Goal: Task Accomplishment & Management: Use online tool/utility

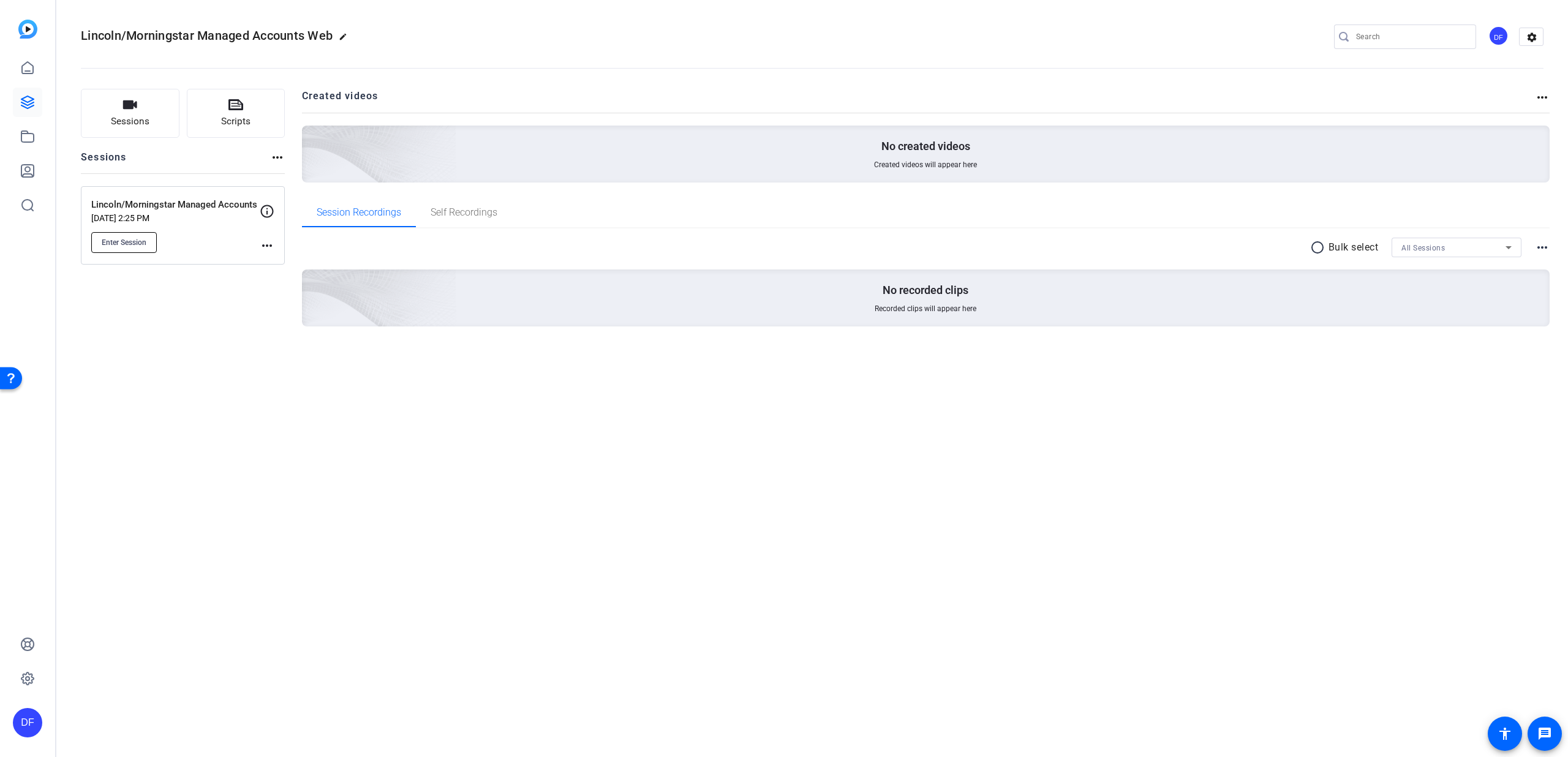
click at [133, 243] on span "Enter Session" at bounding box center [124, 242] width 45 height 10
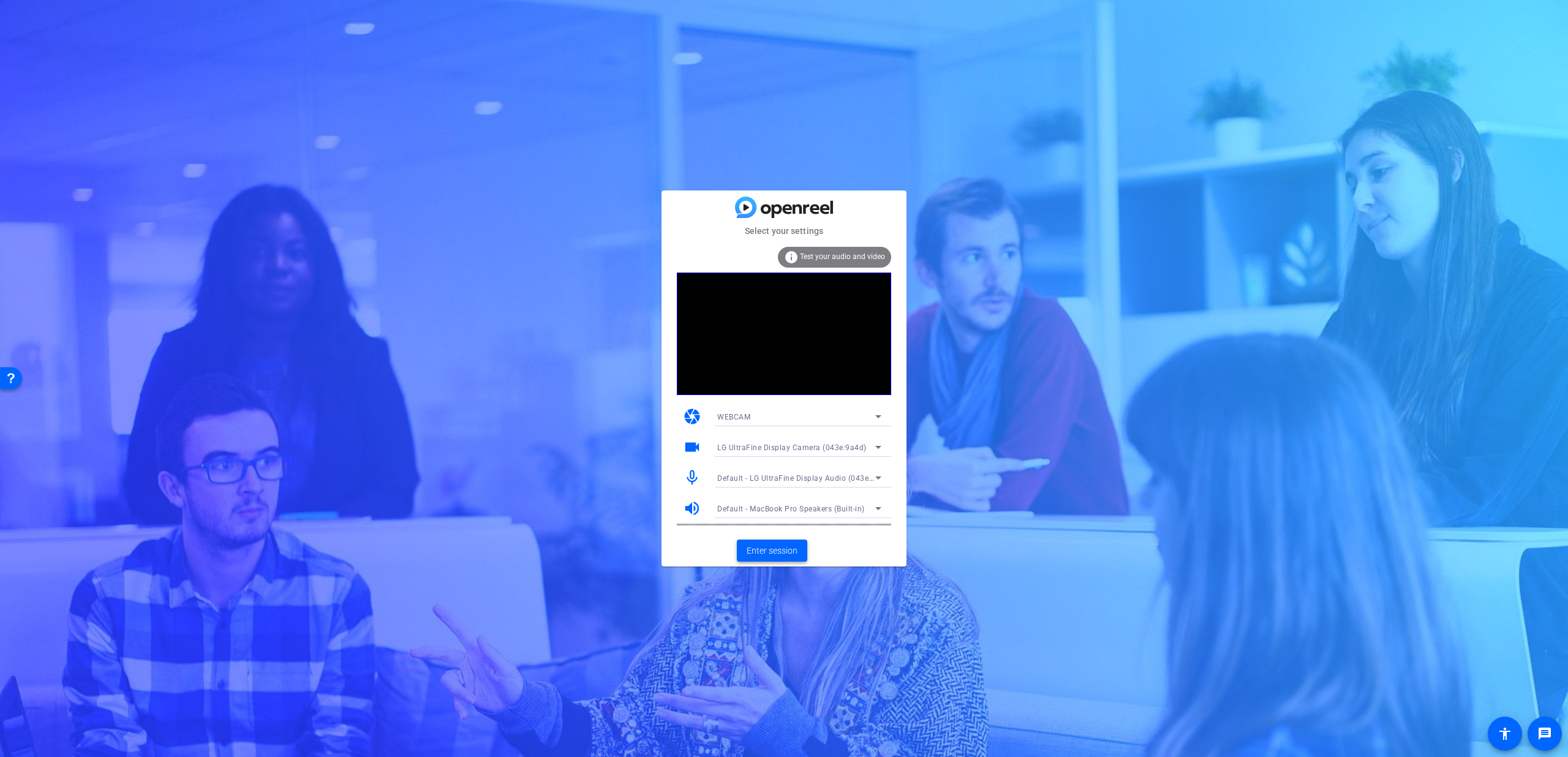
click at [772, 547] on span "Enter session" at bounding box center [772, 550] width 51 height 13
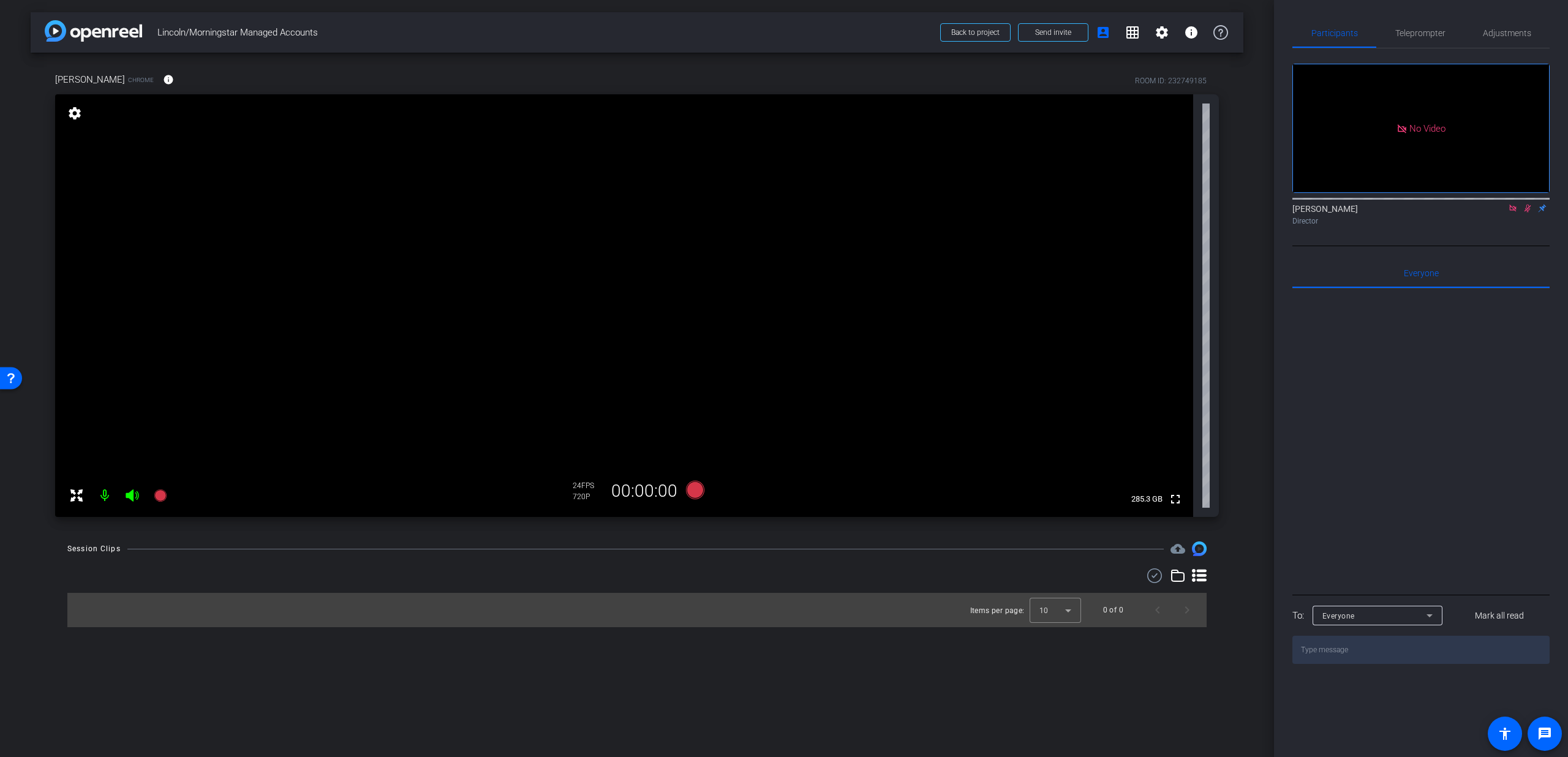
click at [1511, 212] on icon at bounding box center [1513, 208] width 10 height 8
click at [1514, 212] on icon at bounding box center [1513, 208] width 10 height 8
click at [1059, 38] on span at bounding box center [1054, 32] width 69 height 29
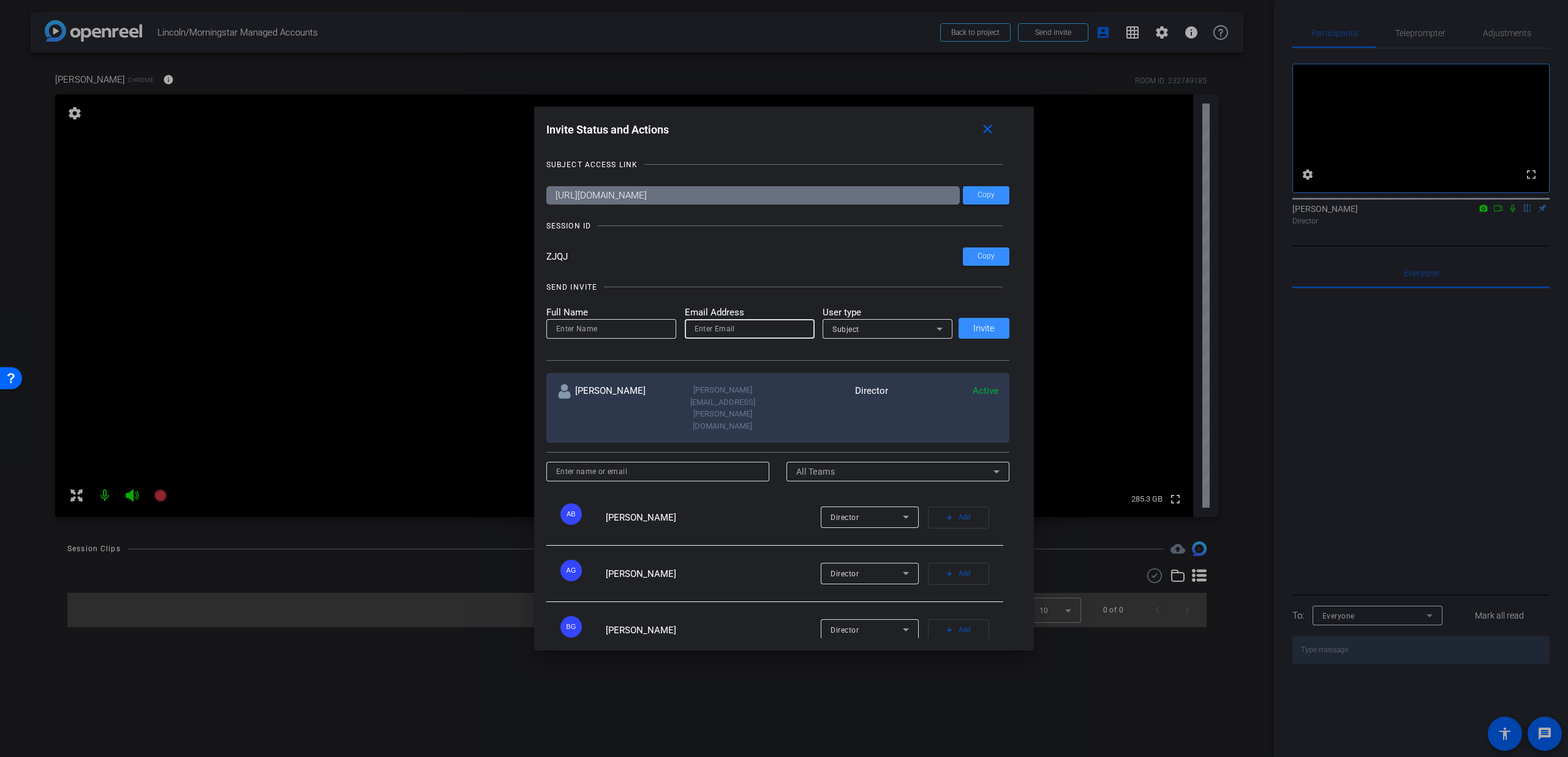
click at [724, 328] on input "email" at bounding box center [749, 329] width 110 height 15
paste input "[PERSON_NAME][EMAIL_ADDRESS][PERSON_NAME][DOMAIN_NAME]"
type input "[PERSON_NAME][EMAIL_ADDRESS][PERSON_NAME][DOMAIN_NAME]"
click at [622, 323] on input at bounding box center [611, 329] width 110 height 15
type input "[PERSON_NAME]"
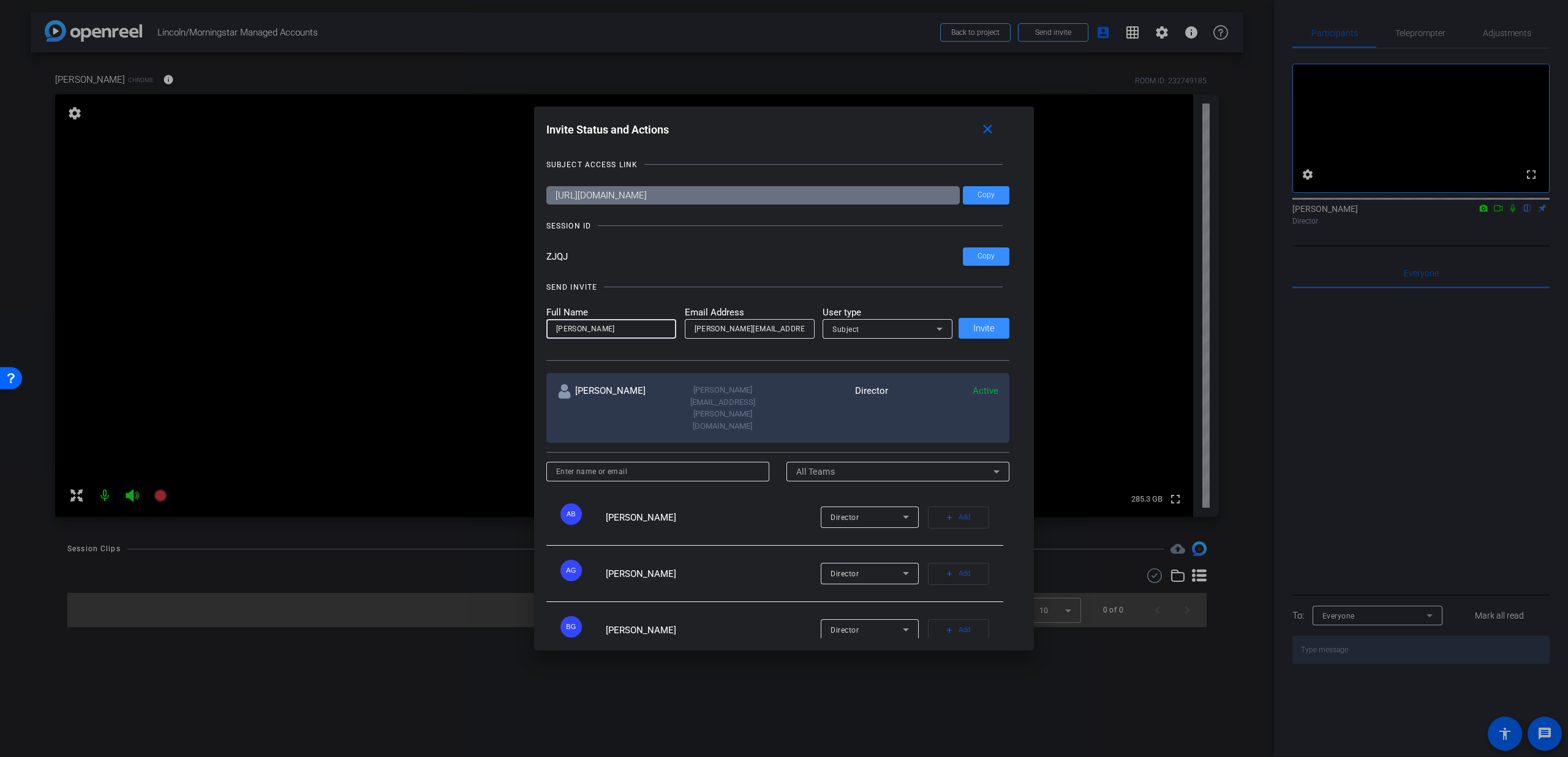
click at [863, 328] on div "Subject" at bounding box center [884, 329] width 104 height 15
click at [868, 373] on mat-option "Watcher" at bounding box center [884, 373] width 130 height 19
click at [981, 335] on span at bounding box center [985, 328] width 51 height 29
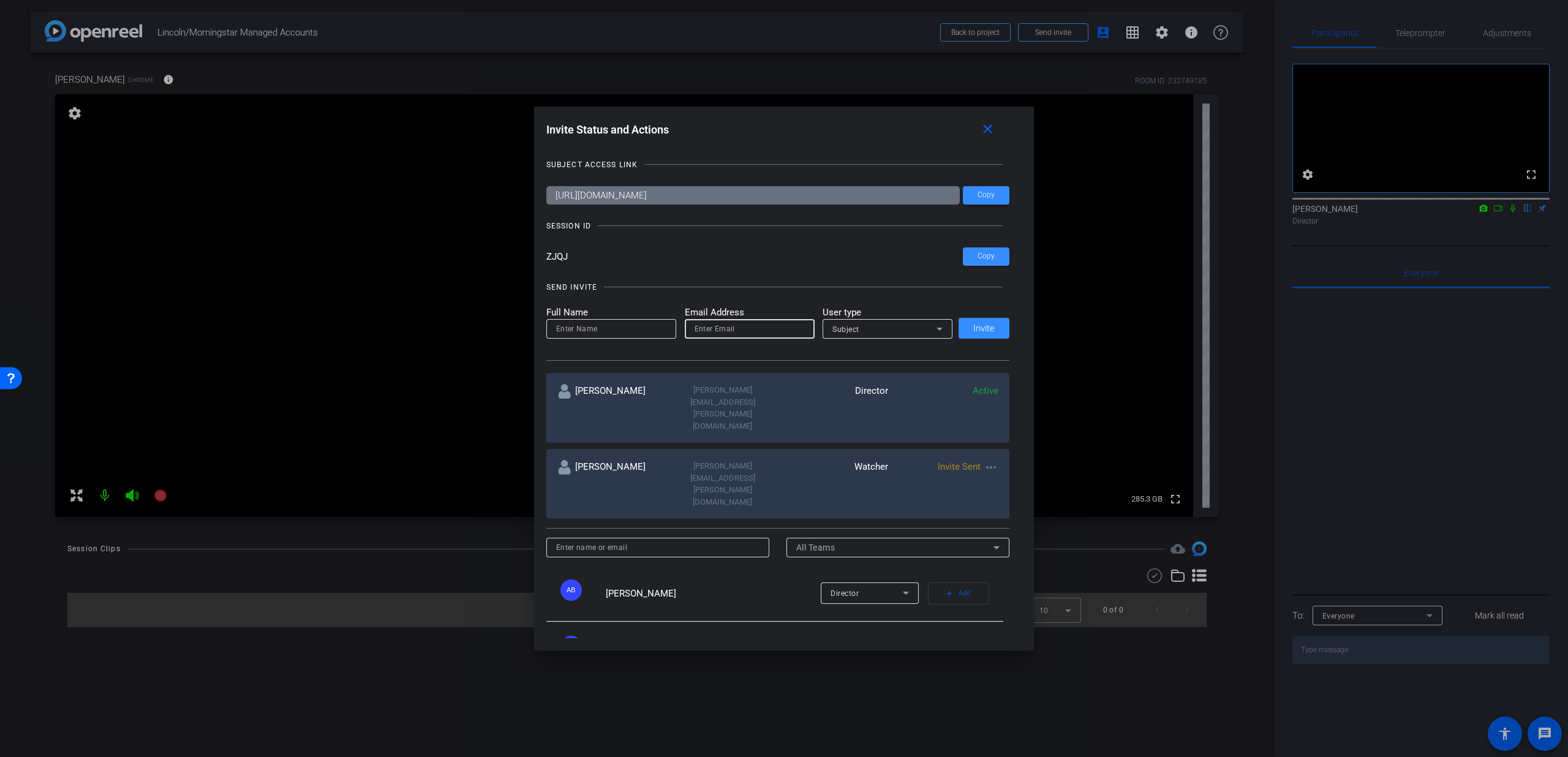
click at [701, 329] on input "email" at bounding box center [749, 329] width 110 height 15
paste input "[PERSON_NAME][EMAIL_ADDRESS][PERSON_NAME][DOMAIN_NAME]"
type input "[PERSON_NAME][EMAIL_ADDRESS][PERSON_NAME][DOMAIN_NAME]"
click at [649, 328] on input at bounding box center [611, 329] width 110 height 15
type input "[PERSON_NAME]"
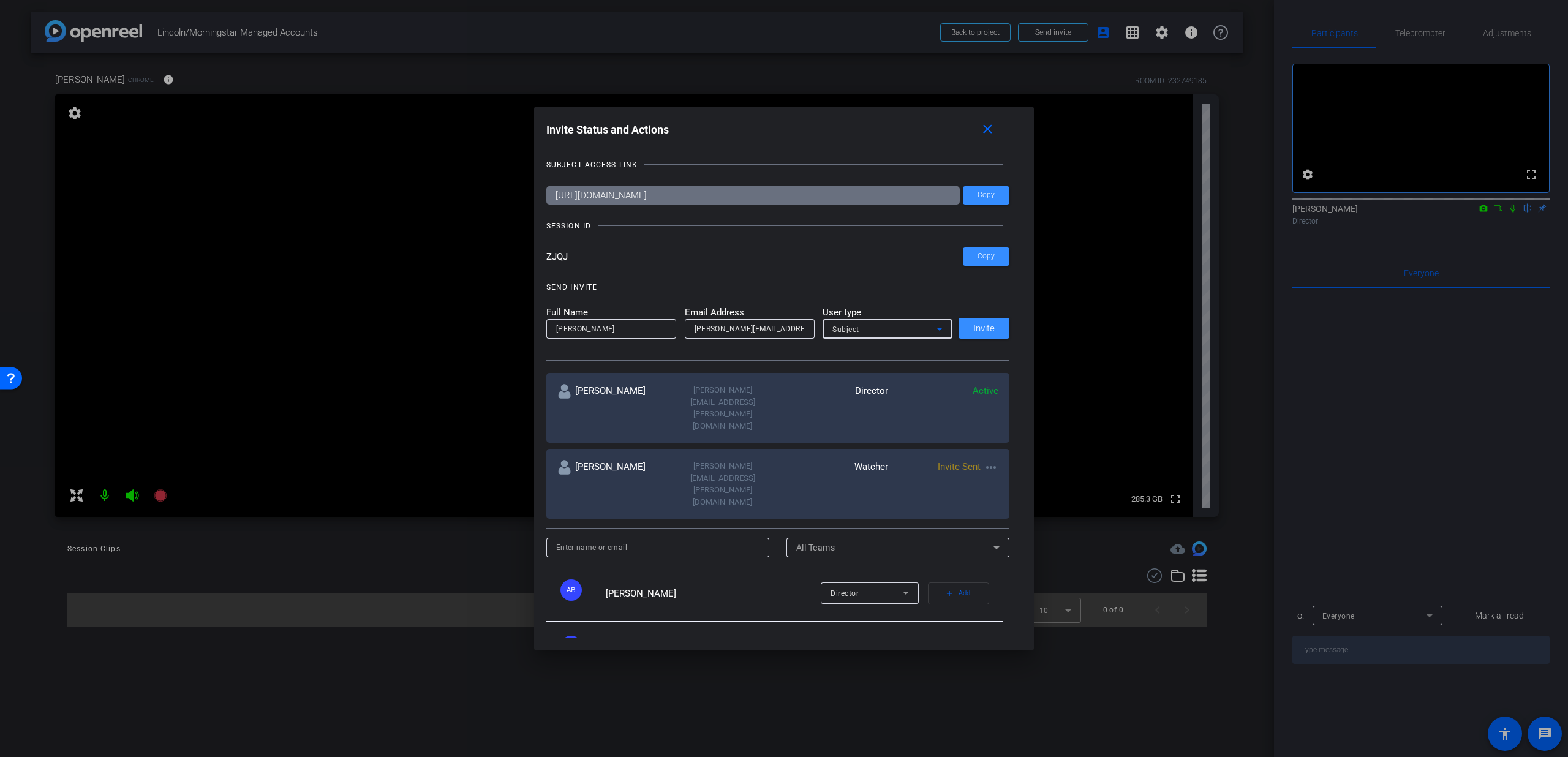
click at [920, 327] on div "Subject" at bounding box center [884, 329] width 104 height 15
click at [881, 369] on mat-option "Watcher" at bounding box center [884, 373] width 130 height 19
click at [965, 328] on span at bounding box center [985, 328] width 51 height 29
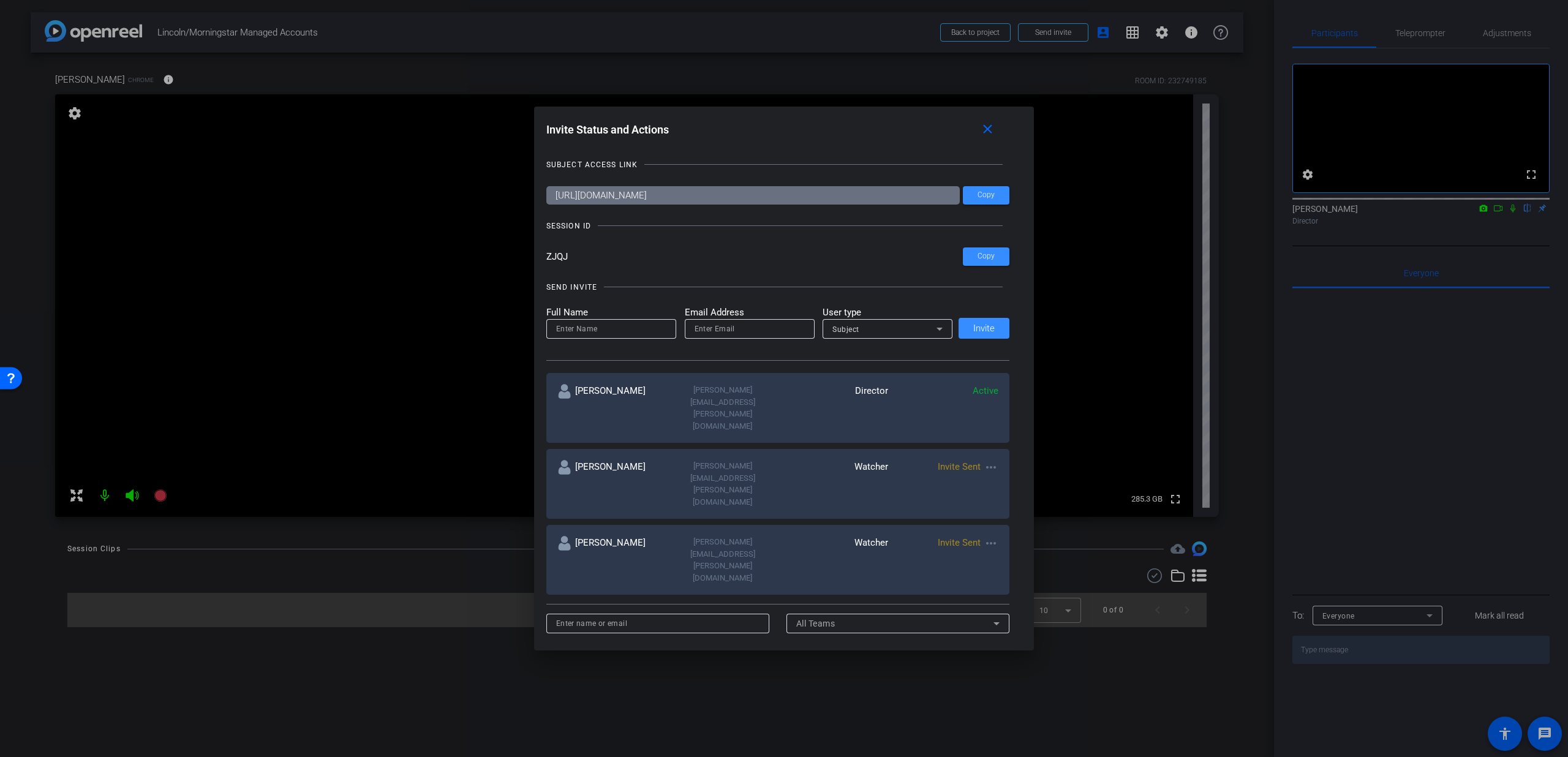
click at [719, 331] on input "email" at bounding box center [749, 329] width 110 height 15
paste input "[PERSON_NAME][EMAIL_ADDRESS][PERSON_NAME][DOMAIN_NAME]"
type input "[PERSON_NAME][EMAIL_ADDRESS][PERSON_NAME][DOMAIN_NAME]"
click at [613, 330] on input at bounding box center [611, 329] width 110 height 15
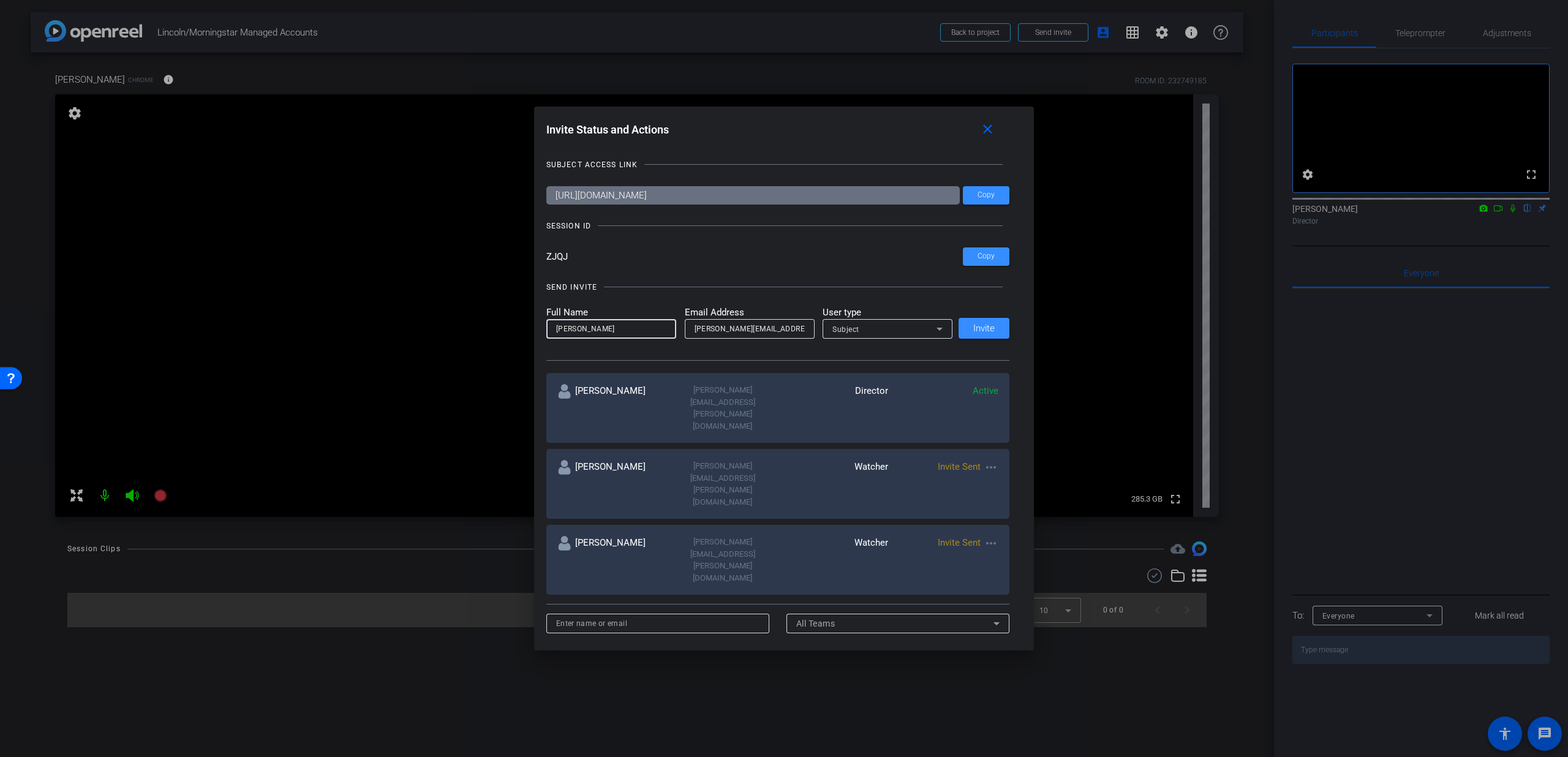
type input "[PERSON_NAME]"
click at [862, 328] on div "Subject" at bounding box center [884, 329] width 104 height 15
click at [862, 371] on mat-option "Watcher" at bounding box center [884, 373] width 130 height 19
click at [973, 328] on span "Invite" at bounding box center [984, 328] width 22 height 9
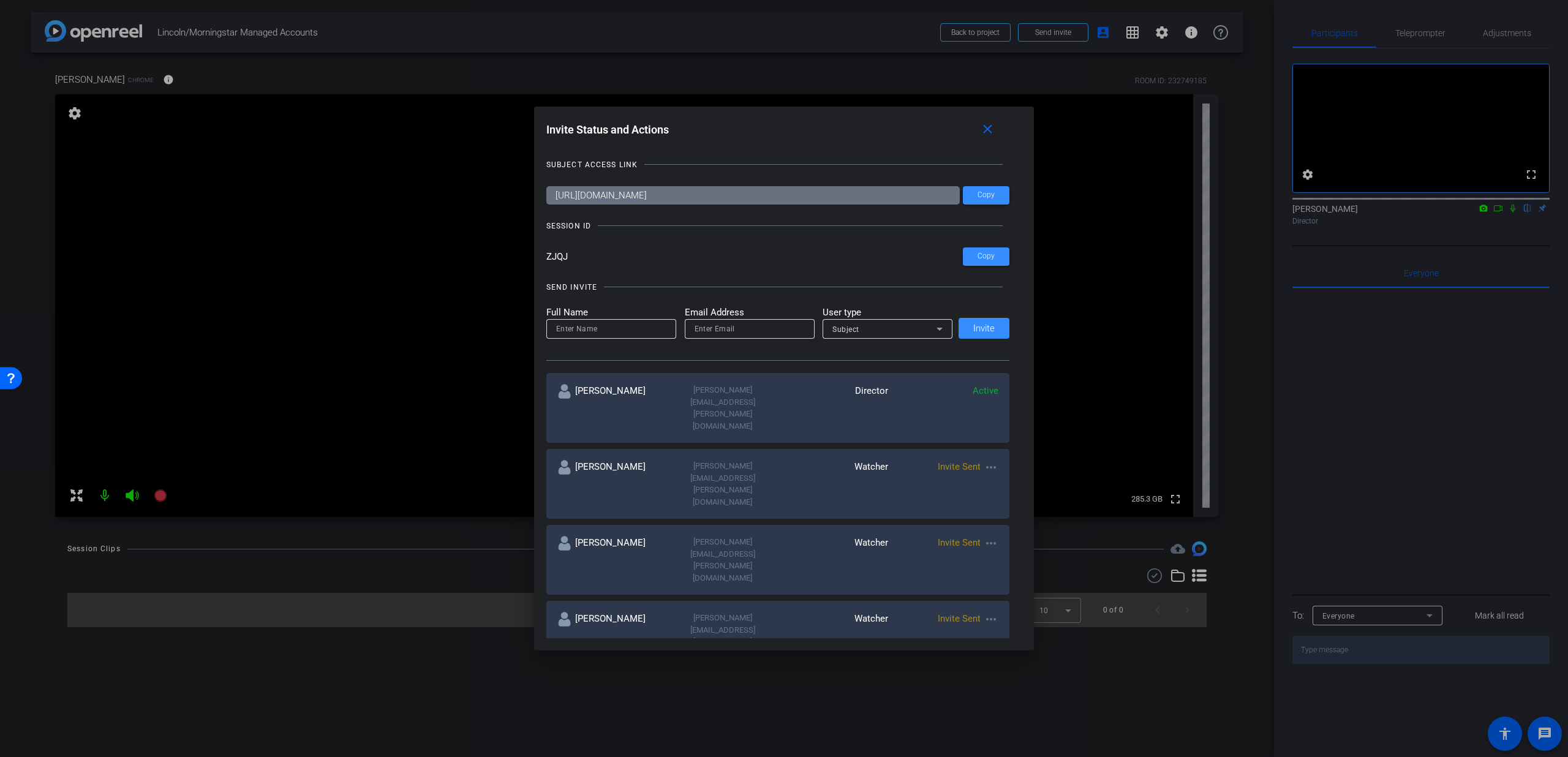
click at [714, 328] on input "email" at bounding box center [749, 329] width 110 height 15
paste input "[PERSON_NAME][EMAIL_ADDRESS][PERSON_NAME][DOMAIN_NAME]"
type input "[PERSON_NAME][EMAIL_ADDRESS][PERSON_NAME][DOMAIN_NAME]"
click at [605, 326] on input at bounding box center [611, 329] width 110 height 15
type input "[PERSON_NAME]"
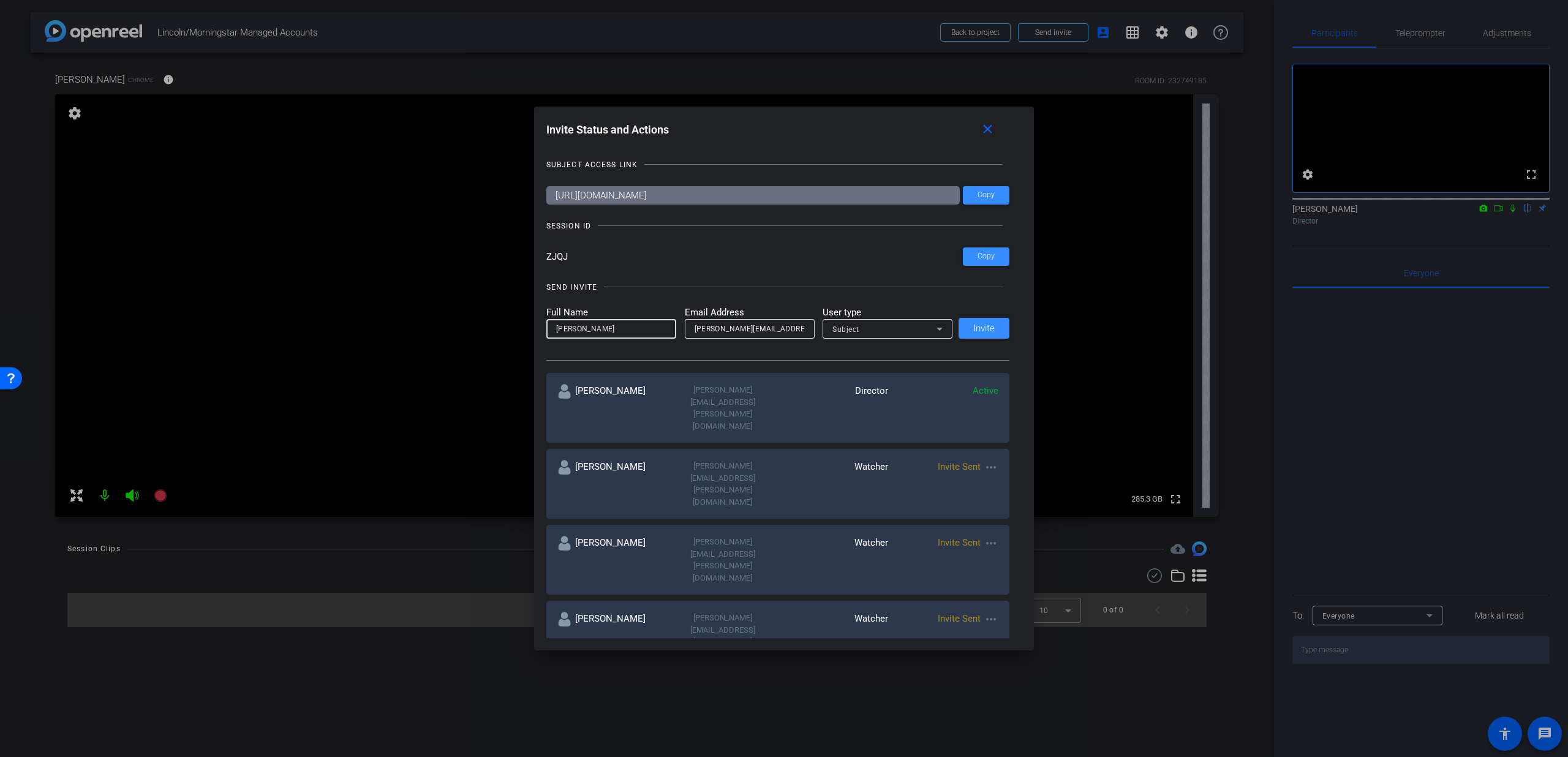
click at [872, 330] on div "Subject" at bounding box center [884, 329] width 104 height 15
click at [864, 370] on mat-option "Watcher" at bounding box center [884, 373] width 130 height 19
click at [973, 327] on span "Invite" at bounding box center [984, 328] width 22 height 9
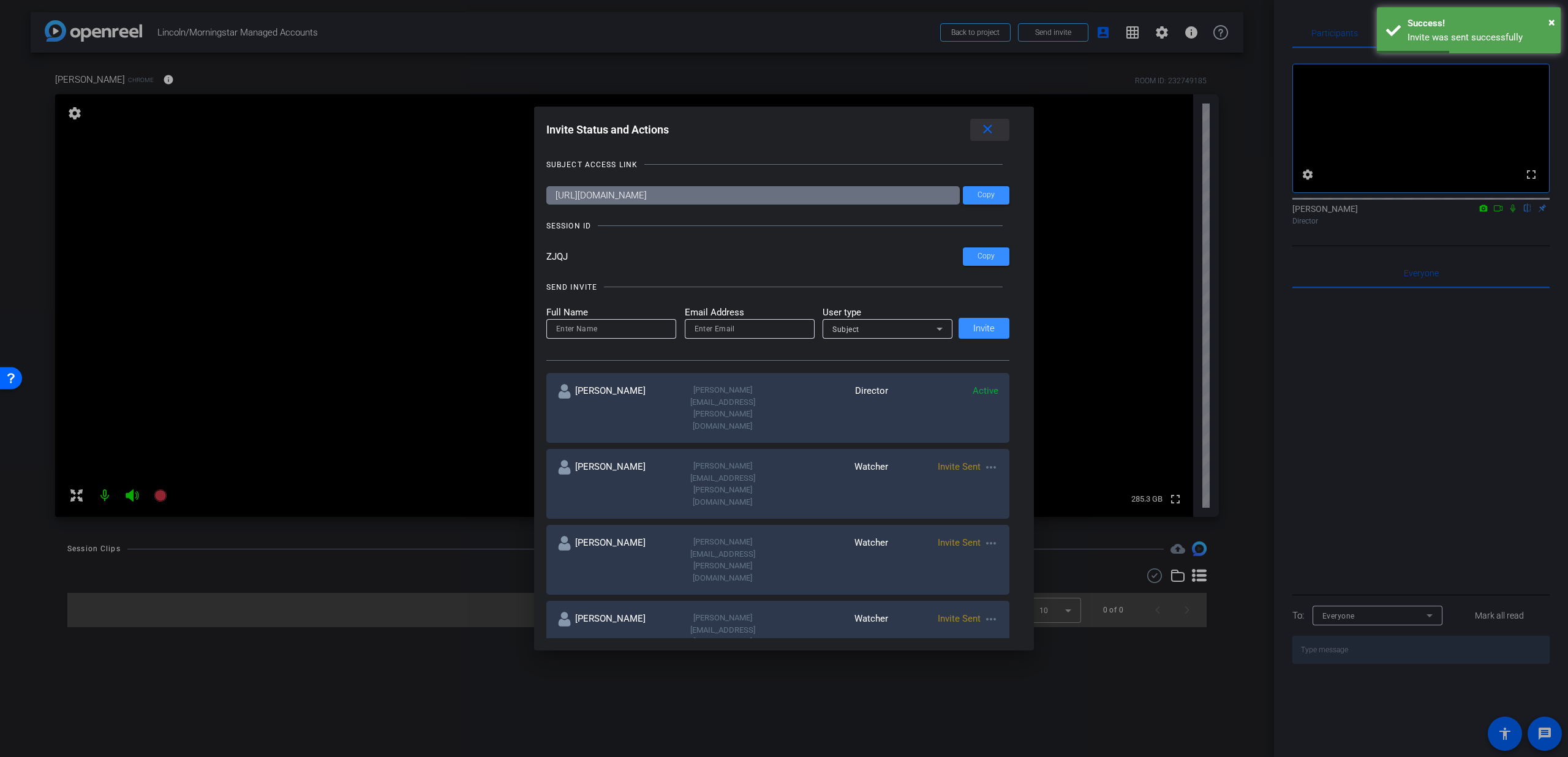
click at [989, 135] on mat-icon "close" at bounding box center [988, 130] width 15 height 15
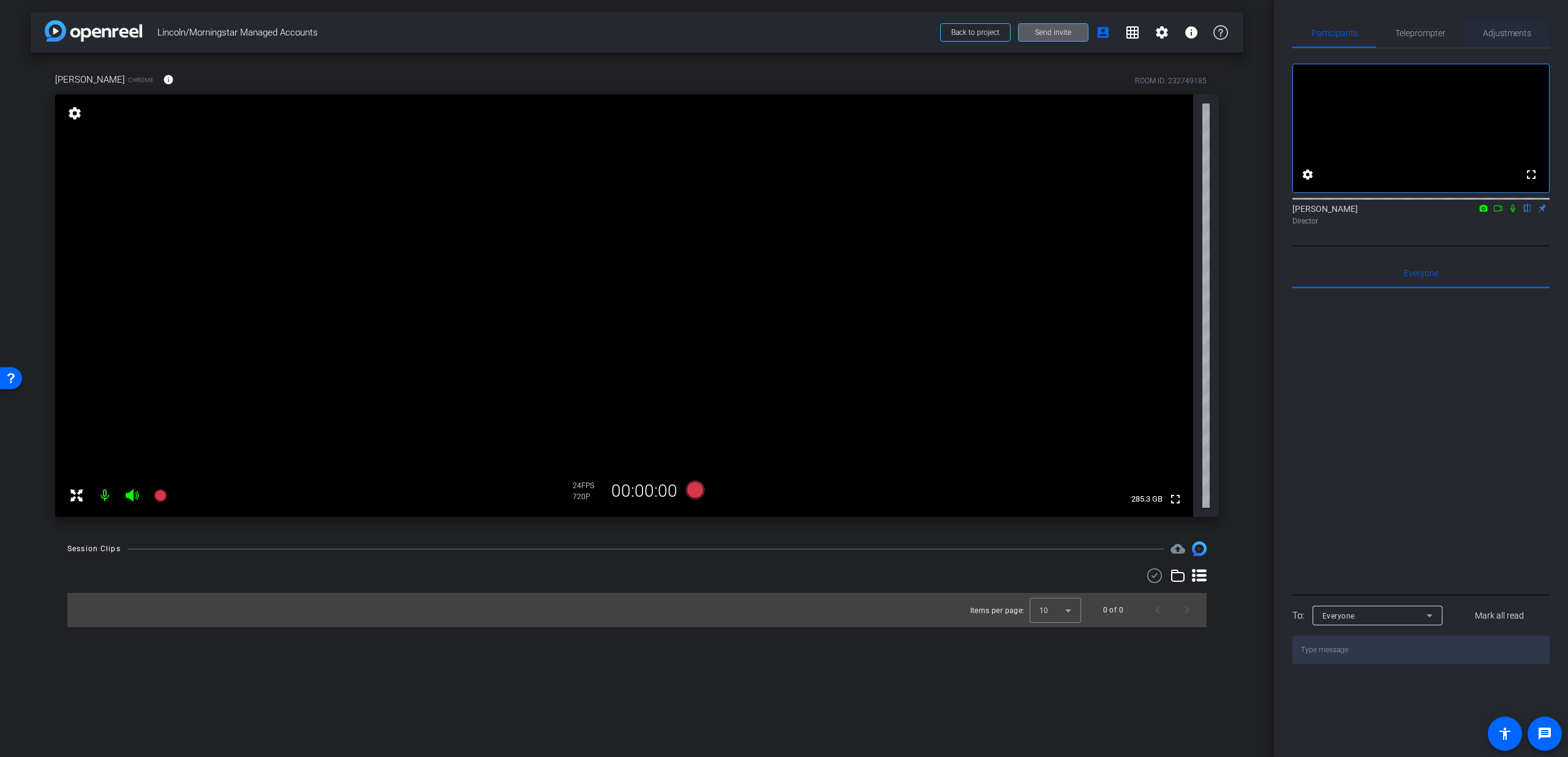
click at [1498, 35] on span "Adjustments" at bounding box center [1507, 32] width 49 height 8
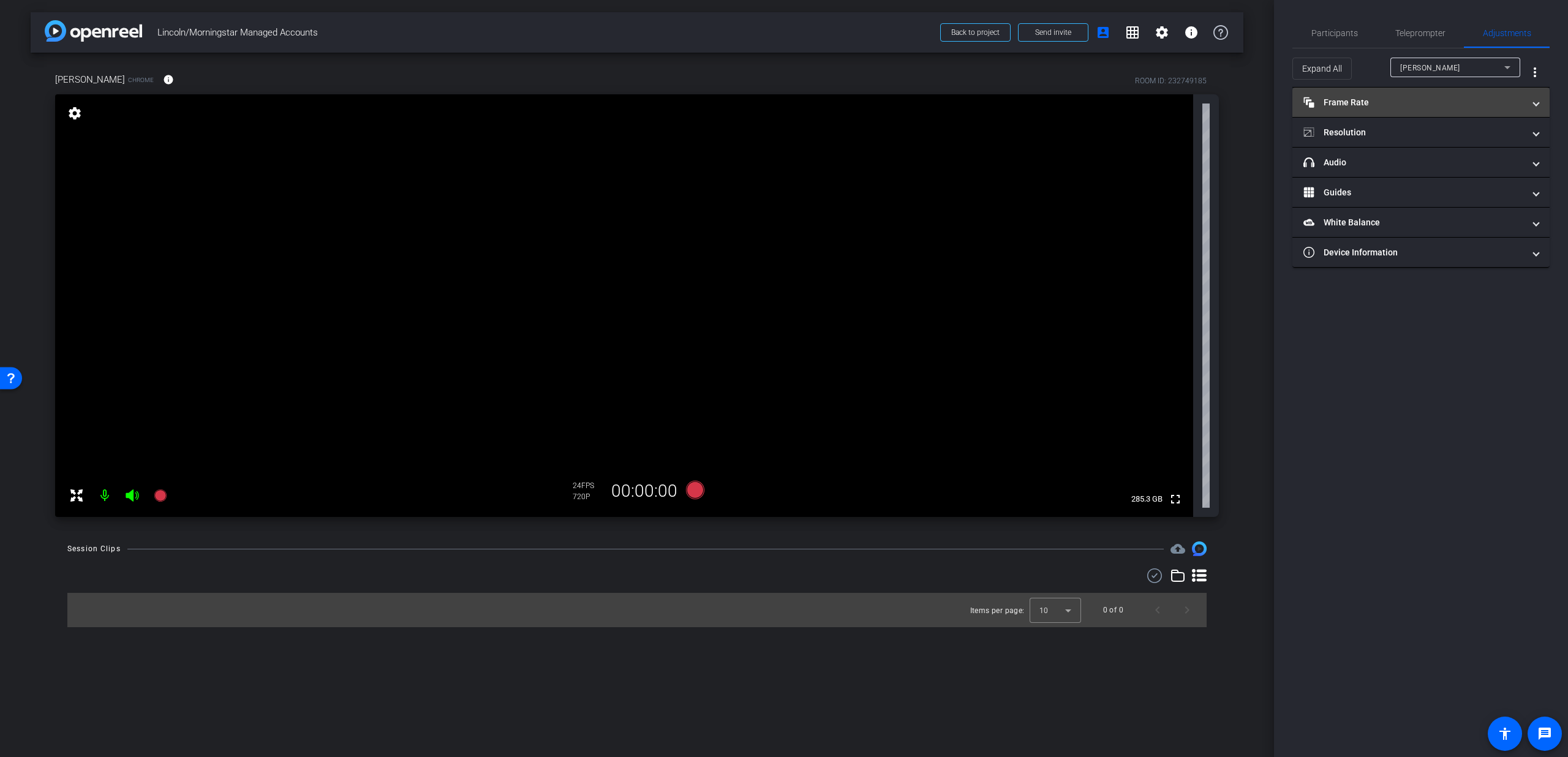
click at [1420, 91] on mat-expansion-panel-header "Frame Rate Frame Rate" at bounding box center [1421, 102] width 257 height 29
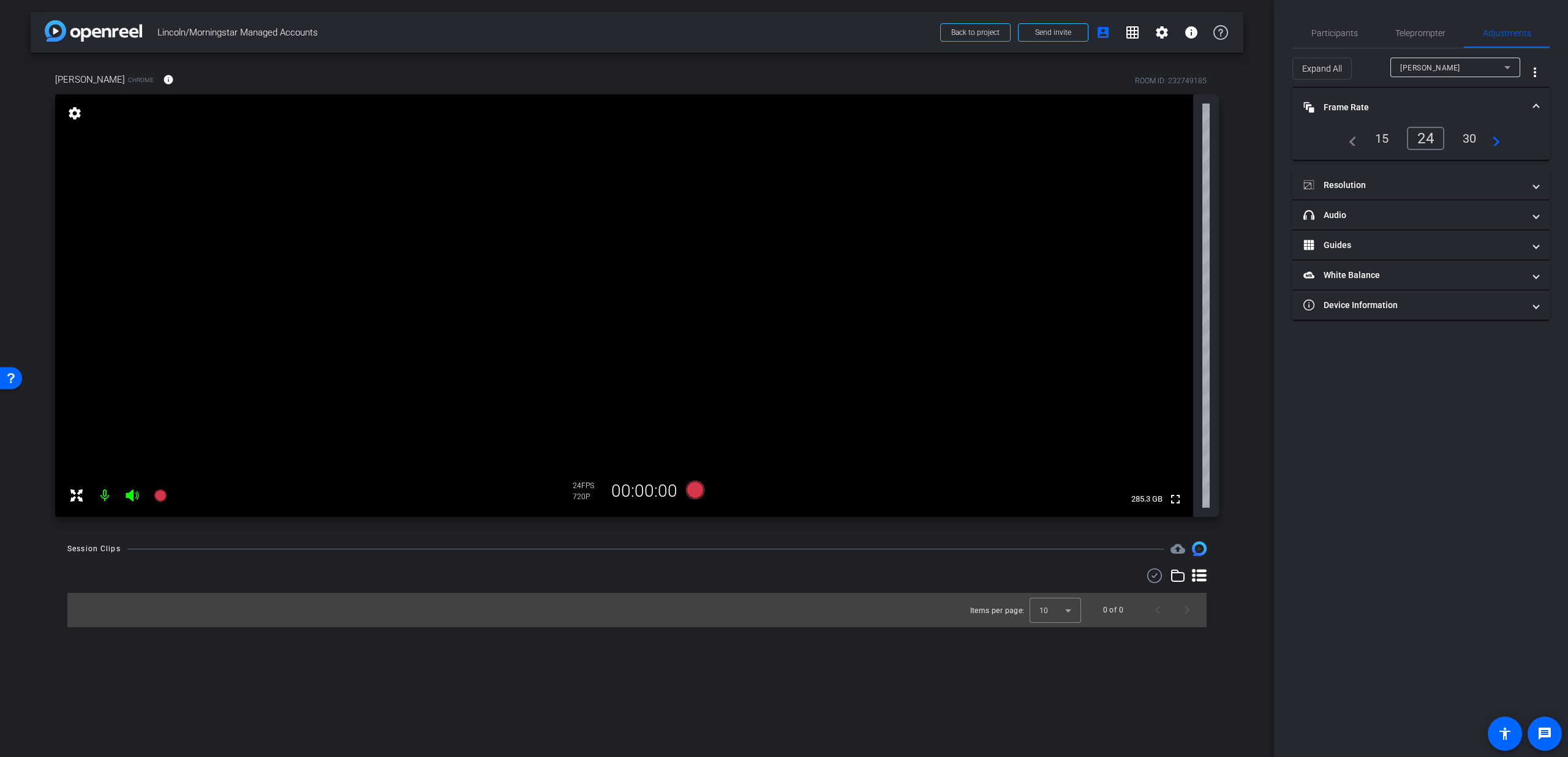
click at [1479, 135] on div "30" at bounding box center [1470, 139] width 32 height 21
click at [1490, 101] on mat-panel-title "Frame Rate Frame Rate" at bounding box center [1414, 107] width 220 height 13
click at [1468, 130] on mat-panel-title "Resolution" at bounding box center [1414, 132] width 220 height 13
click at [1444, 175] on div "1080" at bounding box center [1432, 178] width 46 height 21
click at [1482, 132] on mat-expansion-panel-header "Resolution" at bounding box center [1421, 147] width 257 height 39
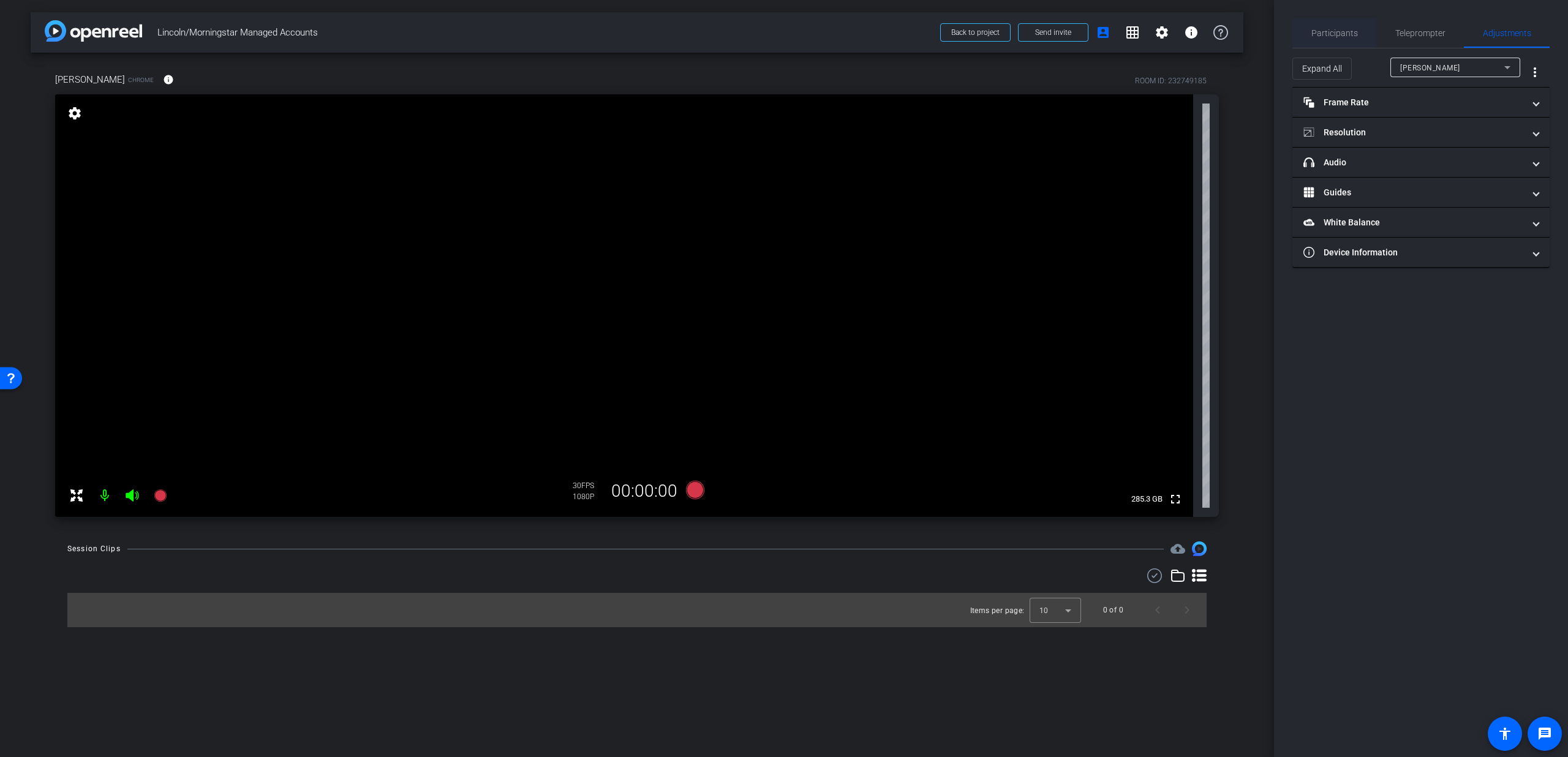
click at [1336, 26] on span "Participants" at bounding box center [1335, 33] width 46 height 29
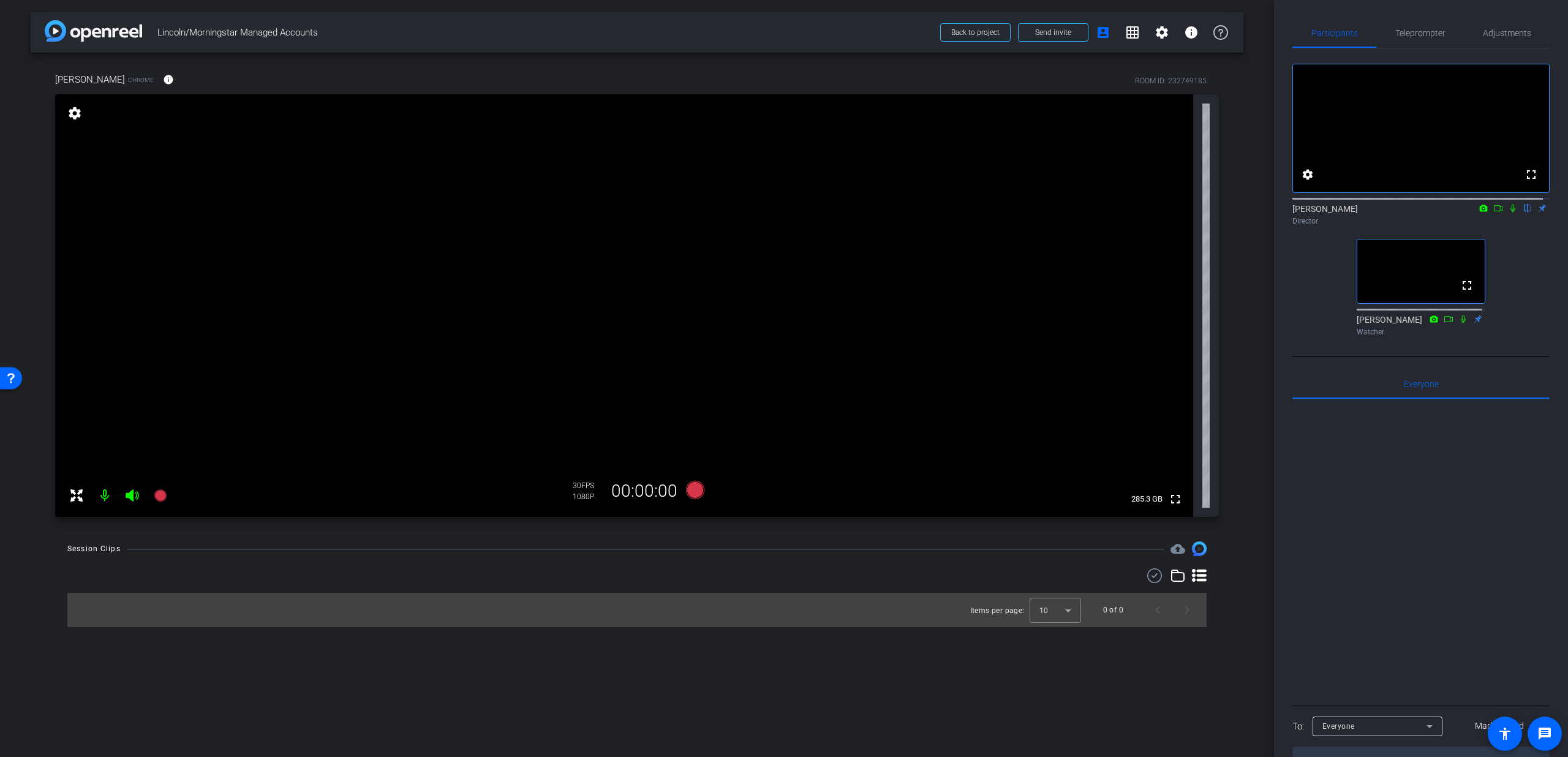
click at [1494, 212] on icon at bounding box center [1498, 208] width 10 height 8
click at [1523, 212] on icon at bounding box center [1528, 208] width 10 height 8
click at [1525, 212] on icon at bounding box center [1528, 208] width 7 height 8
click at [1508, 212] on icon at bounding box center [1513, 208] width 10 height 8
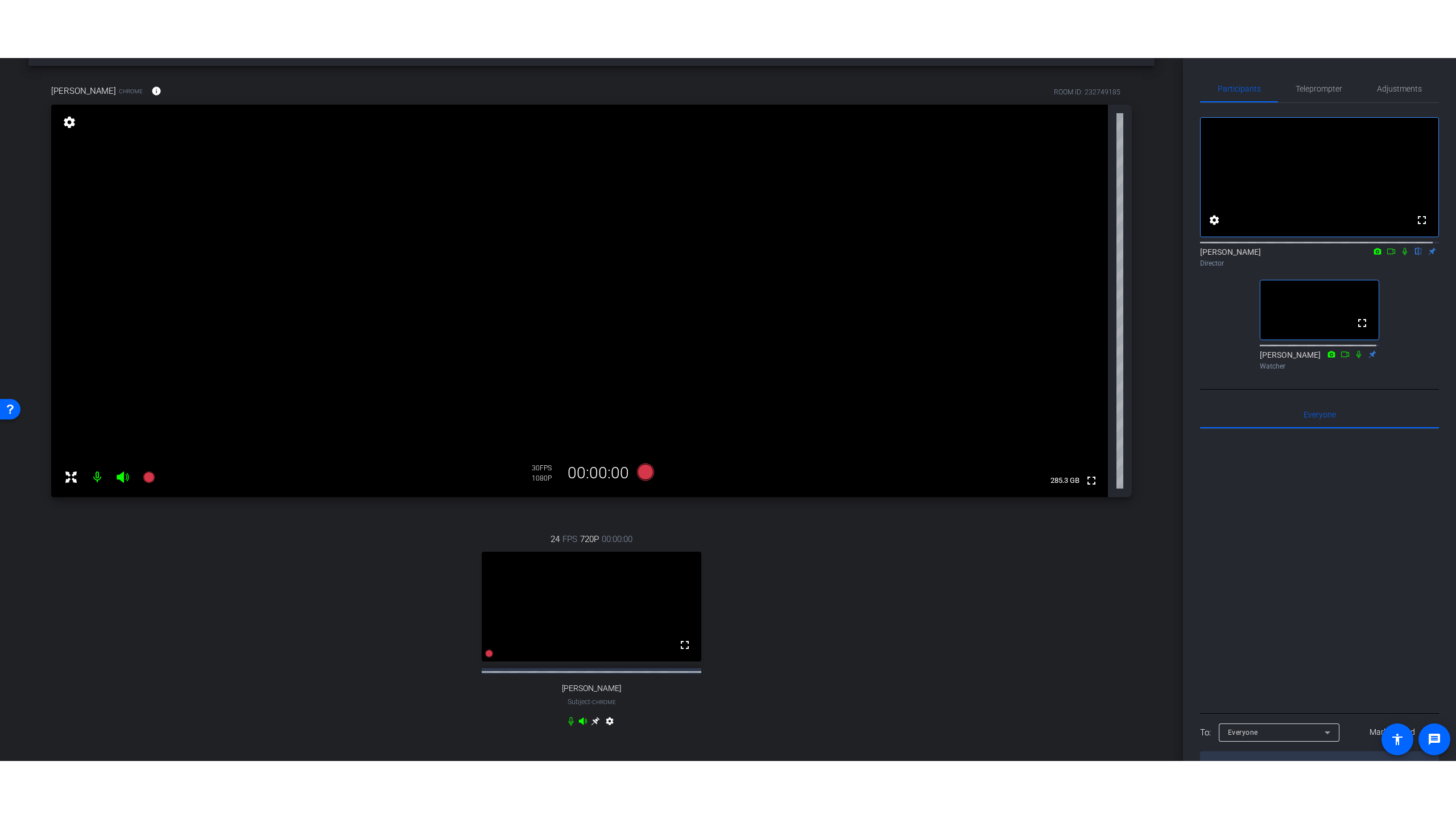
scroll to position [34, 0]
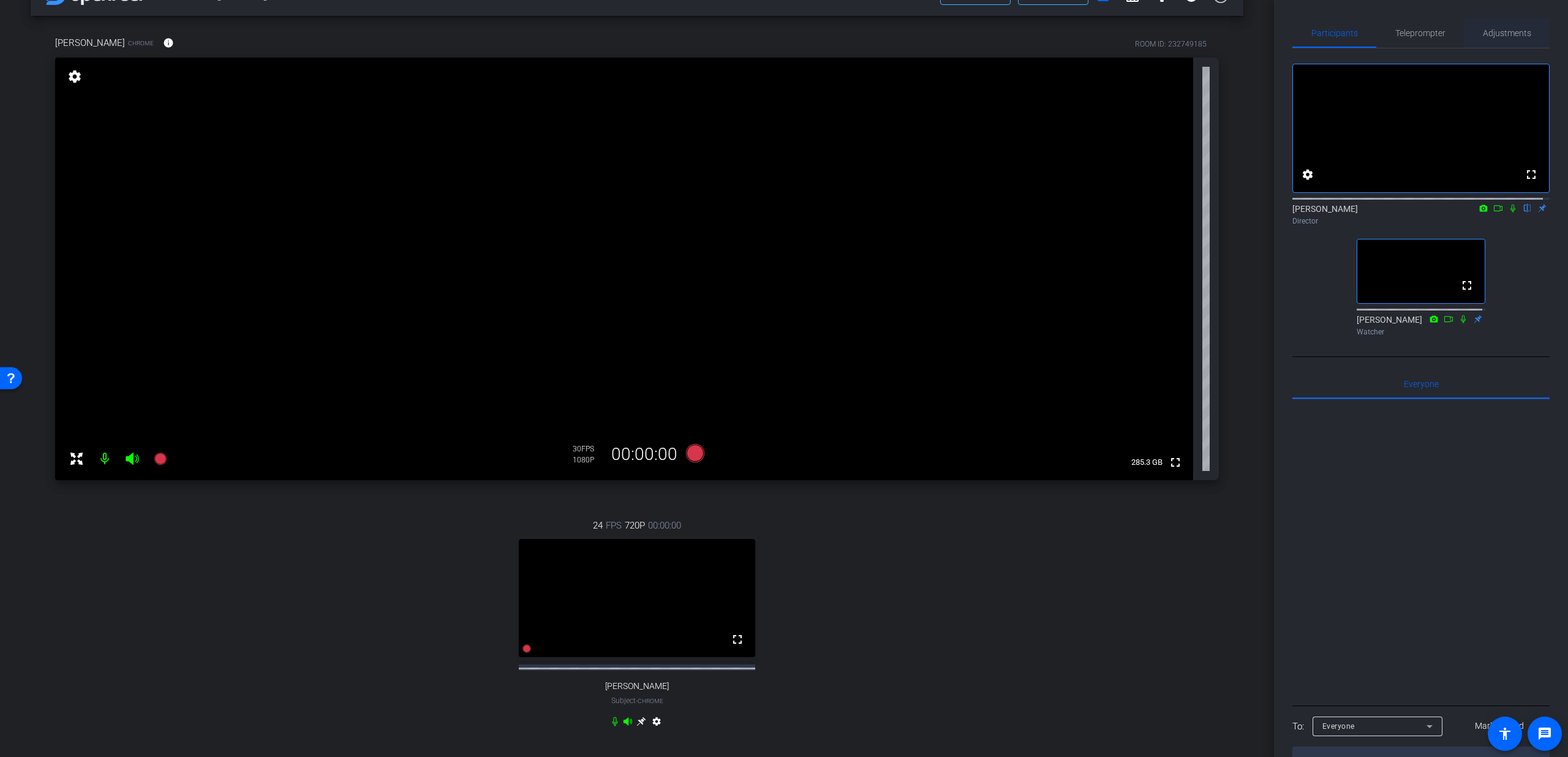
click at [1483, 33] on span "Adjustments" at bounding box center [1507, 32] width 49 height 8
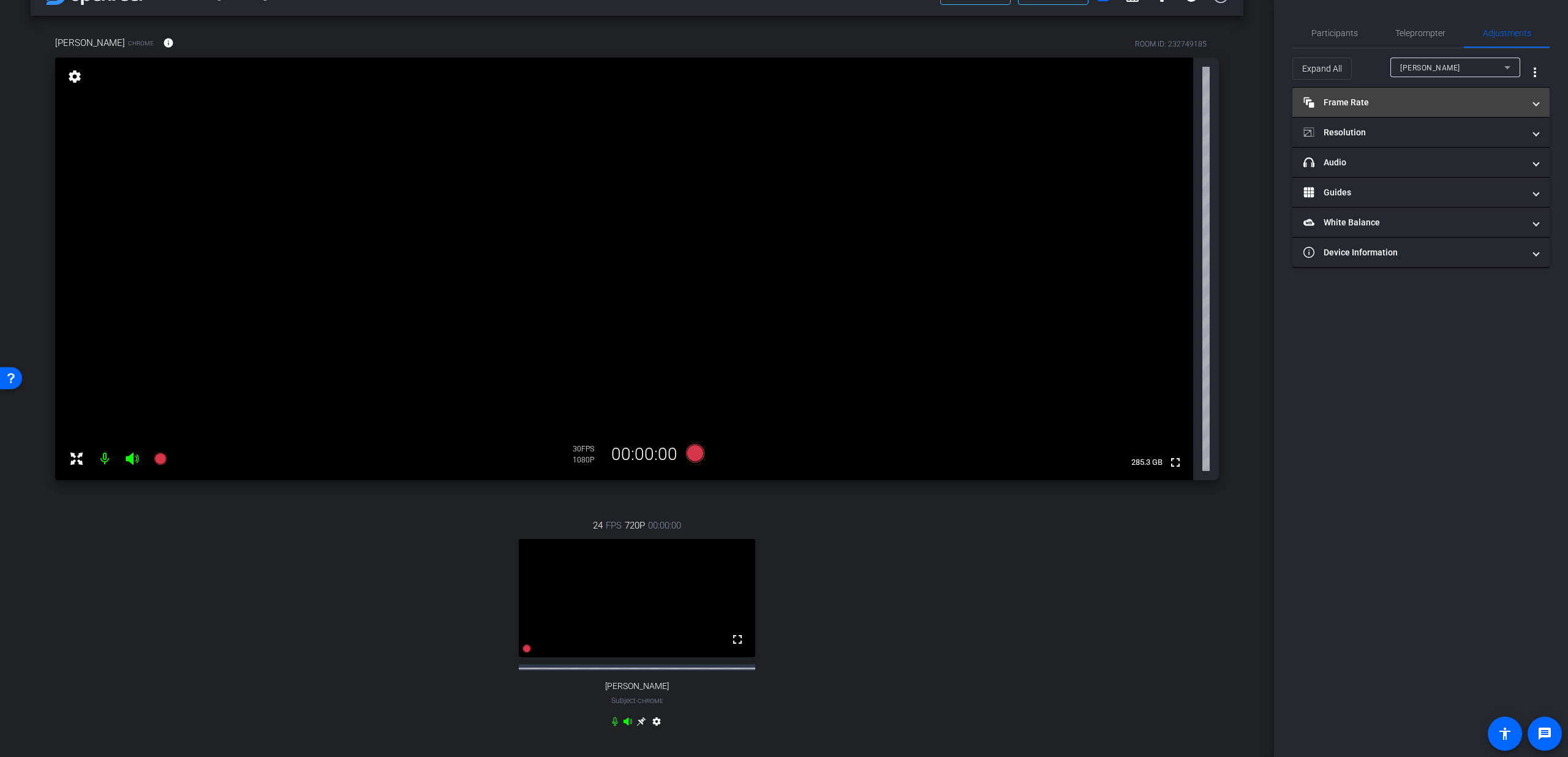
click at [1444, 107] on mat-panel-title "Frame Rate Frame Rate" at bounding box center [1414, 102] width 220 height 13
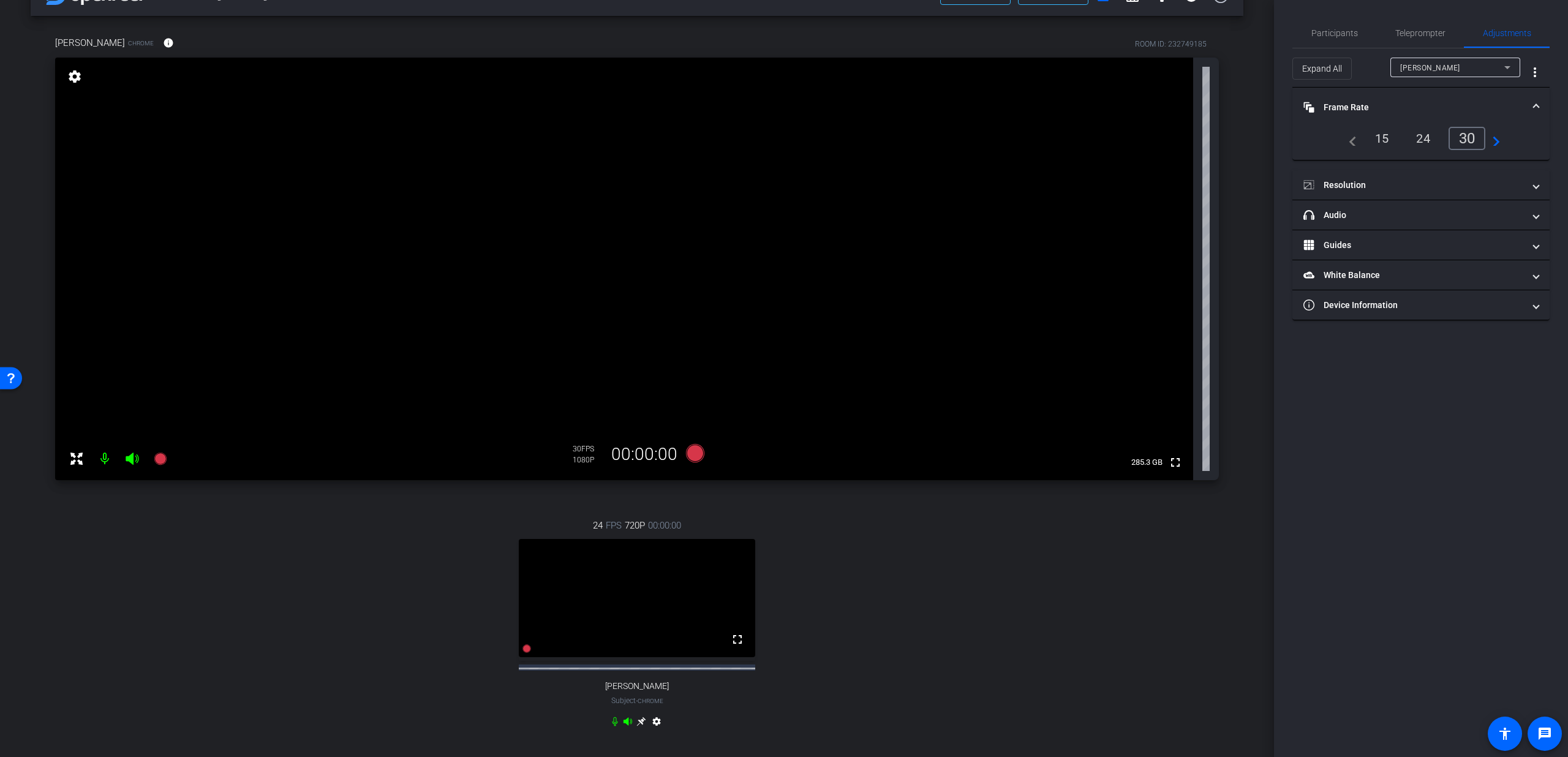
click at [1445, 102] on mat-panel-title "Frame Rate Frame Rate" at bounding box center [1414, 107] width 220 height 13
click at [1431, 130] on mat-panel-title "Resolution" at bounding box center [1414, 132] width 220 height 13
click at [1417, 141] on mat-panel-title "Resolution" at bounding box center [1414, 147] width 220 height 13
click at [1438, 62] on div "[PERSON_NAME]" at bounding box center [1453, 67] width 104 height 15
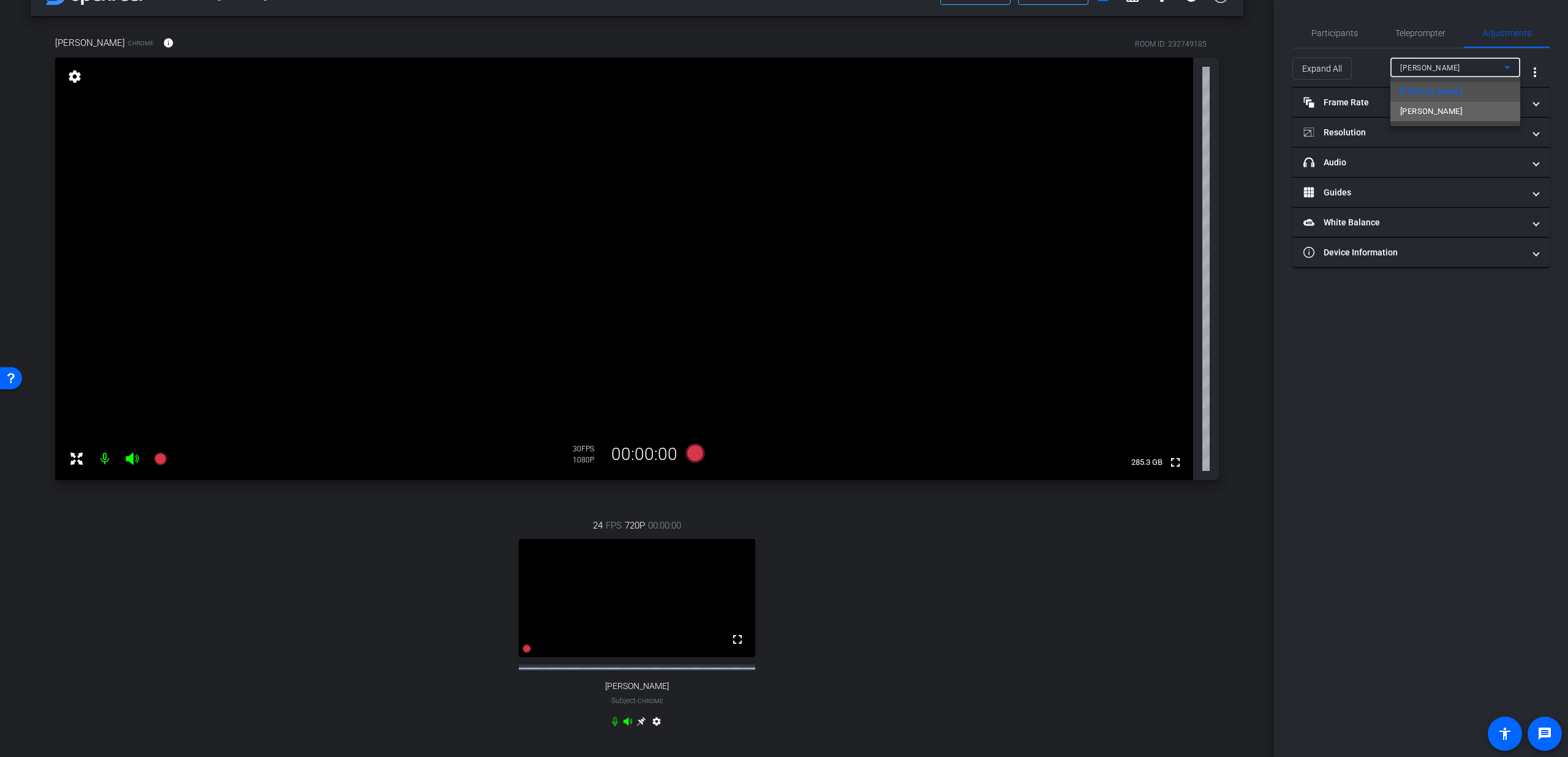
click at [1441, 103] on mat-option "[PERSON_NAME]" at bounding box center [1455, 112] width 130 height 19
type input "11000"
click at [1442, 96] on mat-panel-title "Frame Rate Frame Rate" at bounding box center [1414, 102] width 220 height 13
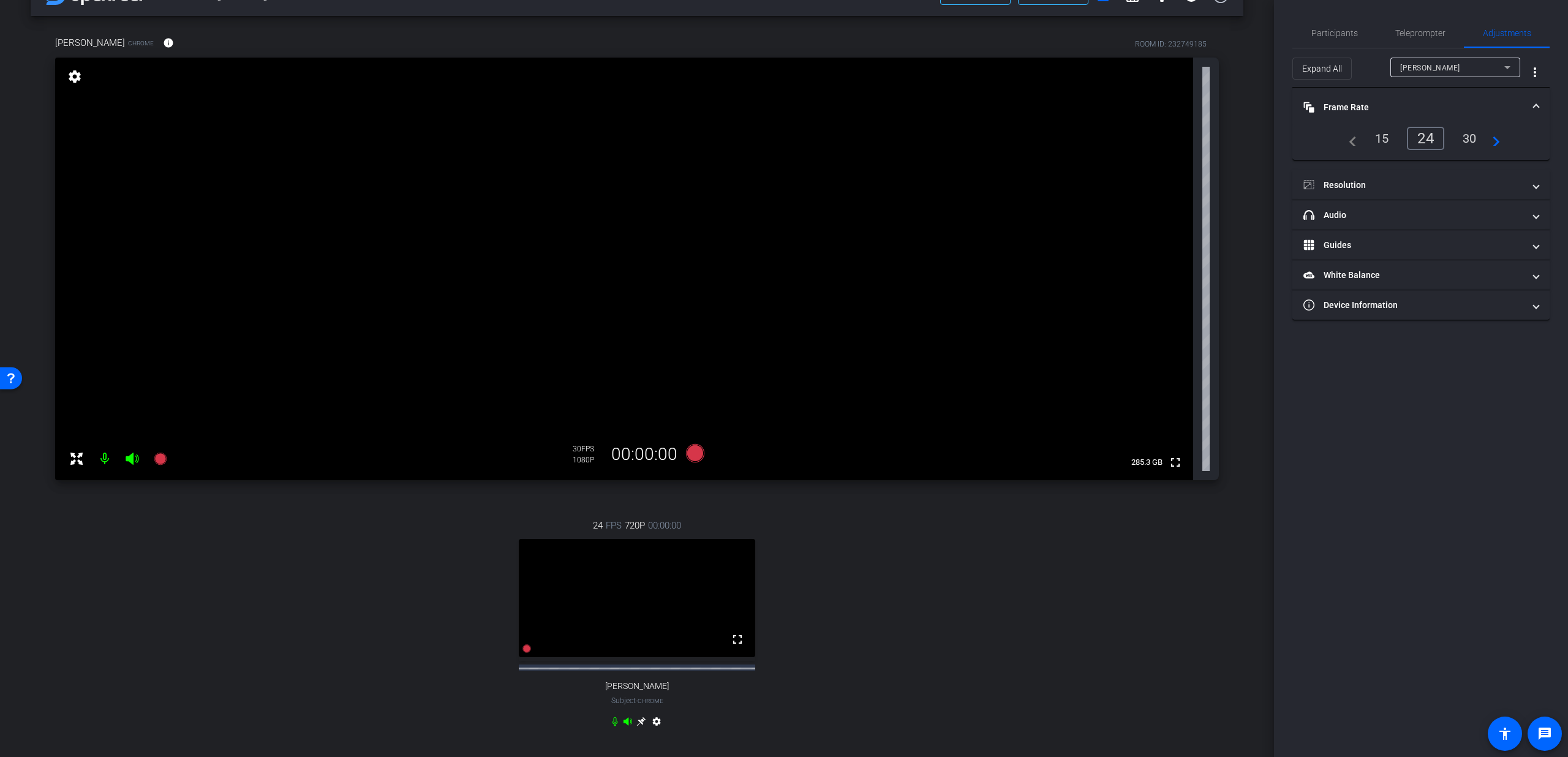
click at [1468, 137] on div "30" at bounding box center [1470, 139] width 32 height 21
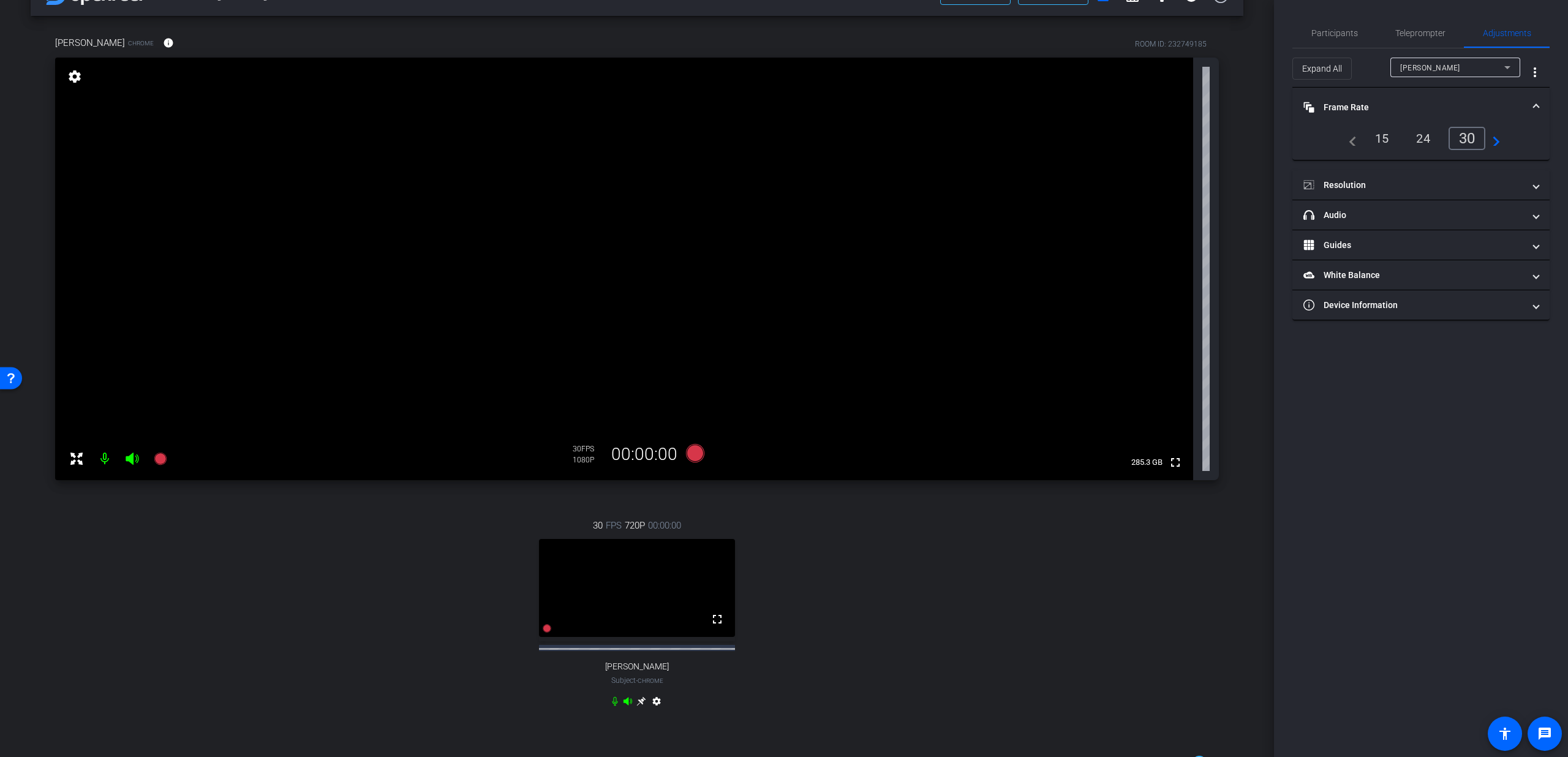
click at [1466, 106] on mat-panel-title "Frame Rate Frame Rate" at bounding box center [1414, 107] width 220 height 13
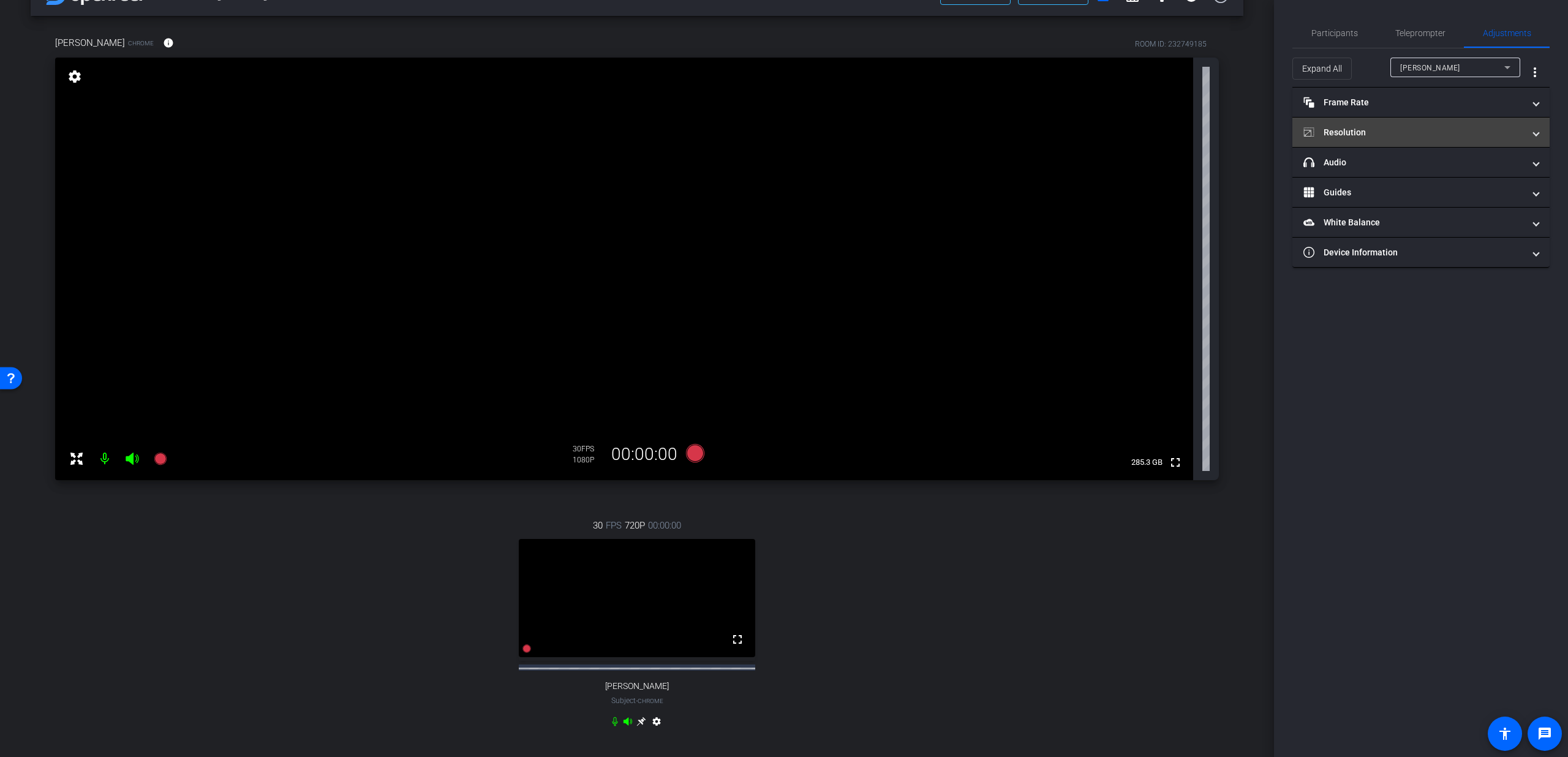
click at [1461, 128] on mat-panel-title "Resolution" at bounding box center [1414, 132] width 220 height 13
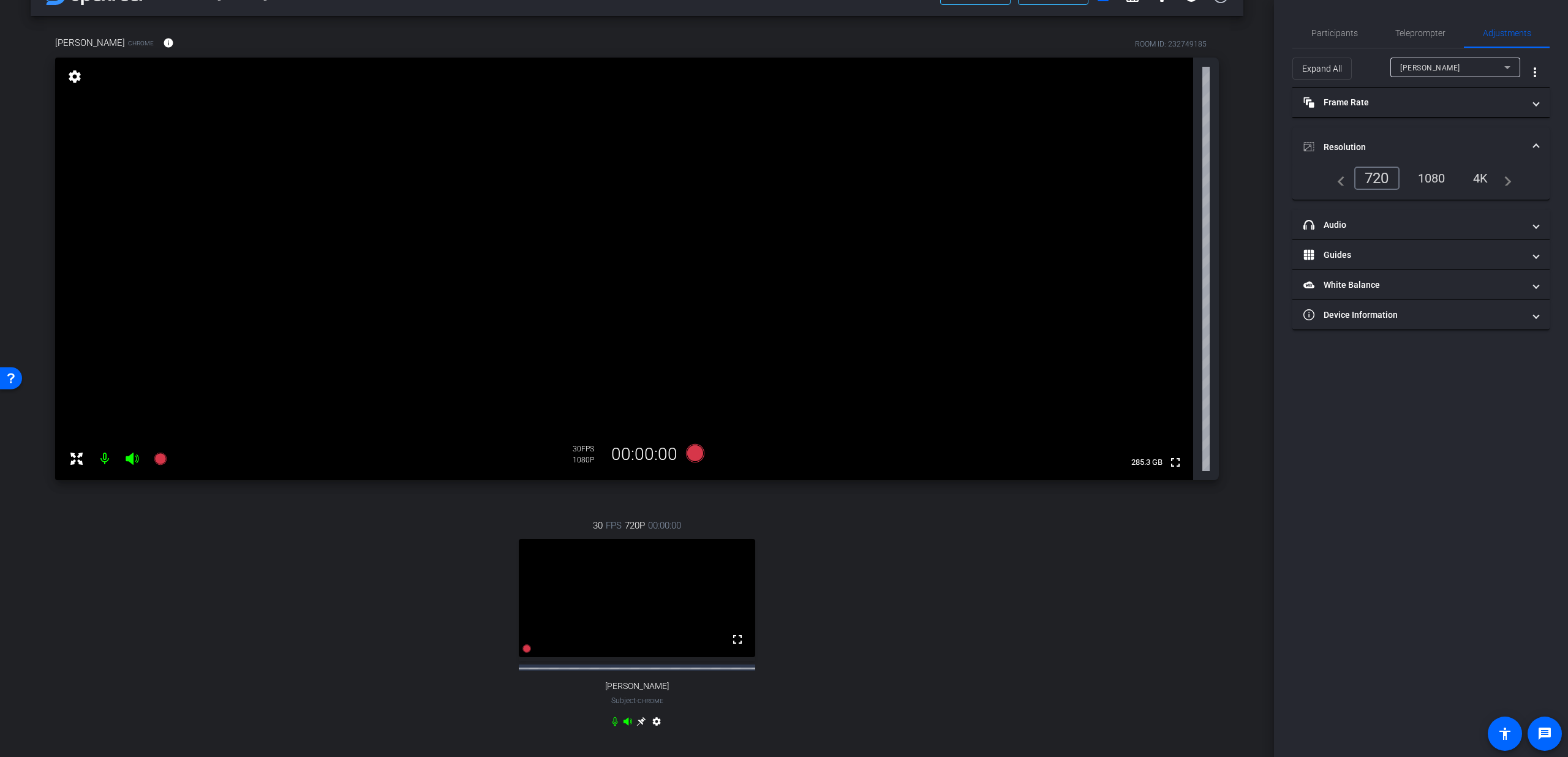
click at [1444, 171] on div "1080" at bounding box center [1432, 178] width 46 height 21
click at [1498, 142] on mat-panel-title "Resolution" at bounding box center [1414, 147] width 220 height 13
click at [1344, 34] on span "Participants" at bounding box center [1335, 32] width 46 height 8
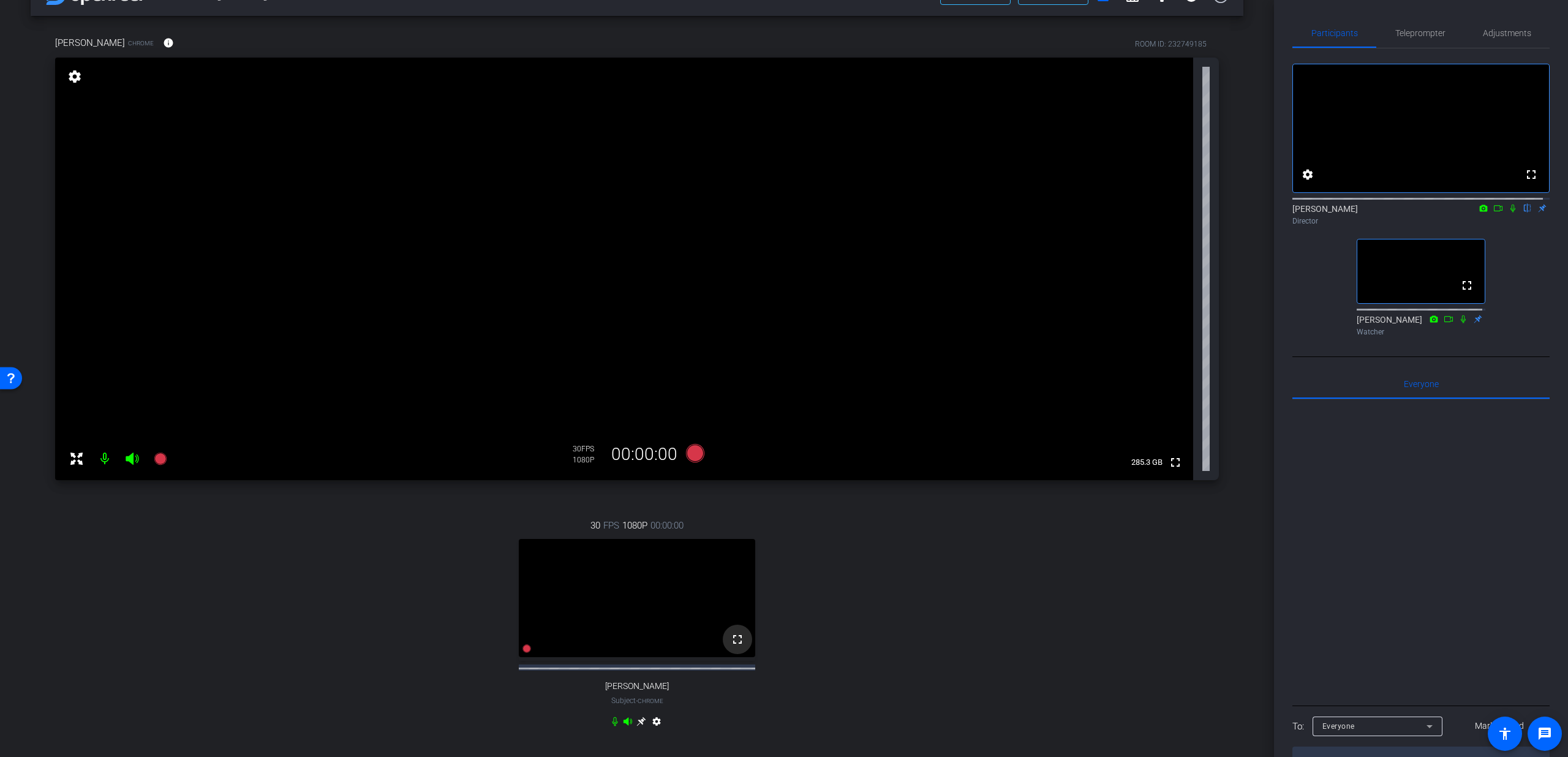
click at [735, 647] on mat-icon "fullscreen" at bounding box center [738, 639] width 15 height 15
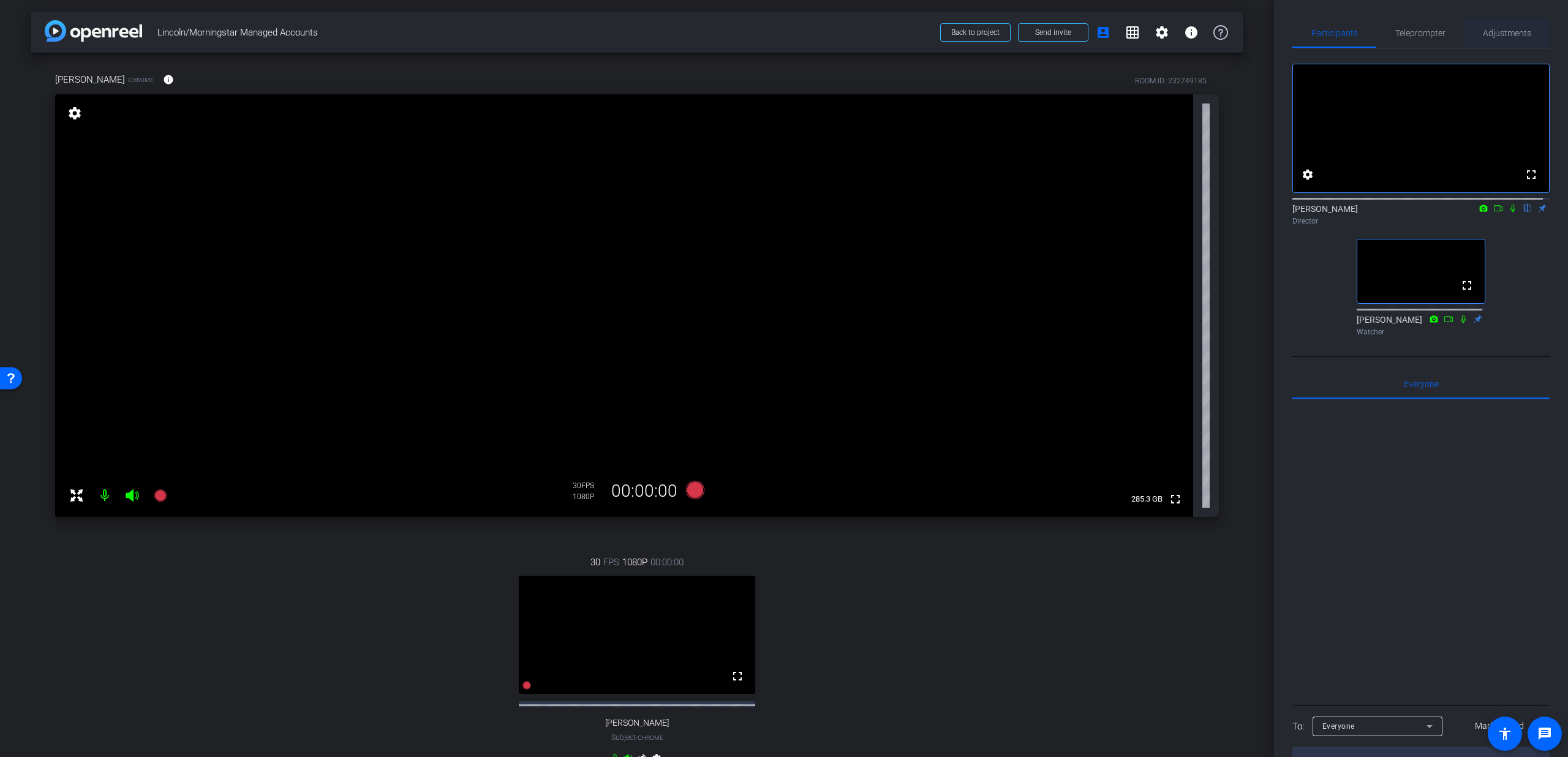
click at [1524, 31] on span "Adjustments" at bounding box center [1507, 32] width 49 height 8
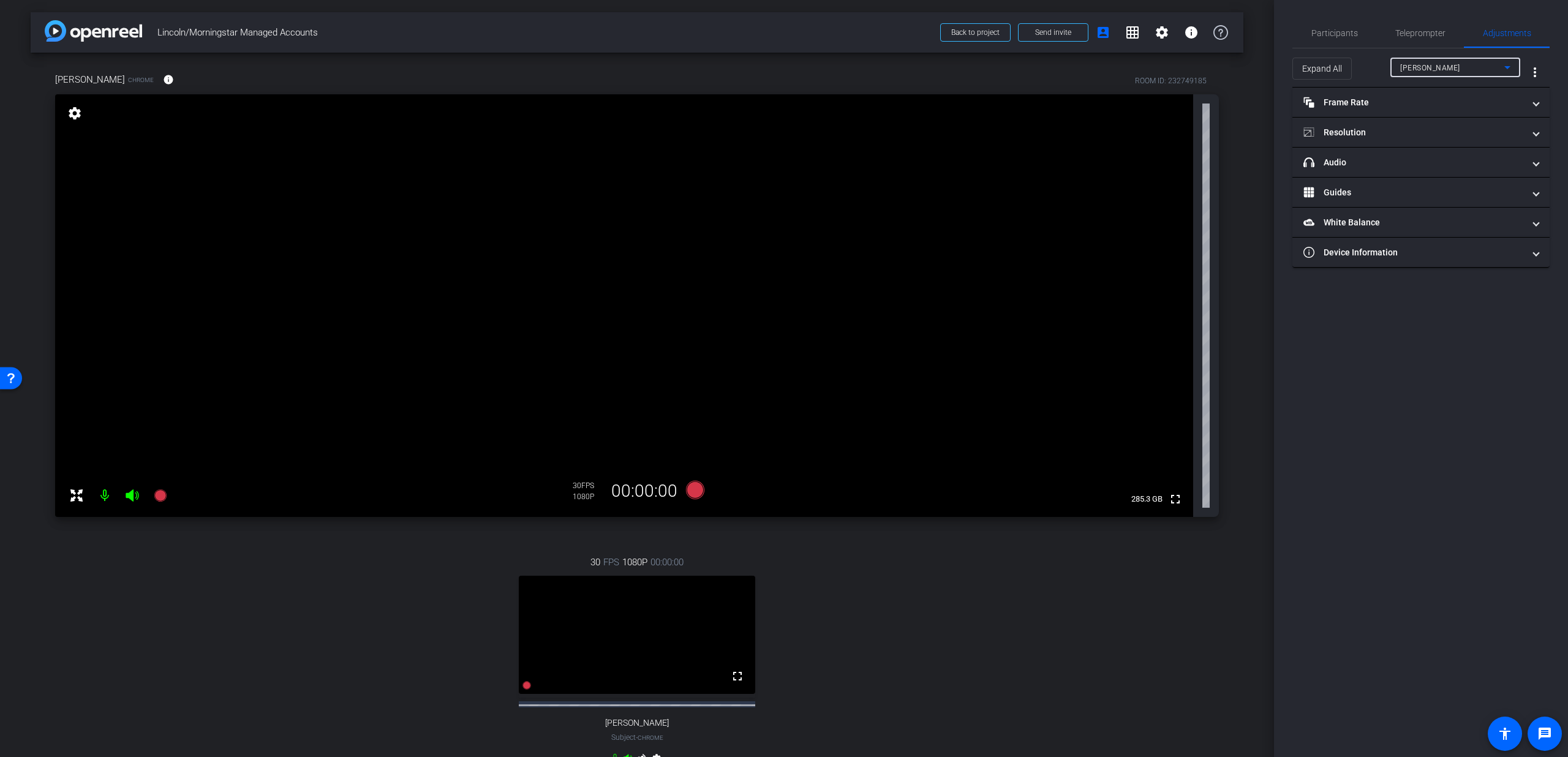
click at [1430, 70] on span "[PERSON_NAME]" at bounding box center [1431, 67] width 60 height 8
click at [1429, 104] on span "[PERSON_NAME]" at bounding box center [1432, 112] width 62 height 15
click at [1427, 100] on mat-panel-title "Frame Rate Frame Rate" at bounding box center [1414, 102] width 220 height 13
click at [1427, 100] on mat-expansion-panel-header "Frame Rate Frame Rate" at bounding box center [1421, 107] width 257 height 39
click at [1411, 136] on mat-panel-title "Resolution" at bounding box center [1414, 132] width 220 height 13
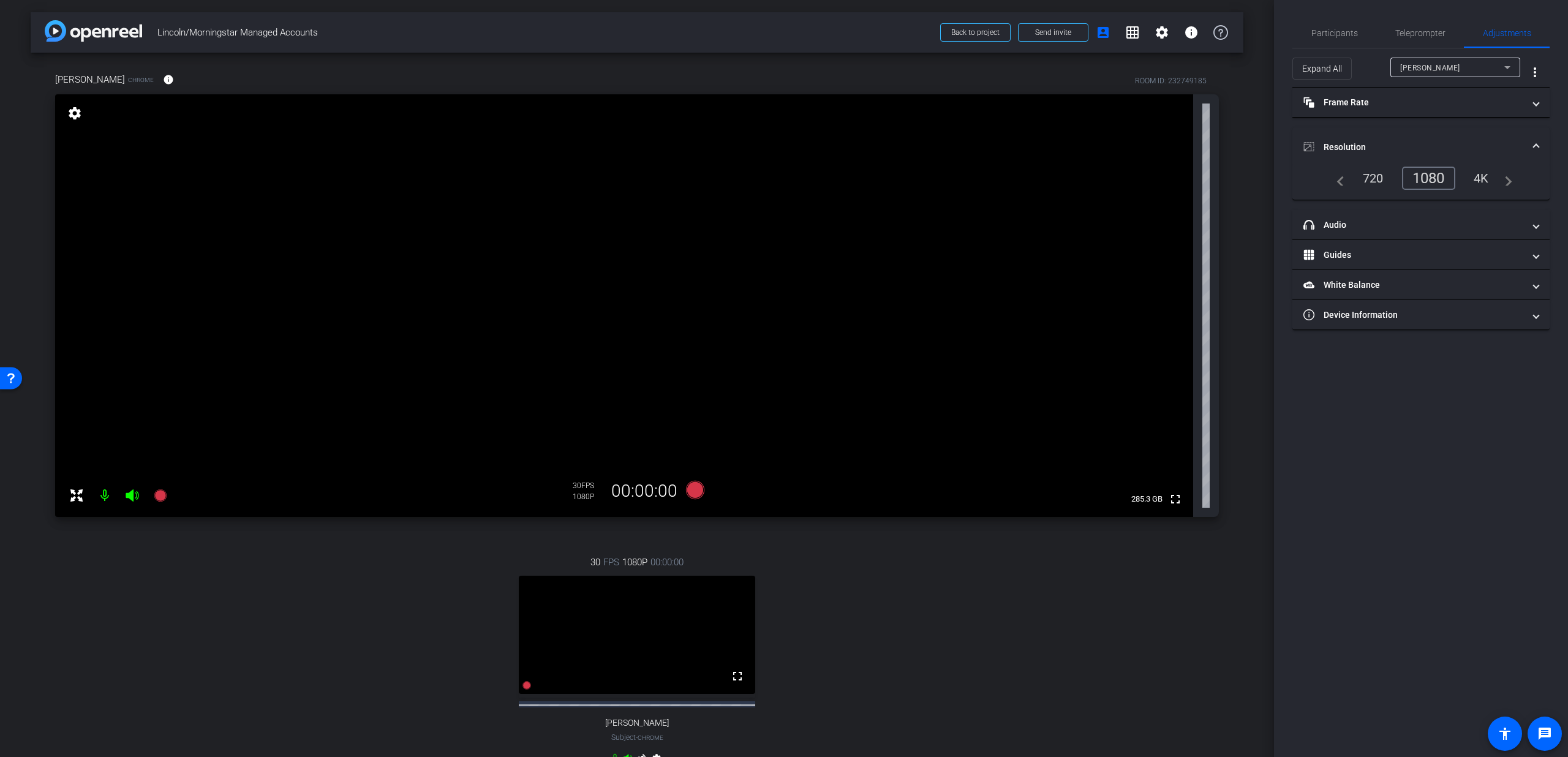
click at [1411, 136] on mat-expansion-panel-header "Resolution" at bounding box center [1421, 147] width 257 height 39
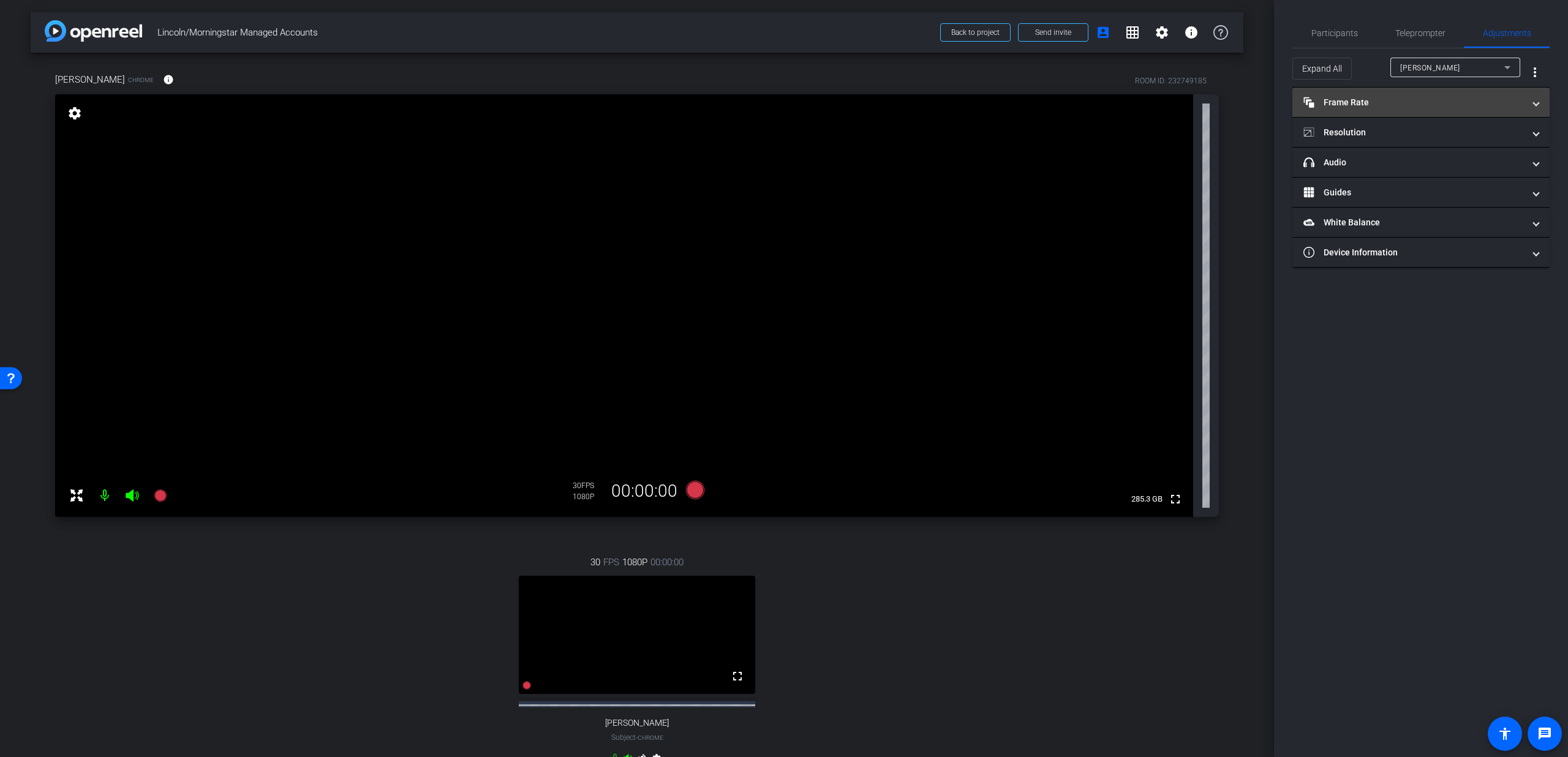
click at [1426, 109] on mat-expansion-panel-header "Frame Rate Frame Rate" at bounding box center [1421, 102] width 257 height 29
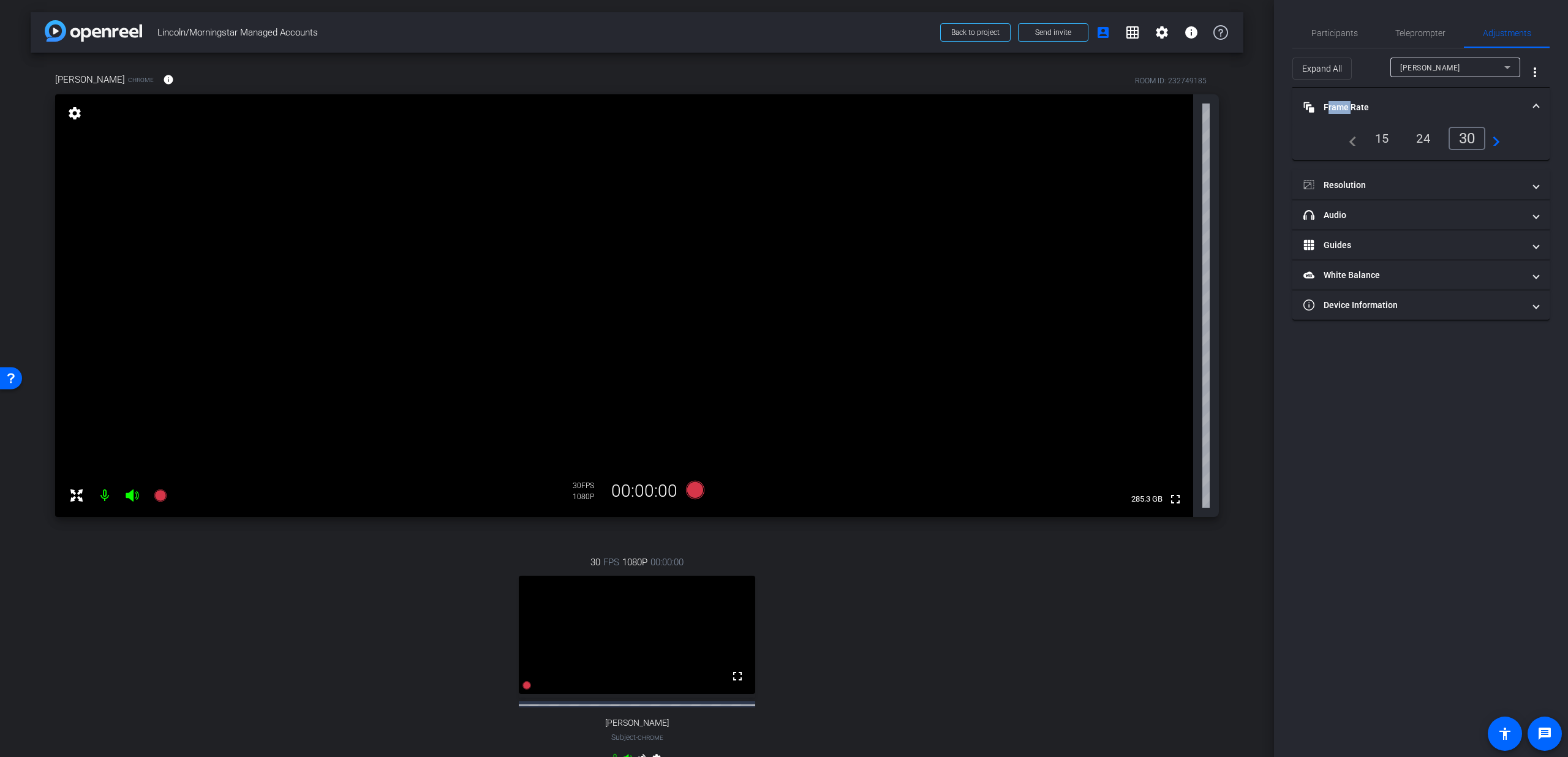
click at [1426, 109] on mat-panel-title "Frame Rate Frame Rate" at bounding box center [1414, 107] width 220 height 13
click at [1454, 73] on div "[PERSON_NAME]" at bounding box center [1453, 67] width 104 height 15
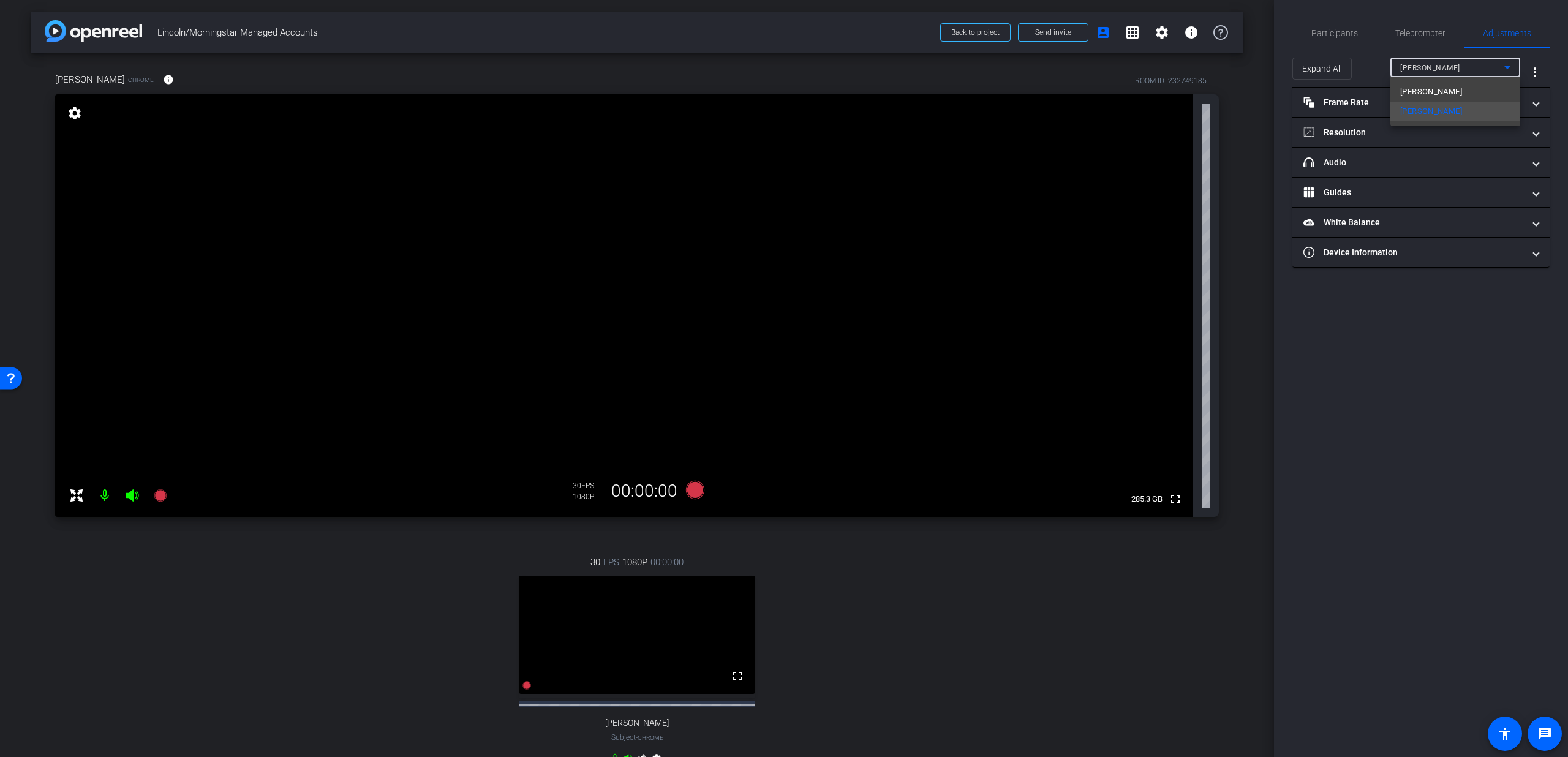
click at [1450, 82] on div "[PERSON_NAME] [PERSON_NAME]" at bounding box center [1455, 101] width 130 height 49
click at [1447, 85] on span "[PERSON_NAME]" at bounding box center [1432, 92] width 62 height 15
type input "11000"
click at [1354, 38] on span "Participants" at bounding box center [1335, 33] width 46 height 29
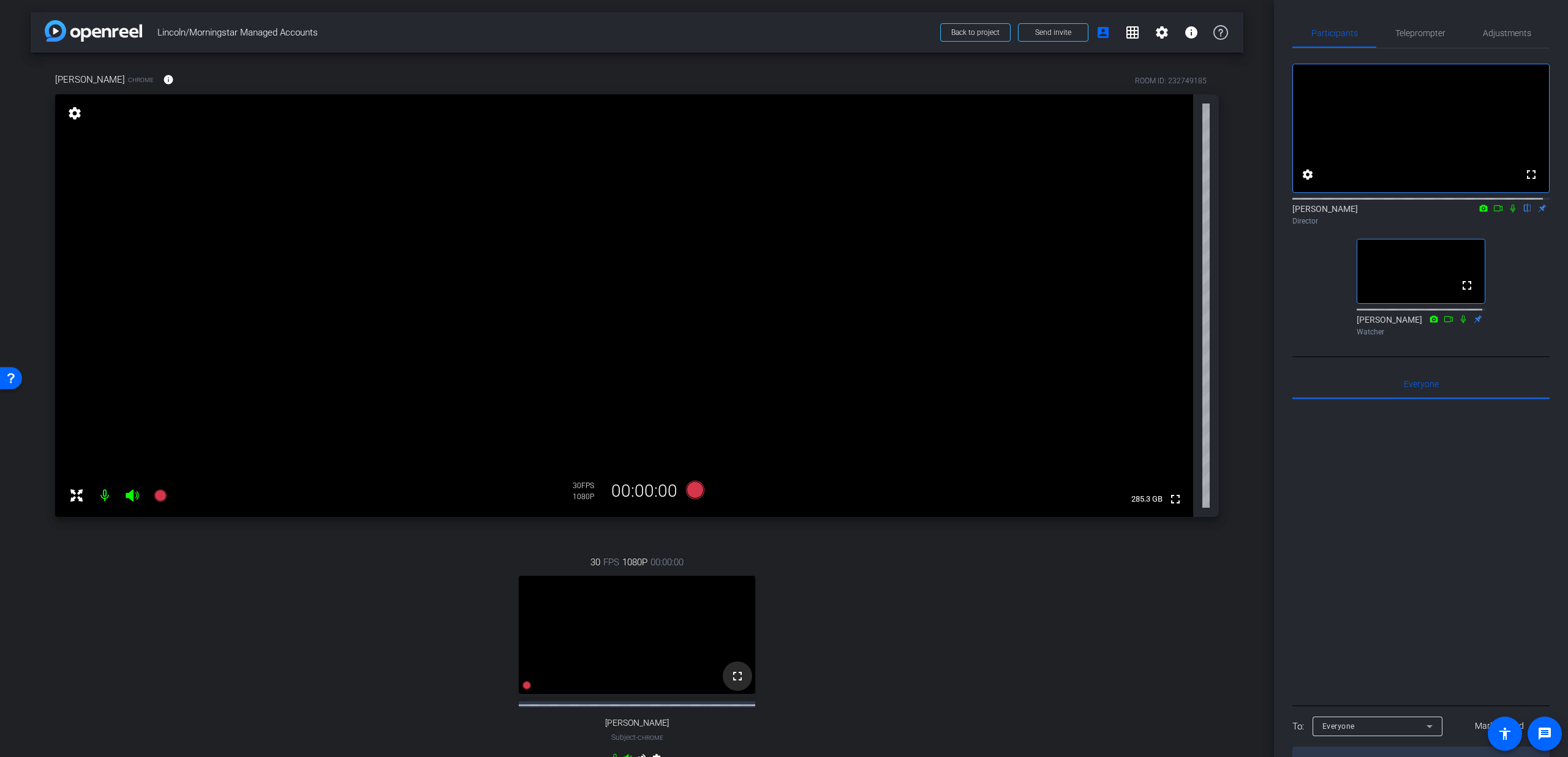
click at [731, 684] on mat-icon "fullscreen" at bounding box center [738, 676] width 15 height 15
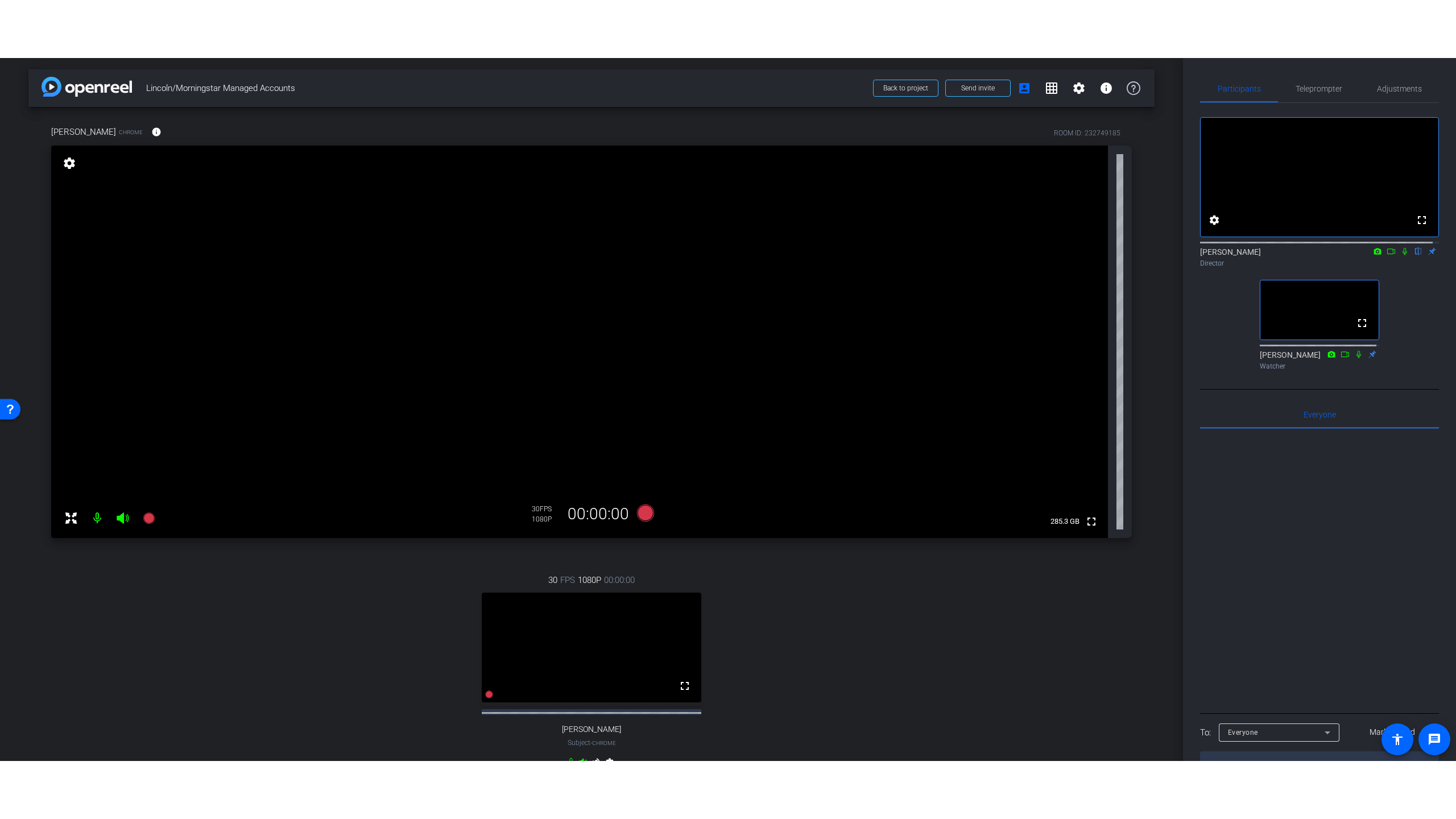
scroll to position [7, 0]
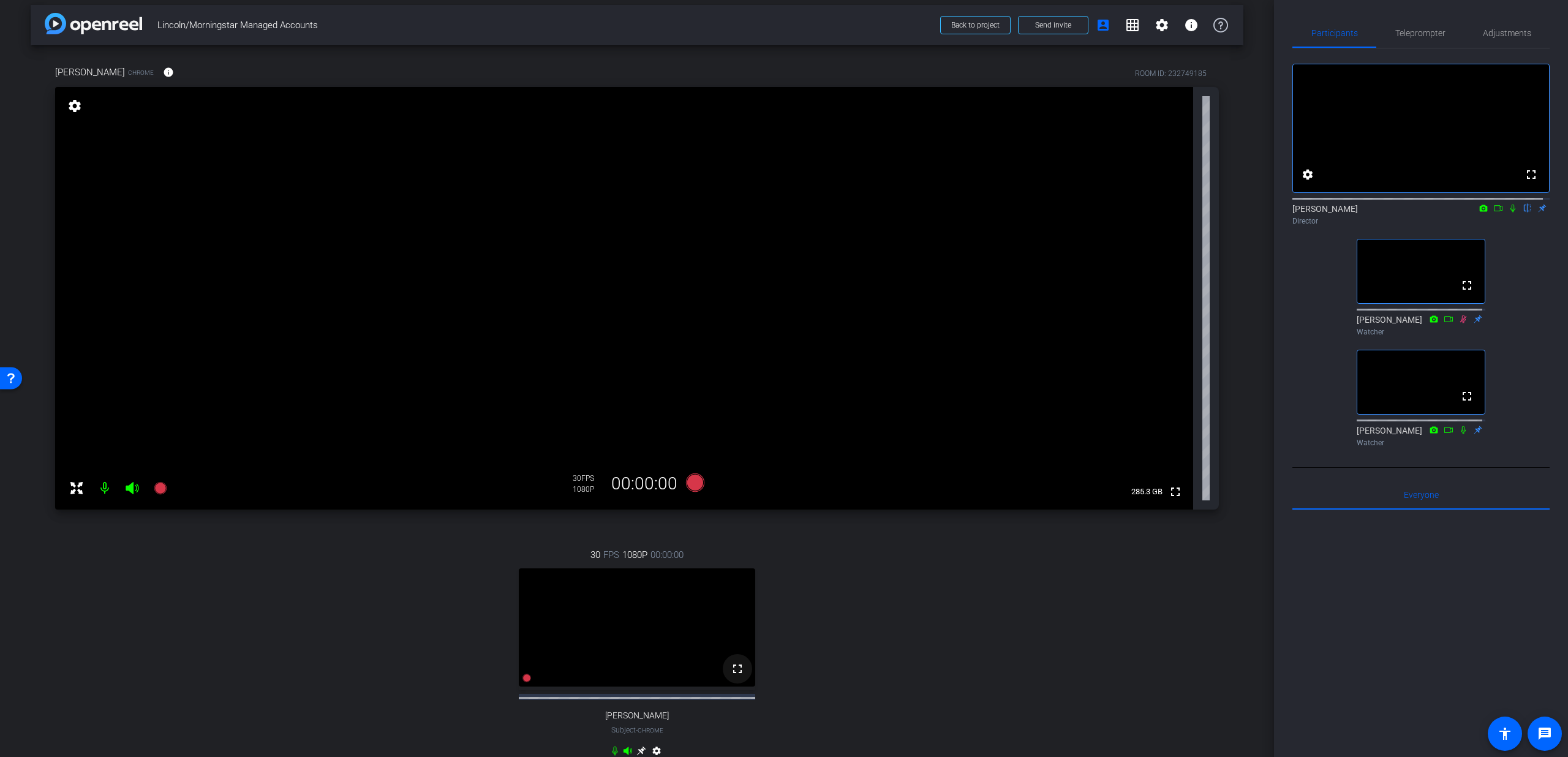
click at [738, 676] on mat-icon "fullscreen" at bounding box center [738, 669] width 15 height 15
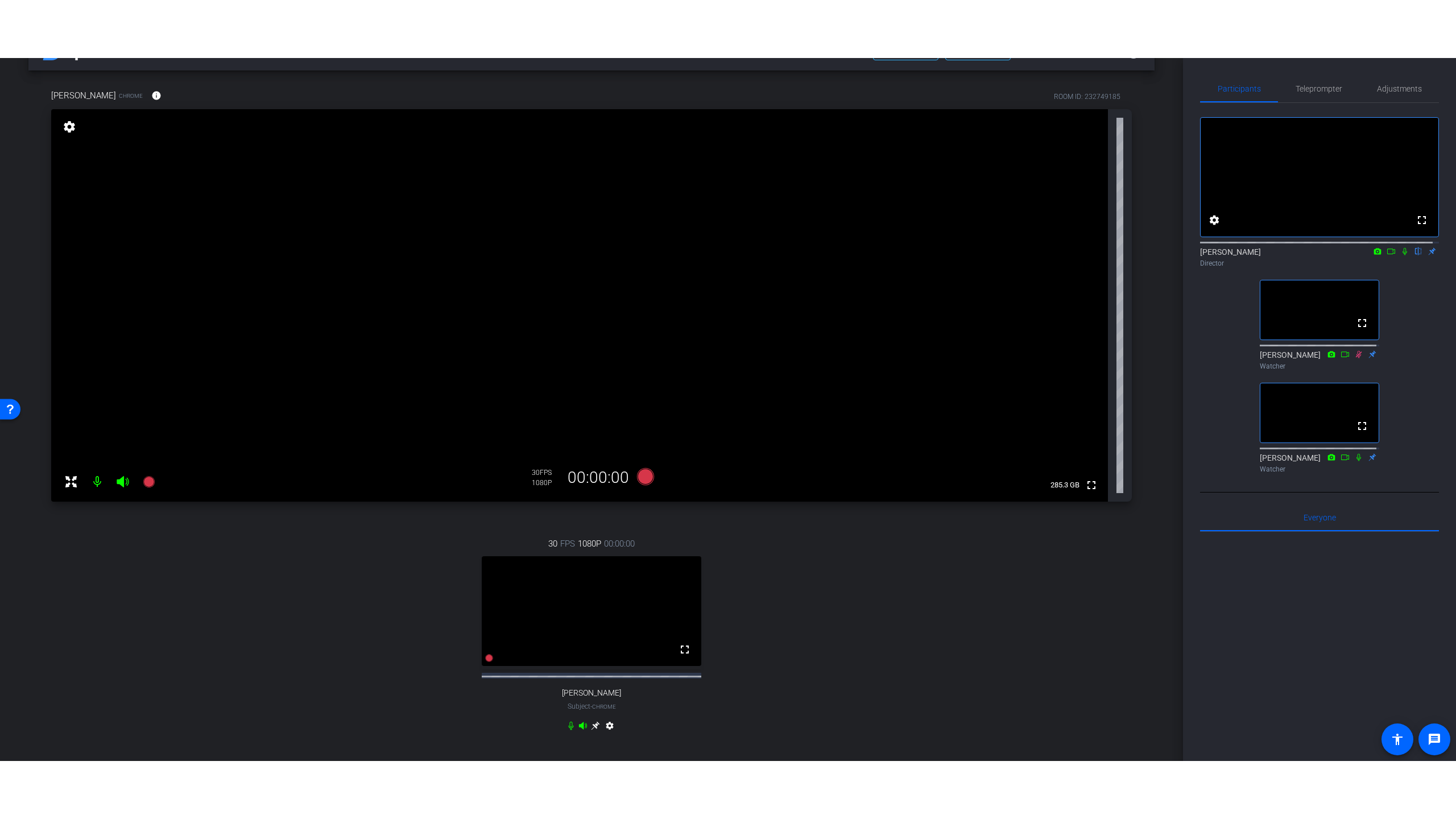
scroll to position [58, 0]
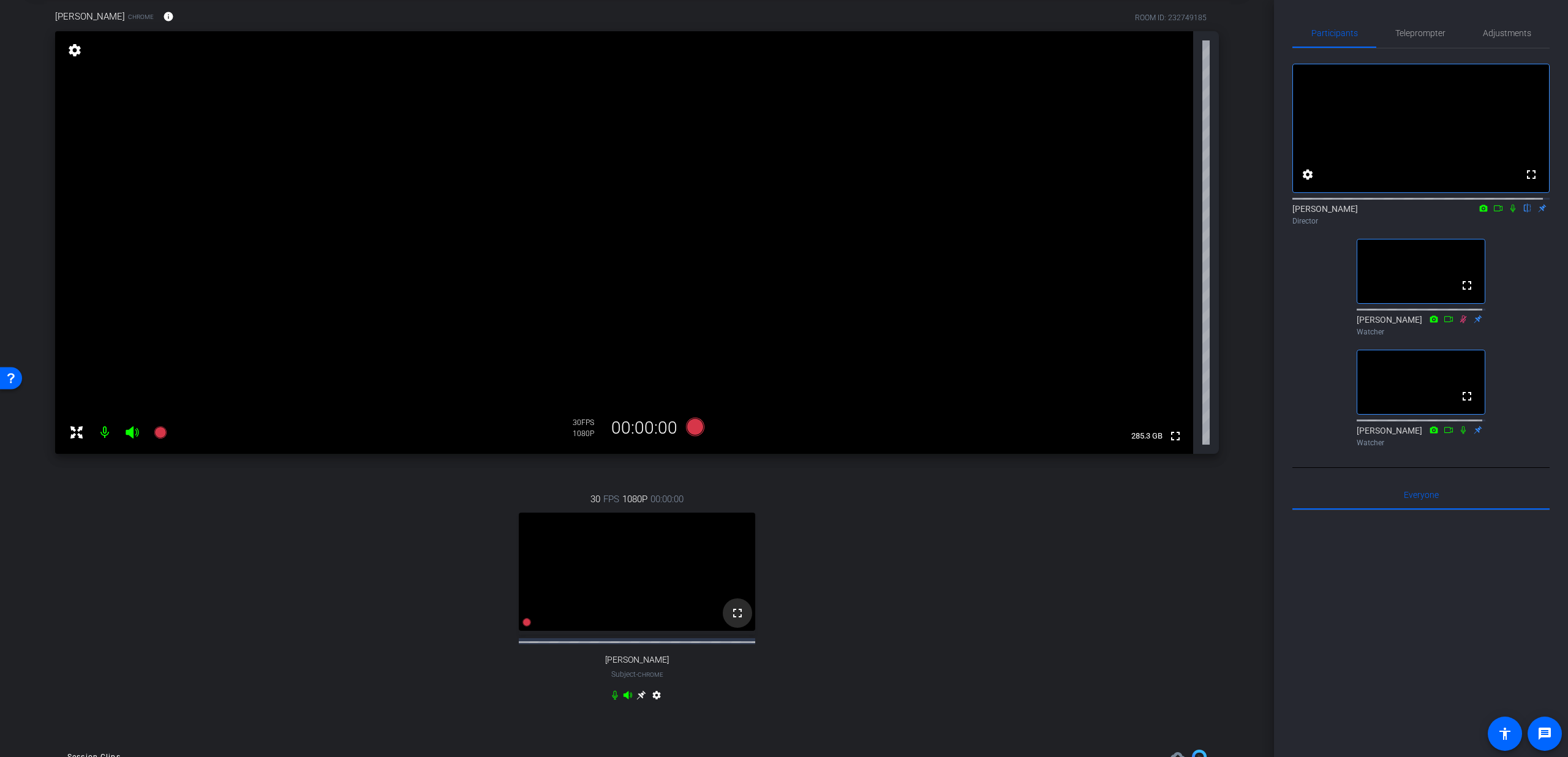
click at [733, 621] on mat-icon "fullscreen" at bounding box center [738, 613] width 15 height 15
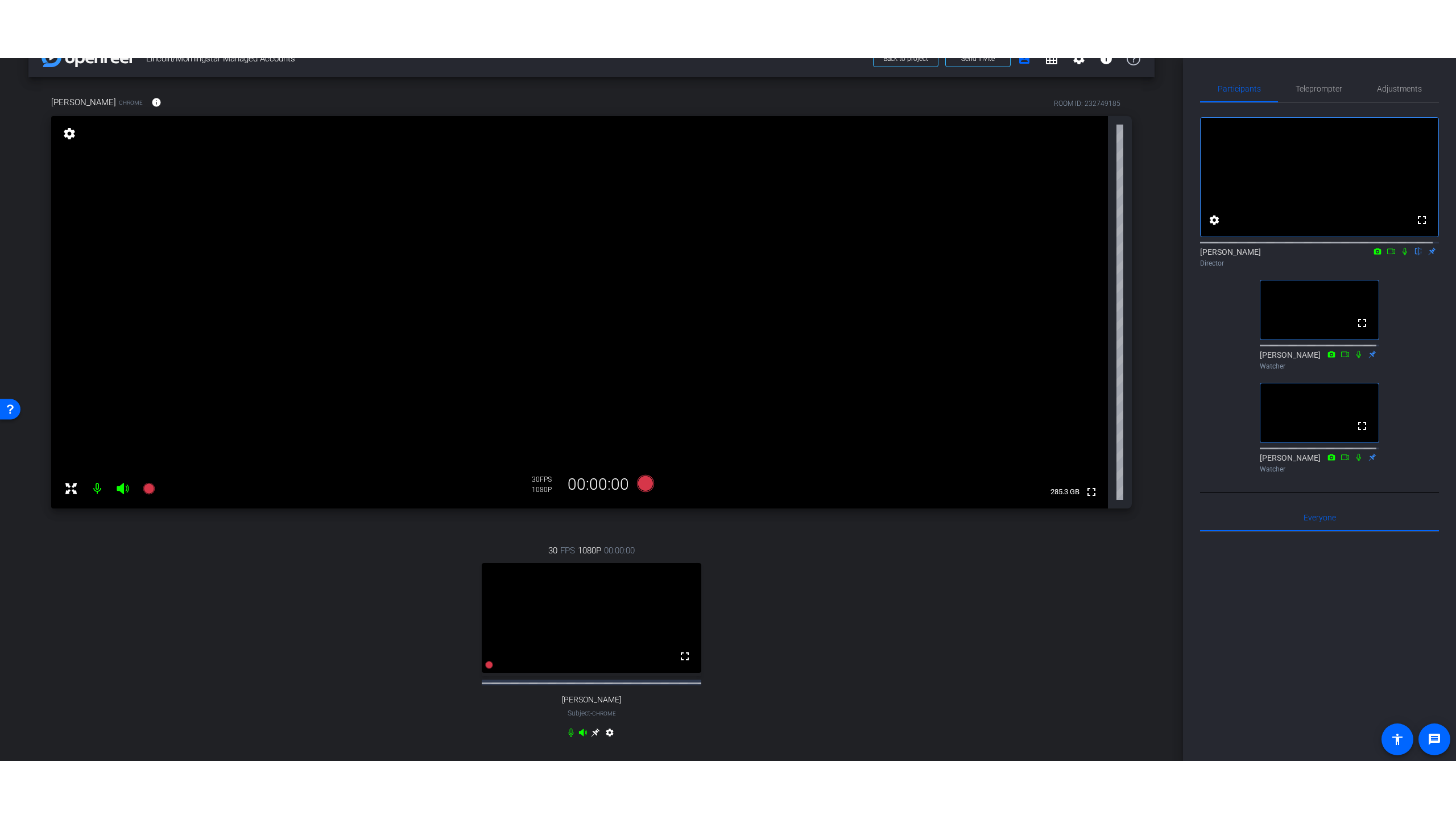
scroll to position [37, 0]
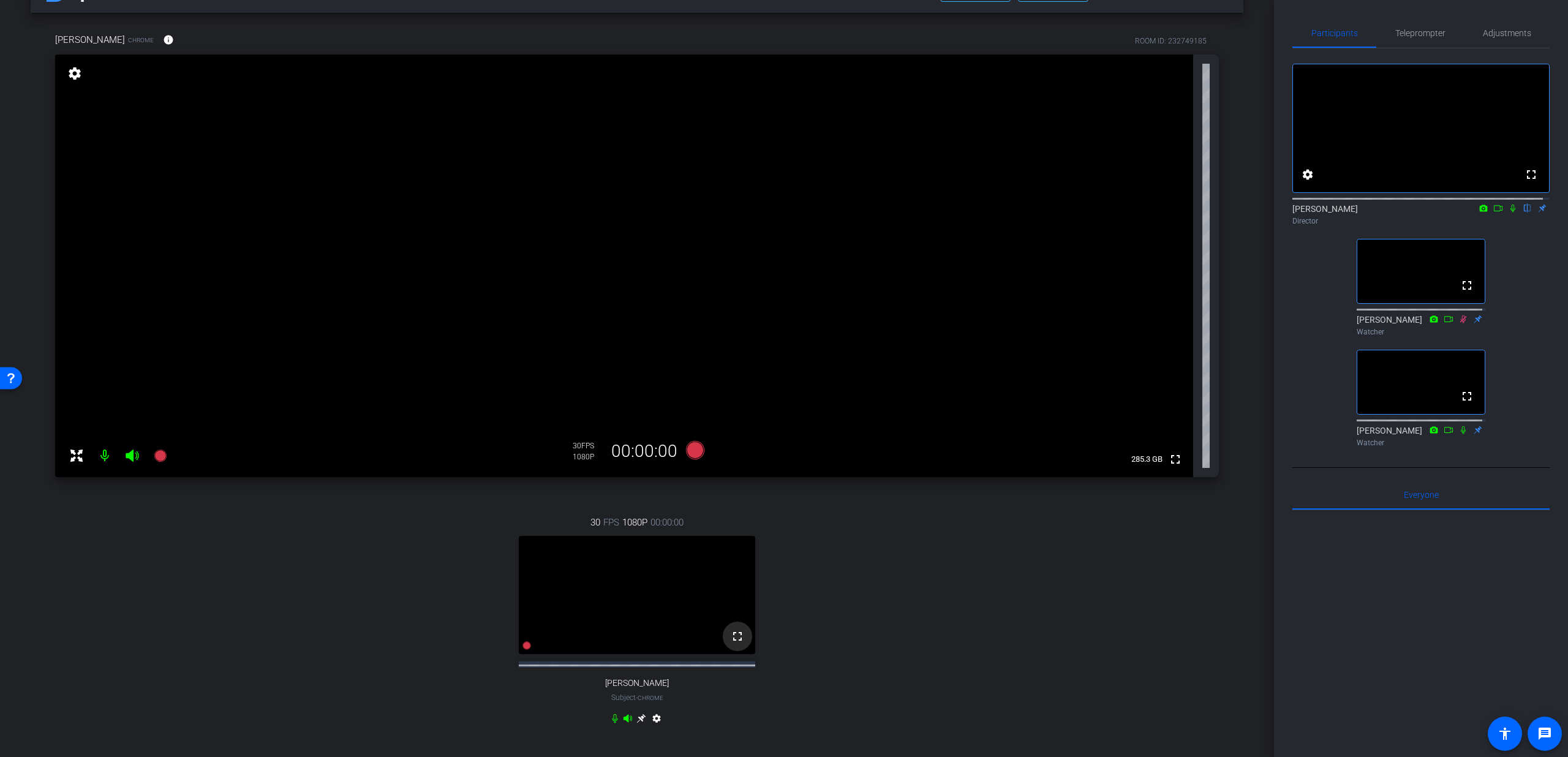
click at [740, 644] on mat-icon "fullscreen" at bounding box center [738, 636] width 15 height 15
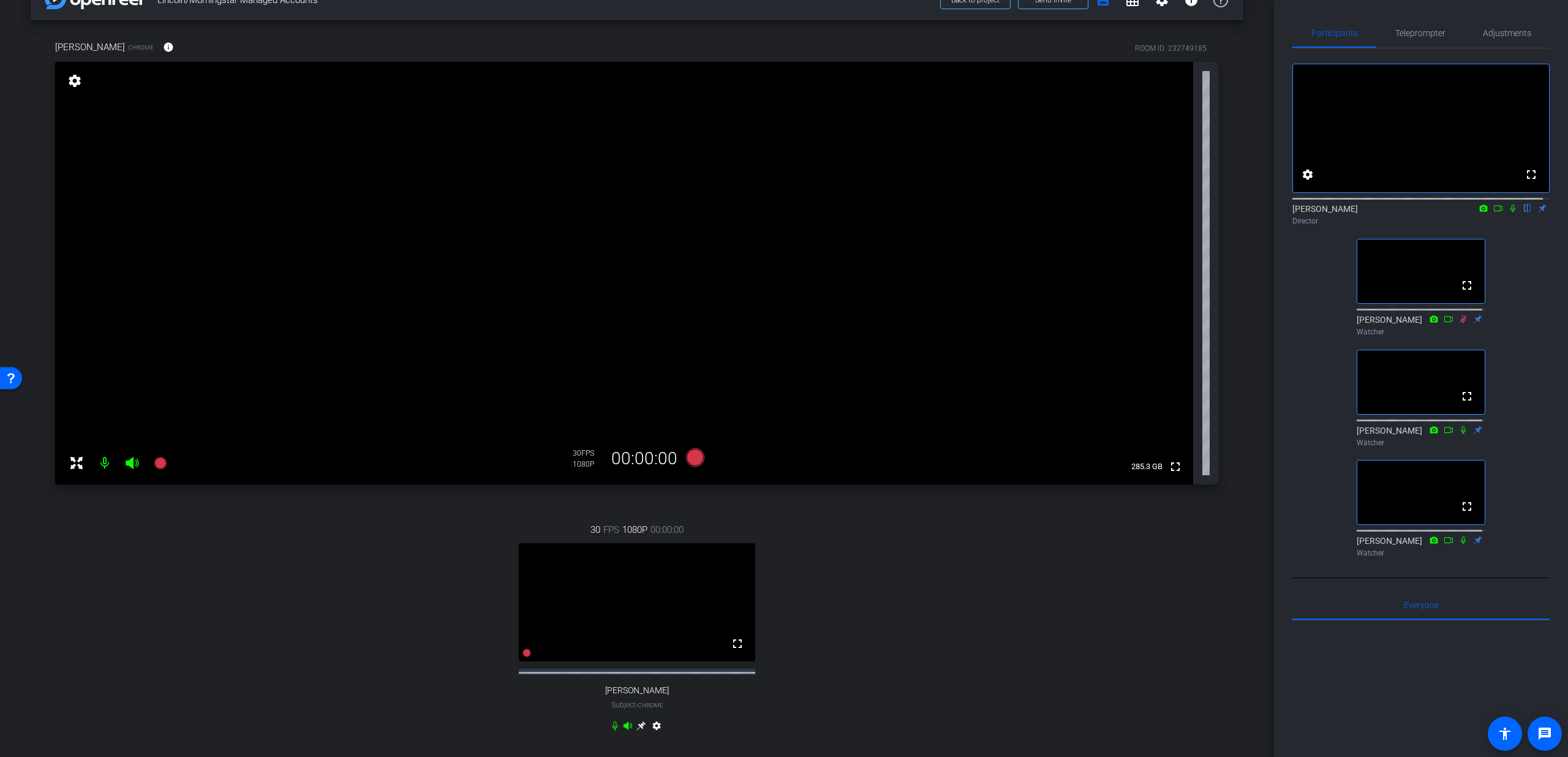
scroll to position [25, 0]
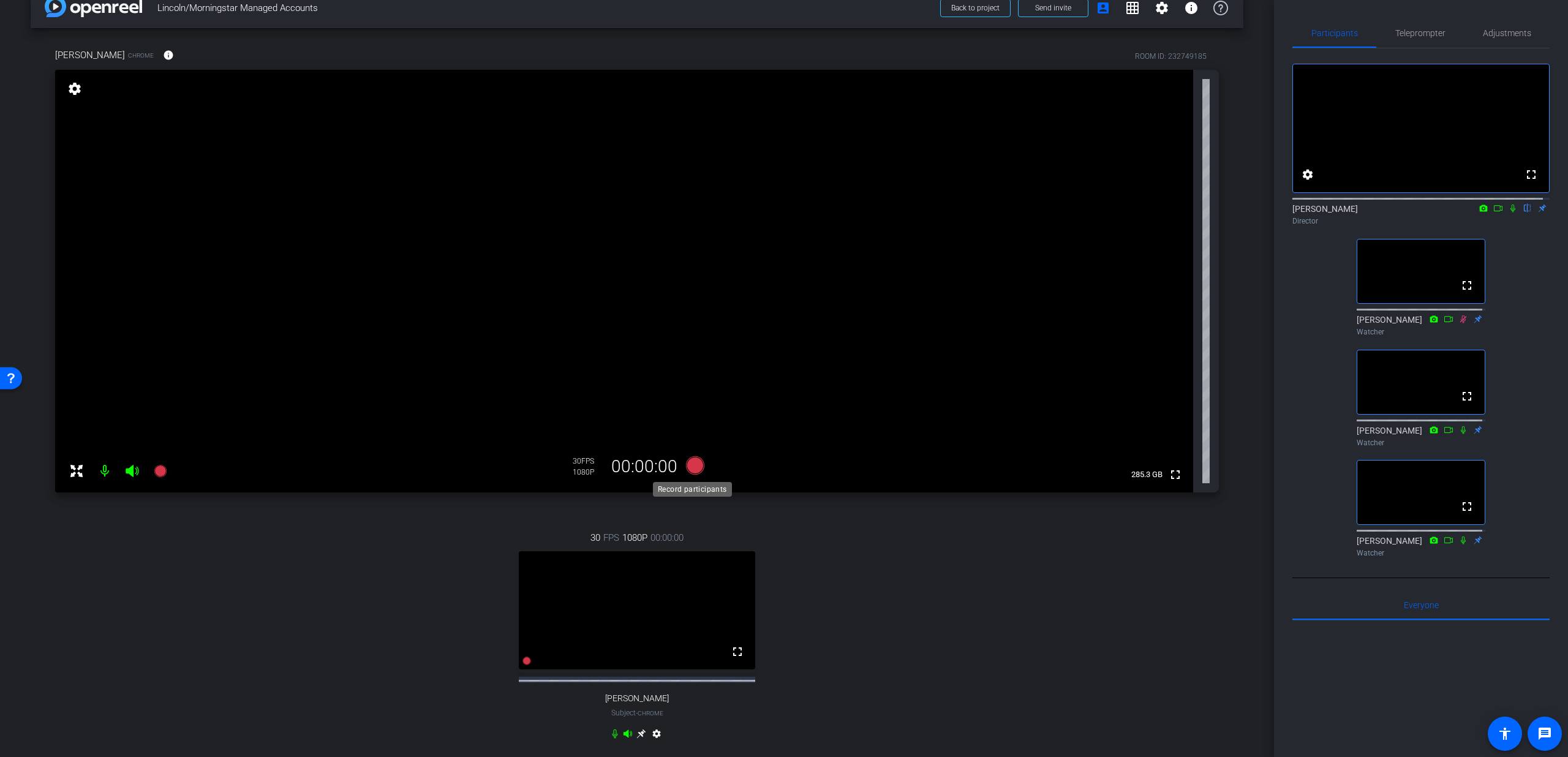
click at [694, 470] on icon at bounding box center [695, 465] width 19 height 19
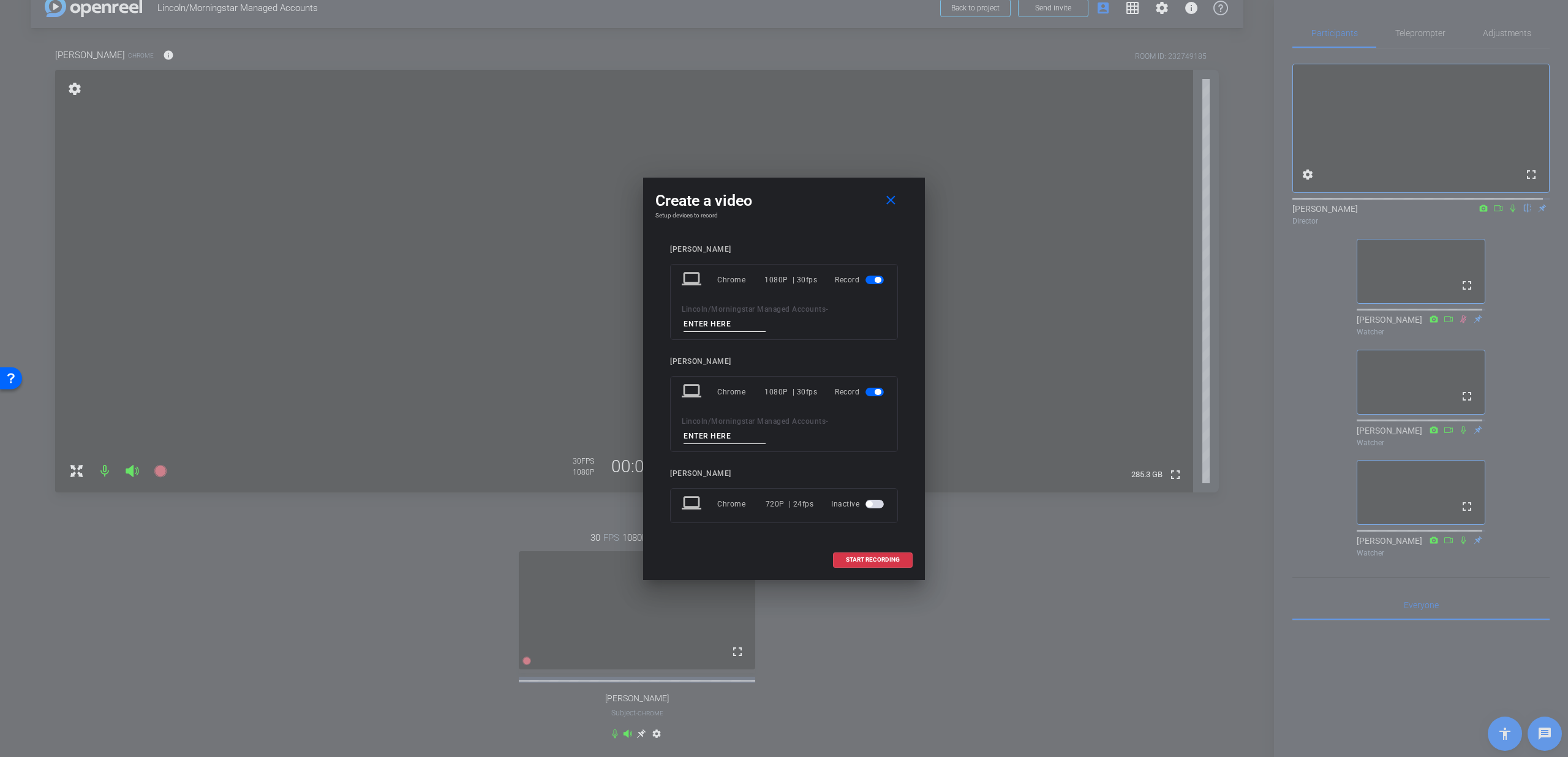
click at [744, 322] on input at bounding box center [724, 324] width 82 height 15
type input "Q"
type input "T1"
click at [714, 438] on input at bounding box center [724, 436] width 82 height 15
type input "T1"
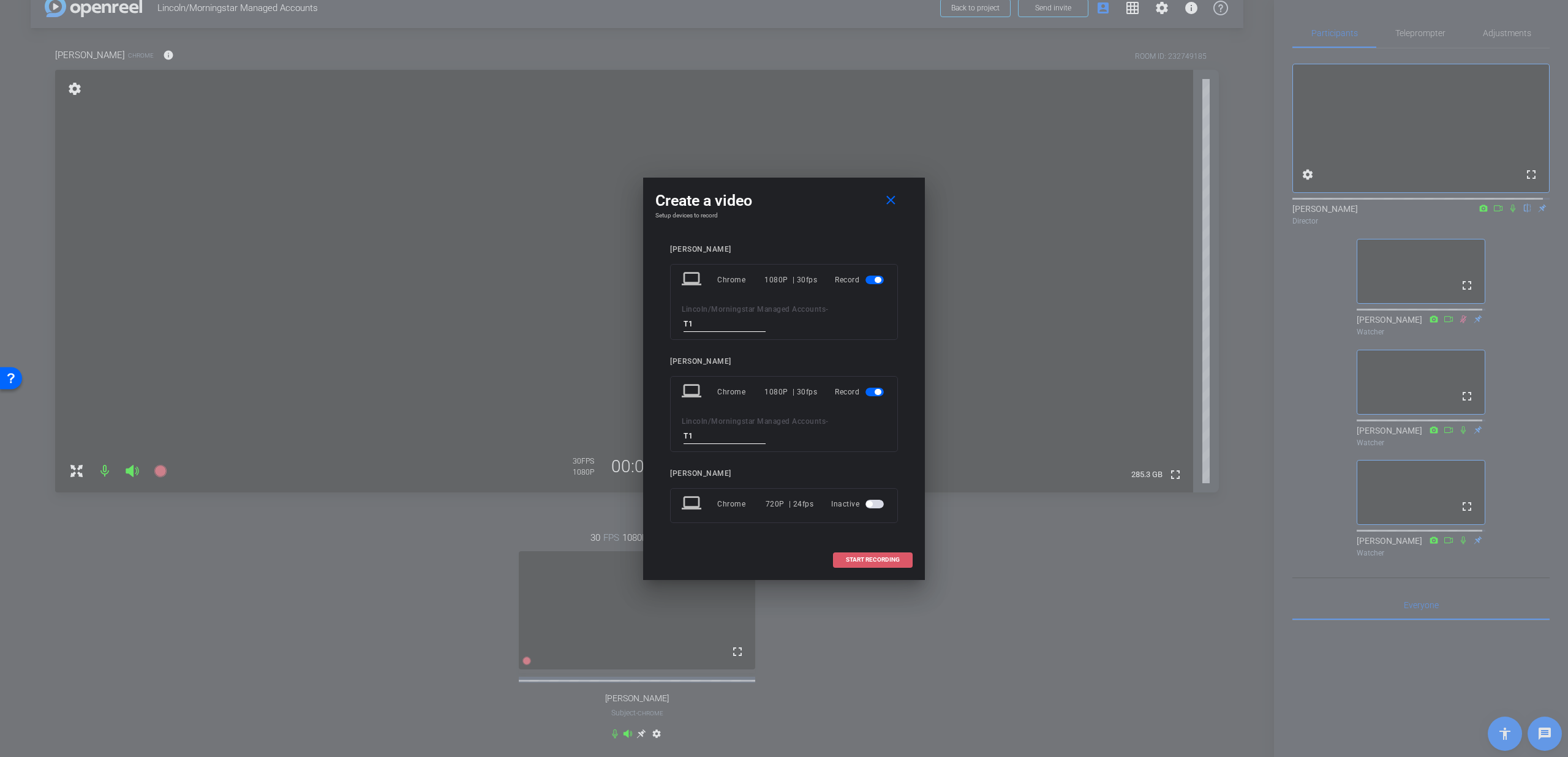
click at [847, 559] on span "START RECORDING" at bounding box center [873, 560] width 54 height 6
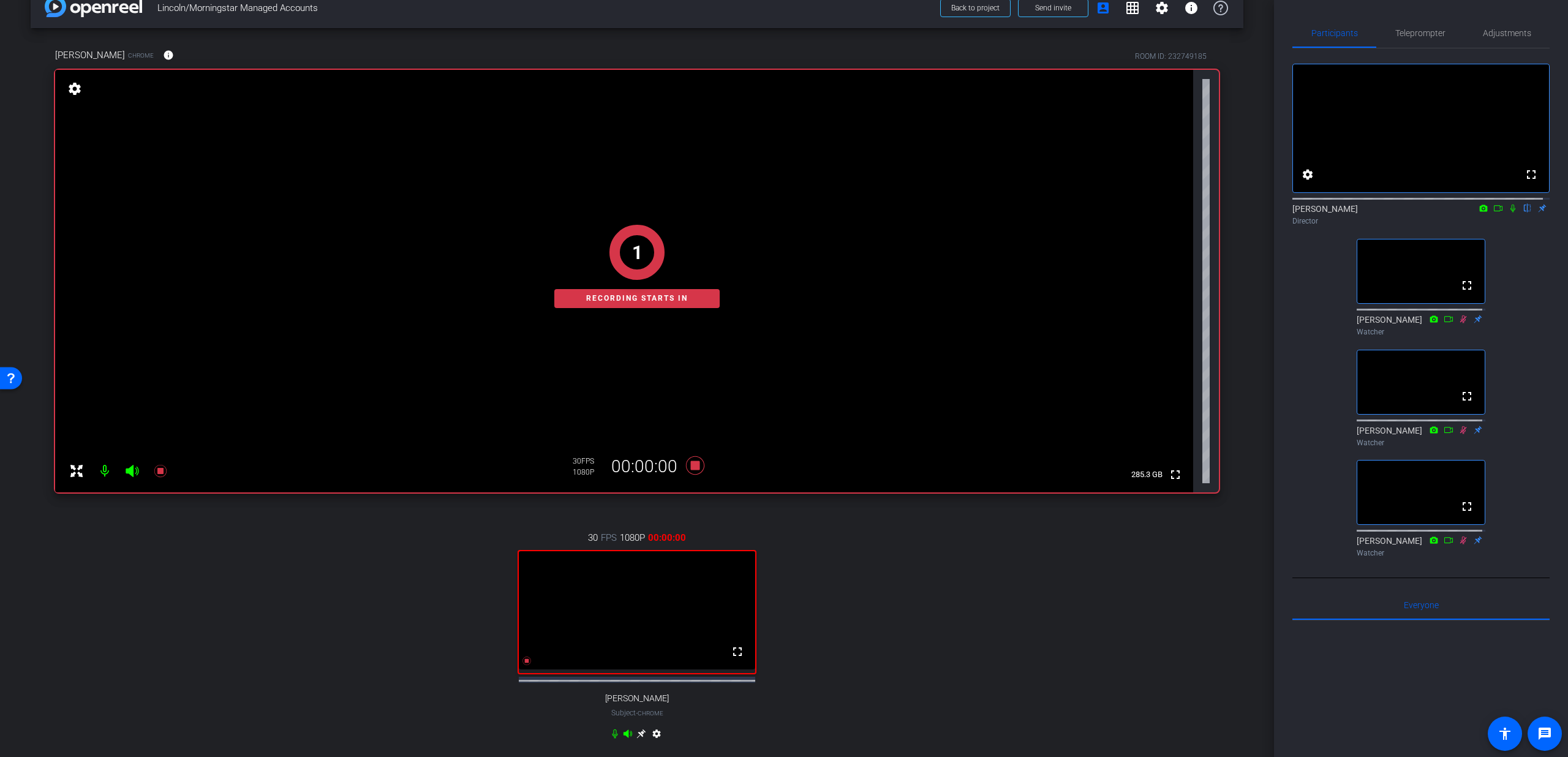
scroll to position [31, 0]
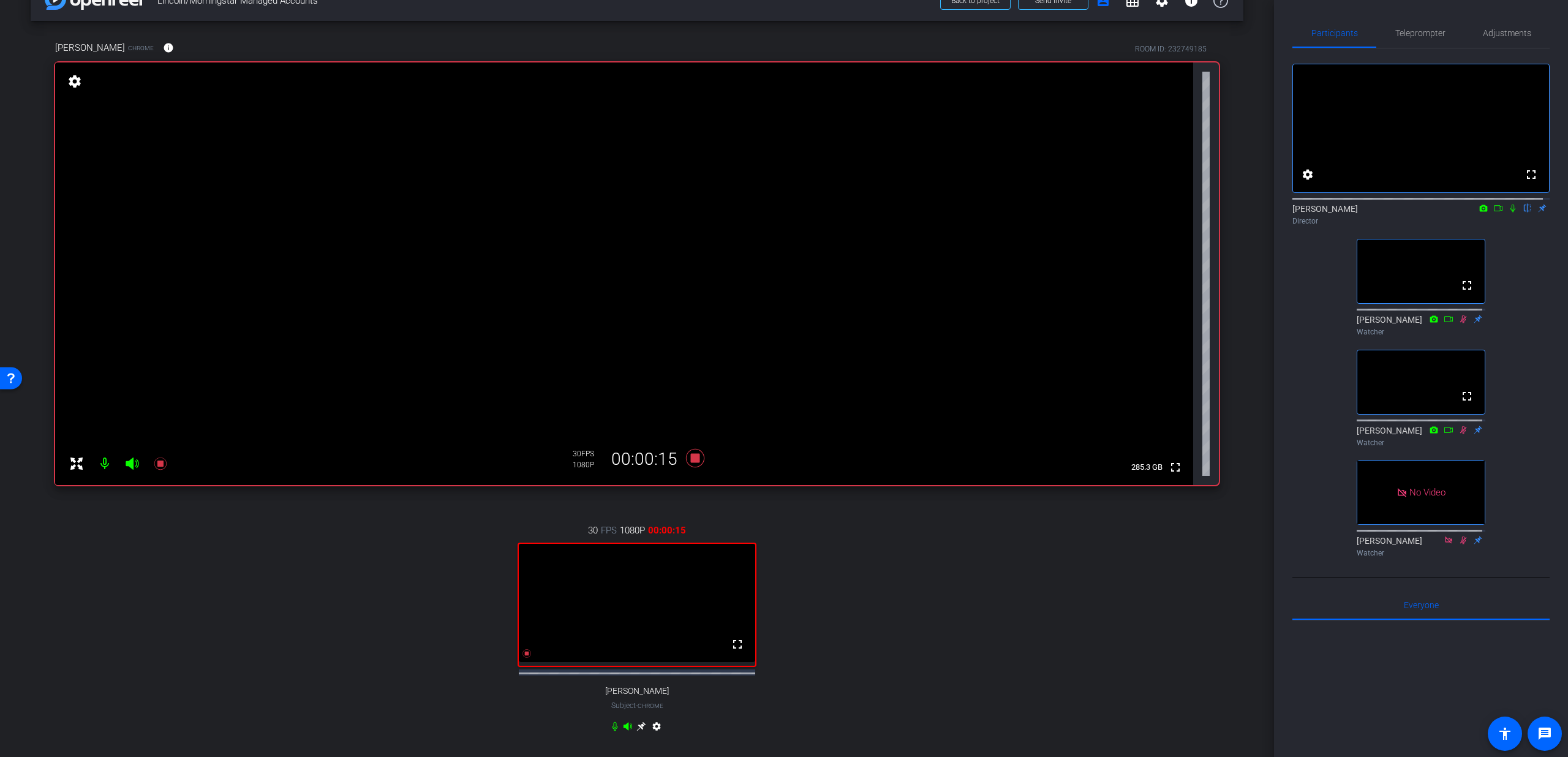
click at [1508, 212] on icon at bounding box center [1513, 208] width 10 height 8
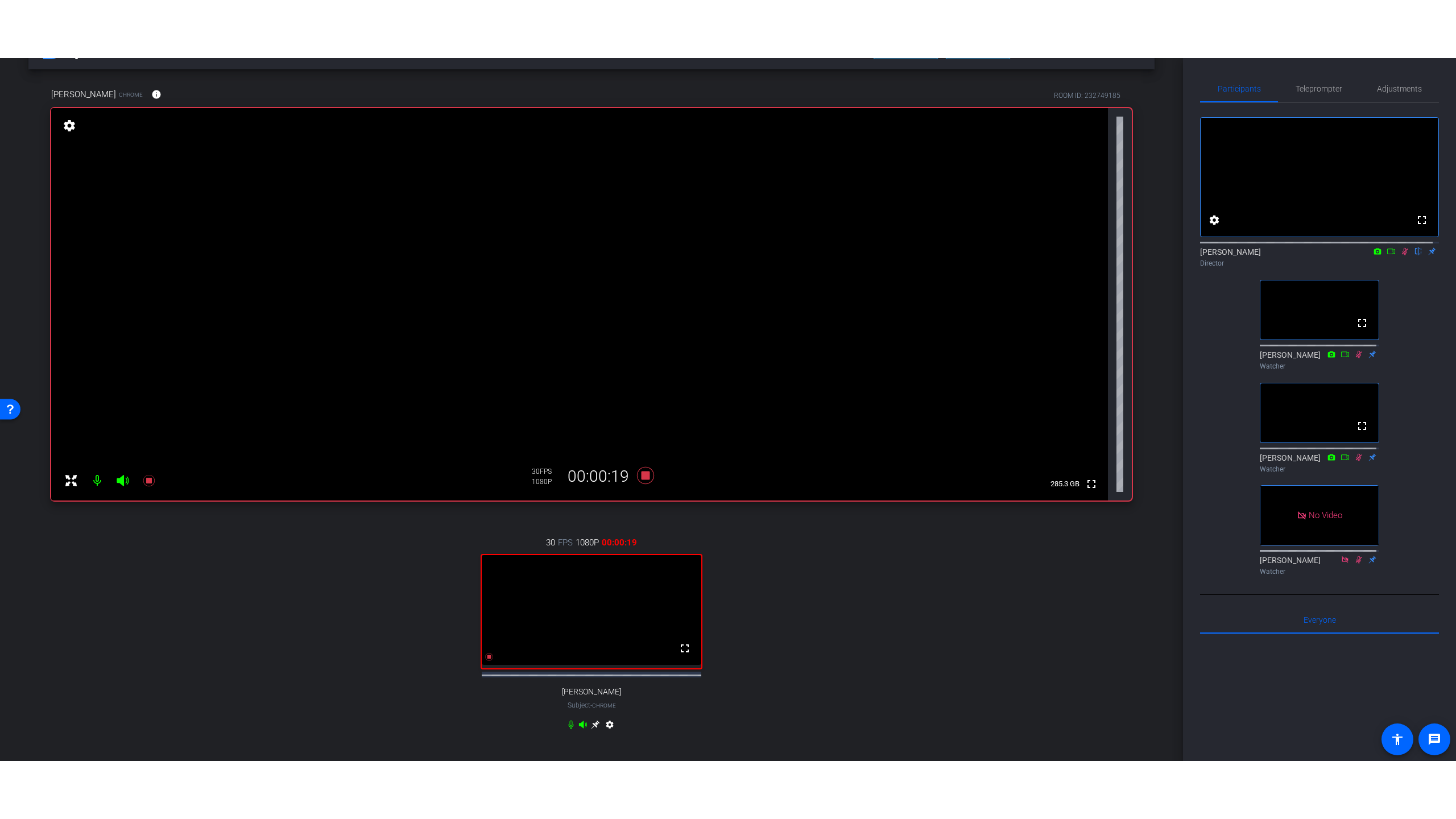
scroll to position [45, 0]
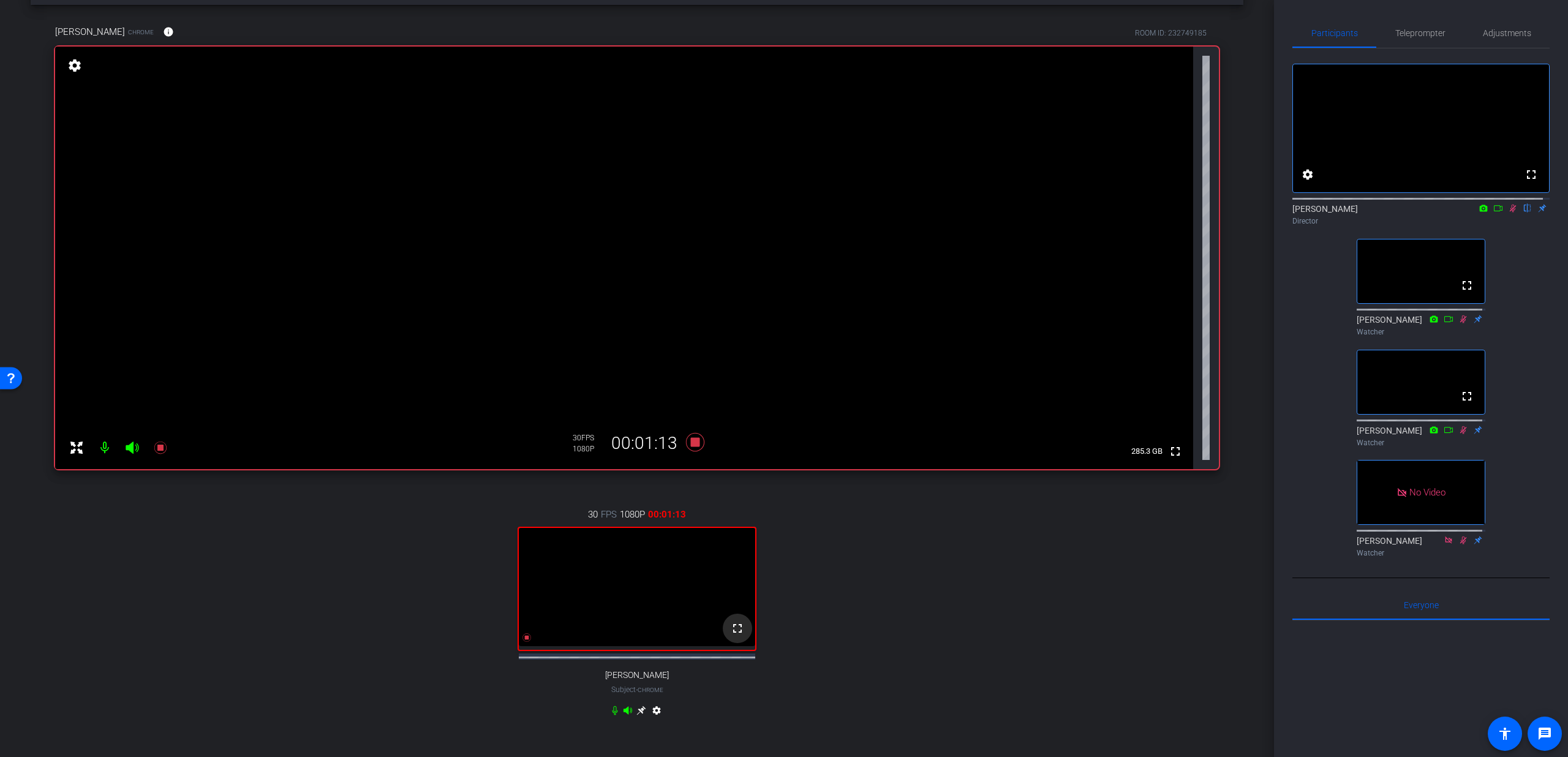
click at [735, 636] on mat-icon "fullscreen" at bounding box center [738, 628] width 15 height 15
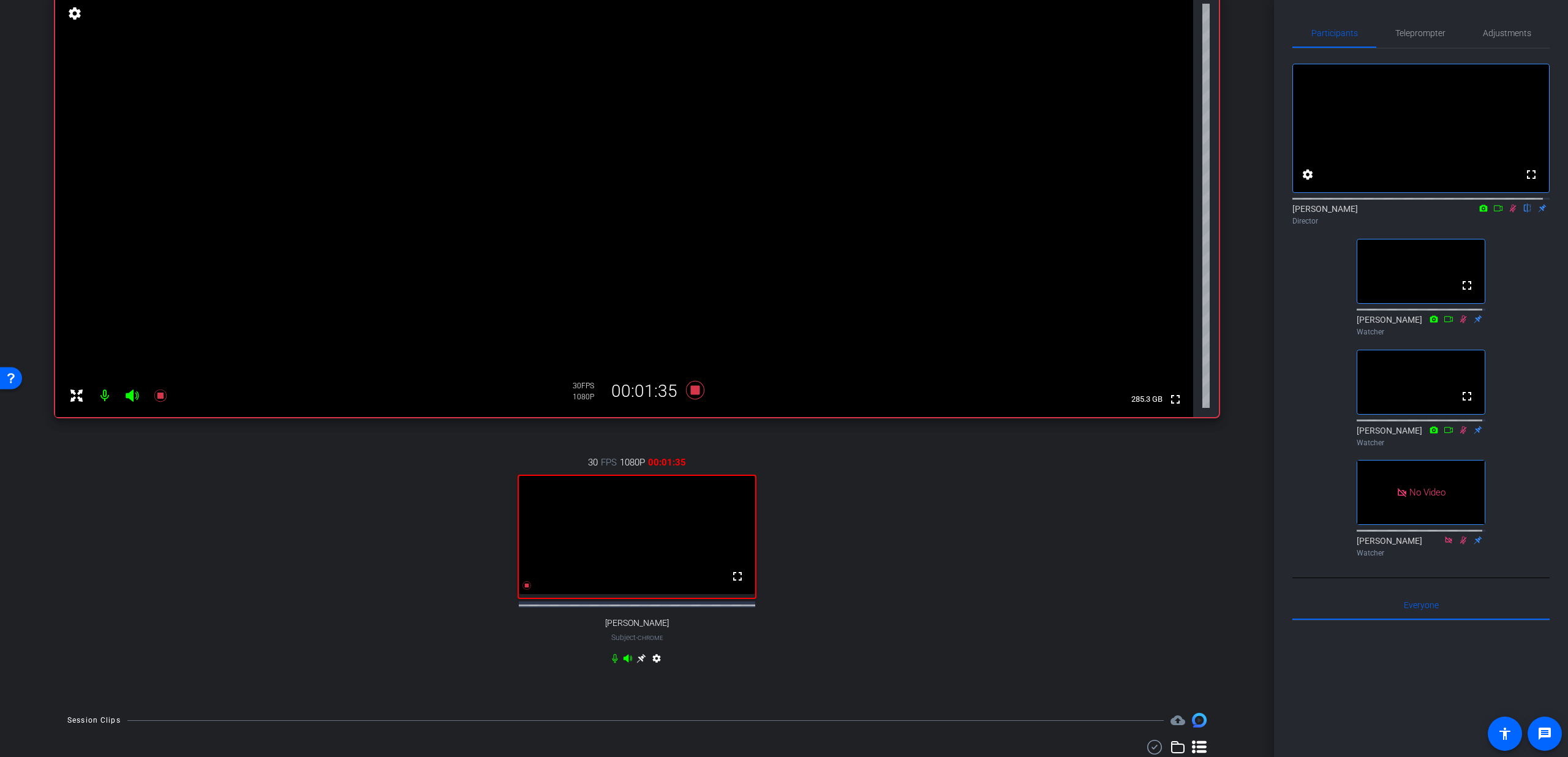
scroll to position [172, 0]
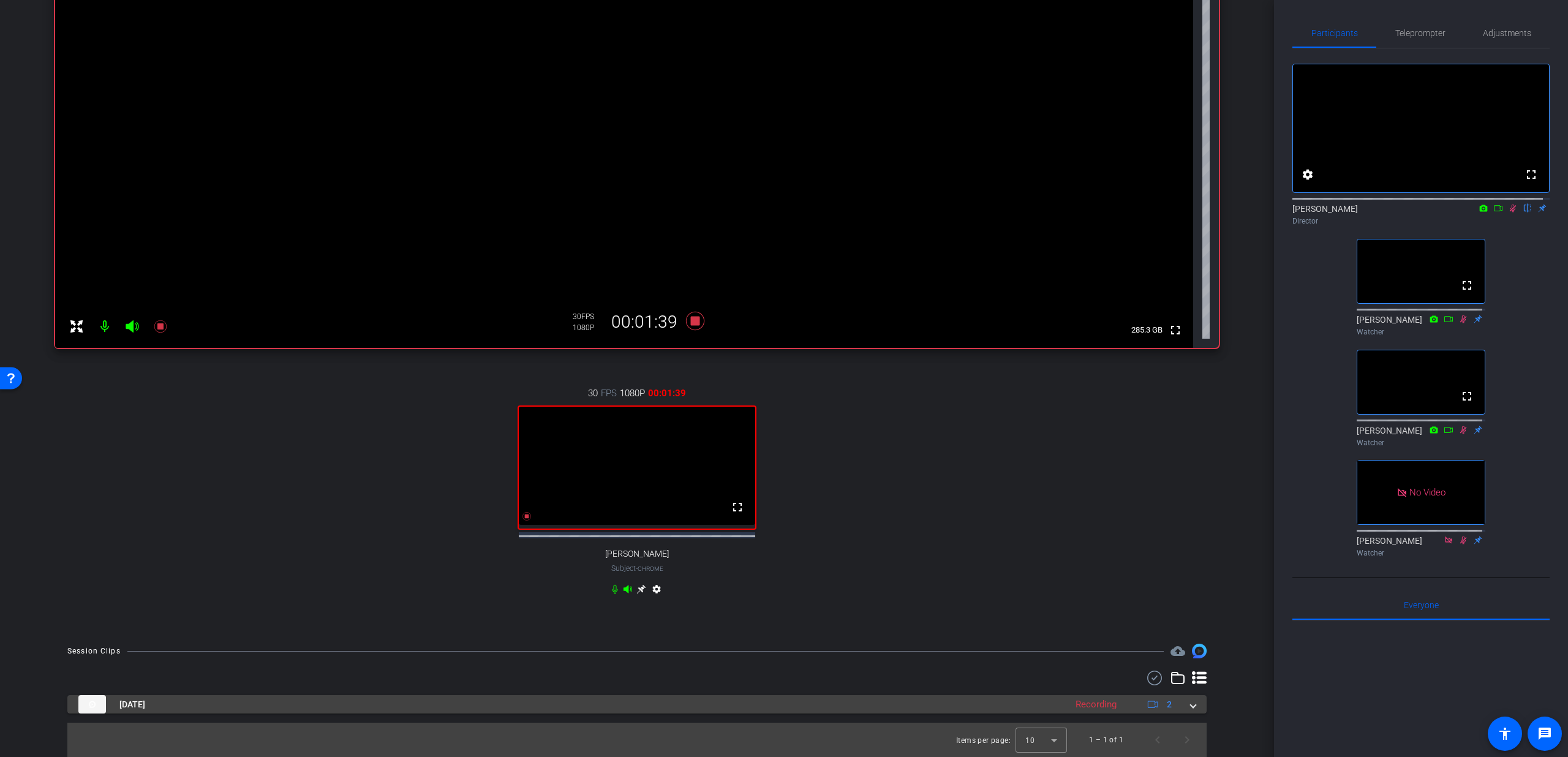
click at [1191, 711] on span at bounding box center [1193, 704] width 5 height 13
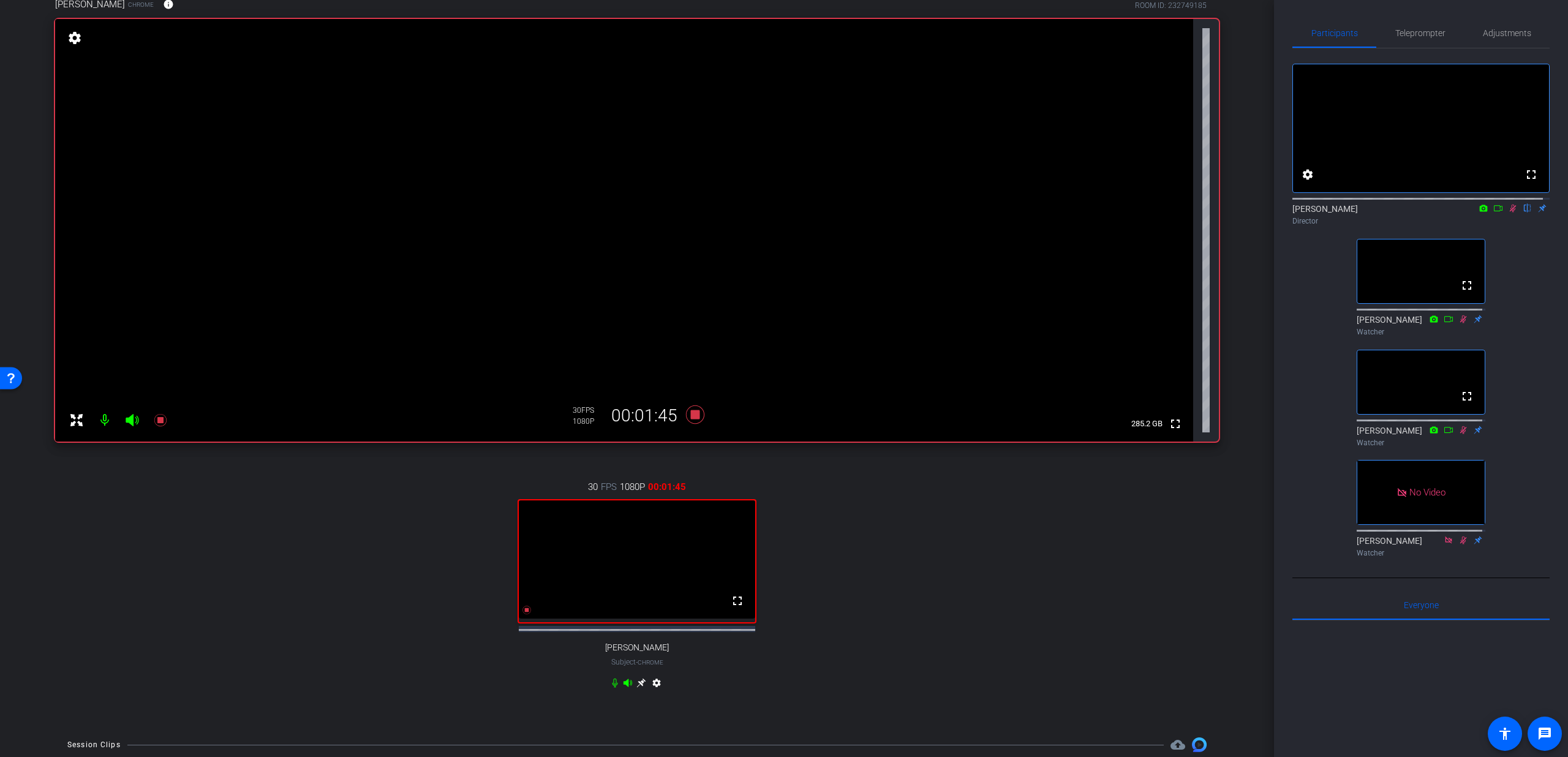
scroll to position [60, 0]
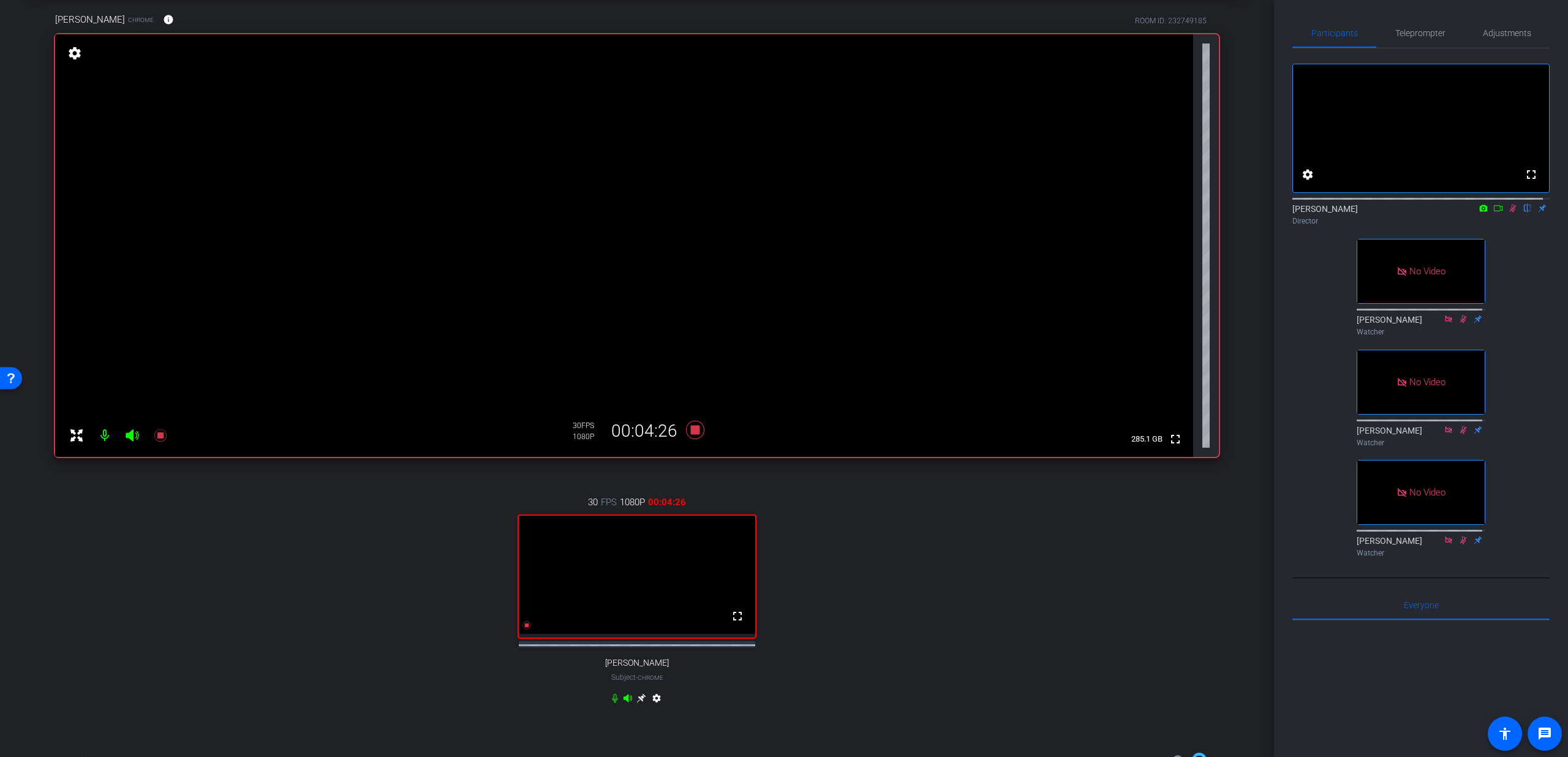
click at [1495, 211] on icon at bounding box center [1498, 208] width 8 height 6
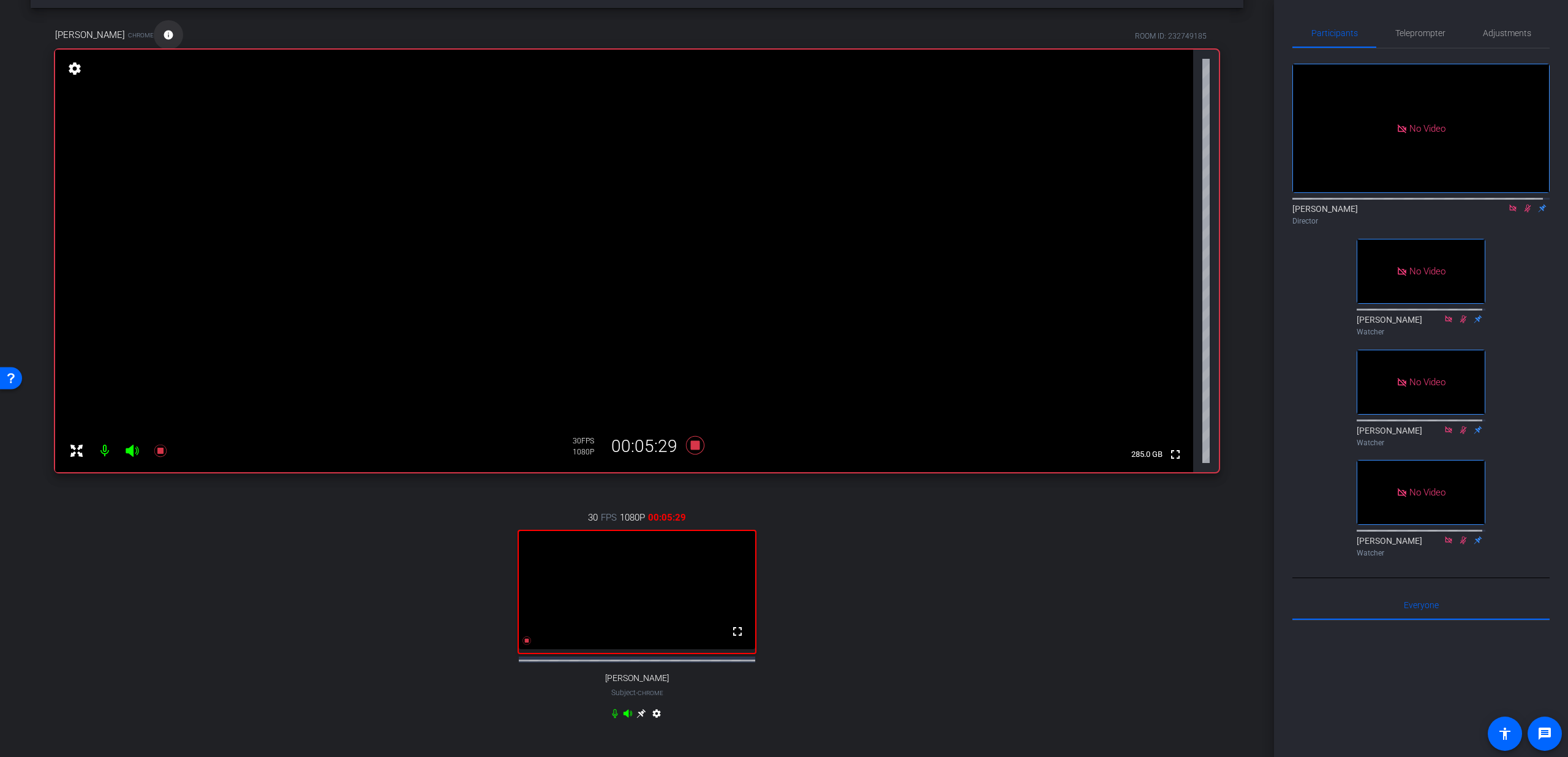
click at [169, 34] on mat-icon "info" at bounding box center [168, 34] width 11 height 11
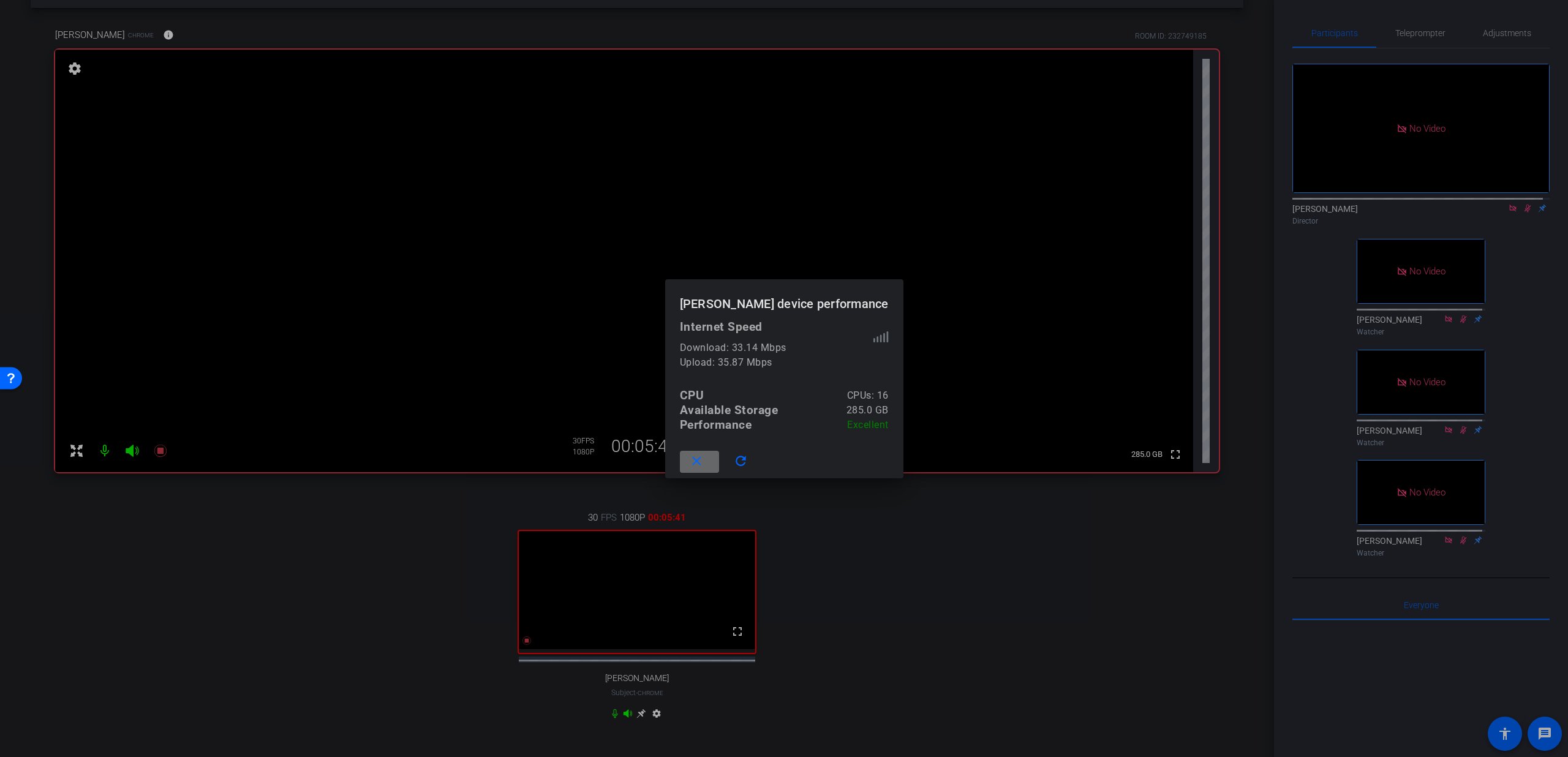
click at [697, 461] on mat-icon "close" at bounding box center [697, 461] width 15 height 15
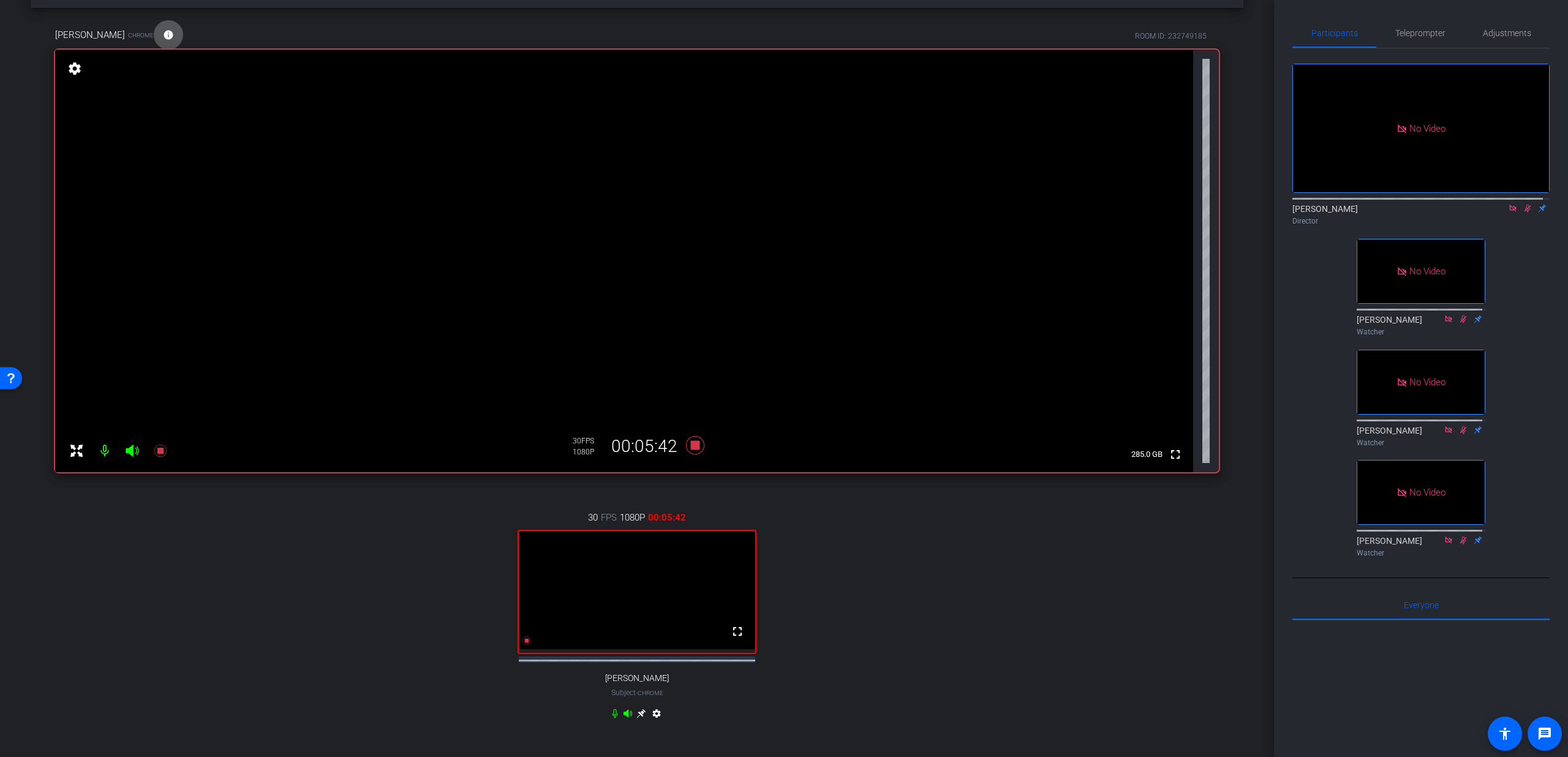
click at [654, 720] on mat-icon "settings" at bounding box center [657, 716] width 15 height 15
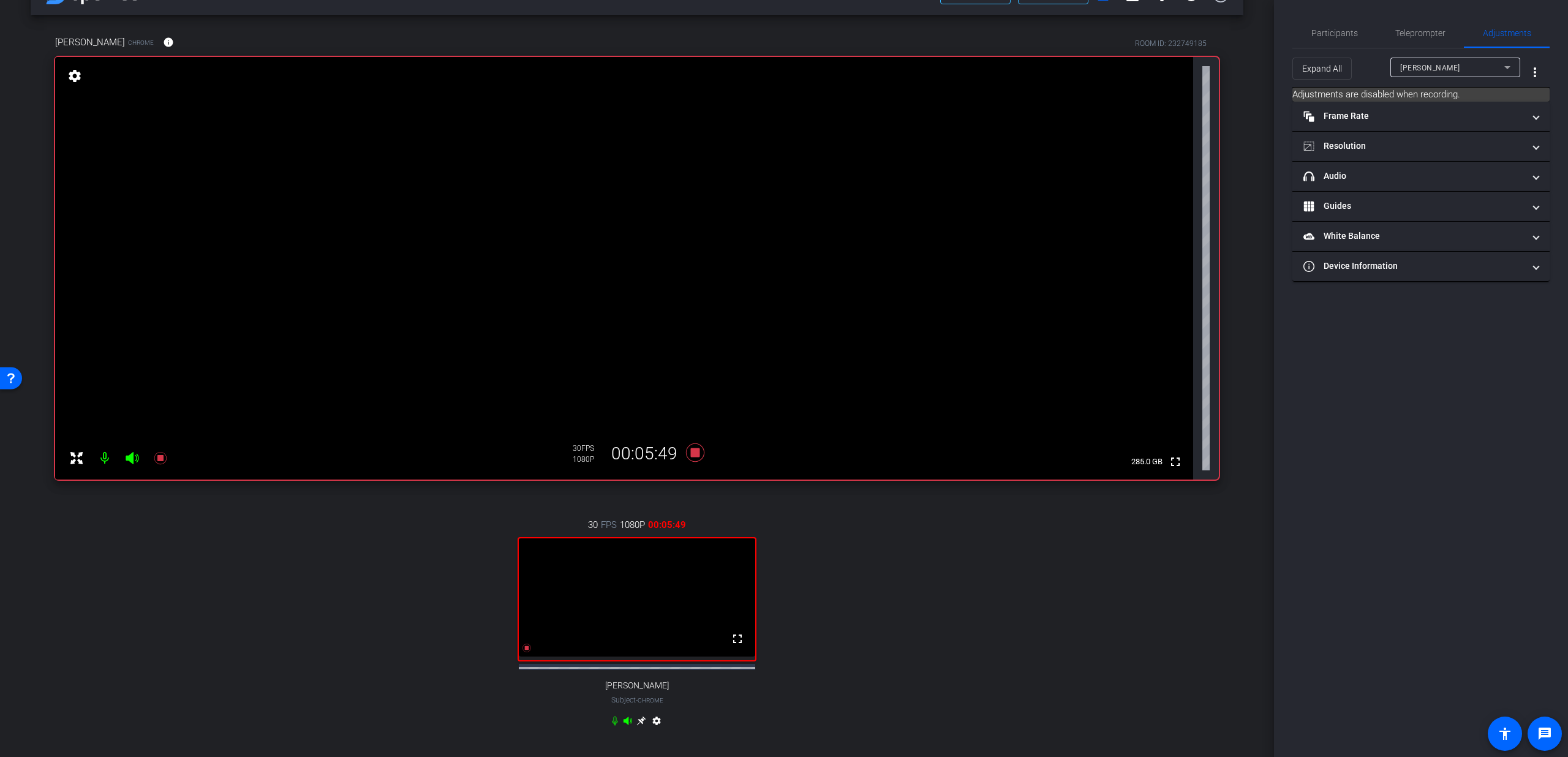
scroll to position [0, 0]
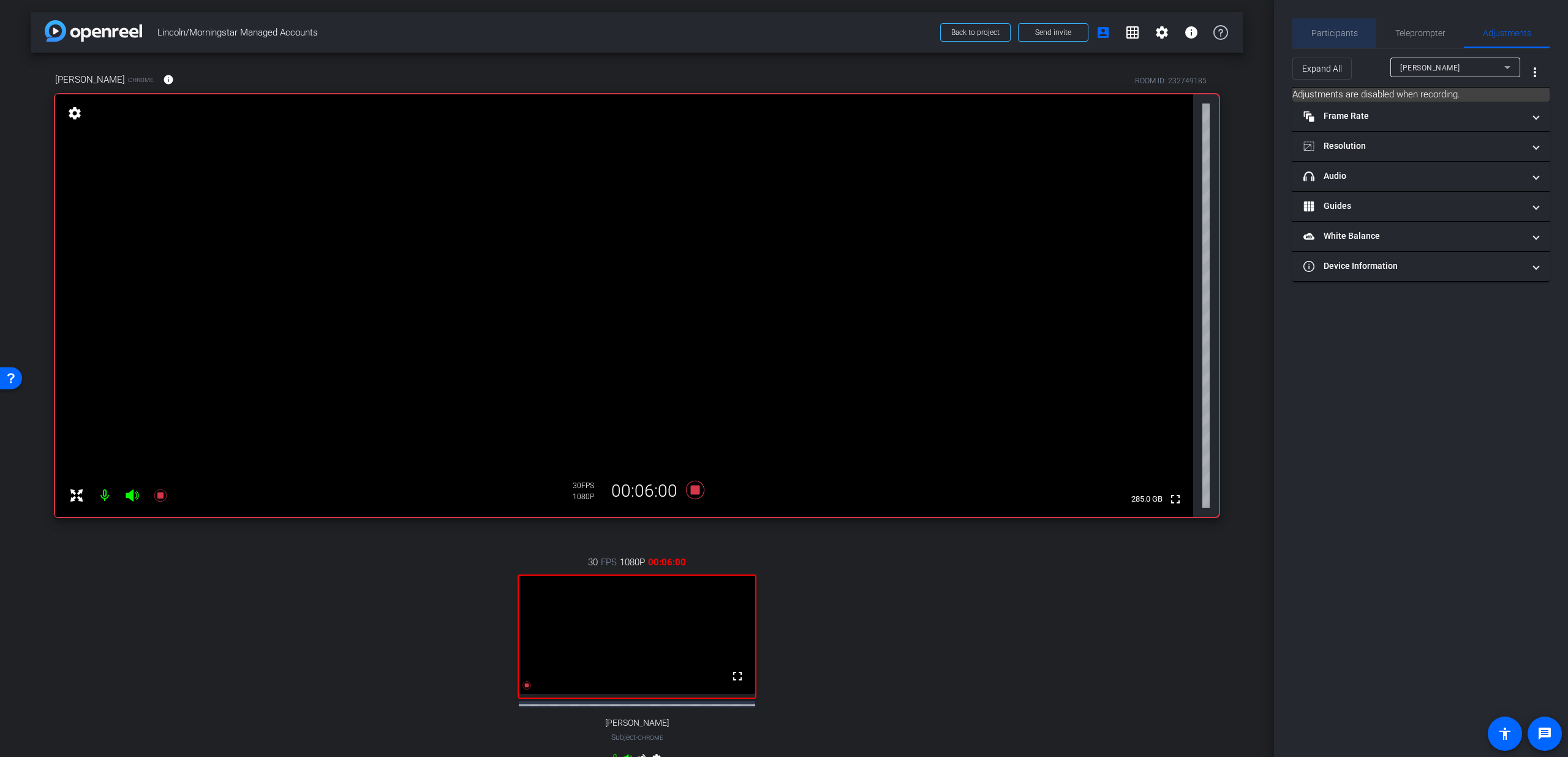
click at [1341, 31] on span "Participants" at bounding box center [1335, 32] width 46 height 8
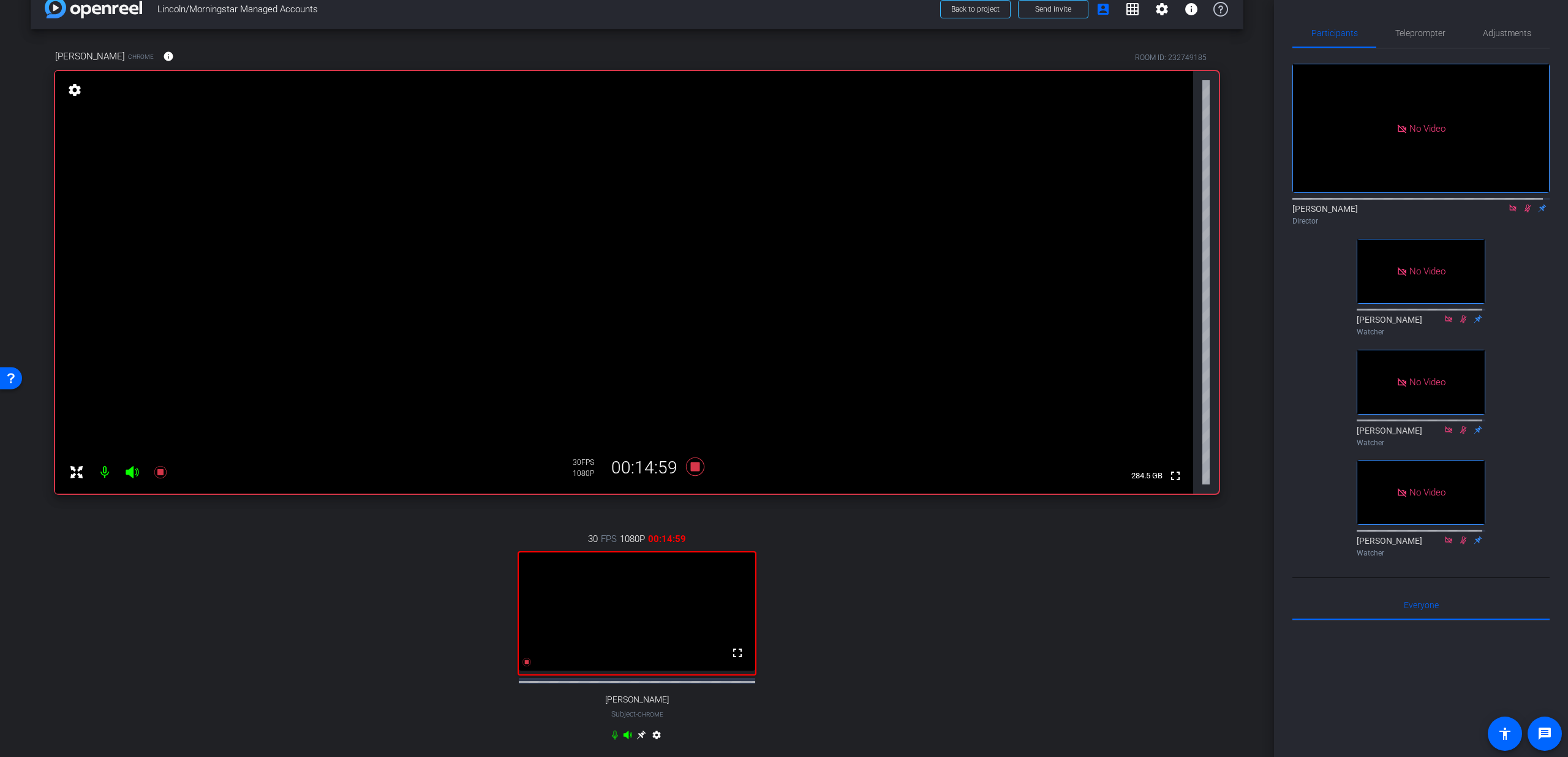
scroll to position [38, 0]
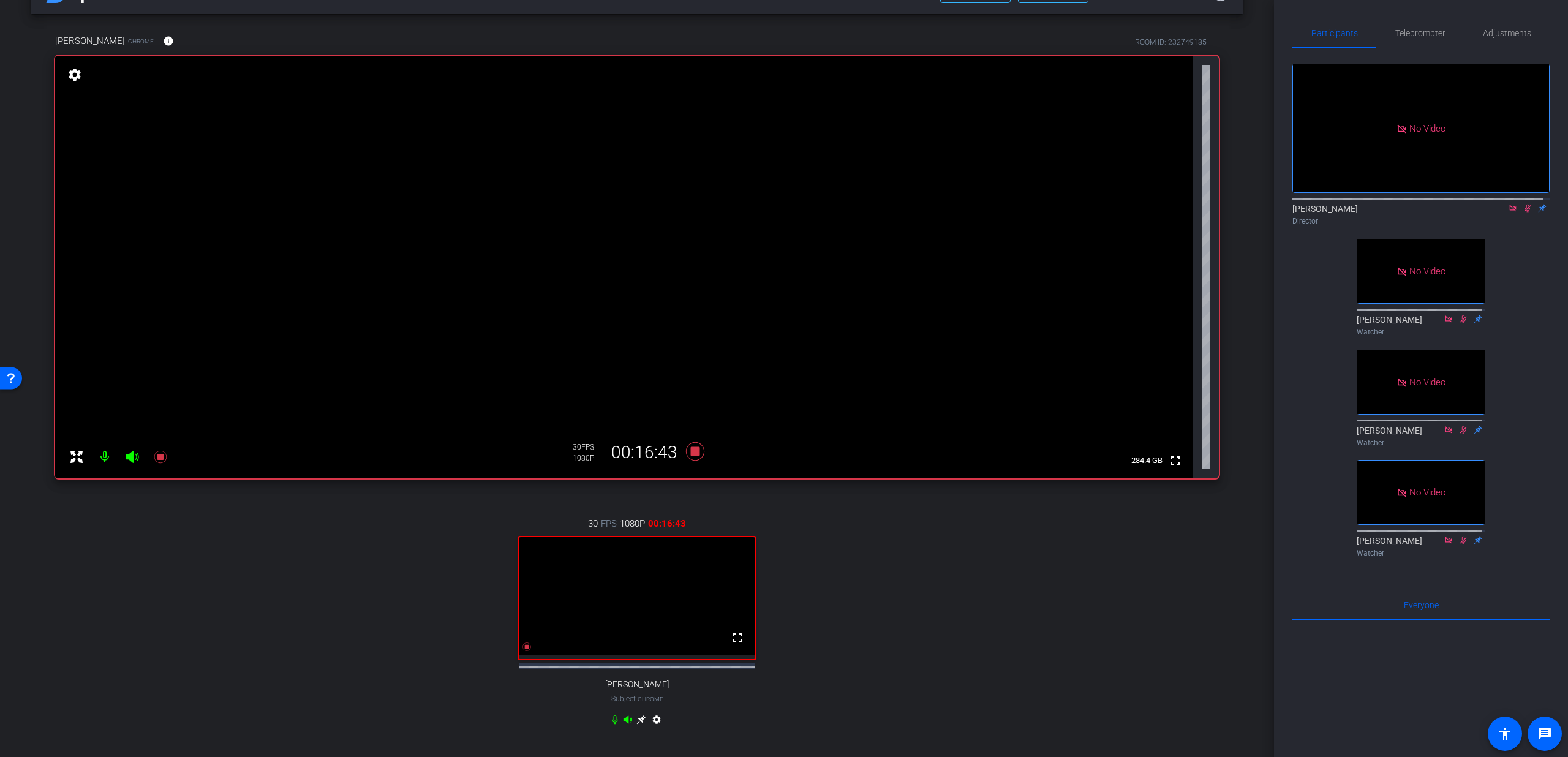
click at [611, 724] on icon at bounding box center [615, 719] width 10 height 10
click at [610, 724] on icon at bounding box center [615, 719] width 10 height 10
click at [735, 645] on mat-icon "fullscreen" at bounding box center [738, 638] width 15 height 15
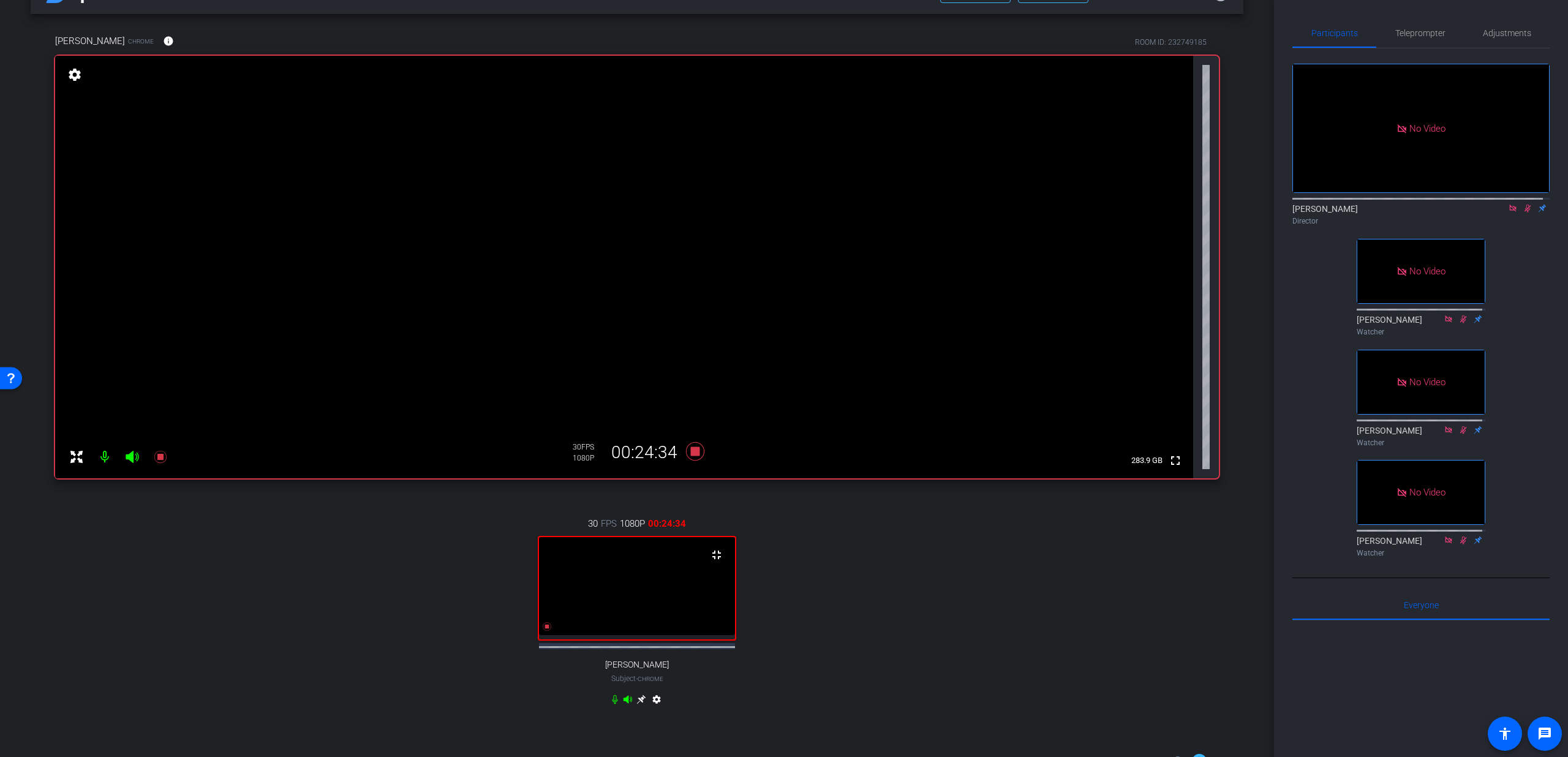
scroll to position [23, 0]
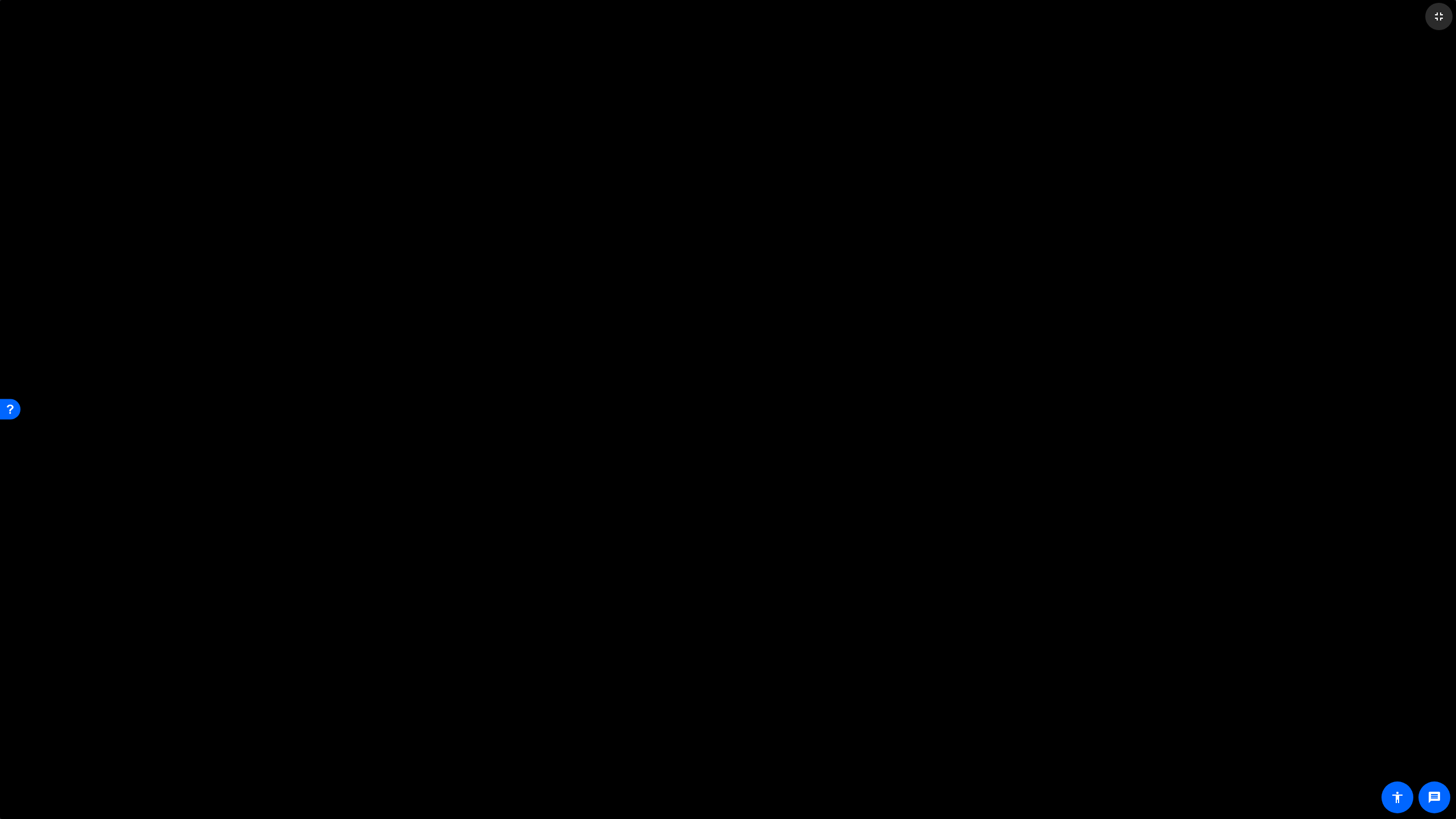
click at [1444, 20] on mat-icon "fullscreen_exit" at bounding box center [1439, 17] width 14 height 14
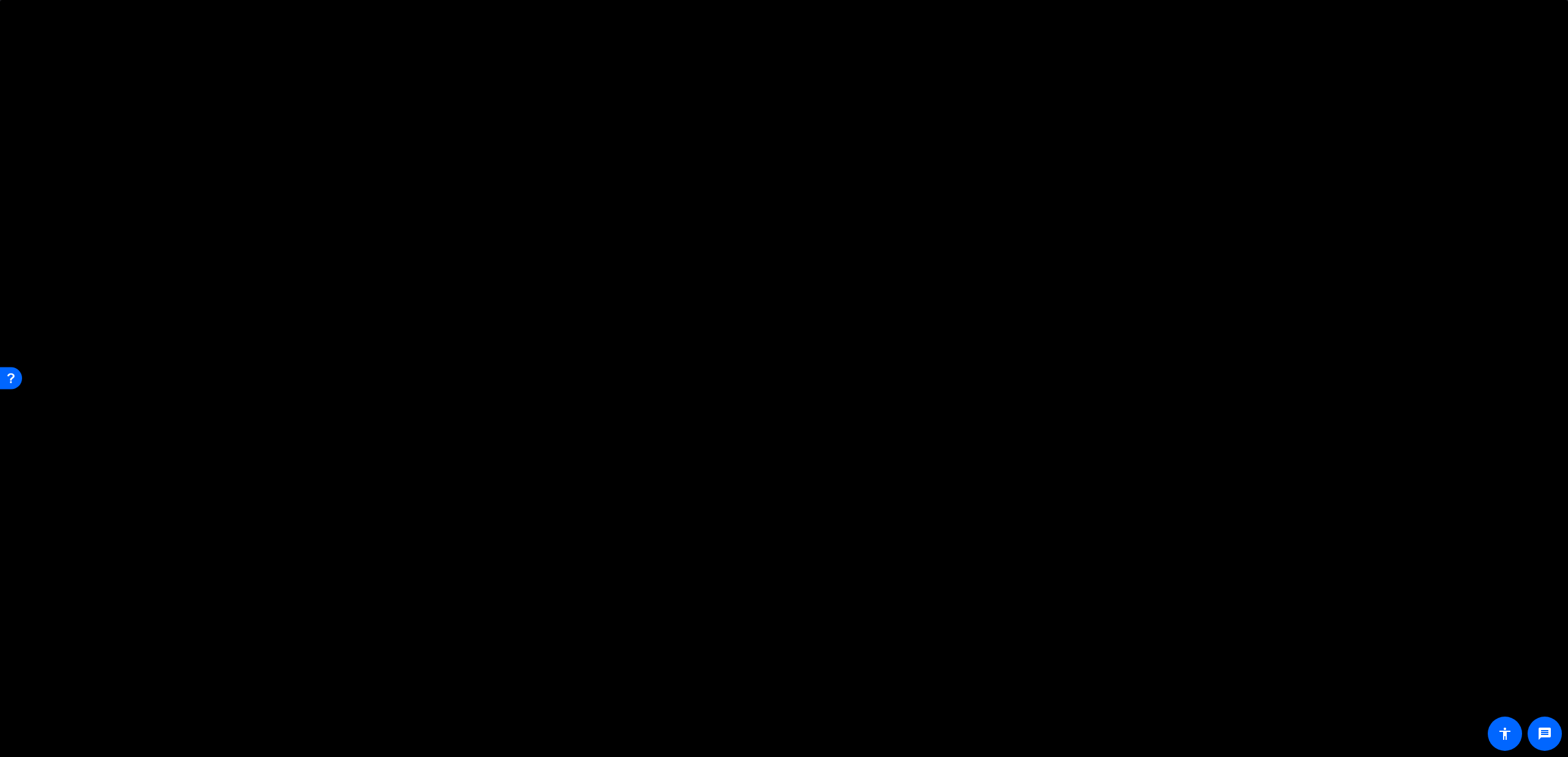
scroll to position [55, 0]
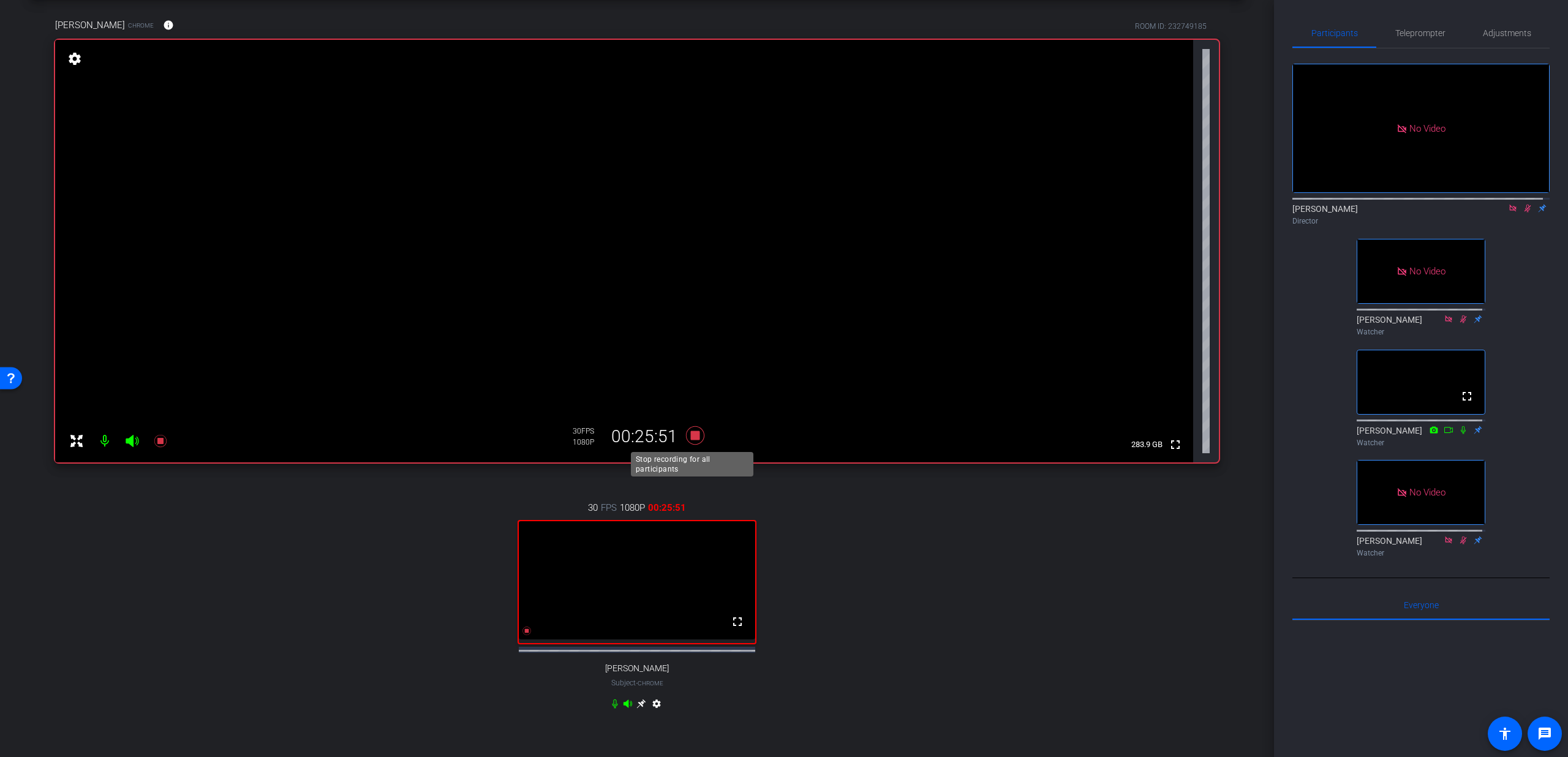
click at [695, 433] on icon at bounding box center [695, 435] width 19 height 19
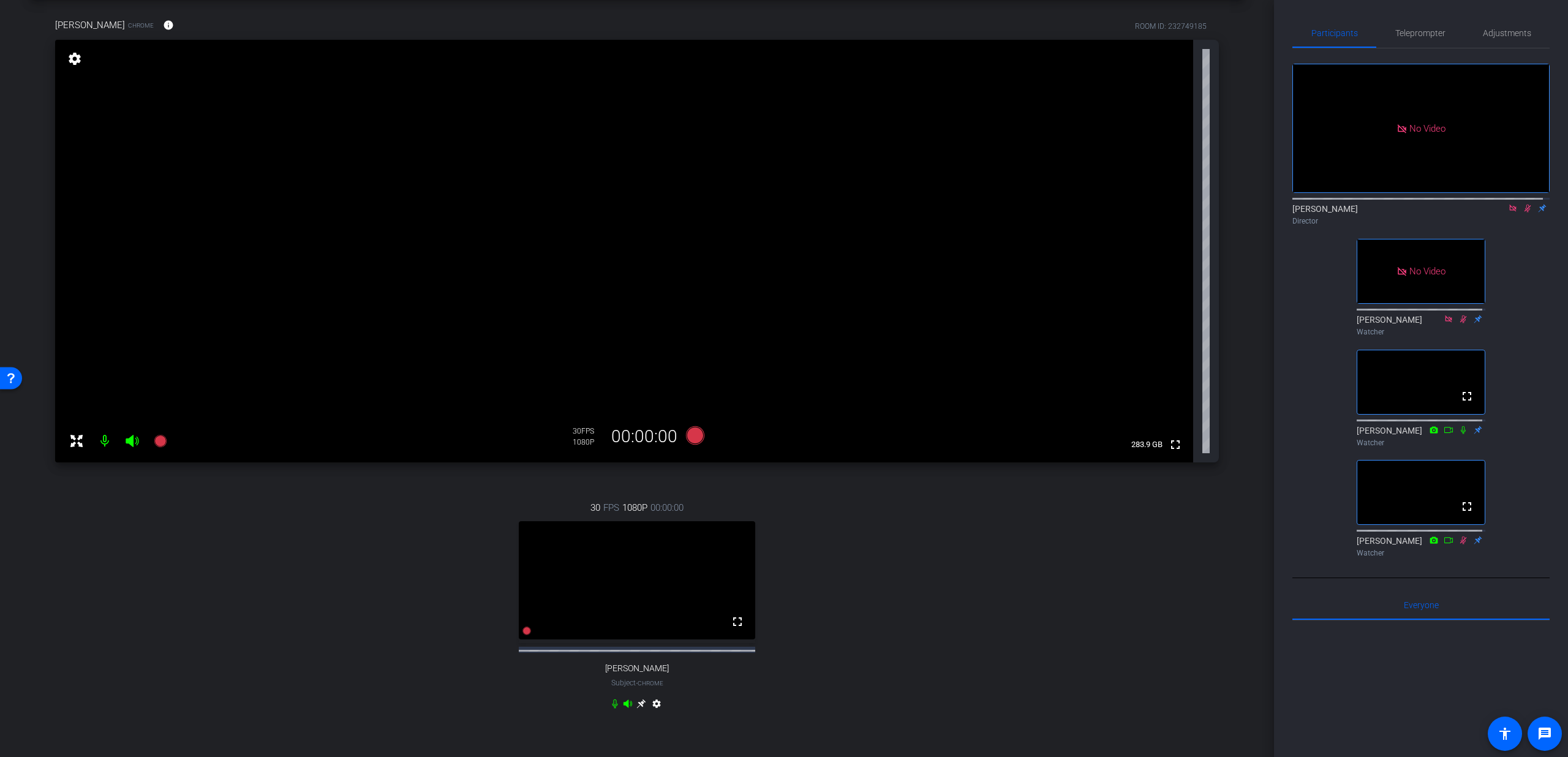
click at [1523, 204] on icon at bounding box center [1528, 208] width 10 height 8
click at [1508, 204] on icon at bounding box center [1513, 208] width 10 height 8
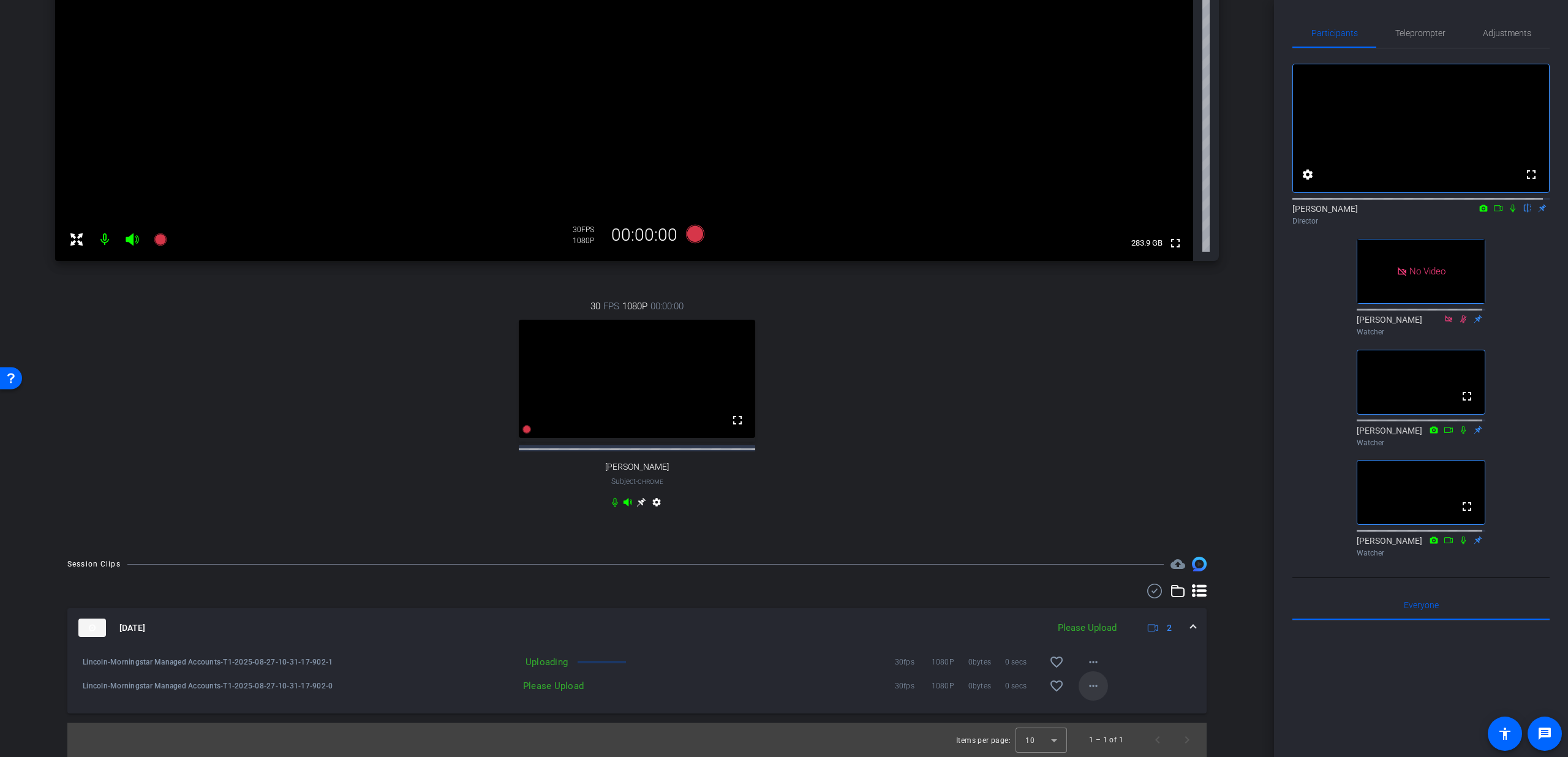
click at [1086, 686] on mat-icon "more_horiz" at bounding box center [1093, 686] width 15 height 15
click at [1096, 710] on span "Upload" at bounding box center [1106, 711] width 49 height 15
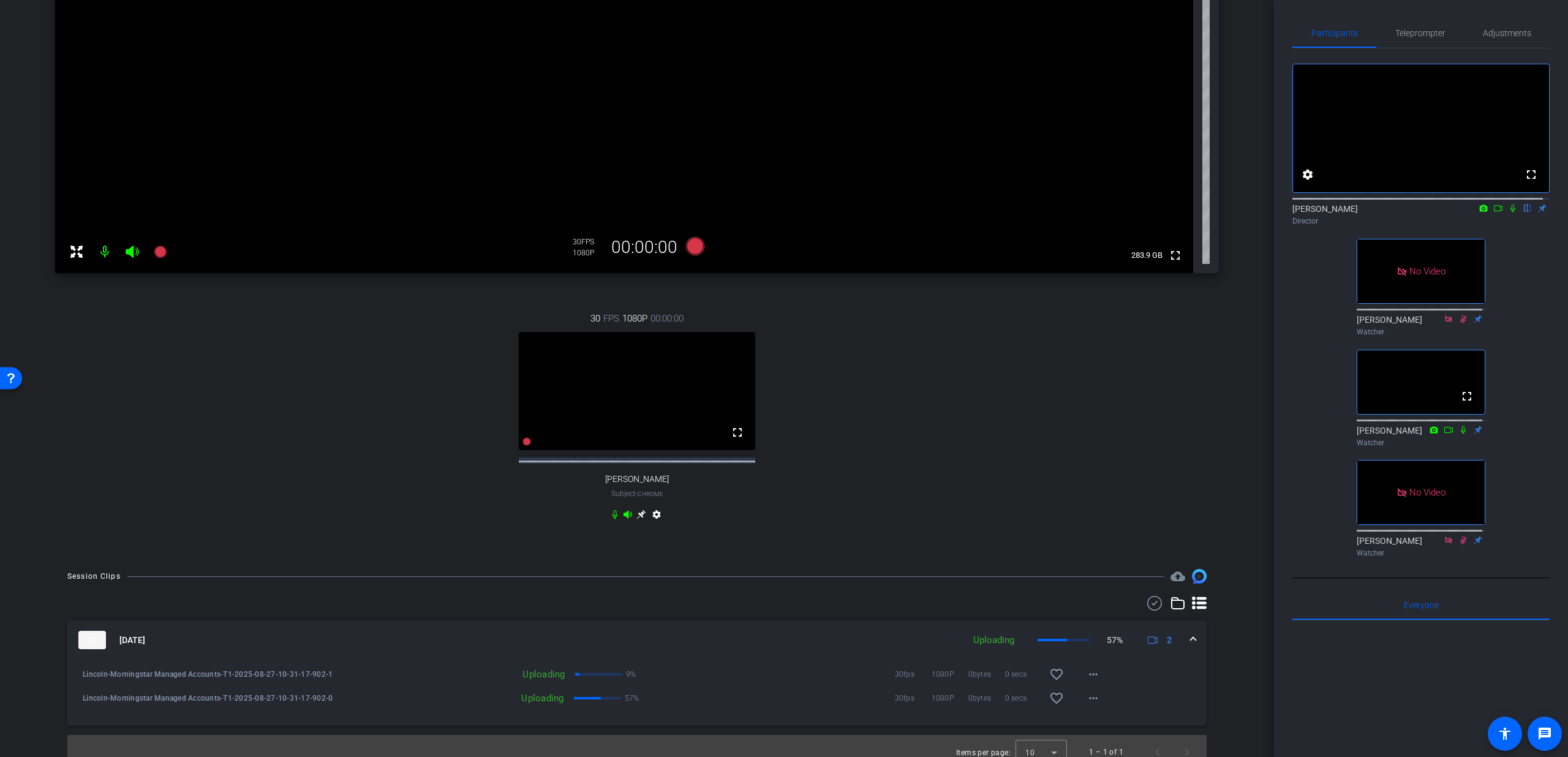
scroll to position [236, 0]
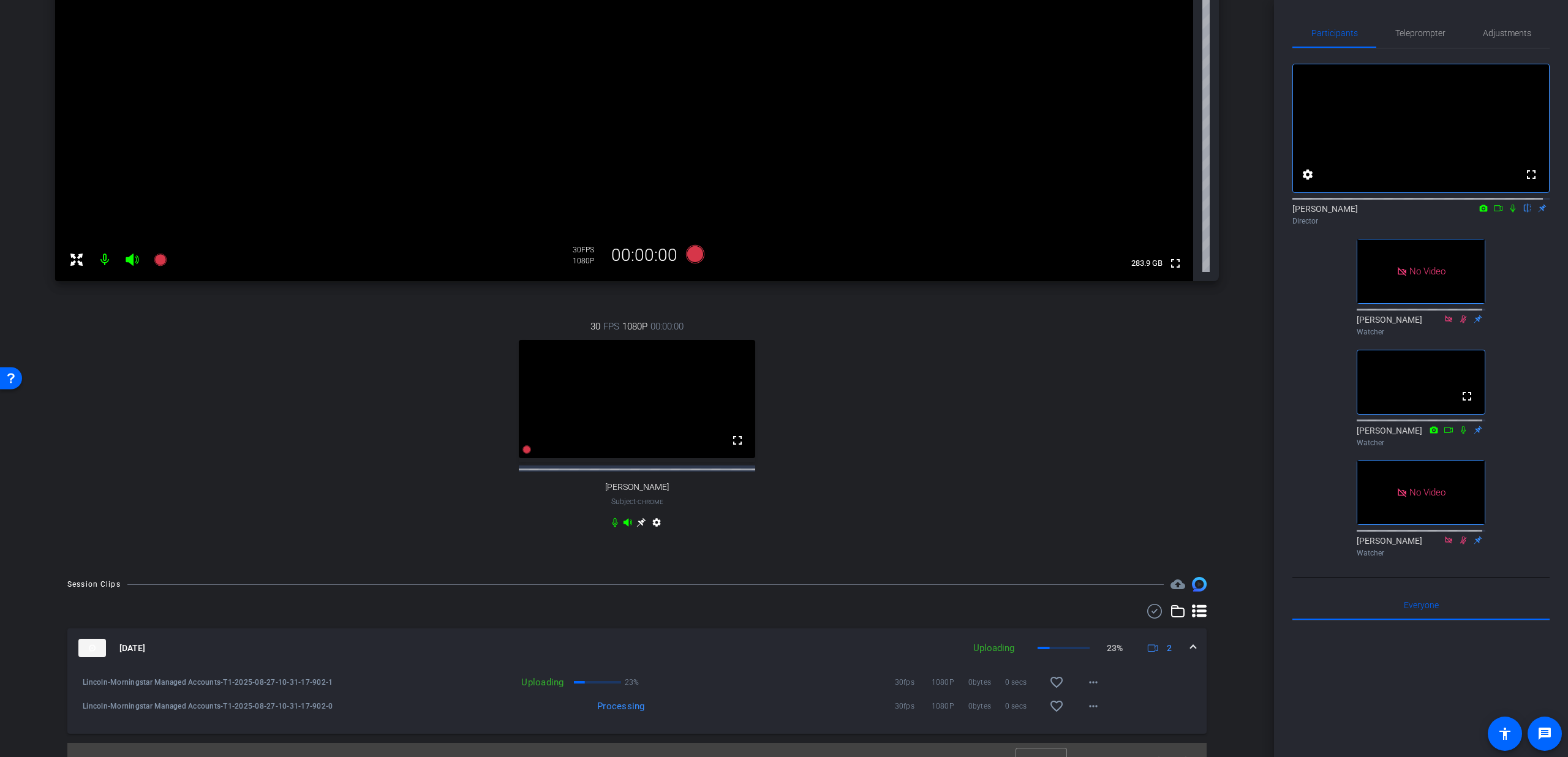
click at [1190, 659] on mat-expansion-panel-header "[DATE] Uploading 23% 2" at bounding box center [637, 648] width 1140 height 39
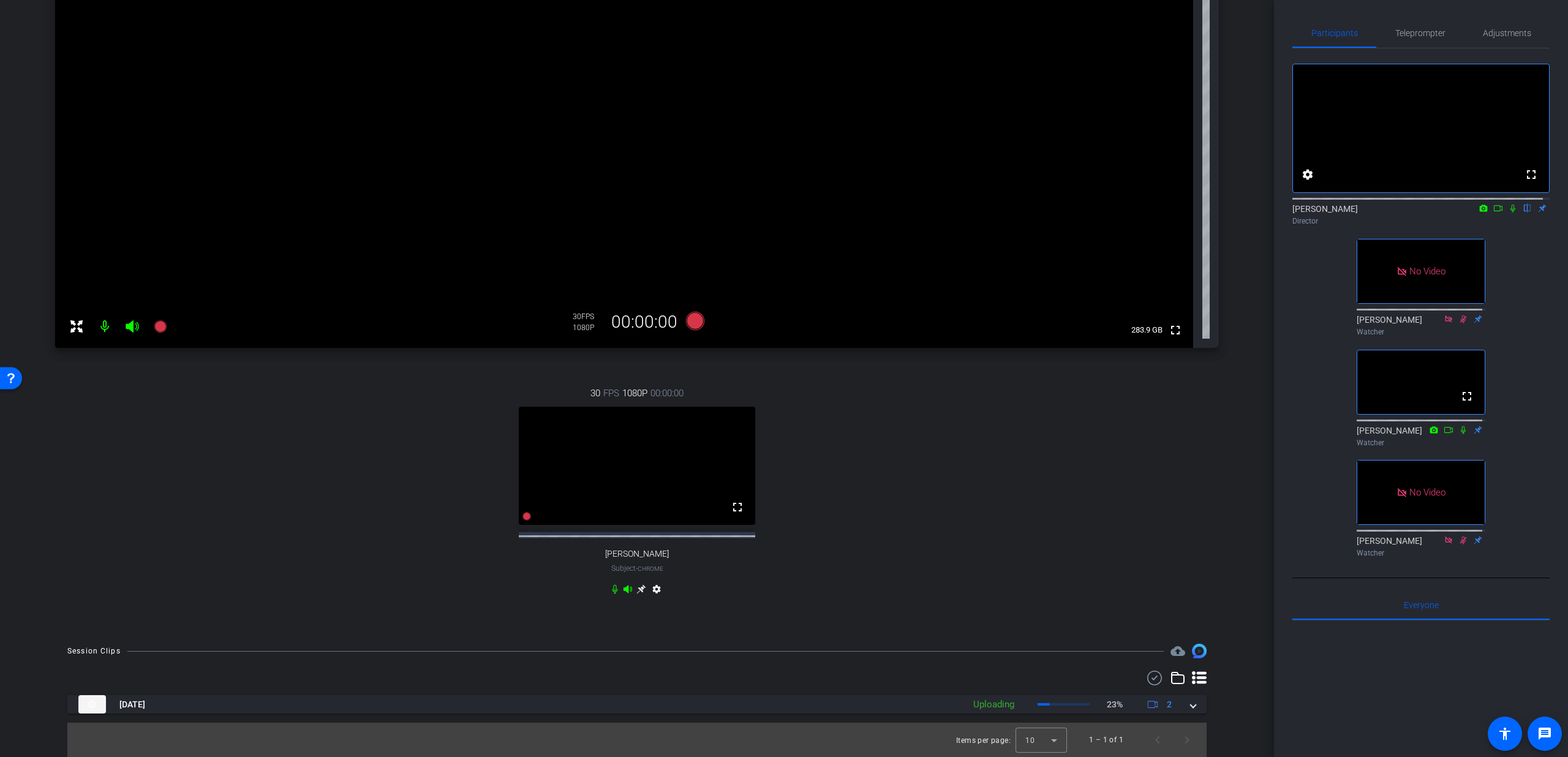
scroll to position [180, 0]
click at [697, 313] on icon at bounding box center [695, 321] width 19 height 19
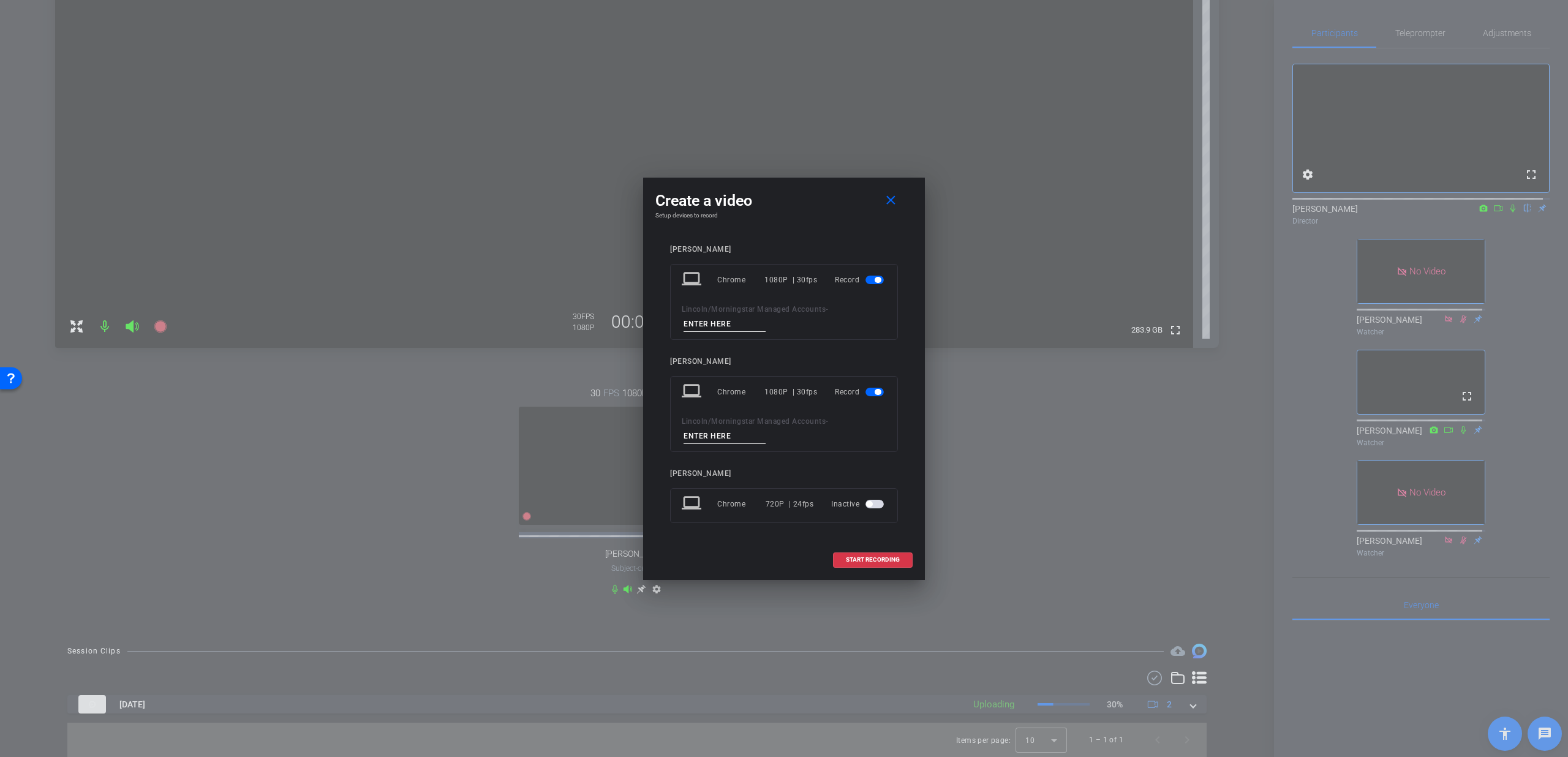
click at [702, 322] on input at bounding box center [724, 324] width 82 height 15
click at [715, 324] on input "Q2" at bounding box center [724, 324] width 82 height 15
type input "T2"
click at [726, 437] on input at bounding box center [724, 436] width 82 height 15
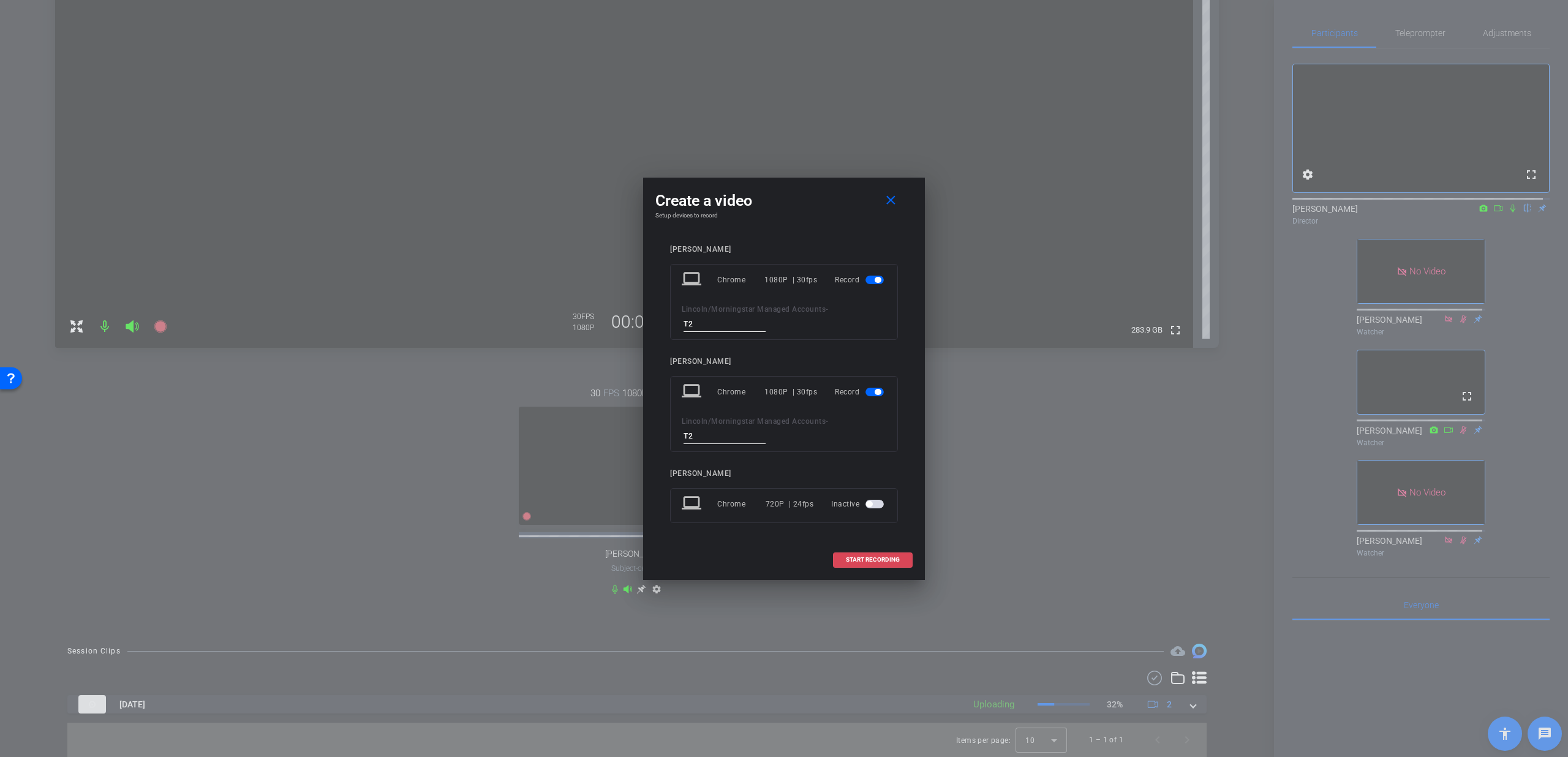
type input "T2"
click at [896, 560] on span "START RECORDING" at bounding box center [873, 560] width 54 height 6
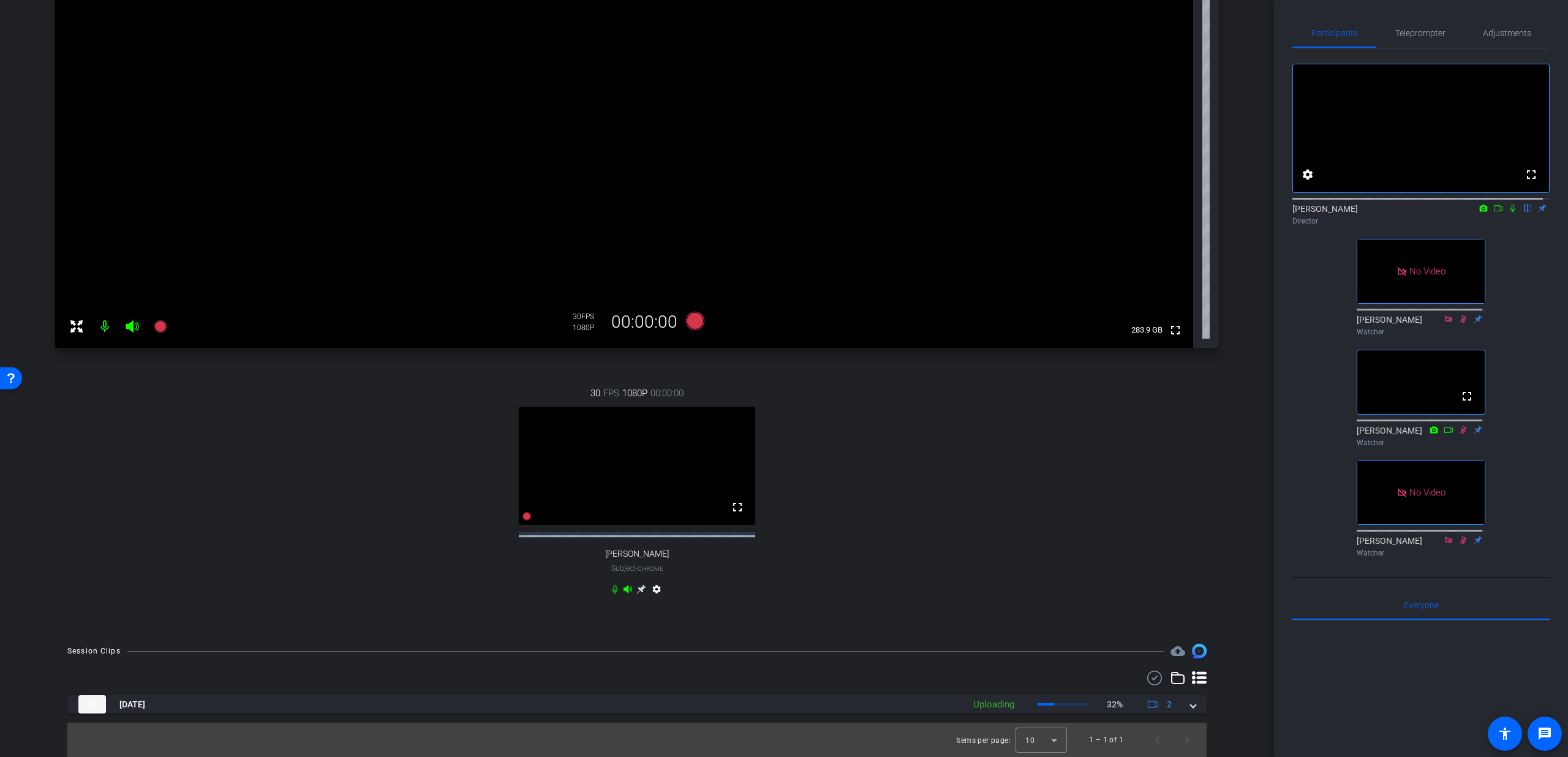
scroll to position [178, 0]
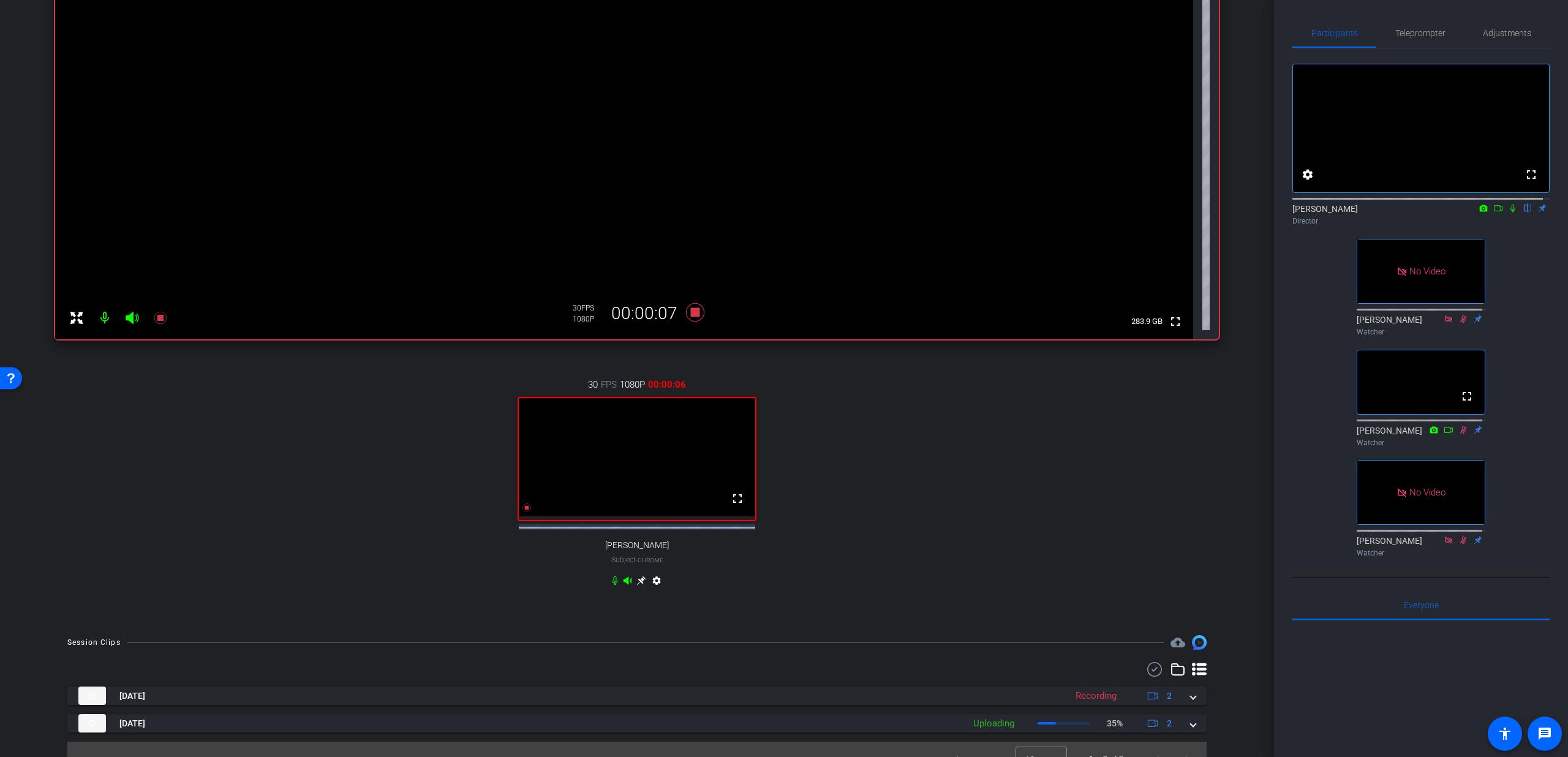
click at [1508, 212] on icon at bounding box center [1513, 208] width 10 height 8
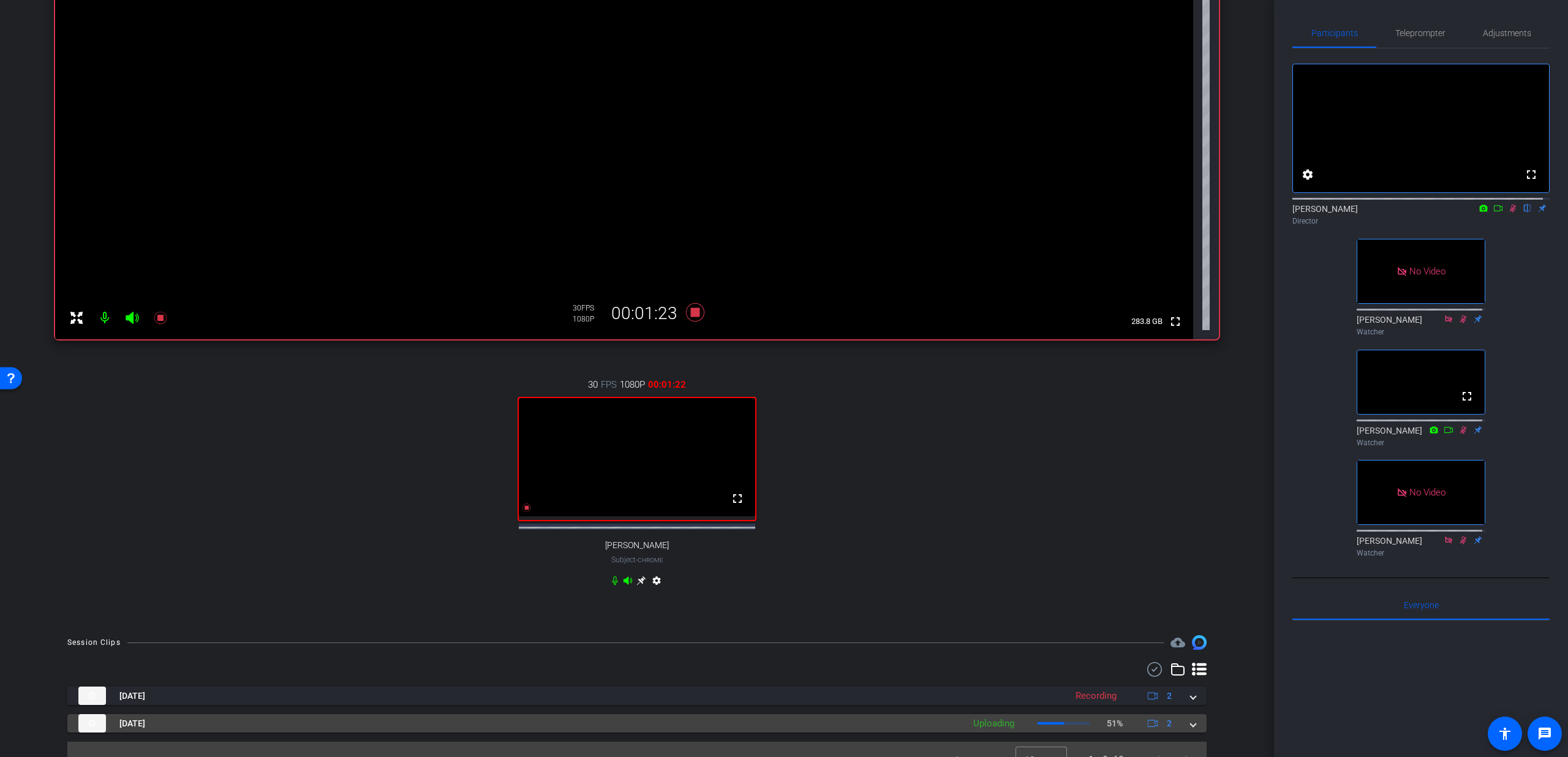
click at [1191, 730] on span at bounding box center [1193, 723] width 5 height 13
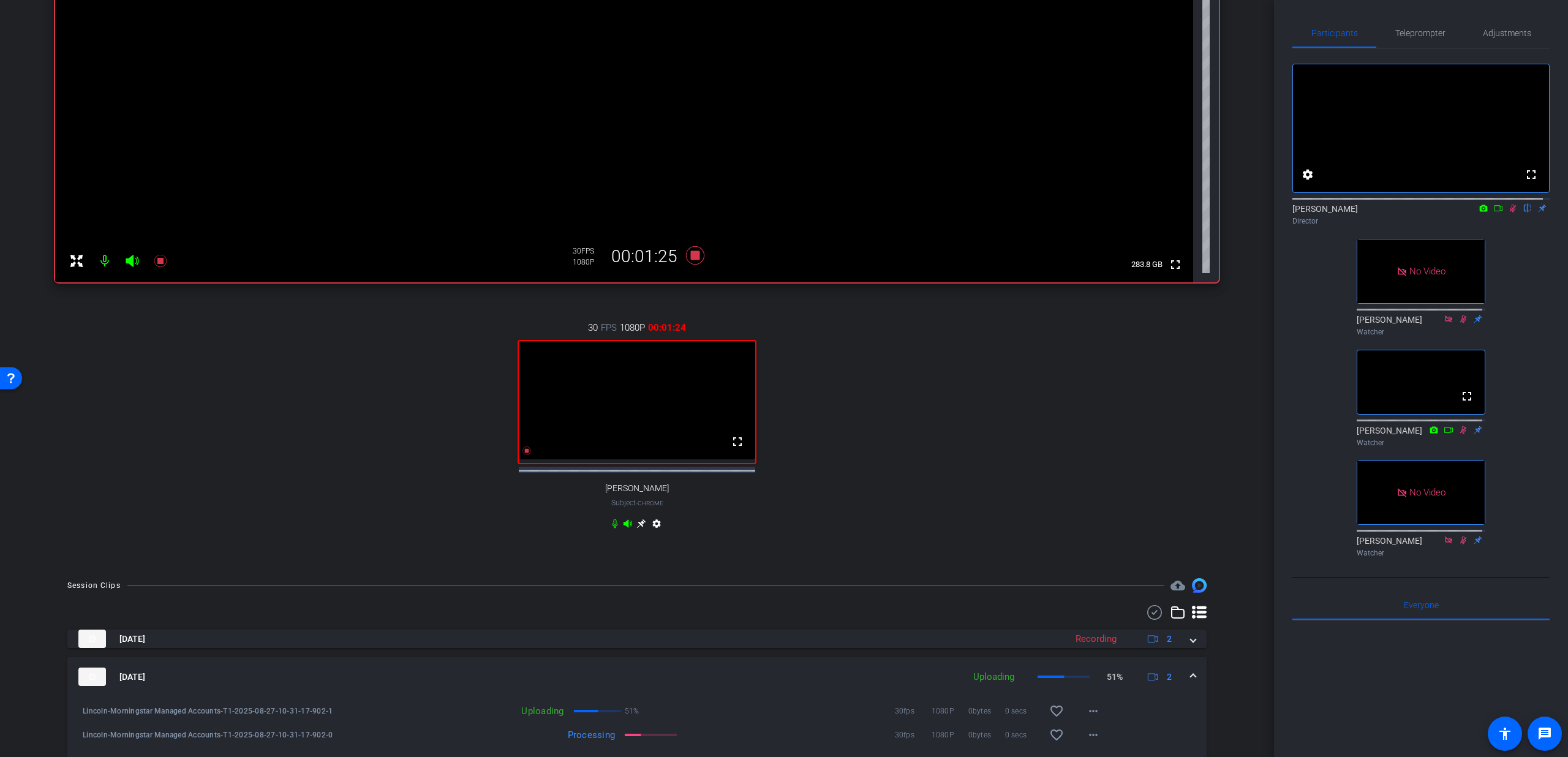
scroll to position [267, 0]
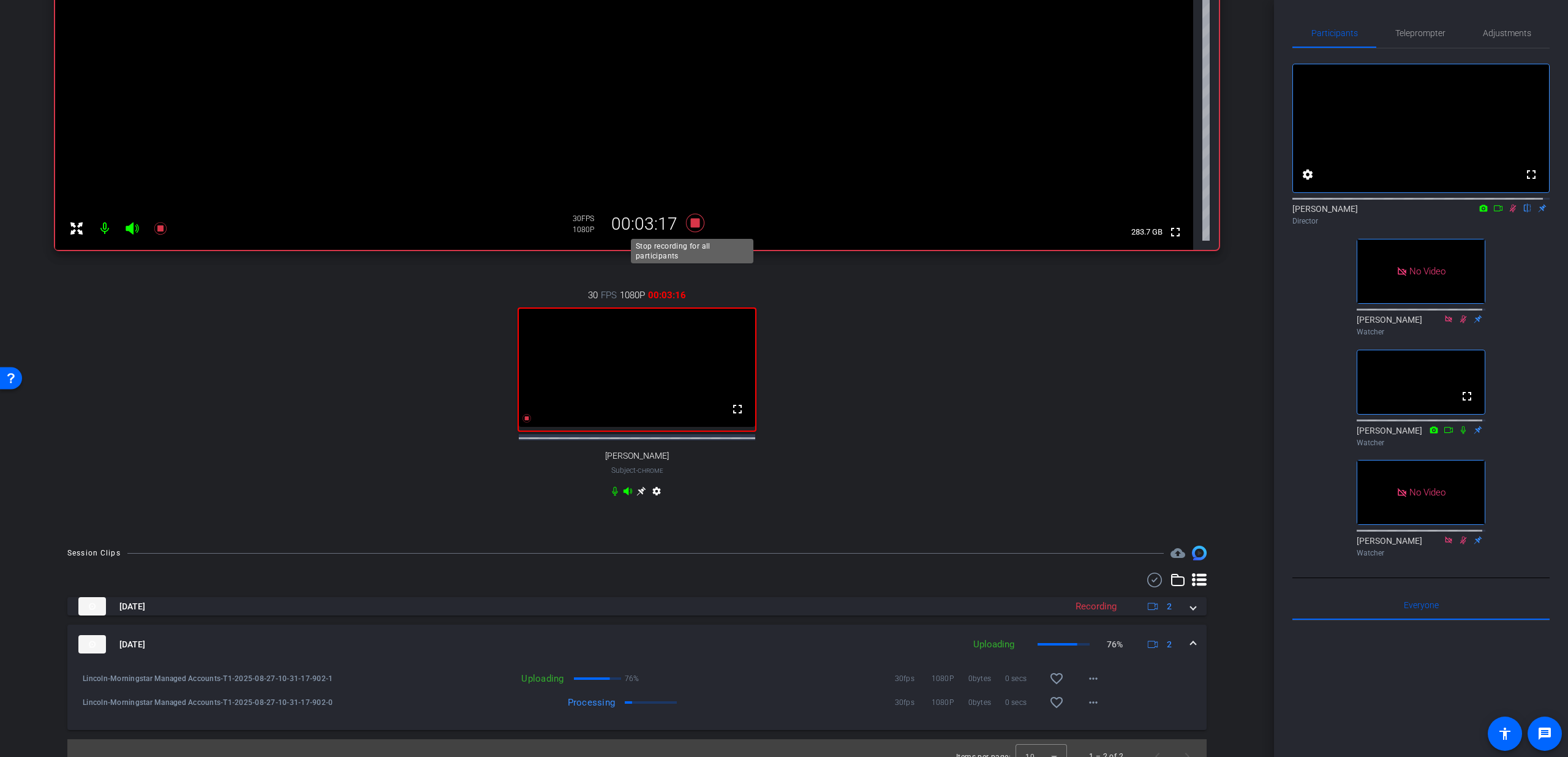
click at [696, 223] on icon at bounding box center [695, 223] width 19 height 19
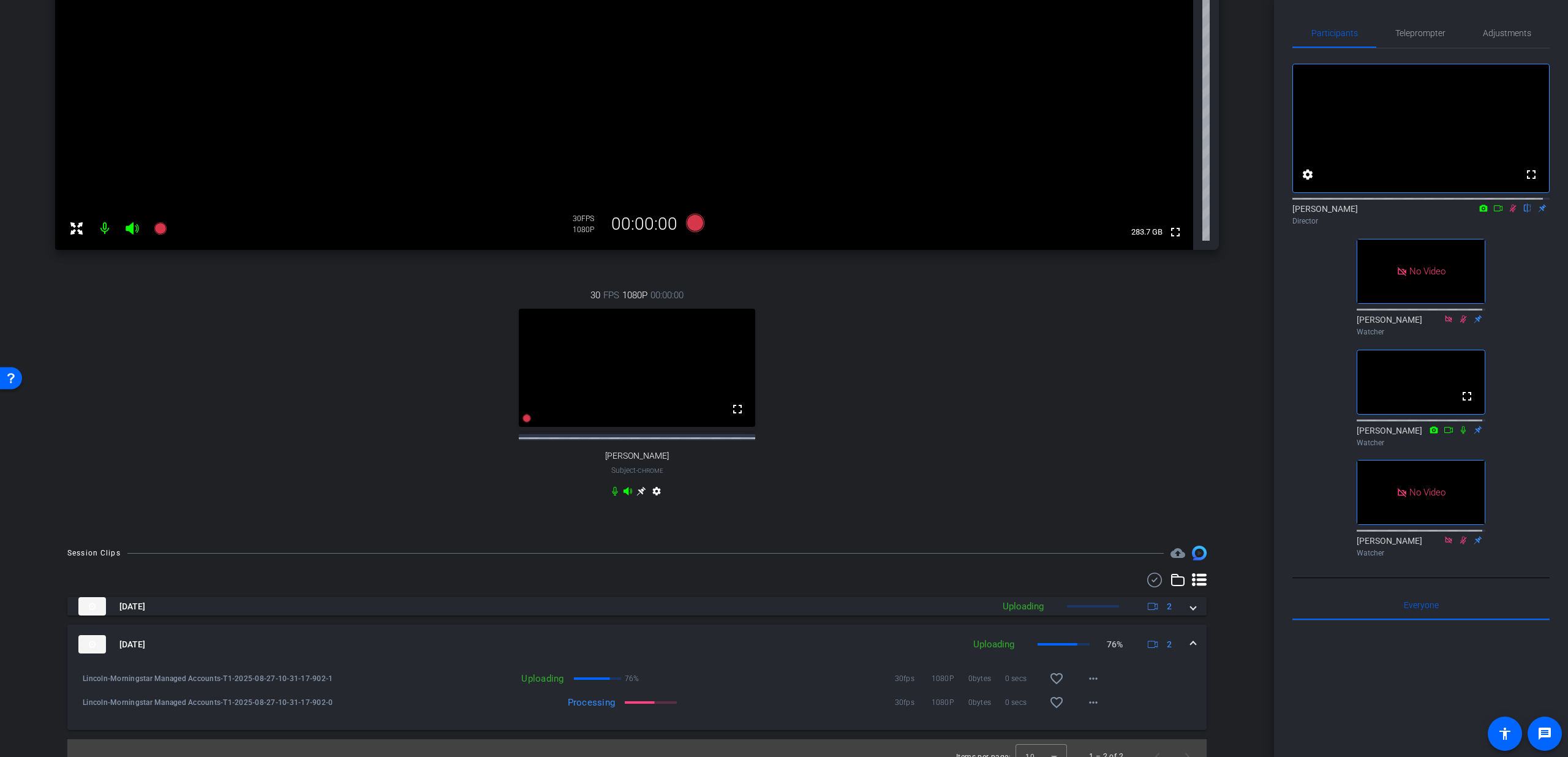
click at [1510, 212] on icon at bounding box center [1513, 208] width 7 height 8
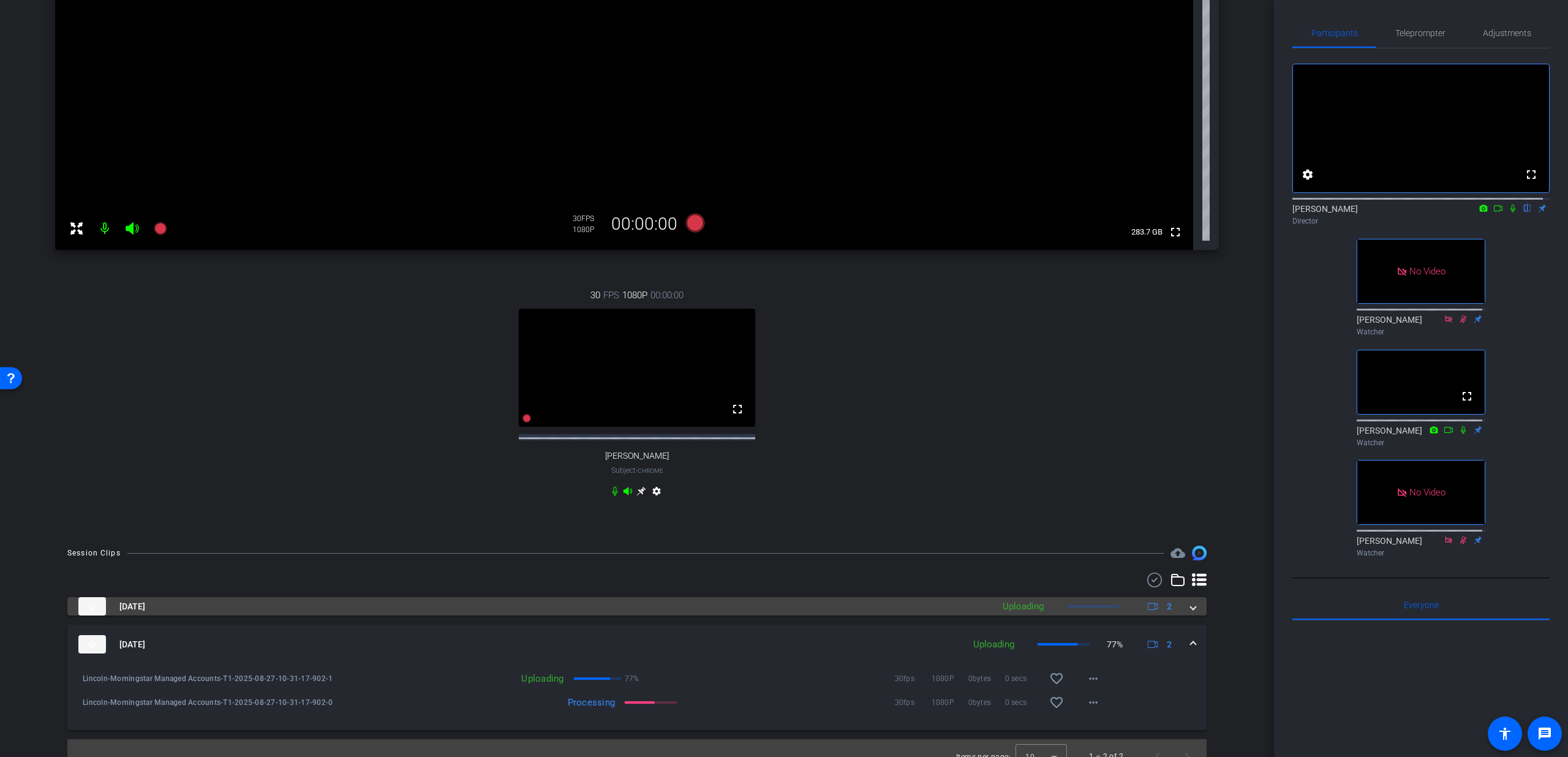
click at [1190, 615] on mat-expansion-panel-header "[DATE] Uploading 2" at bounding box center [637, 606] width 1140 height 19
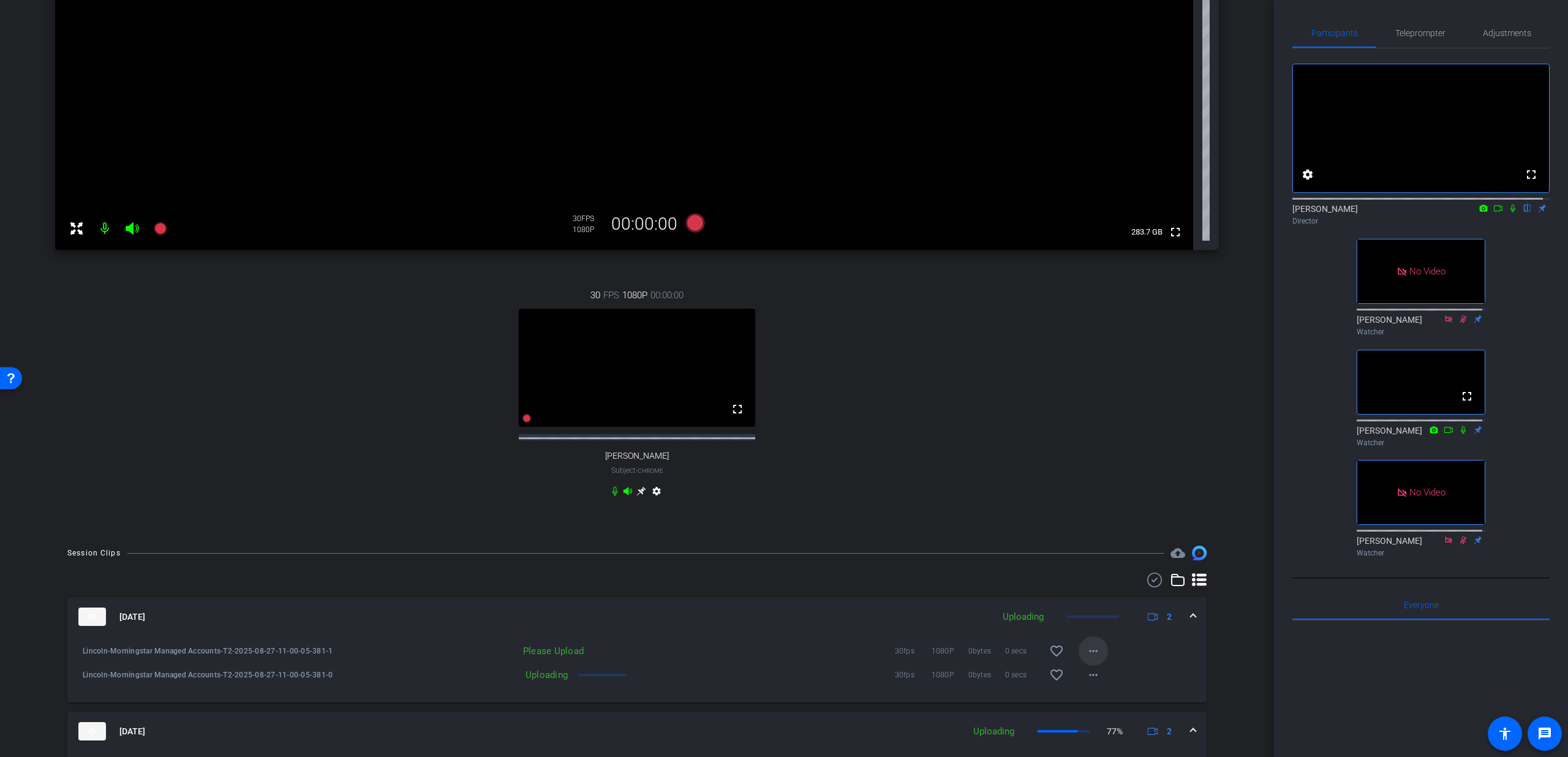
click at [1088, 658] on mat-icon "more_horiz" at bounding box center [1093, 651] width 15 height 15
click at [1096, 687] on span "Upload" at bounding box center [1106, 688] width 49 height 15
click at [1088, 658] on mat-icon "more_horiz" at bounding box center [1093, 651] width 15 height 15
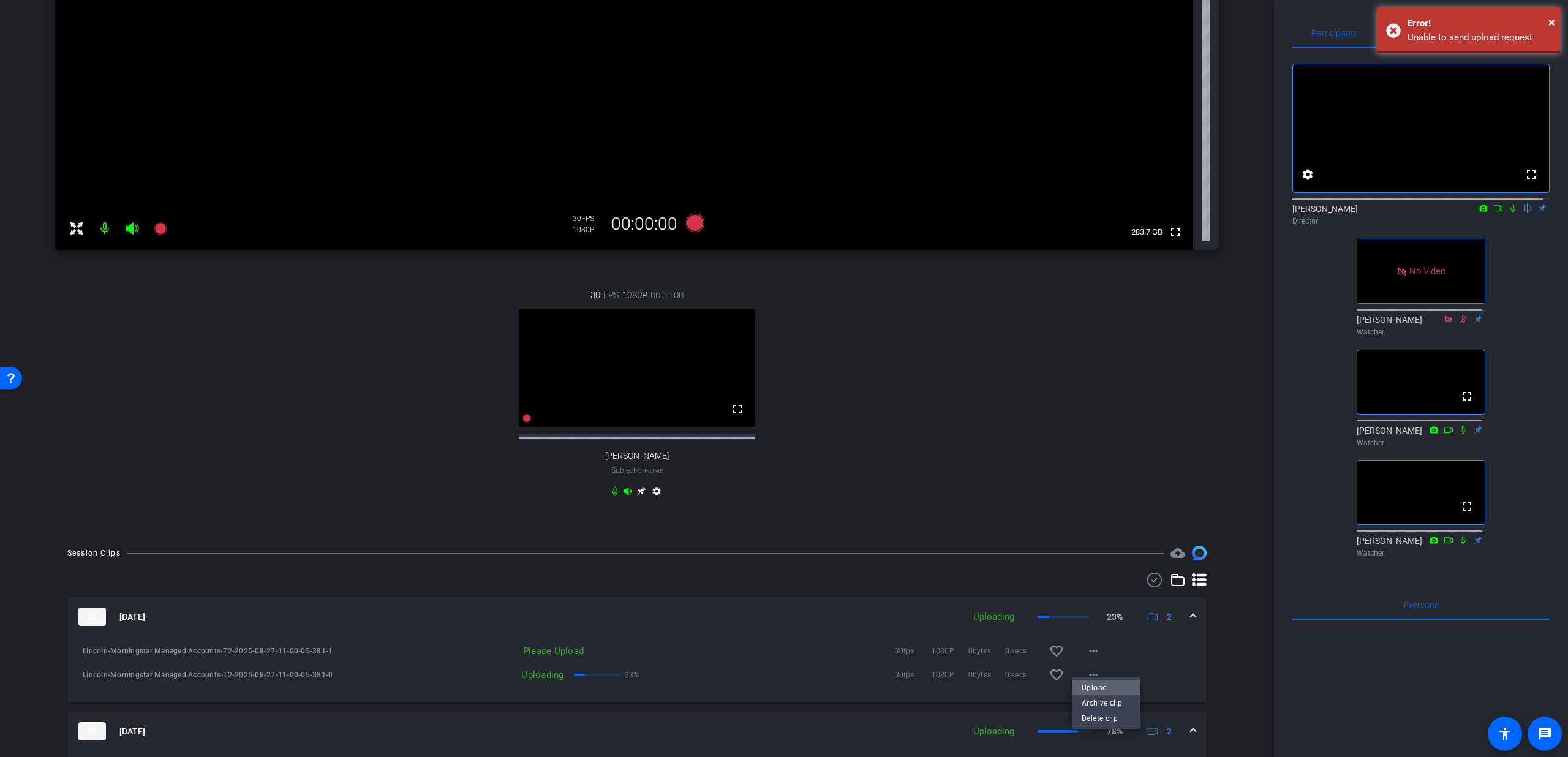
click at [1090, 684] on span "Upload" at bounding box center [1106, 688] width 49 height 15
click at [1183, 619] on div "[DATE] Uploading 54% 2" at bounding box center [635, 616] width 1113 height 19
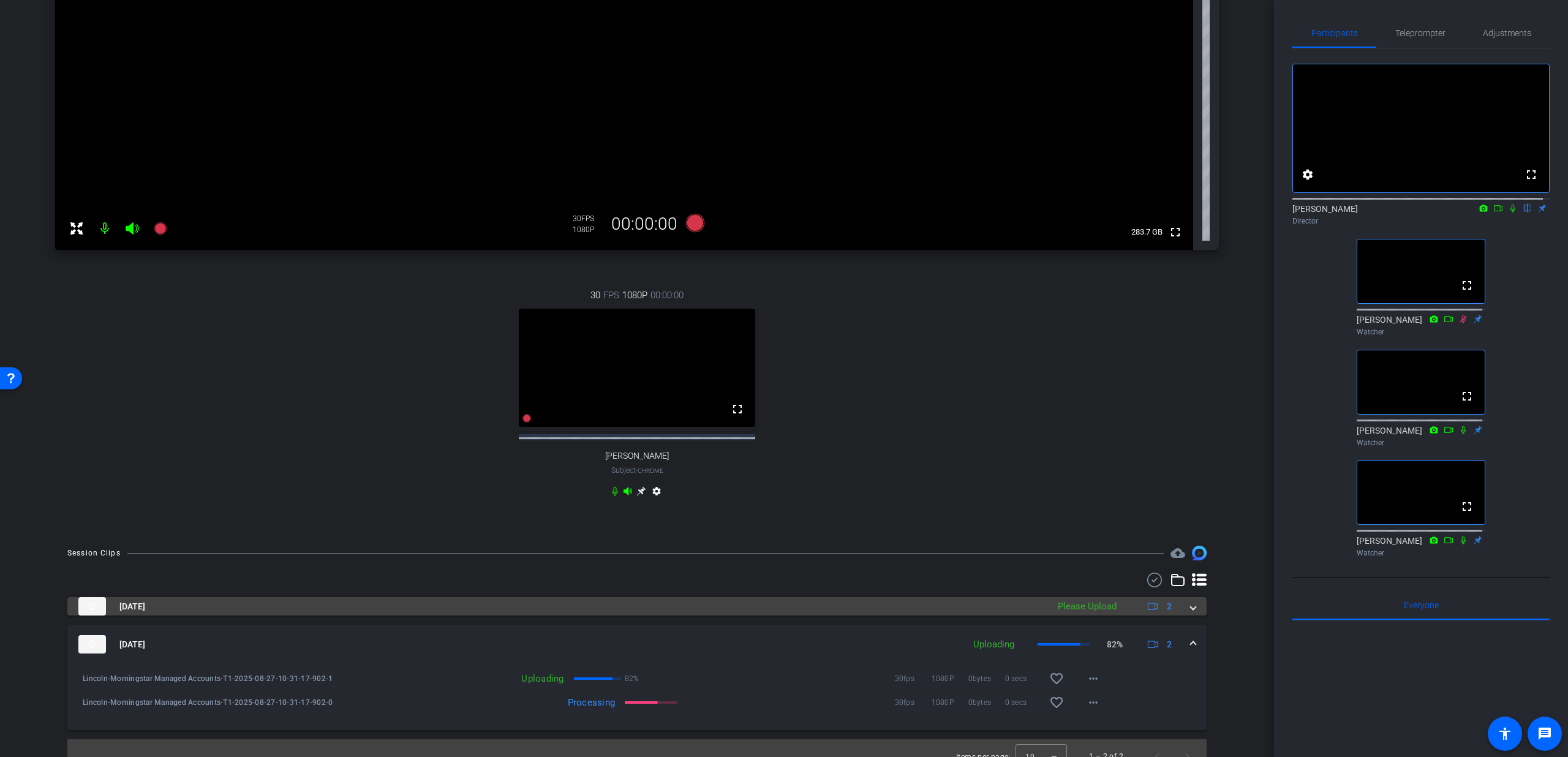
click at [1192, 615] on mat-expansion-panel-header "[DATE] Please Upload 2" at bounding box center [637, 606] width 1140 height 19
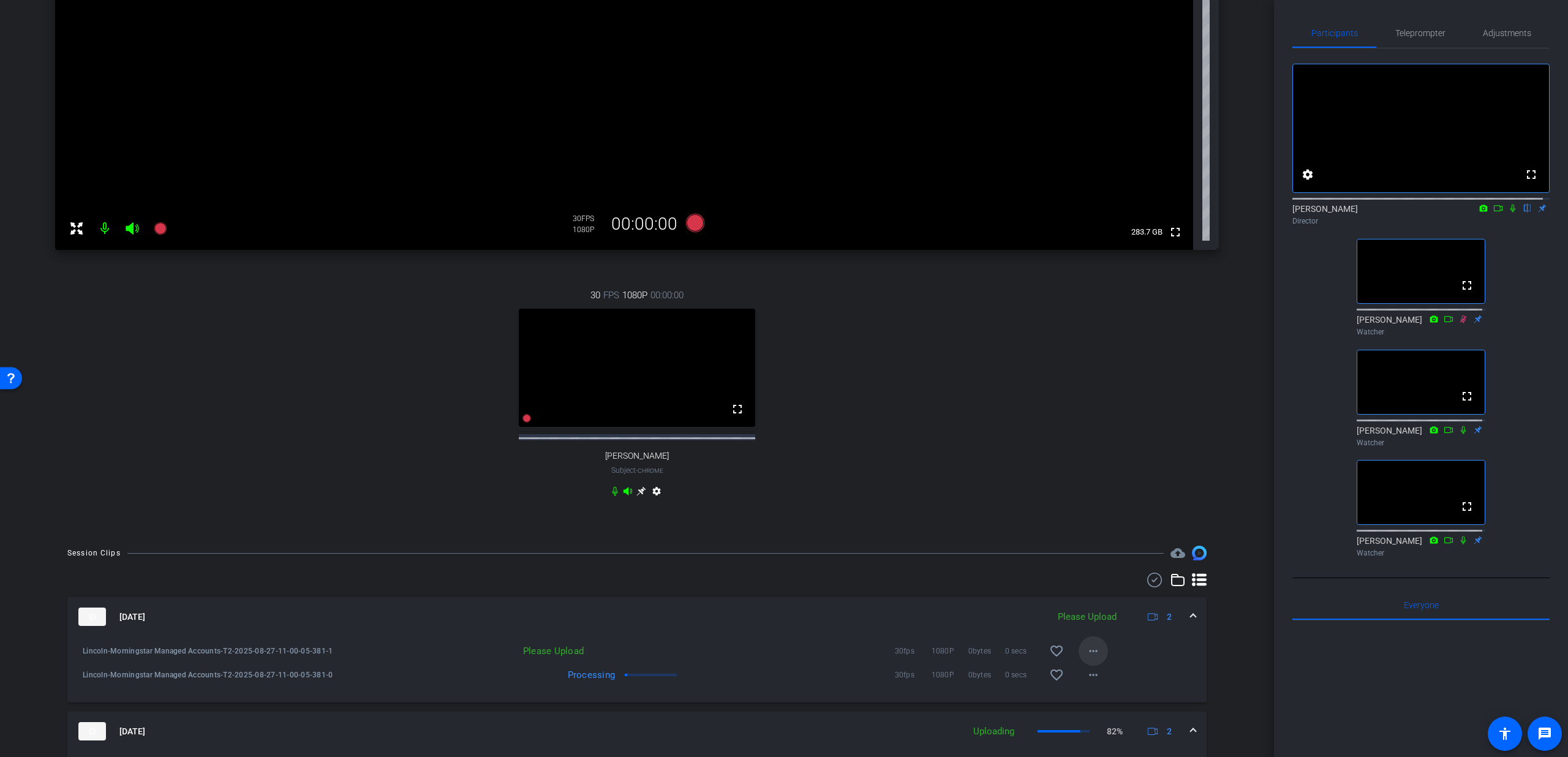
click at [1086, 658] on mat-icon "more_horiz" at bounding box center [1093, 651] width 15 height 15
click at [1093, 682] on span "Upload" at bounding box center [1106, 688] width 49 height 15
click at [1177, 625] on div "[DATE] Please Upload 2" at bounding box center [635, 616] width 1113 height 19
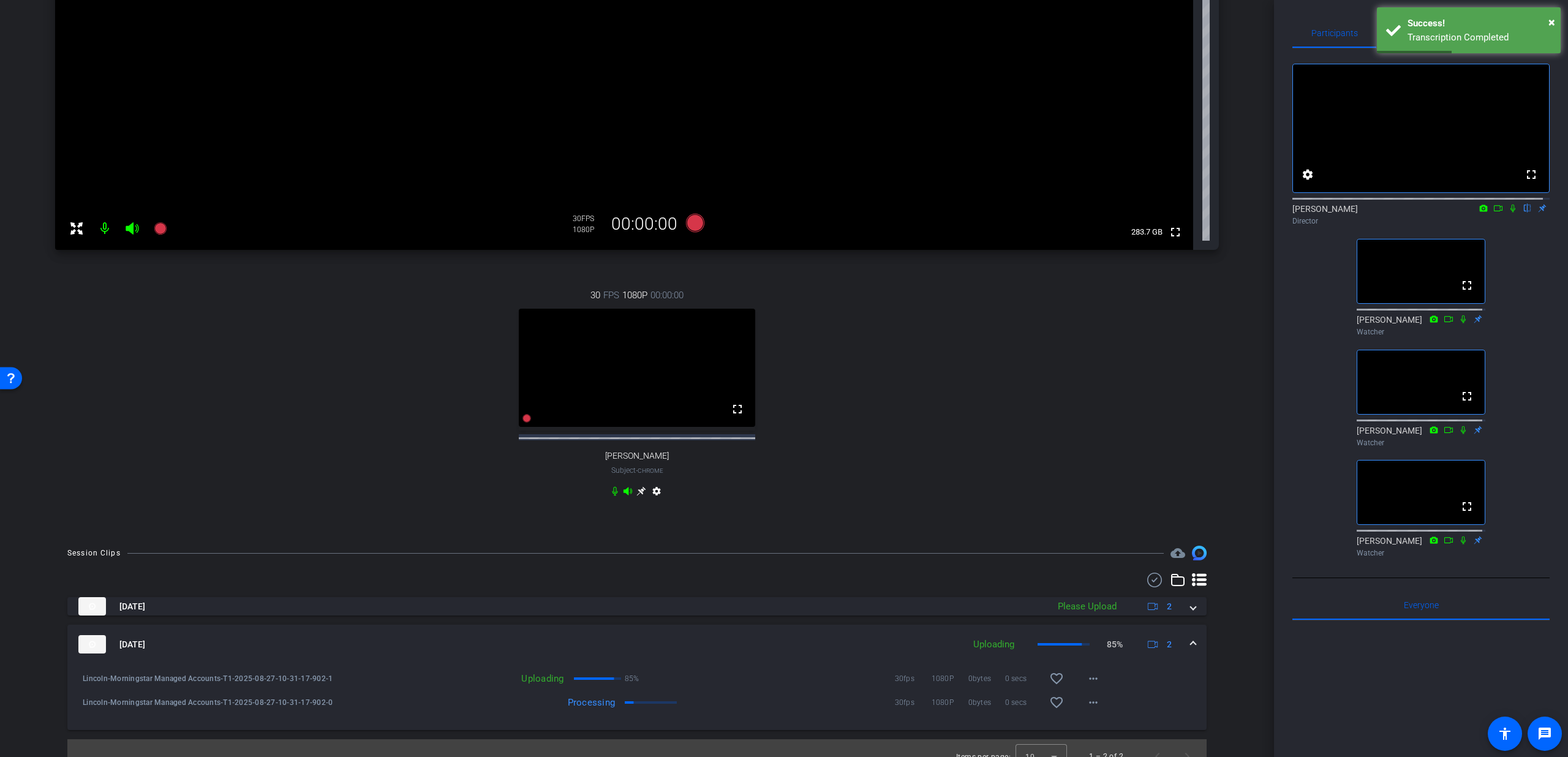
click at [1181, 654] on div "[DATE] Uploading 85% 2" at bounding box center [635, 644] width 1113 height 19
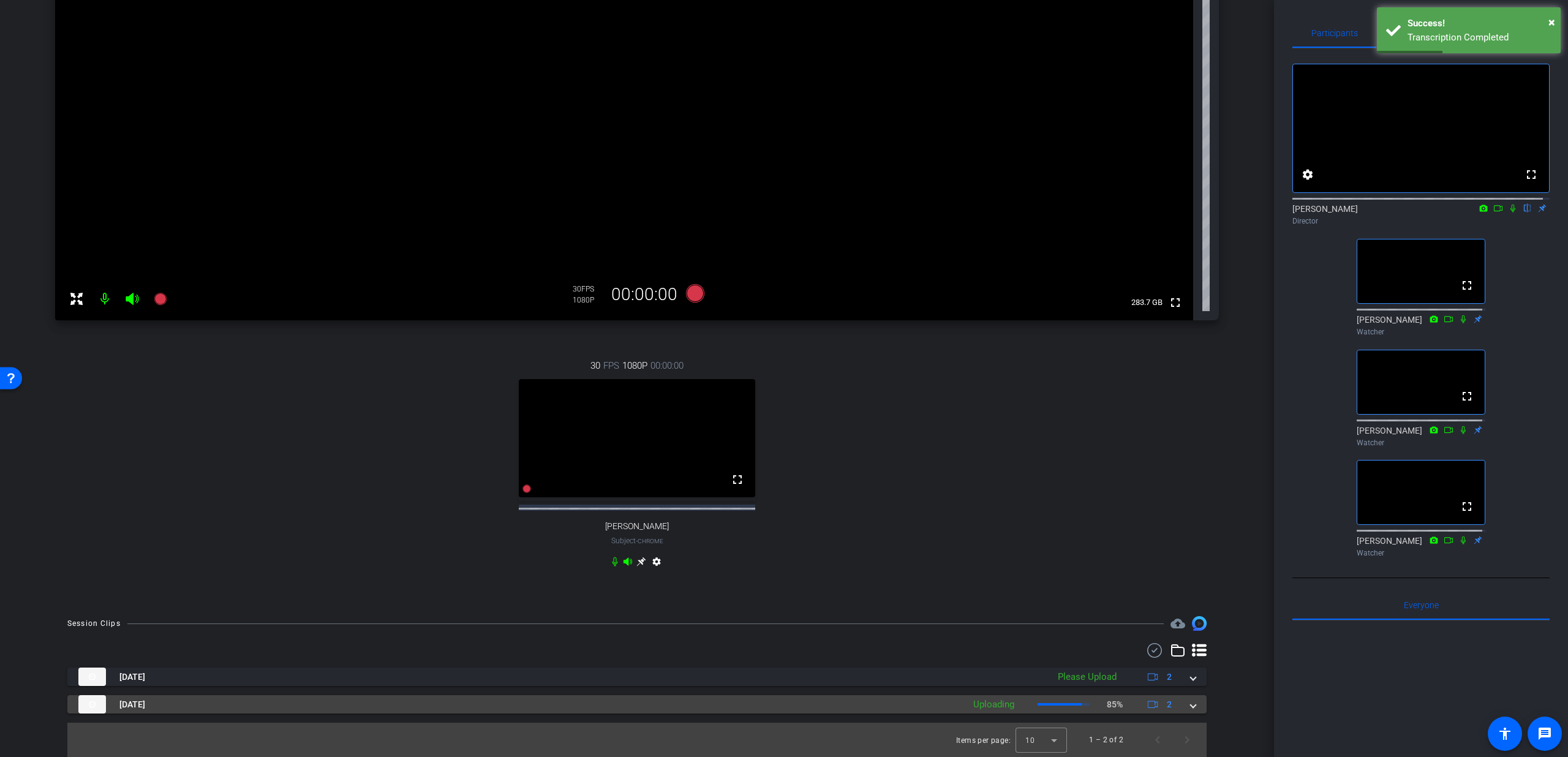
scroll to position [208, 0]
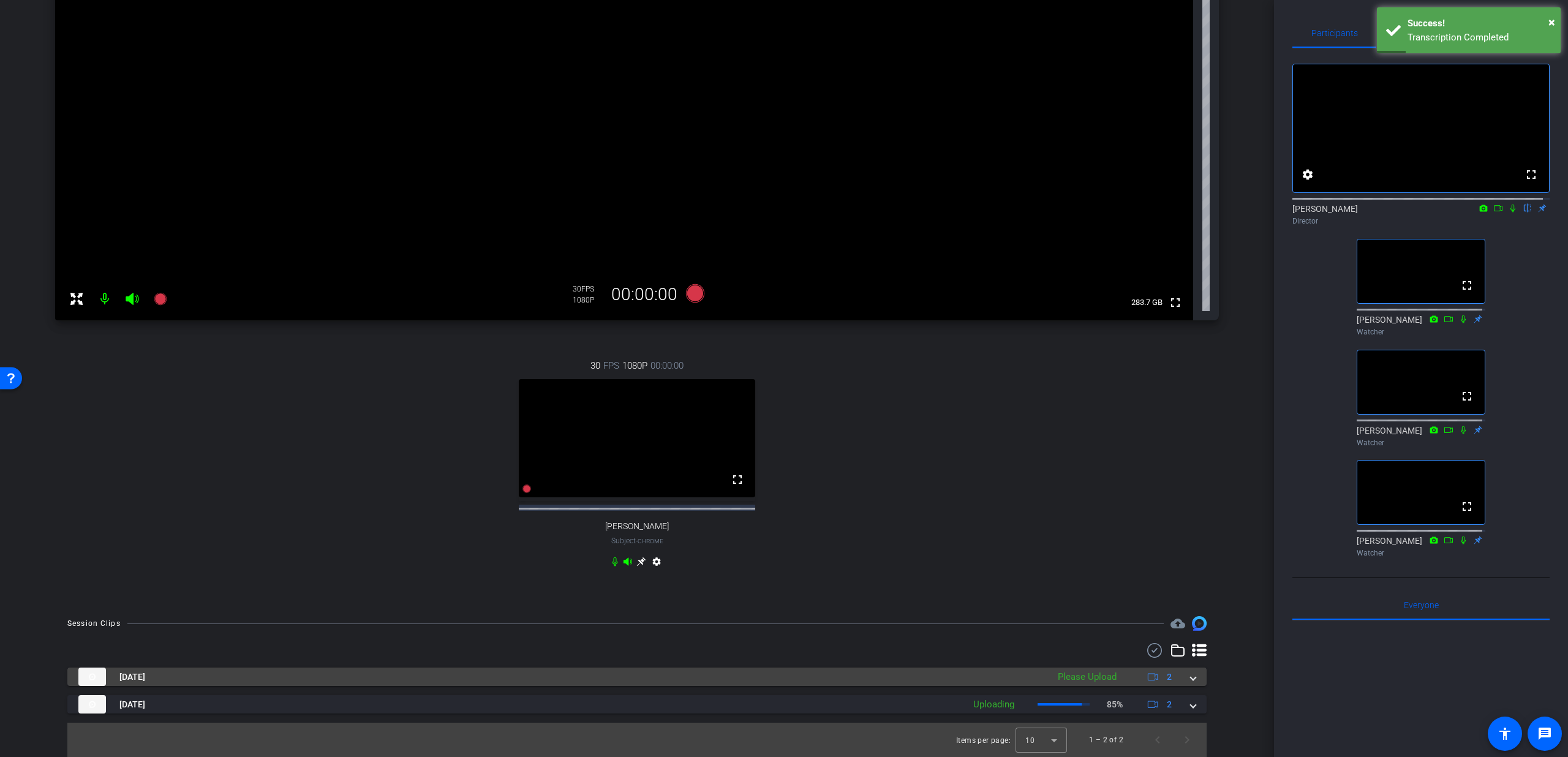
click at [1181, 676] on div "[DATE] Please Upload 2" at bounding box center [635, 676] width 1113 height 19
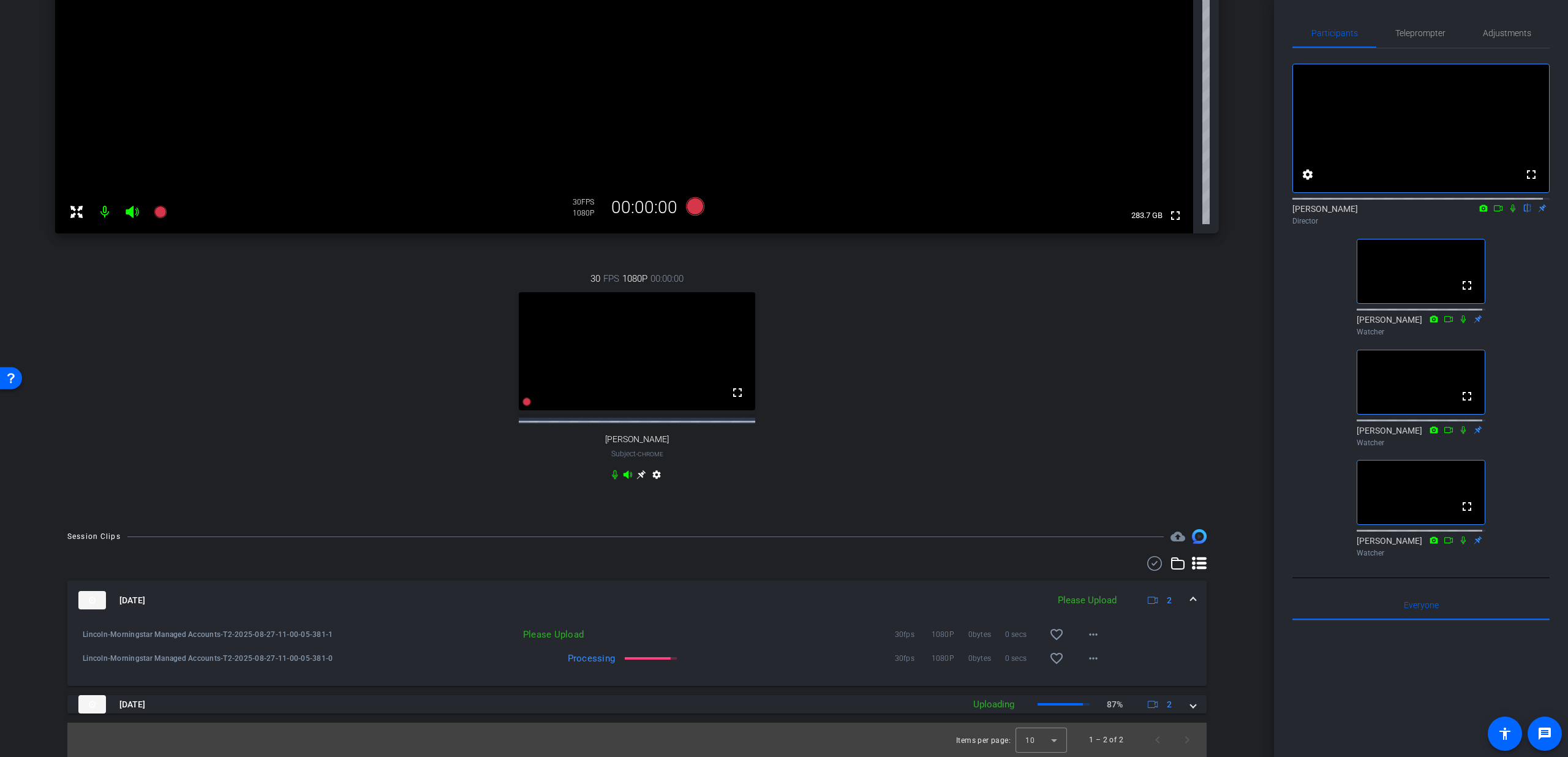
scroll to position [295, 0]
click at [1182, 598] on div "[DATE] Please Upload 2" at bounding box center [635, 600] width 1113 height 19
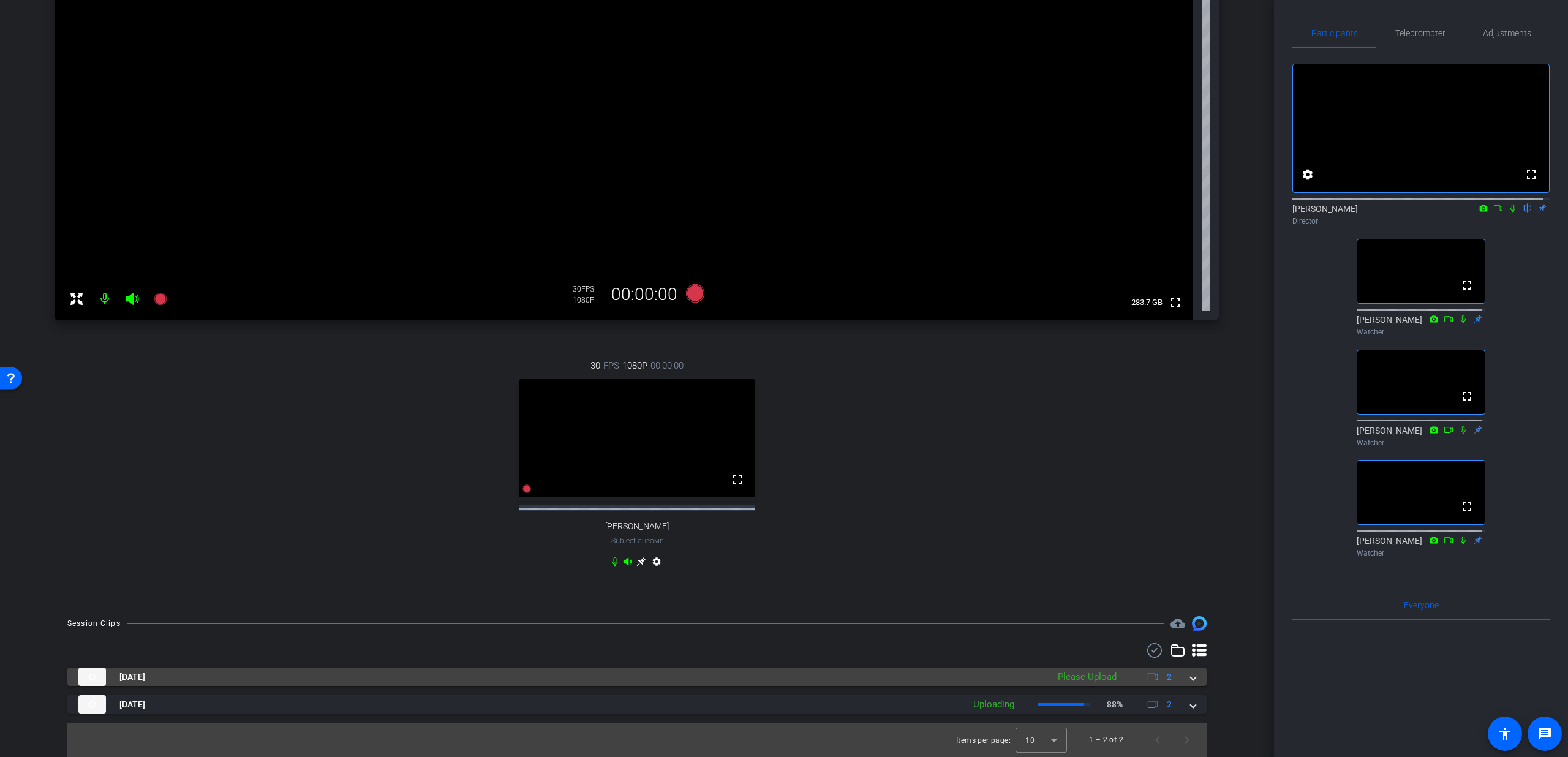
scroll to position [208, 0]
click at [1191, 678] on span at bounding box center [1193, 677] width 5 height 13
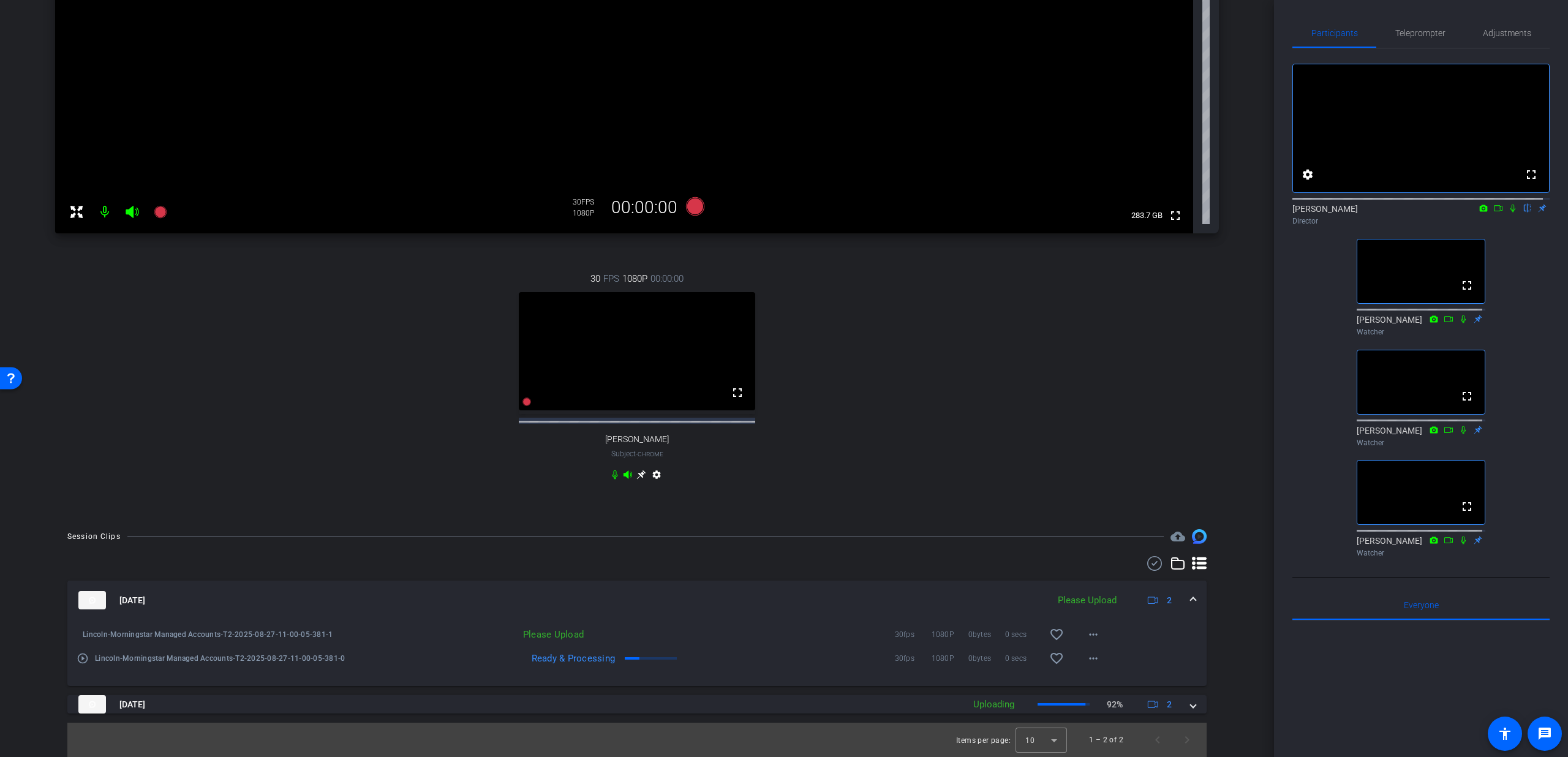
scroll to position [295, 0]
click at [1180, 597] on div "[DATE] Please Upload 2" at bounding box center [635, 600] width 1113 height 19
click at [1180, 597] on div "Session Clips cloud_upload [DATE] Please Upload 2 Lincoln-Morningstar Managed A…" at bounding box center [637, 643] width 1213 height 228
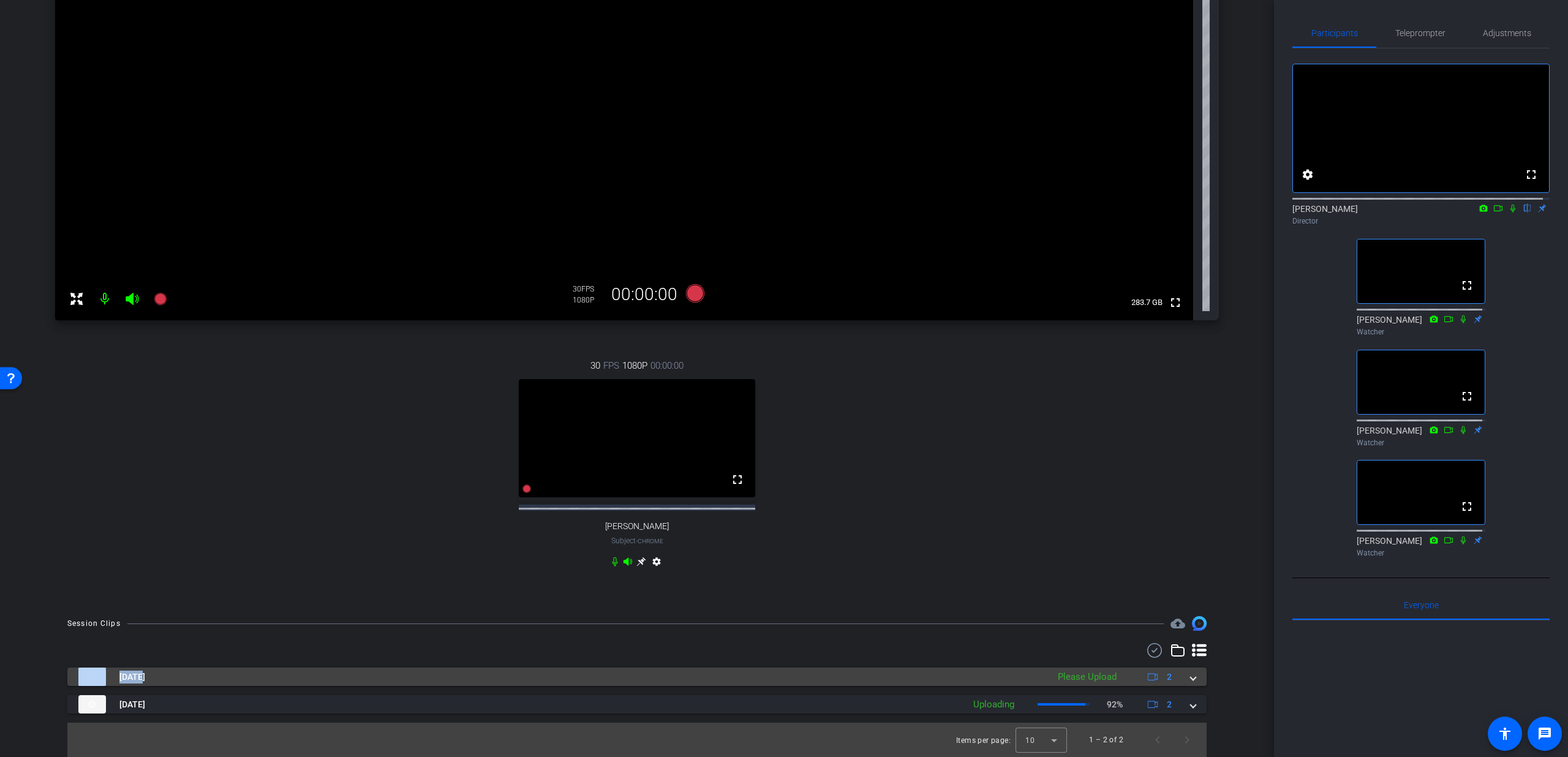
scroll to position [208, 0]
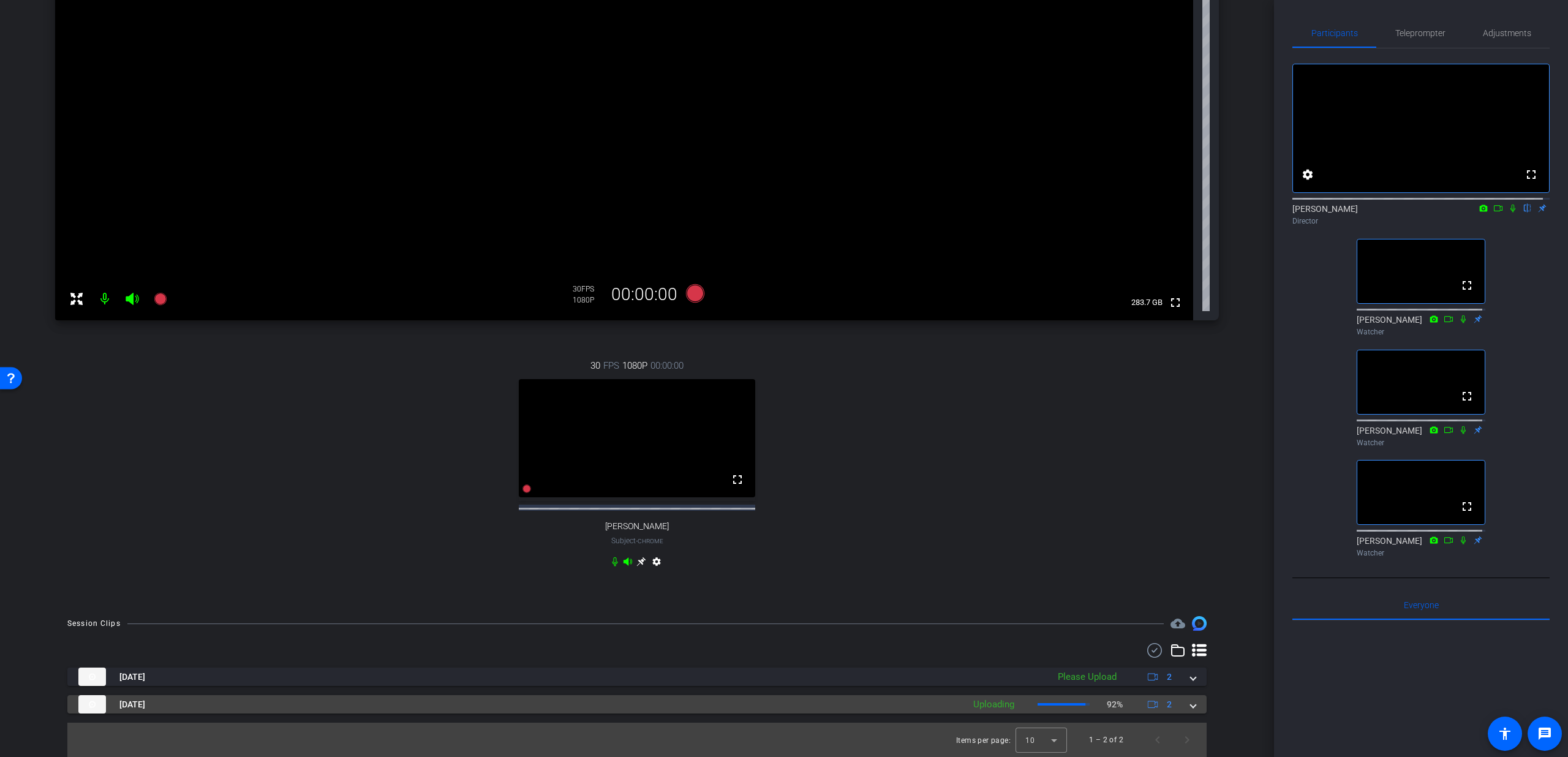
click at [1182, 705] on div "[DATE] Uploading 92% 2" at bounding box center [635, 704] width 1113 height 19
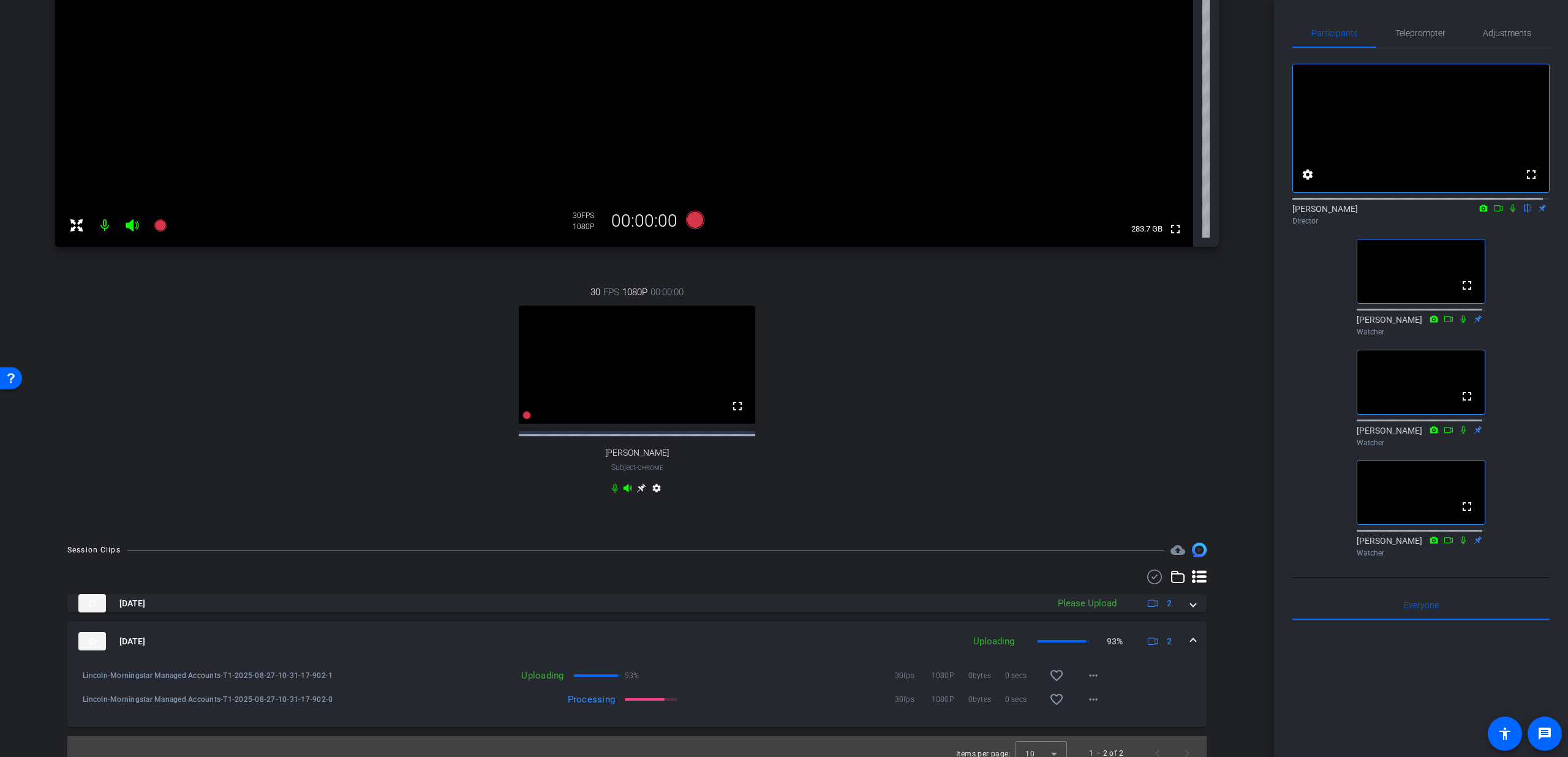
scroll to position [278, 0]
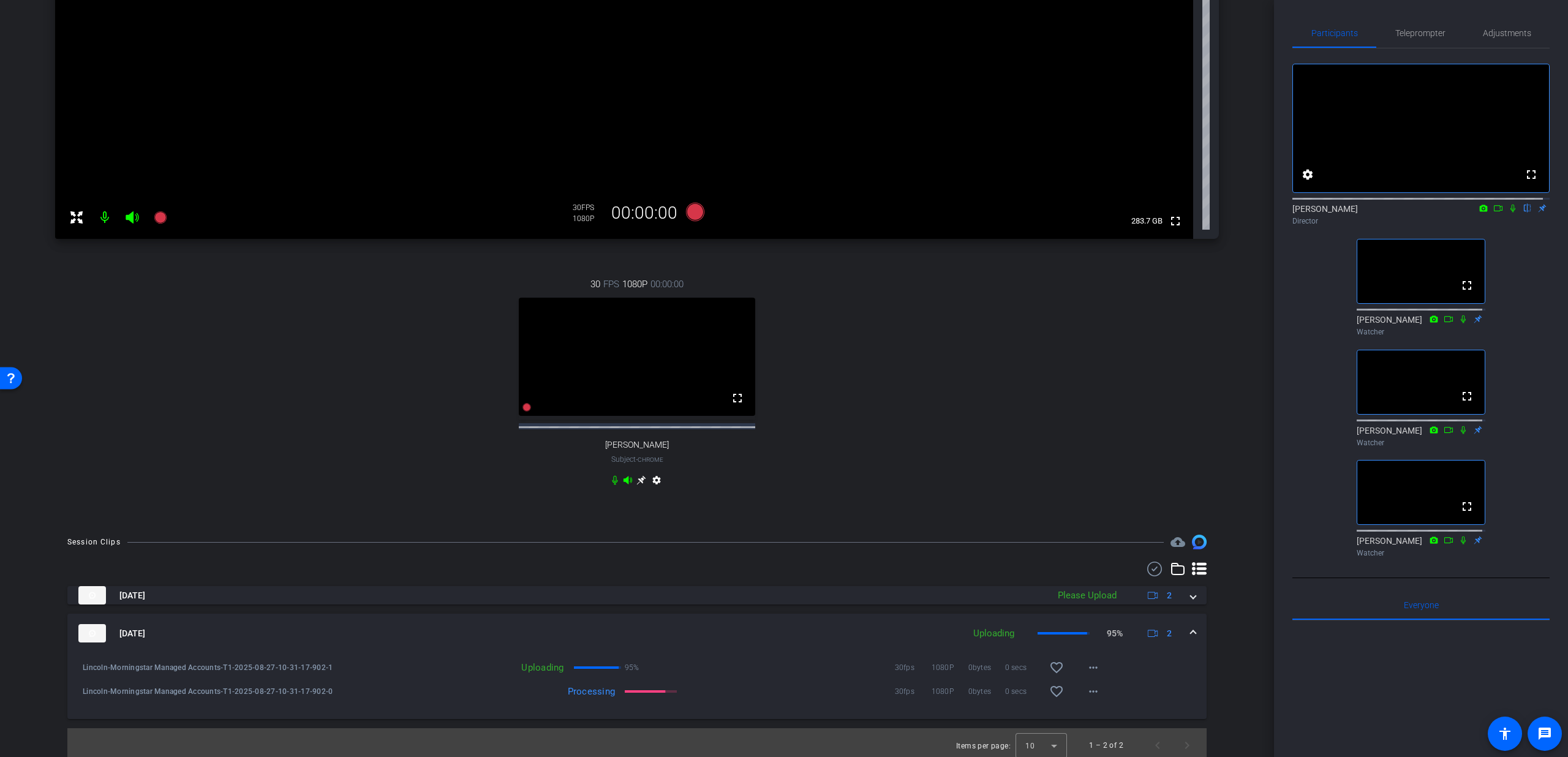
click at [1191, 640] on span at bounding box center [1193, 633] width 5 height 13
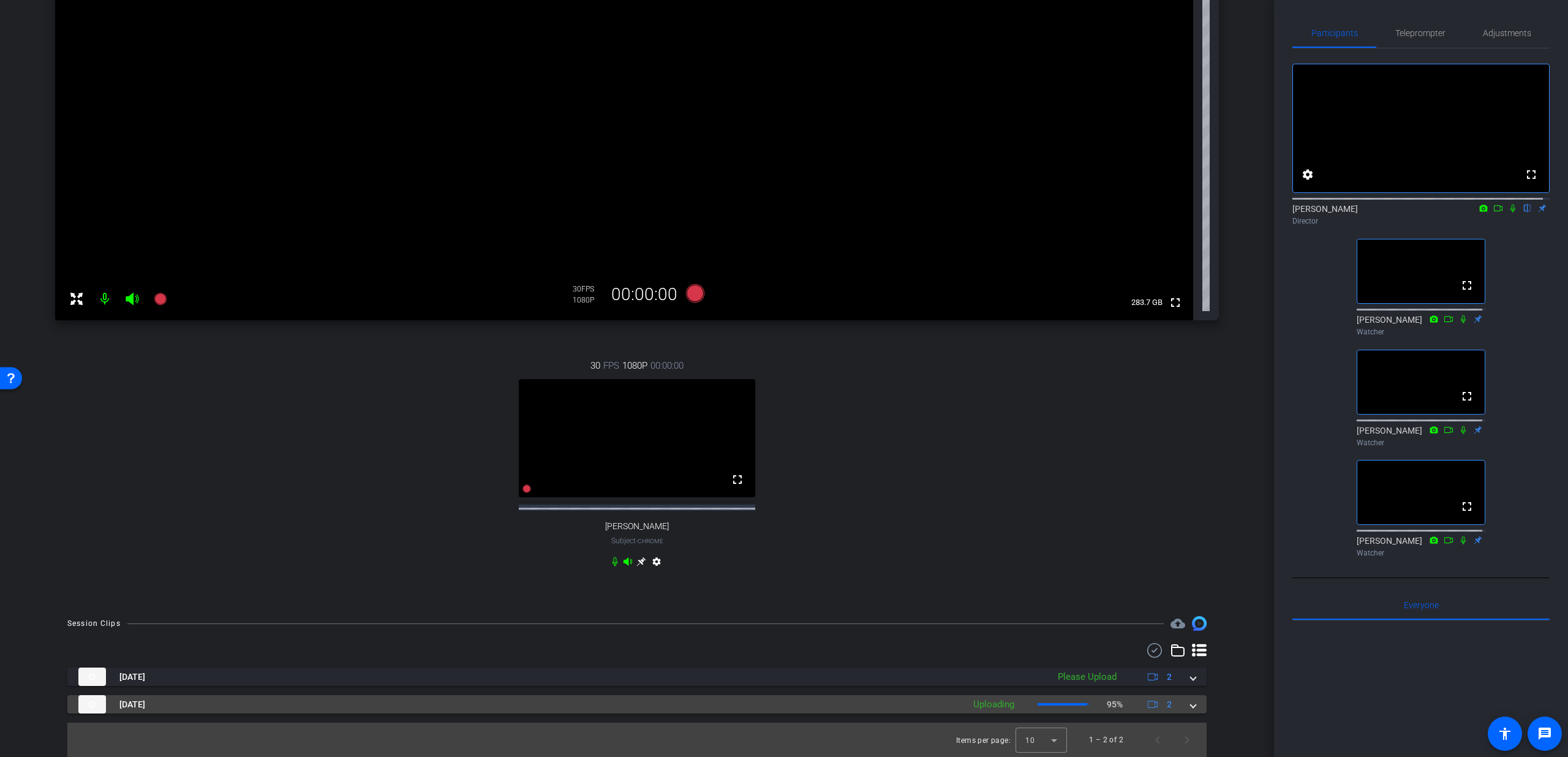
scroll to position [208, 0]
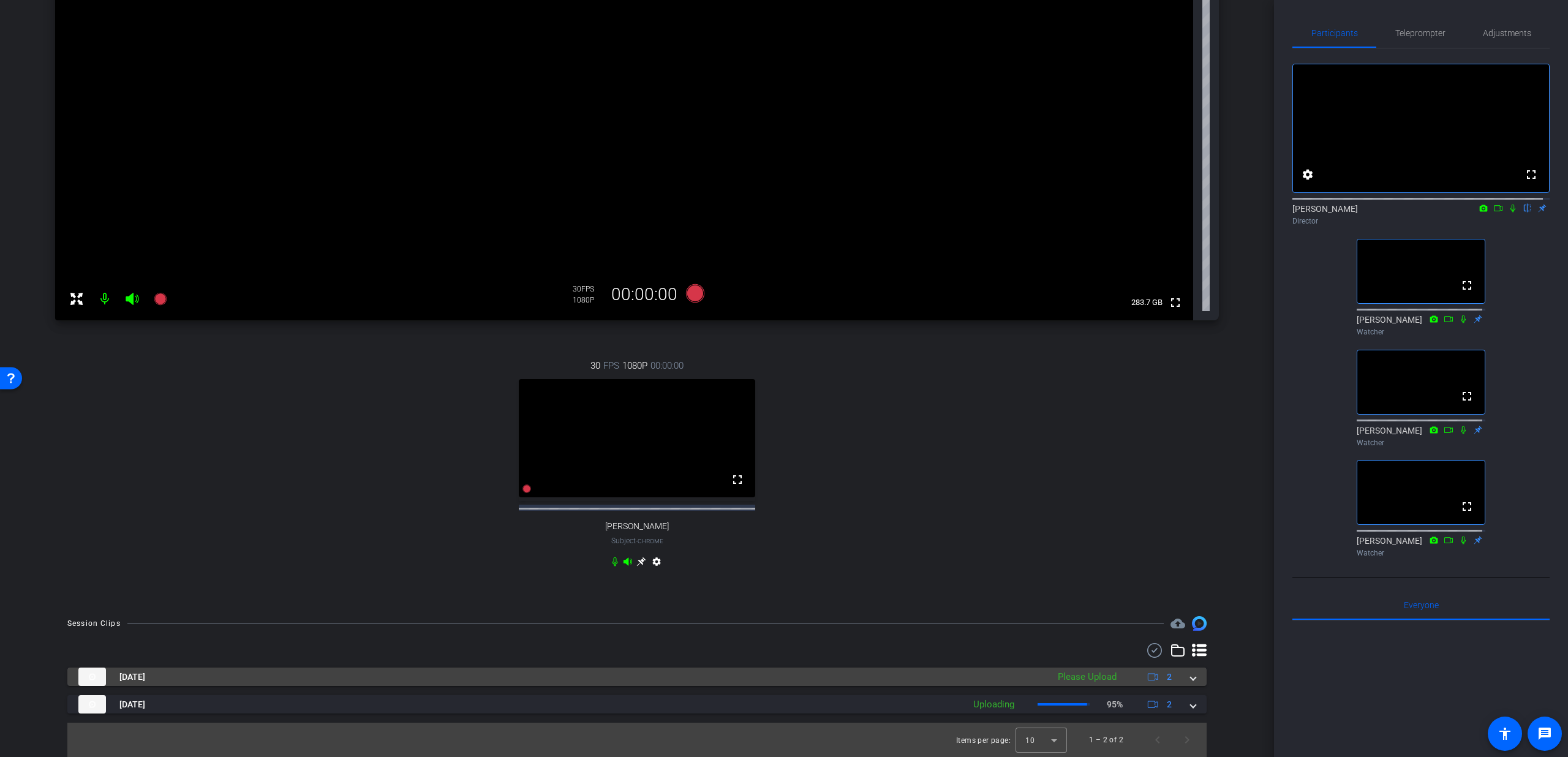
click at [1188, 683] on mat-expansion-panel-header "[DATE] Please Upload 2" at bounding box center [637, 676] width 1140 height 19
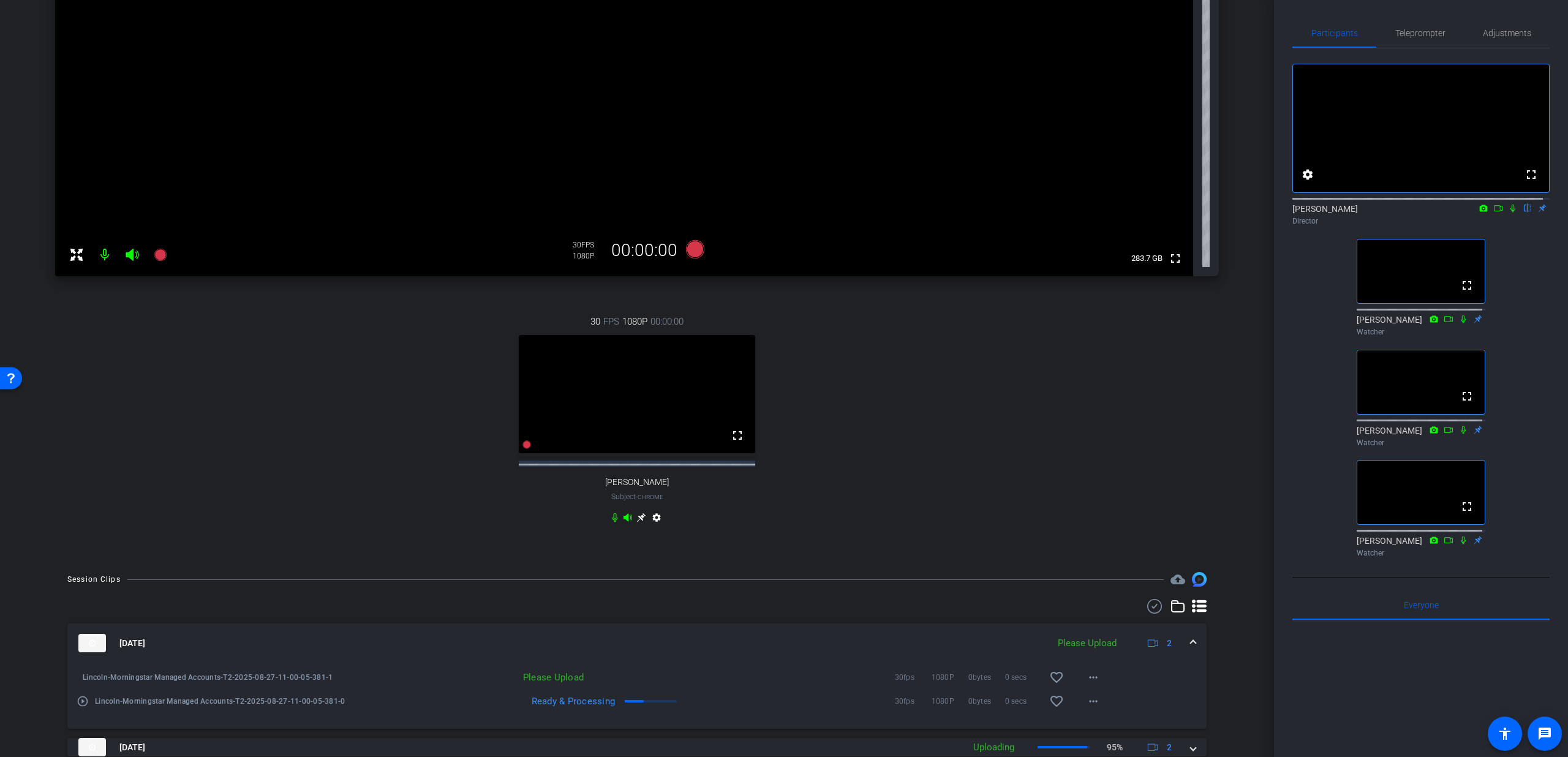
scroll to position [277, 0]
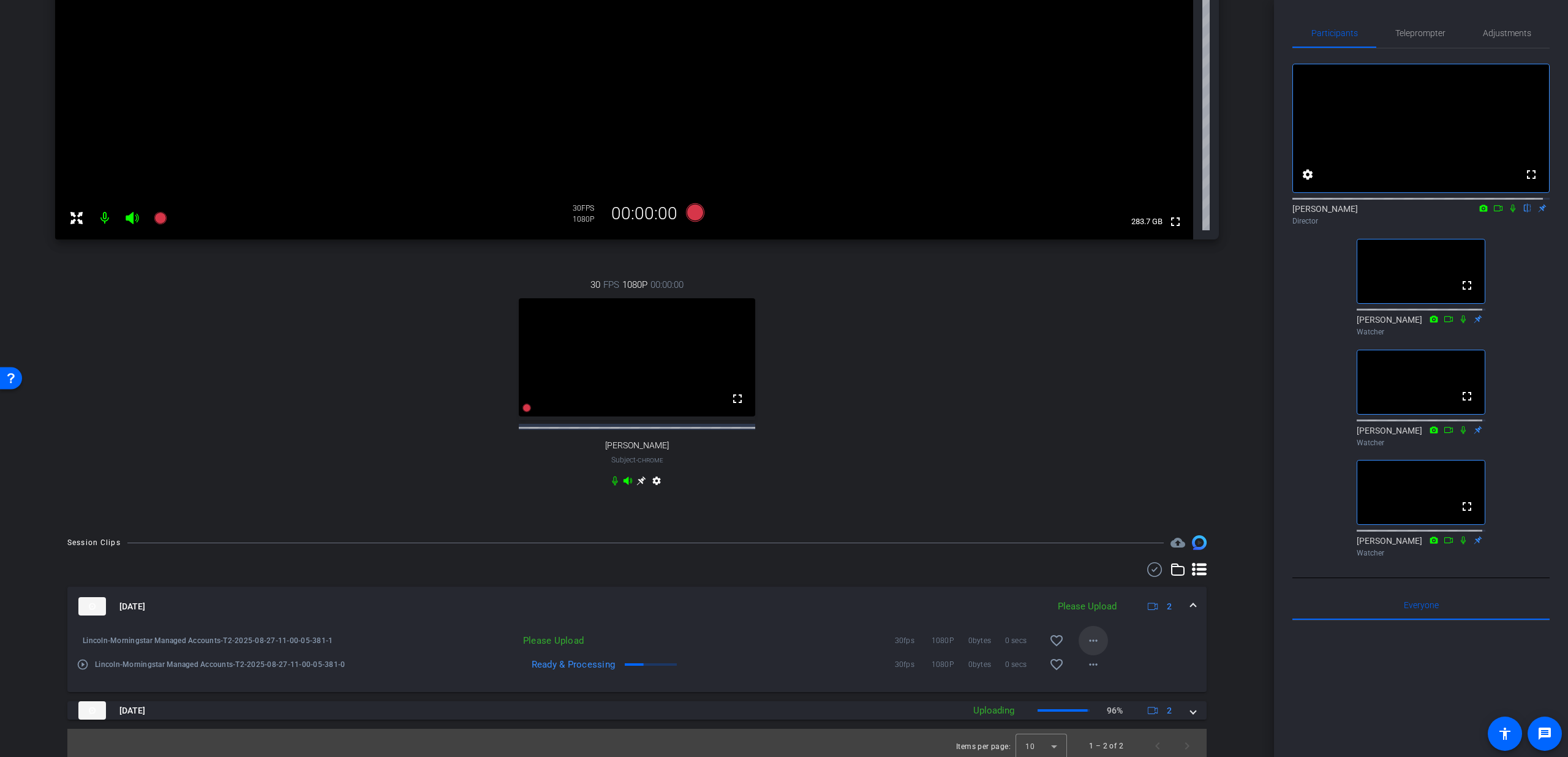
click at [1086, 648] on mat-icon "more_horiz" at bounding box center [1093, 641] width 15 height 15
click at [1094, 674] on span "Upload" at bounding box center [1106, 678] width 49 height 15
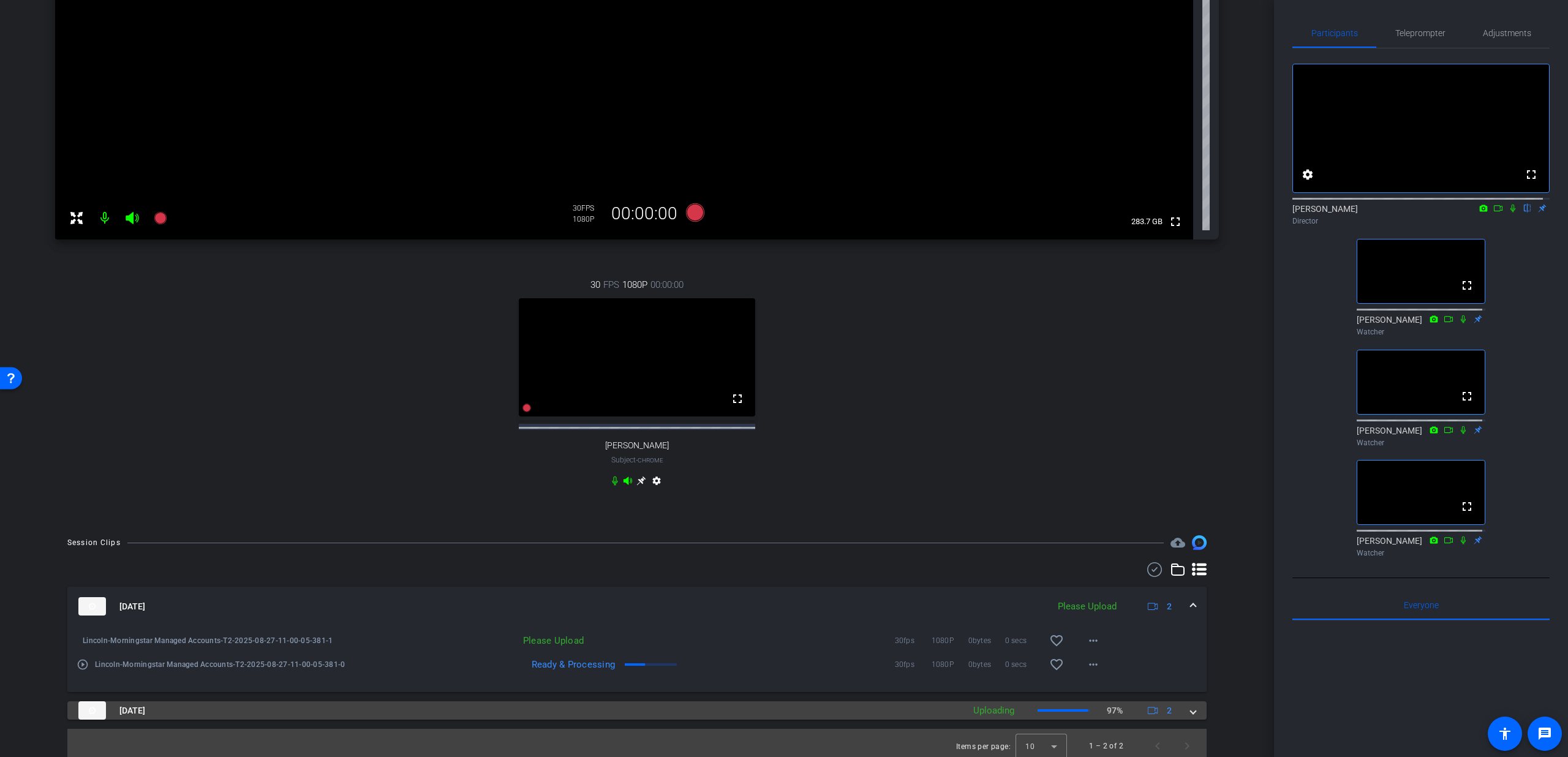
click at [1191, 717] on span at bounding box center [1193, 710] width 5 height 13
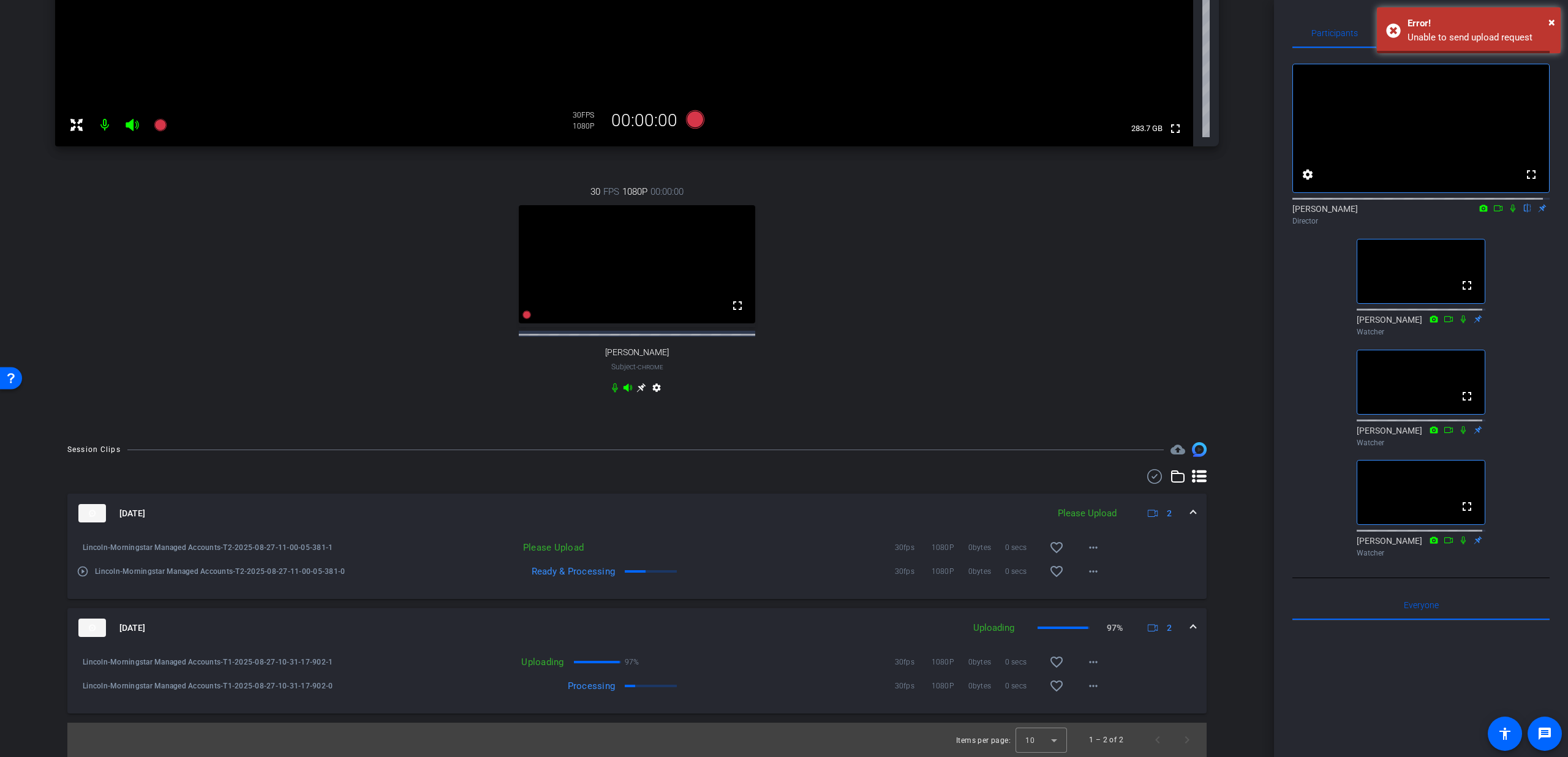
scroll to position [381, 0]
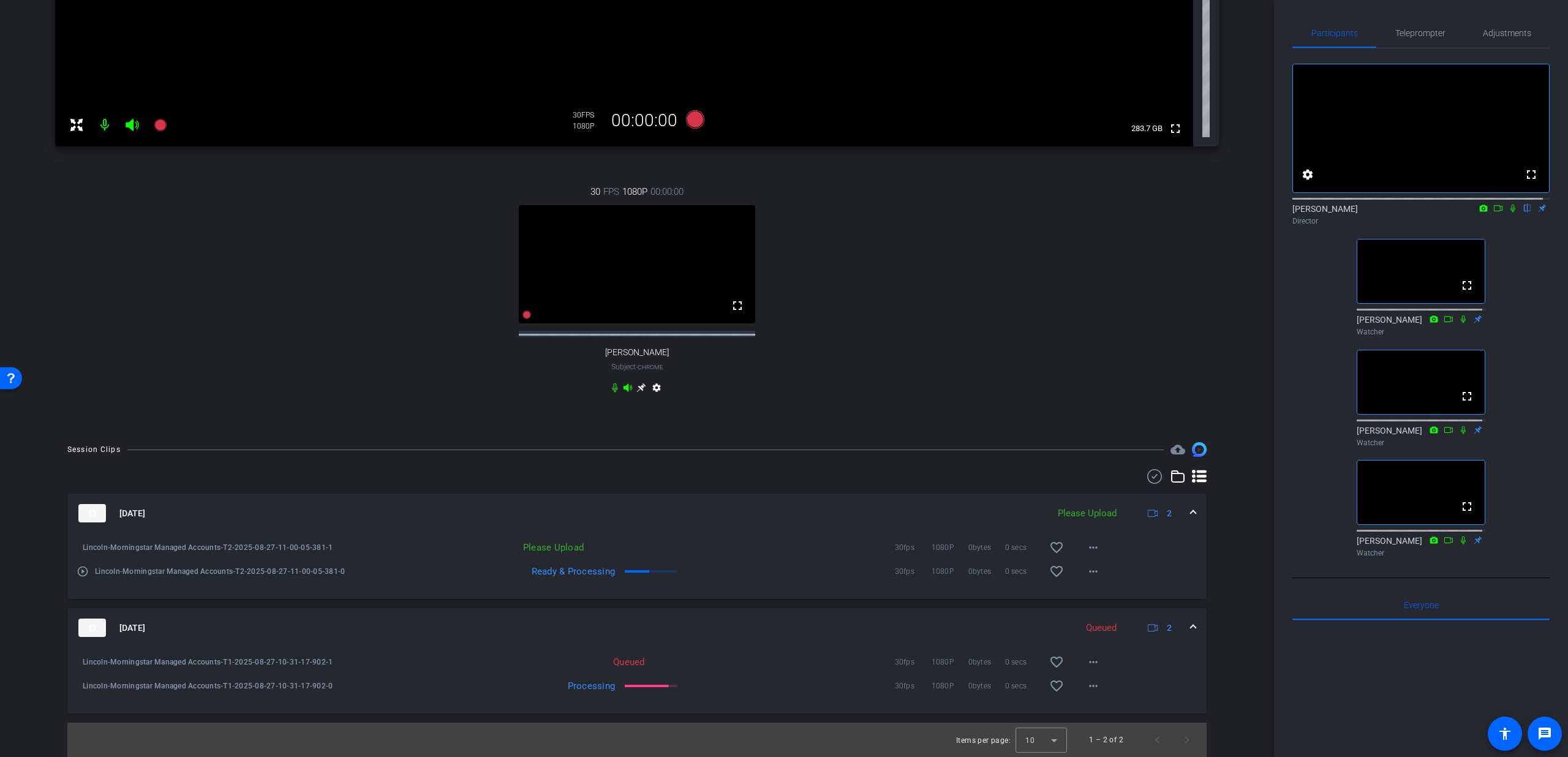
click at [1191, 626] on span at bounding box center [1193, 627] width 5 height 13
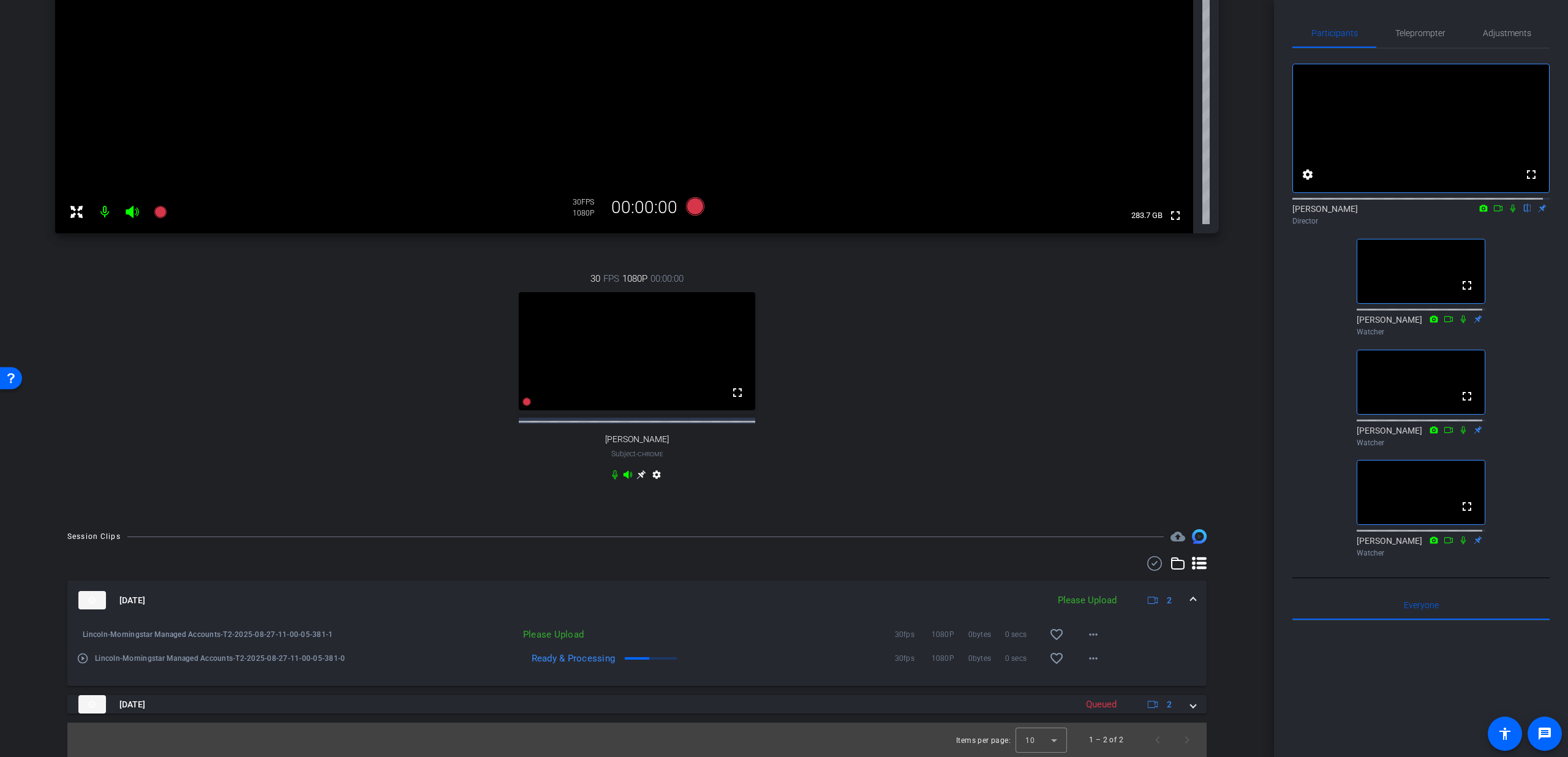
scroll to position [295, 0]
click at [1086, 633] on mat-icon "more_horiz" at bounding box center [1093, 635] width 15 height 15
click at [1086, 657] on span "Upload" at bounding box center [1106, 660] width 49 height 15
click at [1191, 604] on span at bounding box center [1193, 600] width 5 height 13
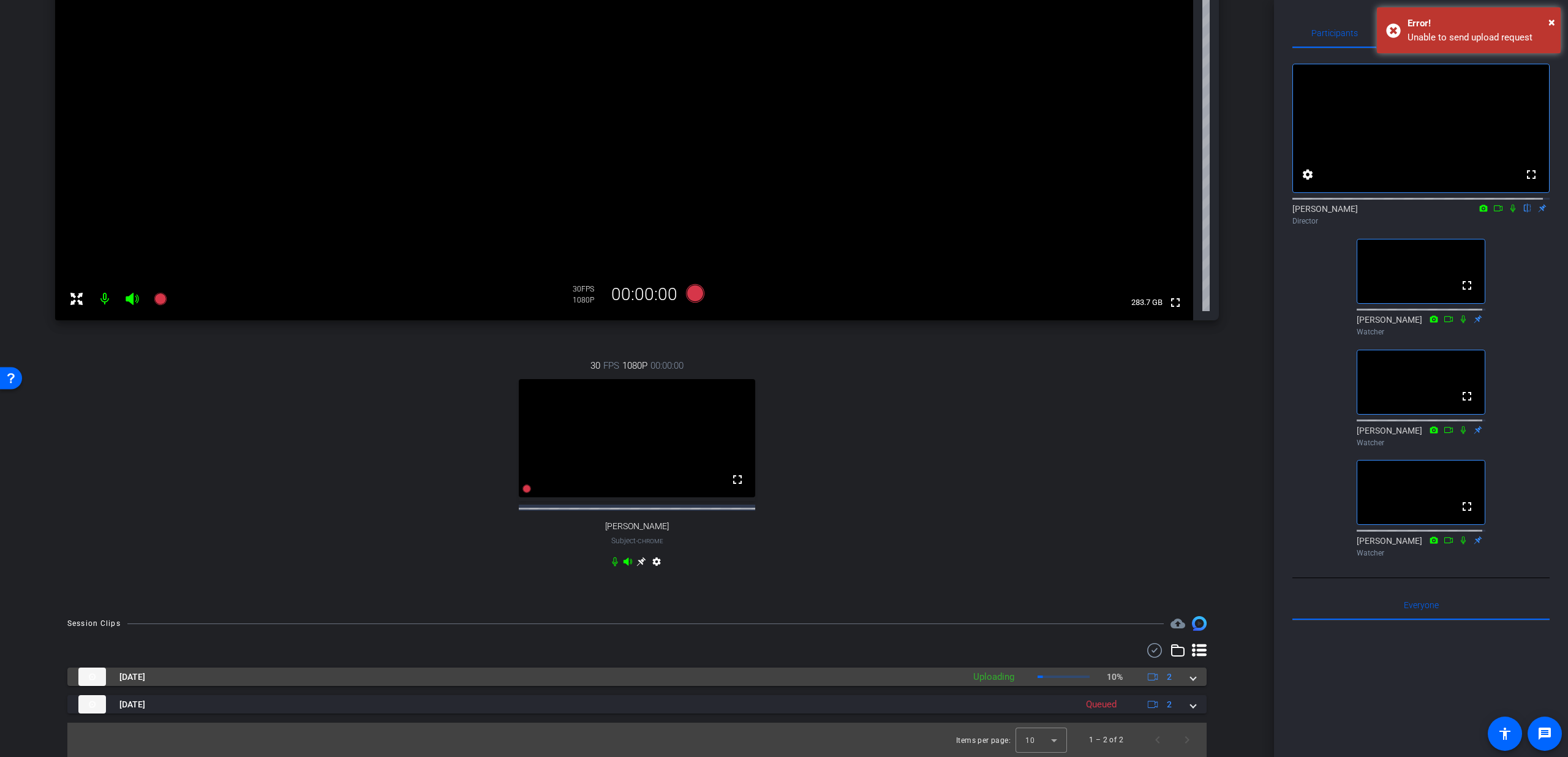
scroll to position [208, 0]
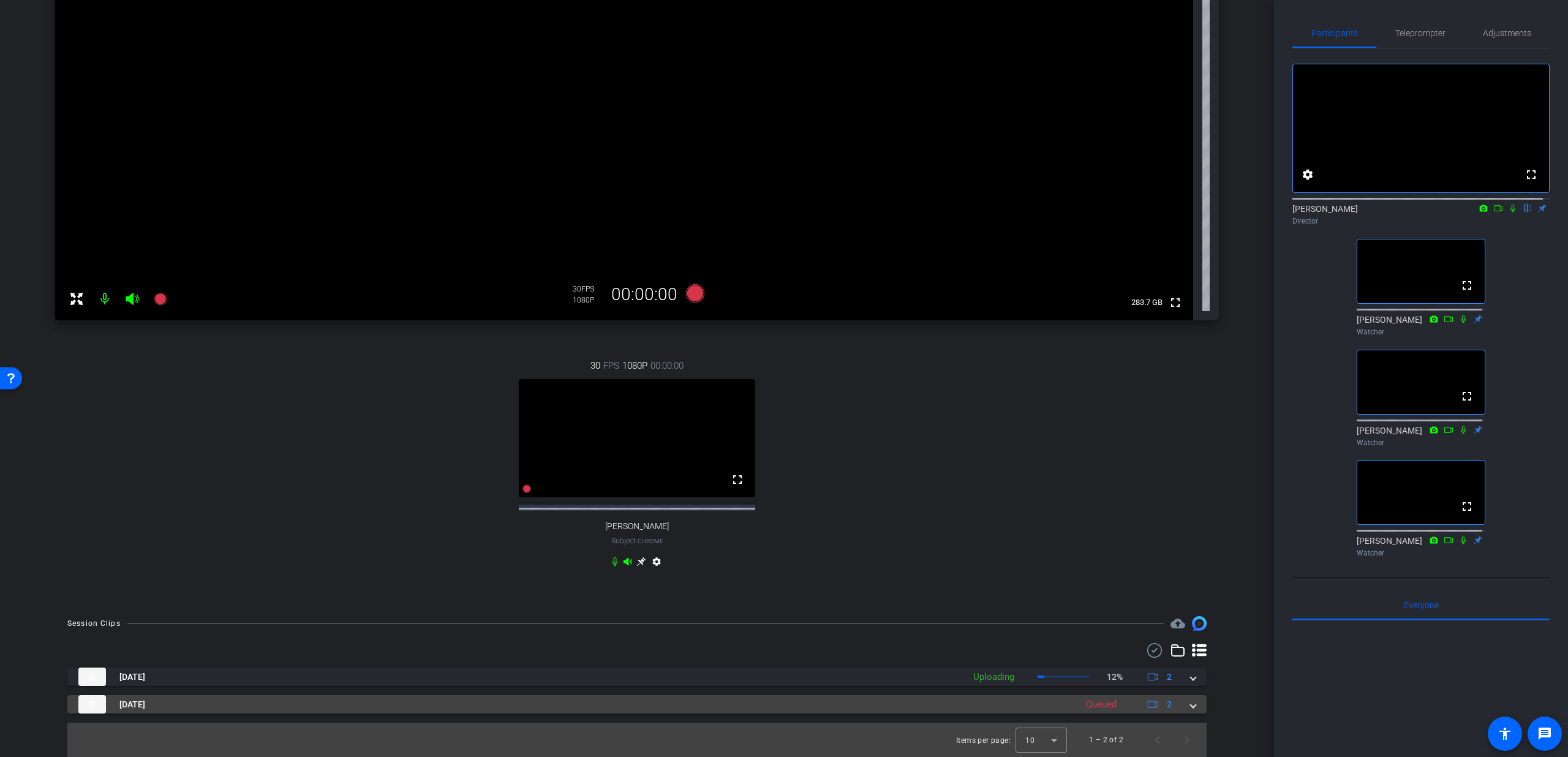
click at [1191, 704] on span at bounding box center [1193, 704] width 5 height 13
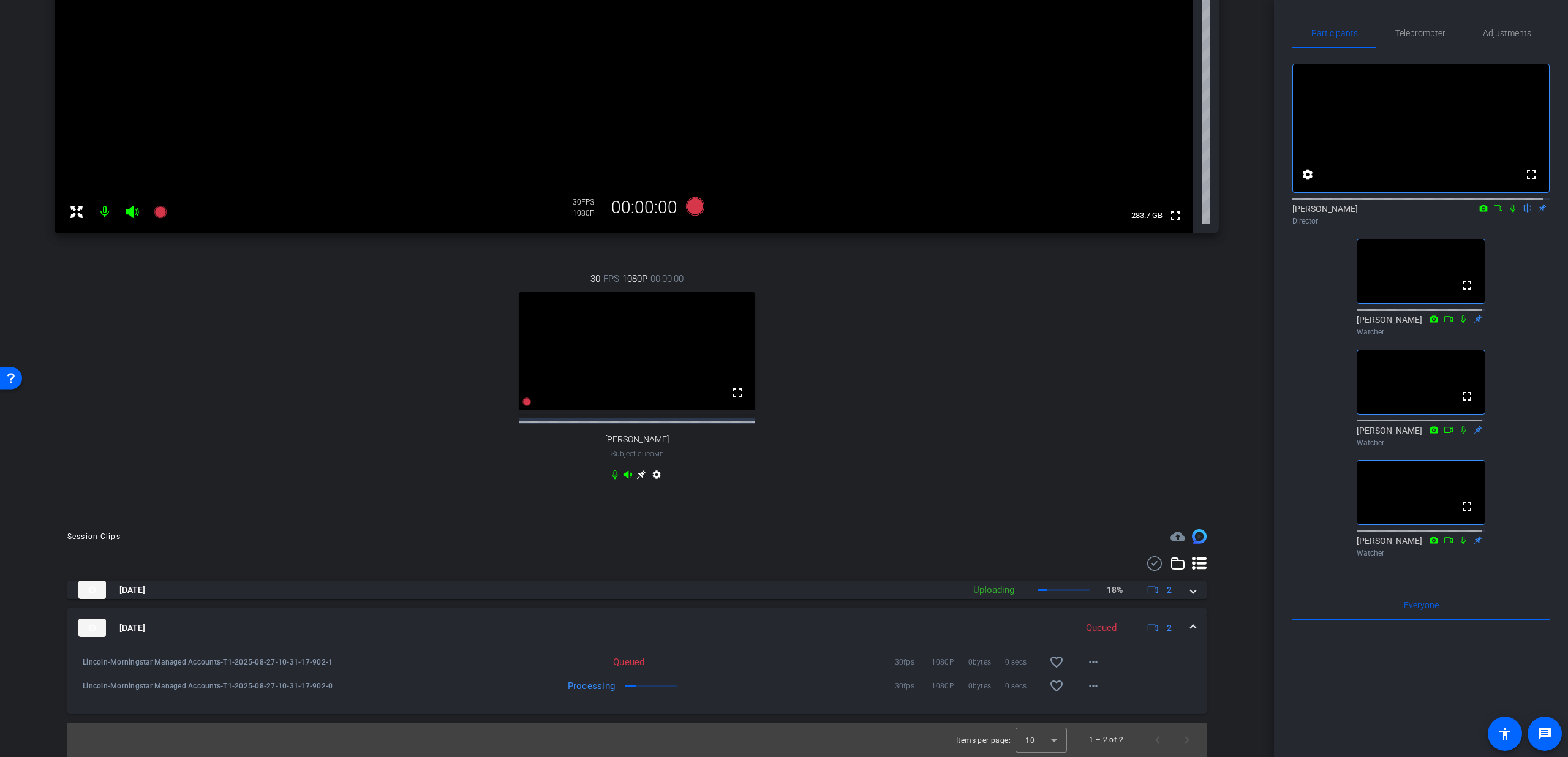
scroll to position [288, 0]
click at [1191, 634] on span at bounding box center [1193, 627] width 5 height 13
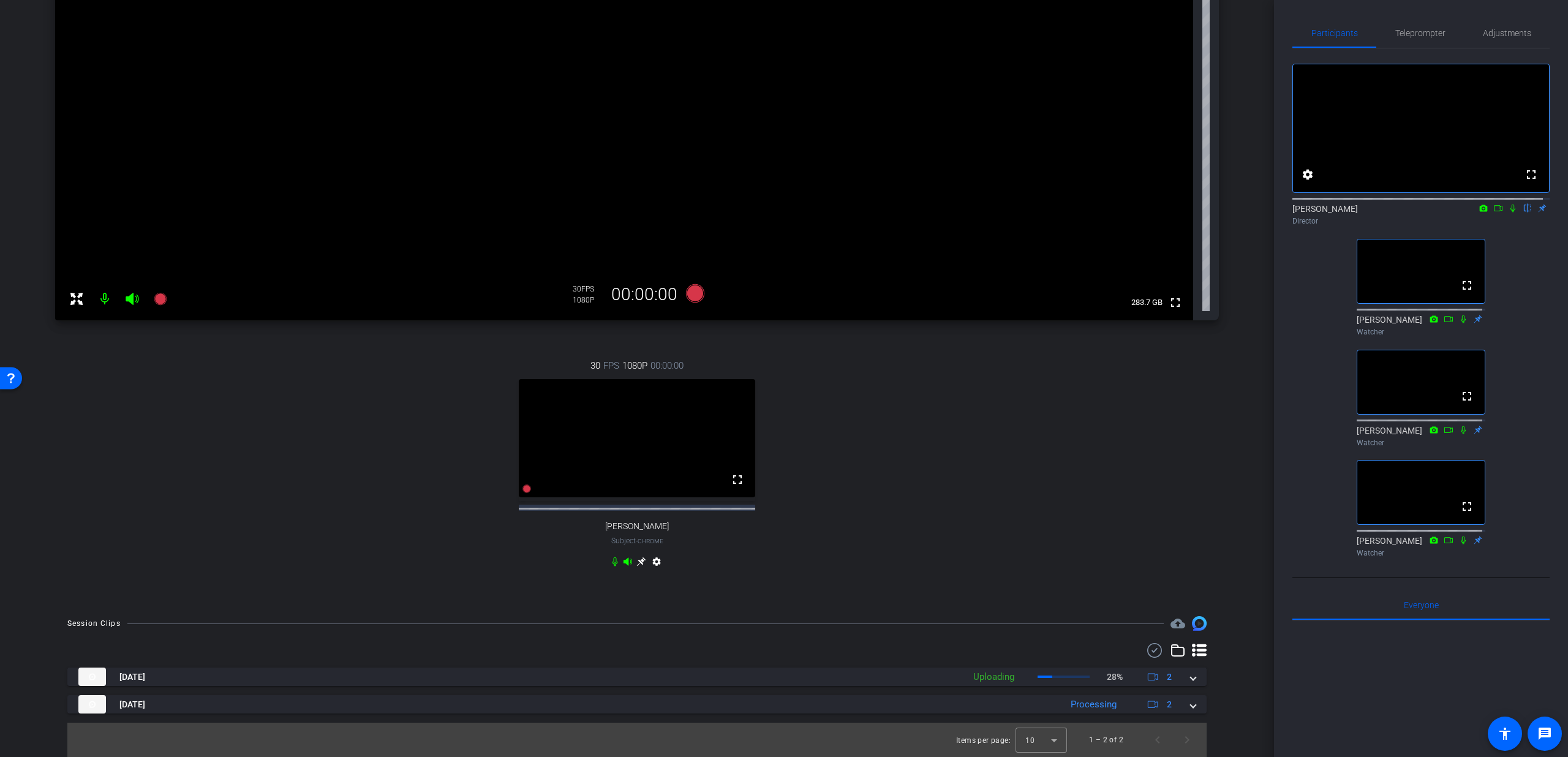
scroll to position [208, 0]
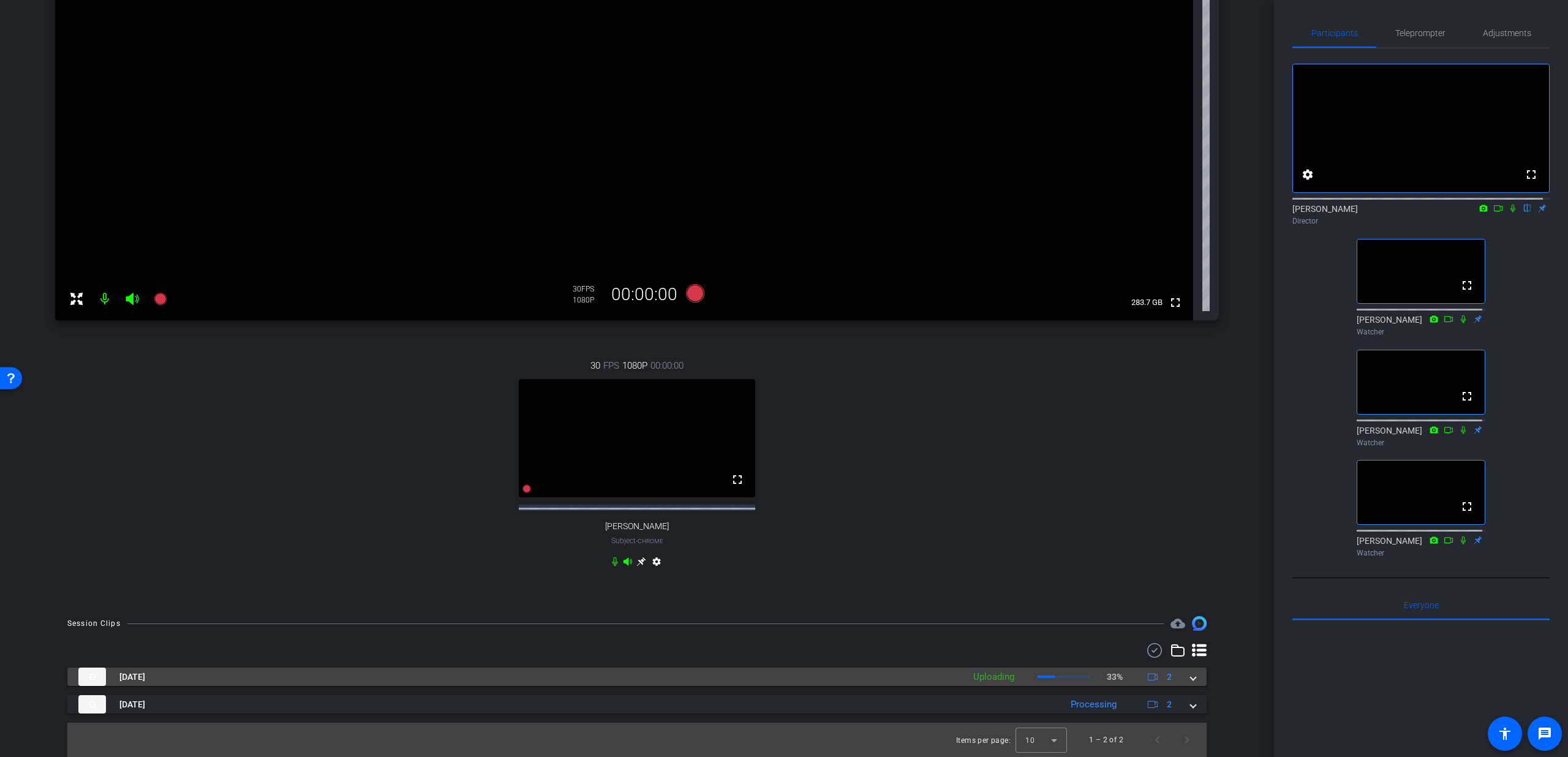
click at [1191, 681] on span at bounding box center [1193, 677] width 5 height 13
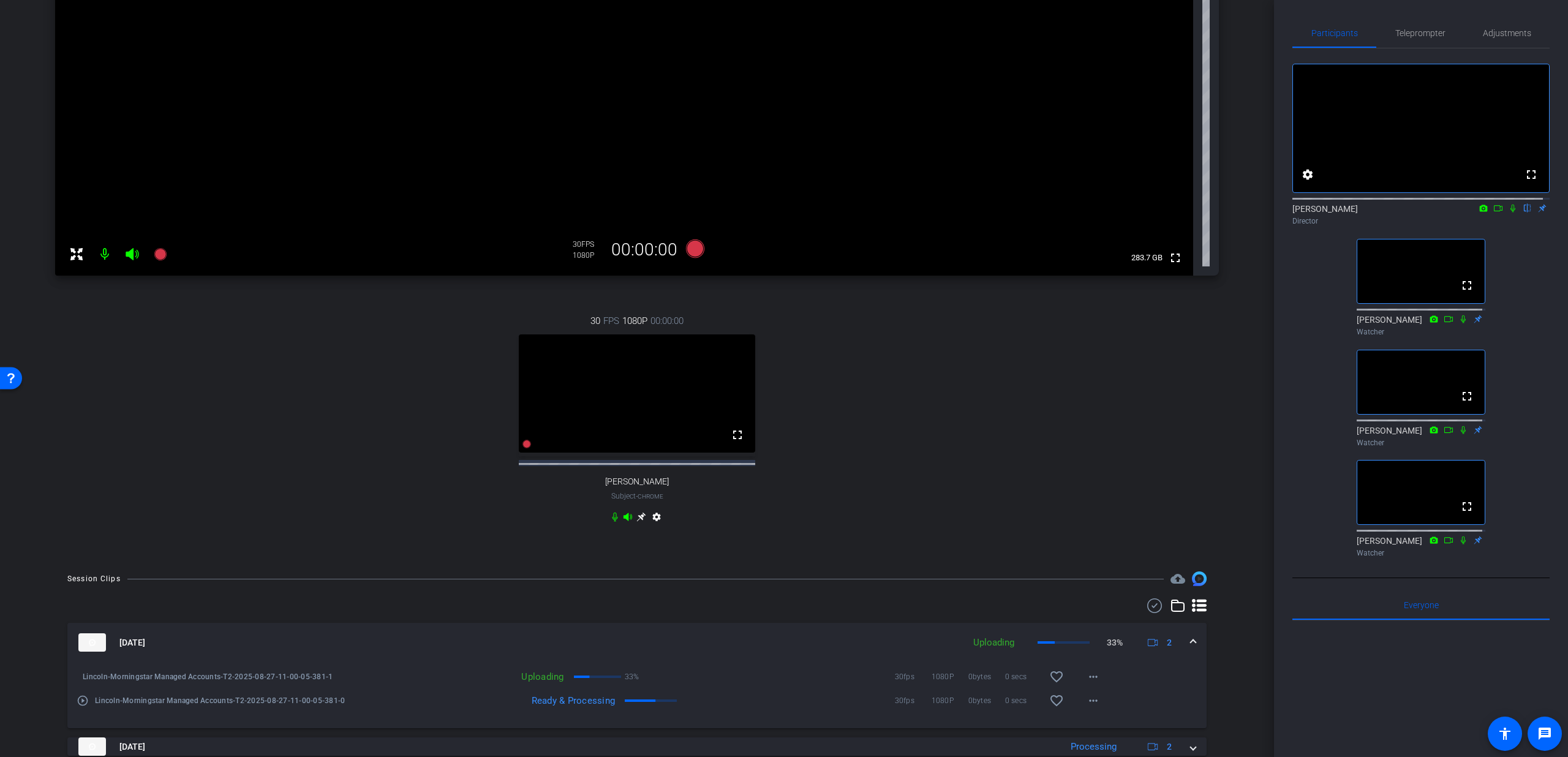
scroll to position [274, 0]
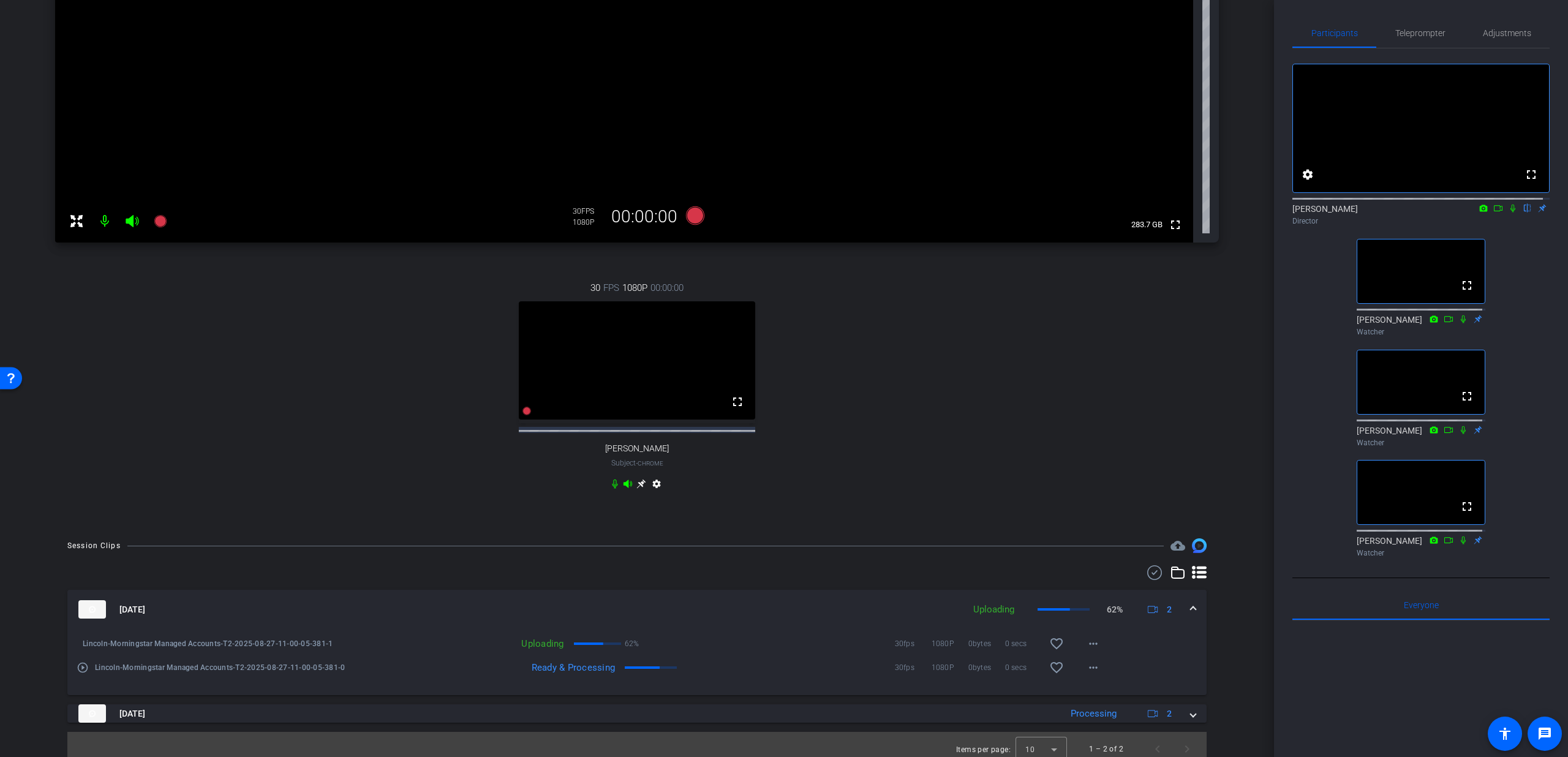
click at [79, 674] on mat-icon "play_circle_outline" at bounding box center [82, 667] width 12 height 12
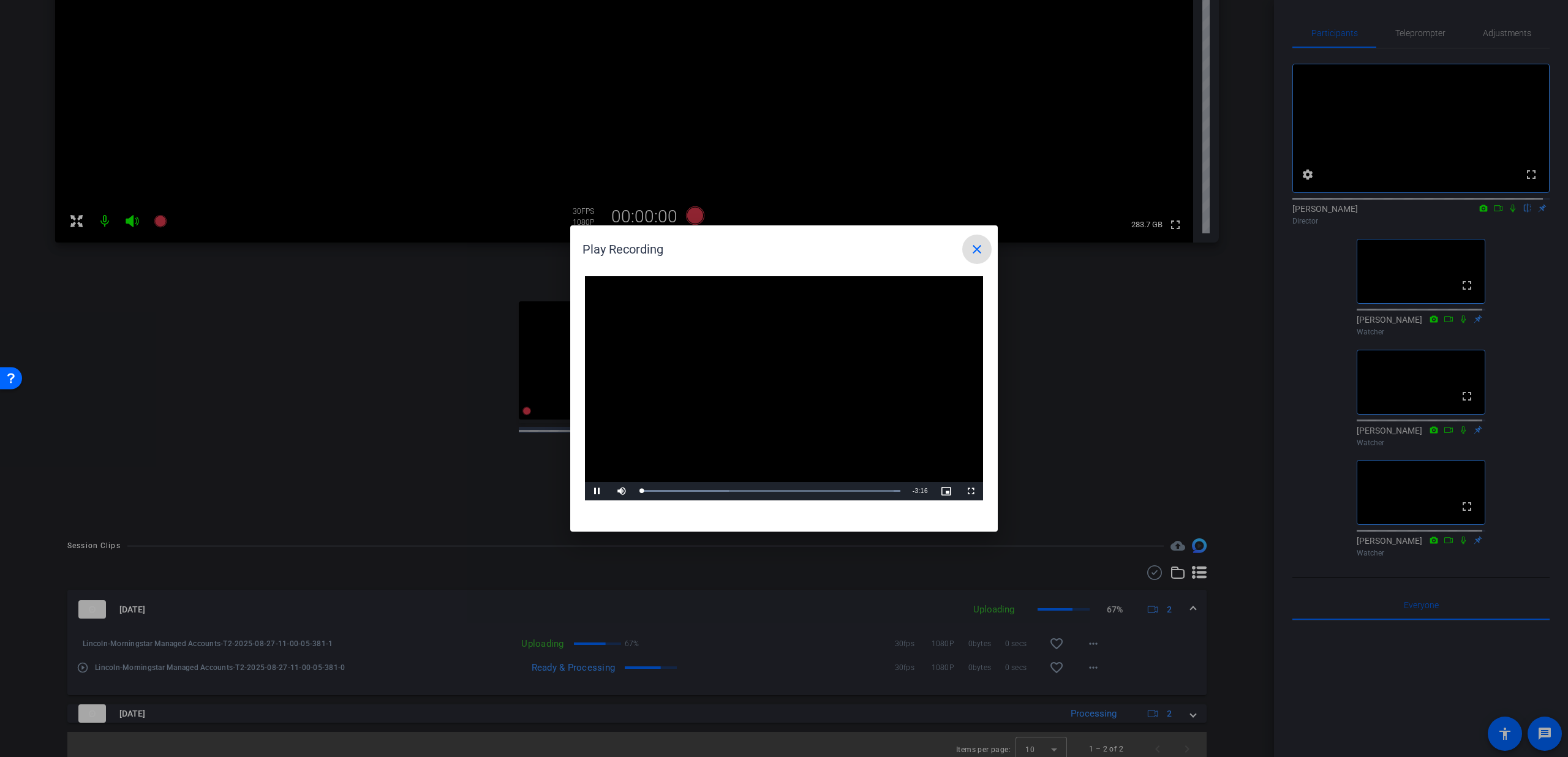
click at [971, 249] on mat-icon "close" at bounding box center [977, 250] width 15 height 15
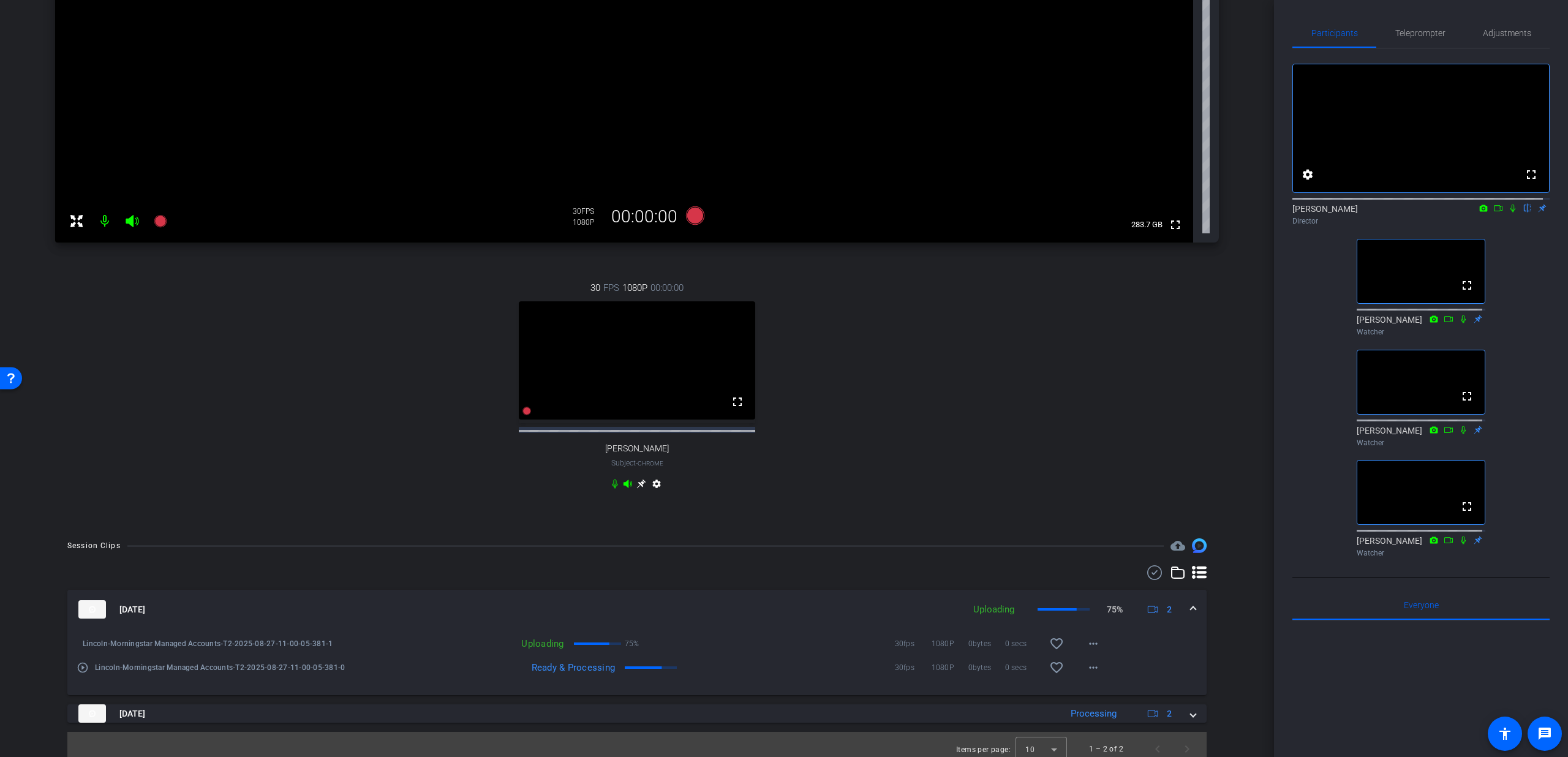
click at [1511, 212] on icon at bounding box center [1513, 208] width 5 height 8
click at [79, 674] on mat-icon "play_circle_outline" at bounding box center [82, 667] width 12 height 12
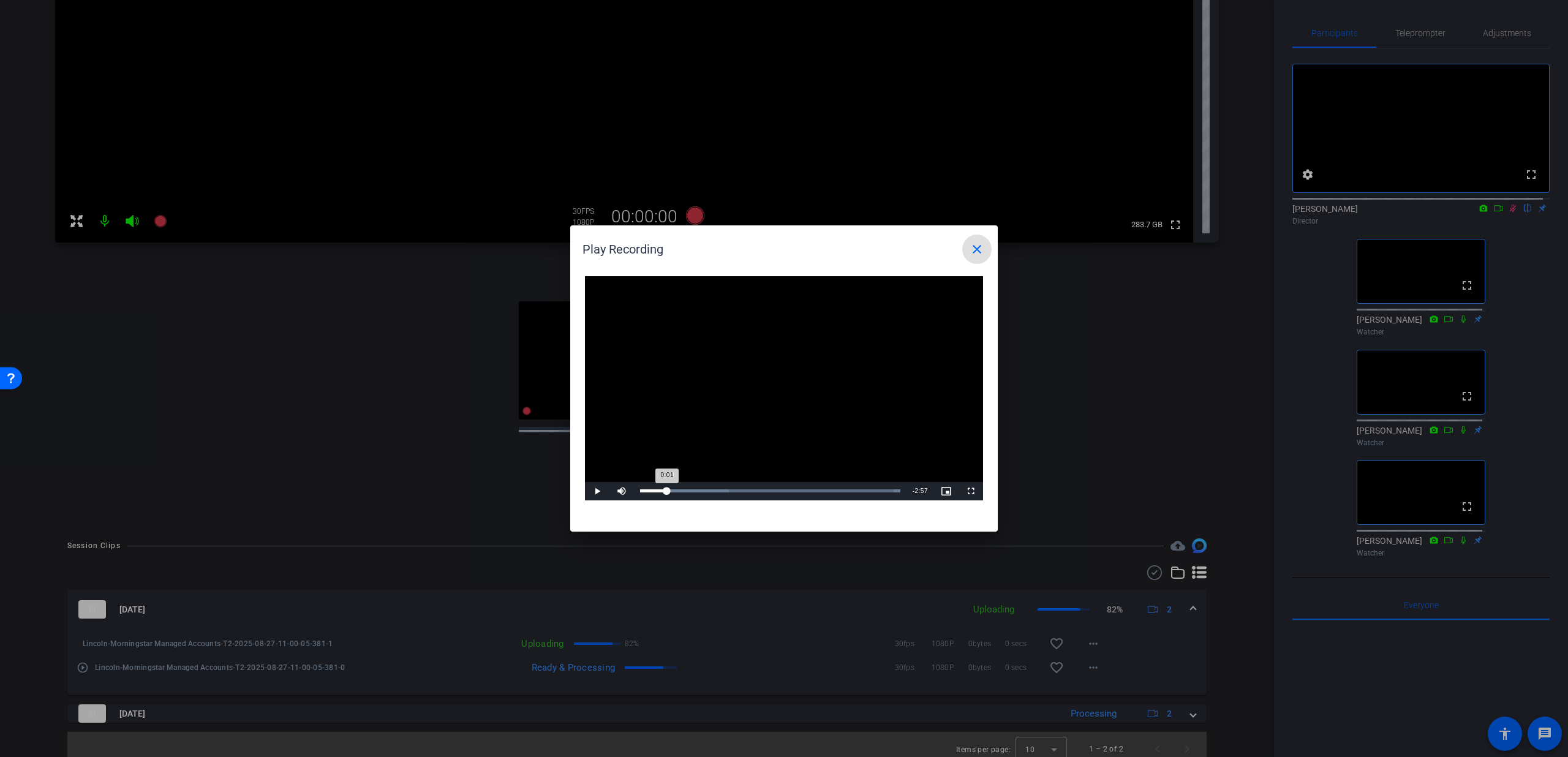
click at [667, 488] on div "Loaded : 100.00% 0:20 0:01" at bounding box center [771, 491] width 273 height 19
click at [711, 491] on div "Loaded : 100.00% 0:53 0:21" at bounding box center [770, 491] width 260 height 3
click at [793, 489] on div "Loaded : 100.00% 1:56 1:56" at bounding box center [770, 491] width 260 height 3
click at [882, 491] on div "Loaded : 100.00% 3:03 1:57" at bounding box center [770, 491] width 260 height 3
click at [976, 251] on mat-icon "close" at bounding box center [977, 250] width 15 height 15
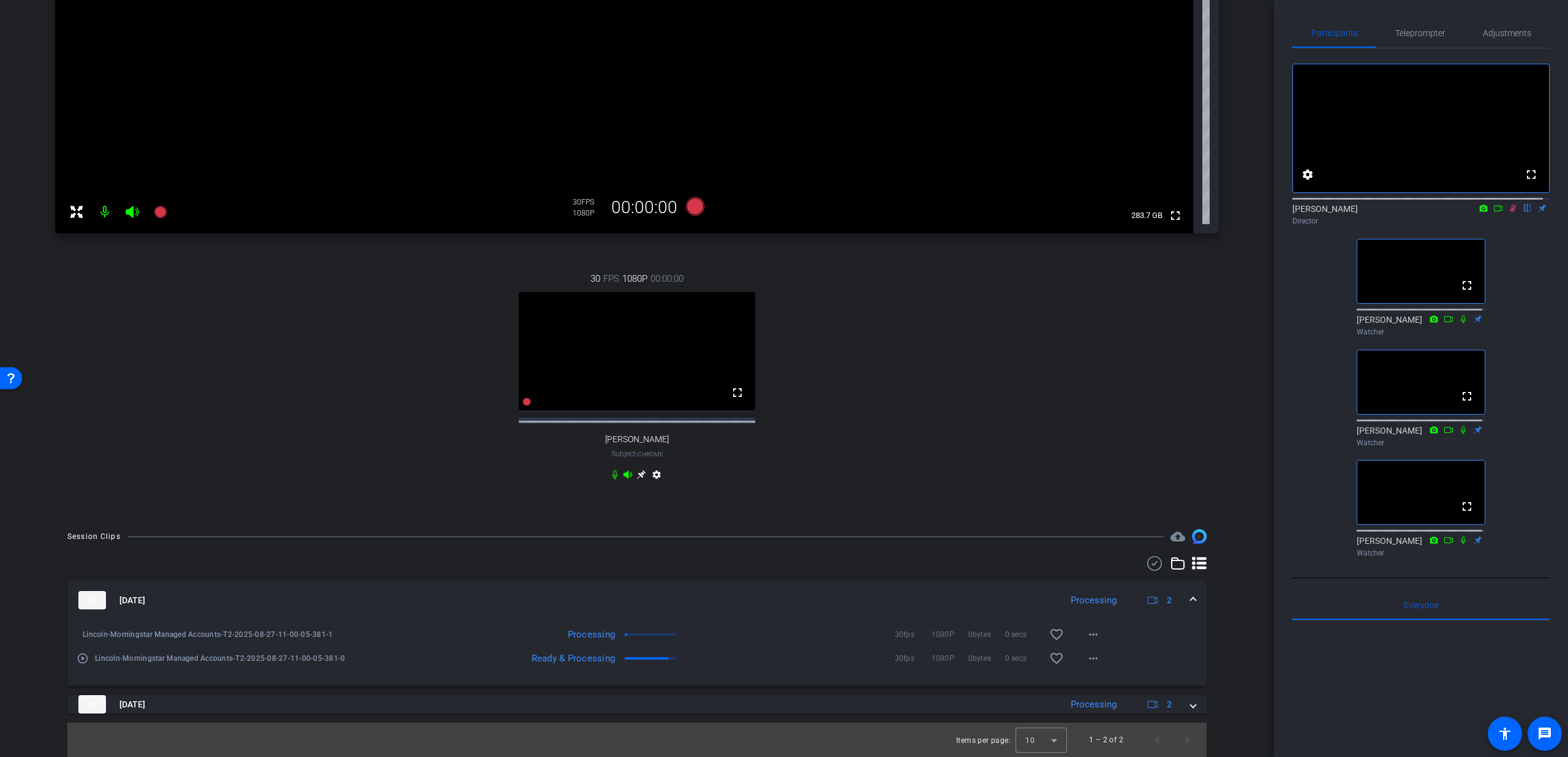
scroll to position [295, 0]
click at [1182, 597] on div "[DATE] Processing 2" at bounding box center [635, 600] width 1113 height 19
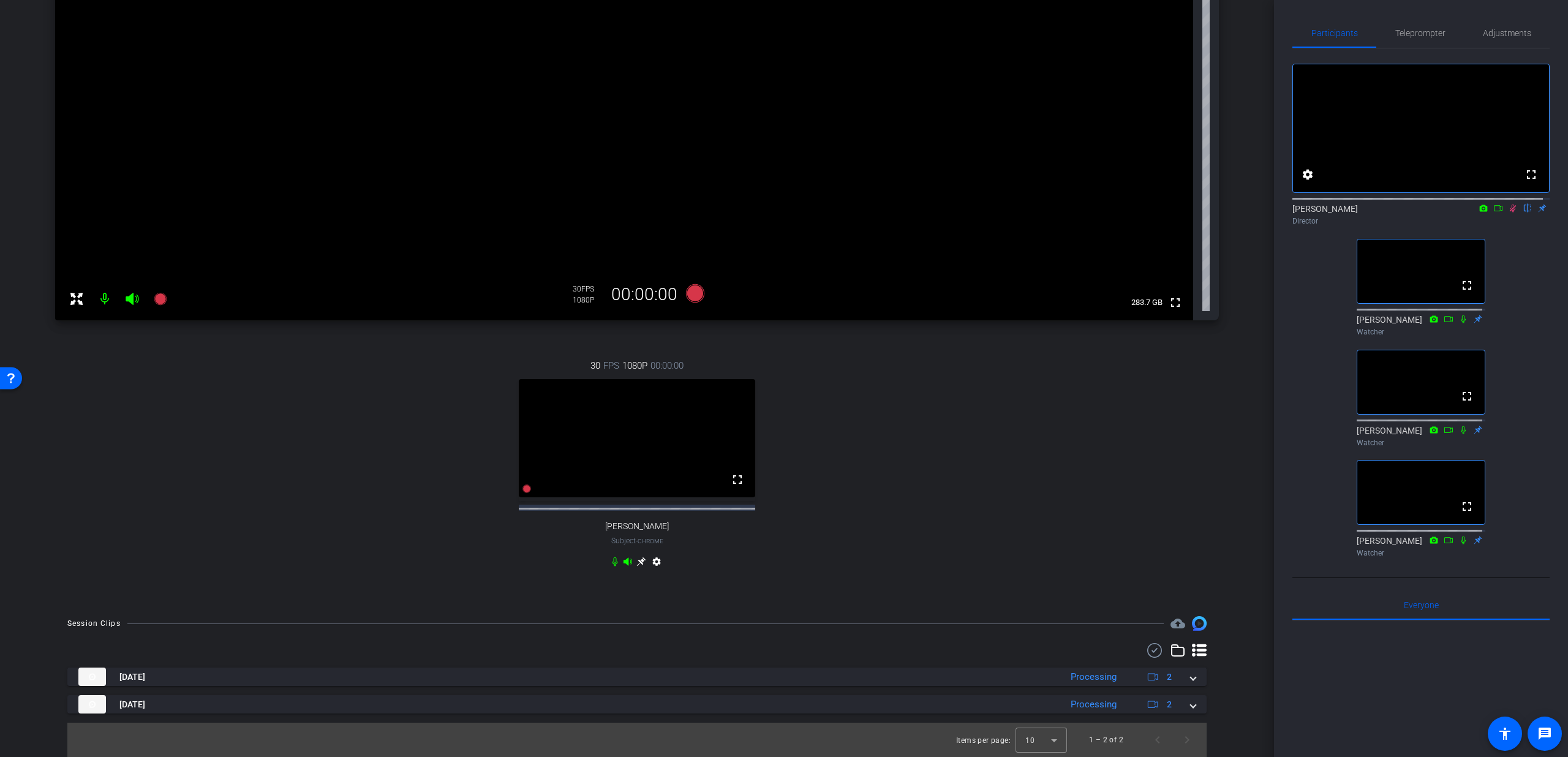
scroll to position [208, 0]
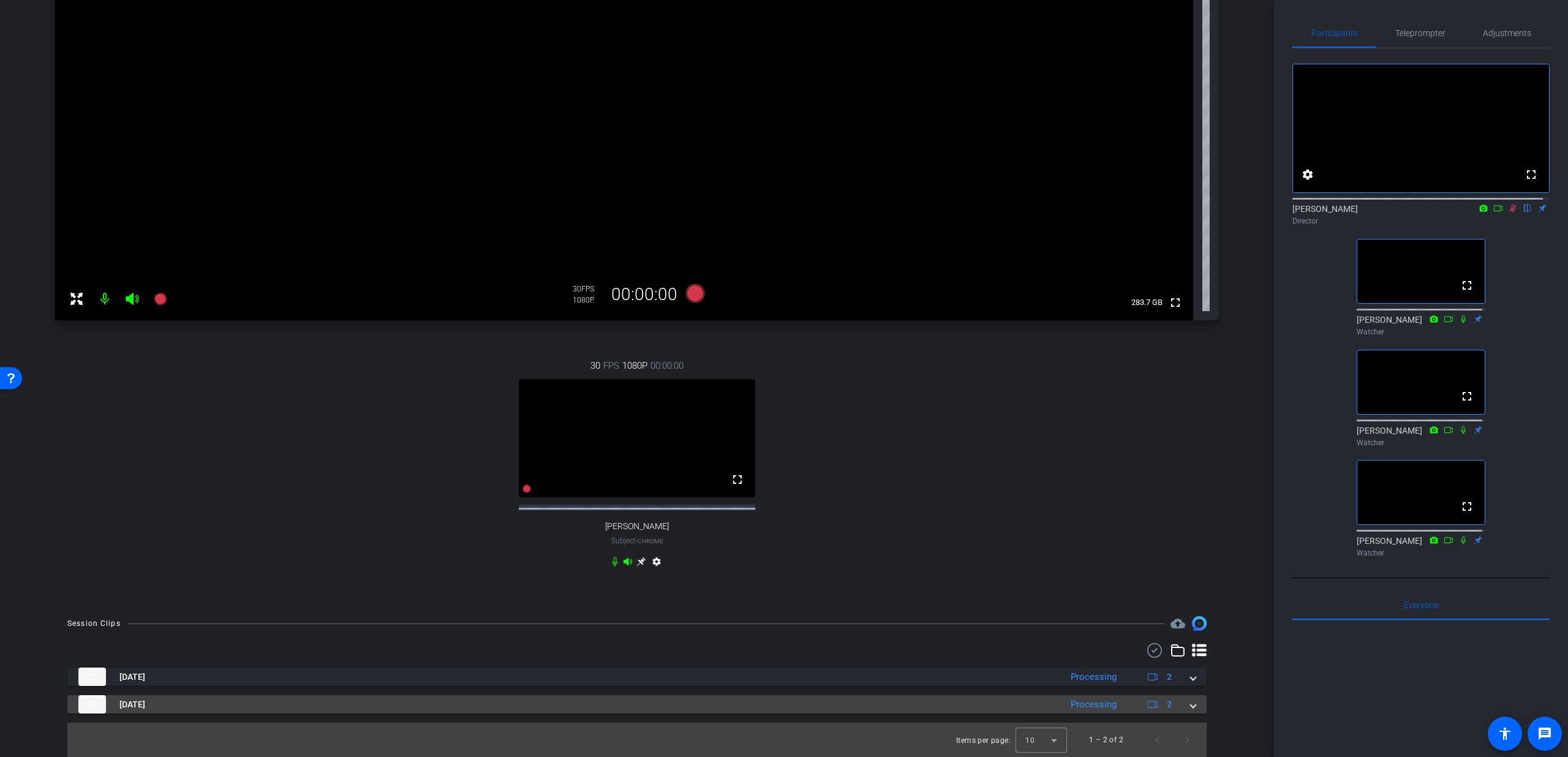
click at [1191, 703] on span at bounding box center [1193, 704] width 5 height 13
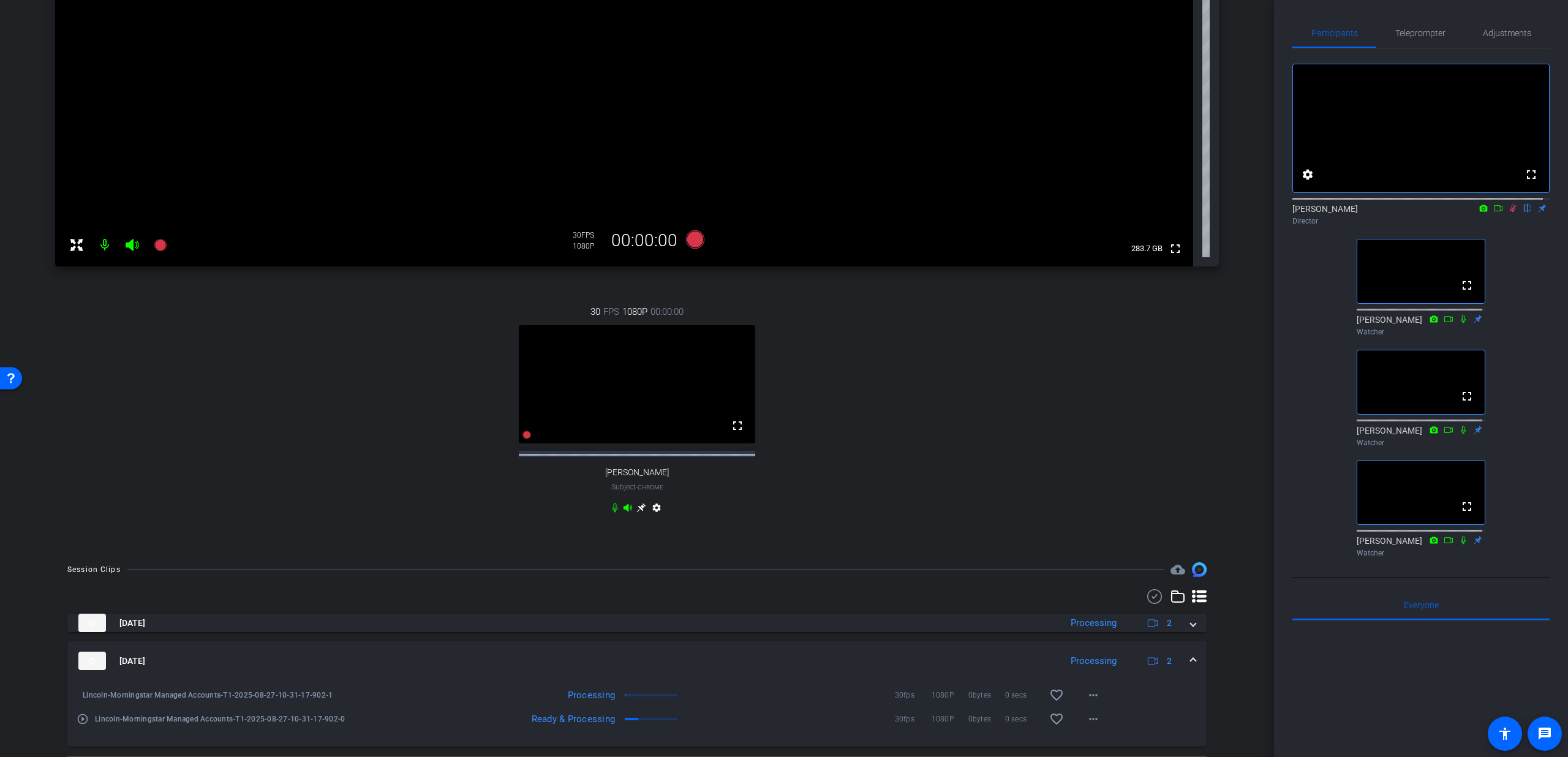
click at [1189, 672] on mat-expansion-panel-header "[DATE] Processing 2" at bounding box center [637, 660] width 1140 height 39
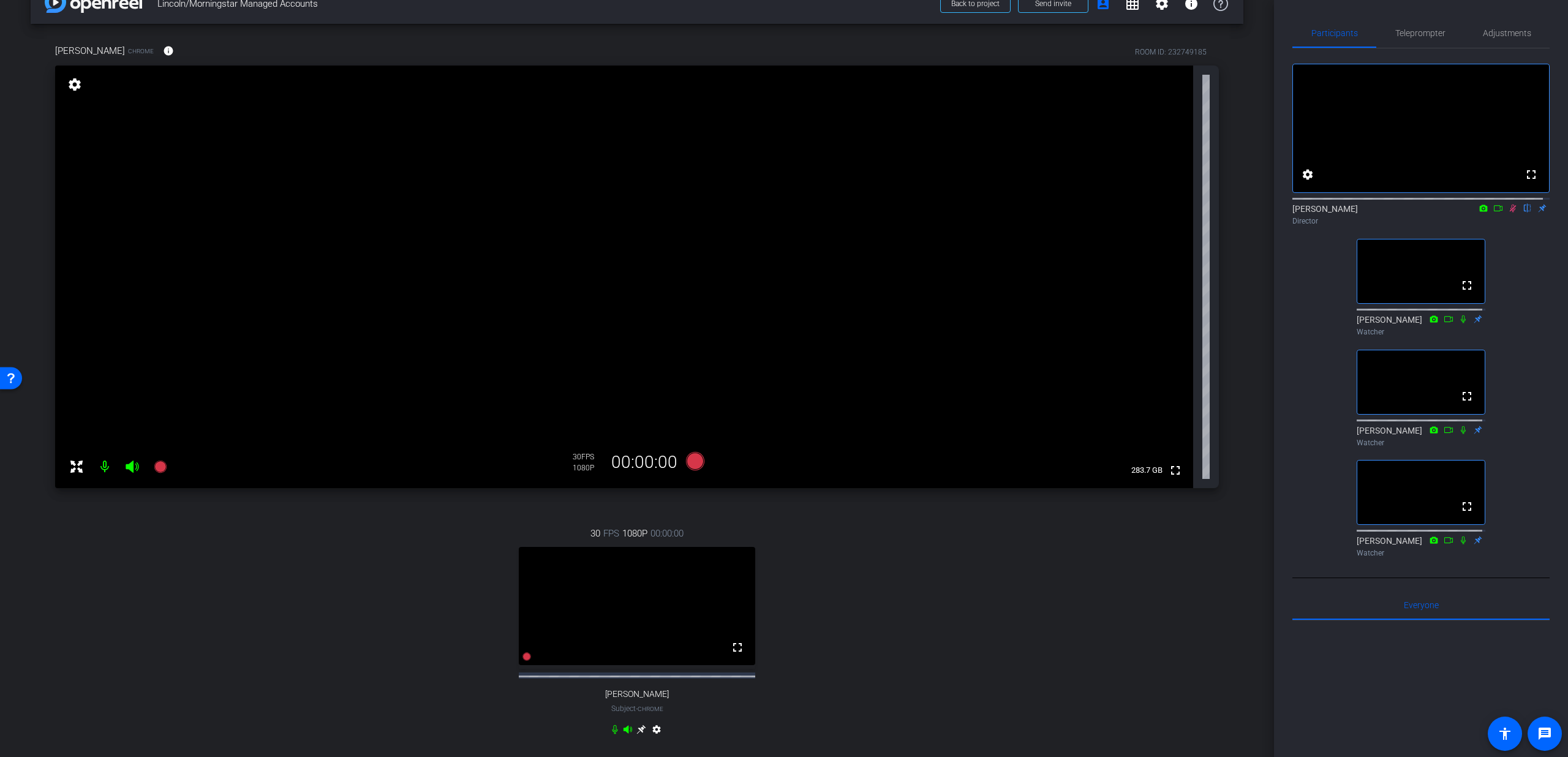
scroll to position [21, 0]
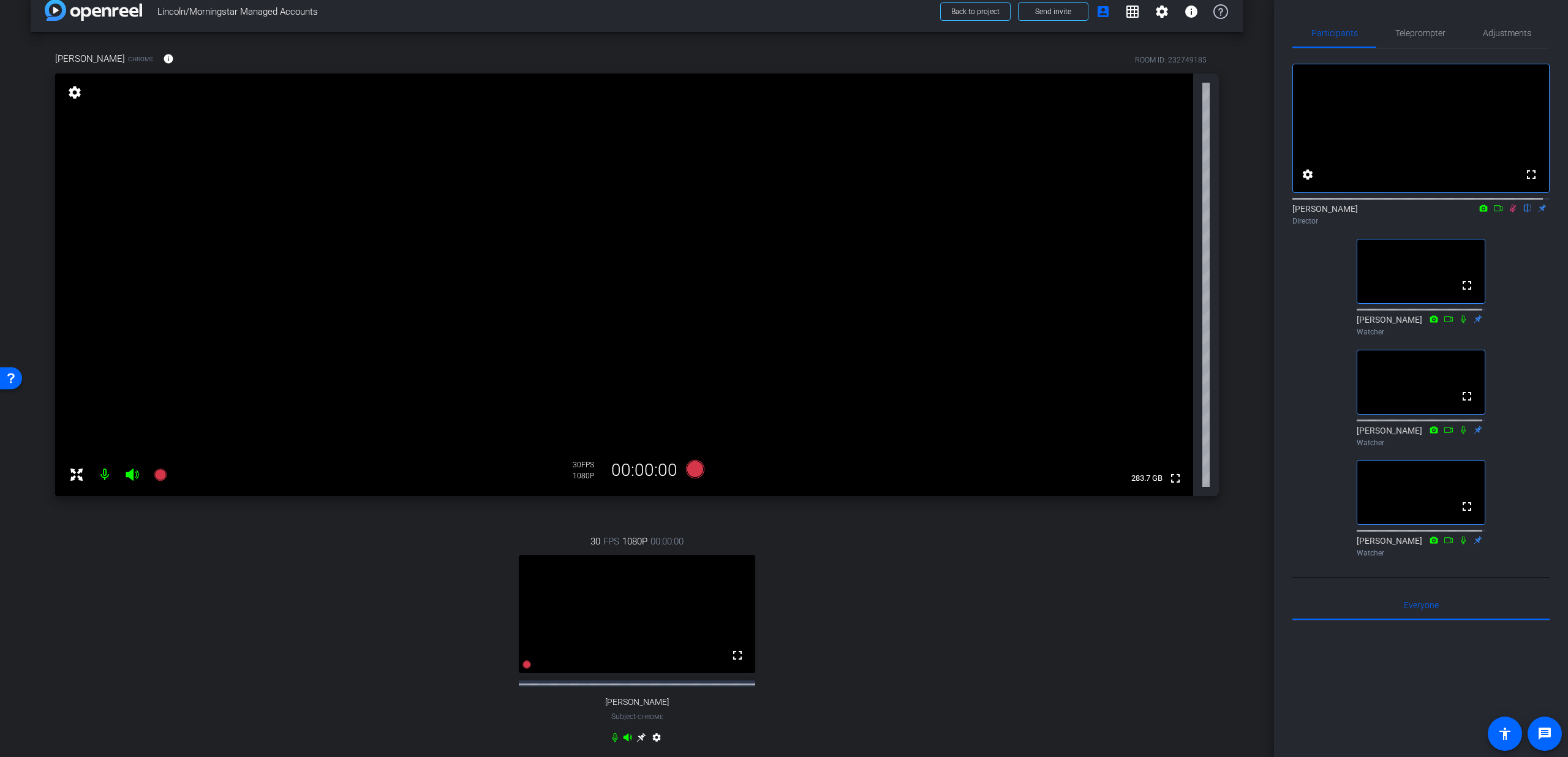
click at [1508, 212] on icon at bounding box center [1513, 208] width 10 height 8
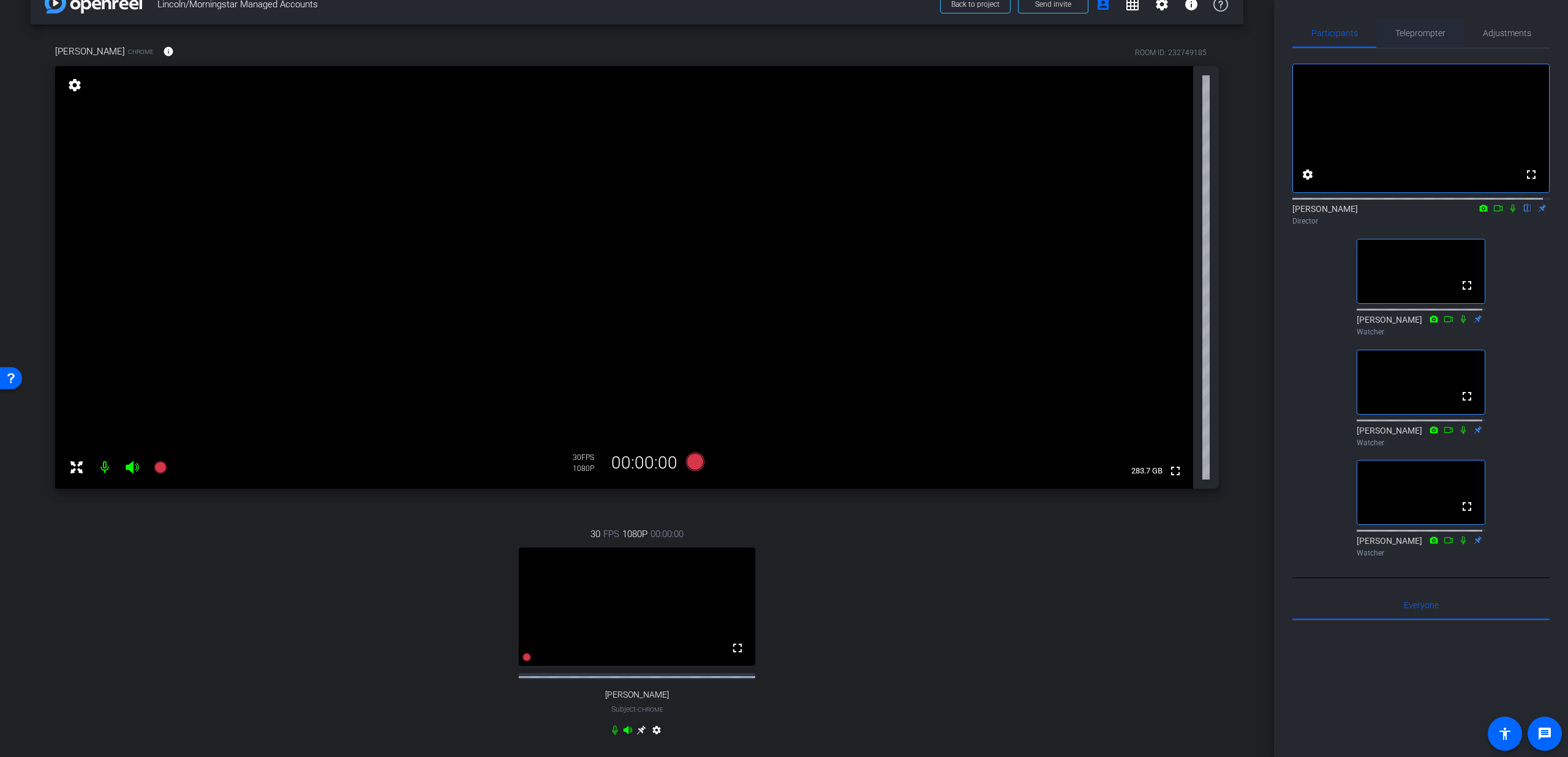
click at [1440, 32] on span "Teleprompter" at bounding box center [1420, 32] width 50 height 8
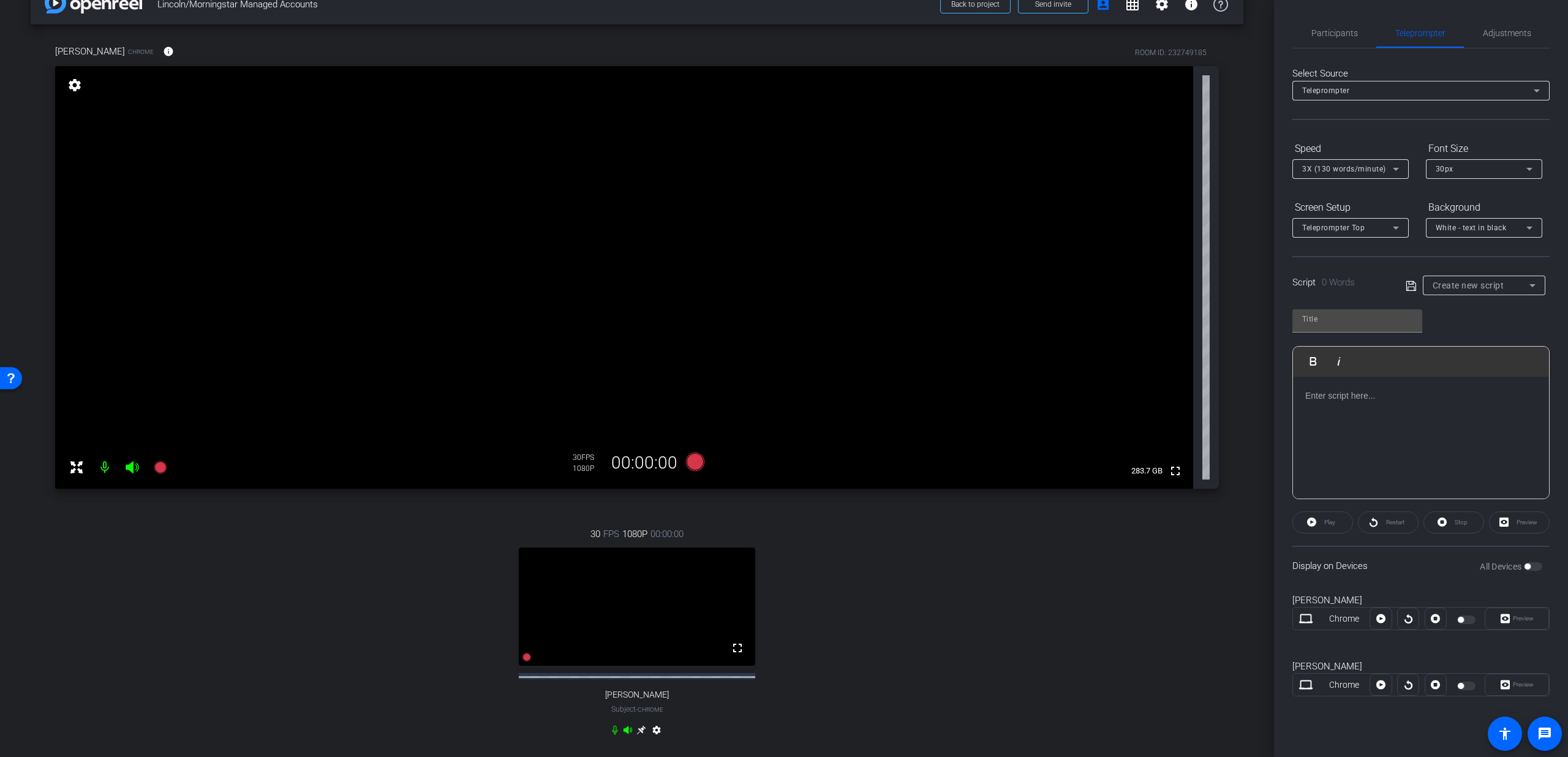
click at [1331, 407] on div at bounding box center [1421, 437] width 256 height 122
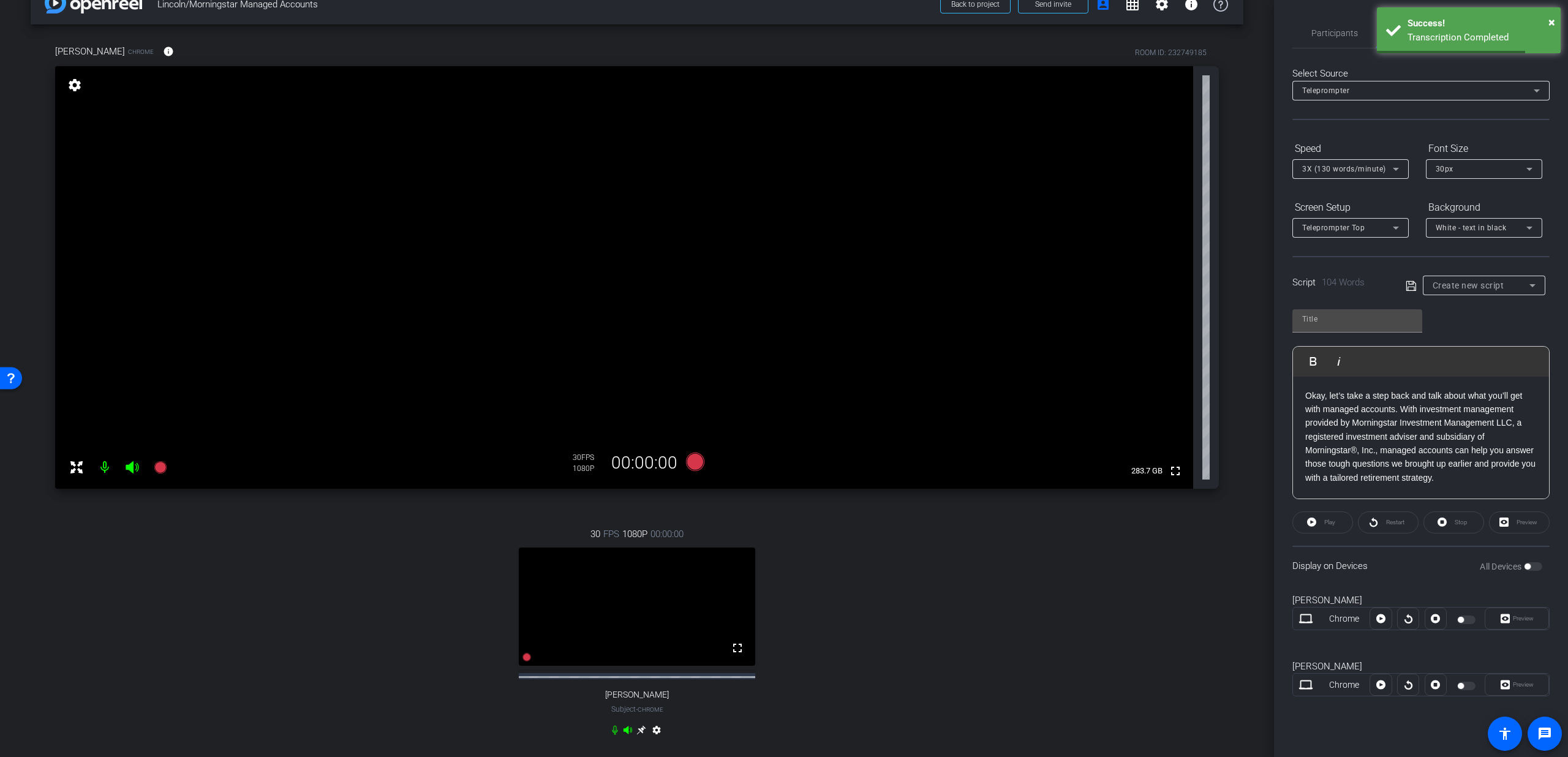
scroll to position [123, 0]
click at [1360, 321] on input "text" at bounding box center [1357, 319] width 110 height 15
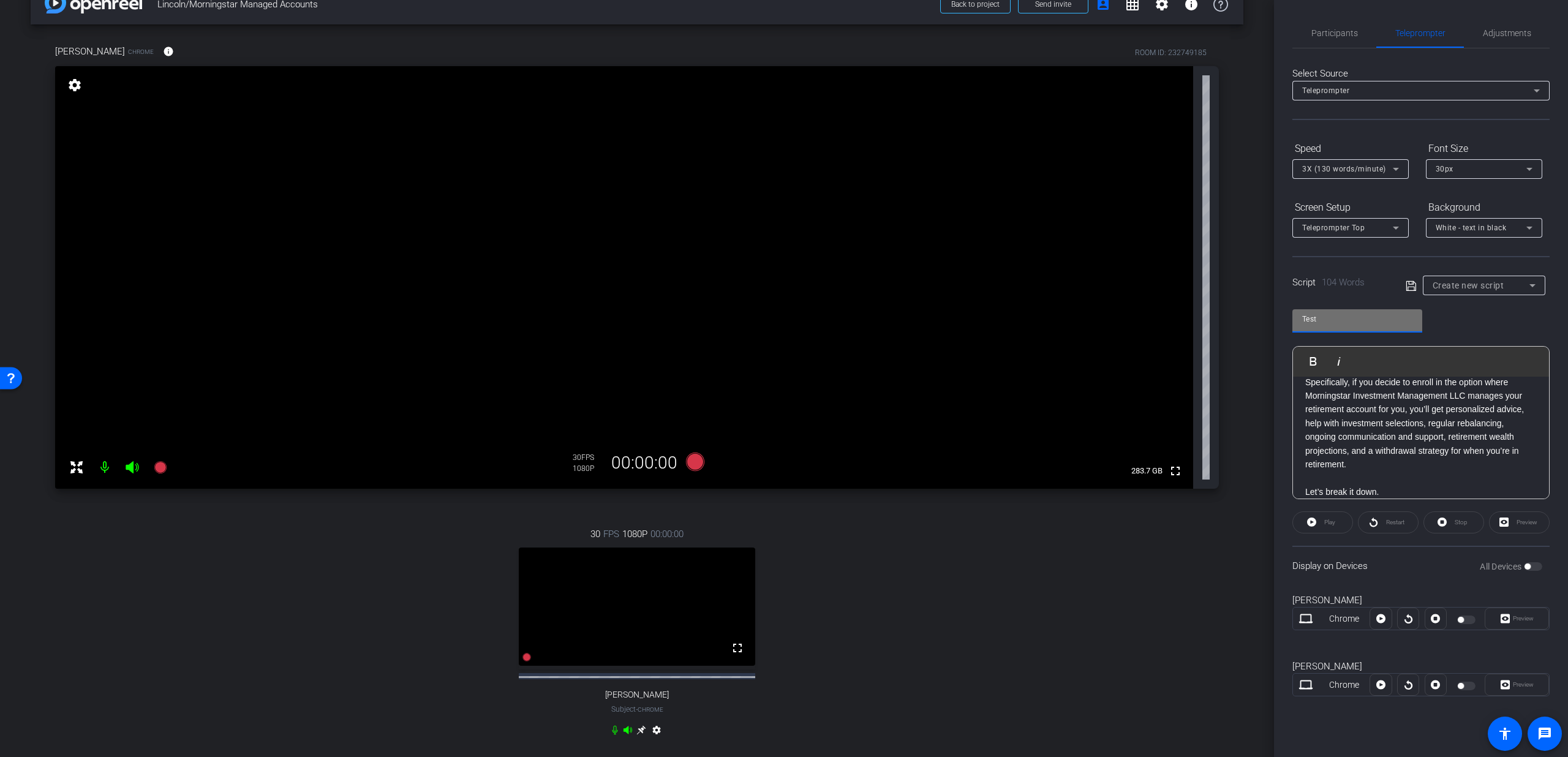
type input "Test"
click at [1411, 283] on icon at bounding box center [1411, 285] width 10 height 10
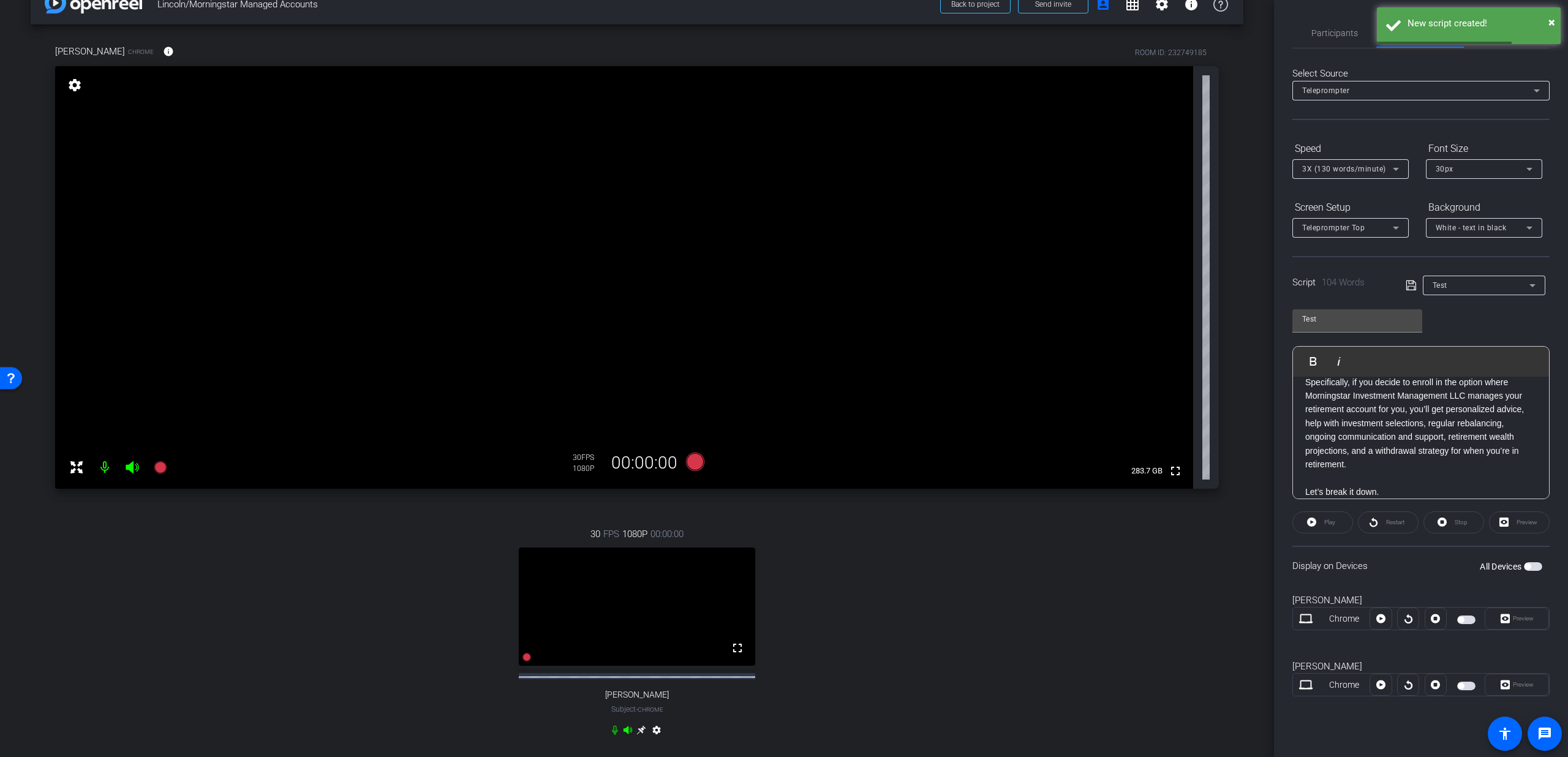
click at [1533, 565] on span "button" at bounding box center [1534, 566] width 19 height 8
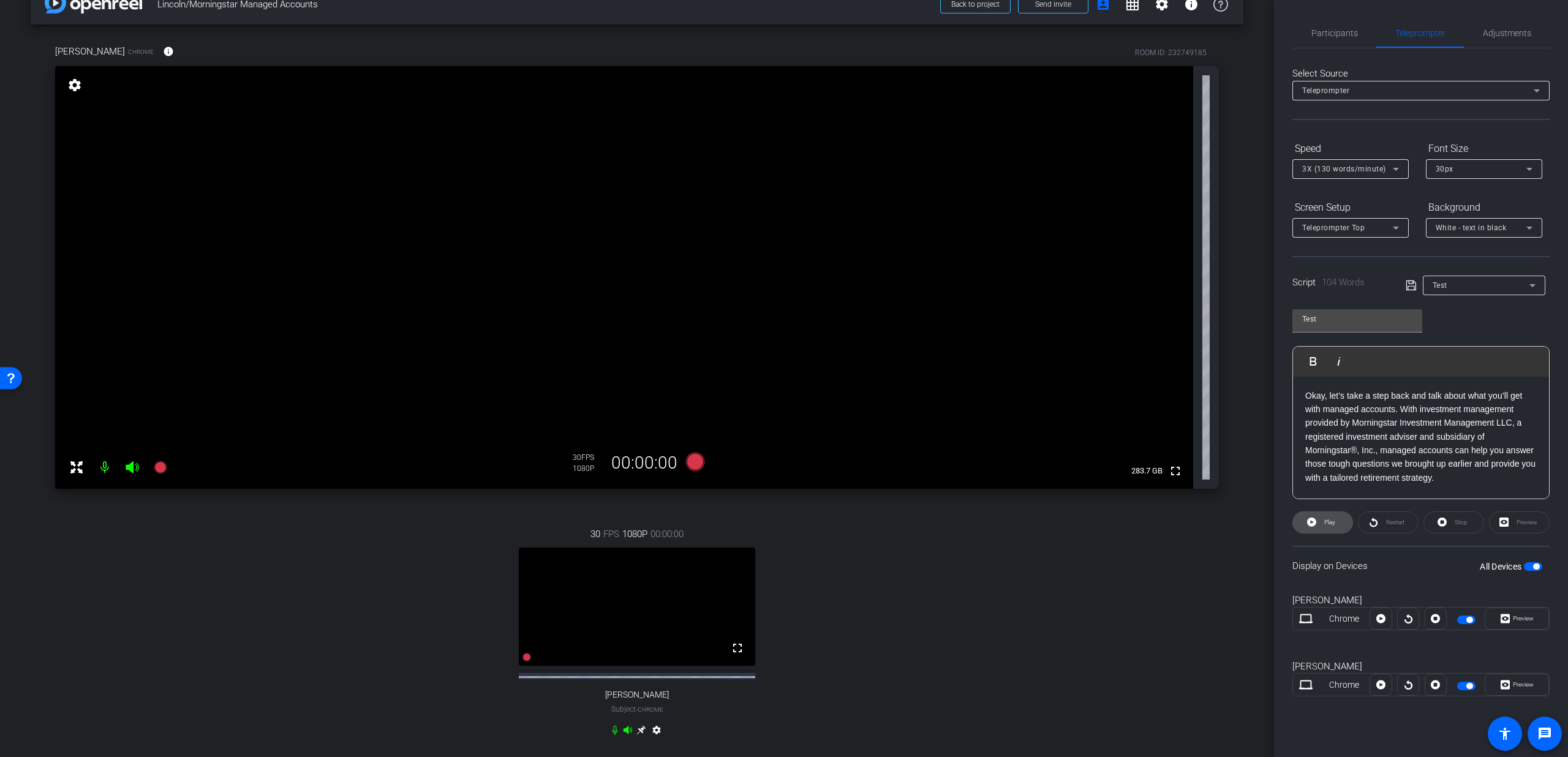
click at [1336, 513] on span at bounding box center [1323, 522] width 59 height 29
click at [1528, 624] on span "Preview" at bounding box center [1522, 618] width 24 height 17
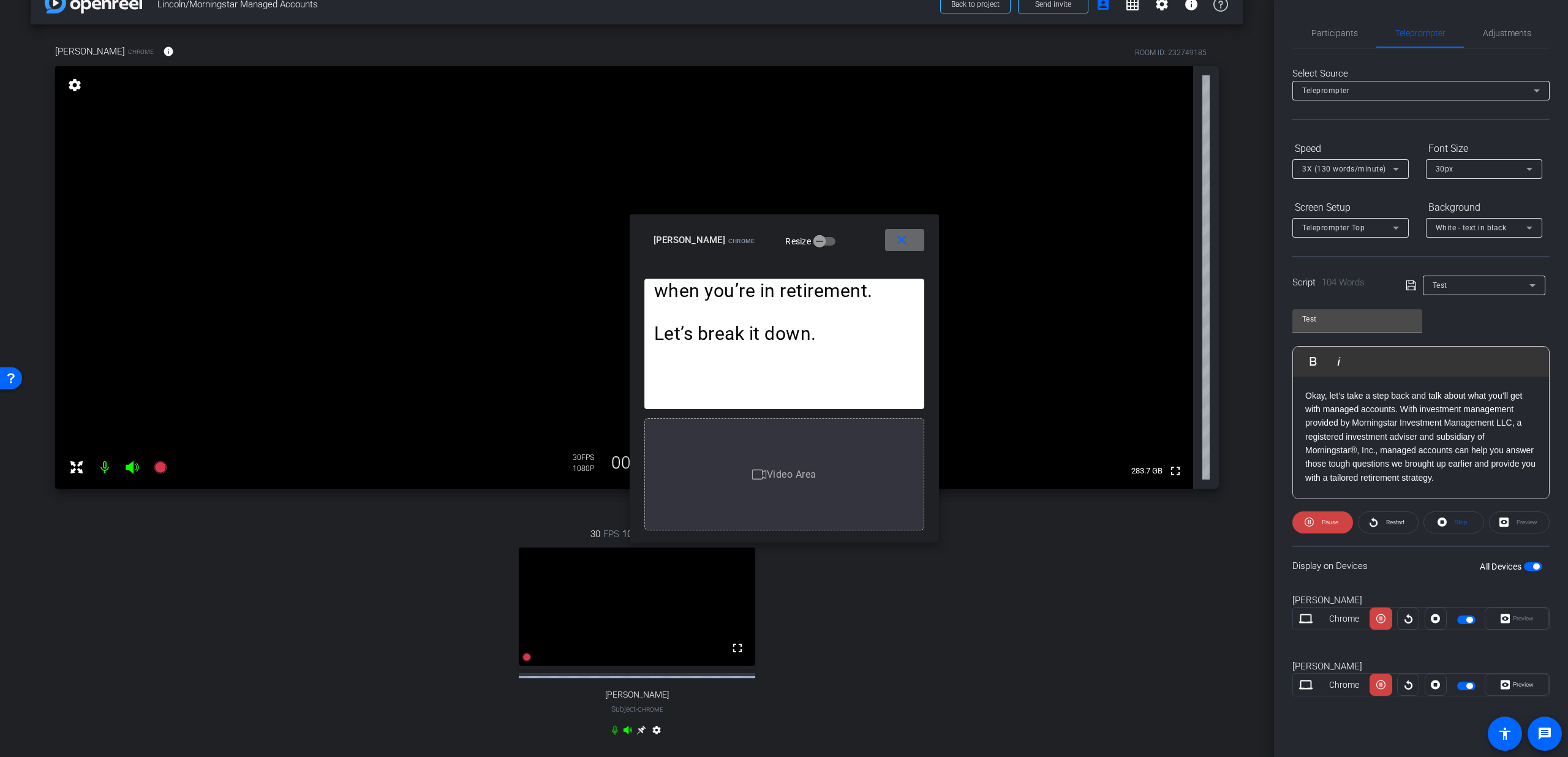
click at [910, 250] on span at bounding box center [904, 240] width 39 height 29
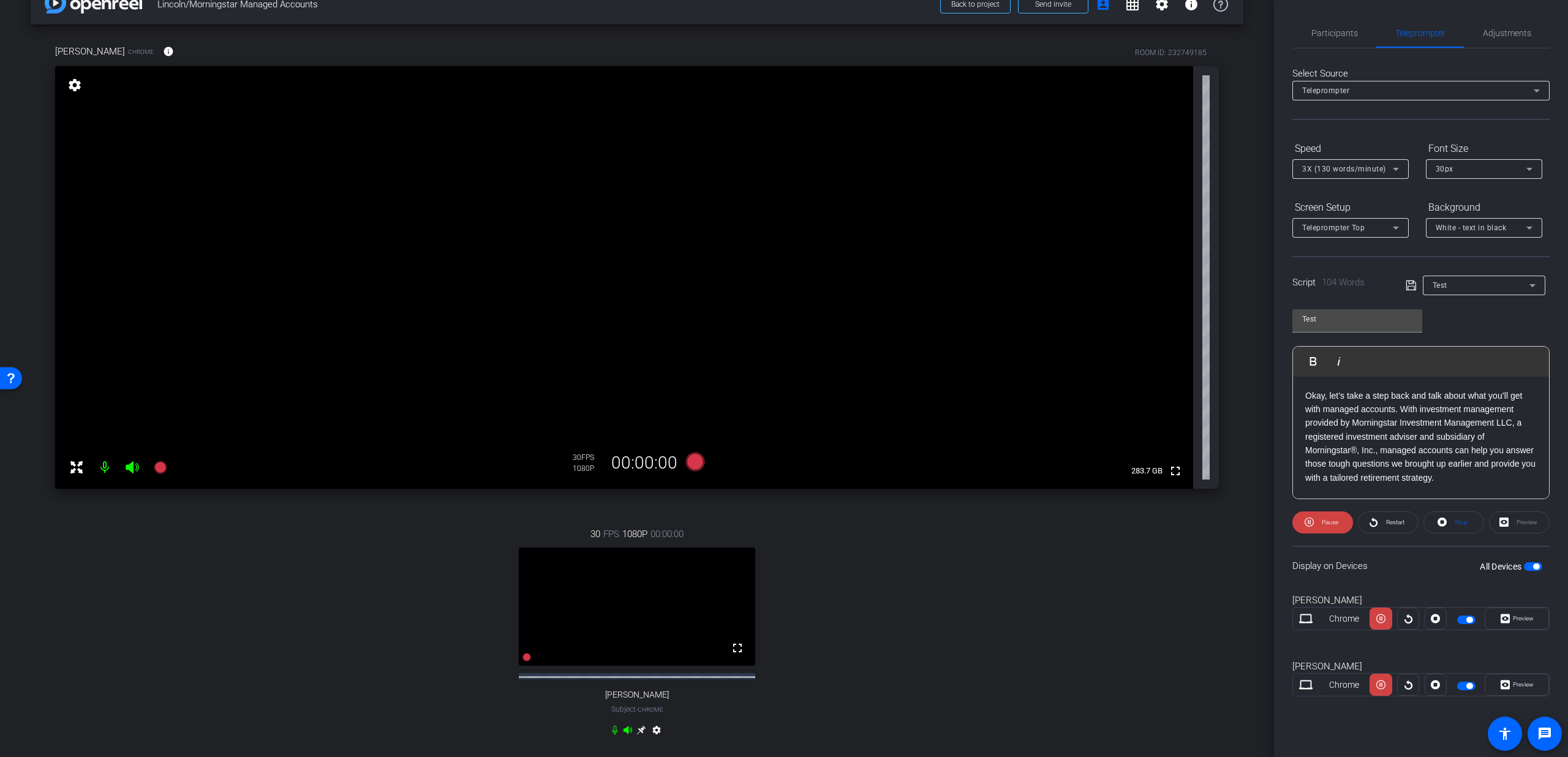
click at [1354, 524] on div "Pause Restart Stop [GEOGRAPHIC_DATA]" at bounding box center [1421, 522] width 257 height 22
click at [1346, 523] on span at bounding box center [1323, 522] width 61 height 29
click at [1435, 520] on span at bounding box center [1453, 522] width 59 height 29
click at [1540, 564] on span "button" at bounding box center [1534, 566] width 19 height 8
click at [1344, 31] on span "Participants" at bounding box center [1335, 32] width 46 height 8
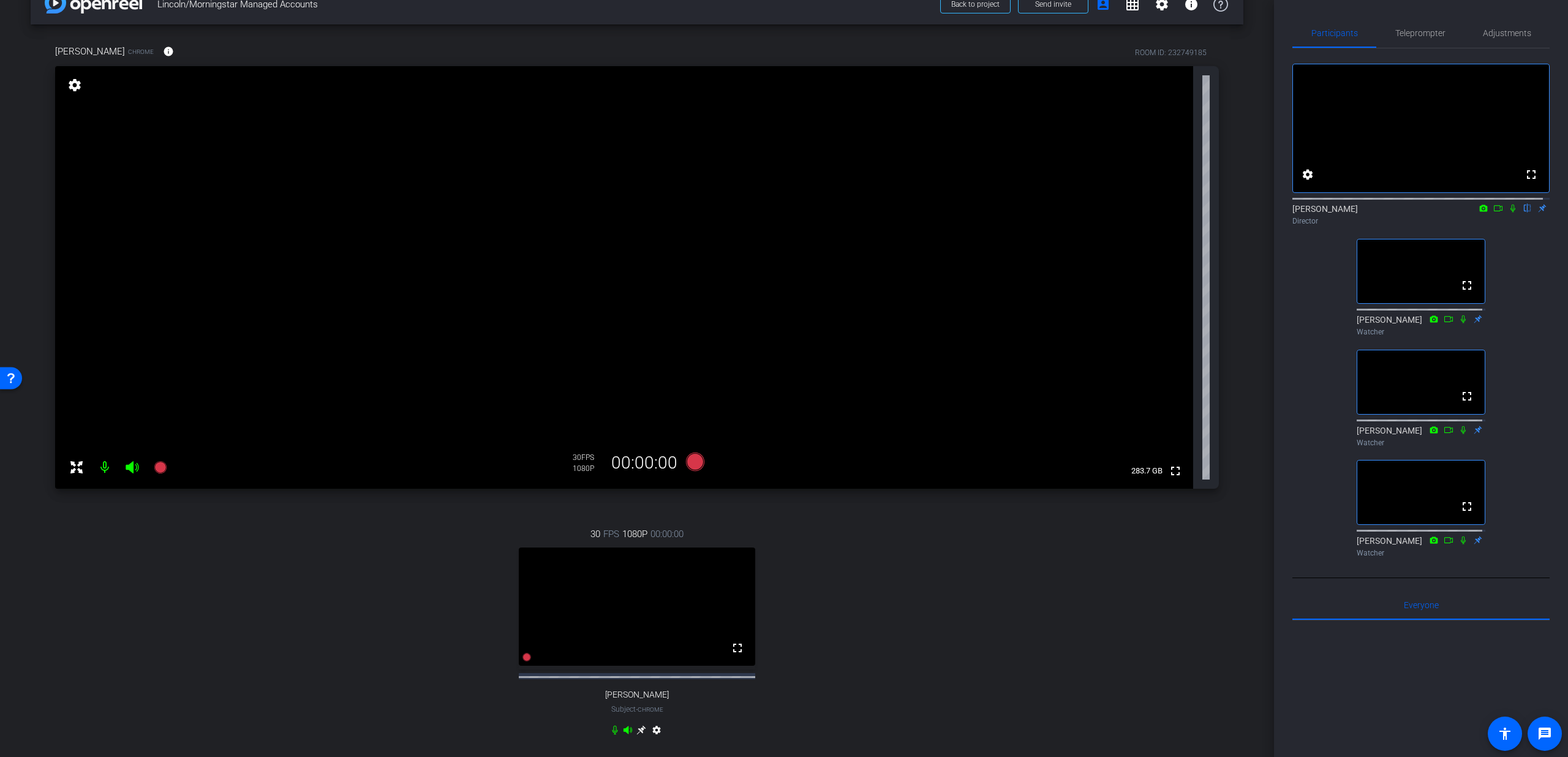
scroll to position [208, 0]
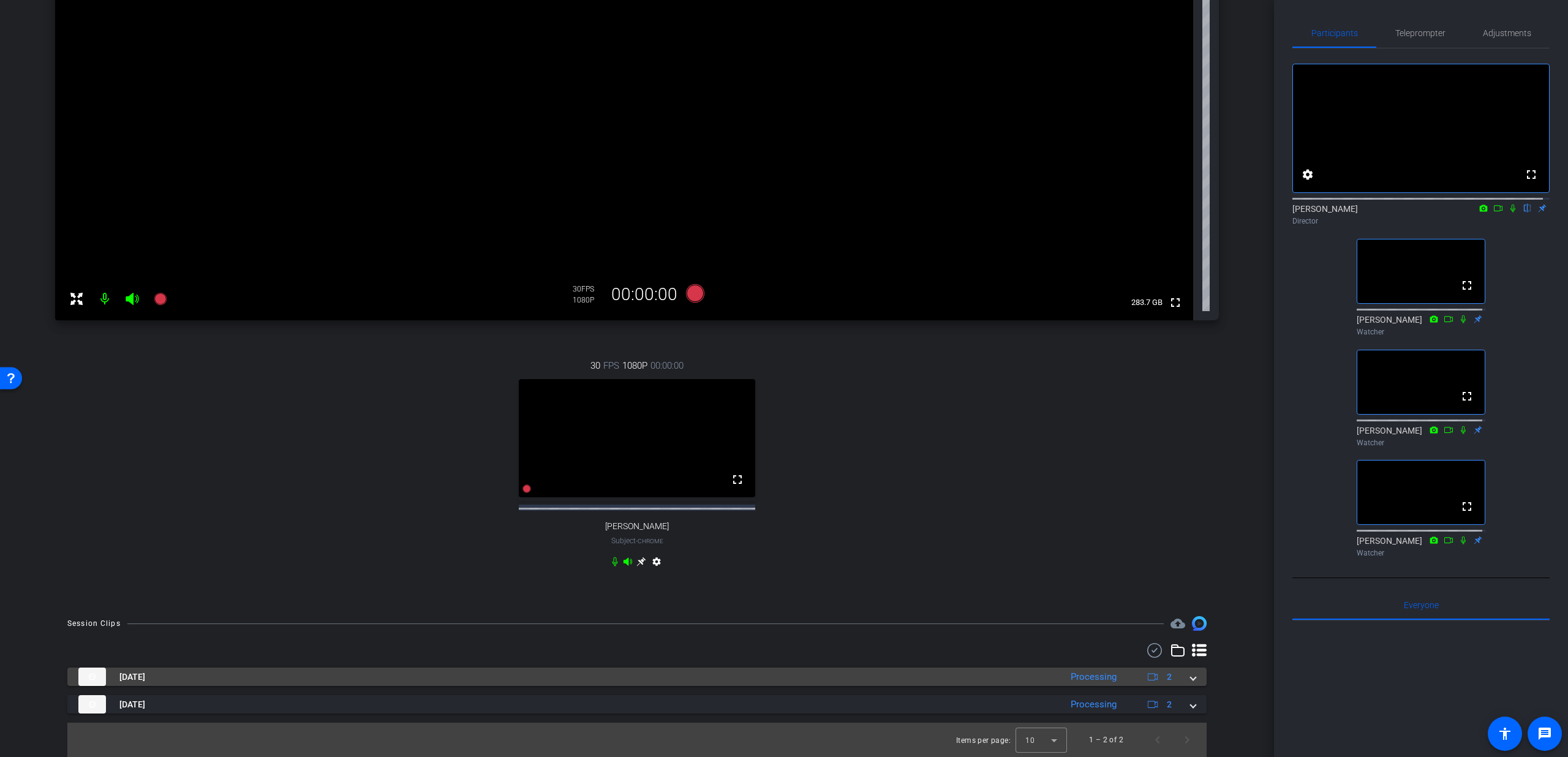
click at [1180, 681] on div "[DATE] Processing 2" at bounding box center [635, 676] width 1113 height 19
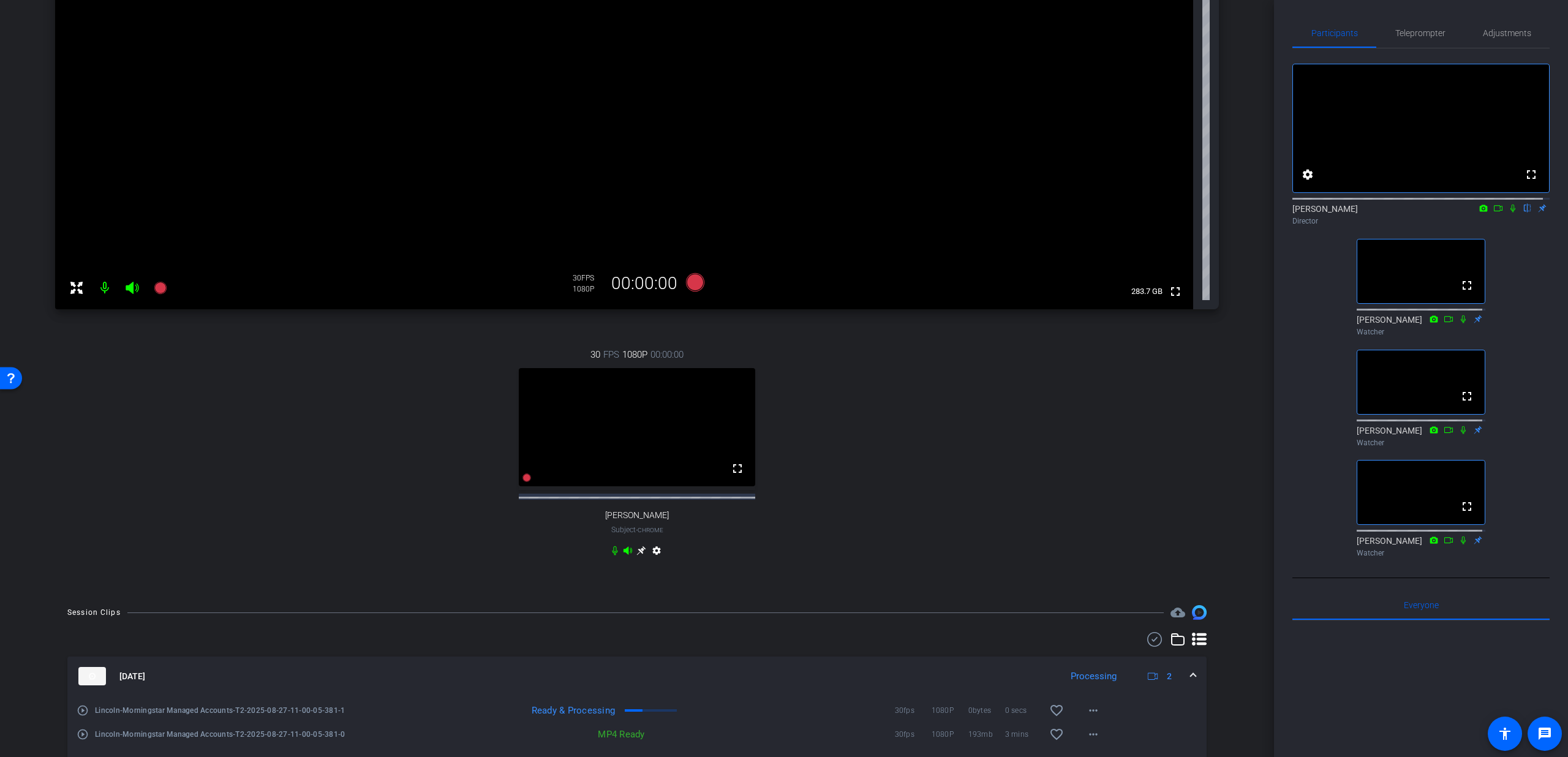
scroll to position [295, 0]
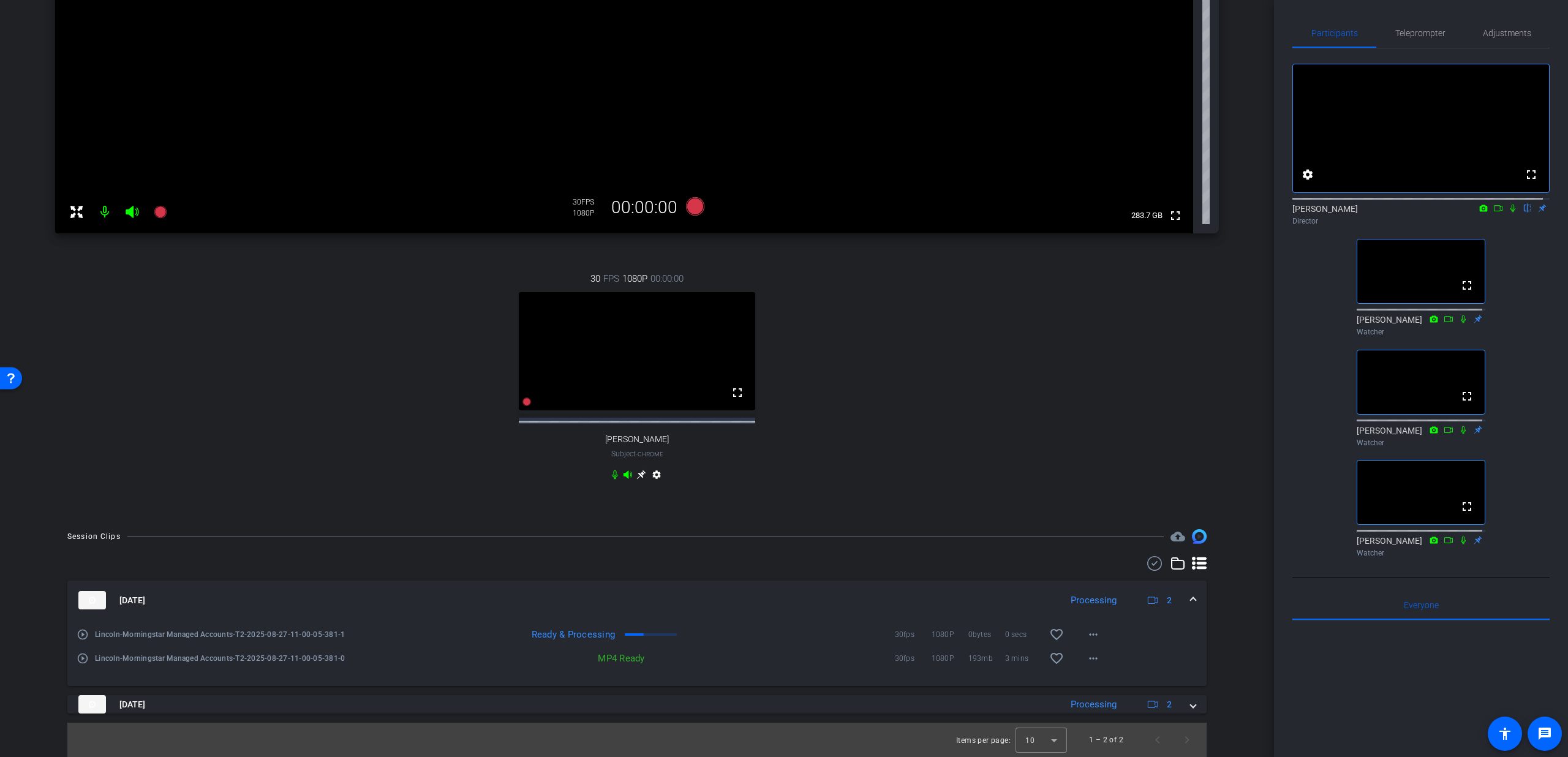
click at [1181, 601] on div "[DATE] Processing 2" at bounding box center [635, 600] width 1113 height 19
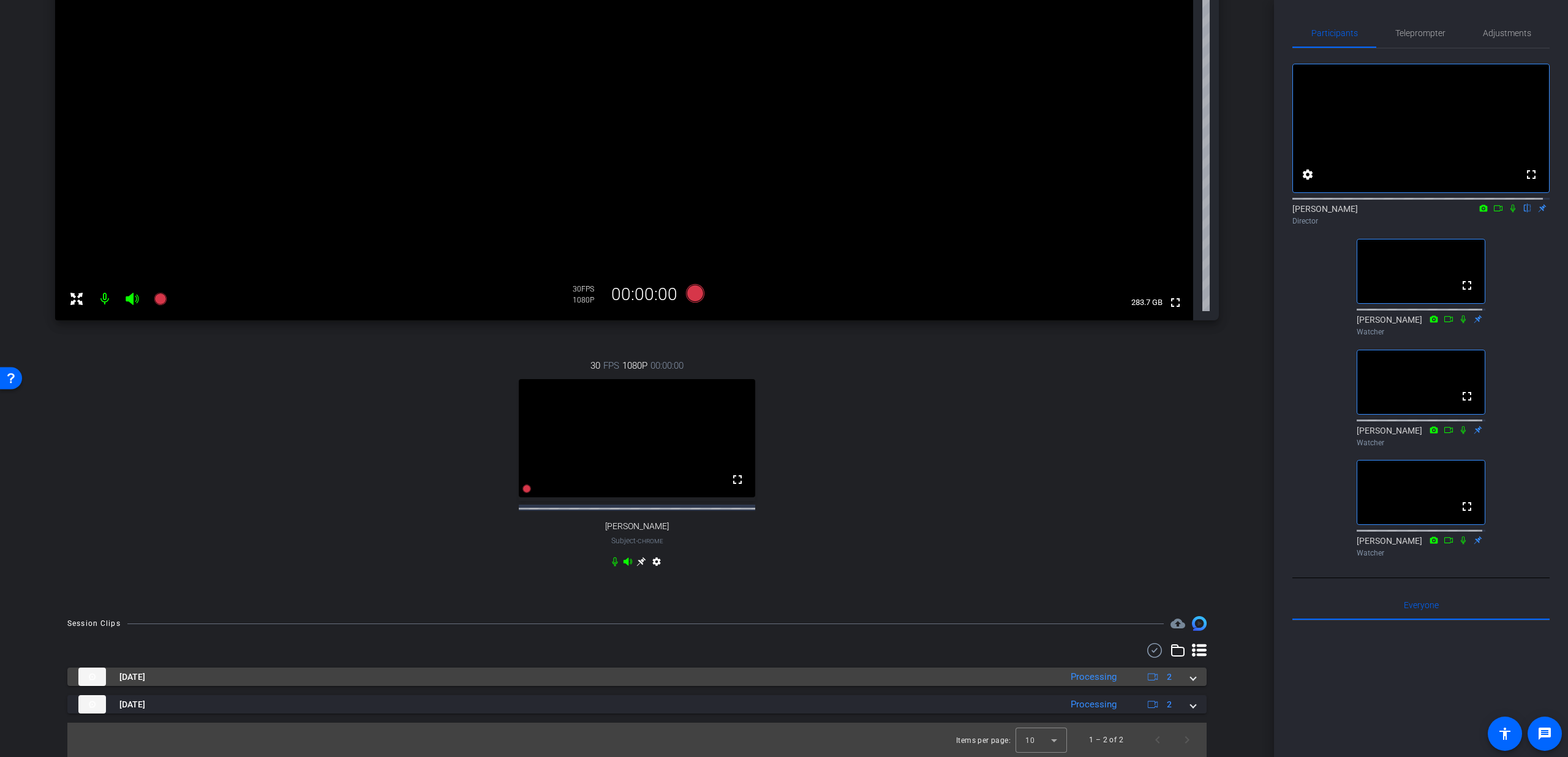
scroll to position [208, 0]
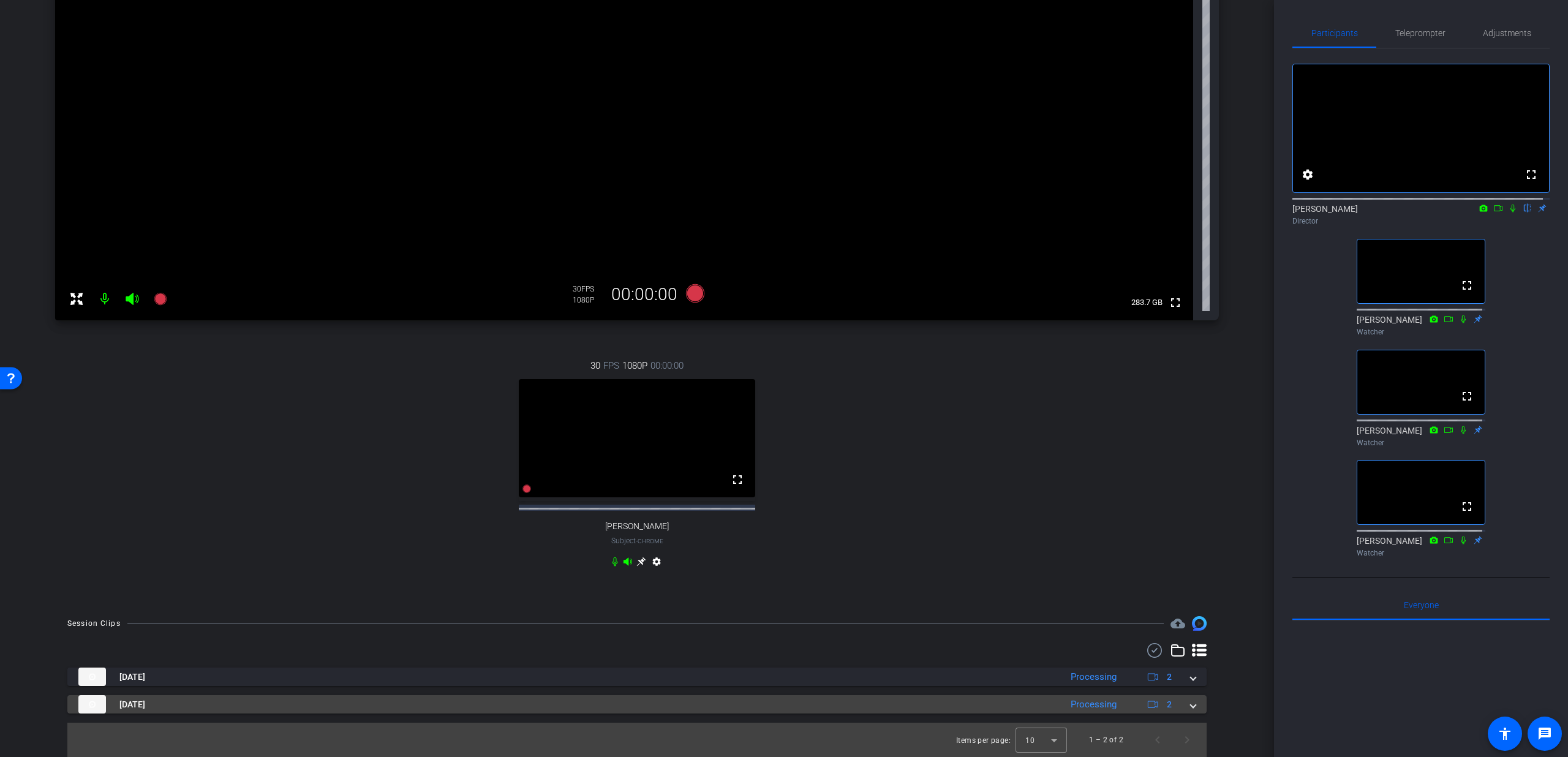
click at [1191, 708] on span at bounding box center [1193, 704] width 5 height 13
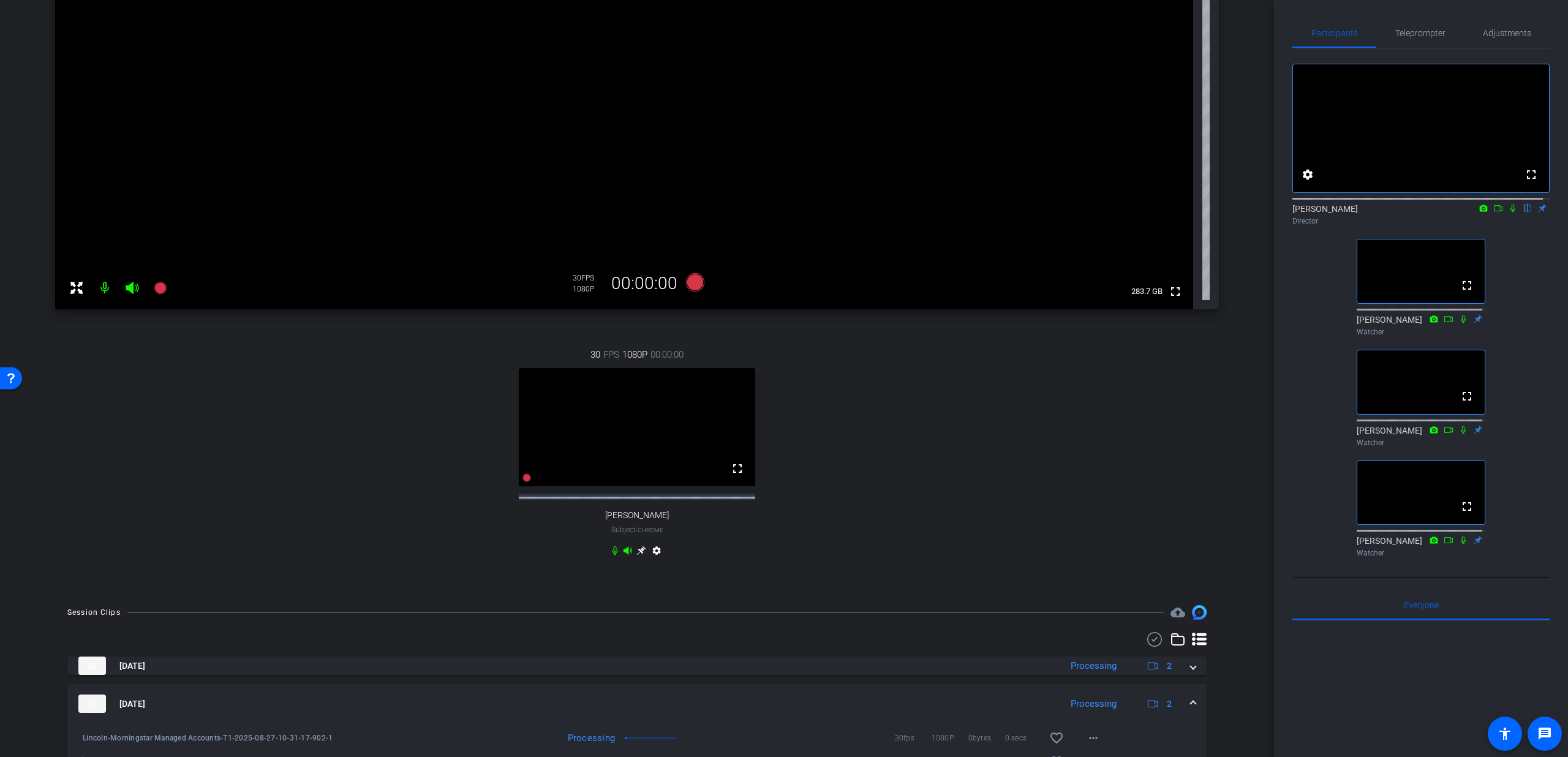
scroll to position [295, 0]
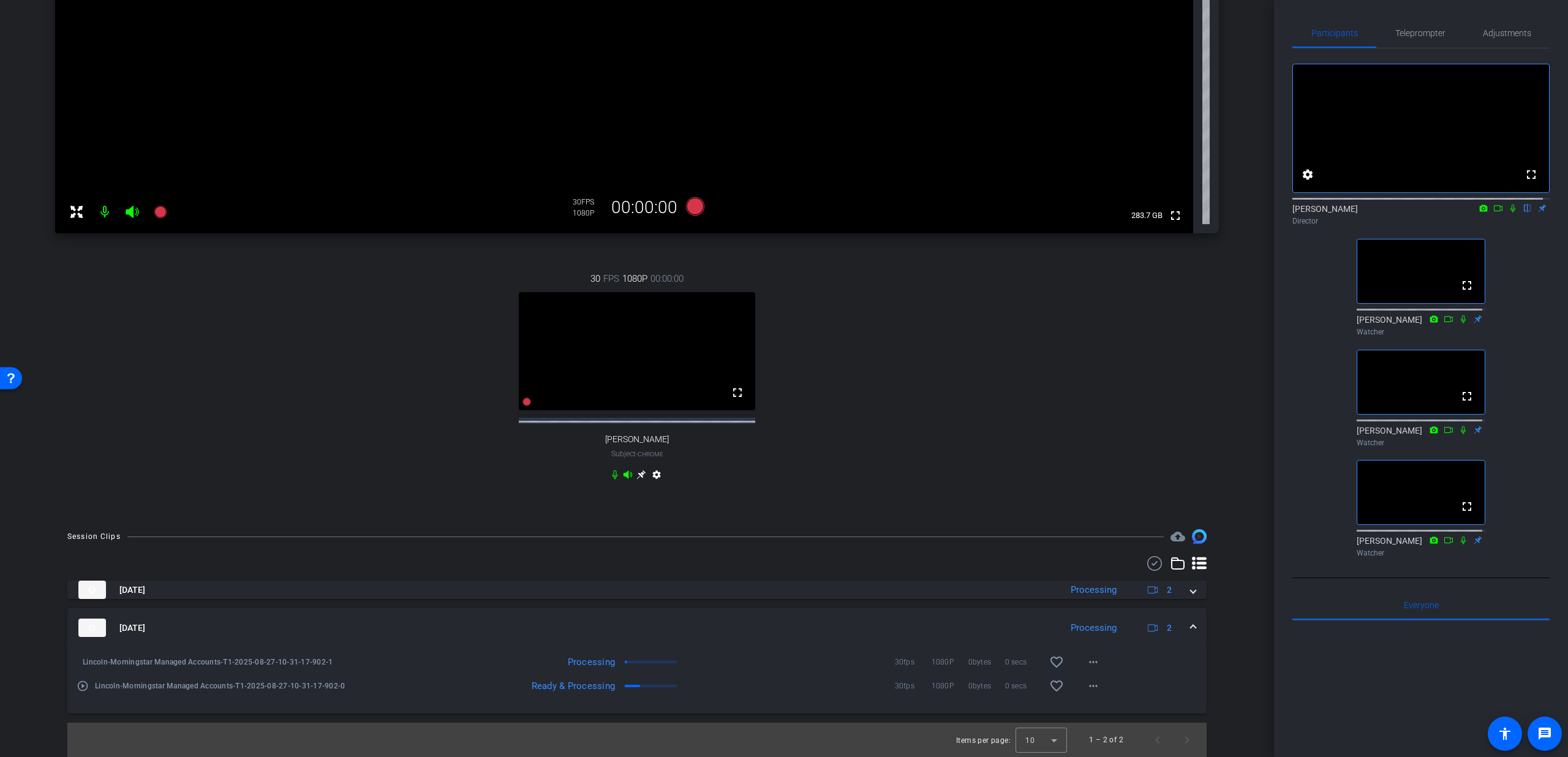
click at [1508, 212] on icon at bounding box center [1513, 208] width 10 height 8
click at [78, 687] on mat-icon "play_circle_outline" at bounding box center [82, 686] width 12 height 12
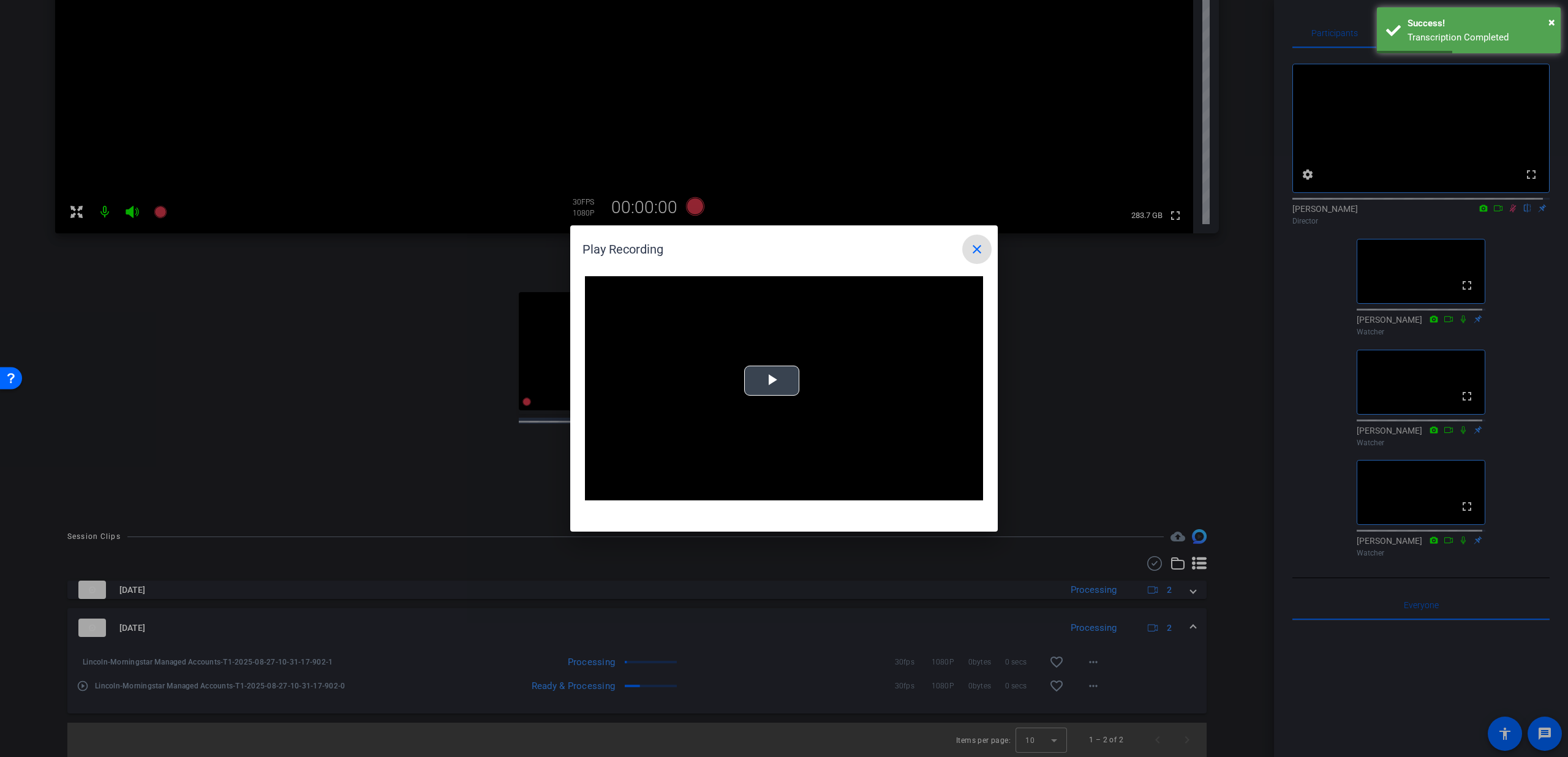
click at [772, 381] on span "Video Player" at bounding box center [772, 381] width 0 height 0
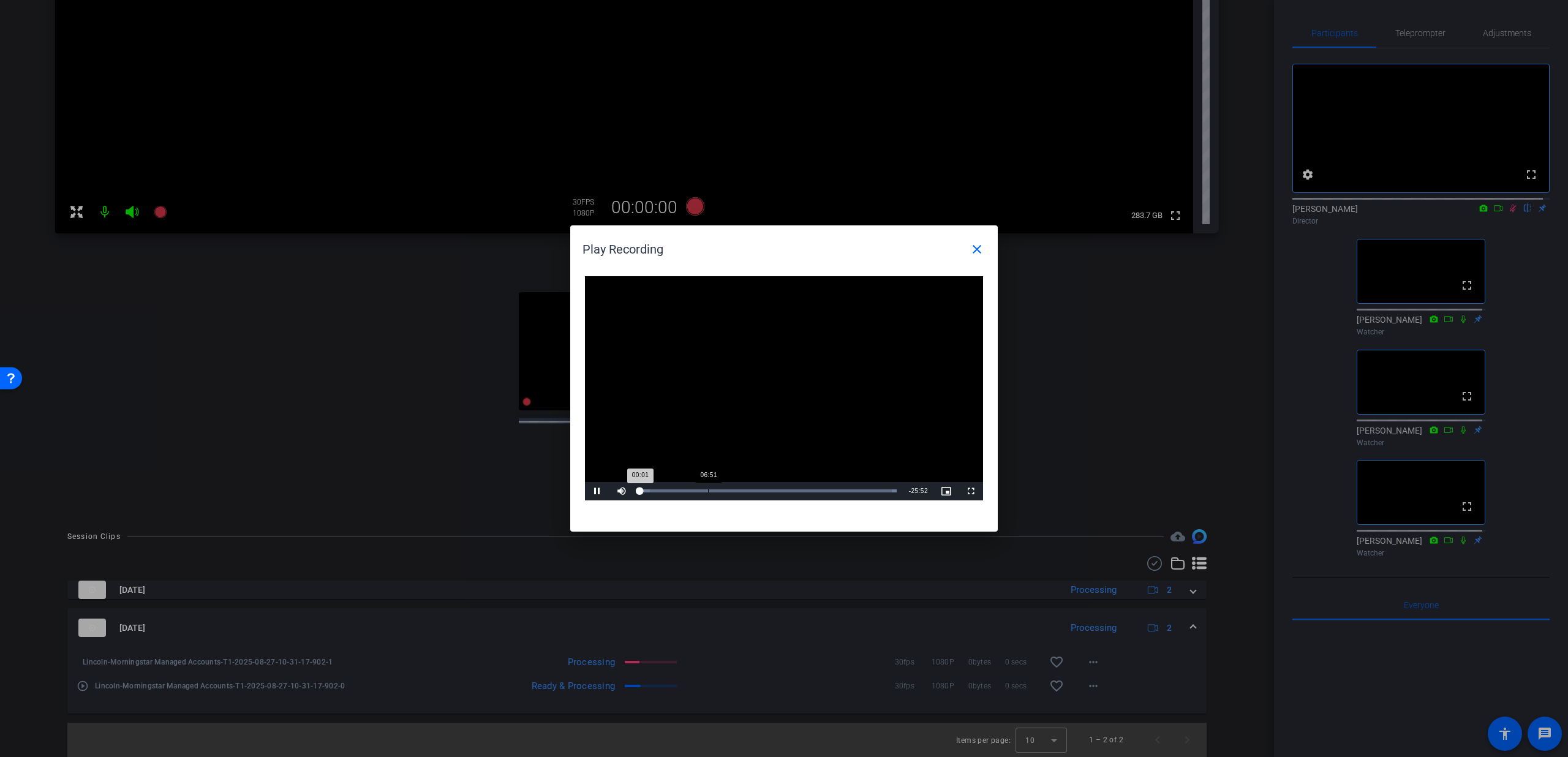
click at [708, 489] on div "06:51" at bounding box center [708, 491] width 1 height 3
click at [979, 244] on mat-icon "close" at bounding box center [977, 250] width 15 height 15
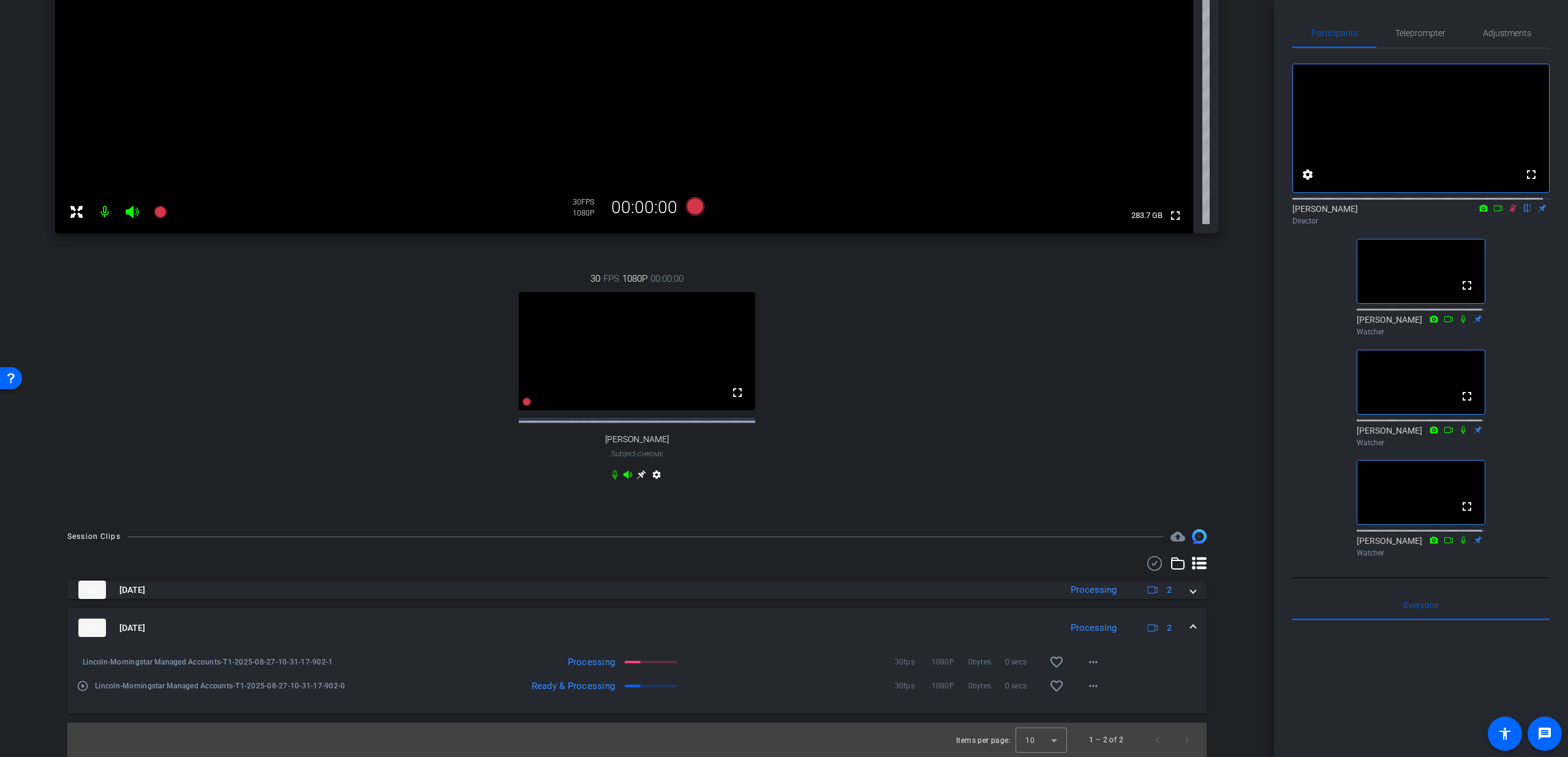
click at [1179, 627] on div "[DATE] Processing 2" at bounding box center [635, 627] width 1113 height 19
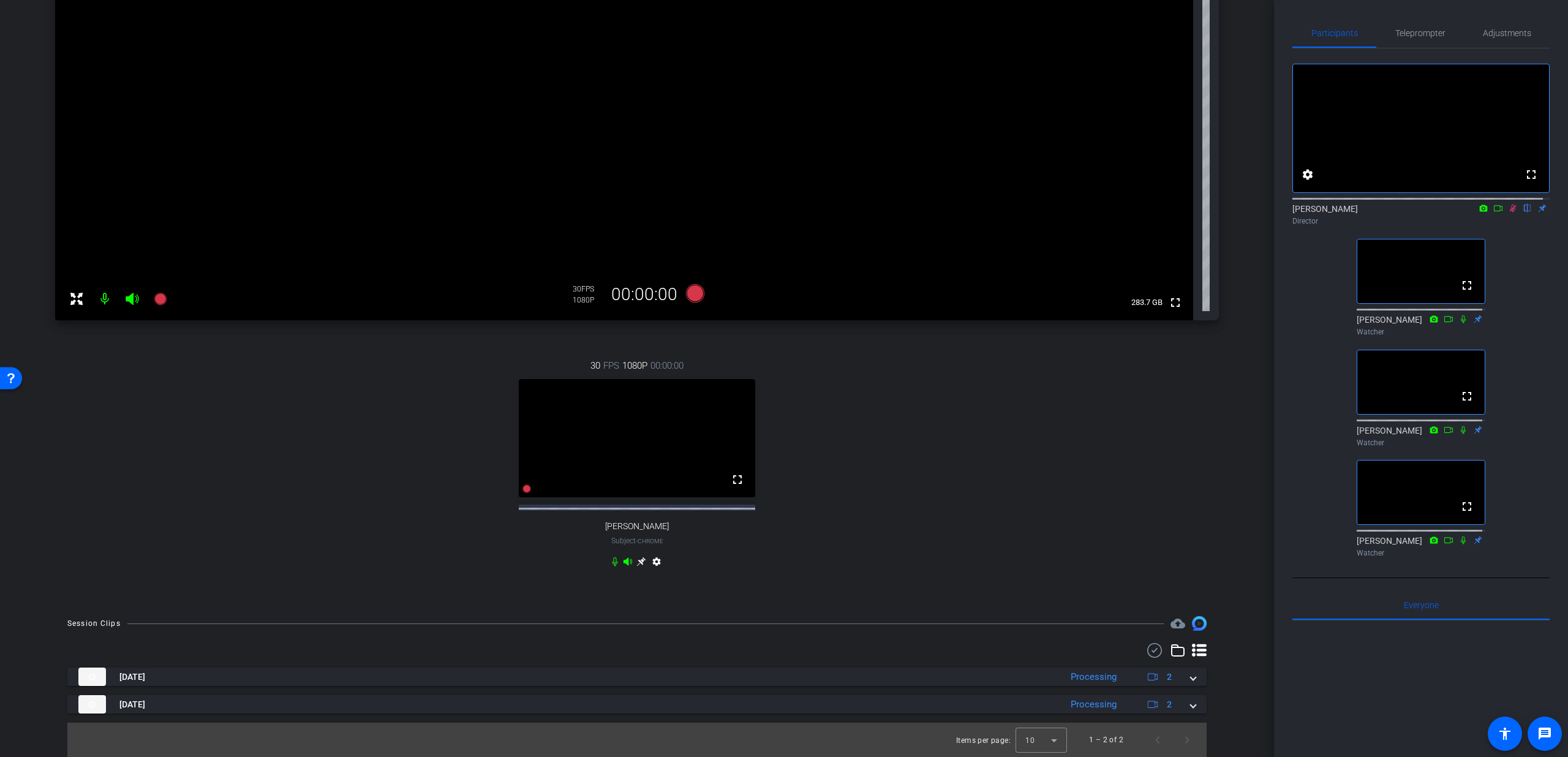
scroll to position [208, 0]
click at [1509, 212] on icon at bounding box center [1513, 208] width 10 height 8
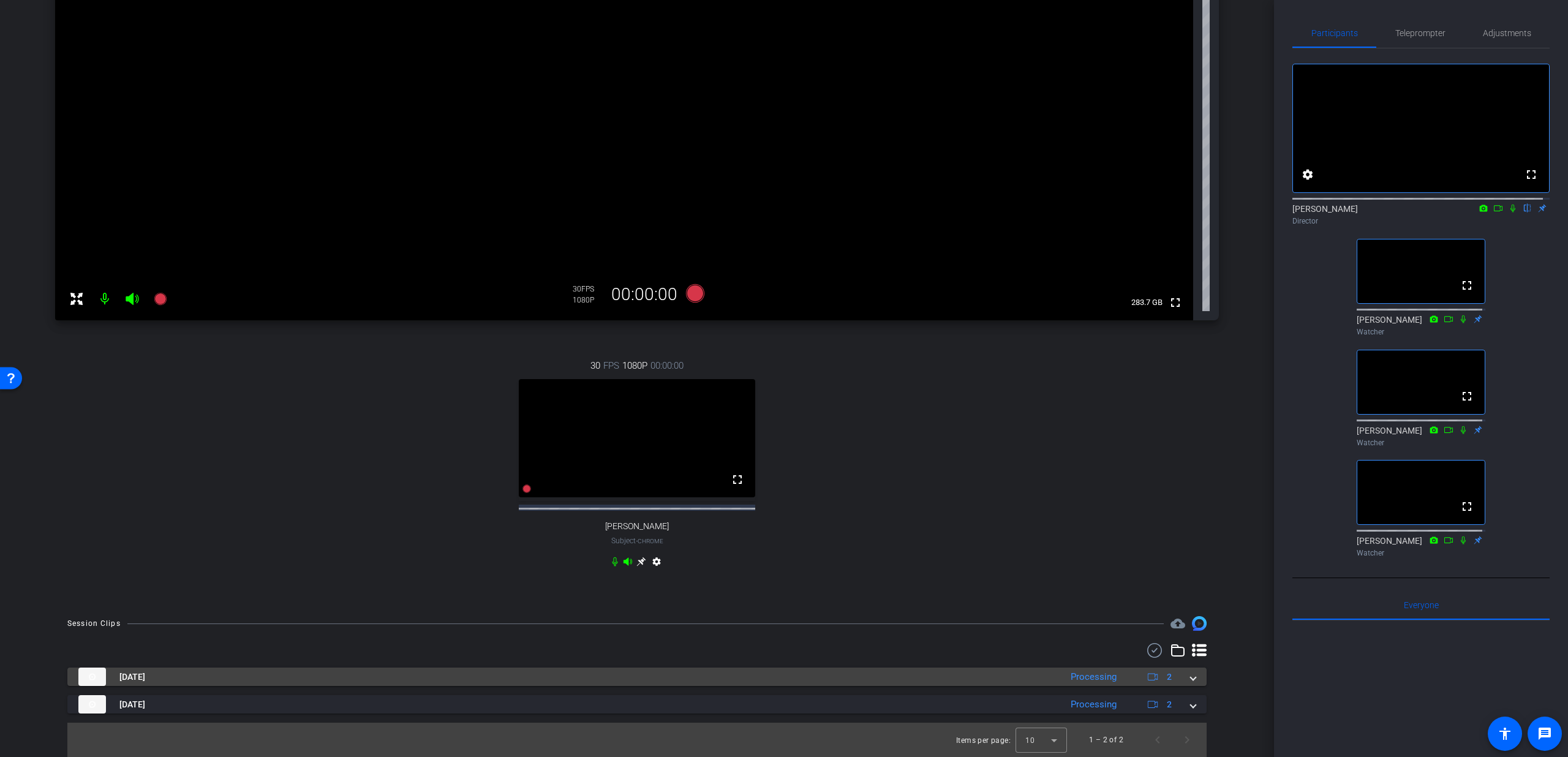
click at [1182, 678] on div "[DATE] Processing 2" at bounding box center [635, 676] width 1113 height 19
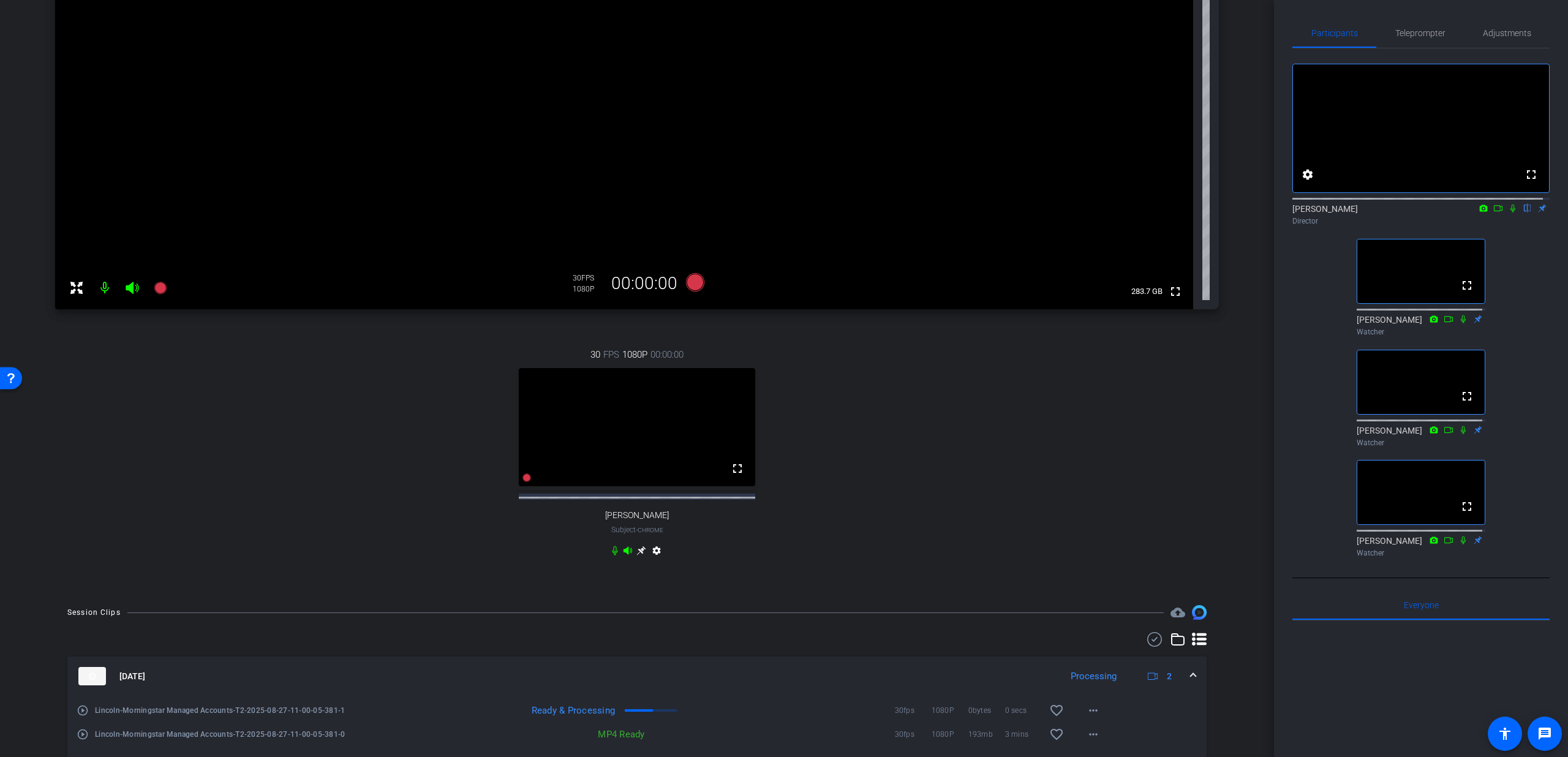
scroll to position [232, 0]
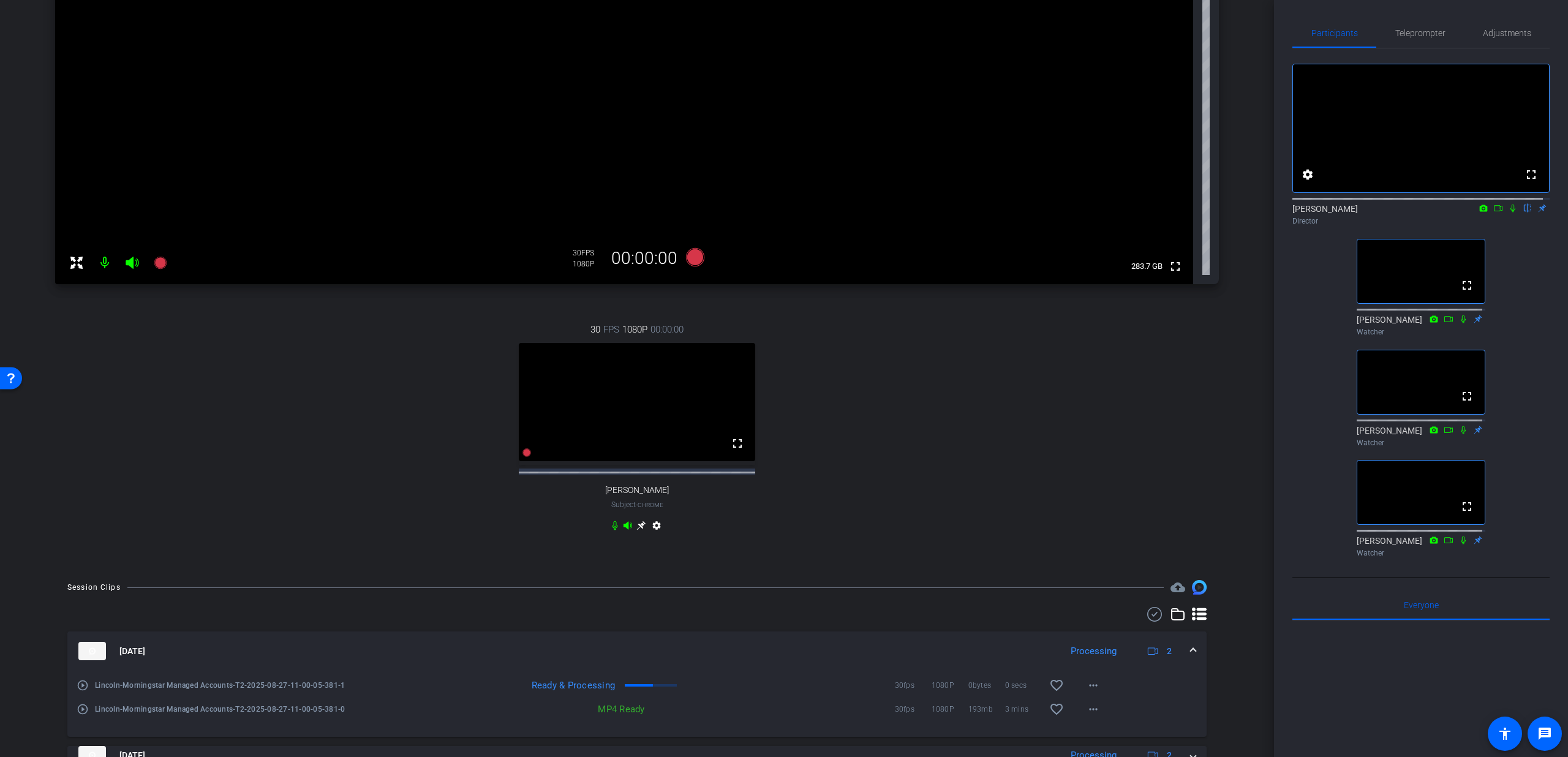
click at [82, 691] on mat-icon "play_circle_outline" at bounding box center [82, 685] width 12 height 12
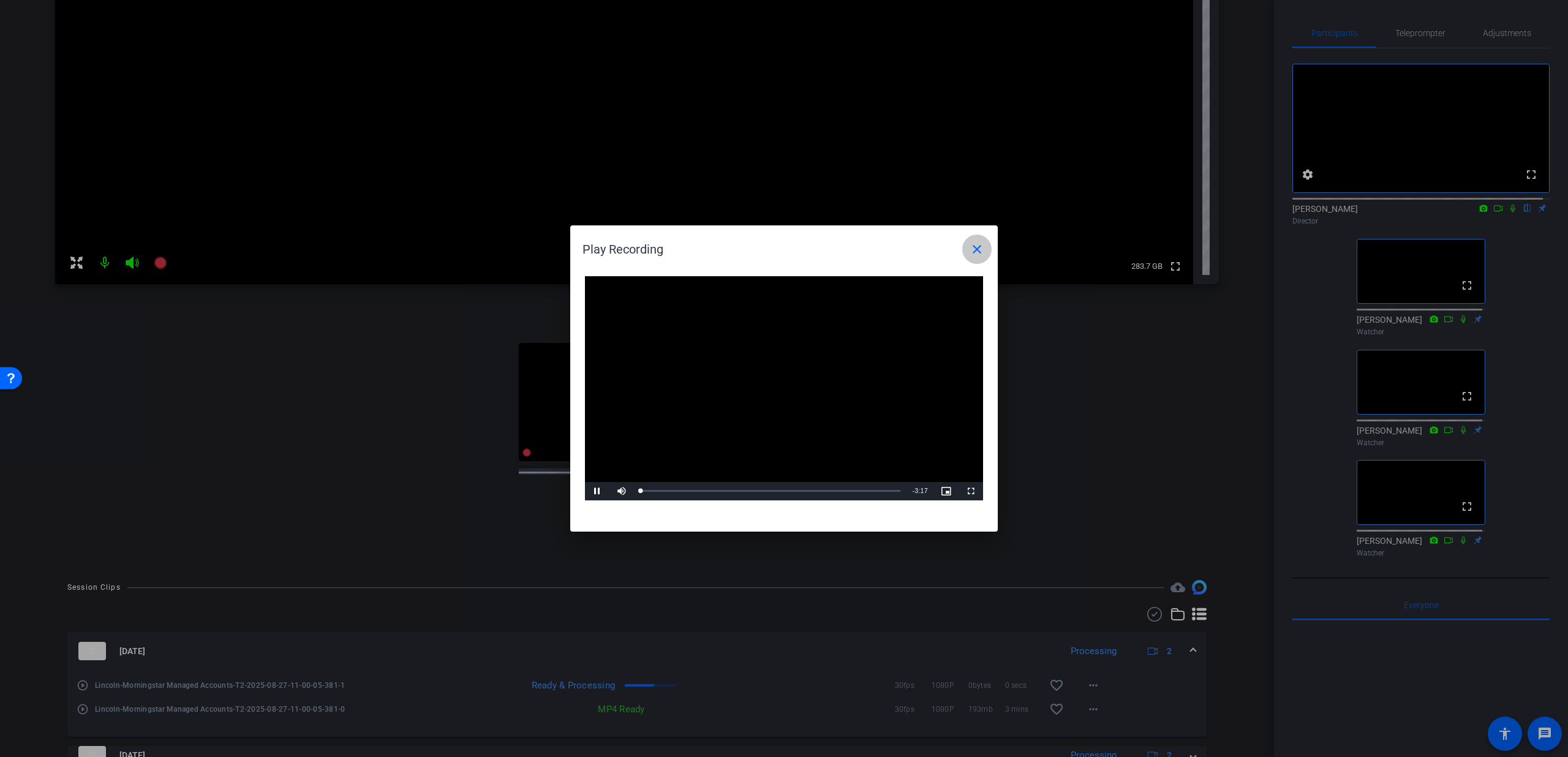
click at [981, 244] on mat-icon "close" at bounding box center [977, 250] width 15 height 15
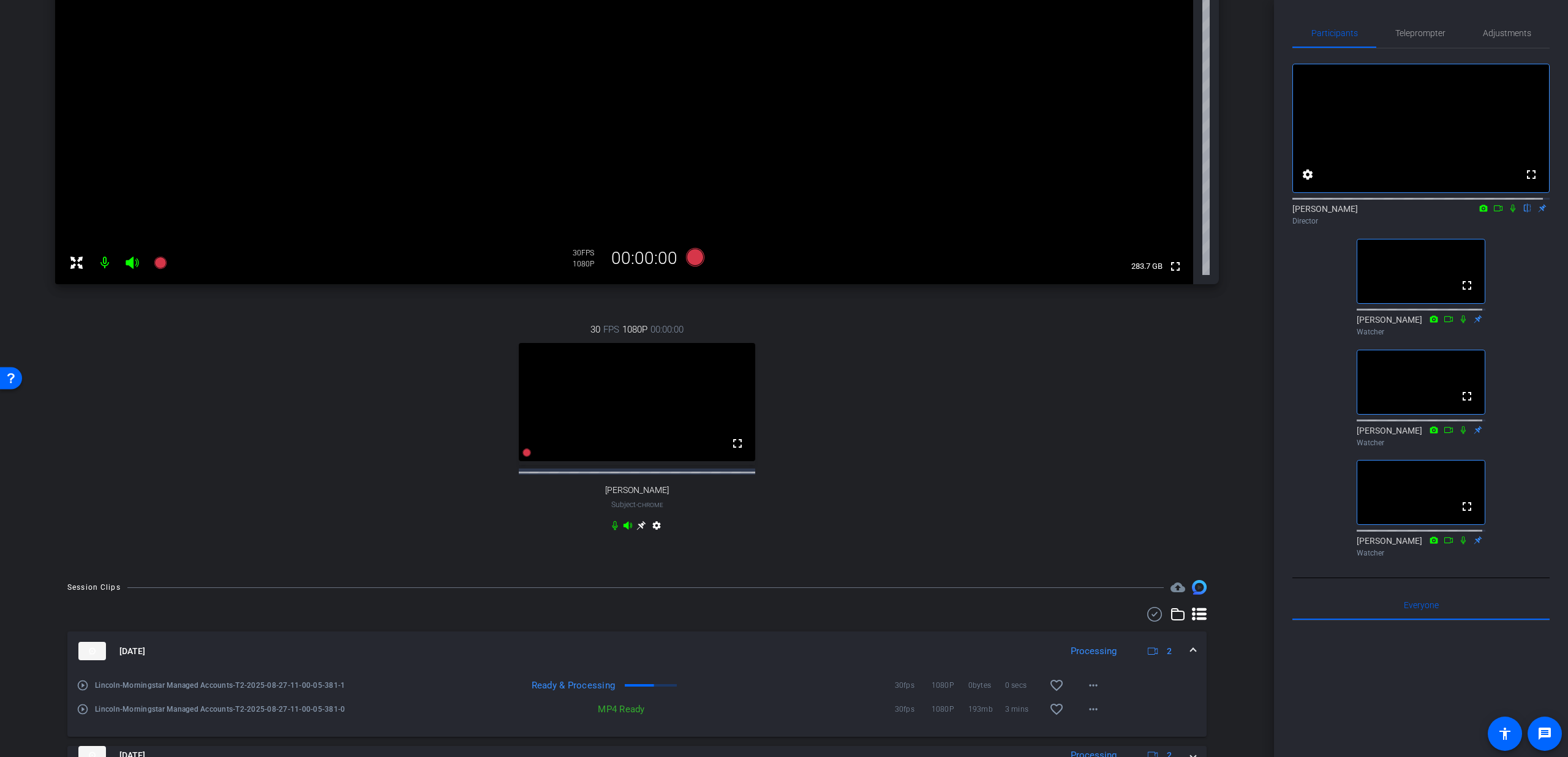
click at [1511, 212] on icon at bounding box center [1513, 208] width 5 height 8
click at [86, 691] on mat-icon "play_circle_outline" at bounding box center [82, 685] width 12 height 12
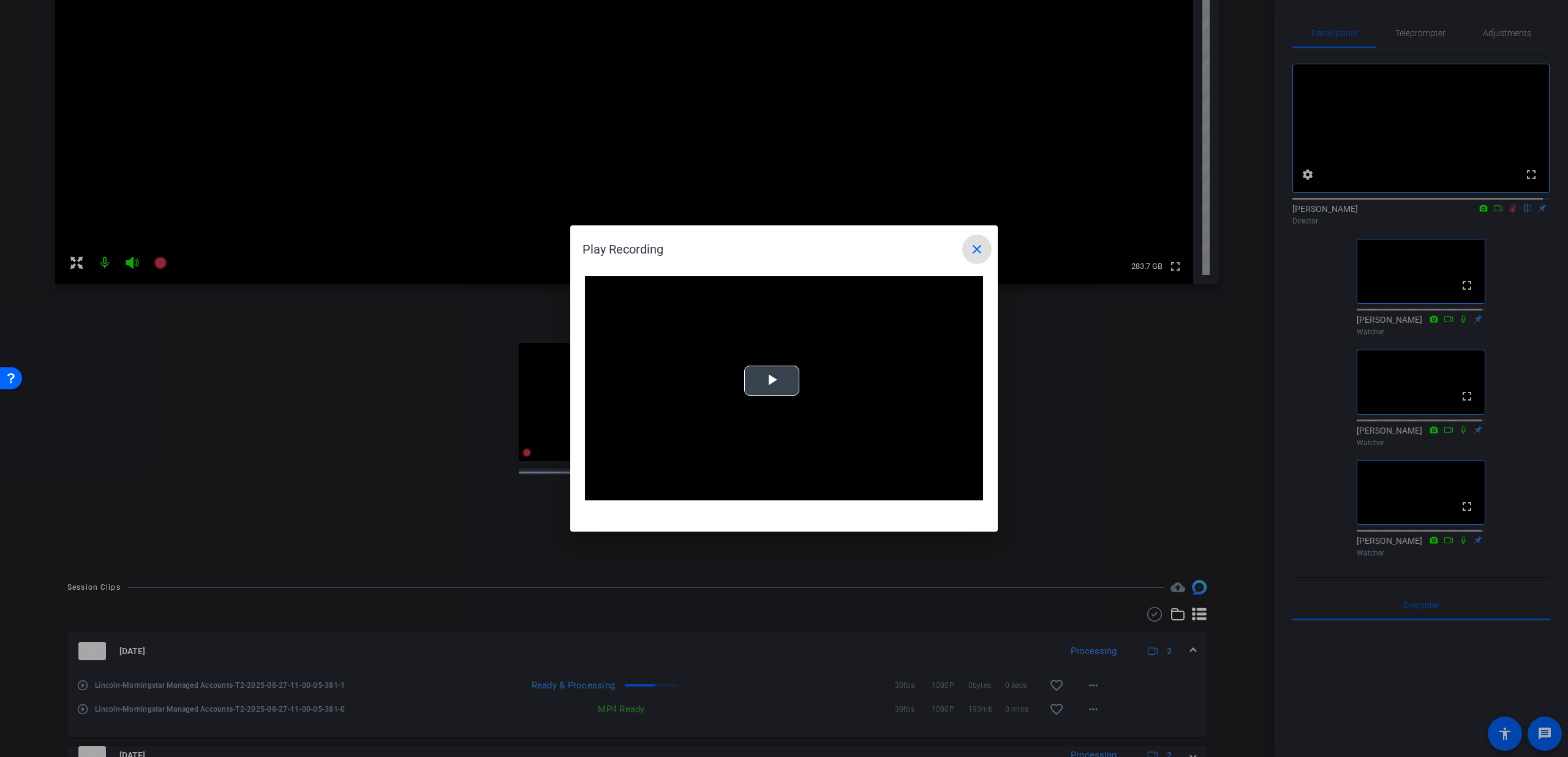
click at [732, 390] on video "Video Player" at bounding box center [784, 387] width 398 height 224
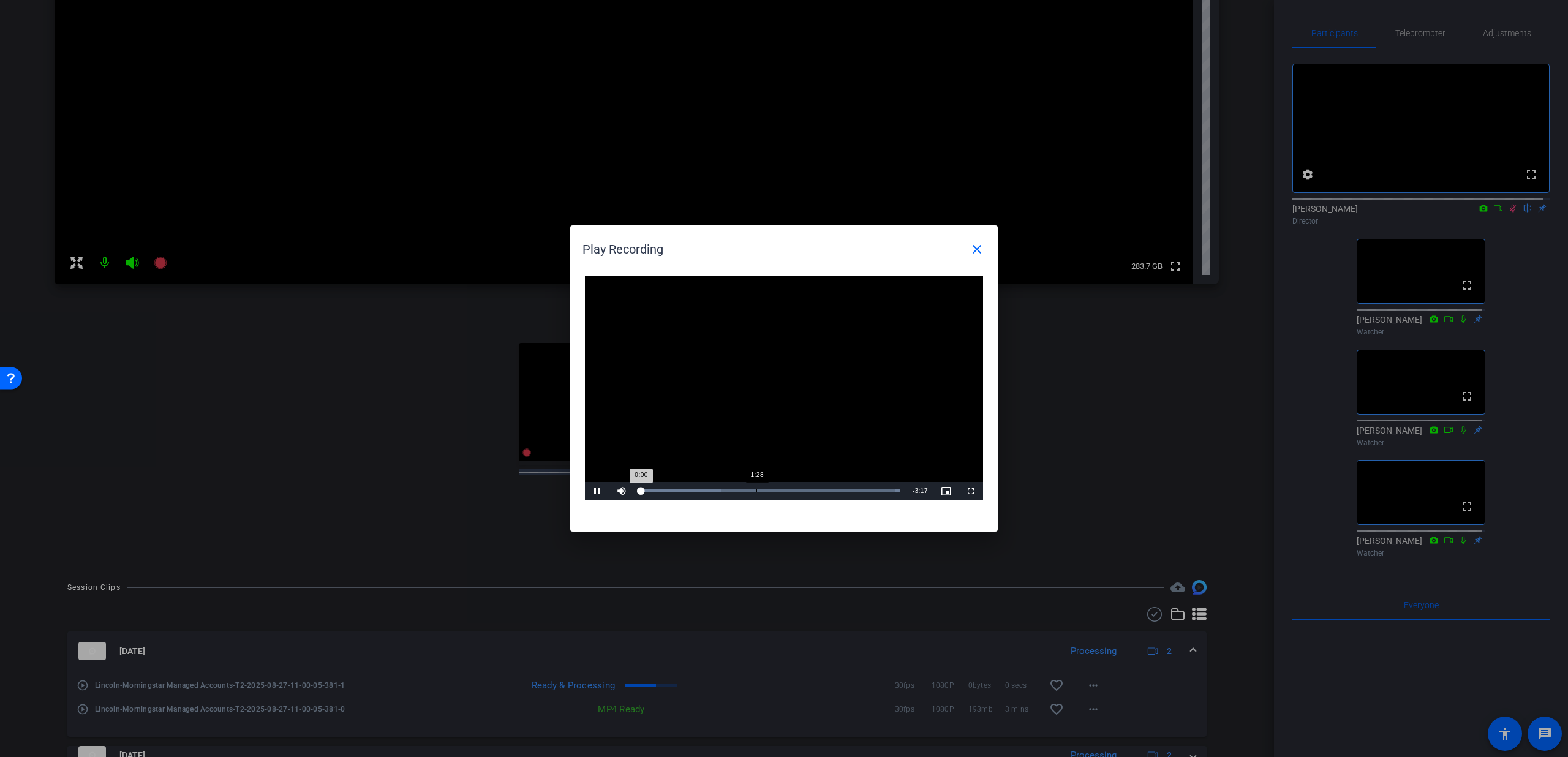
click at [757, 491] on div "Loaded : 100.00% 1:28 0:00" at bounding box center [770, 491] width 260 height 3
click at [979, 241] on span at bounding box center [976, 249] width 29 height 29
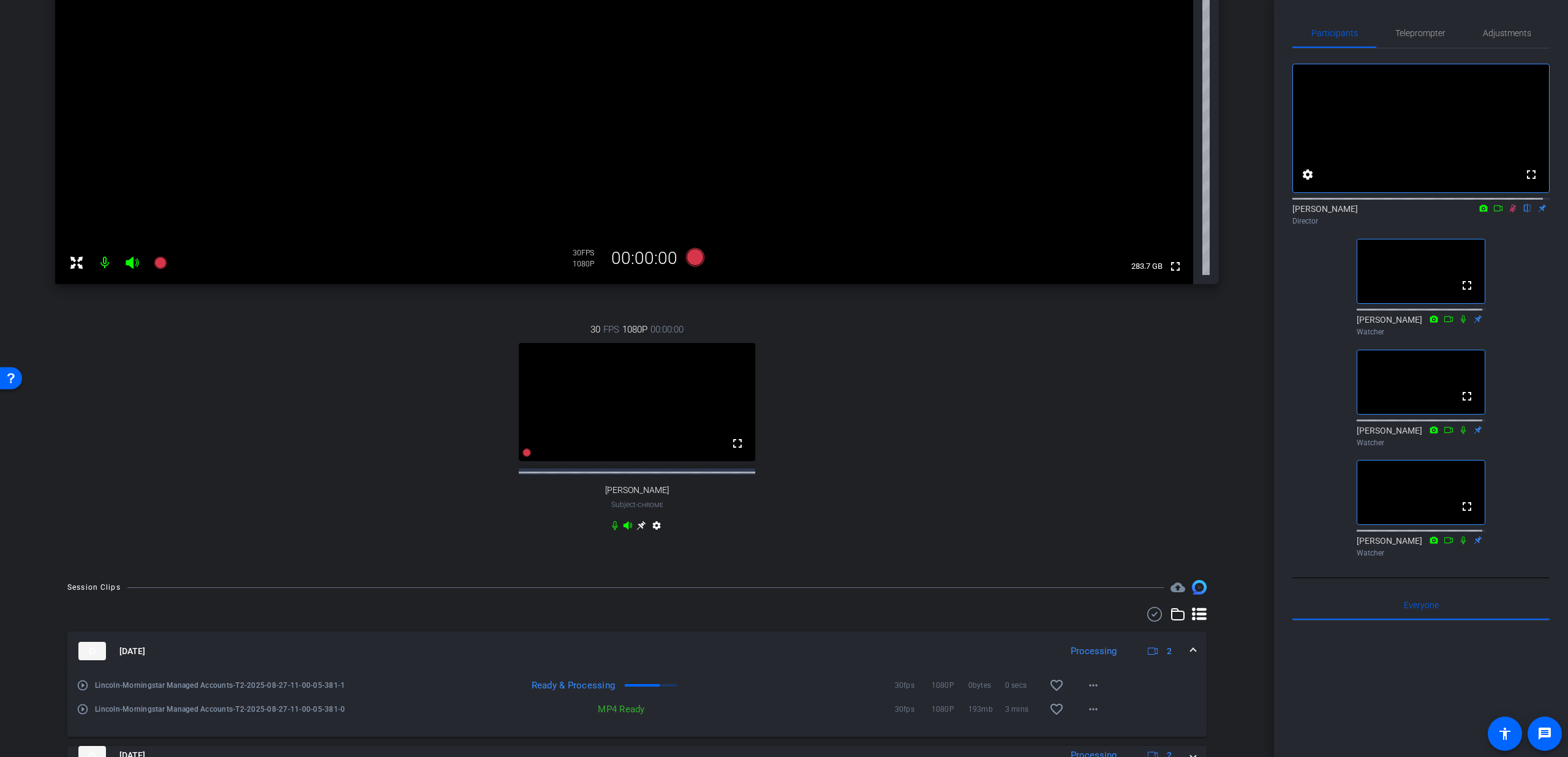
click at [1508, 212] on icon at bounding box center [1513, 208] width 10 height 8
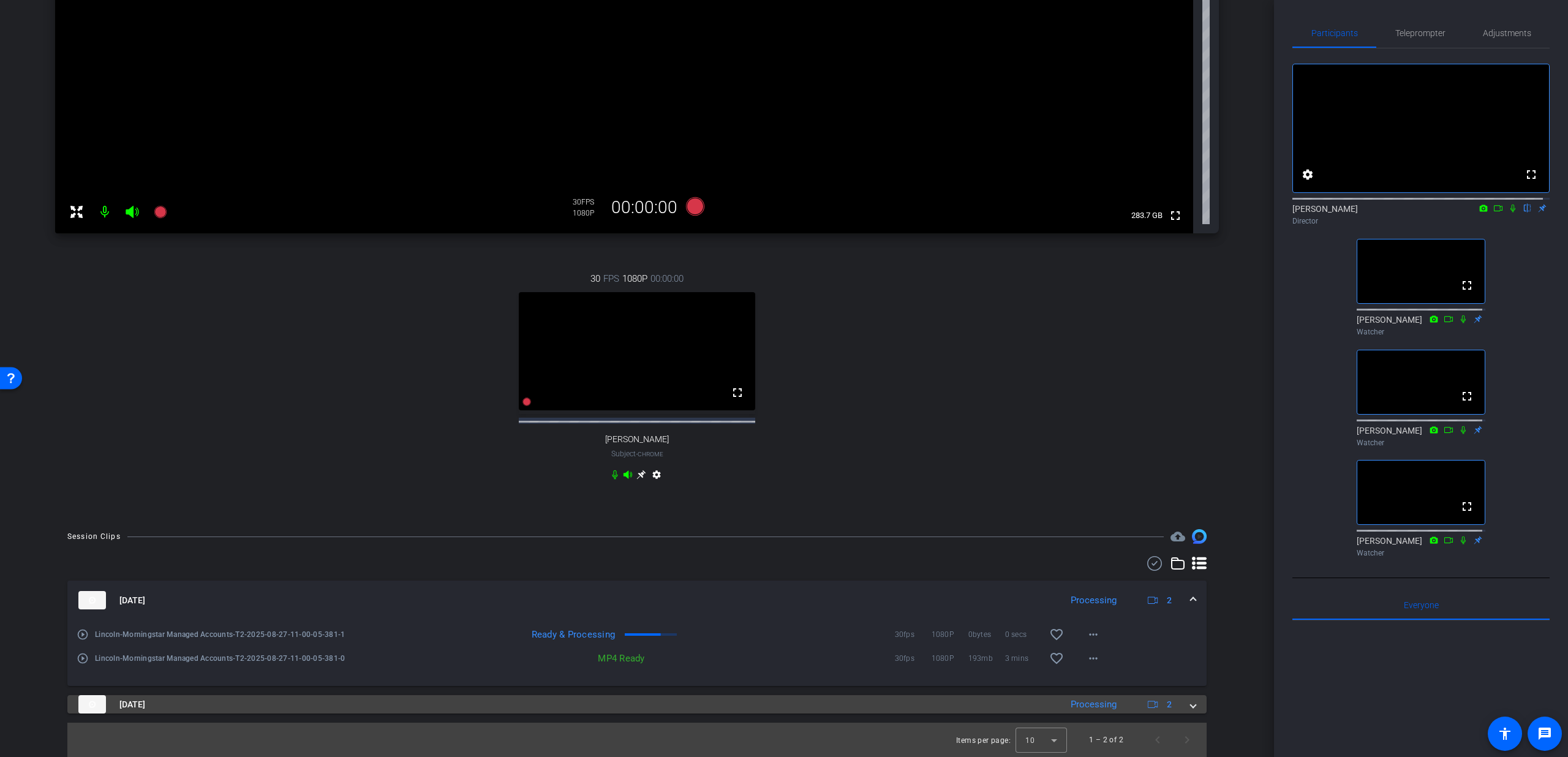
click at [1191, 706] on span at bounding box center [1193, 704] width 5 height 13
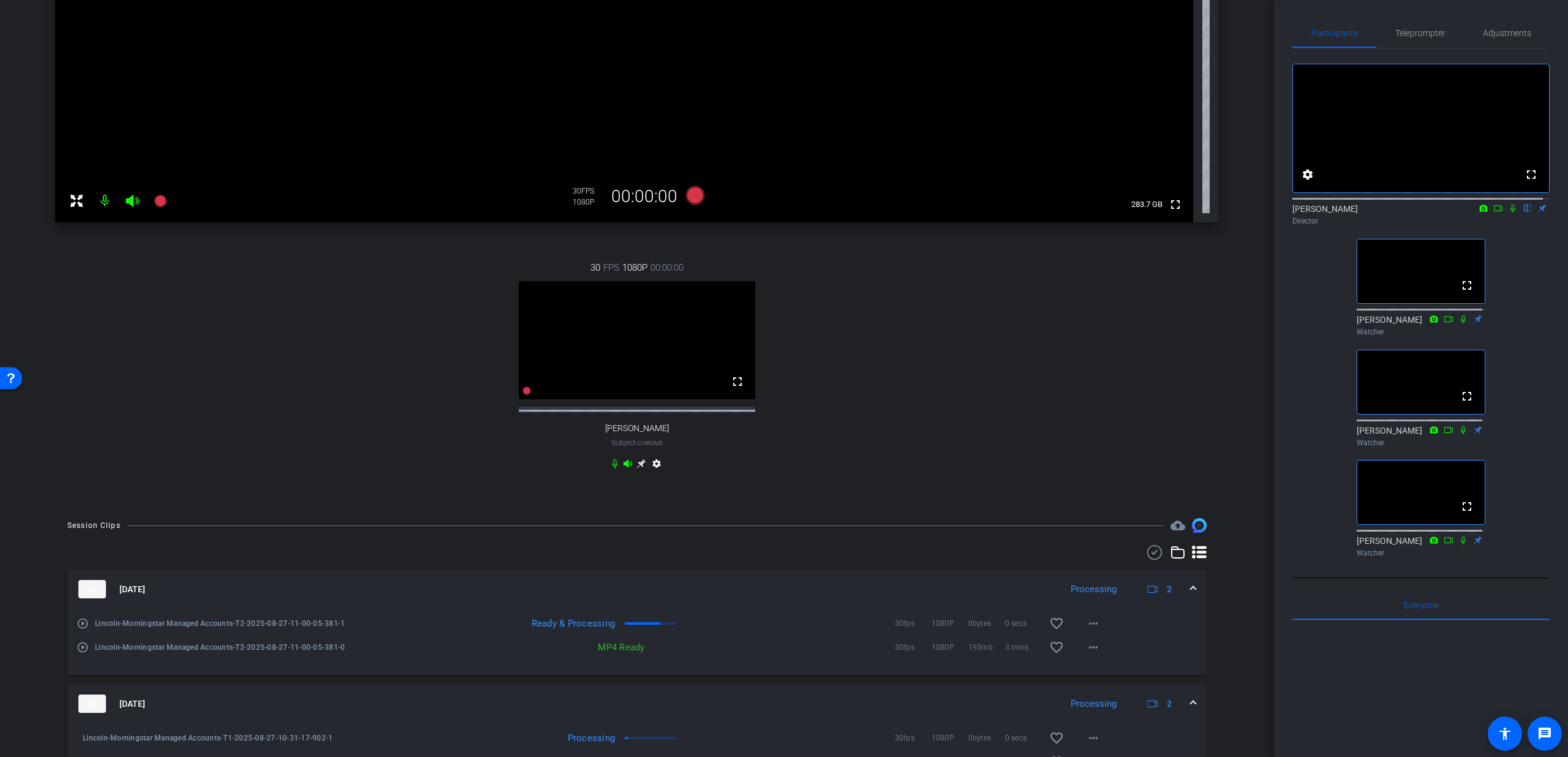
scroll to position [381, 0]
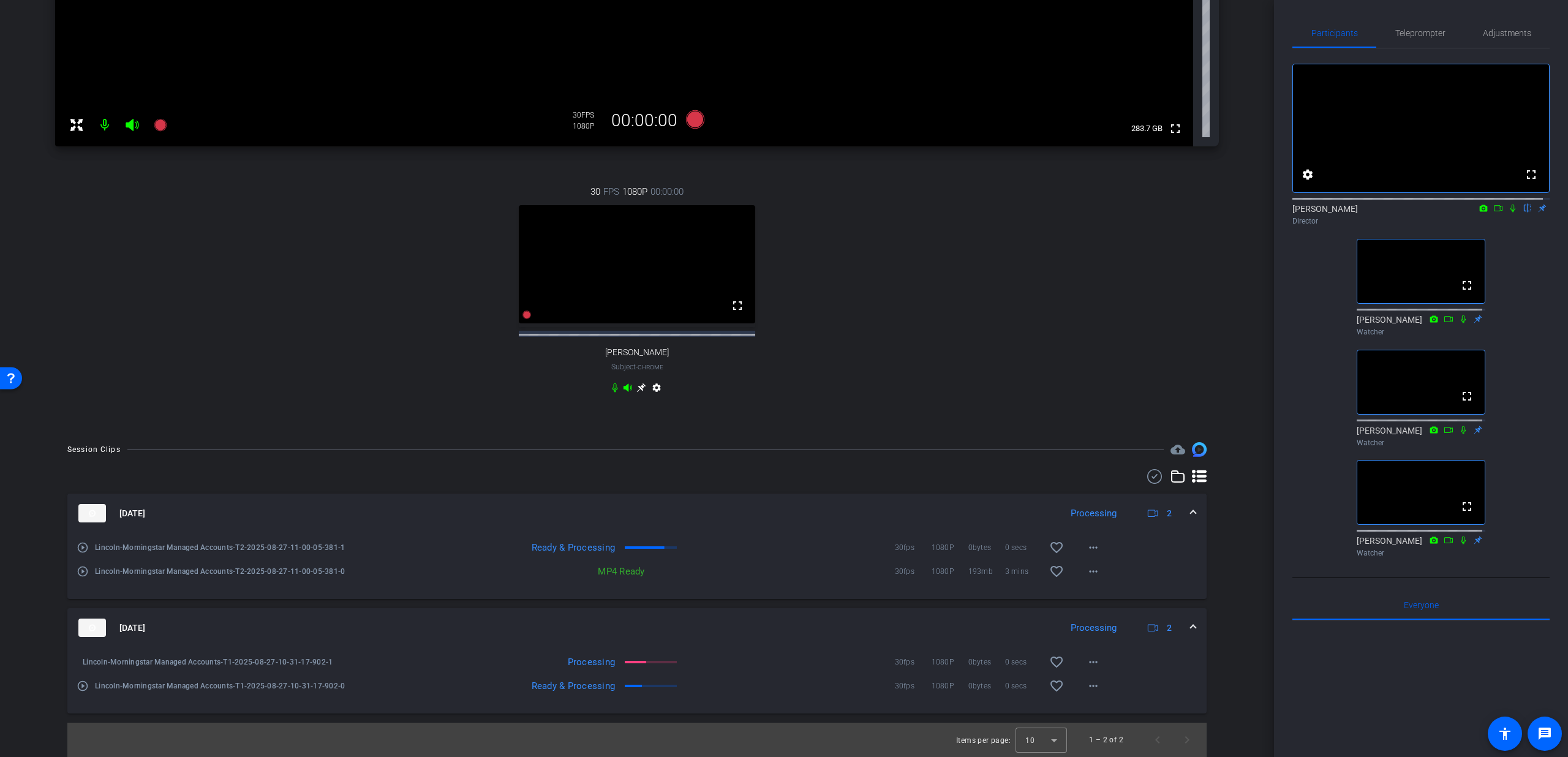
click at [85, 549] on mat-icon "play_circle_outline" at bounding box center [82, 547] width 12 height 12
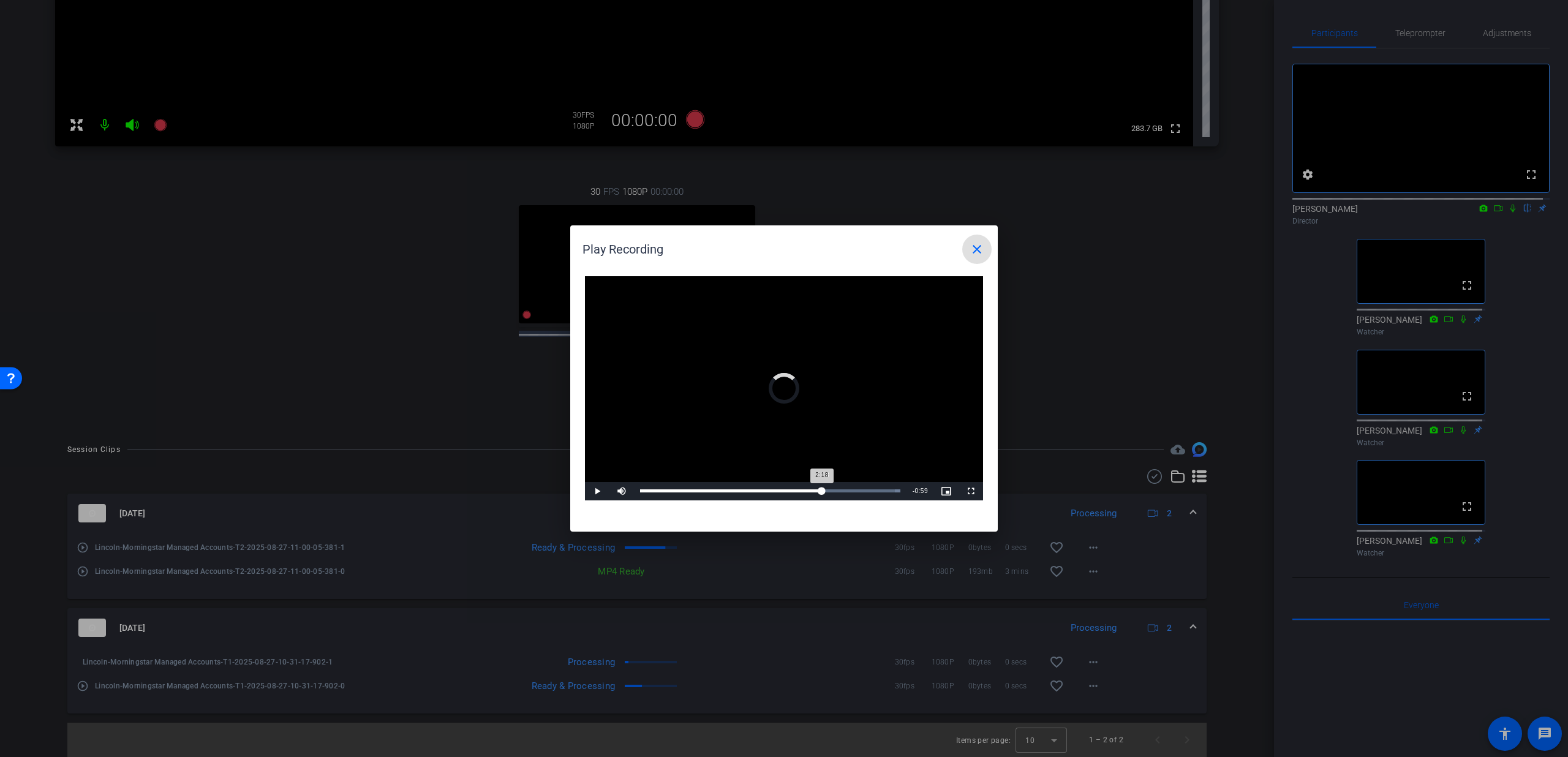
click at [822, 489] on div "Loaded : 100.00% 2:18 2:18" at bounding box center [771, 491] width 273 height 19
click at [808, 429] on video "Video Player" at bounding box center [784, 387] width 398 height 224
click at [1504, 219] on div at bounding box center [784, 378] width 1568 height 757
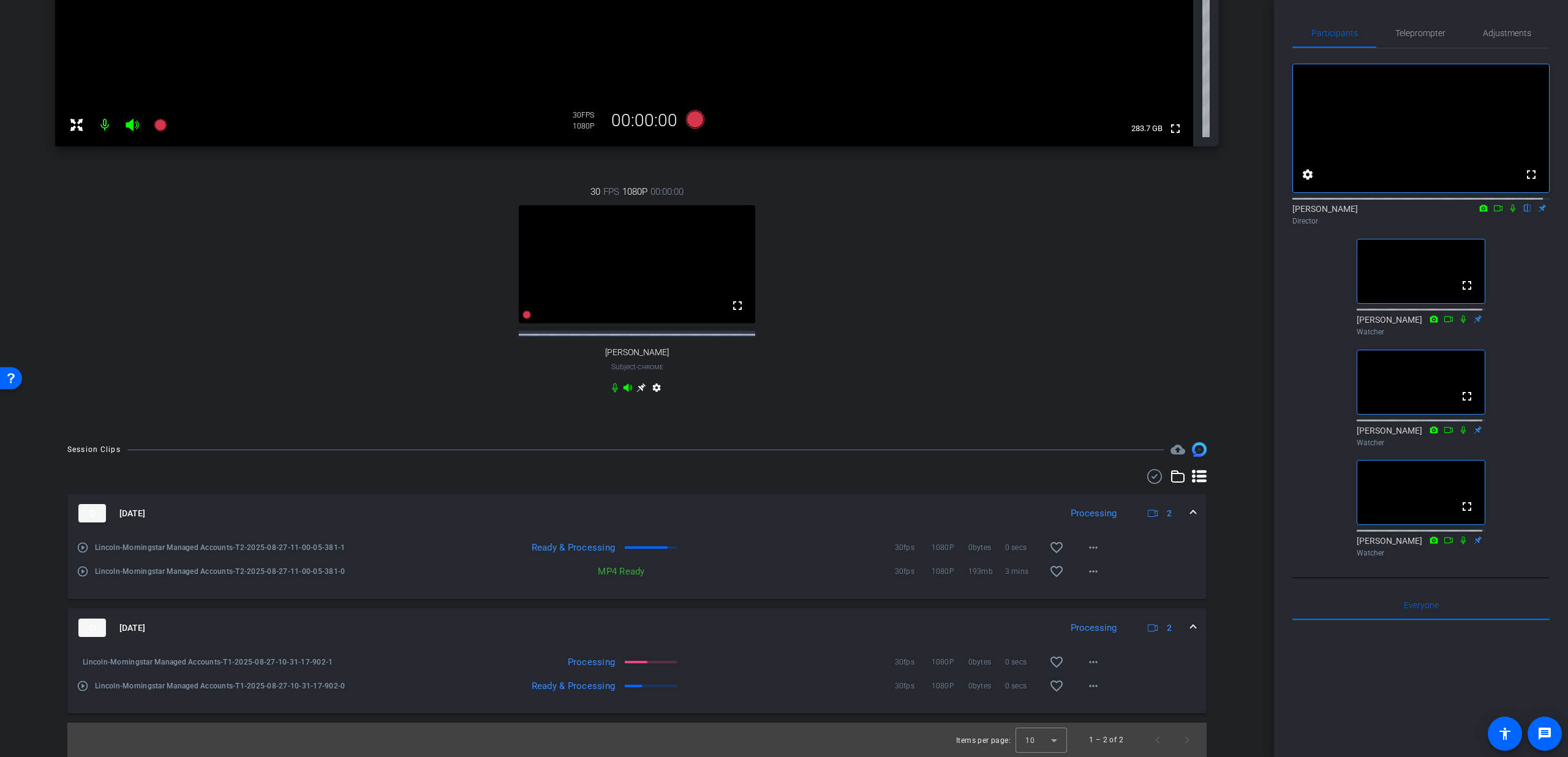
click at [1508, 212] on icon at bounding box center [1513, 208] width 10 height 8
click at [79, 546] on mat-icon "play_circle_outline" at bounding box center [82, 547] width 12 height 12
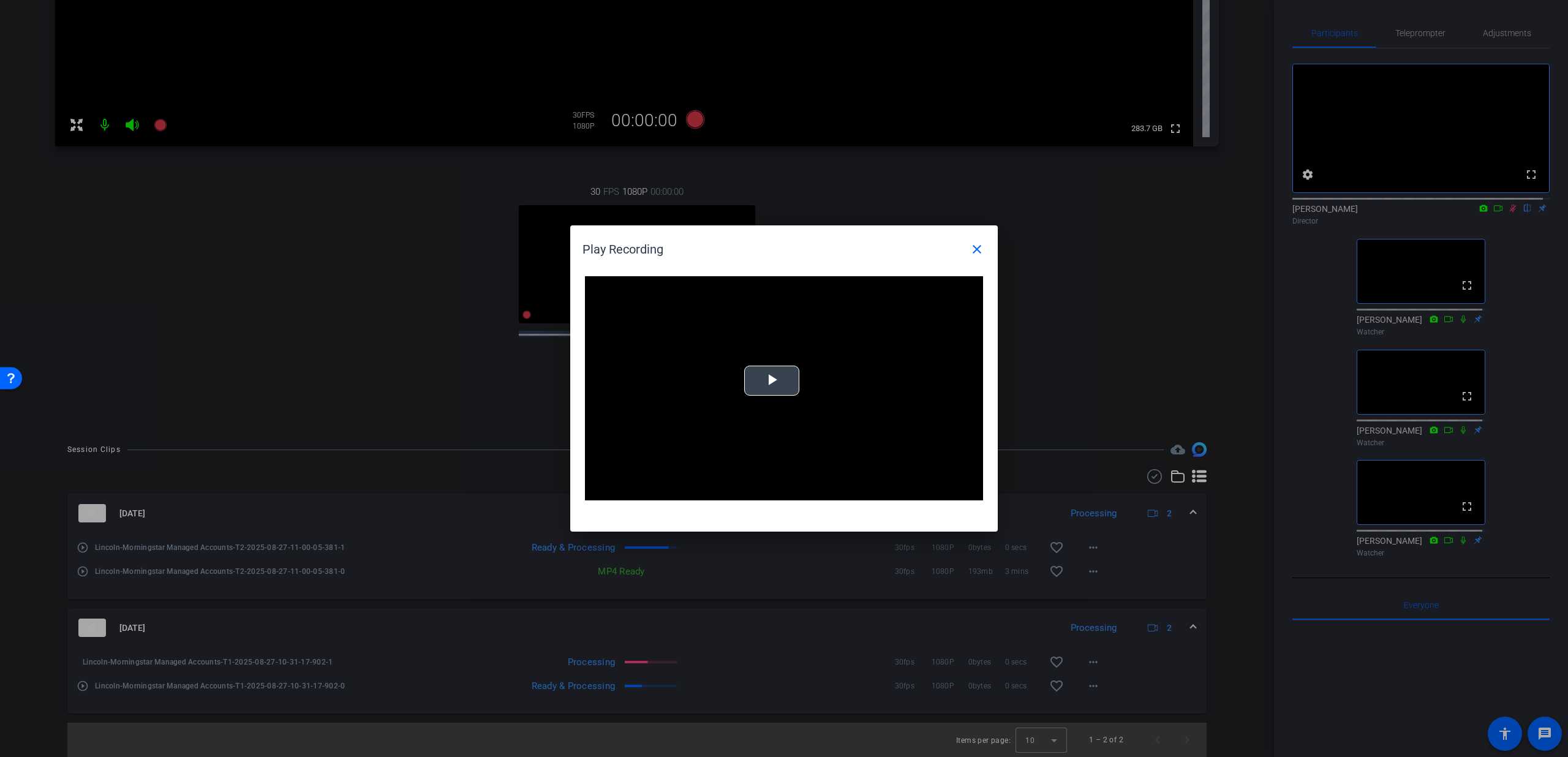
click at [772, 381] on span "Video Player" at bounding box center [772, 381] width 0 height 0
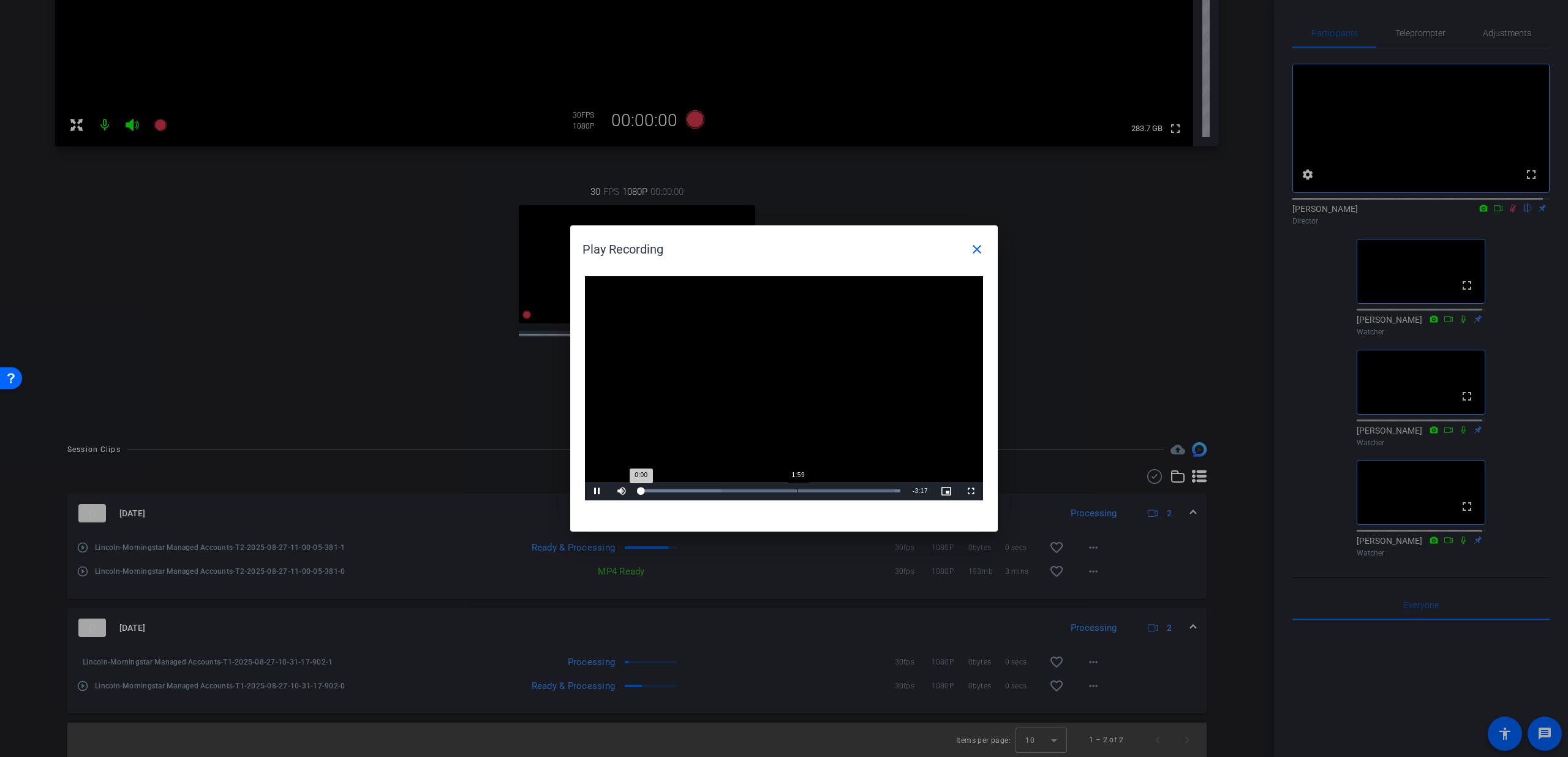
click at [797, 492] on div "Loaded : 100.00% 1:59 0:00" at bounding box center [770, 491] width 260 height 3
click at [976, 248] on mat-icon "close" at bounding box center [977, 250] width 15 height 15
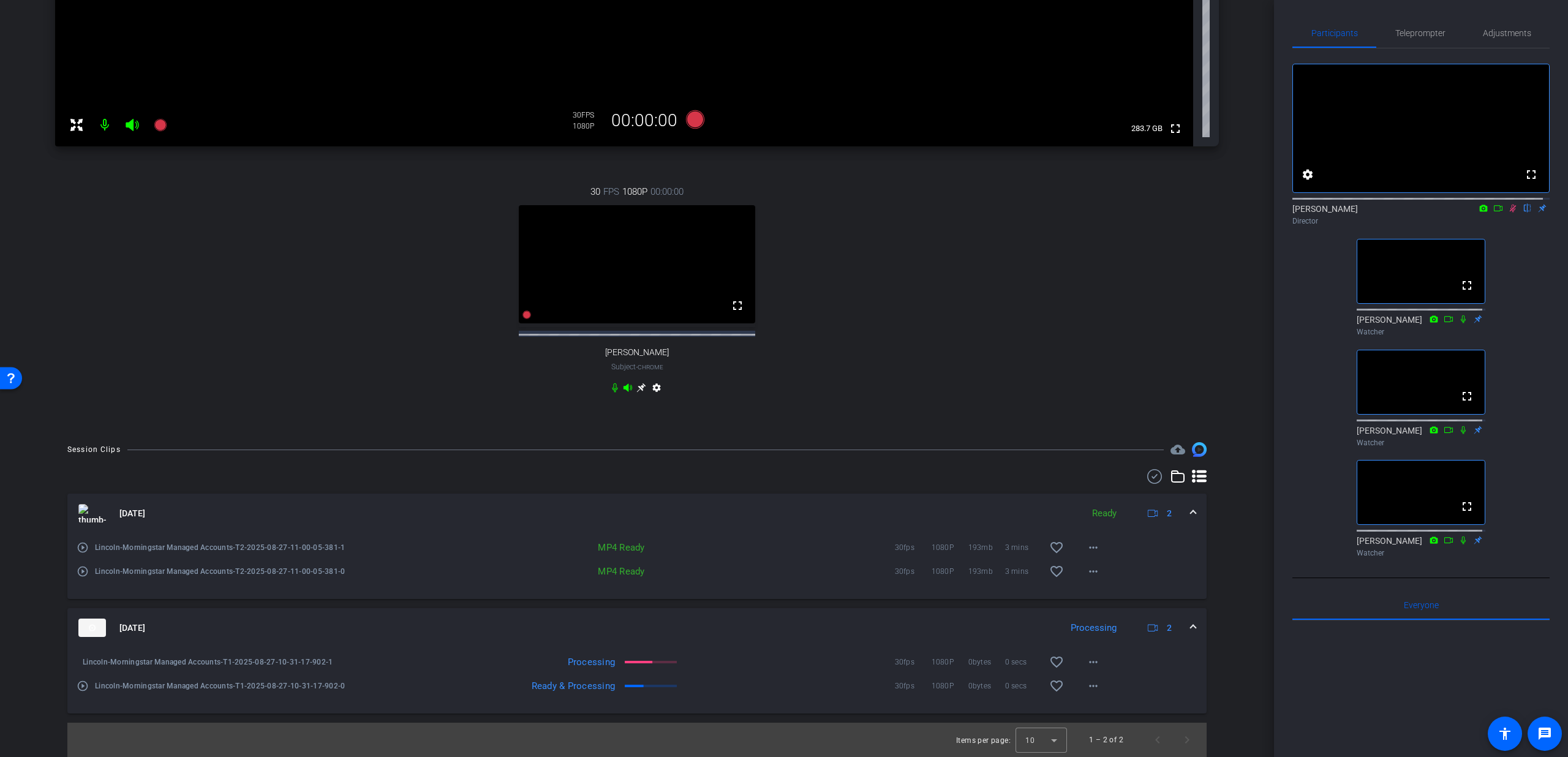
click at [80, 546] on mat-icon "play_circle_outline" at bounding box center [82, 547] width 12 height 12
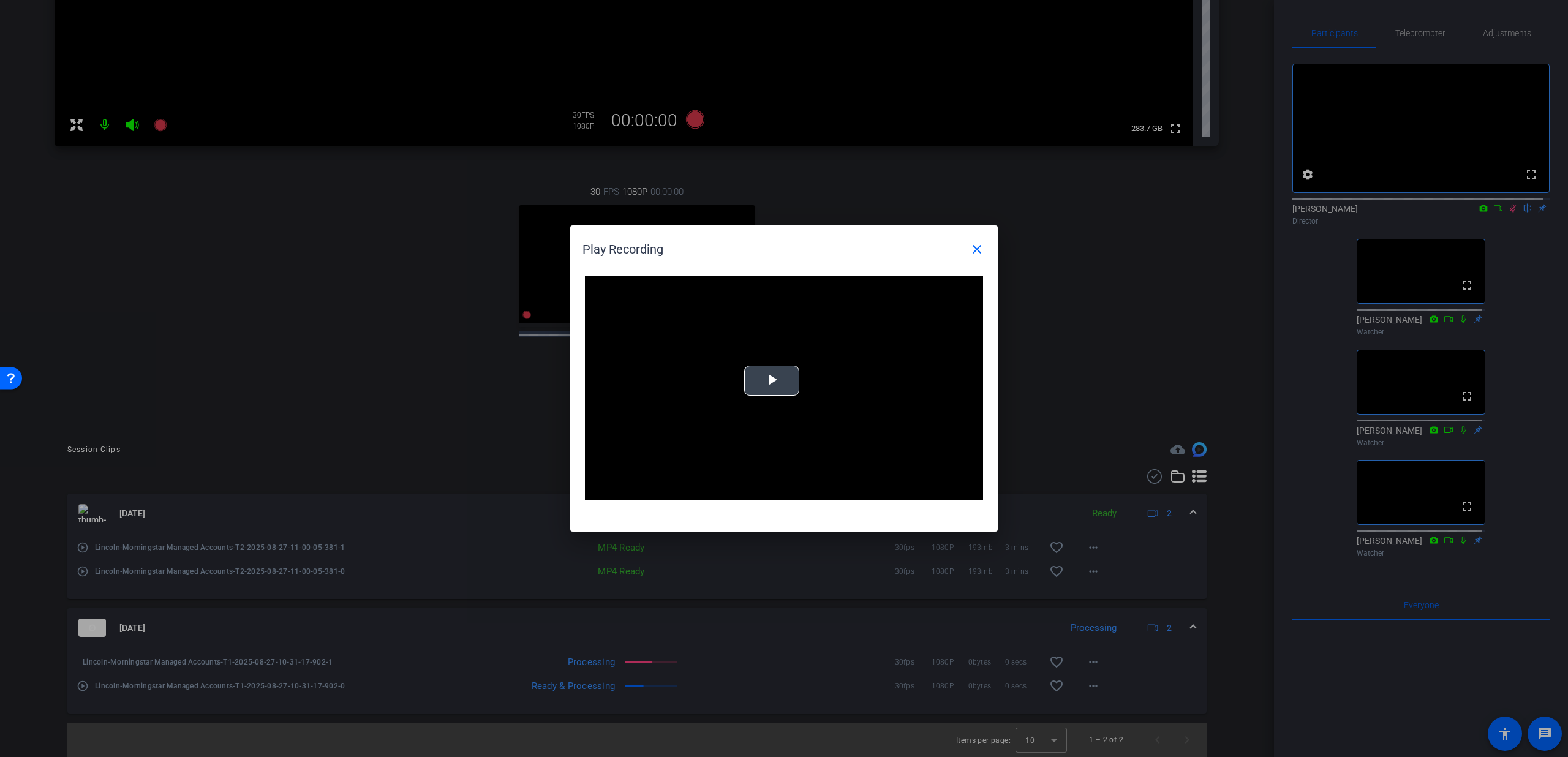
drag, startPoint x: 793, startPoint y: 363, endPoint x: 788, endPoint y: 368, distance: 7.1
click at [791, 365] on video "Video Player" at bounding box center [784, 387] width 398 height 224
click at [710, 486] on div "Loaded : 100.00% 0:53 0:00" at bounding box center [771, 491] width 273 height 19
click at [775, 489] on div "Loaded : 100.00% 1:42 1:42" at bounding box center [770, 491] width 260 height 3
click at [974, 250] on mat-icon "close" at bounding box center [977, 250] width 15 height 15
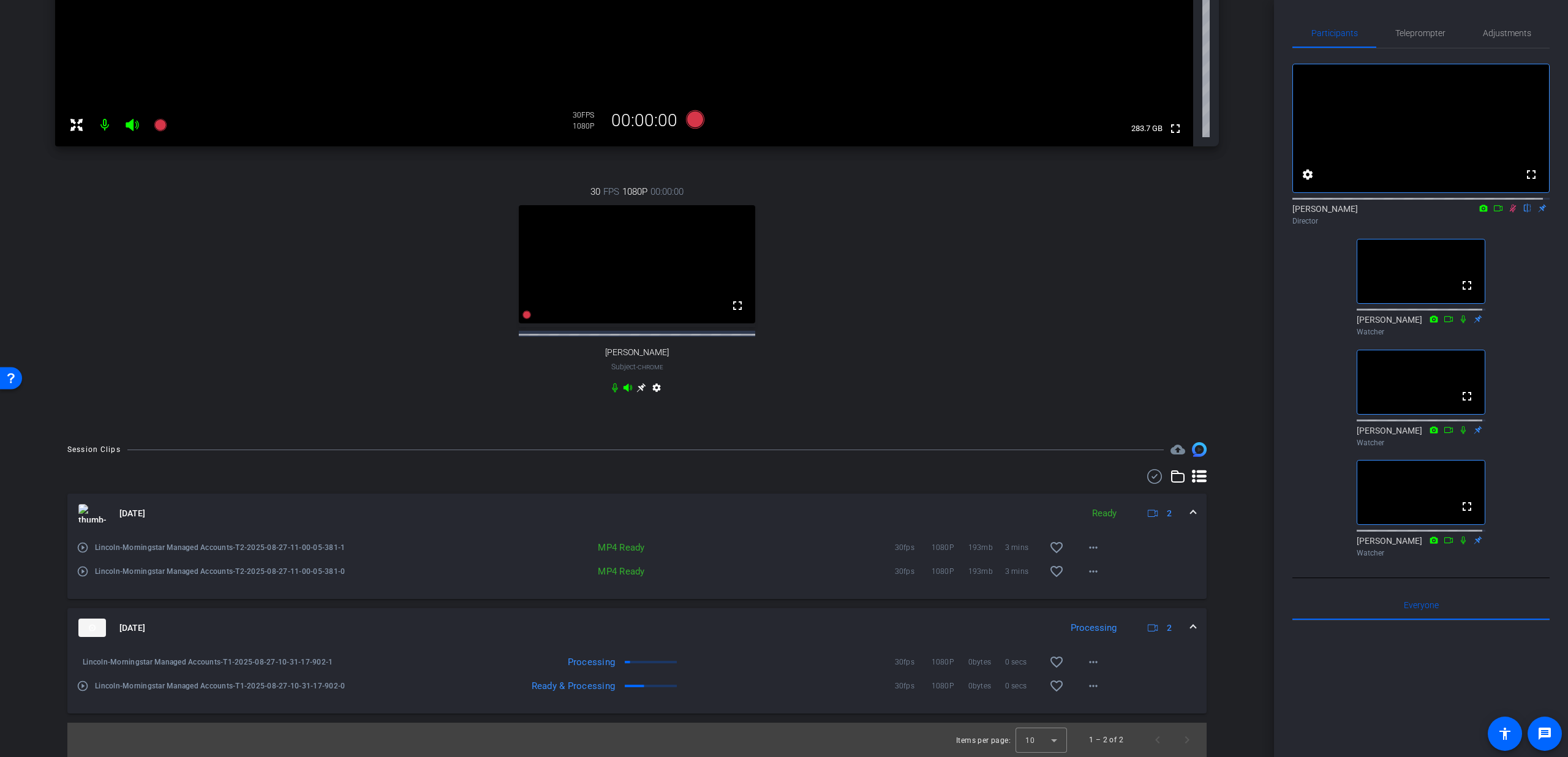
click at [92, 516] on img at bounding box center [92, 513] width 28 height 19
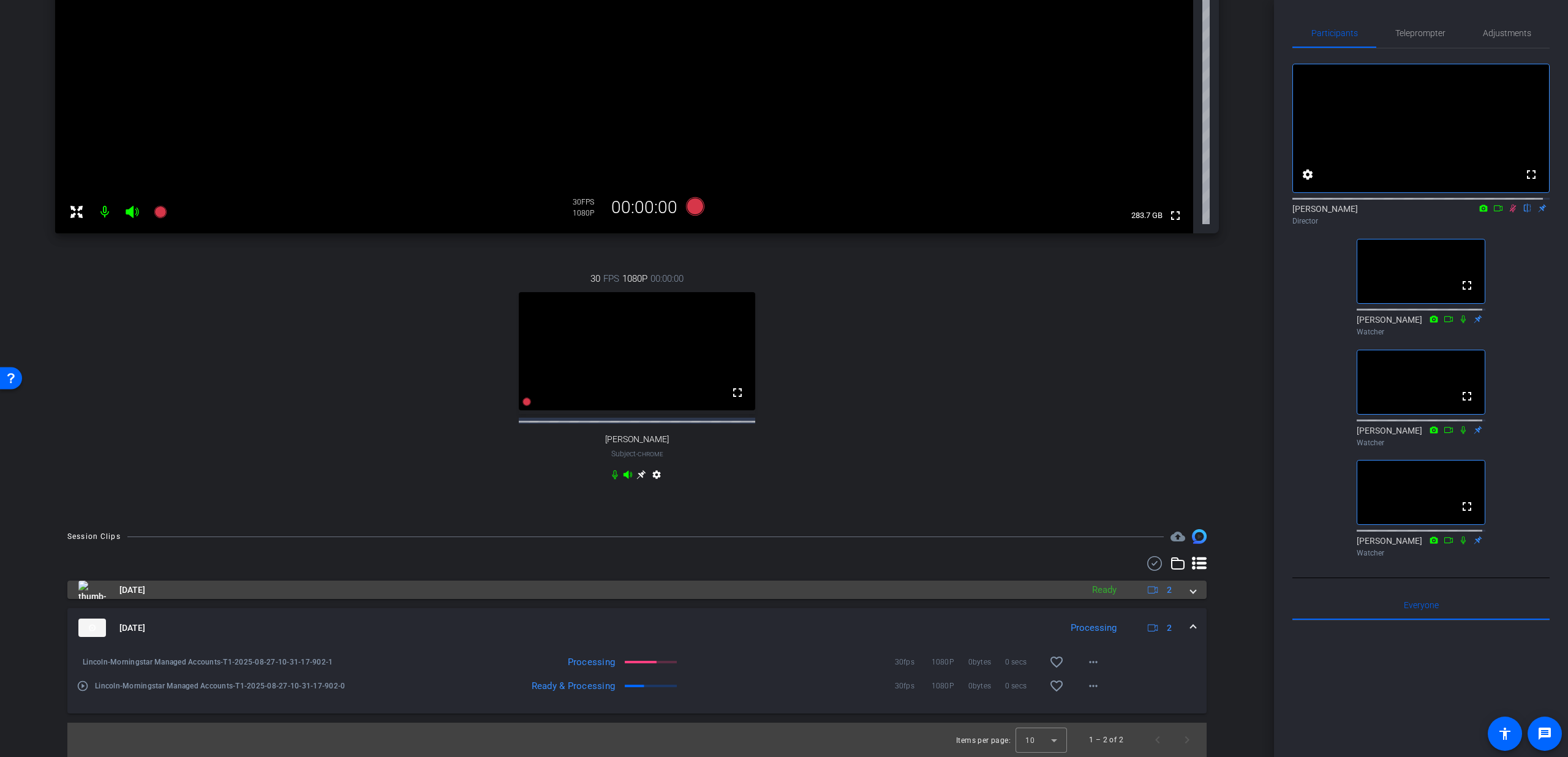
click at [104, 588] on img at bounding box center [92, 589] width 28 height 19
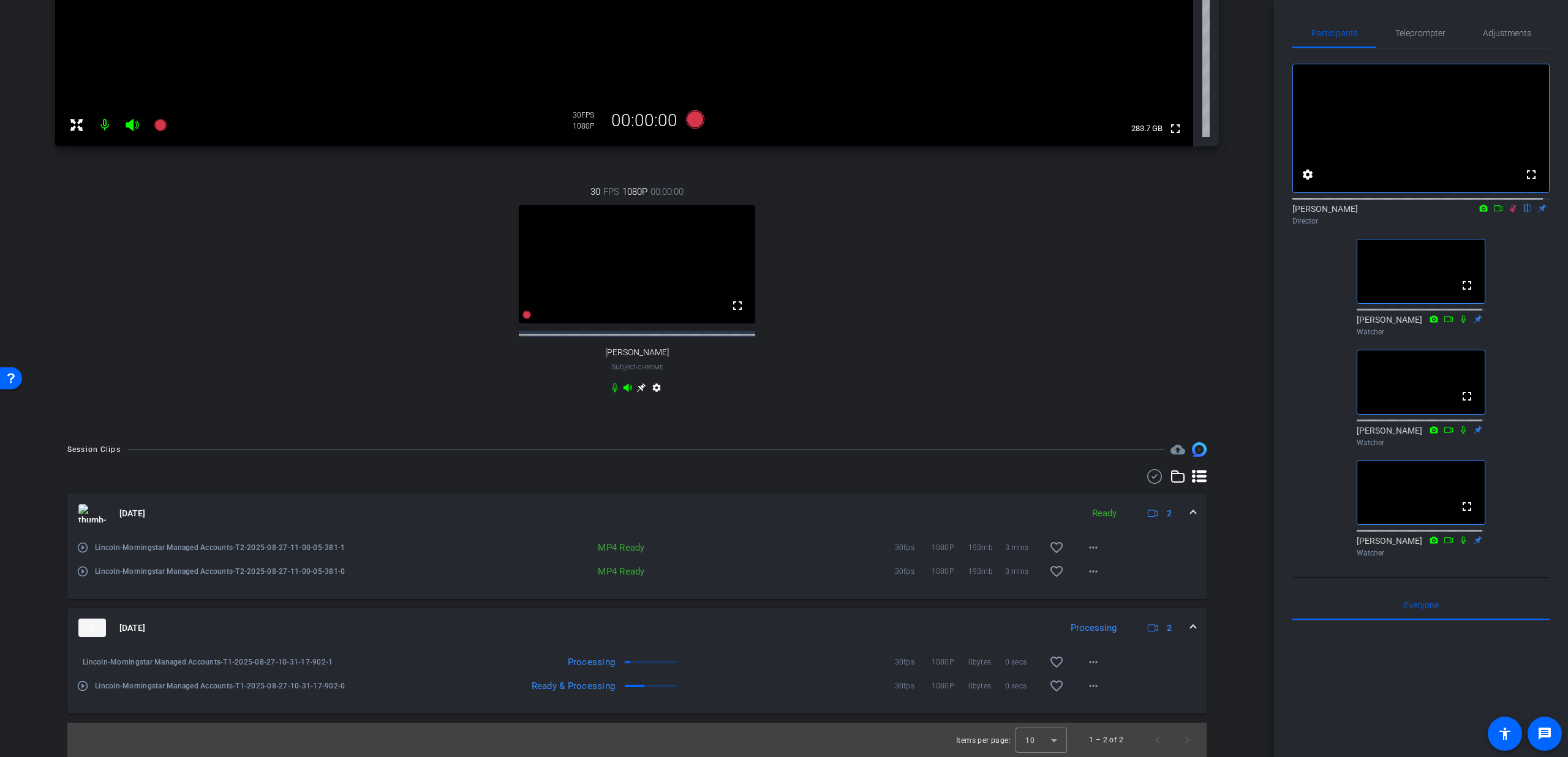
click at [80, 544] on mat-icon "play_circle_outline" at bounding box center [82, 547] width 12 height 12
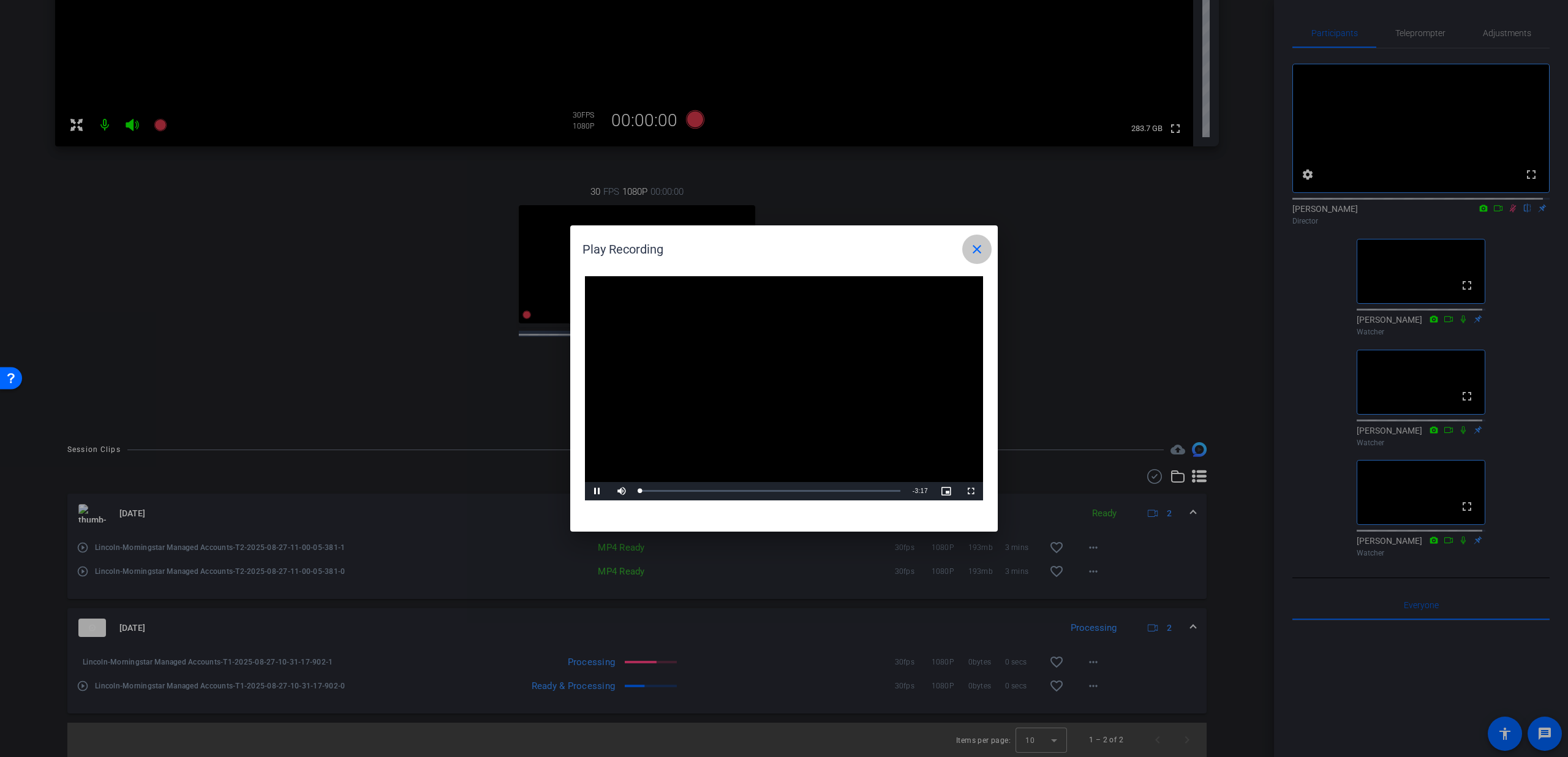
click at [987, 251] on span at bounding box center [976, 249] width 29 height 29
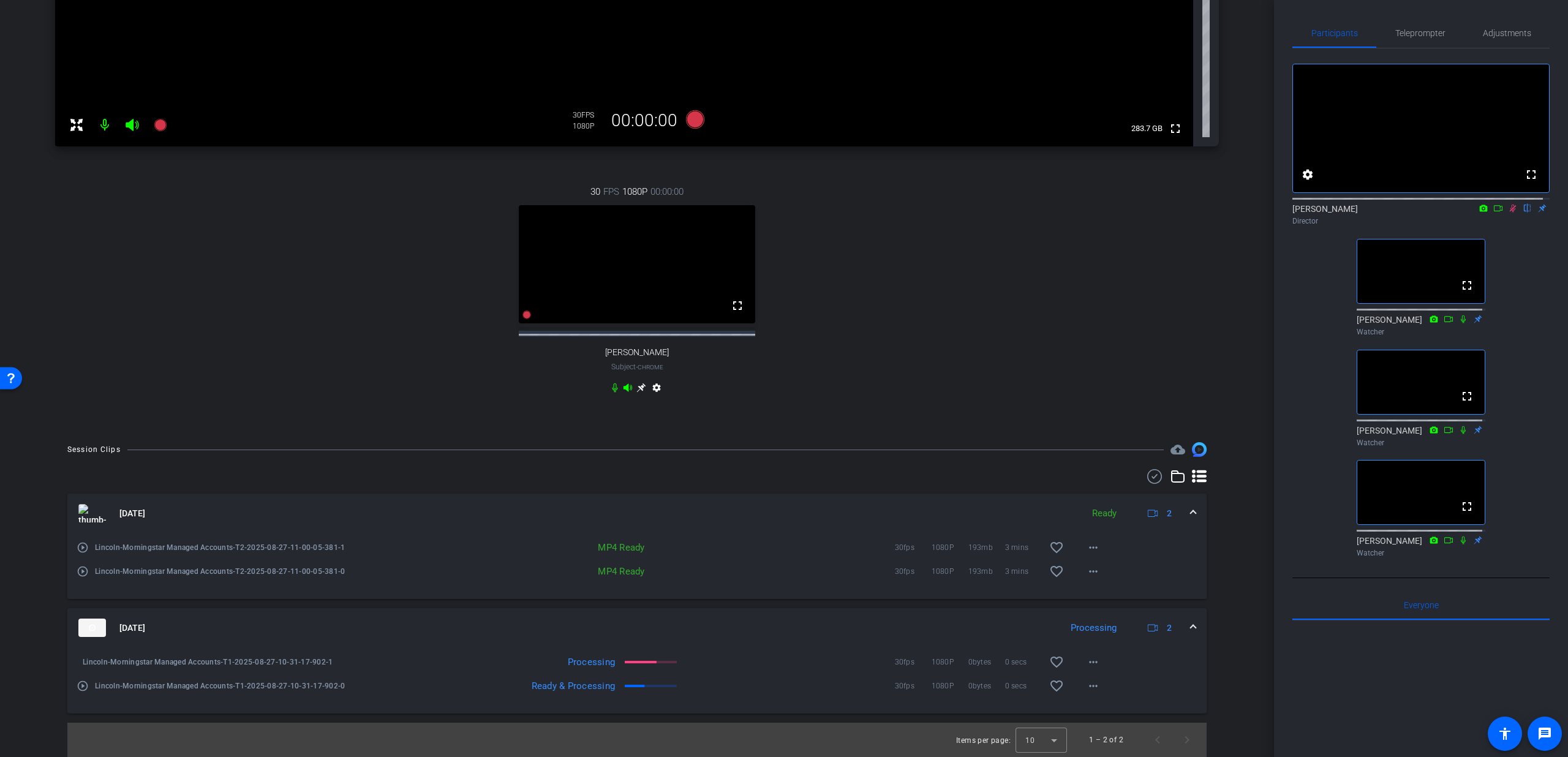
click at [1510, 212] on icon at bounding box center [1513, 208] width 10 height 8
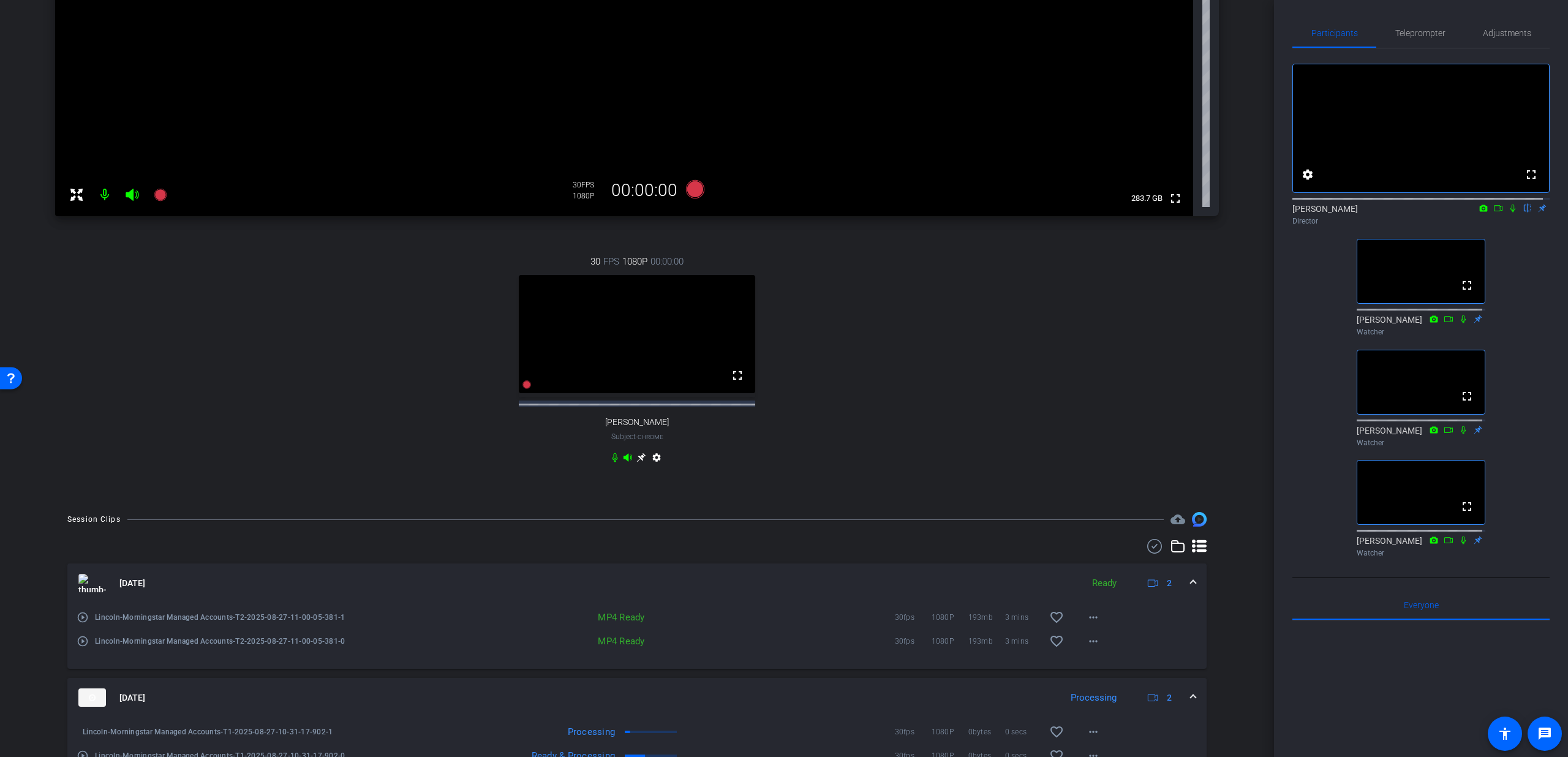
scroll to position [328, 0]
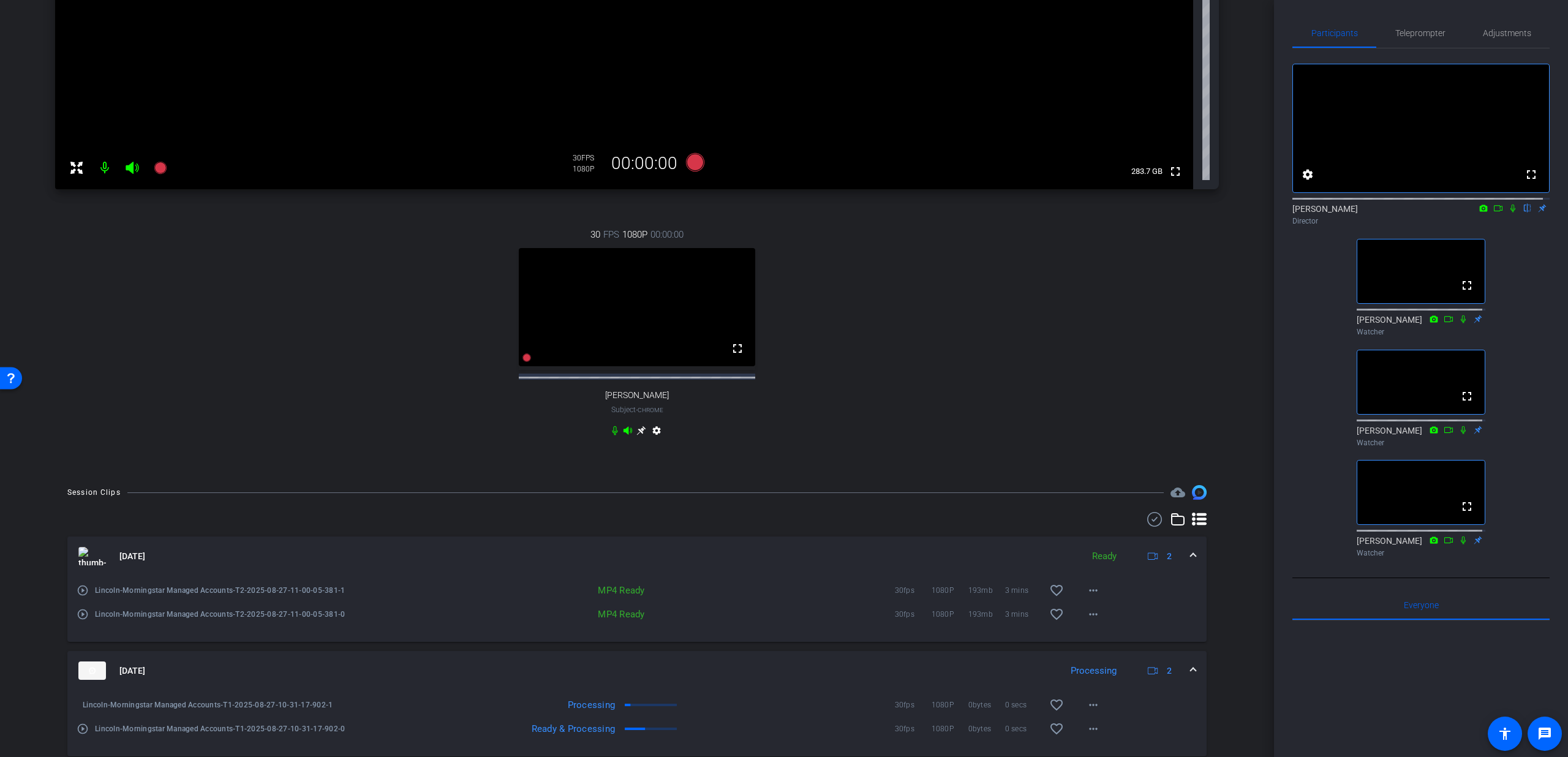
click at [1511, 212] on icon at bounding box center [1513, 208] width 5 height 8
click at [82, 597] on mat-icon "play_circle_outline" at bounding box center [82, 590] width 12 height 12
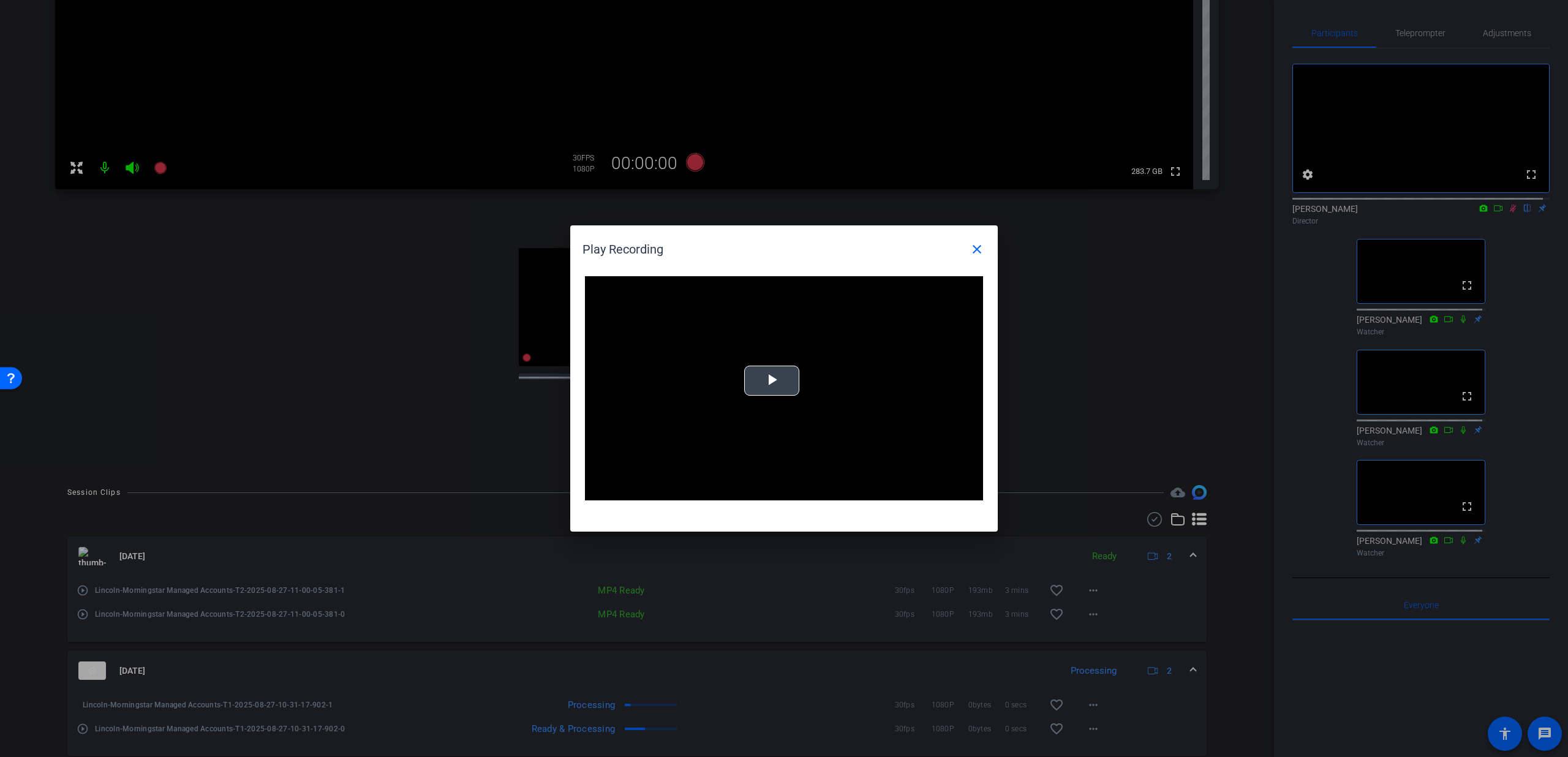
click at [772, 381] on span "Video Player" at bounding box center [772, 381] width 0 height 0
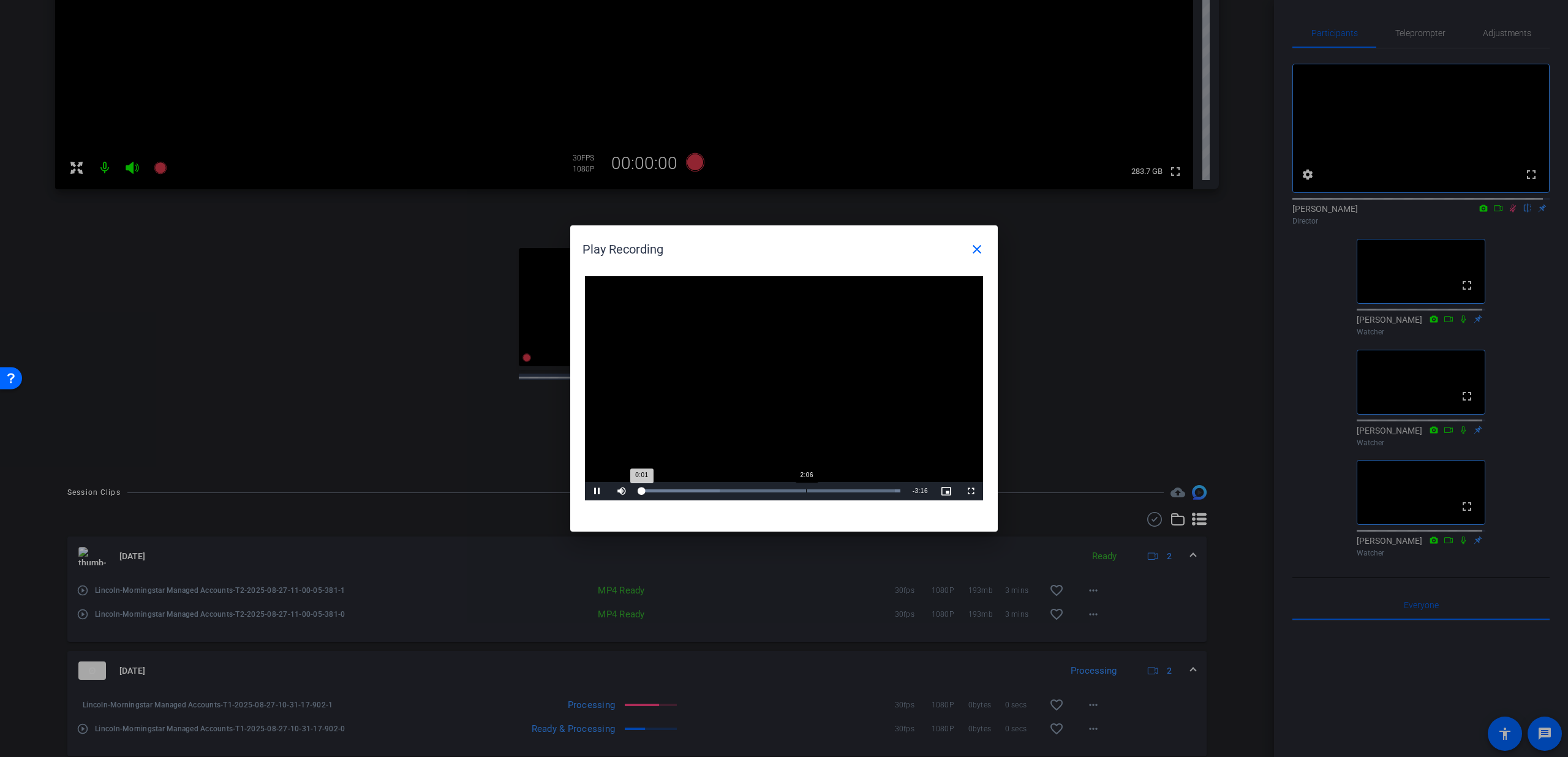
click at [806, 491] on div "Loaded : 100.00% 2:06 0:01" at bounding box center [770, 491] width 260 height 3
click at [853, 486] on div "Loaded : 100.00% 2:41 2:41" at bounding box center [771, 491] width 273 height 19
click at [977, 243] on mat-icon "close" at bounding box center [977, 250] width 15 height 15
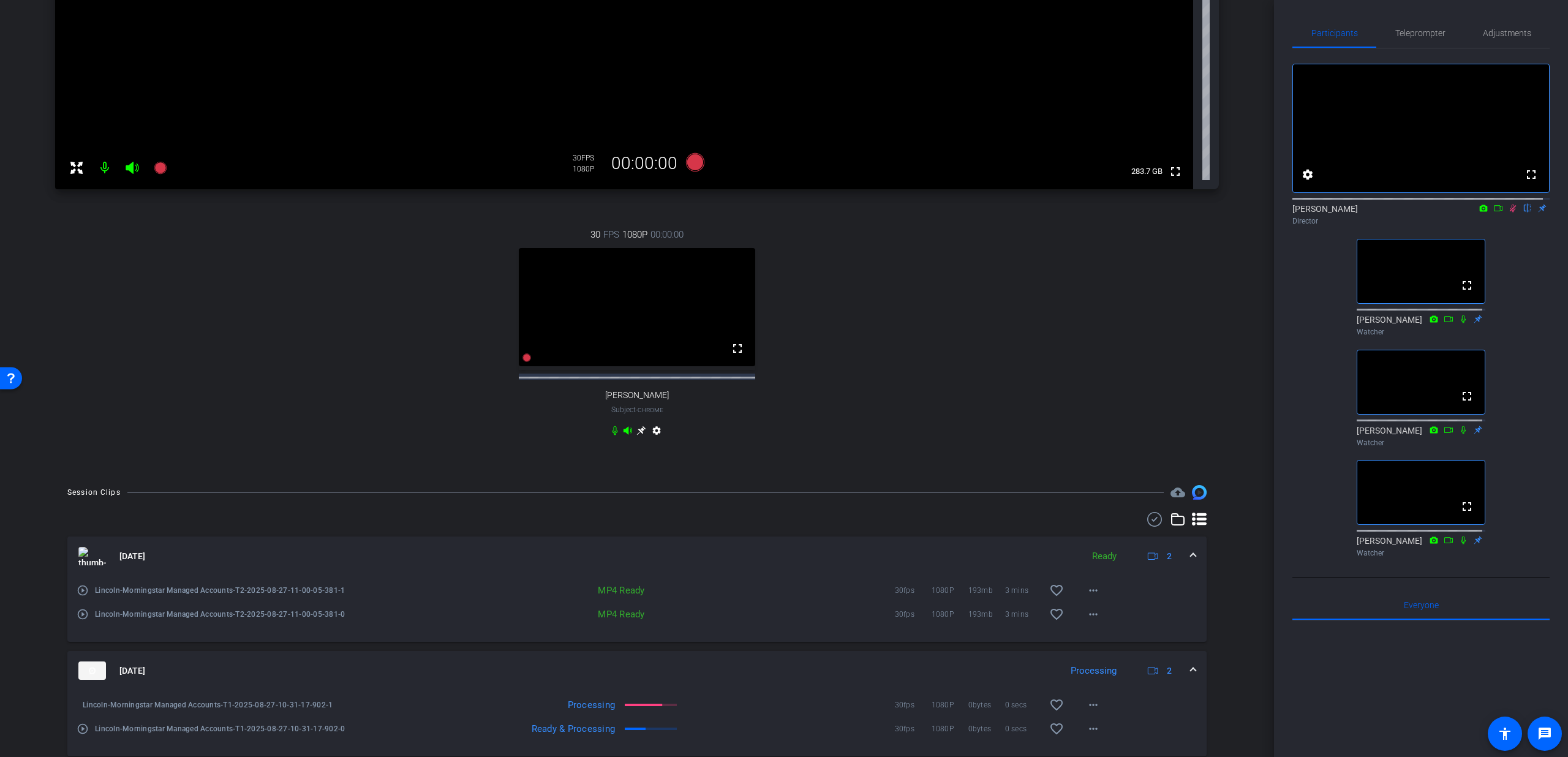
click at [82, 735] on mat-icon "play_circle_outline" at bounding box center [82, 729] width 12 height 12
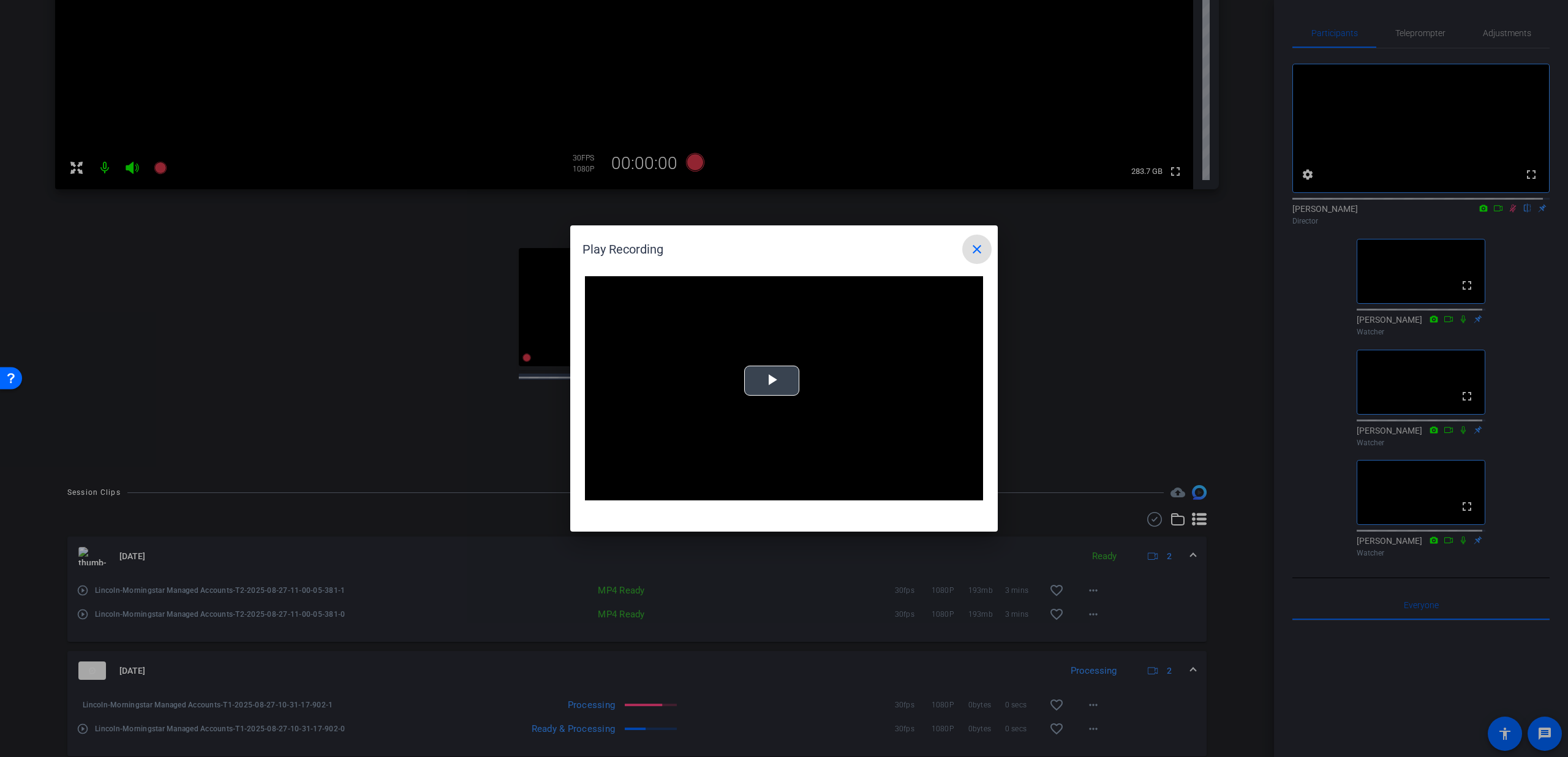
click at [773, 355] on video "Video Player" at bounding box center [784, 387] width 398 height 224
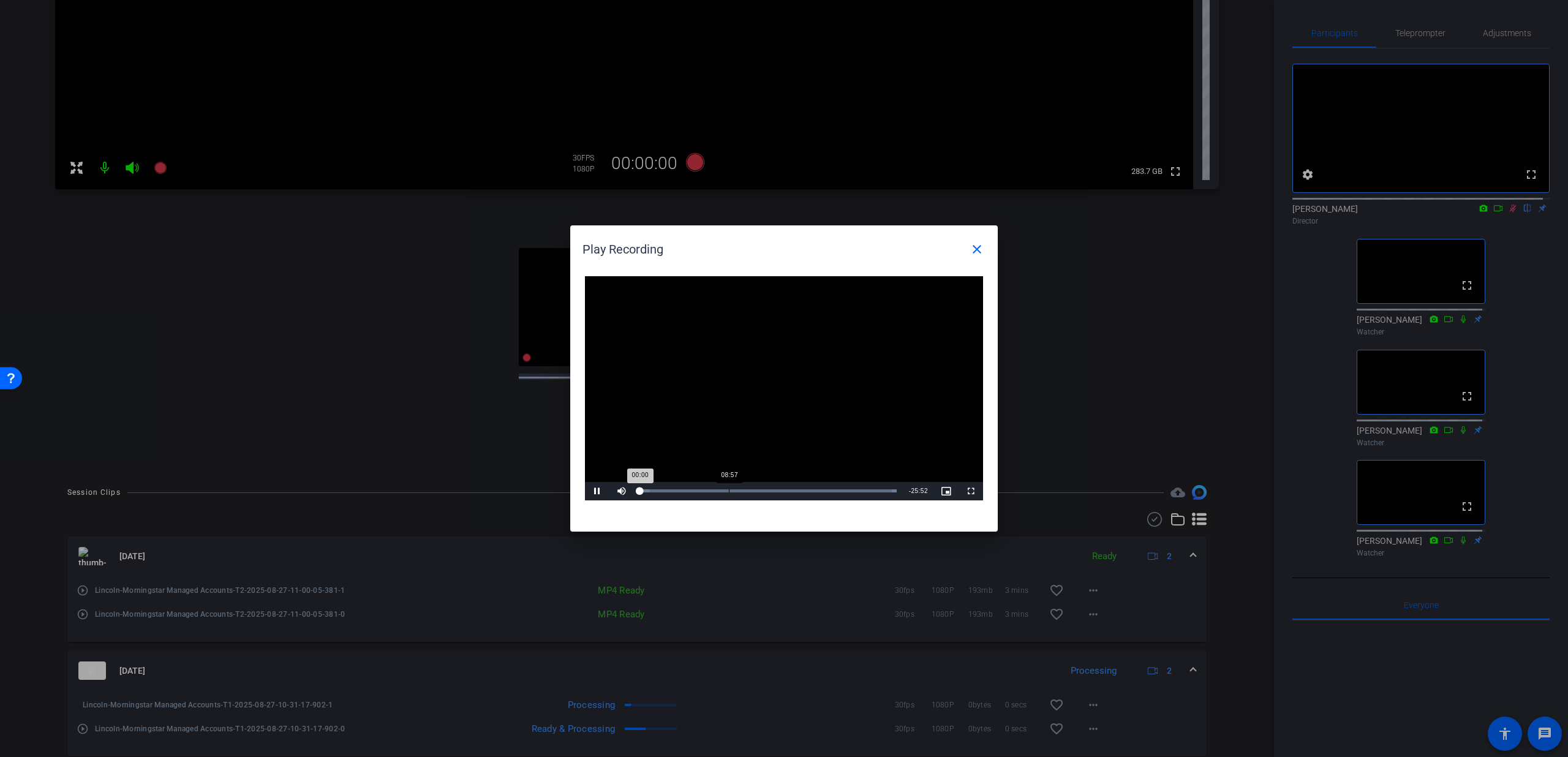
click at [728, 489] on div "Loaded : 100.00% 08:57 00:00" at bounding box center [769, 491] width 256 height 3
click at [970, 245] on mat-icon "close" at bounding box center [977, 250] width 15 height 15
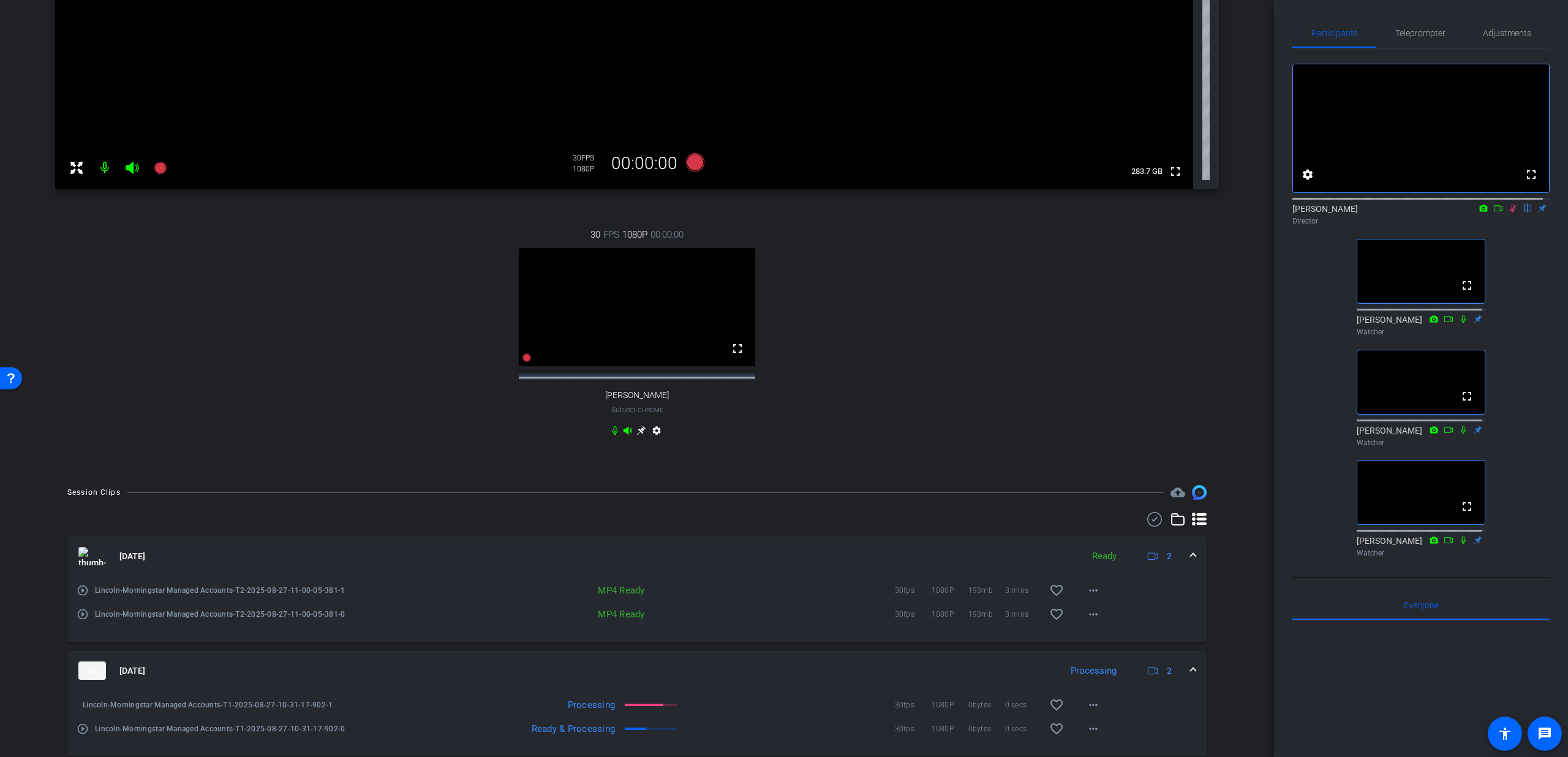
click at [1508, 212] on icon at bounding box center [1513, 208] width 10 height 8
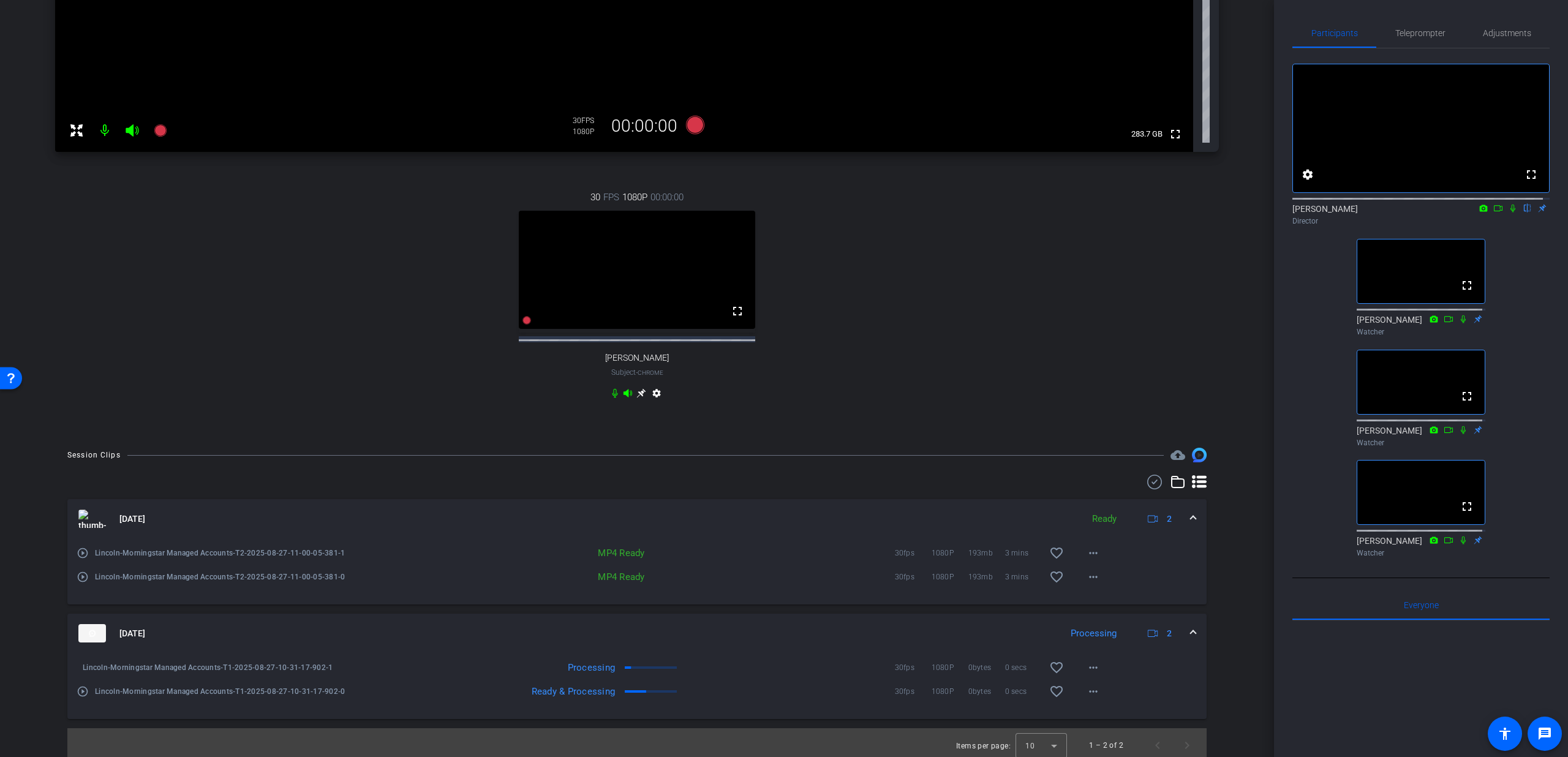
scroll to position [381, 0]
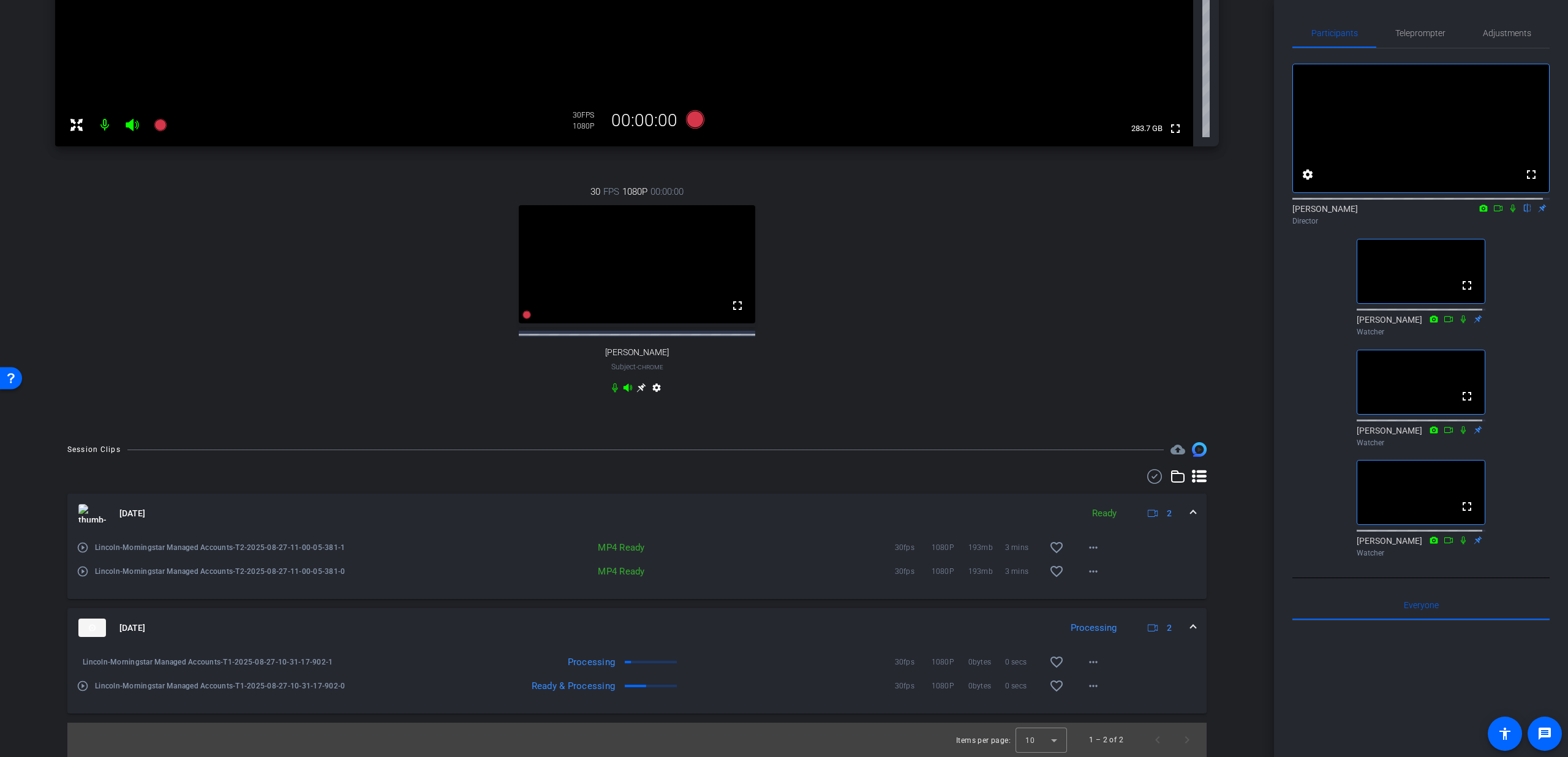
click at [1181, 628] on div "[DATE] Processing 2" at bounding box center [635, 627] width 1113 height 19
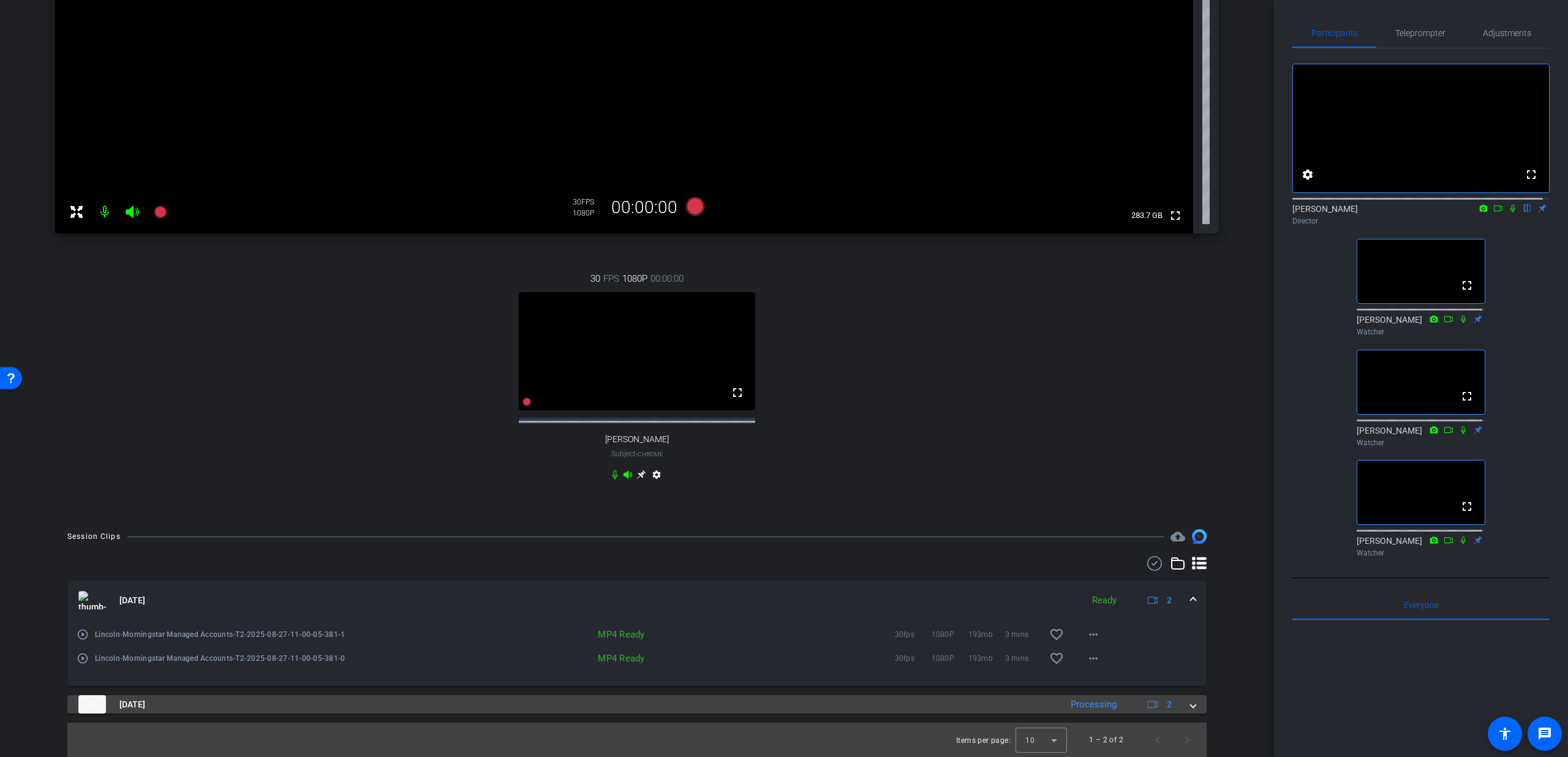
scroll to position [295, 0]
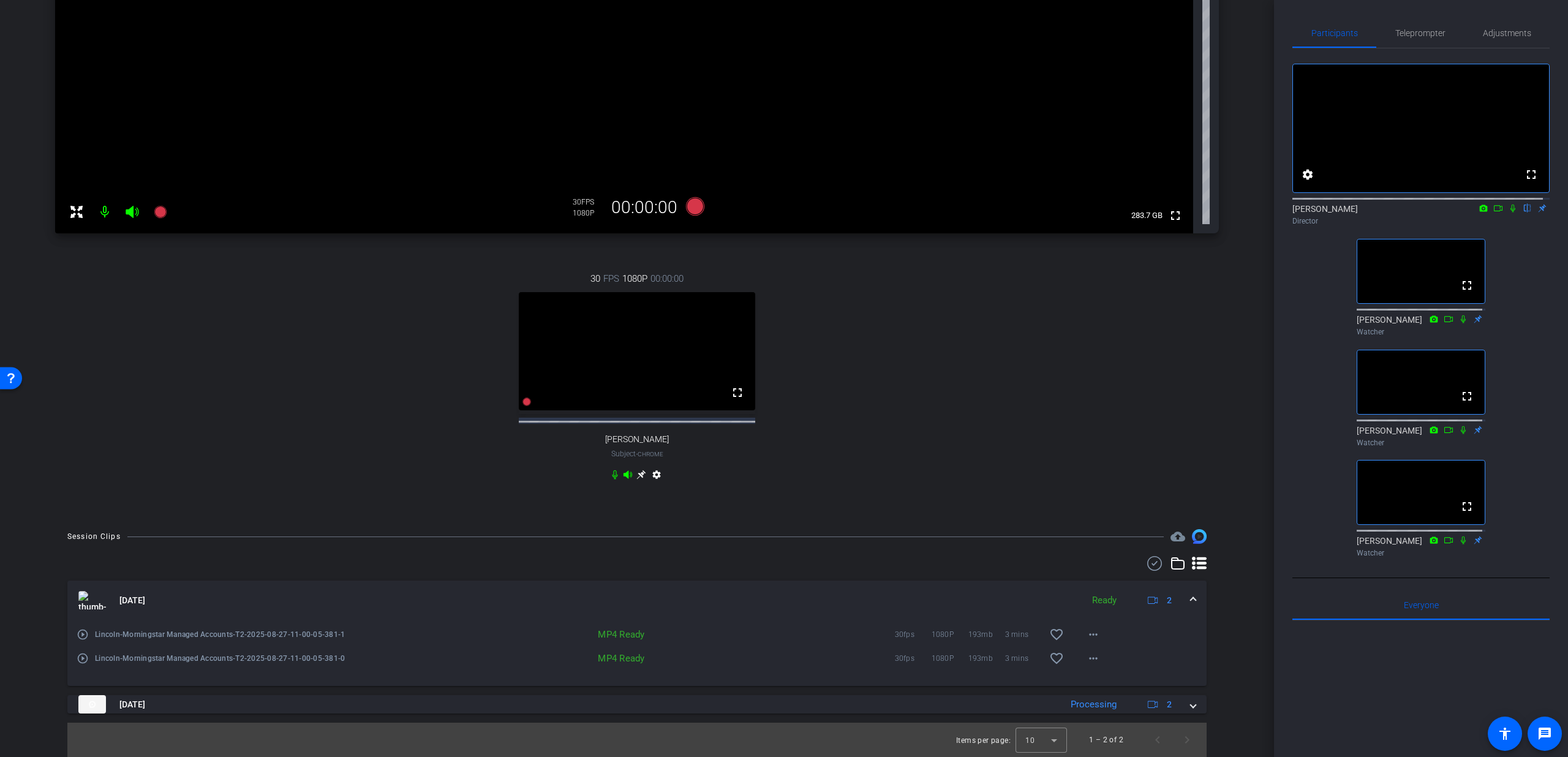
click at [1178, 599] on div "[DATE] Ready 2" at bounding box center [635, 600] width 1113 height 19
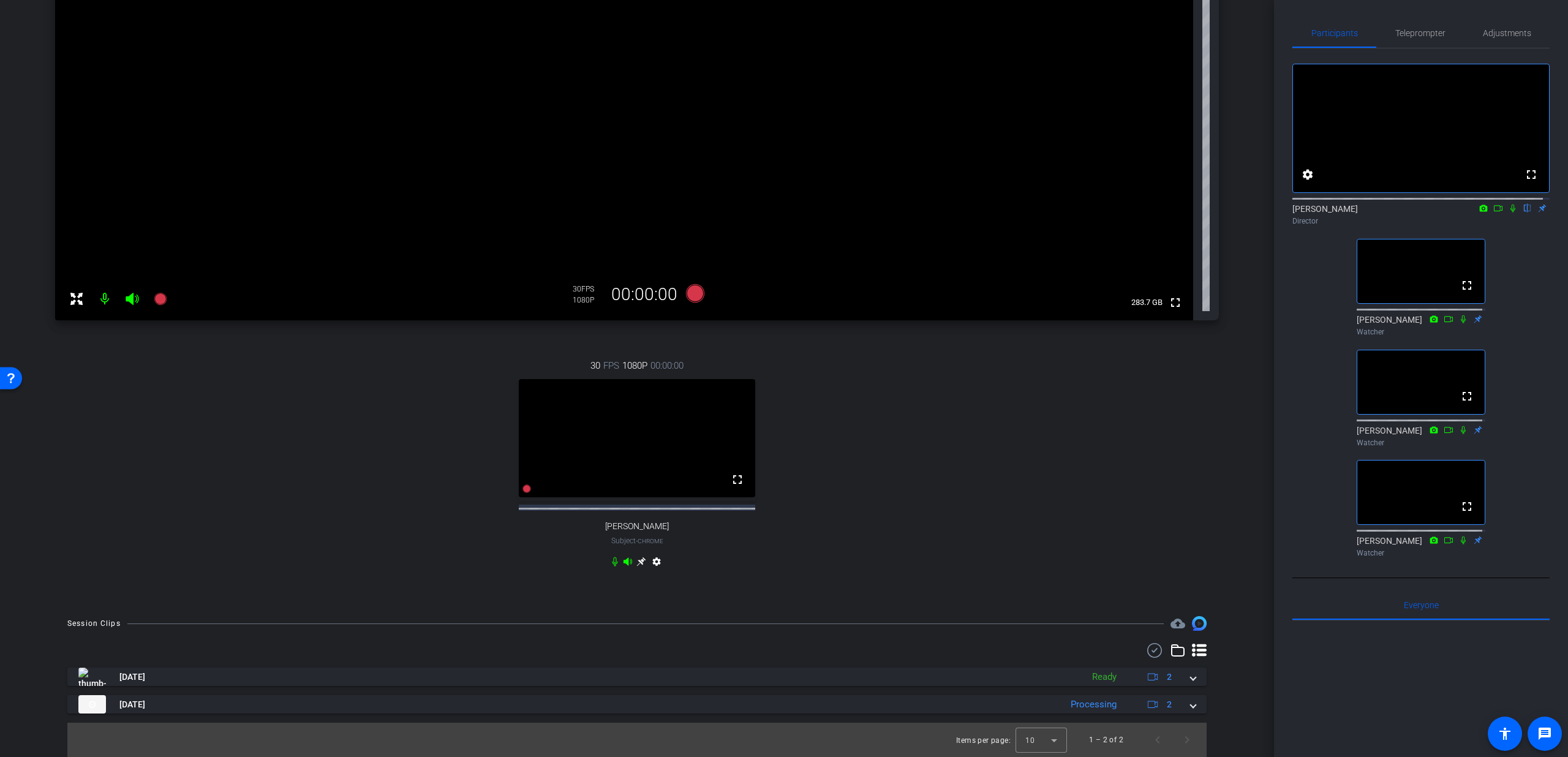
scroll to position [208, 0]
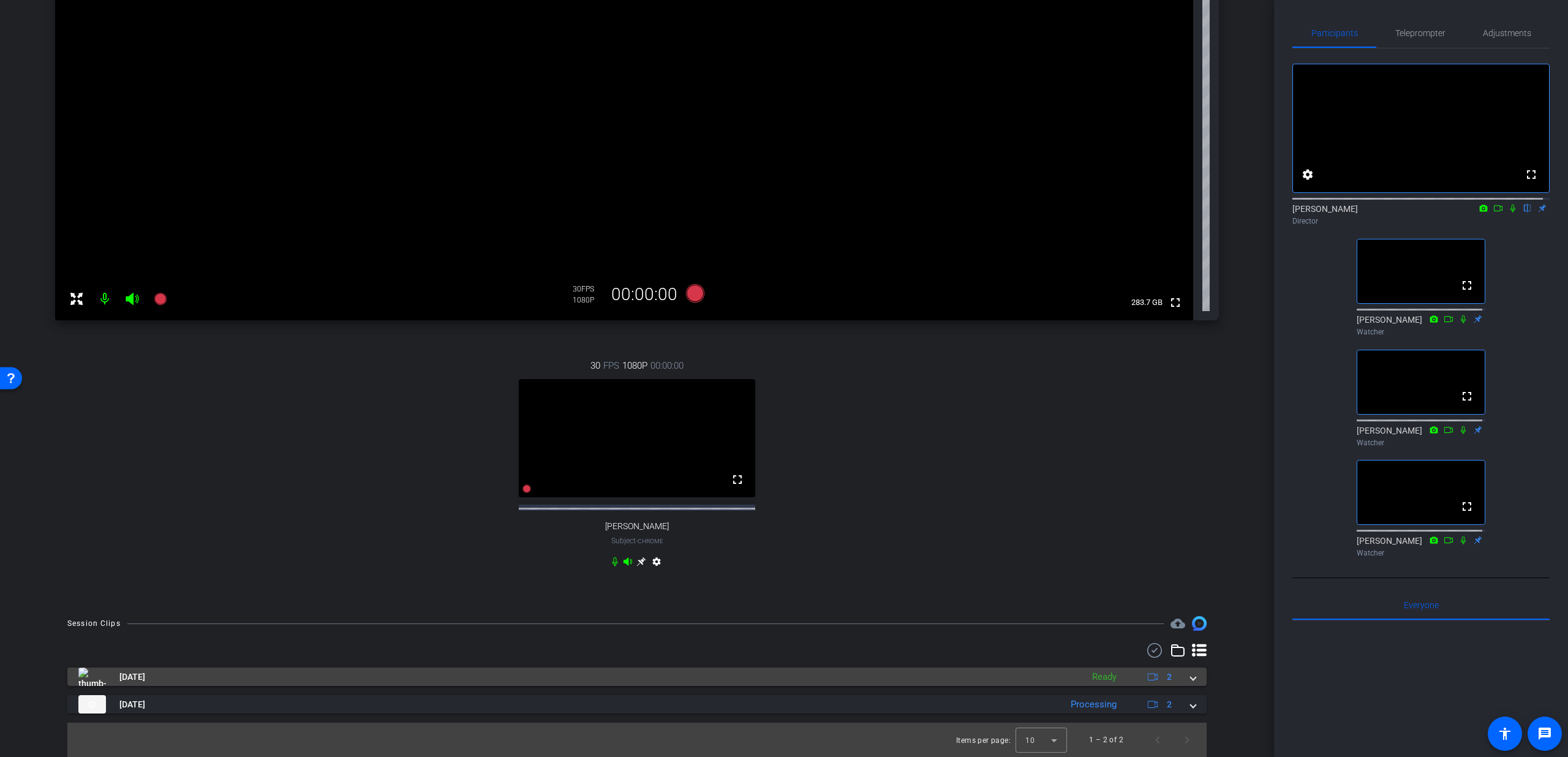
click at [1191, 680] on span at bounding box center [1193, 677] width 5 height 13
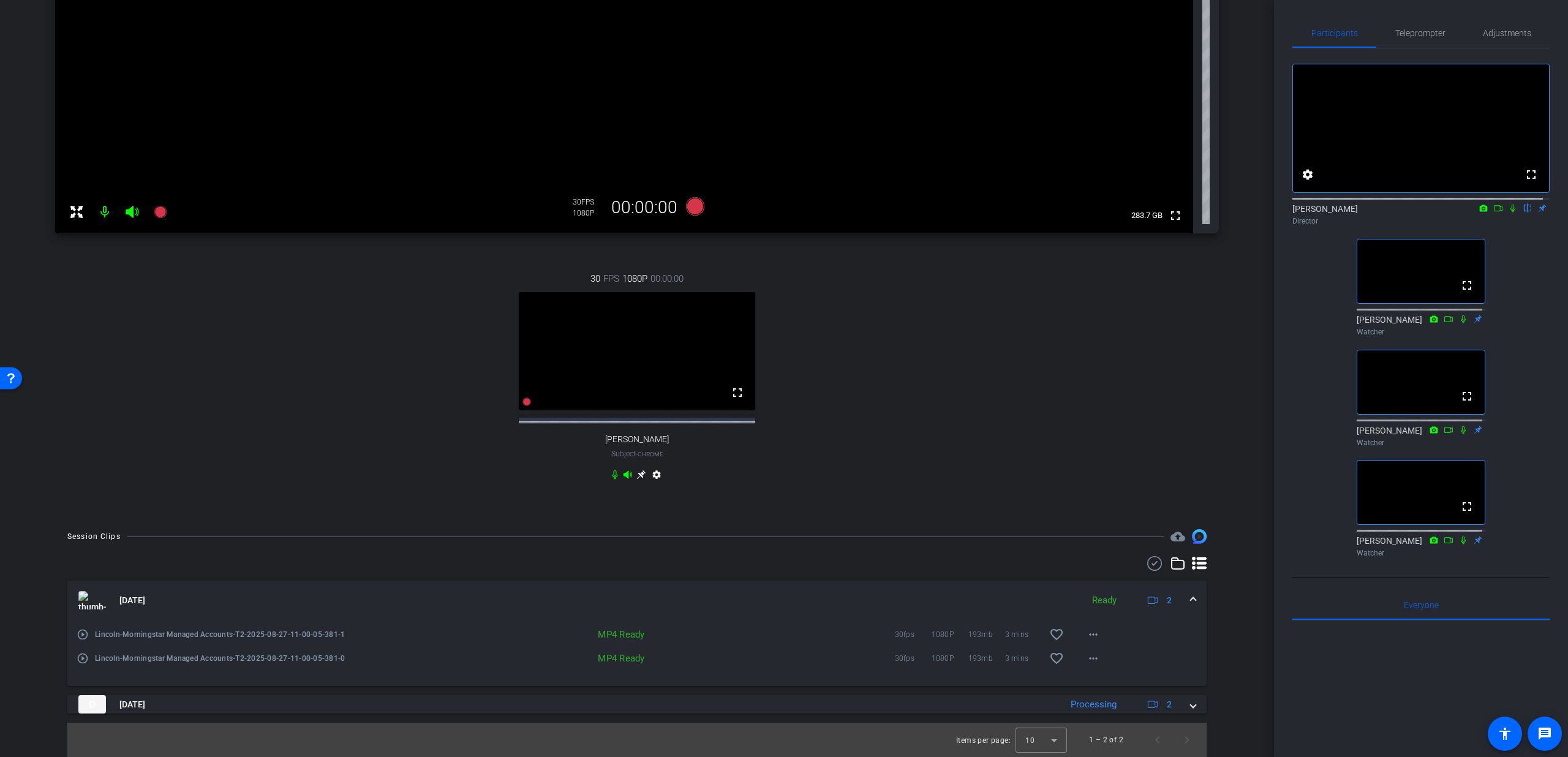
scroll to position [295, 0]
click at [1191, 600] on span at bounding box center [1193, 600] width 5 height 13
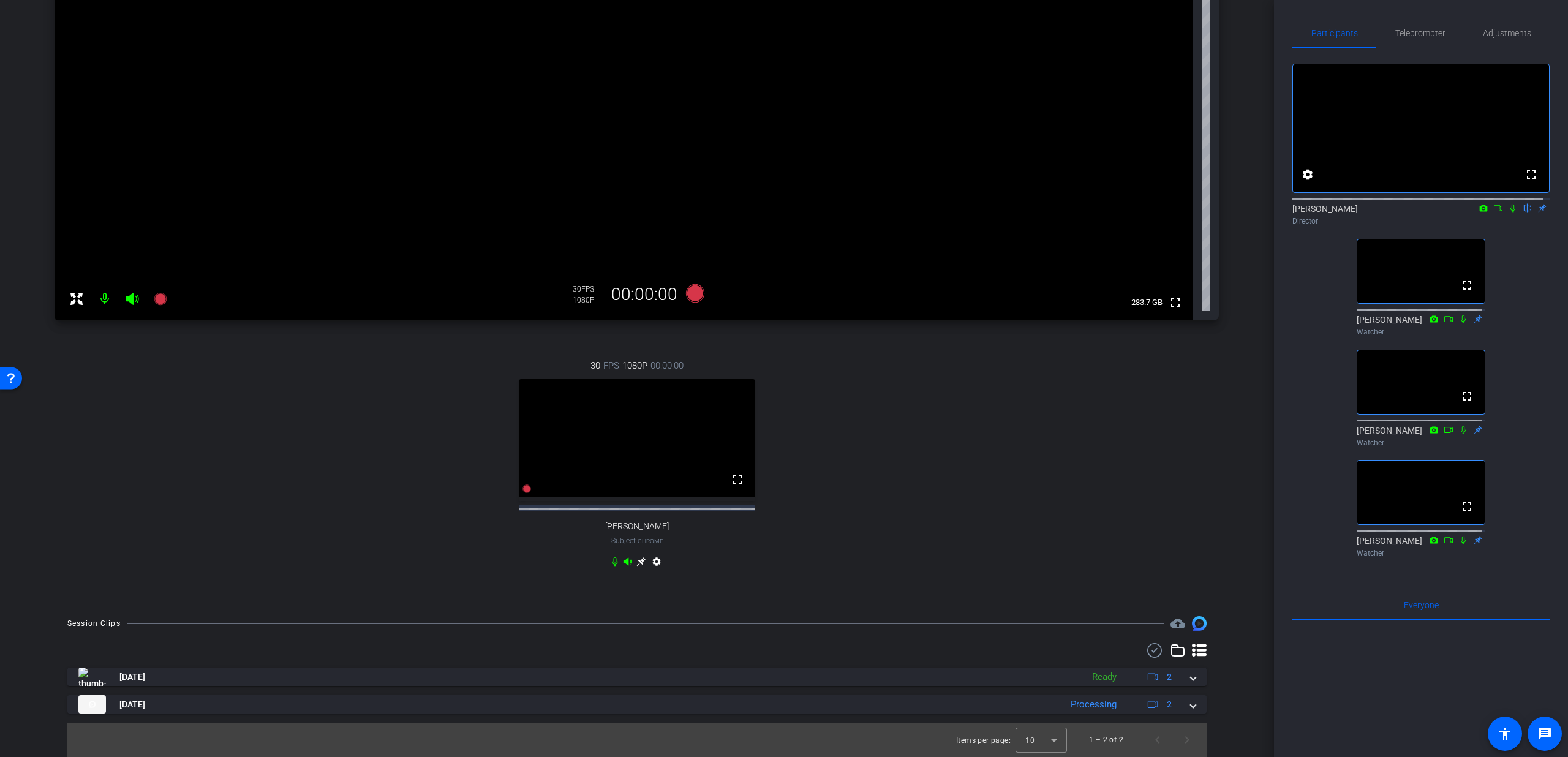
scroll to position [0, 0]
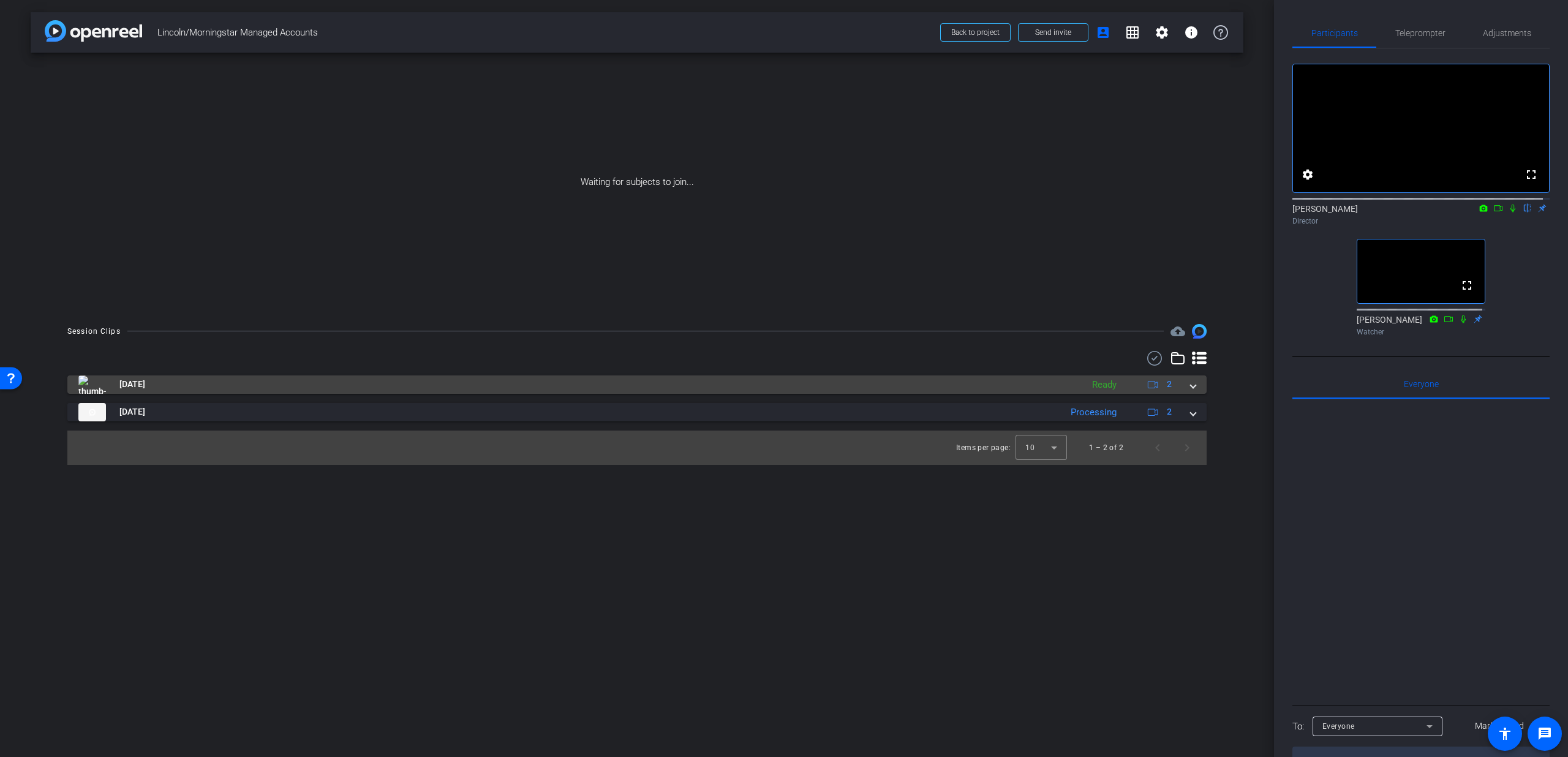
click at [1187, 390] on div "[DATE] Ready 2" at bounding box center [635, 384] width 1113 height 19
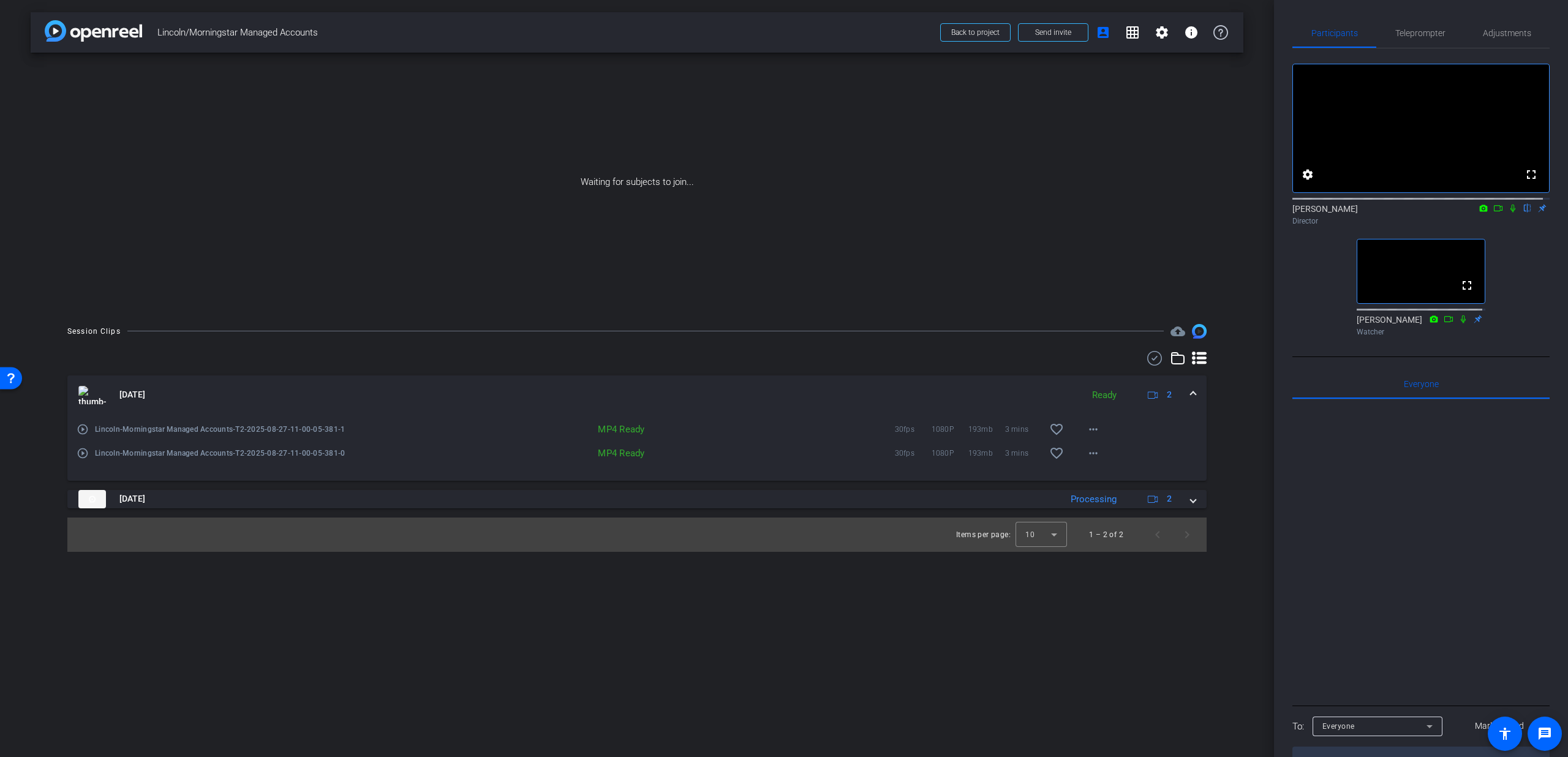
click at [1186, 398] on div "[DATE] Ready 2" at bounding box center [635, 395] width 1113 height 19
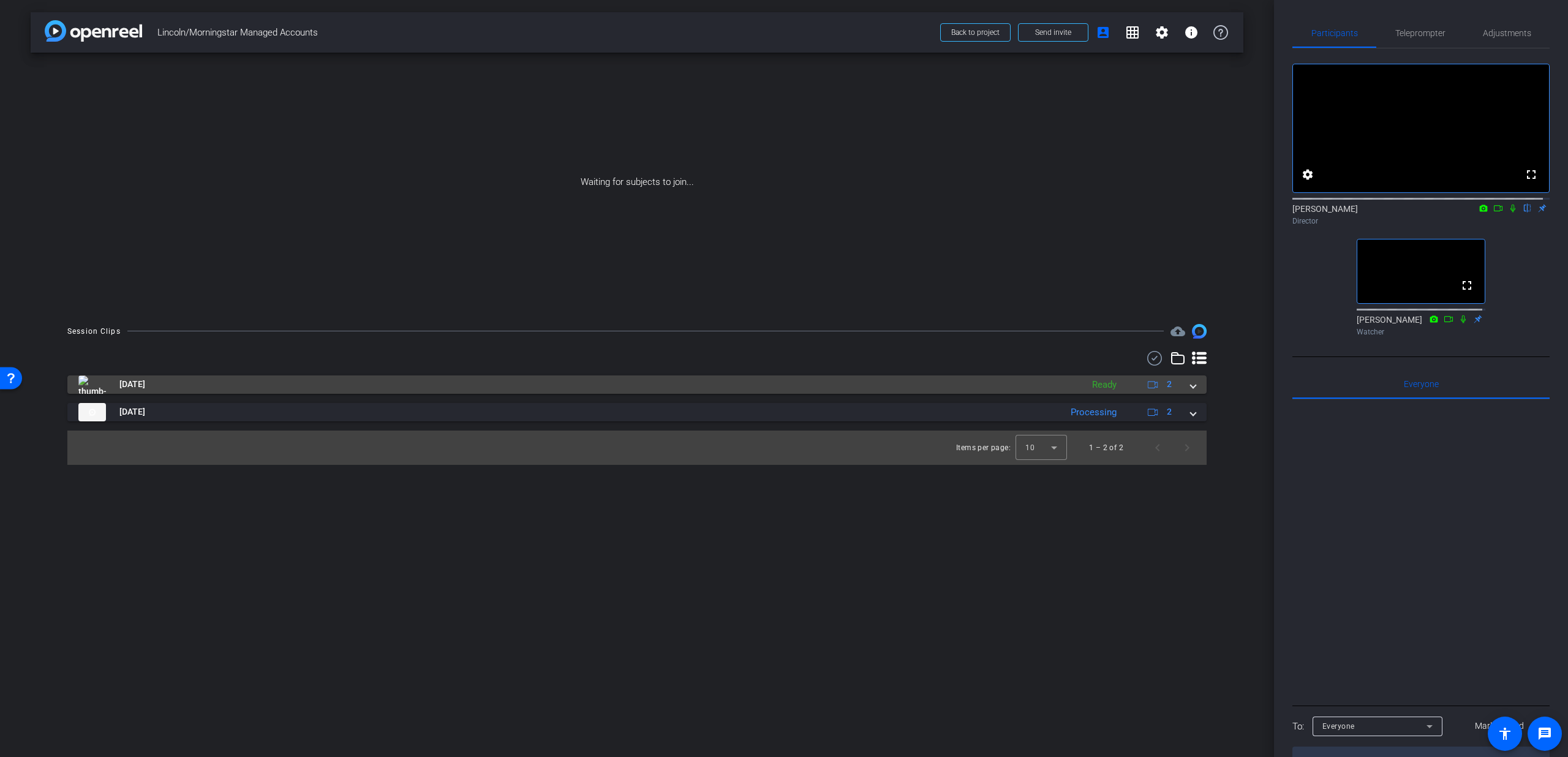
click at [1193, 390] on span at bounding box center [1193, 384] width 5 height 13
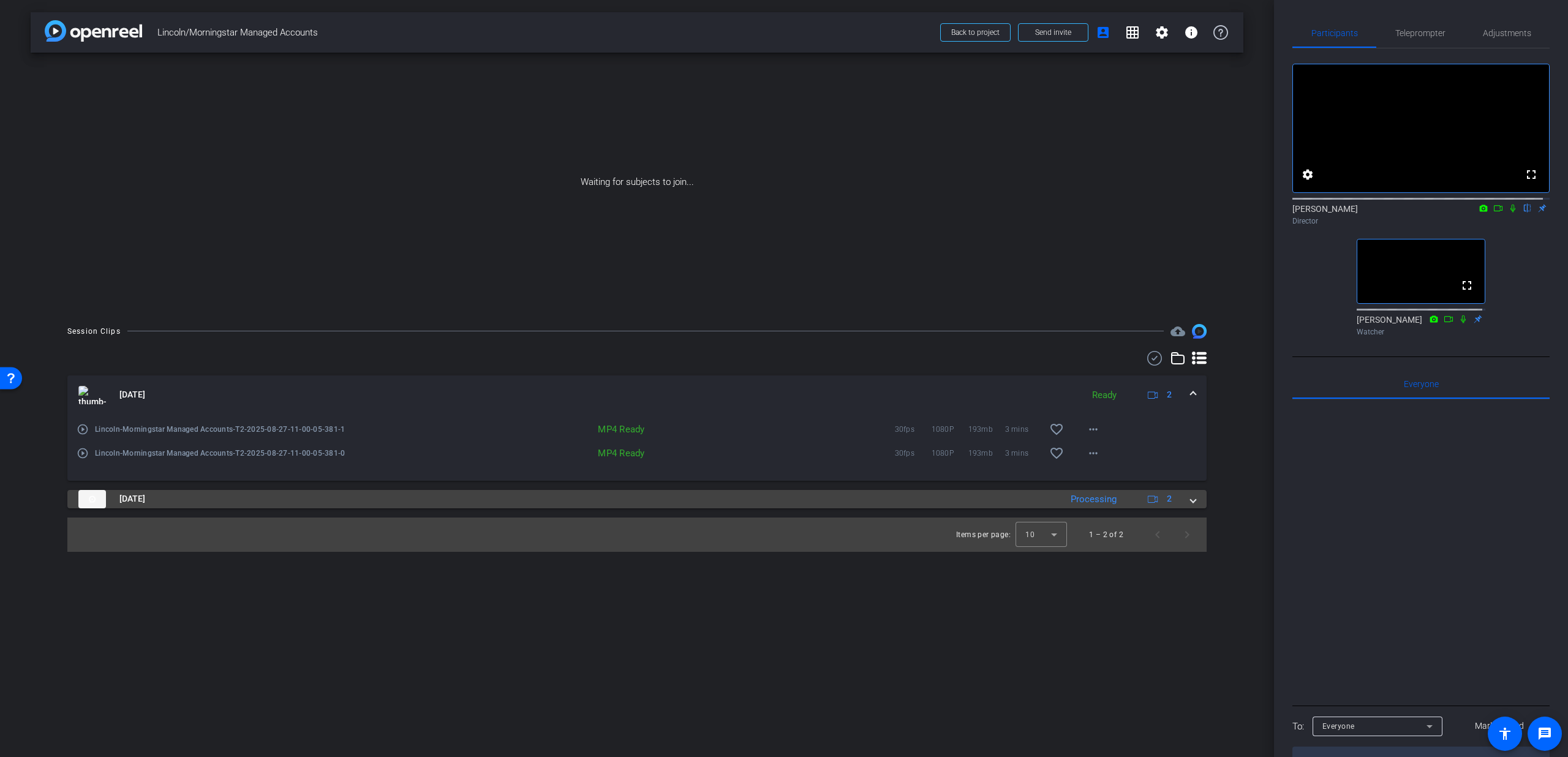
click at [1190, 504] on div "[DATE] Processing 2" at bounding box center [635, 499] width 1113 height 19
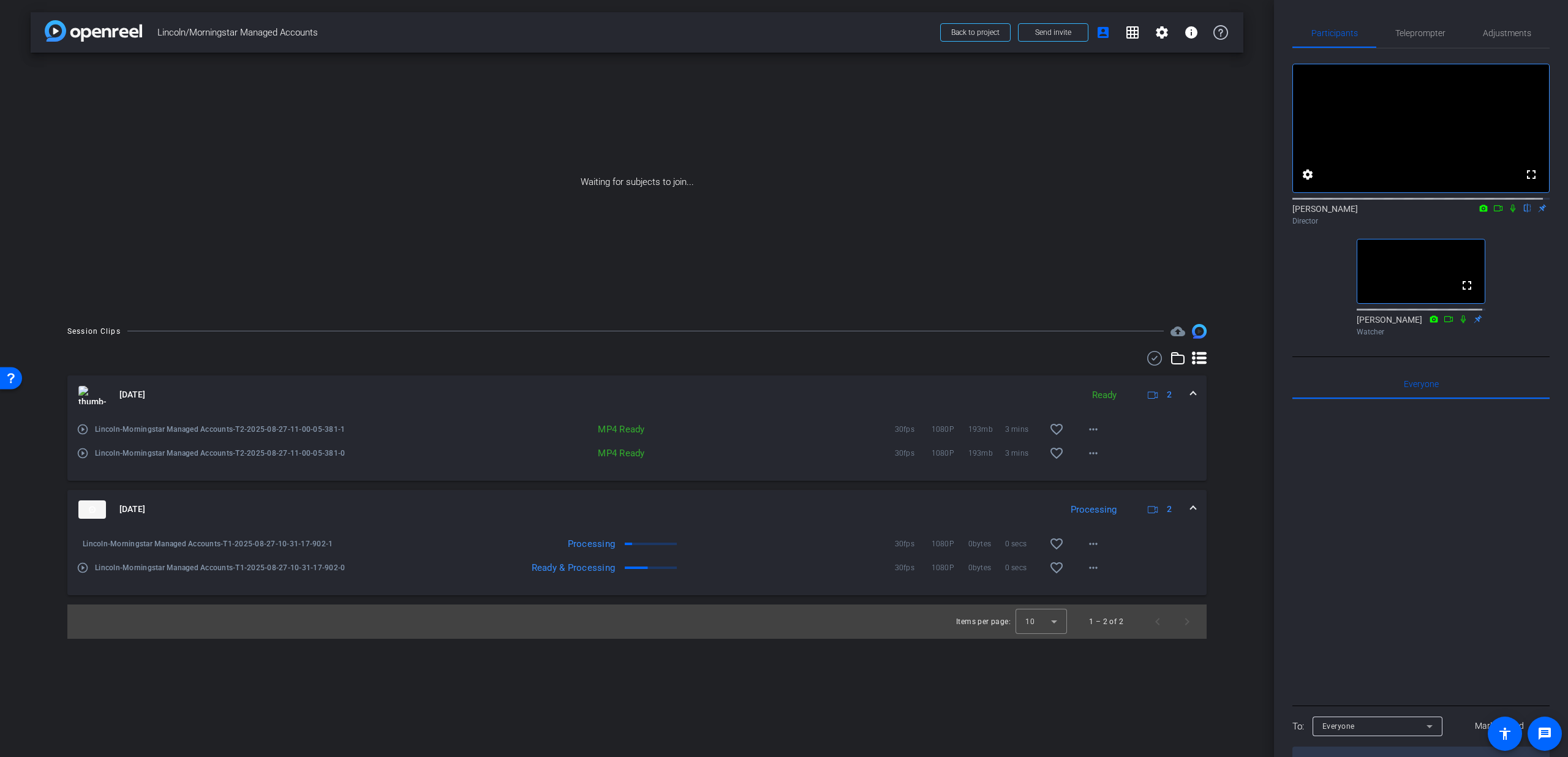
click at [1192, 507] on span at bounding box center [1193, 509] width 5 height 13
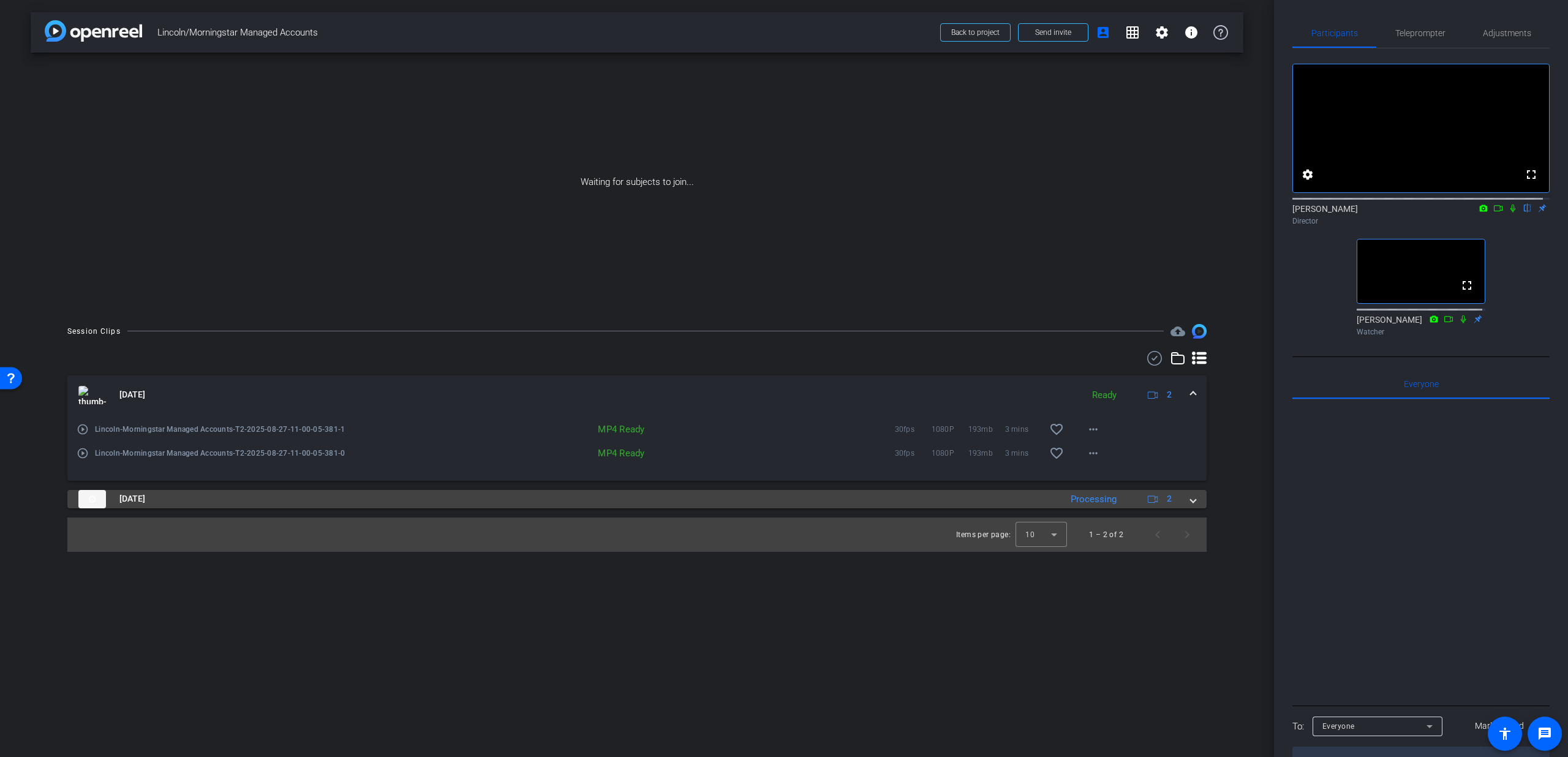
click at [1192, 507] on mat-expansion-panel-header "[DATE] Processing 2" at bounding box center [637, 499] width 1140 height 19
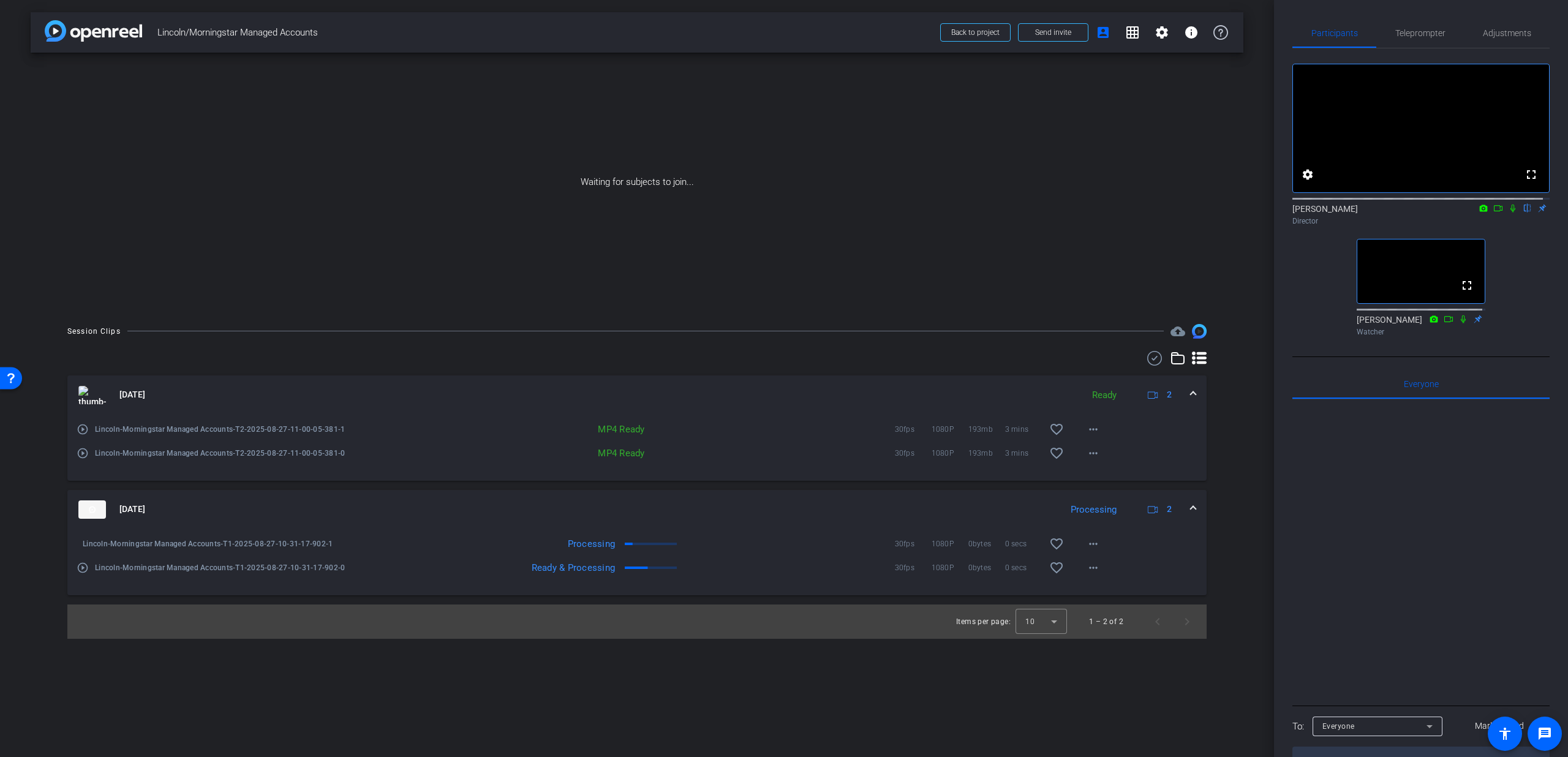
click at [1192, 507] on span at bounding box center [1193, 509] width 5 height 13
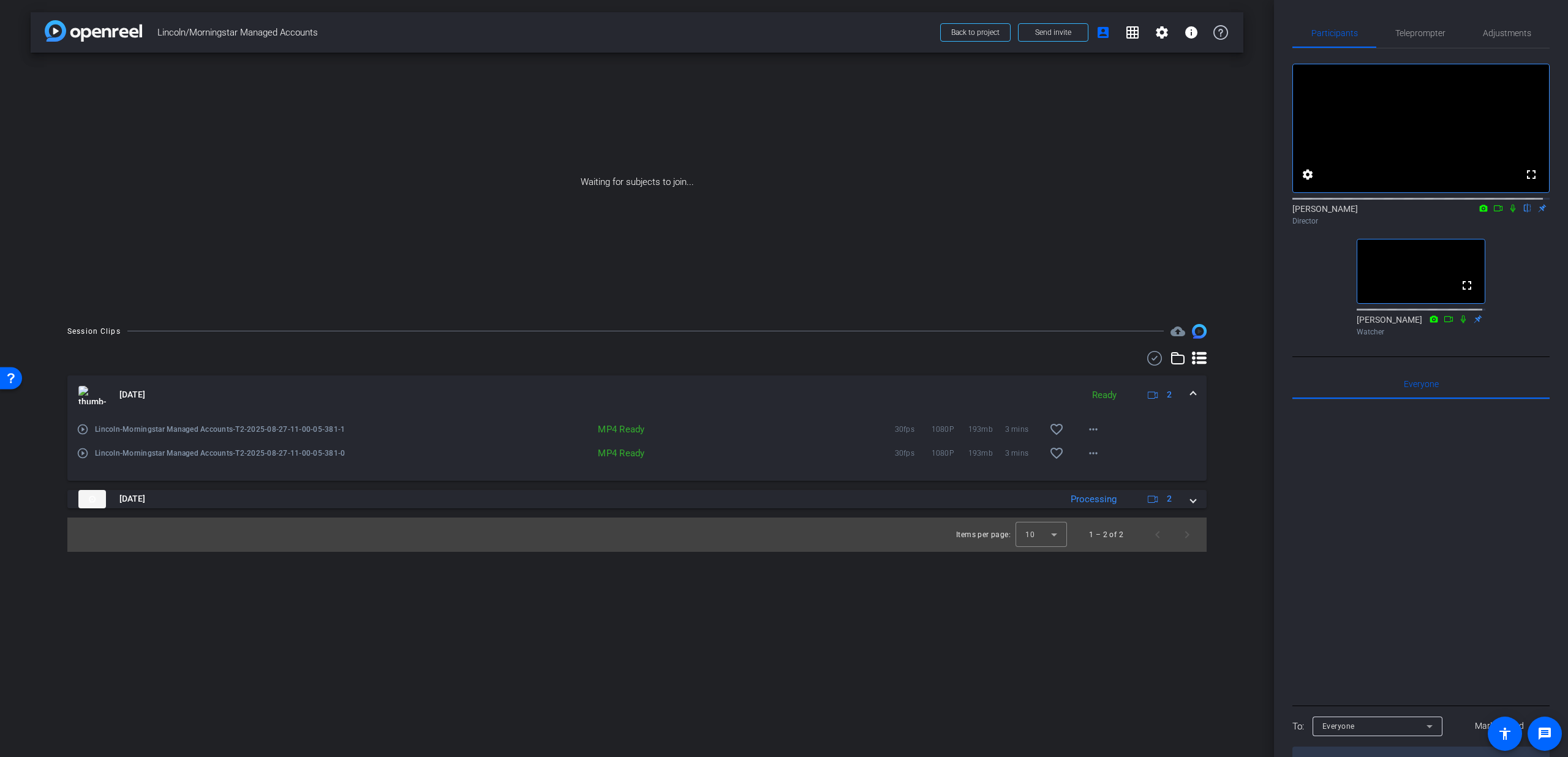
click at [1192, 393] on span at bounding box center [1193, 394] width 5 height 13
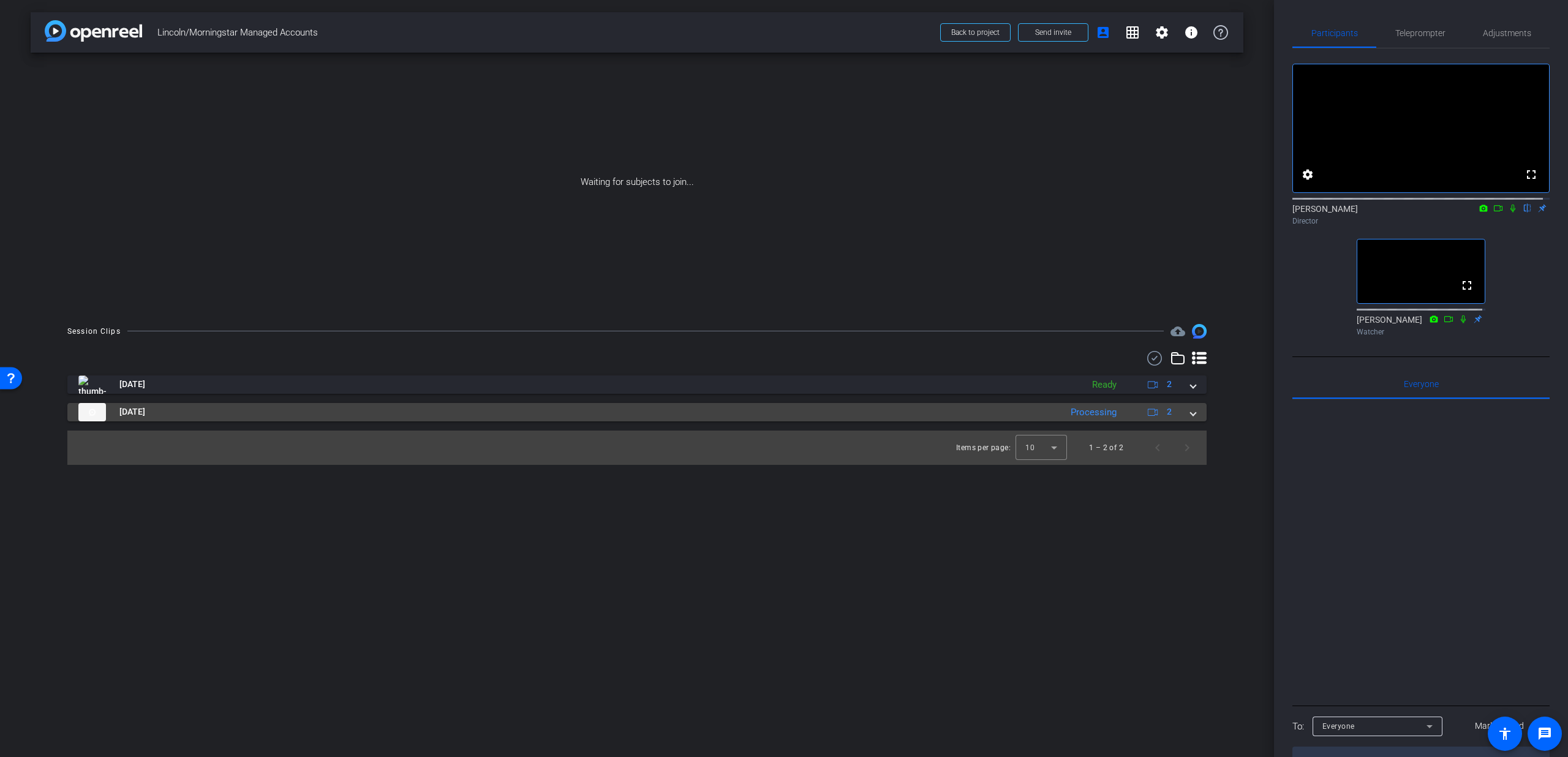
click at [1195, 412] on span at bounding box center [1193, 411] width 5 height 13
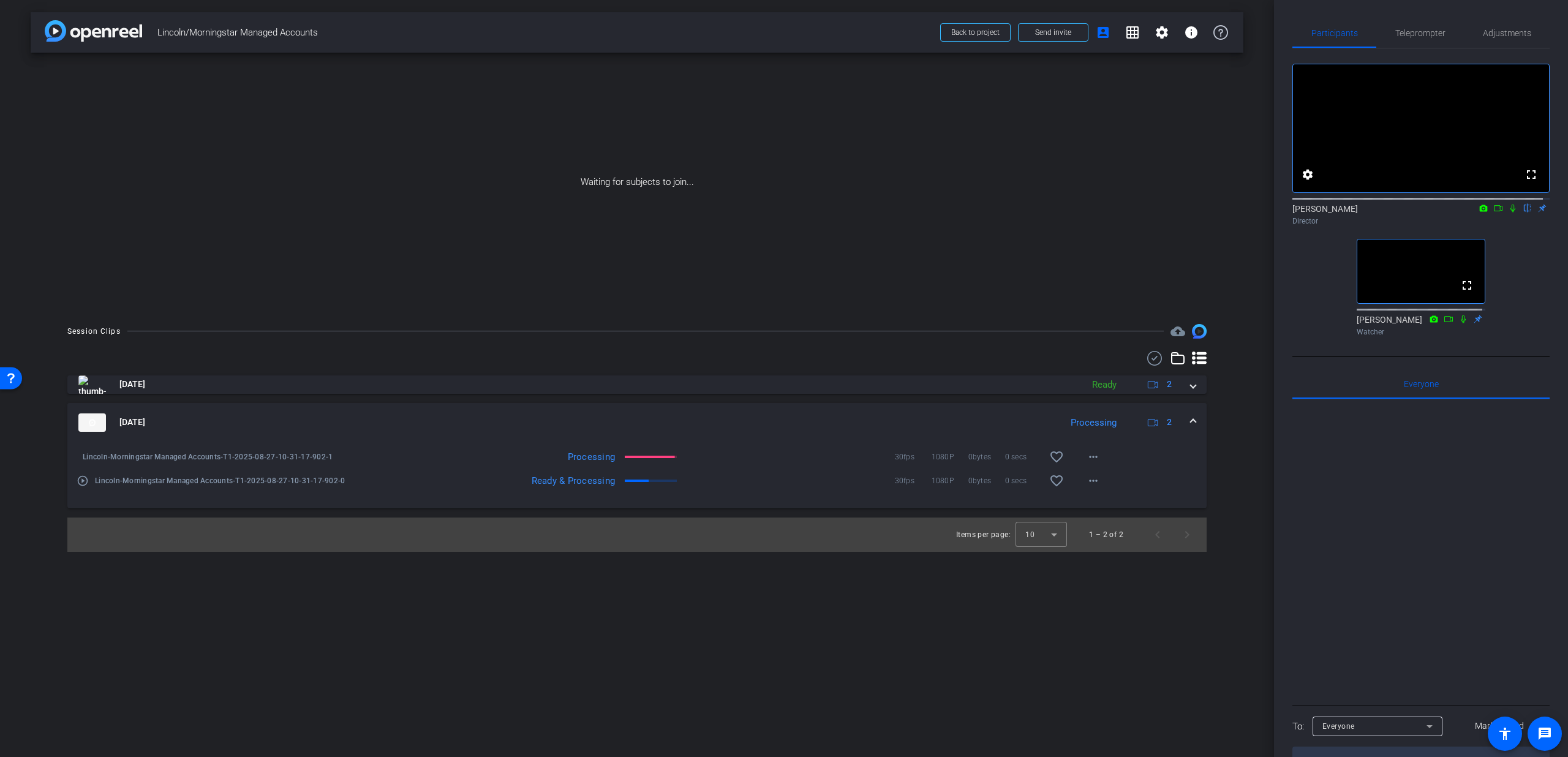
click at [1200, 424] on mat-expansion-panel-header "[DATE] Processing 2" at bounding box center [637, 423] width 1140 height 39
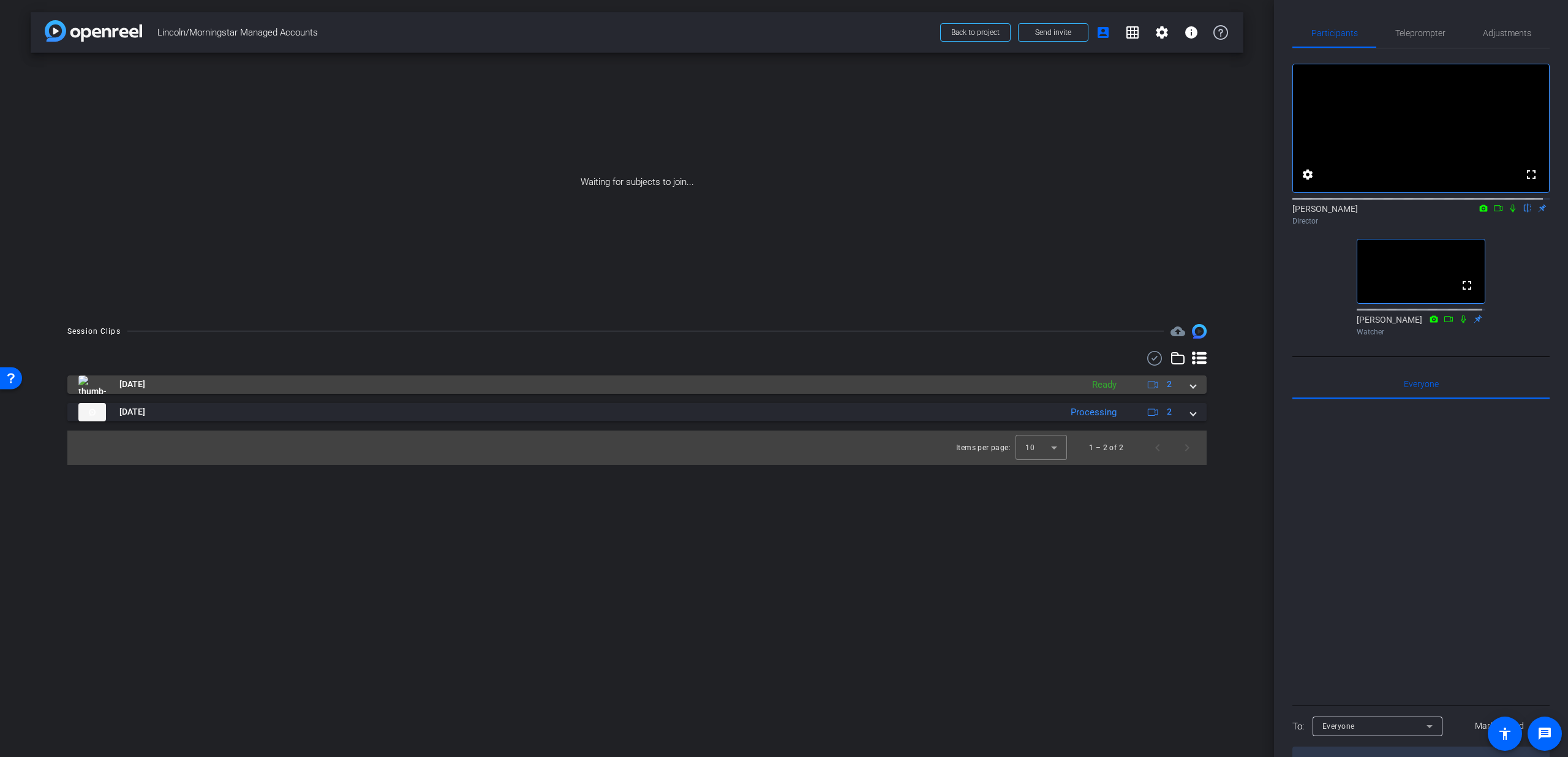
click at [1196, 390] on mat-expansion-panel-header "[DATE] Ready 2" at bounding box center [637, 384] width 1140 height 19
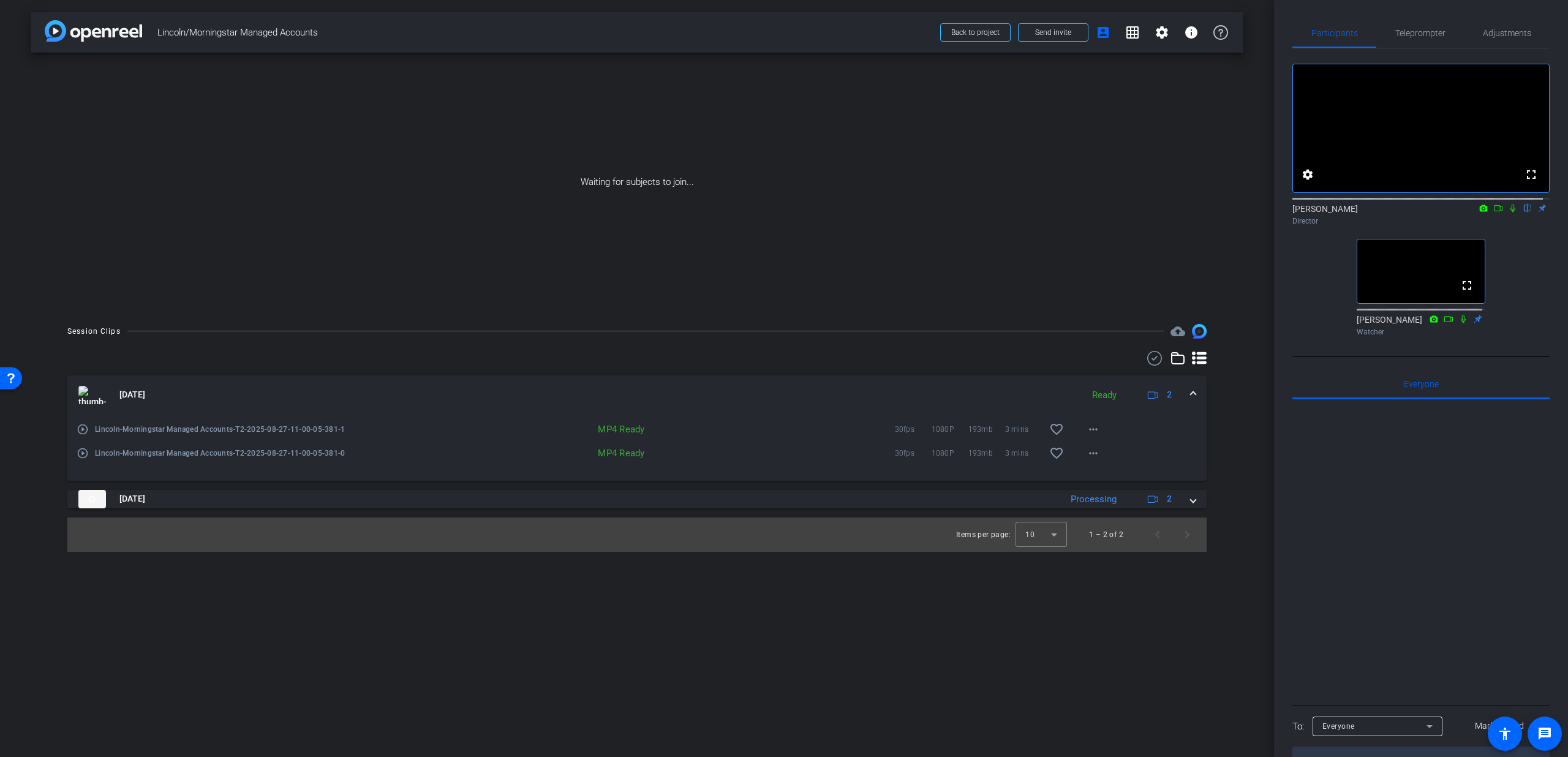
click at [1511, 212] on icon at bounding box center [1513, 208] width 5 height 8
click at [77, 428] on mat-icon "play_circle_outline" at bounding box center [82, 429] width 12 height 12
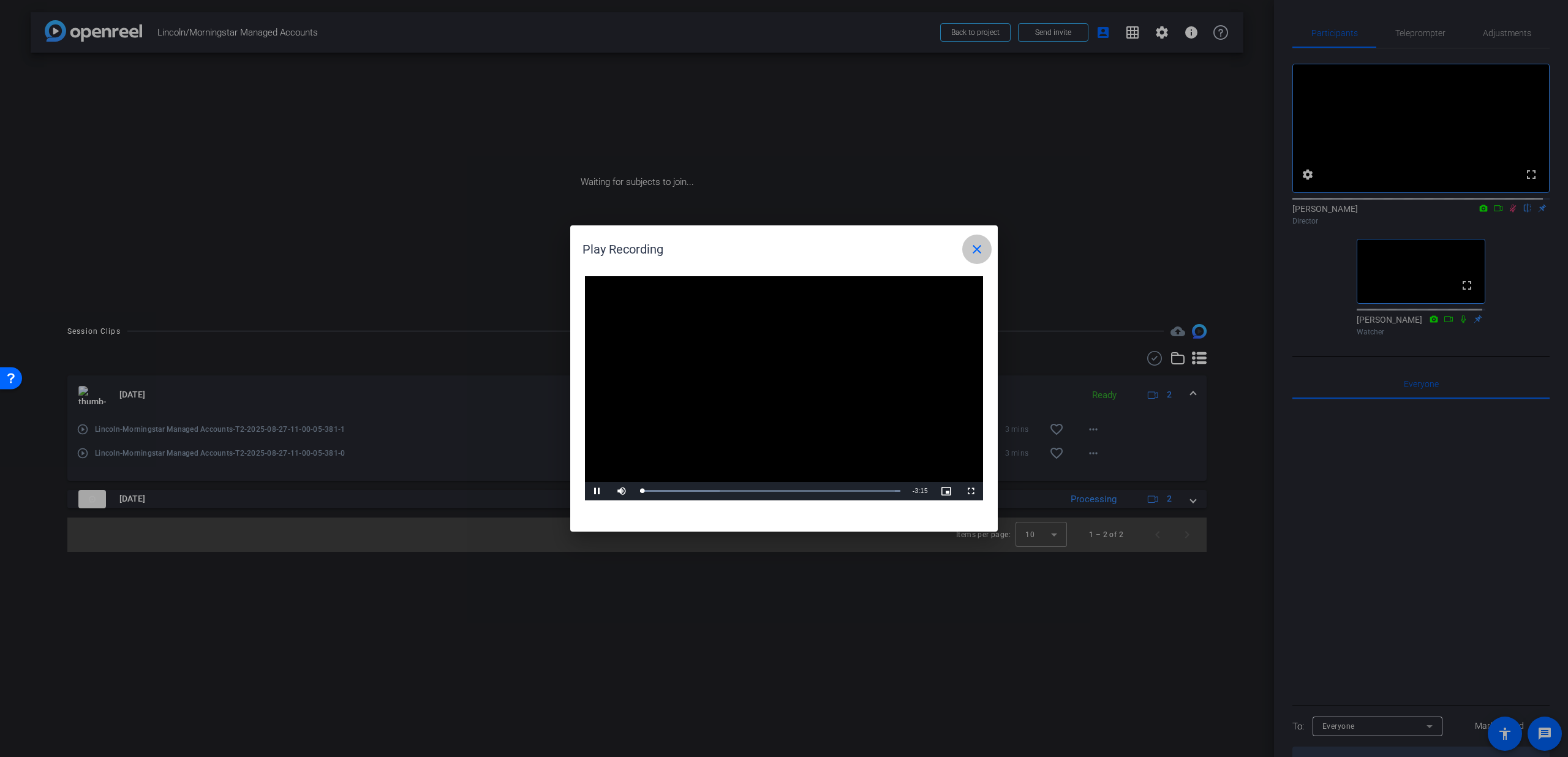
click at [973, 253] on mat-icon "close" at bounding box center [977, 250] width 15 height 15
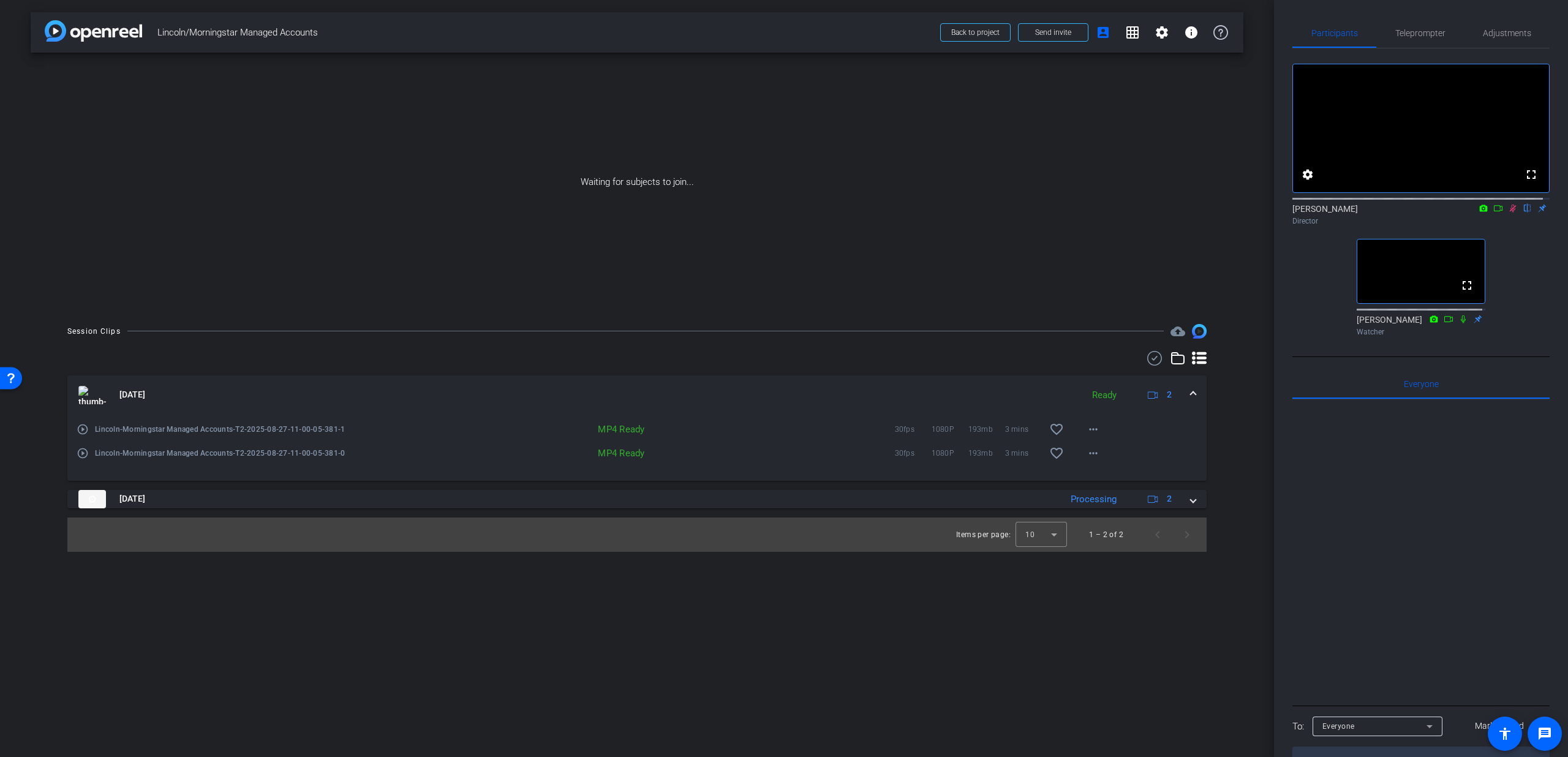
click at [1509, 212] on icon at bounding box center [1513, 208] width 10 height 8
click at [1193, 392] on span at bounding box center [1193, 394] width 5 height 13
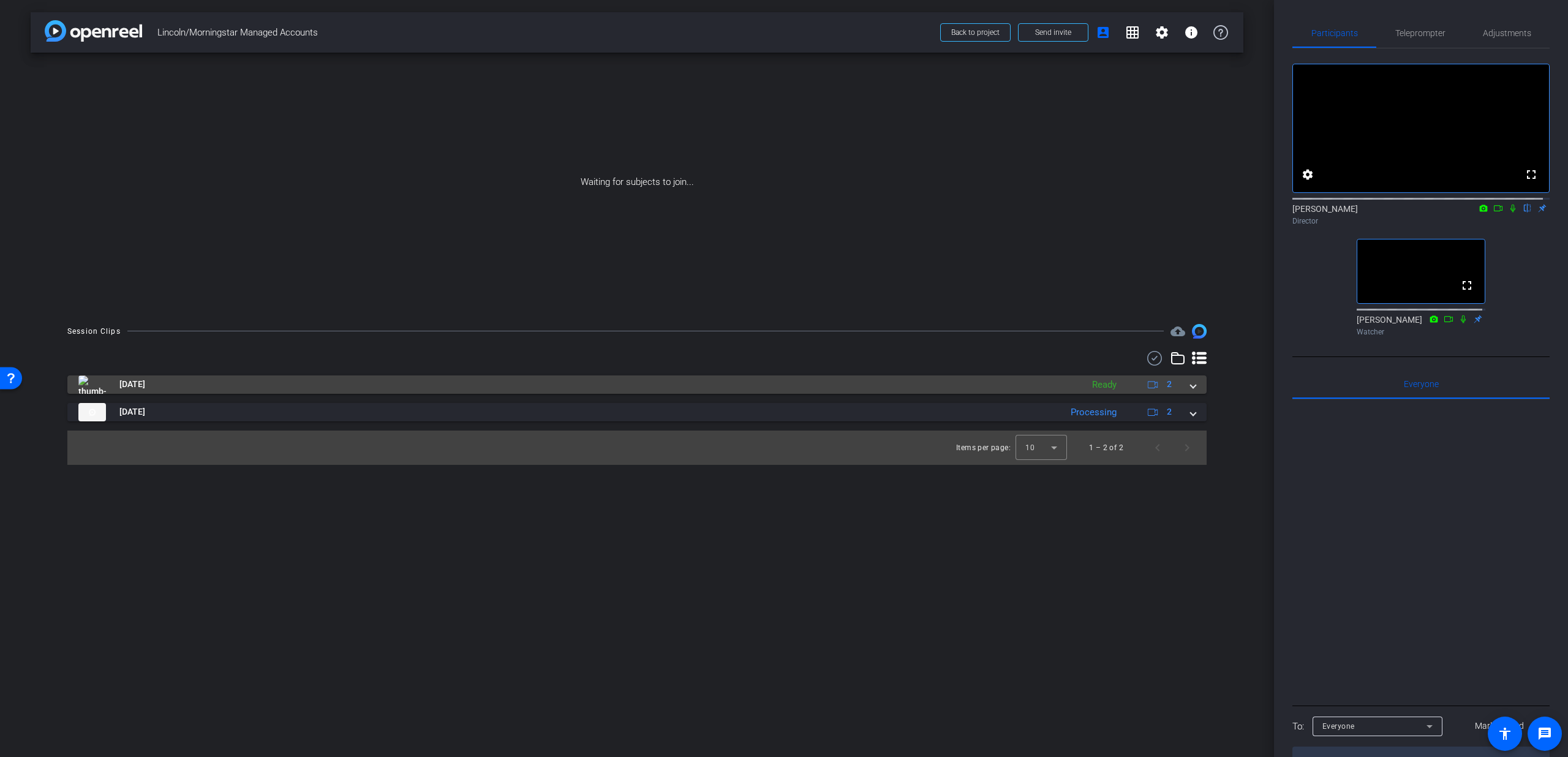
click at [1189, 393] on div "[DATE] Ready 2" at bounding box center [635, 384] width 1113 height 19
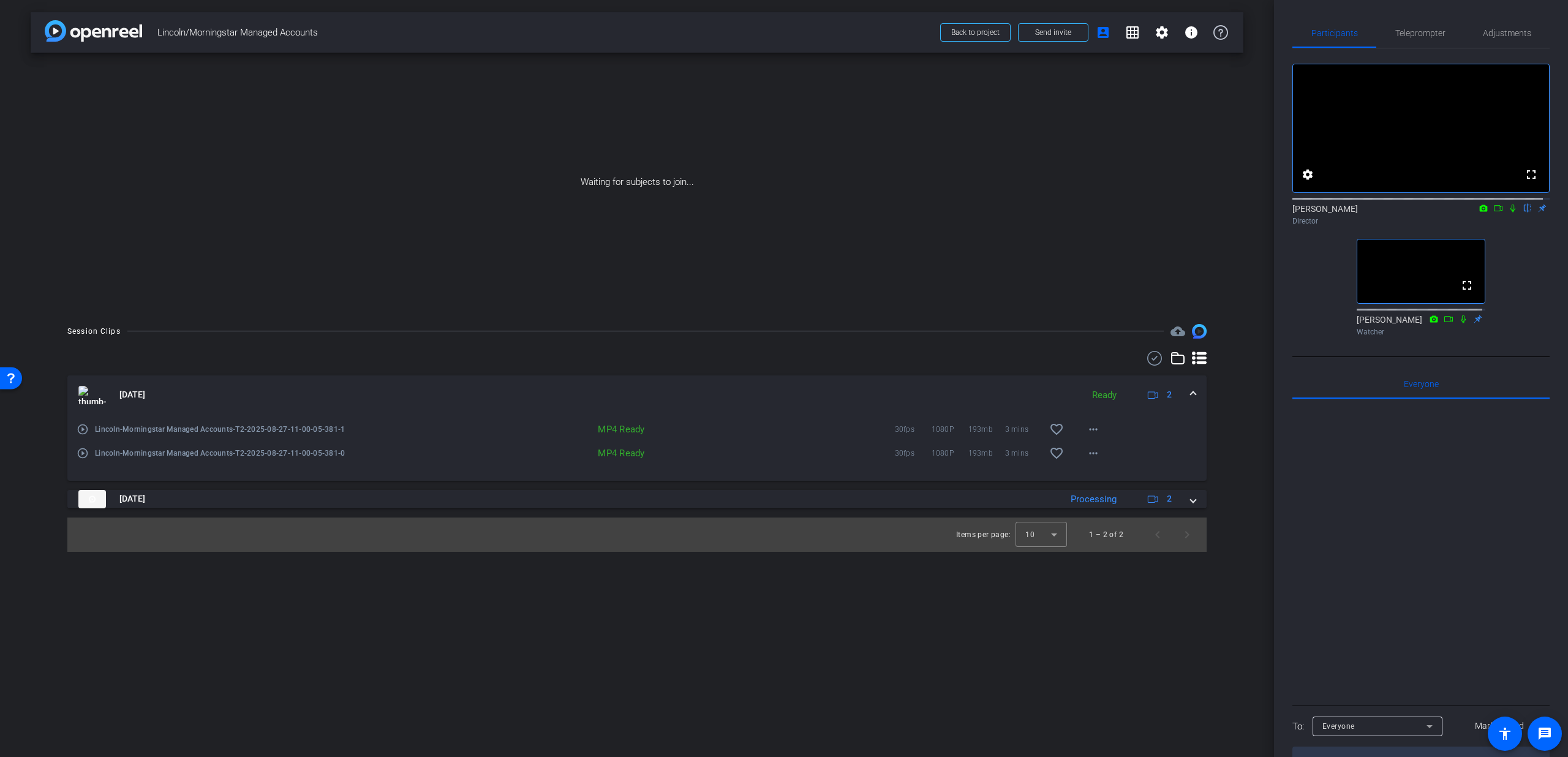
click at [1191, 393] on span at bounding box center [1193, 394] width 5 height 13
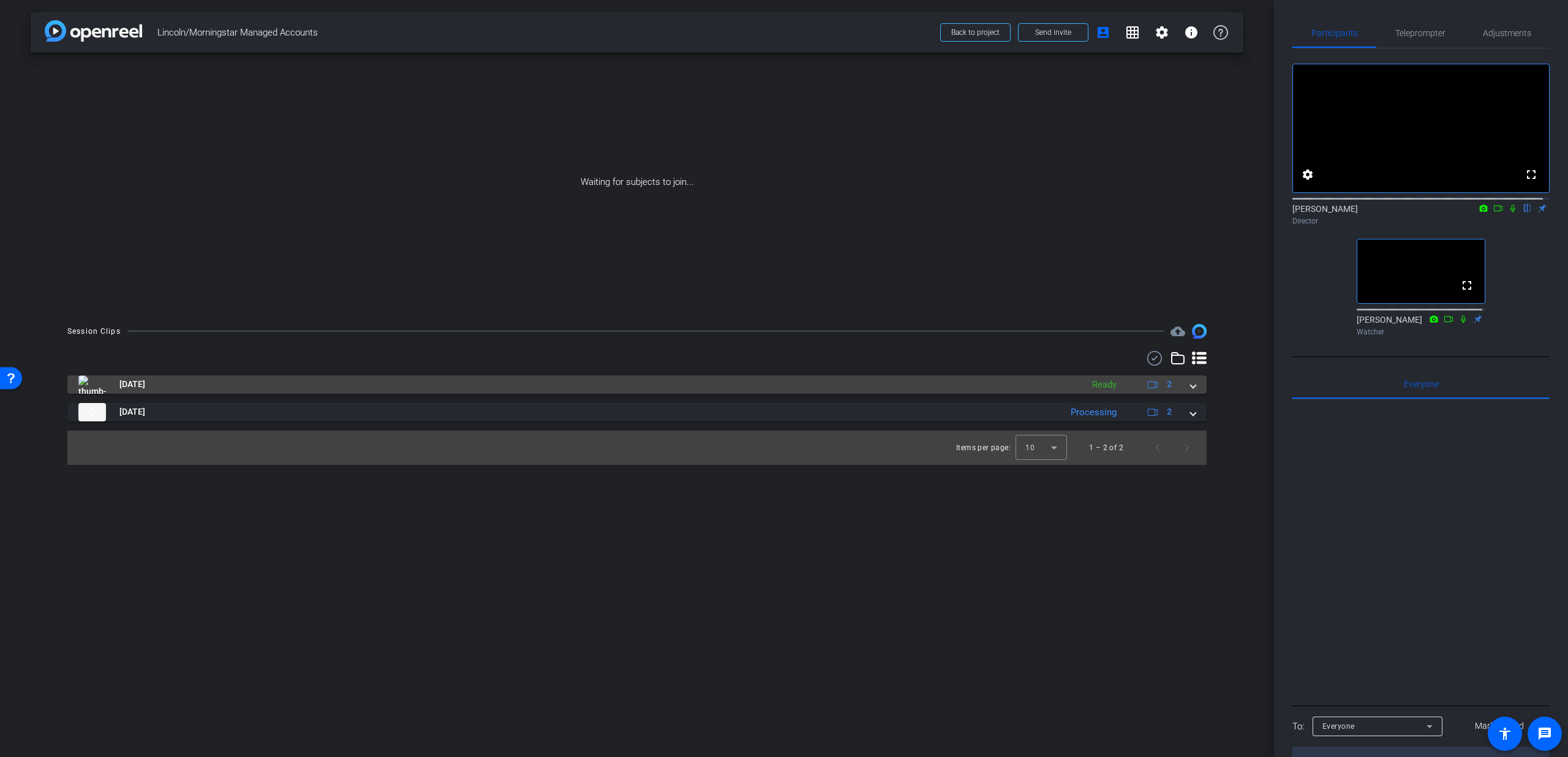
click at [1192, 384] on span at bounding box center [1193, 384] width 5 height 13
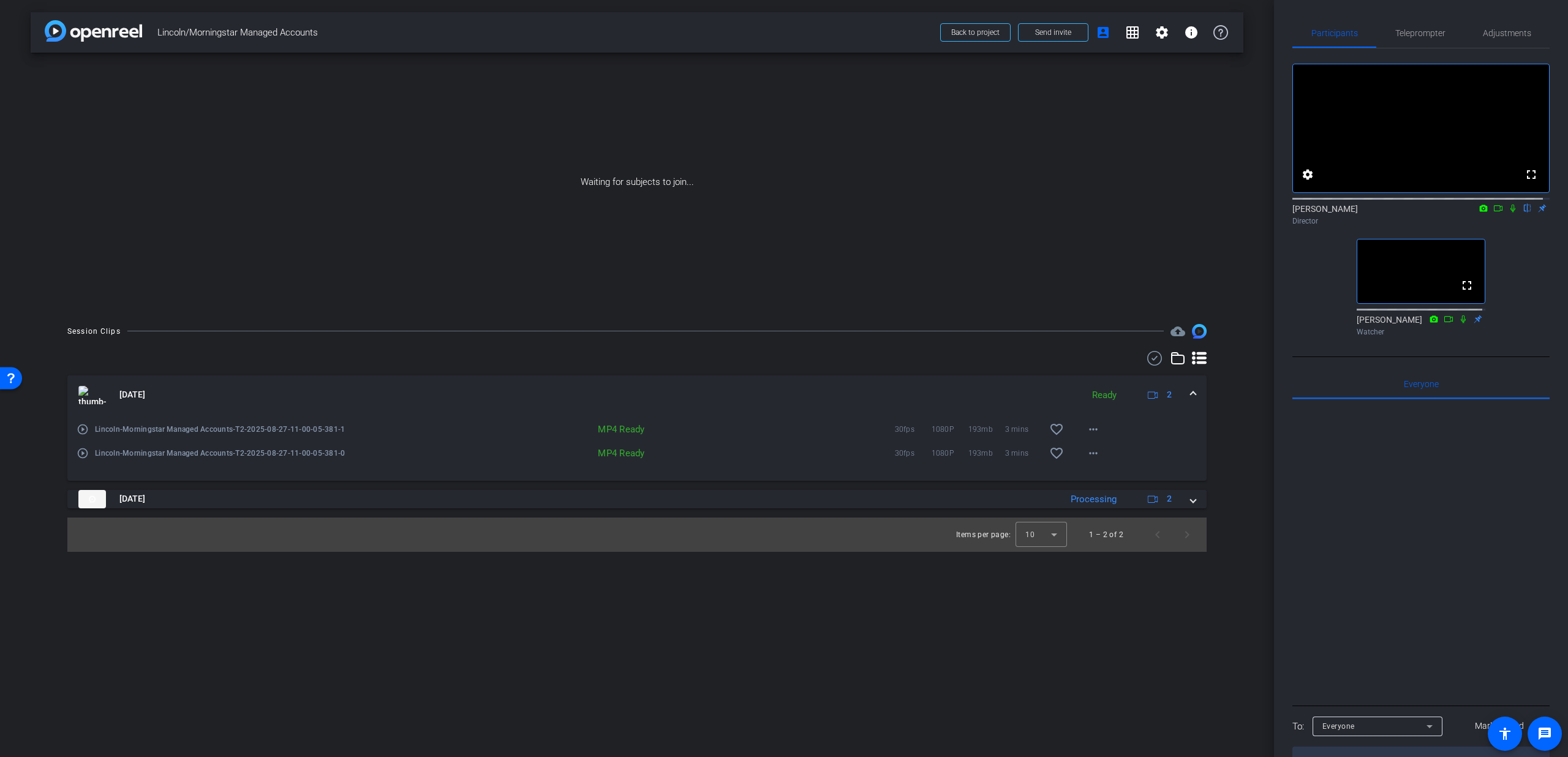
click at [83, 428] on mat-icon "play_circle_outline" at bounding box center [82, 429] width 12 height 12
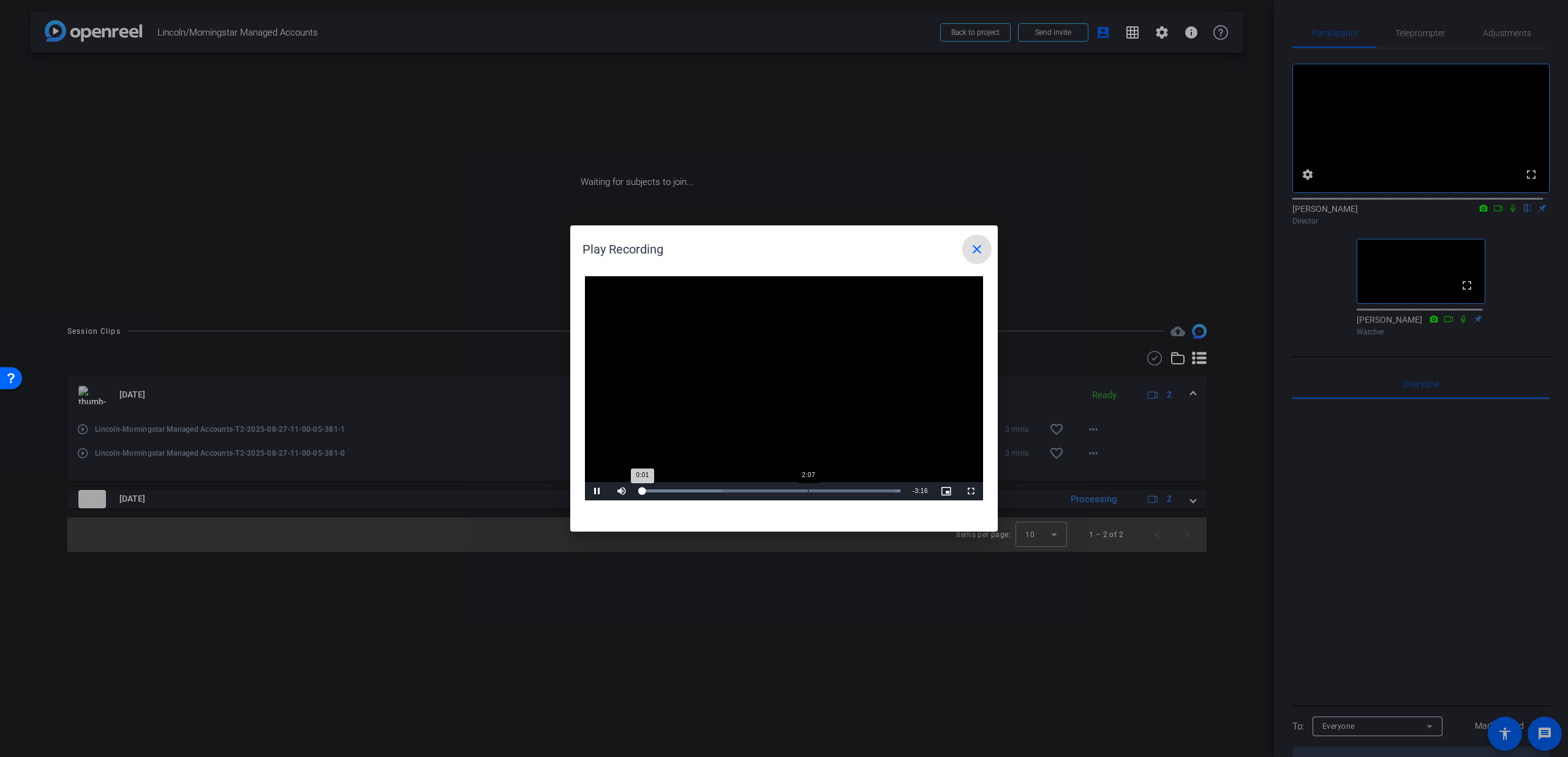
click at [808, 491] on div "Loaded : 100.00% 2:07 0:01" at bounding box center [770, 491] width 260 height 3
click at [981, 247] on mat-icon "close" at bounding box center [977, 250] width 15 height 15
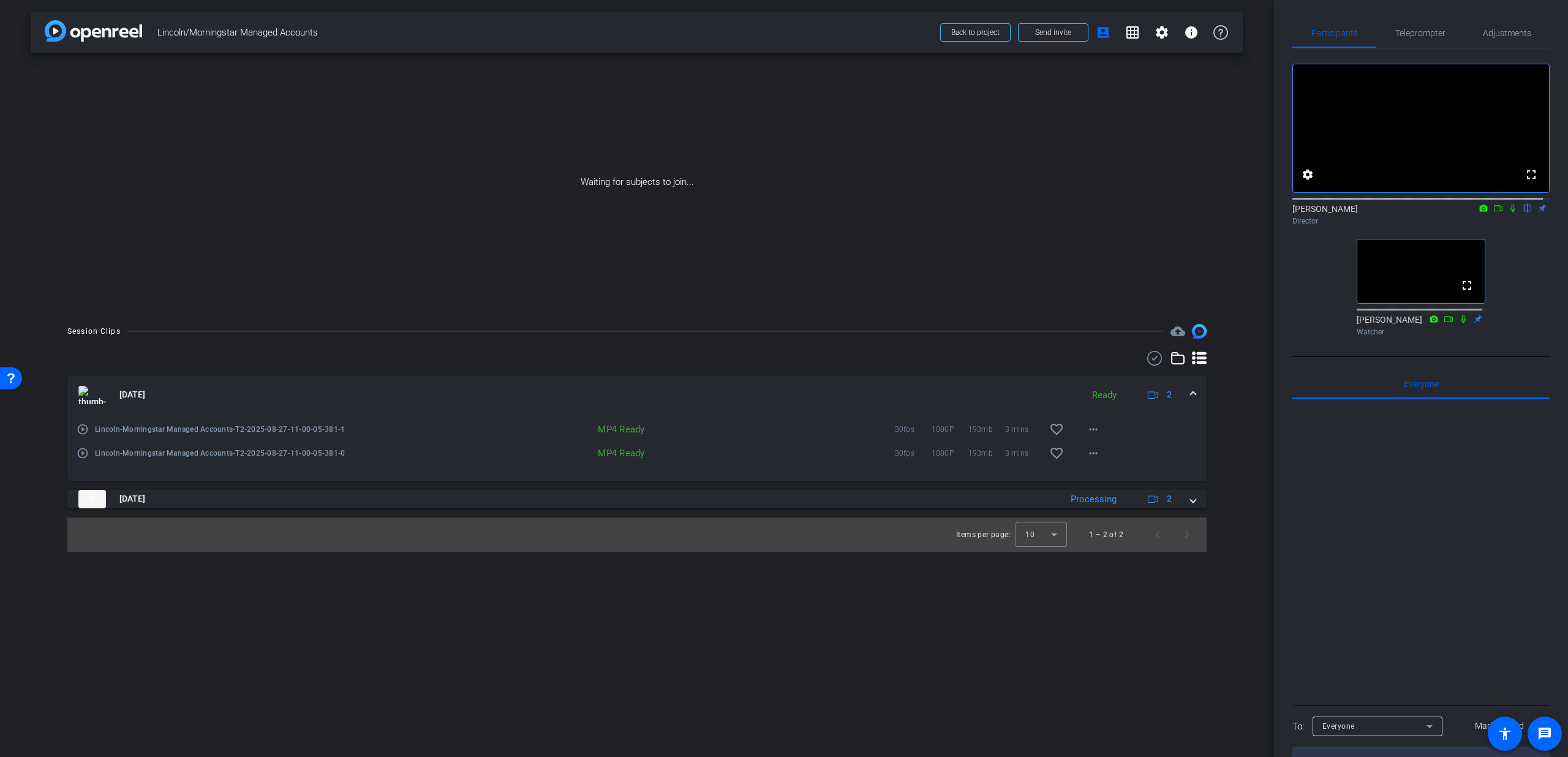
click at [1200, 396] on mat-expansion-panel-header "[DATE] Ready 2" at bounding box center [637, 395] width 1140 height 39
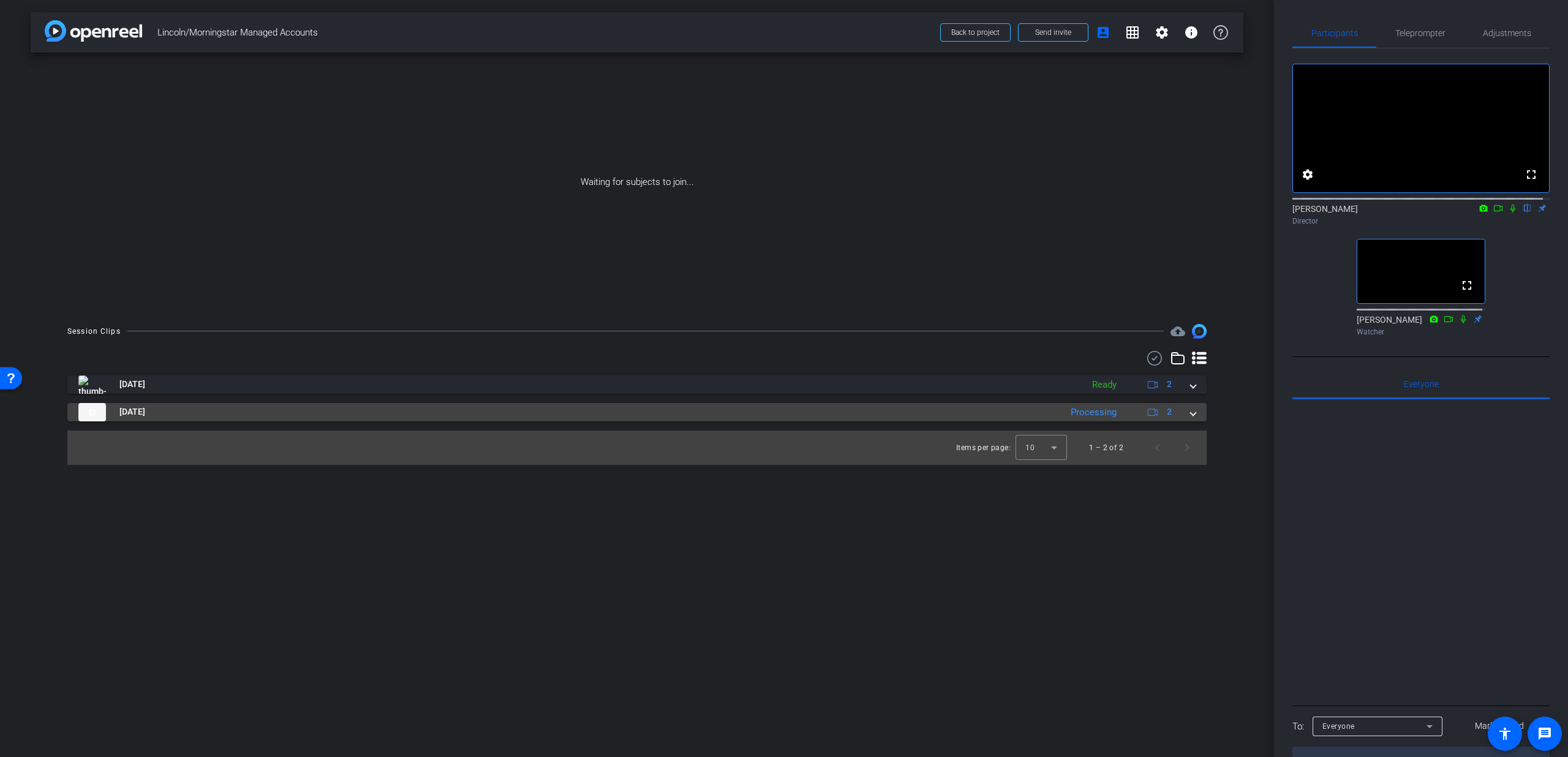
click at [1201, 415] on mat-expansion-panel-header "[DATE] Processing 2" at bounding box center [637, 412] width 1140 height 19
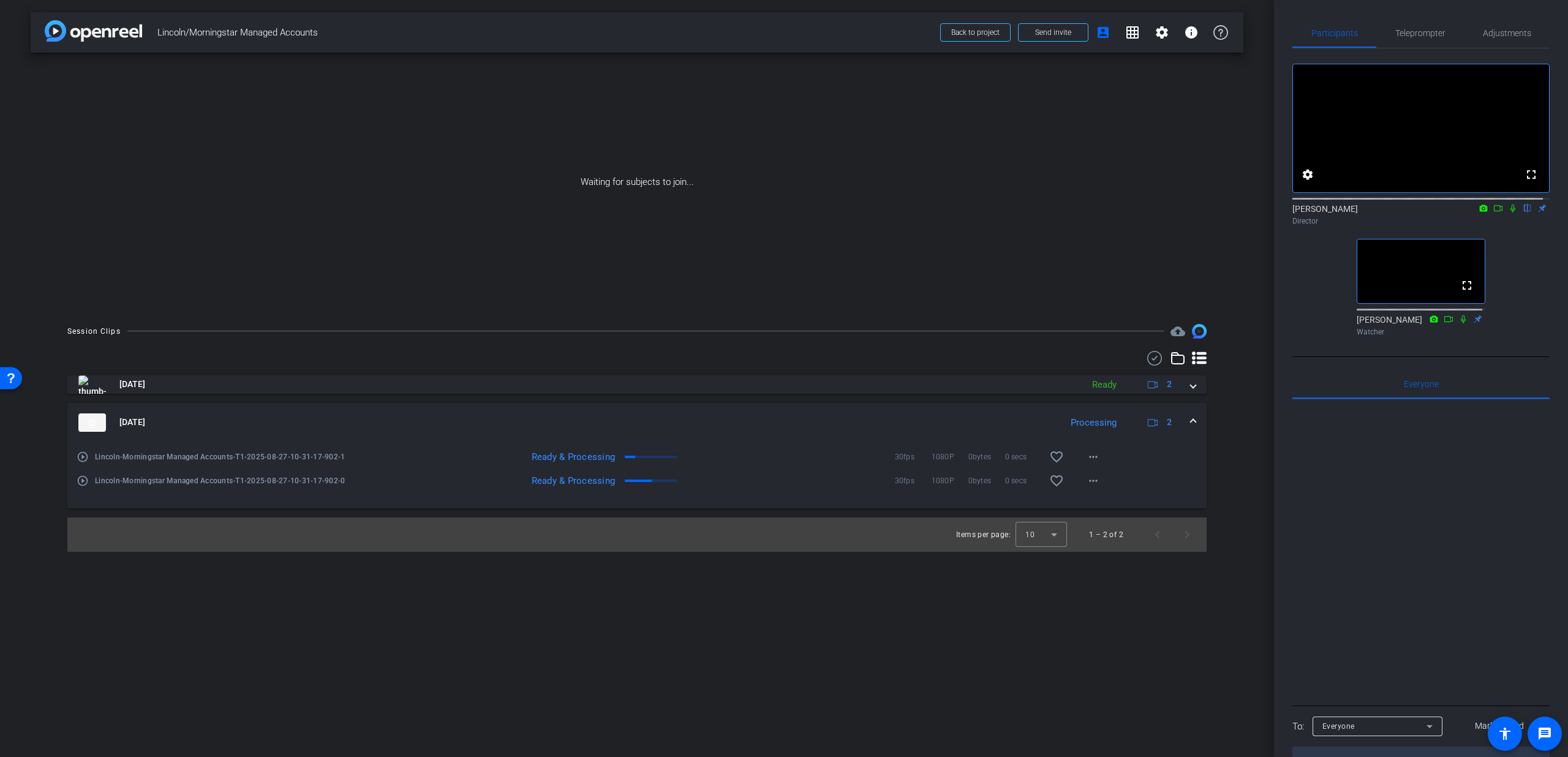
click at [83, 458] on mat-icon "play_circle_outline" at bounding box center [82, 456] width 12 height 12
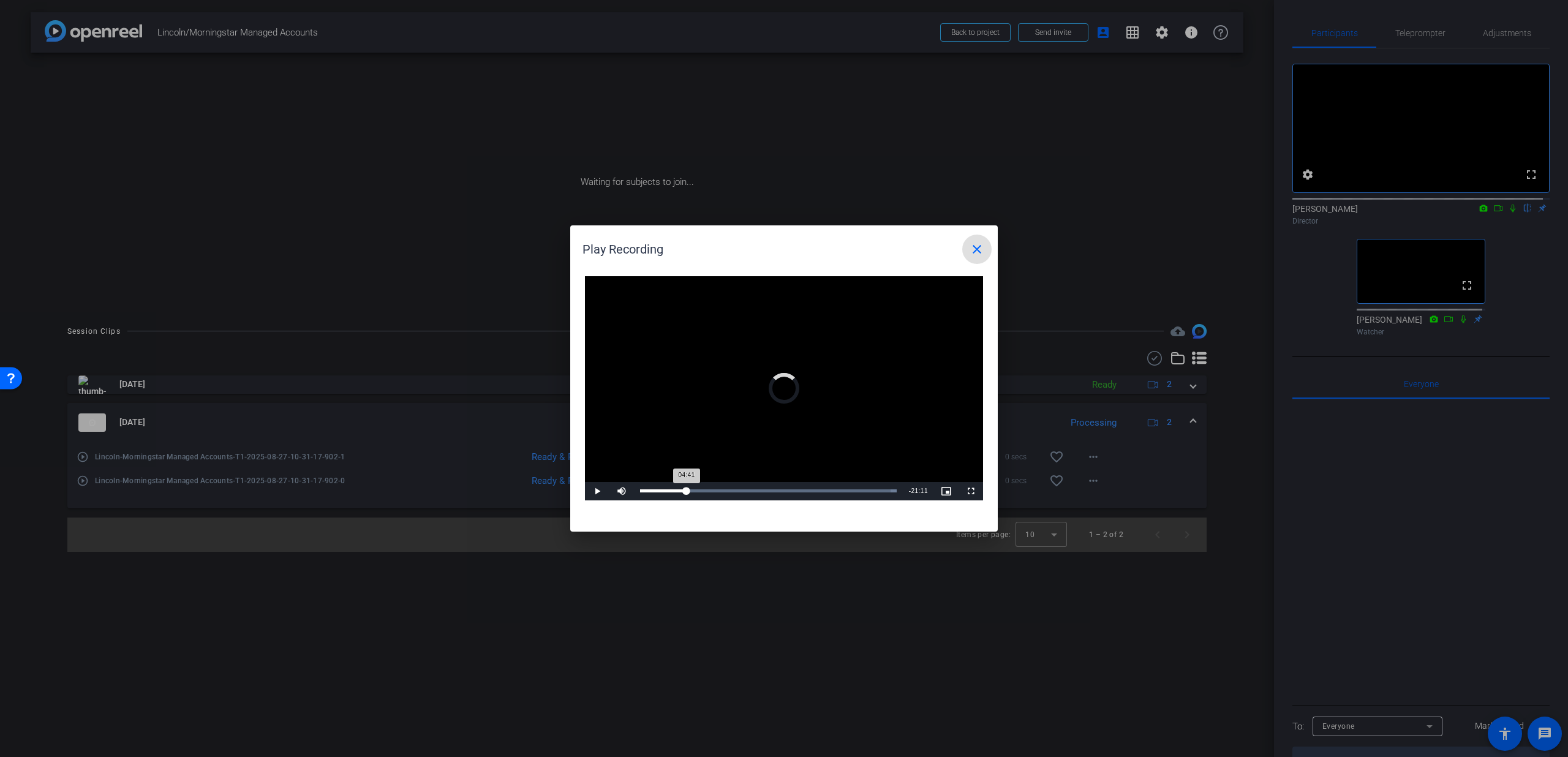
click at [687, 487] on div "Loaded : 100.00% 04:41 04:41" at bounding box center [769, 491] width 269 height 19
click at [661, 486] on div "Loaded : 100.00% 02:06 04:47" at bounding box center [769, 491] width 269 height 19
click at [976, 249] on mat-icon "close" at bounding box center [977, 250] width 15 height 15
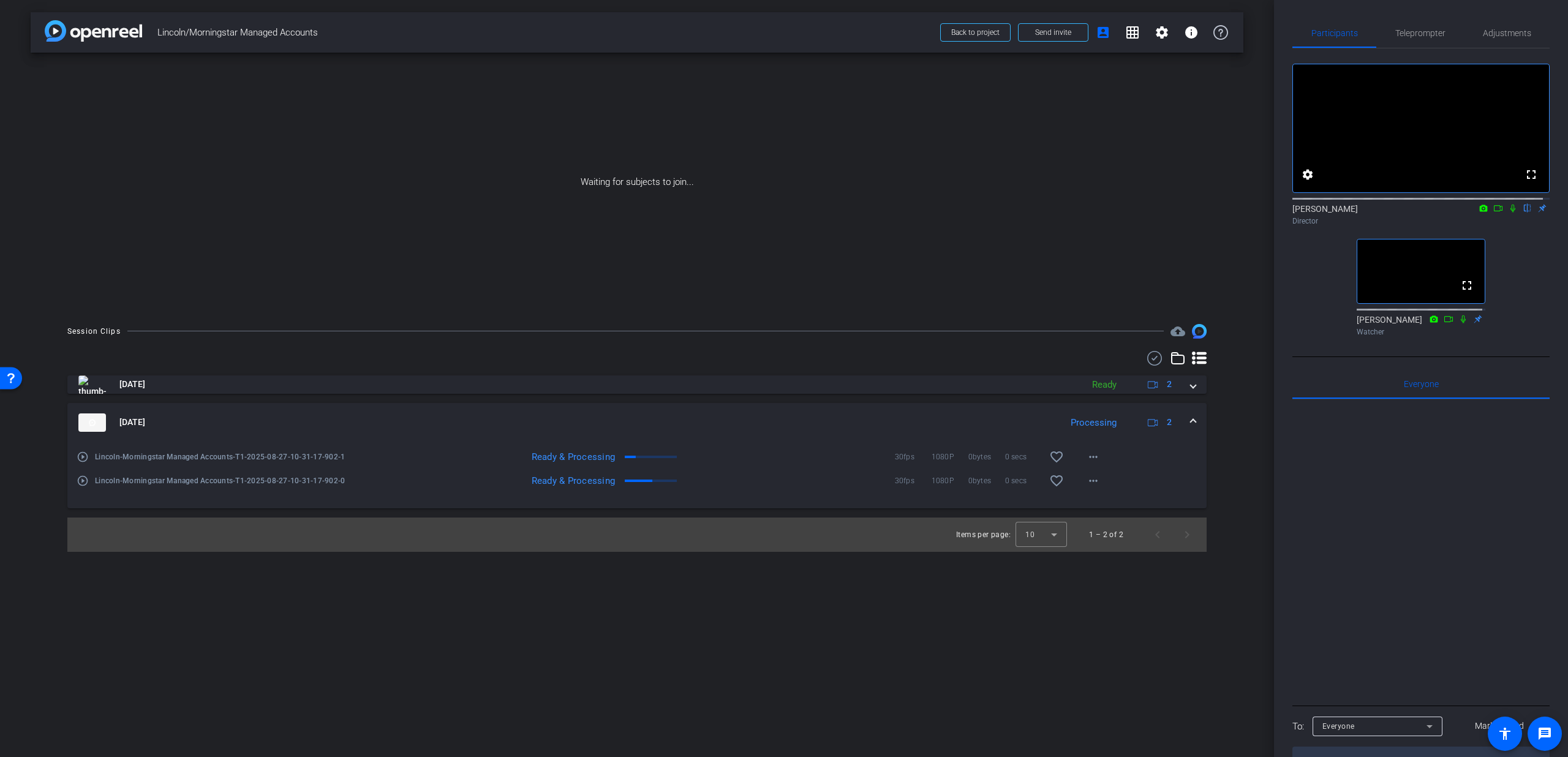
click at [1193, 420] on span at bounding box center [1193, 422] width 5 height 13
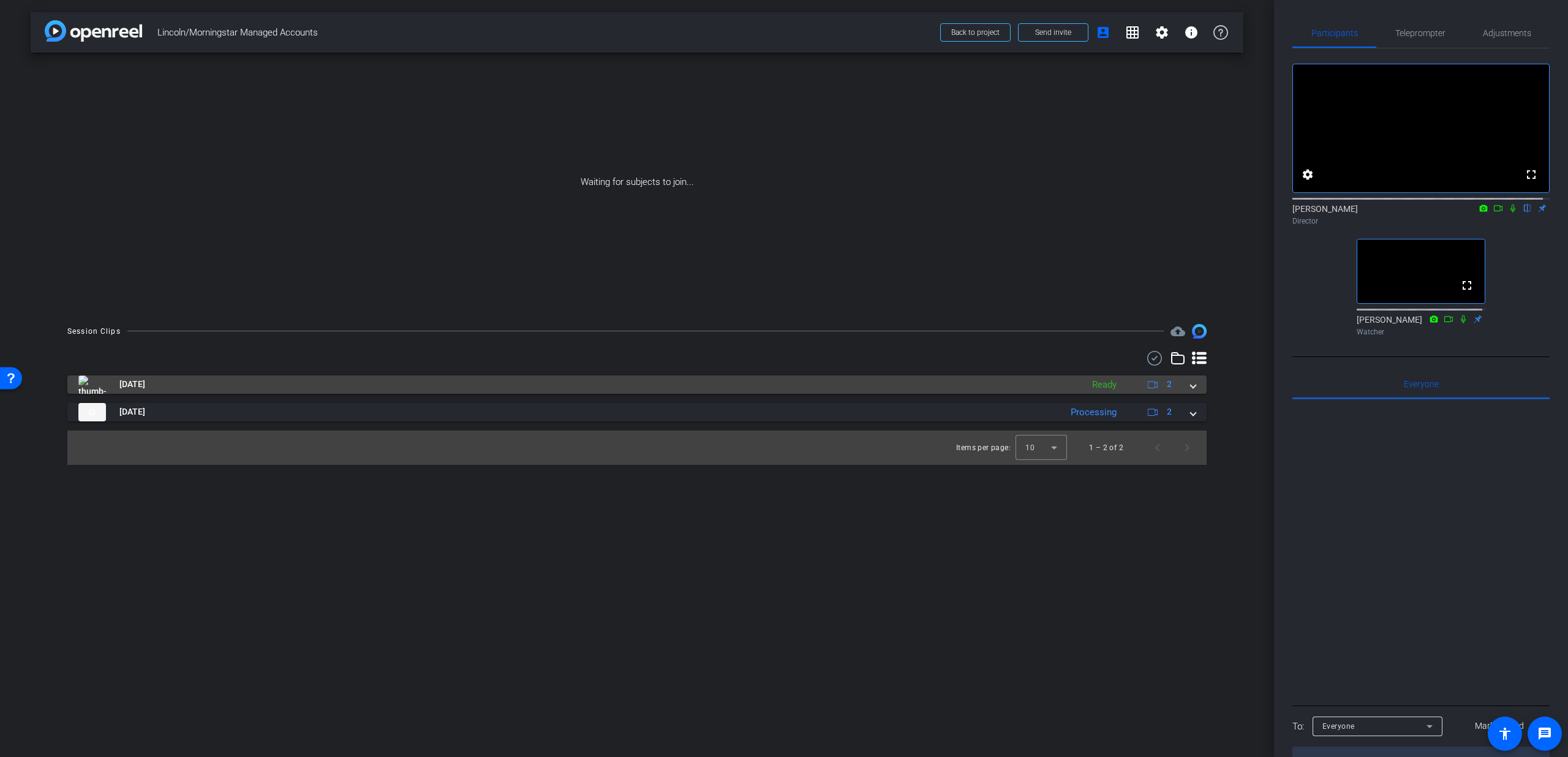
click at [1201, 387] on mat-expansion-panel-header "[DATE] Ready 2" at bounding box center [637, 384] width 1140 height 19
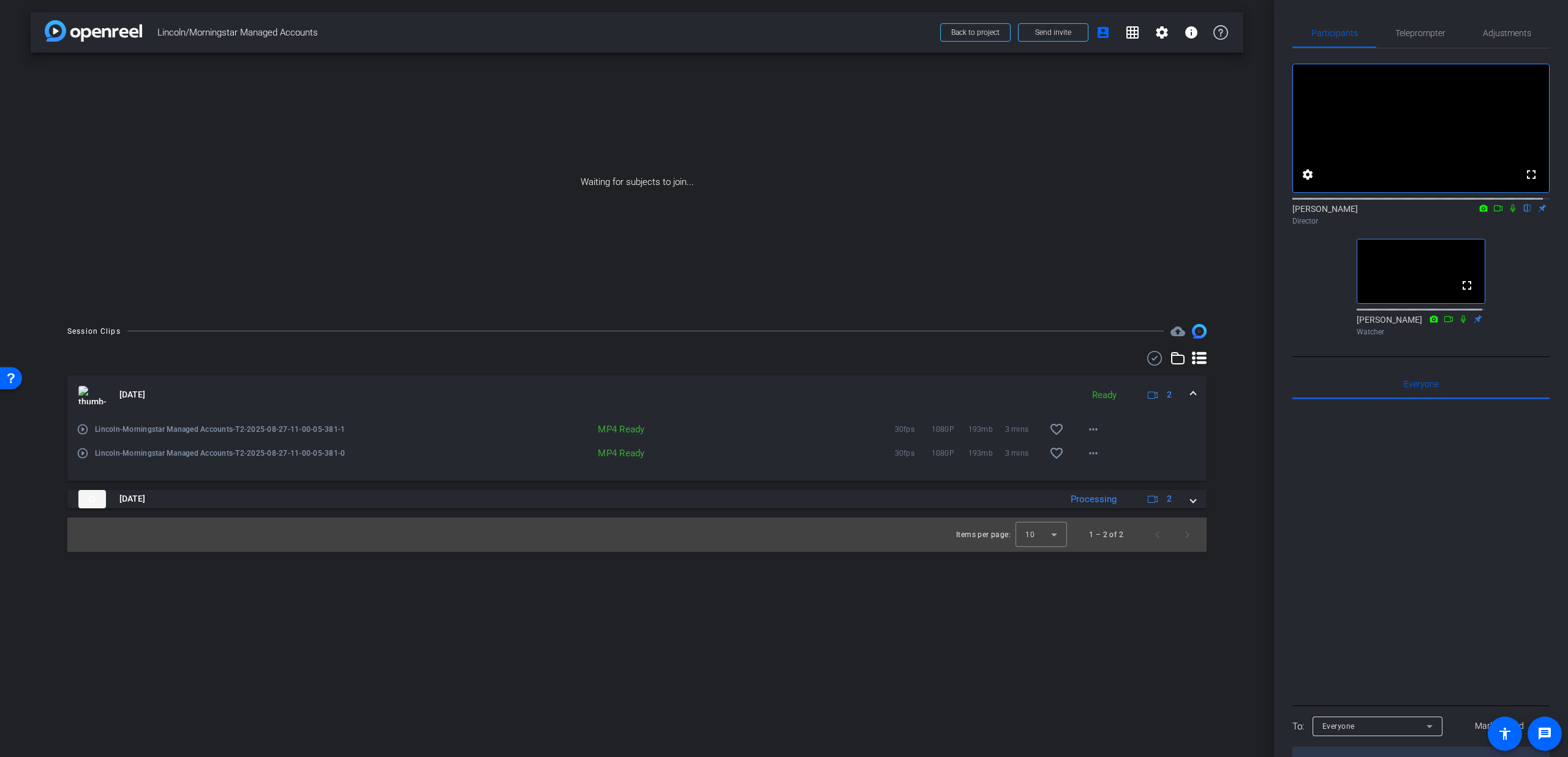
click at [85, 431] on mat-icon "play_circle_outline" at bounding box center [82, 429] width 12 height 12
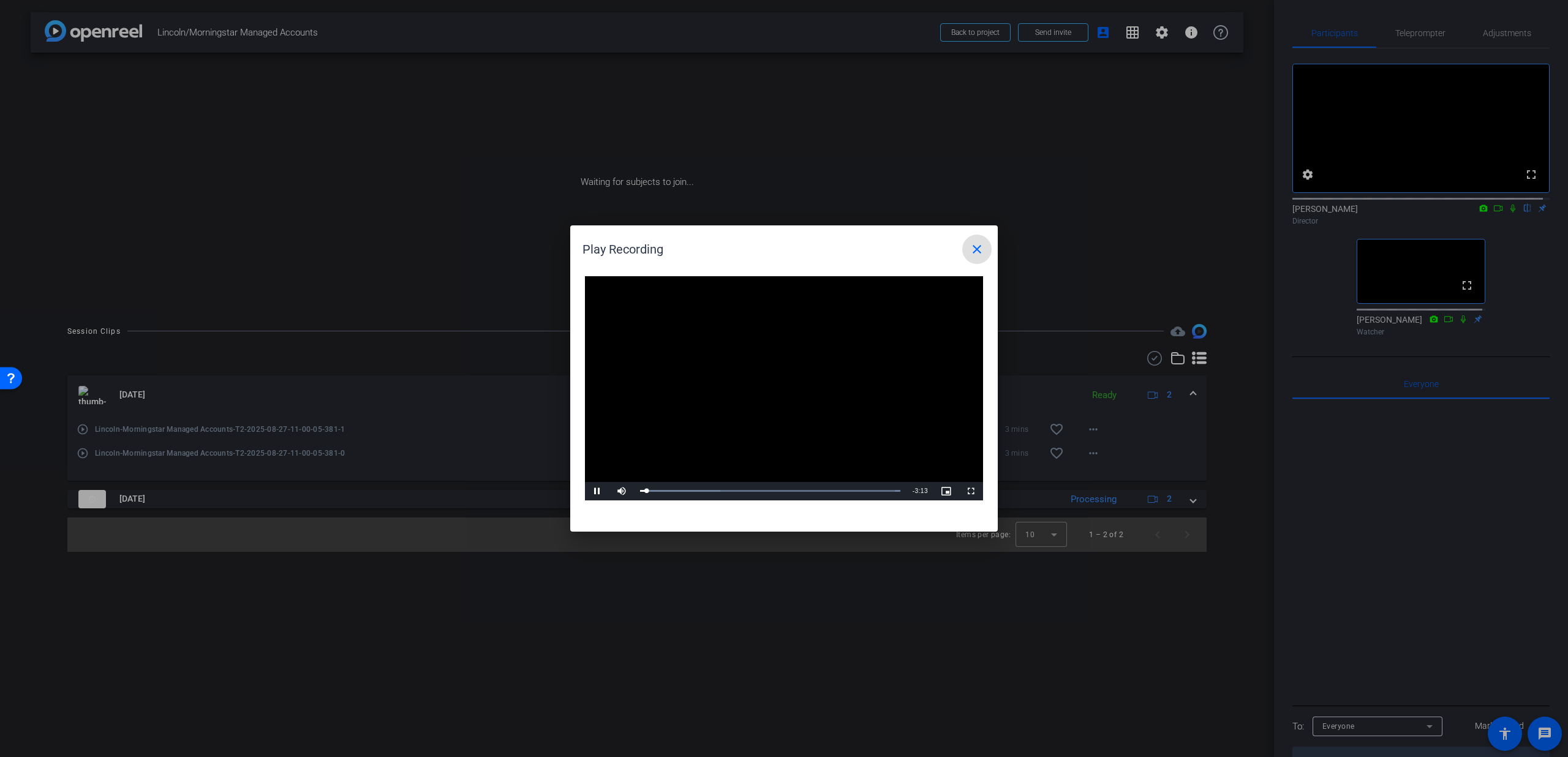
click at [986, 249] on span at bounding box center [976, 249] width 29 height 29
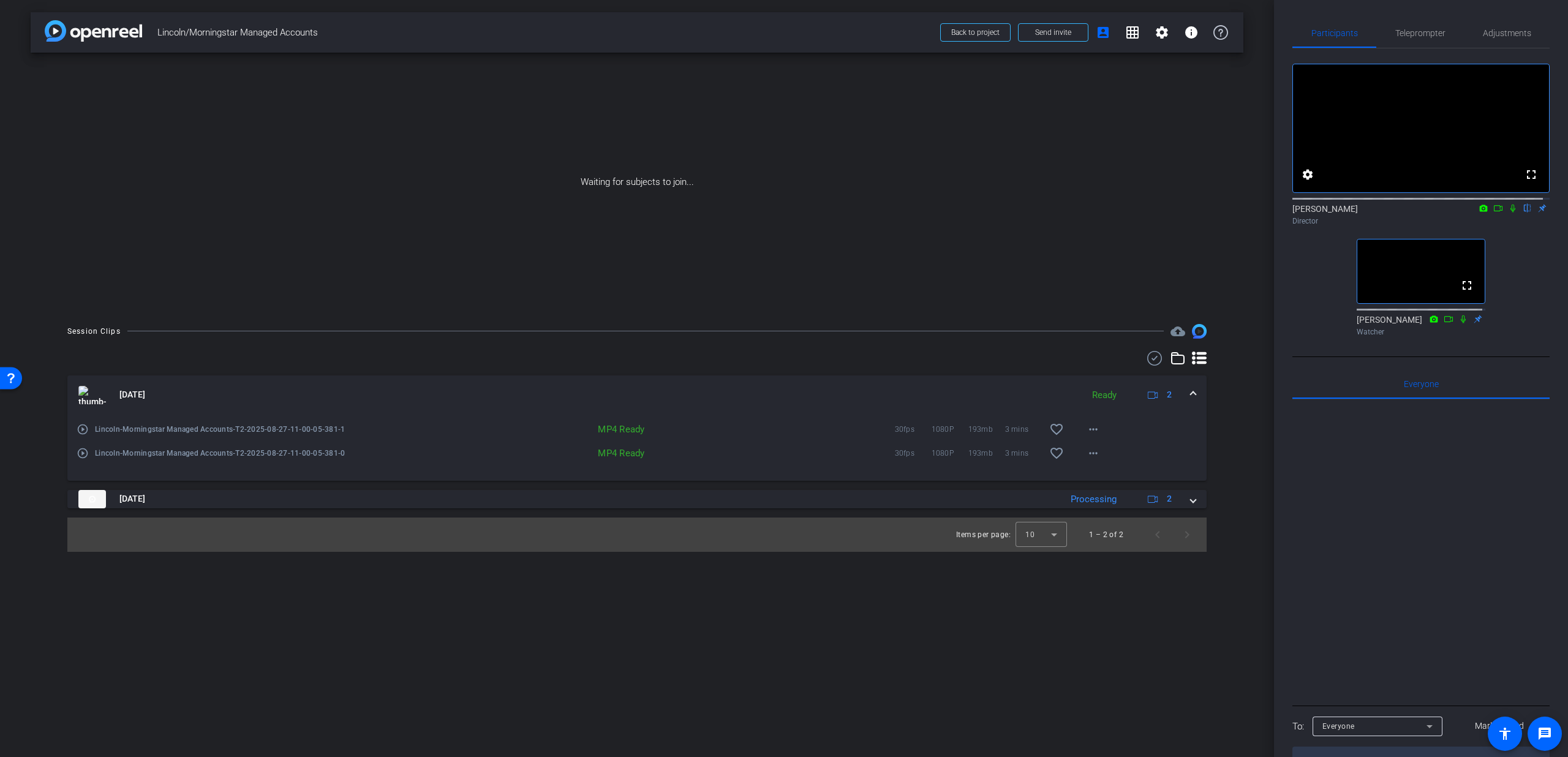
click at [1186, 390] on div "[DATE] Ready 2" at bounding box center [635, 395] width 1113 height 19
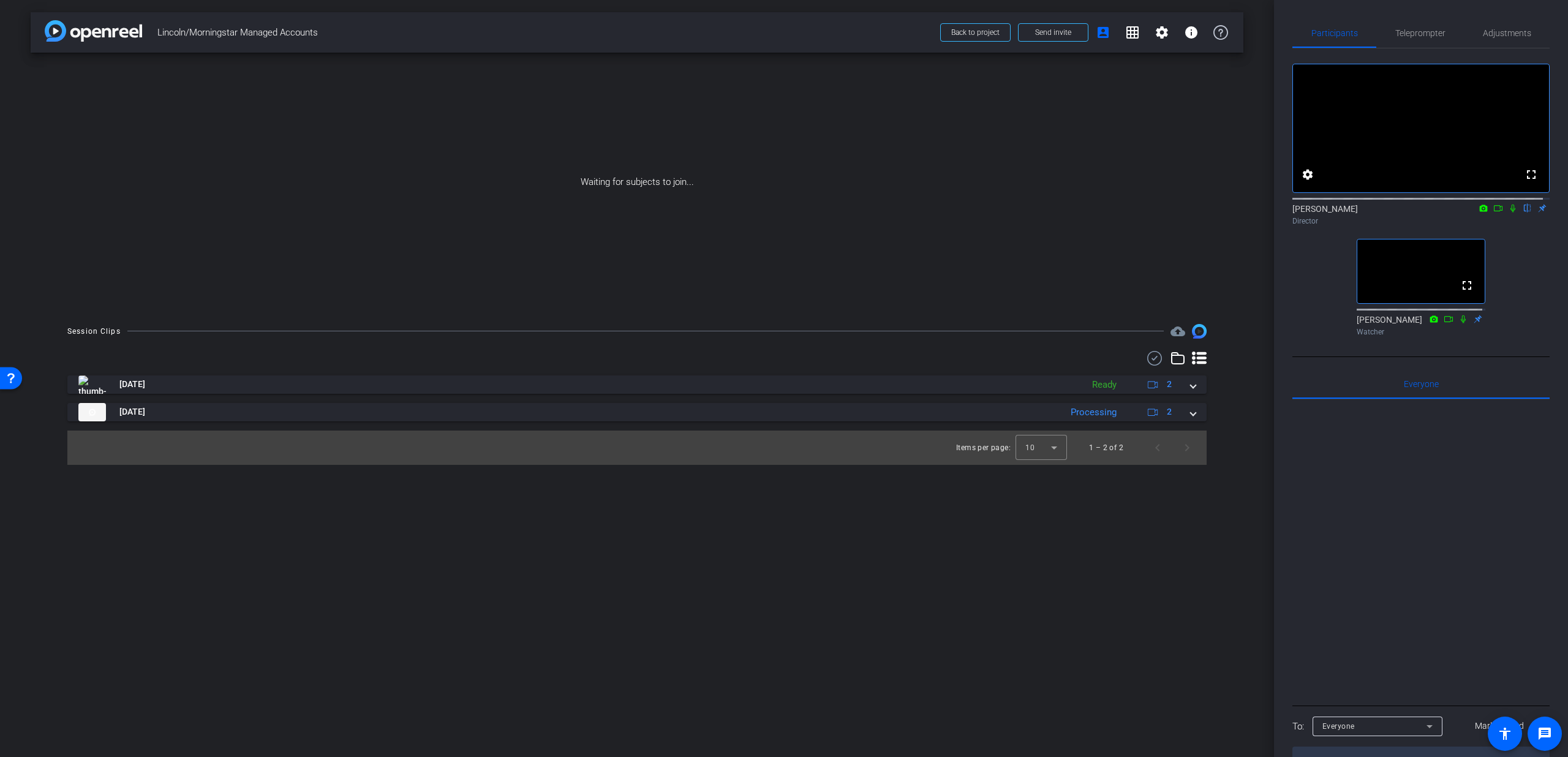
click at [1494, 212] on icon at bounding box center [1498, 208] width 10 height 8
click at [1510, 211] on icon at bounding box center [1513, 208] width 7 height 7
click at [1508, 212] on icon at bounding box center [1513, 208] width 10 height 8
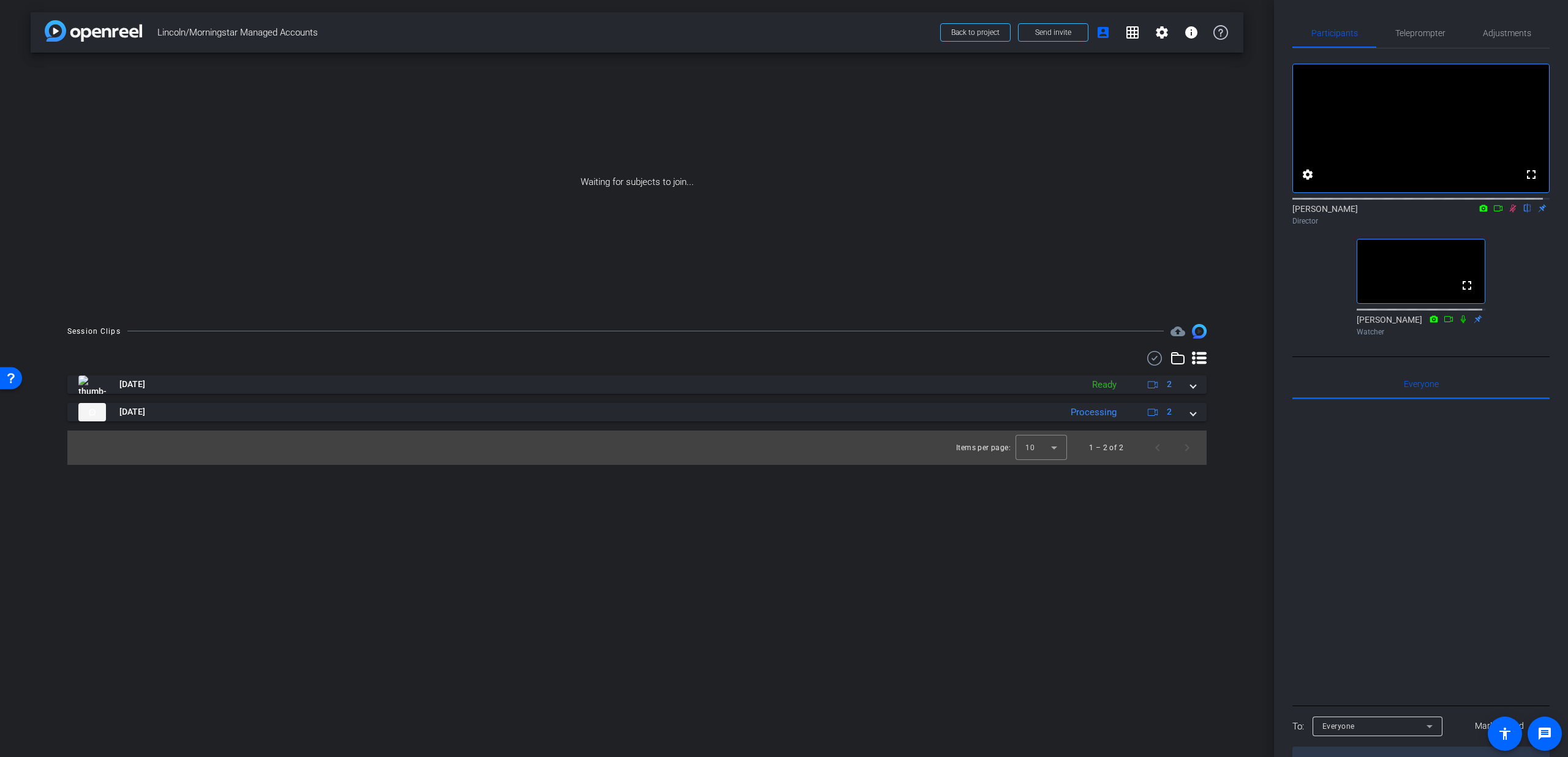
click at [1508, 212] on icon at bounding box center [1513, 208] width 10 height 8
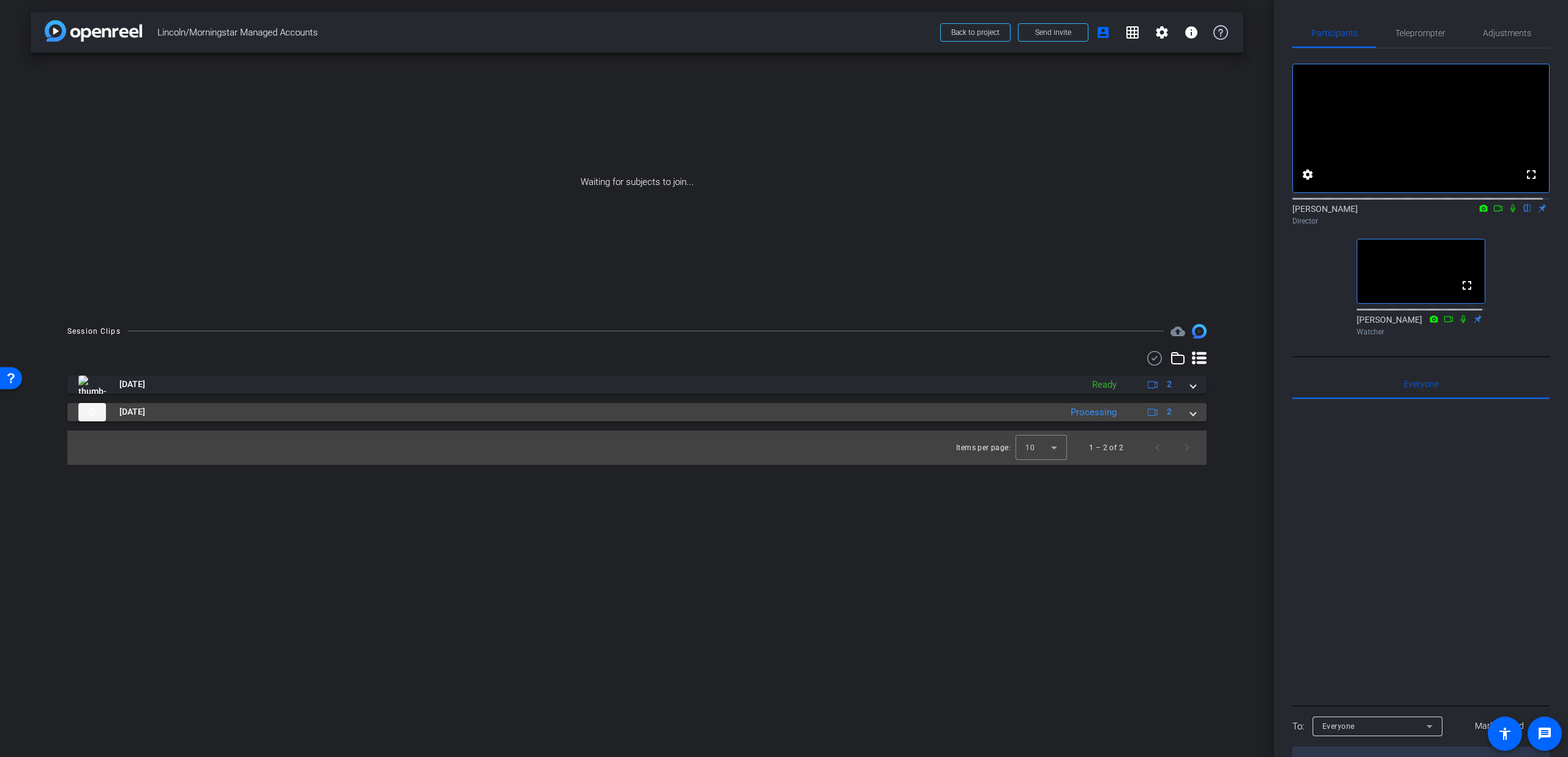
click at [403, 417] on mat-panel-title "[DATE]" at bounding box center [567, 412] width 976 height 19
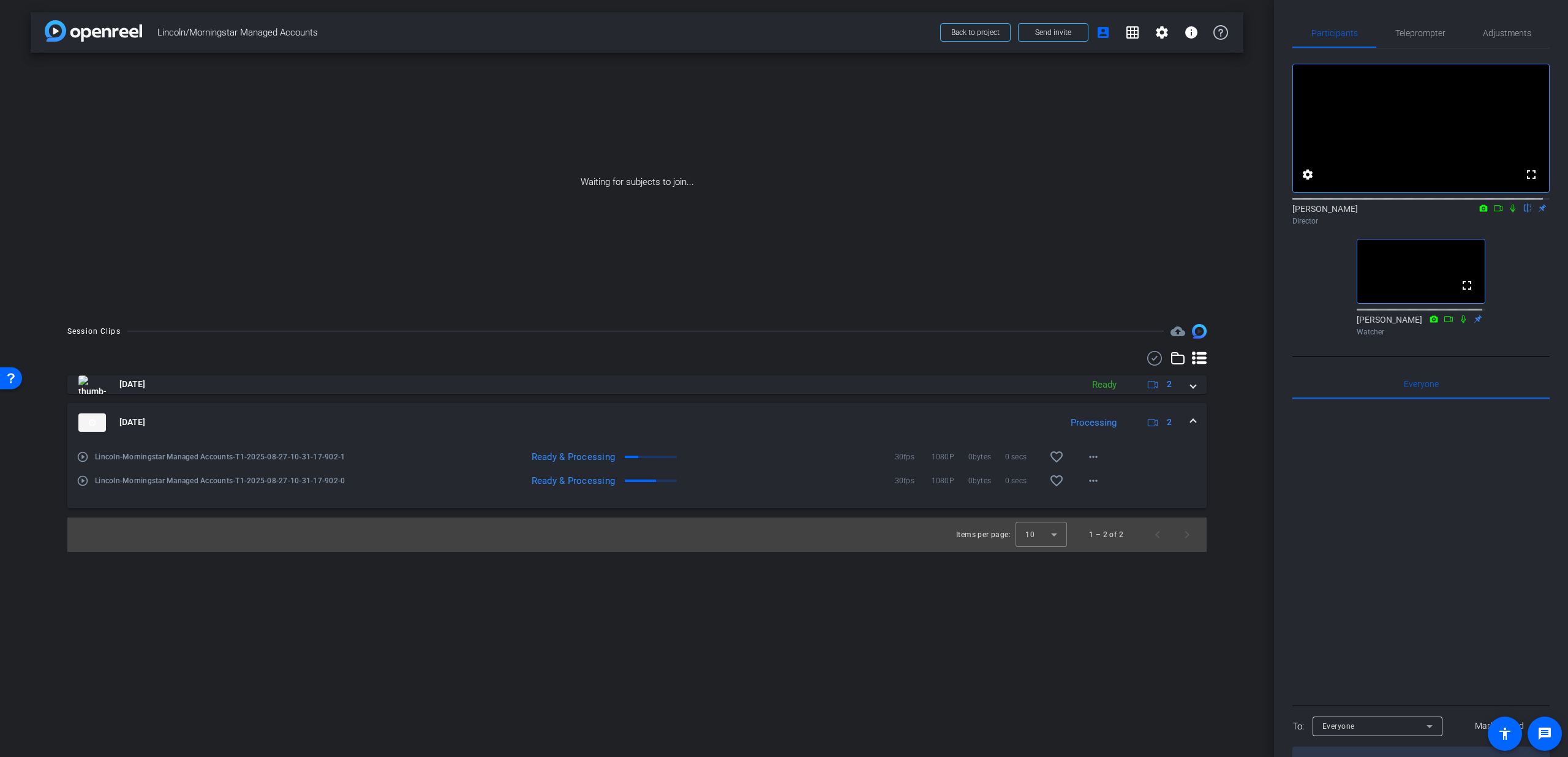
click at [79, 456] on mat-icon "play_circle_outline" at bounding box center [82, 456] width 12 height 12
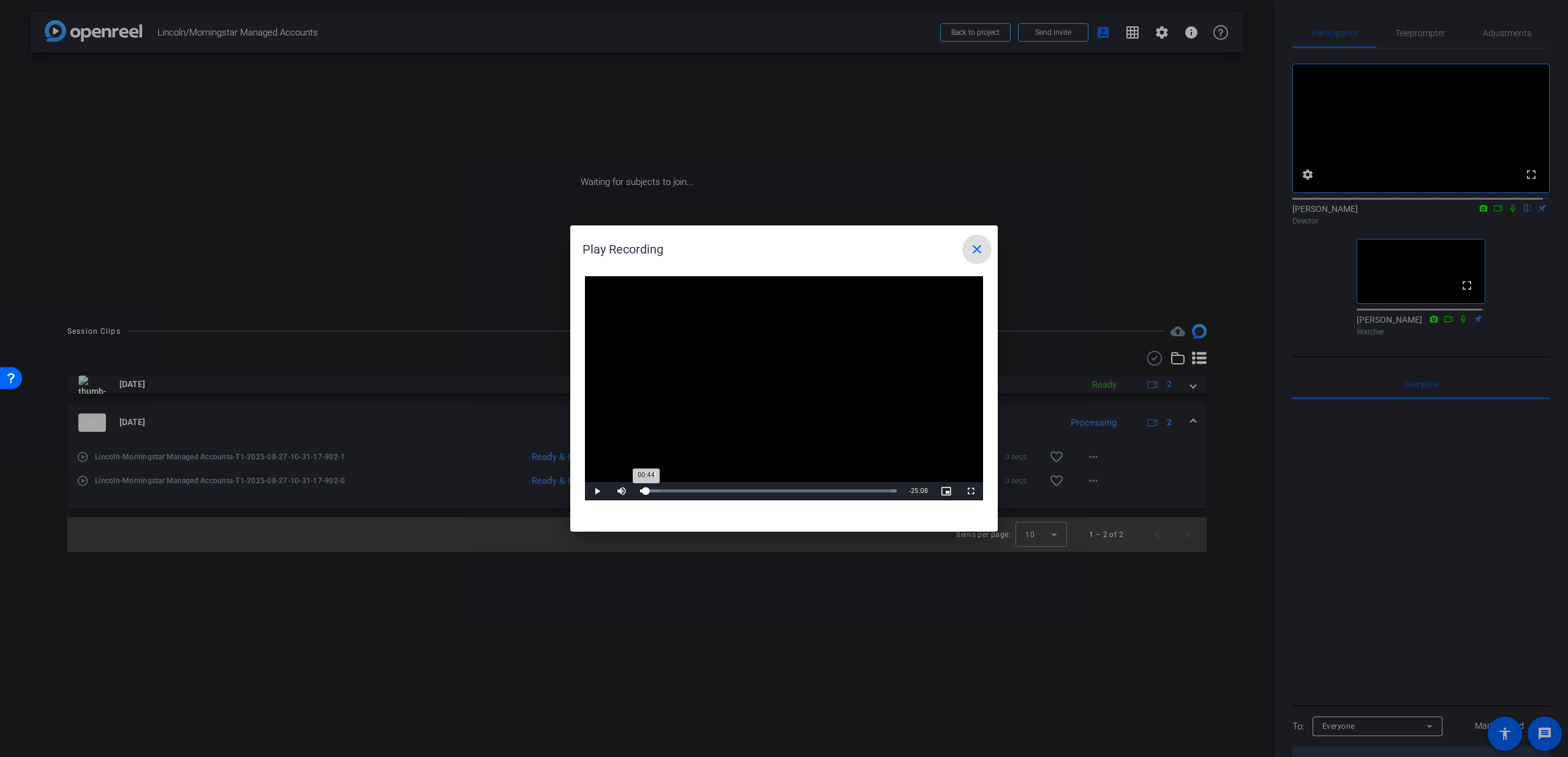
click at [648, 490] on div "Loaded : 100.00% 00:44 00:44" at bounding box center [769, 491] width 256 height 3
click at [657, 489] on div "Loaded : 100.00% 01:40 01:40" at bounding box center [769, 491] width 269 height 19
click at [988, 249] on span at bounding box center [976, 249] width 29 height 29
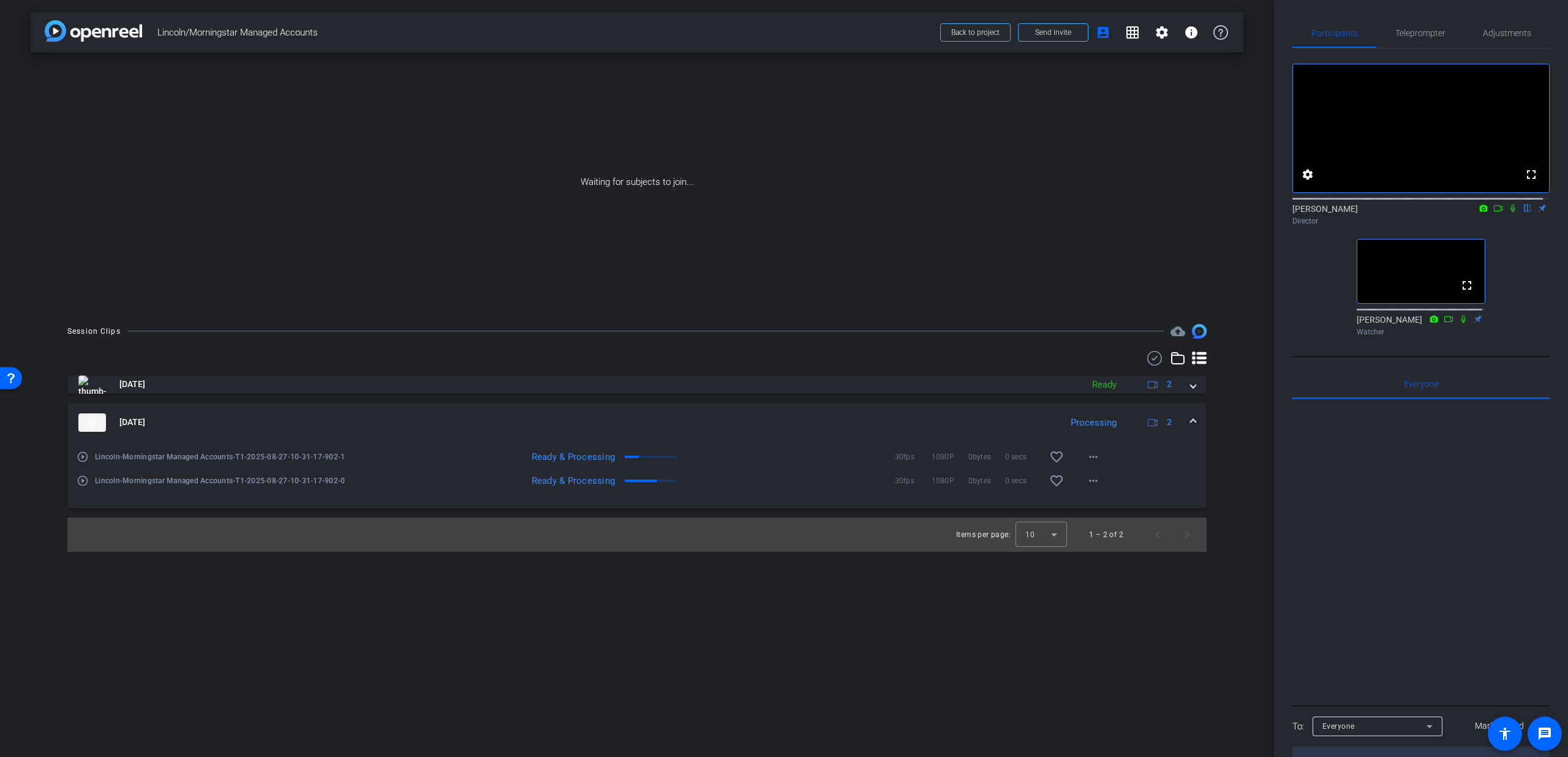
click at [1508, 212] on icon at bounding box center [1513, 208] width 10 height 8
click at [1191, 417] on span at bounding box center [1193, 422] width 5 height 13
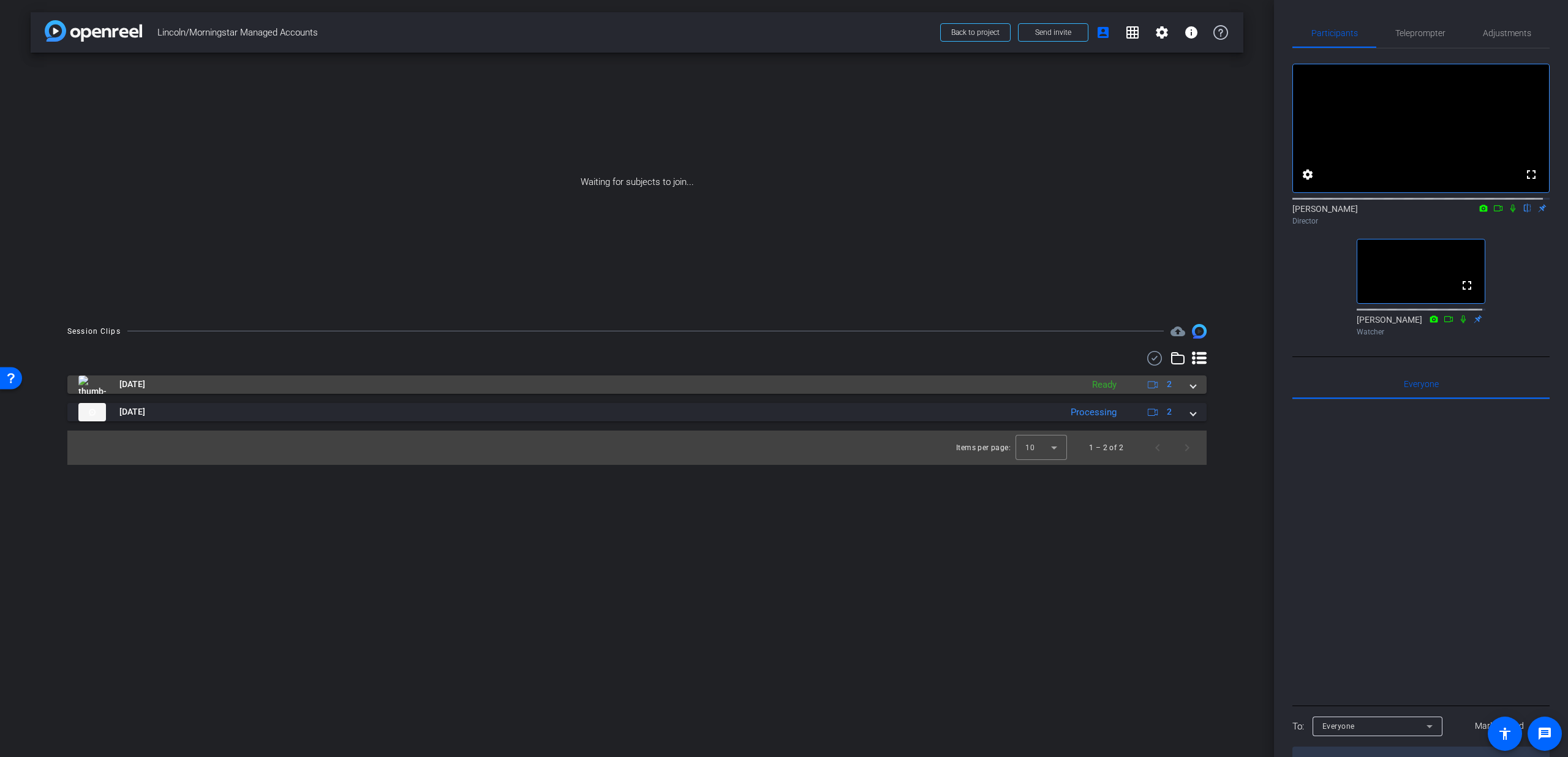
click at [1192, 391] on mat-expansion-panel-header "[DATE] Ready 2" at bounding box center [637, 384] width 1140 height 19
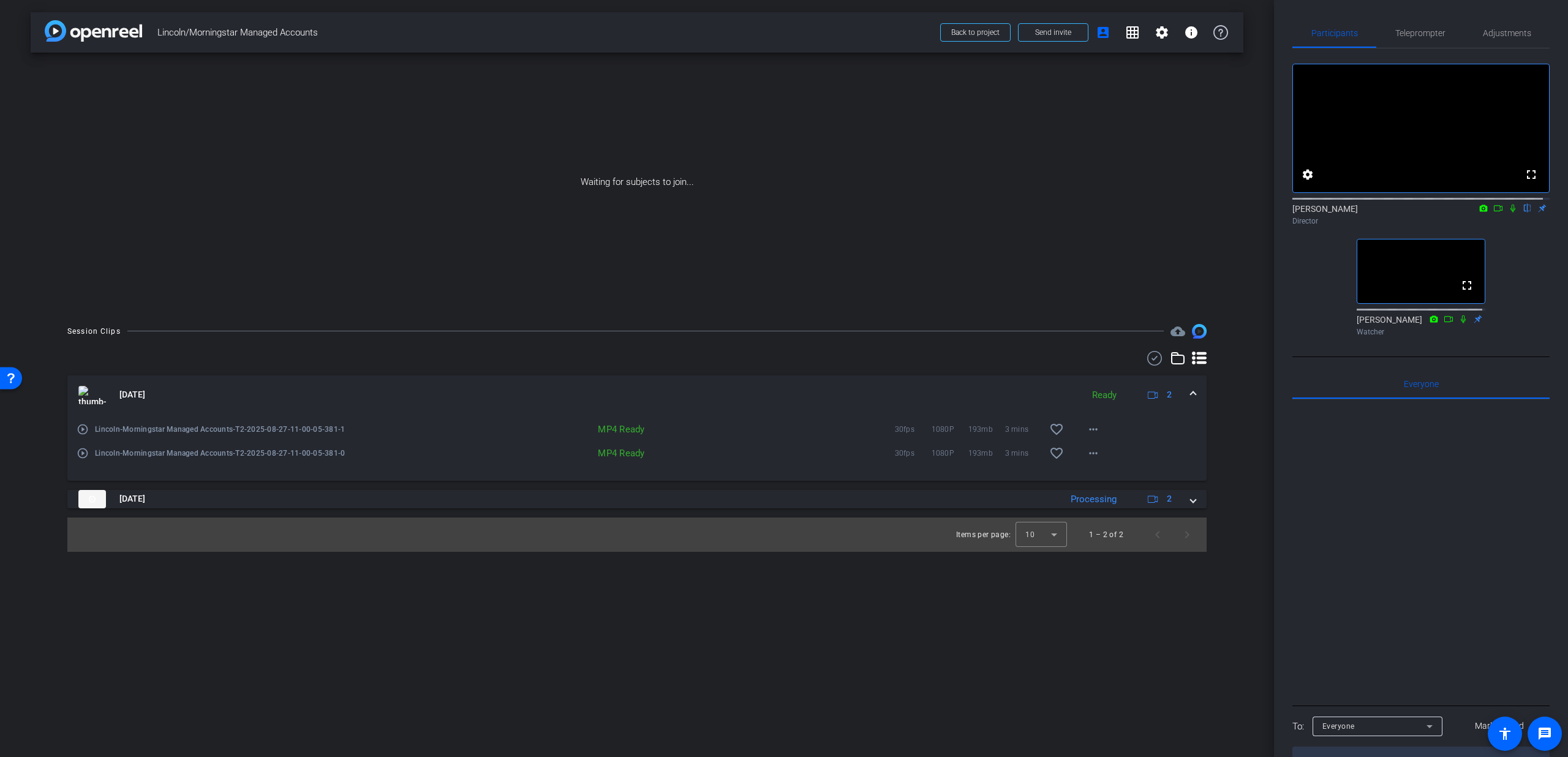
click at [1193, 394] on span at bounding box center [1193, 394] width 5 height 13
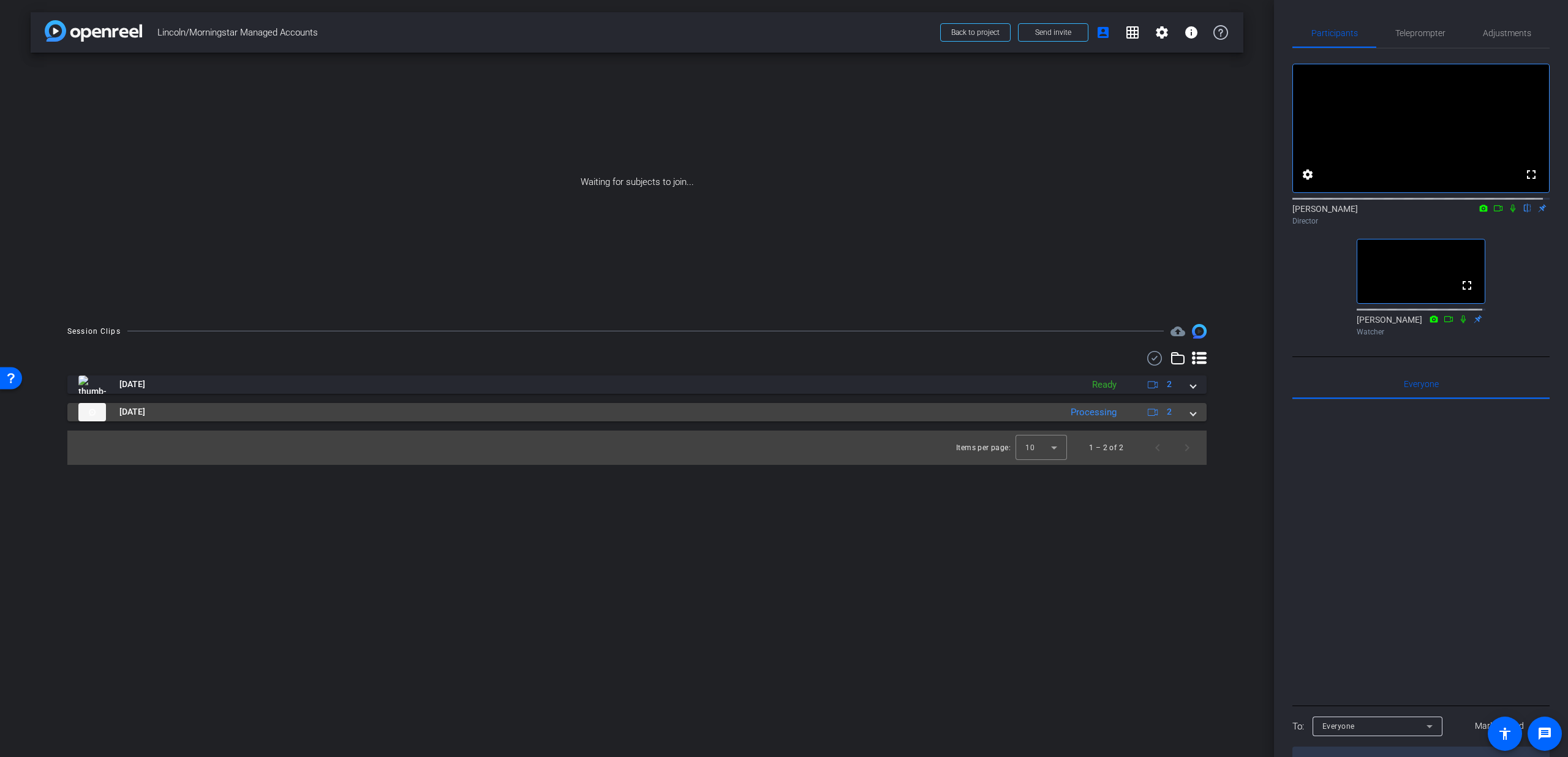
click at [1195, 412] on span at bounding box center [1193, 411] width 5 height 13
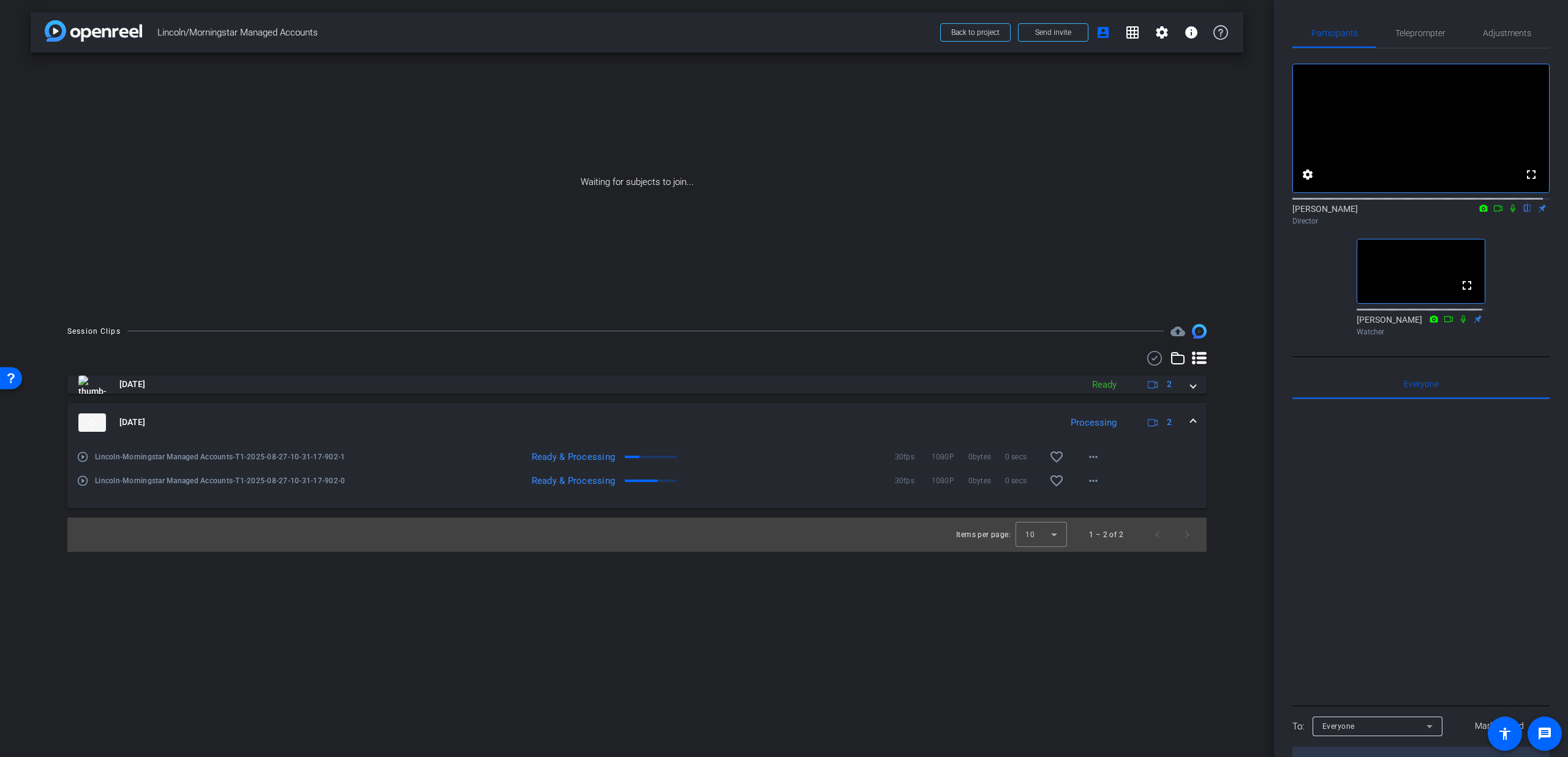
click at [81, 462] on mat-icon "play_circle_outline" at bounding box center [82, 456] width 12 height 12
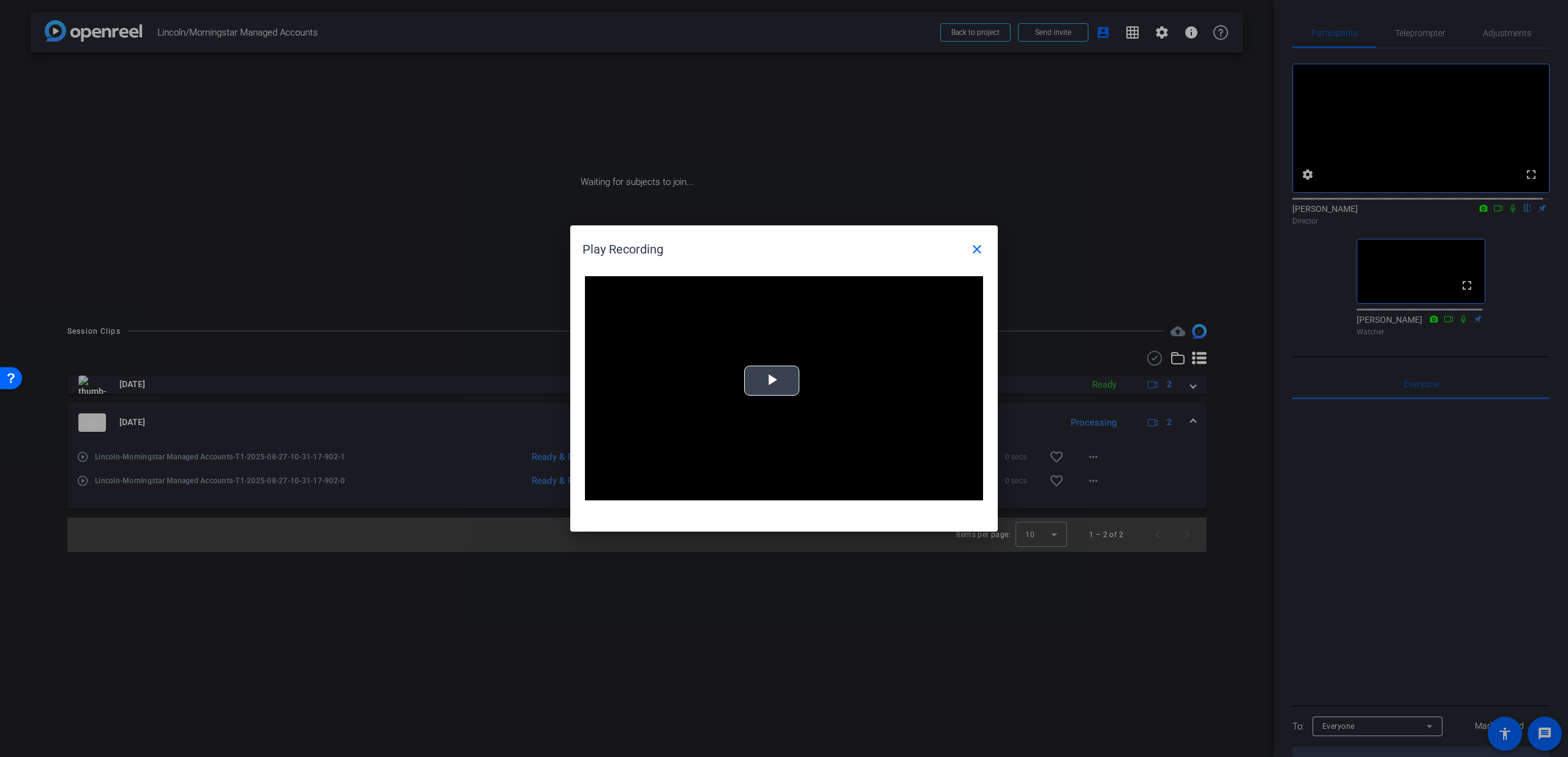
click at [785, 411] on video "Video Player" at bounding box center [784, 387] width 398 height 224
click at [853, 491] on div "Loaded : 100.00% 21:33 00:00" at bounding box center [769, 491] width 256 height 3
click at [979, 253] on mat-icon "close" at bounding box center [977, 250] width 15 height 15
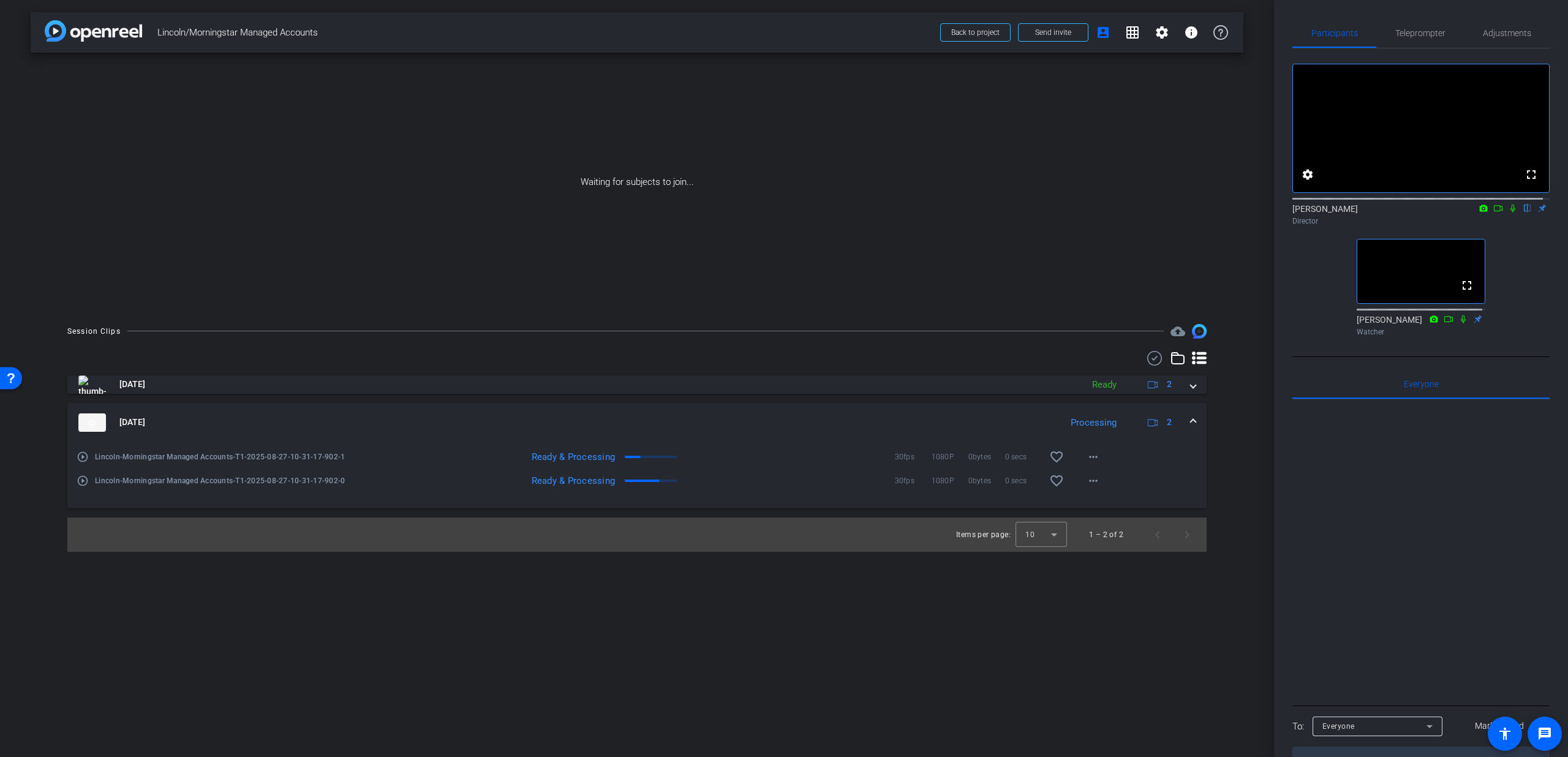
click at [81, 457] on mat-icon "play_circle_outline" at bounding box center [82, 456] width 12 height 12
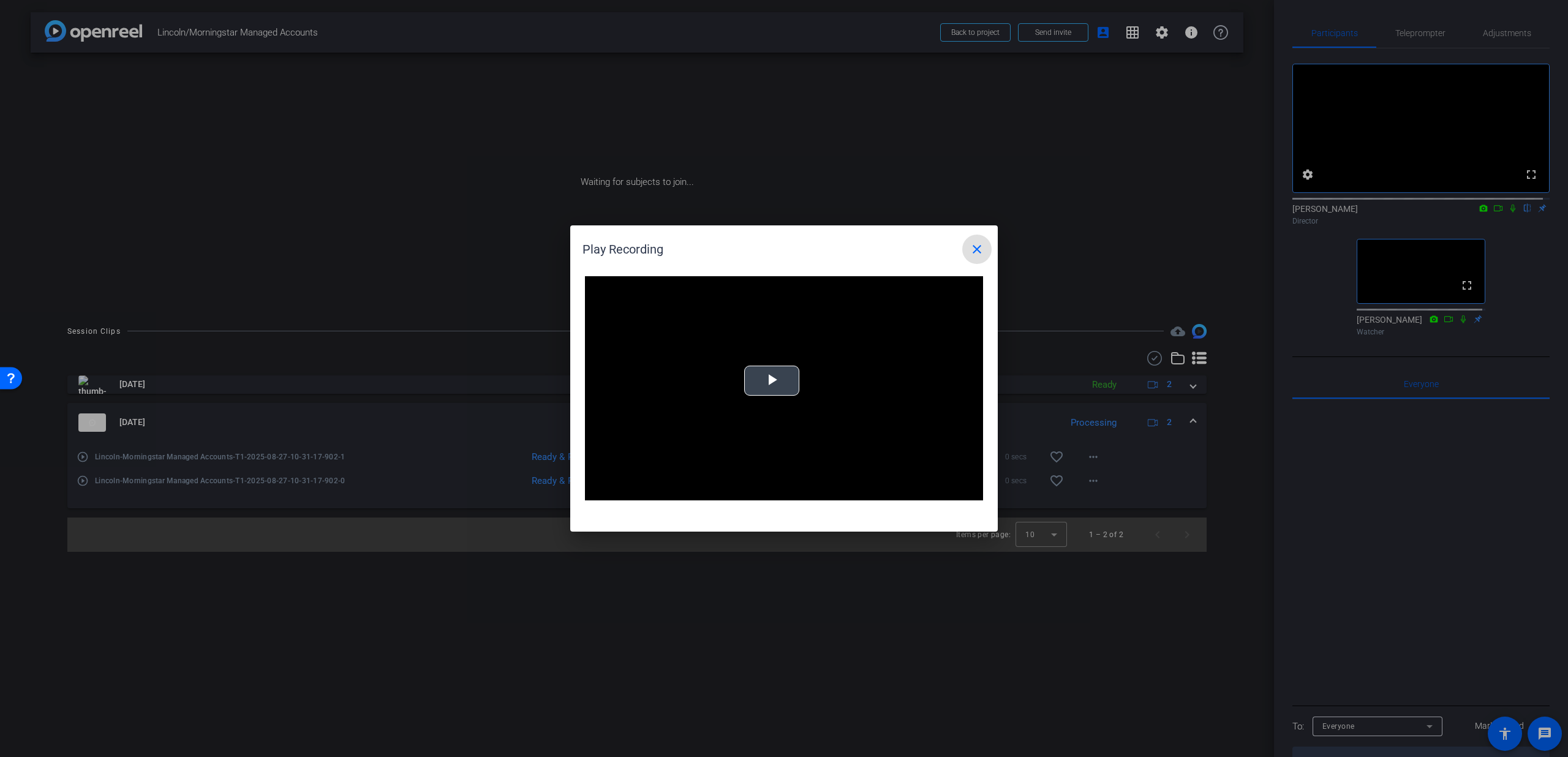
click at [794, 399] on video "Video Player" at bounding box center [784, 387] width 398 height 224
click at [870, 490] on div "Loaded : 100.00% 23:09 23:09" at bounding box center [770, 491] width 260 height 3
click at [883, 490] on div "Loaded : 100.00% 24:14 23:12" at bounding box center [770, 491] width 260 height 3
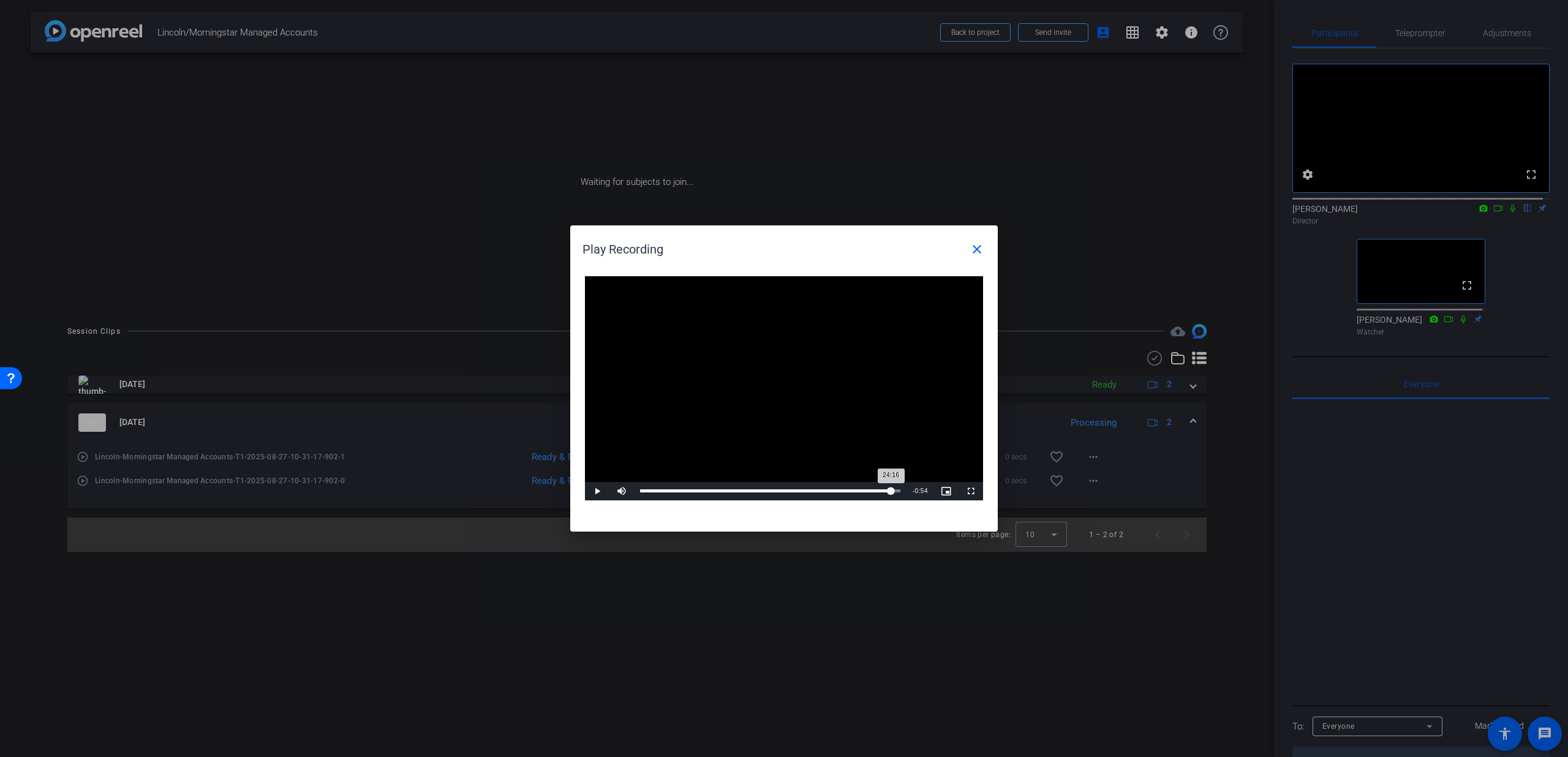
click at [892, 490] on div "Loaded : 100.00% 24:58 24:16" at bounding box center [770, 491] width 260 height 3
click at [967, 253] on span at bounding box center [976, 249] width 29 height 29
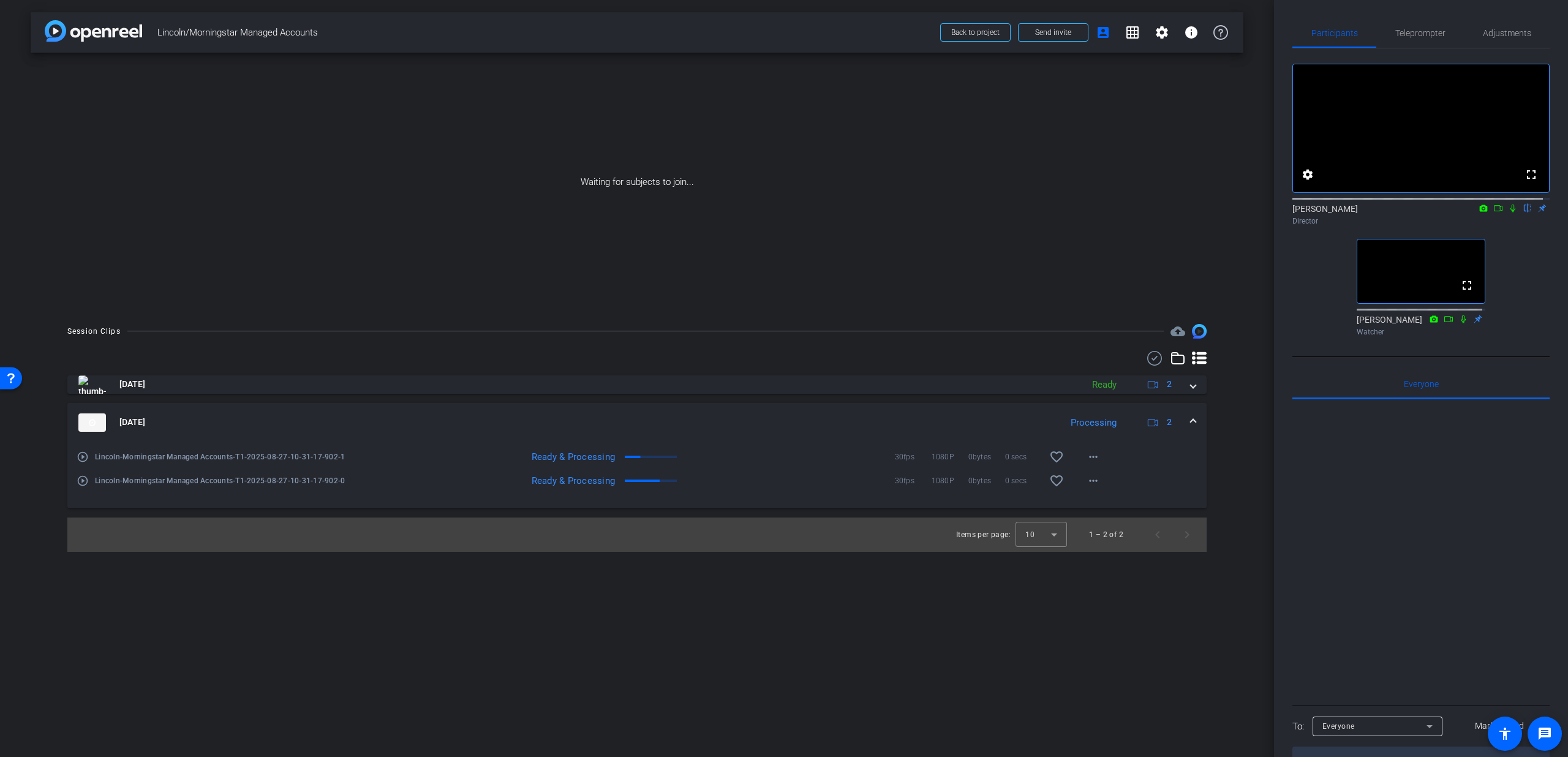
click at [1192, 420] on span at bounding box center [1193, 422] width 5 height 13
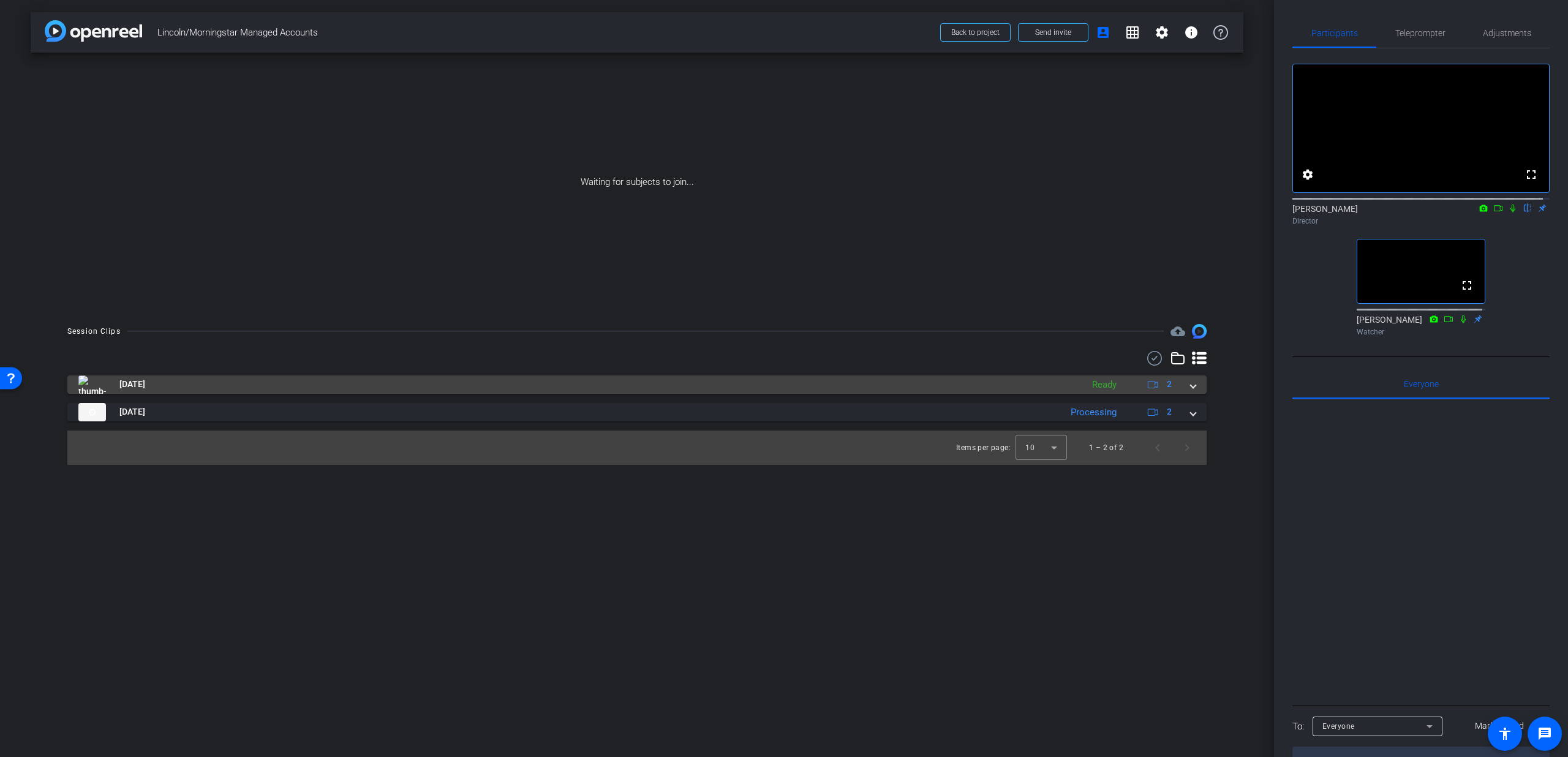
click at [223, 386] on mat-panel-title "[DATE]" at bounding box center [577, 384] width 998 height 19
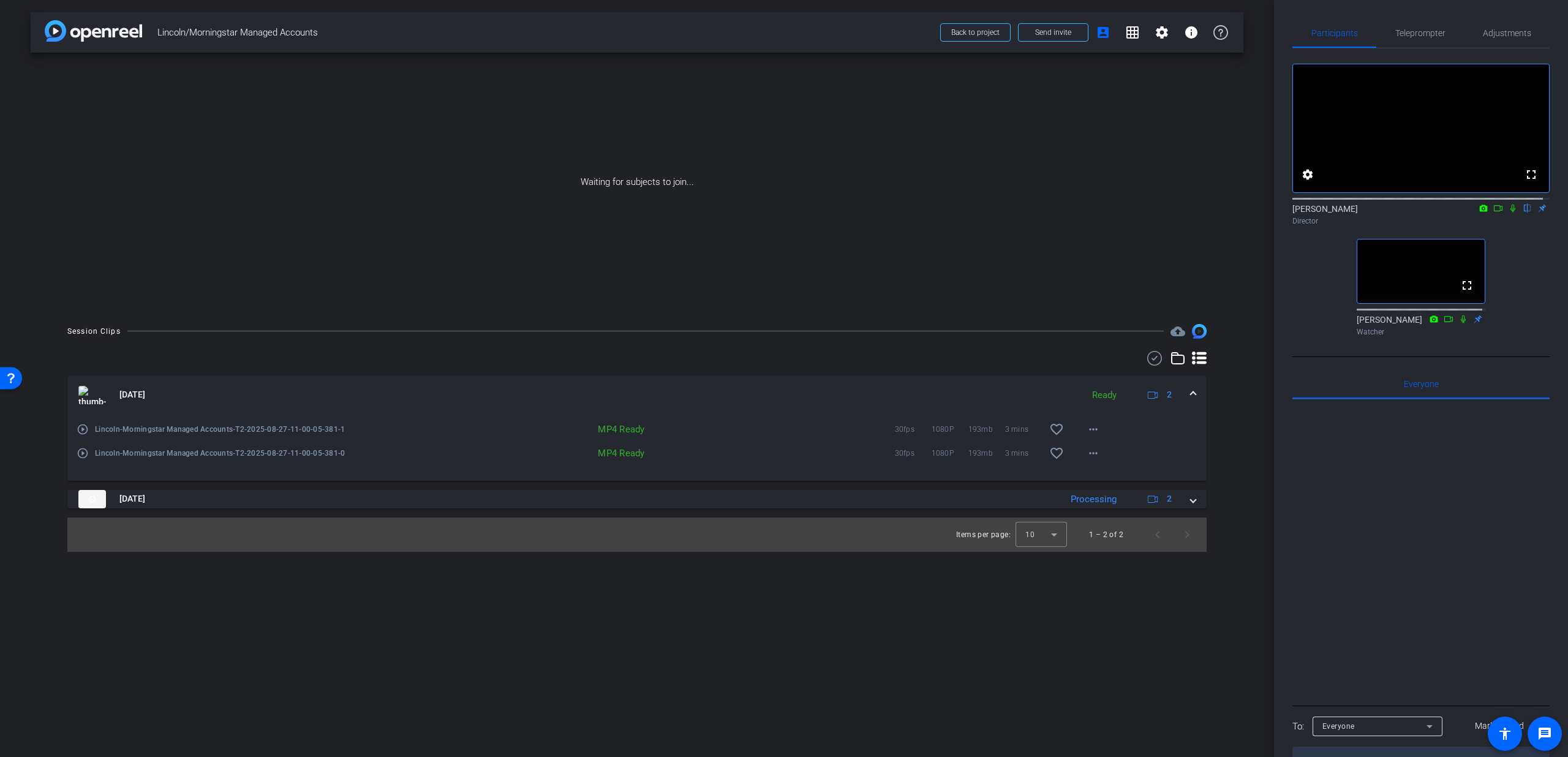
click at [1187, 393] on div "[DATE] Ready 2" at bounding box center [635, 395] width 1113 height 19
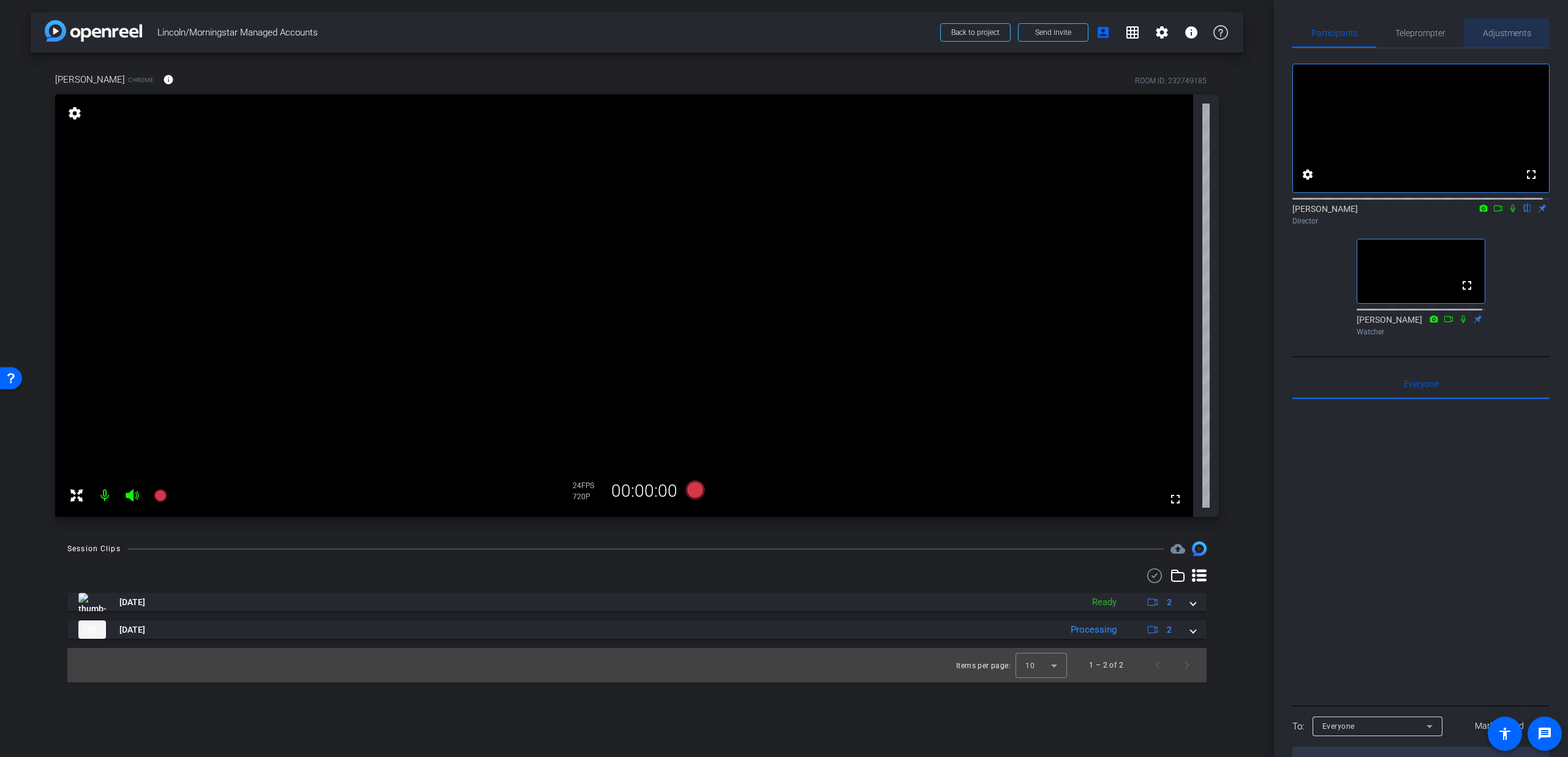
click at [1497, 37] on span "Adjustments" at bounding box center [1507, 32] width 49 height 8
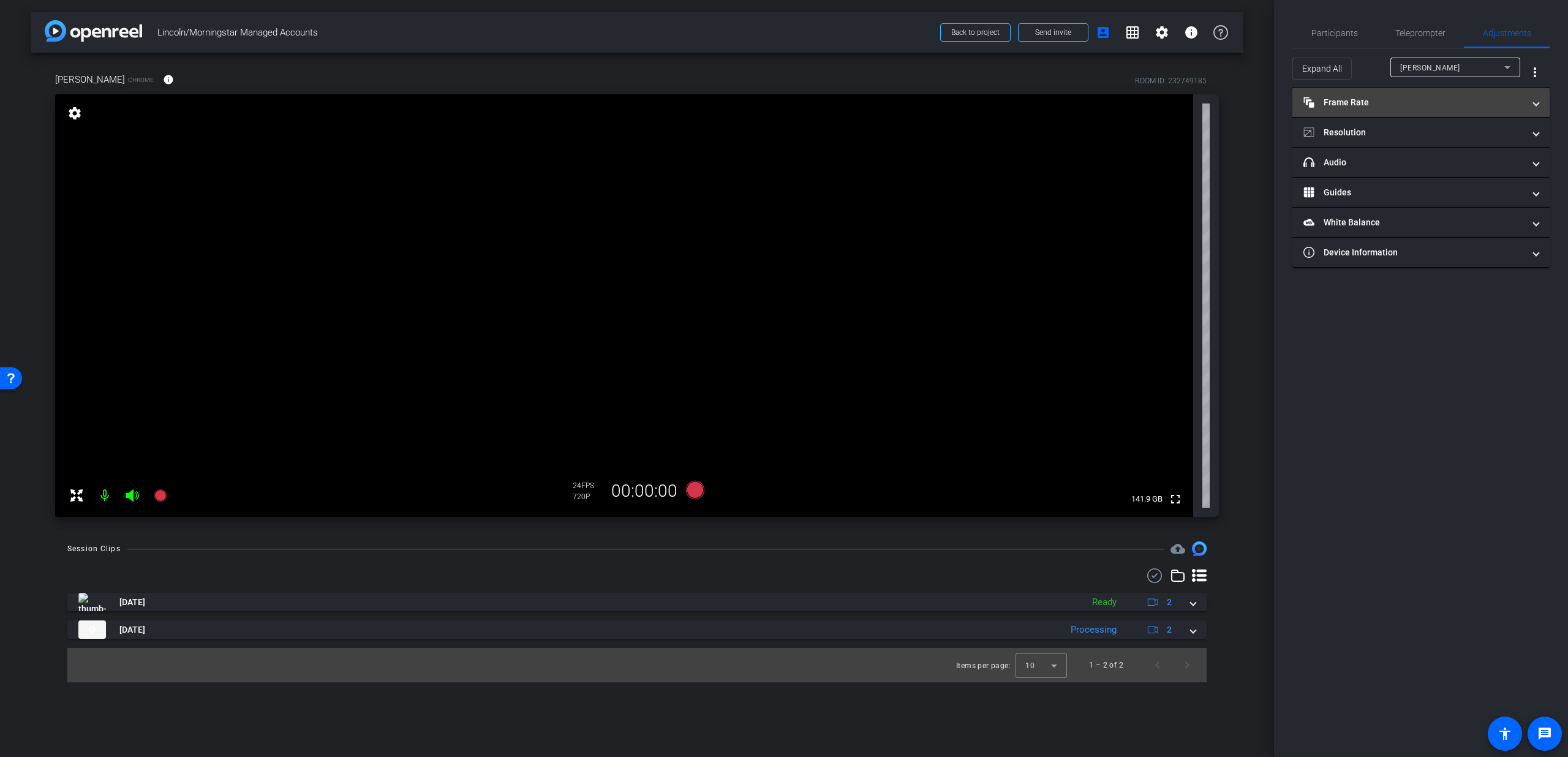
click at [1414, 112] on mat-expansion-panel-header "Frame Rate Frame Rate" at bounding box center [1421, 102] width 257 height 29
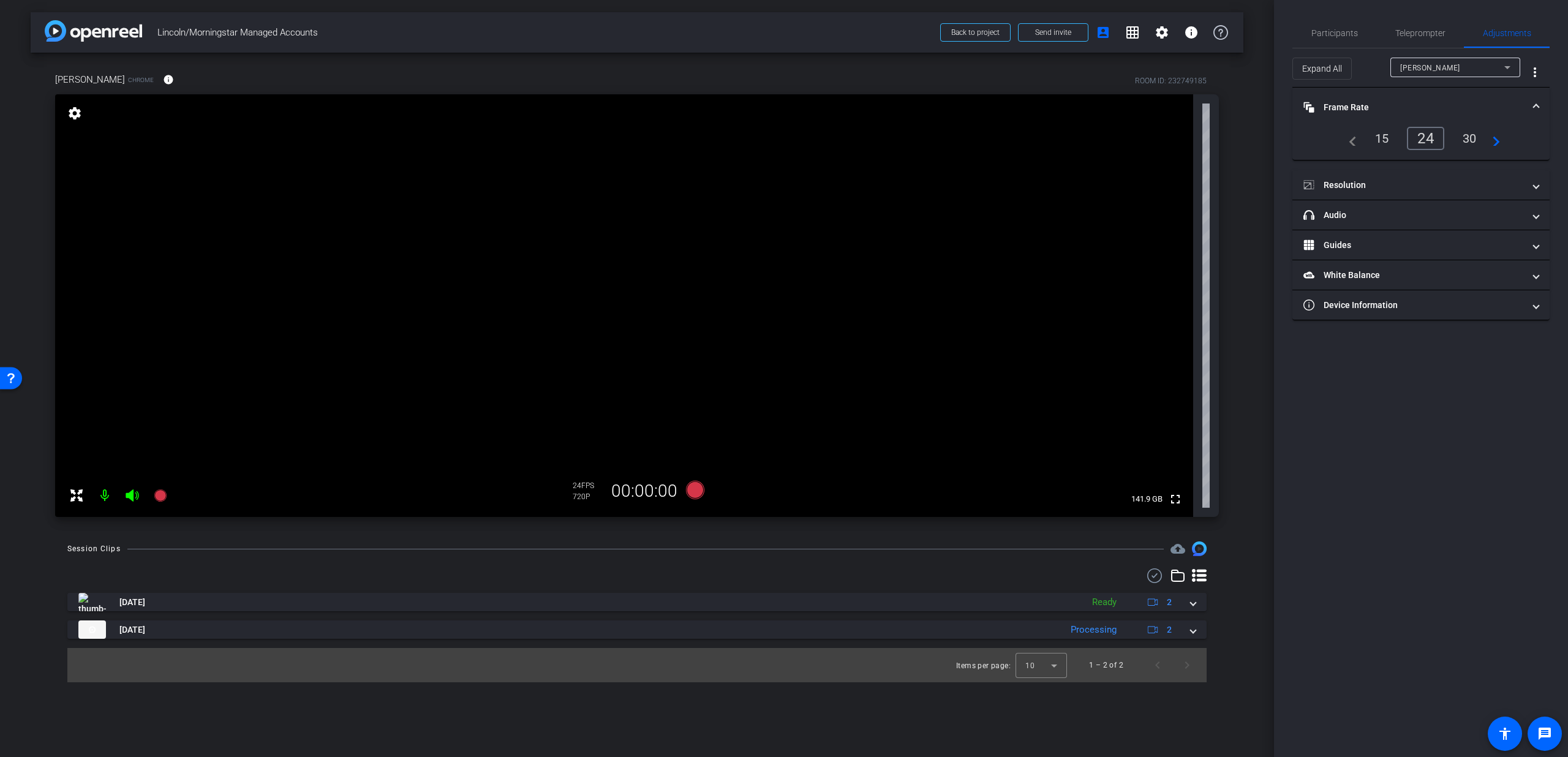
click at [1472, 133] on div "30" at bounding box center [1470, 139] width 32 height 21
click at [1466, 102] on mat-panel-title "Frame Rate Frame Rate" at bounding box center [1414, 107] width 220 height 13
click at [1429, 135] on mat-panel-title "Resolution" at bounding box center [1414, 132] width 220 height 13
click at [1435, 181] on div "1080" at bounding box center [1432, 178] width 46 height 21
click at [1525, 137] on mat-expansion-panel-header "Resolution" at bounding box center [1421, 147] width 257 height 39
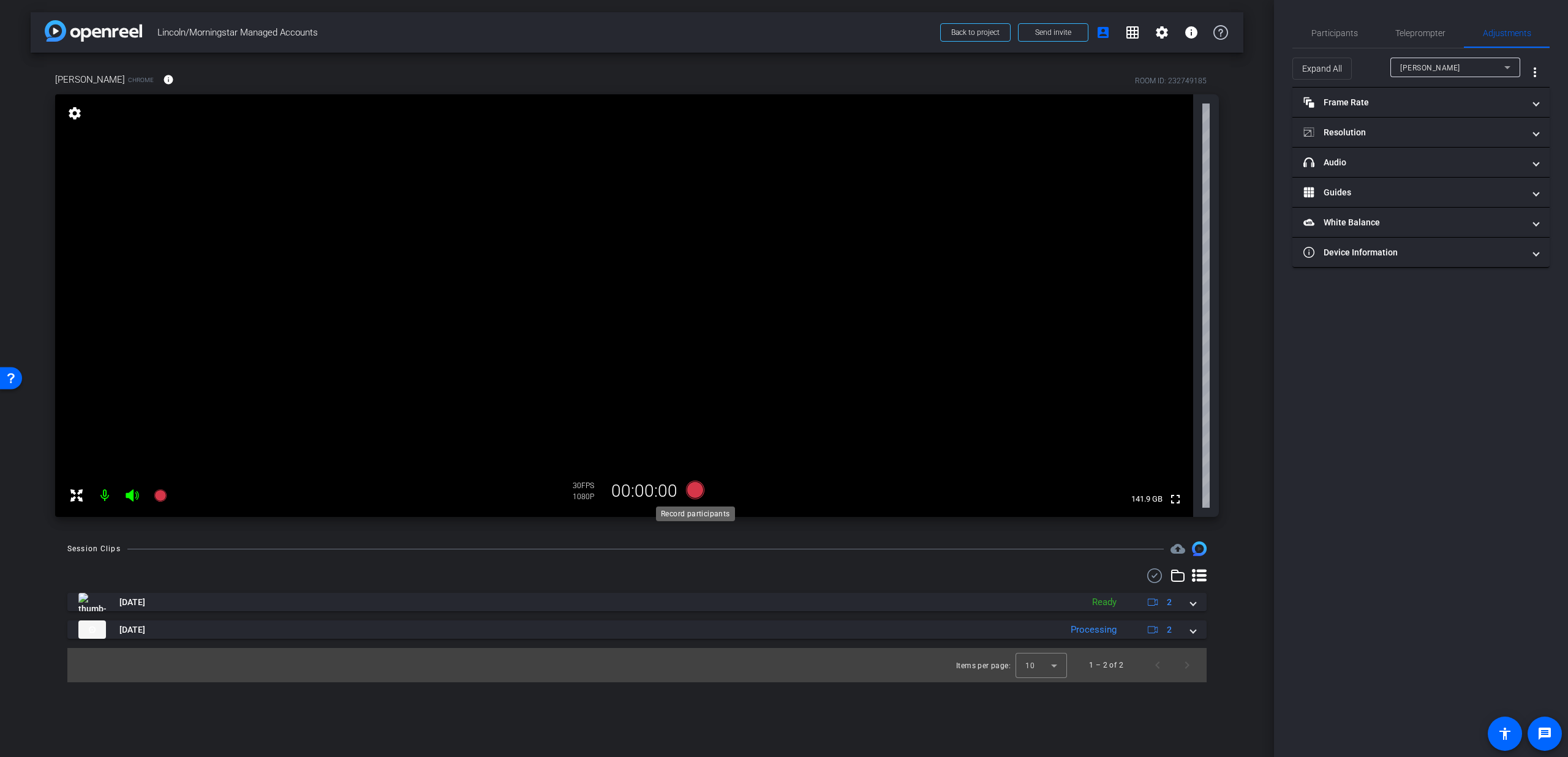
click at [697, 492] on icon at bounding box center [695, 489] width 19 height 19
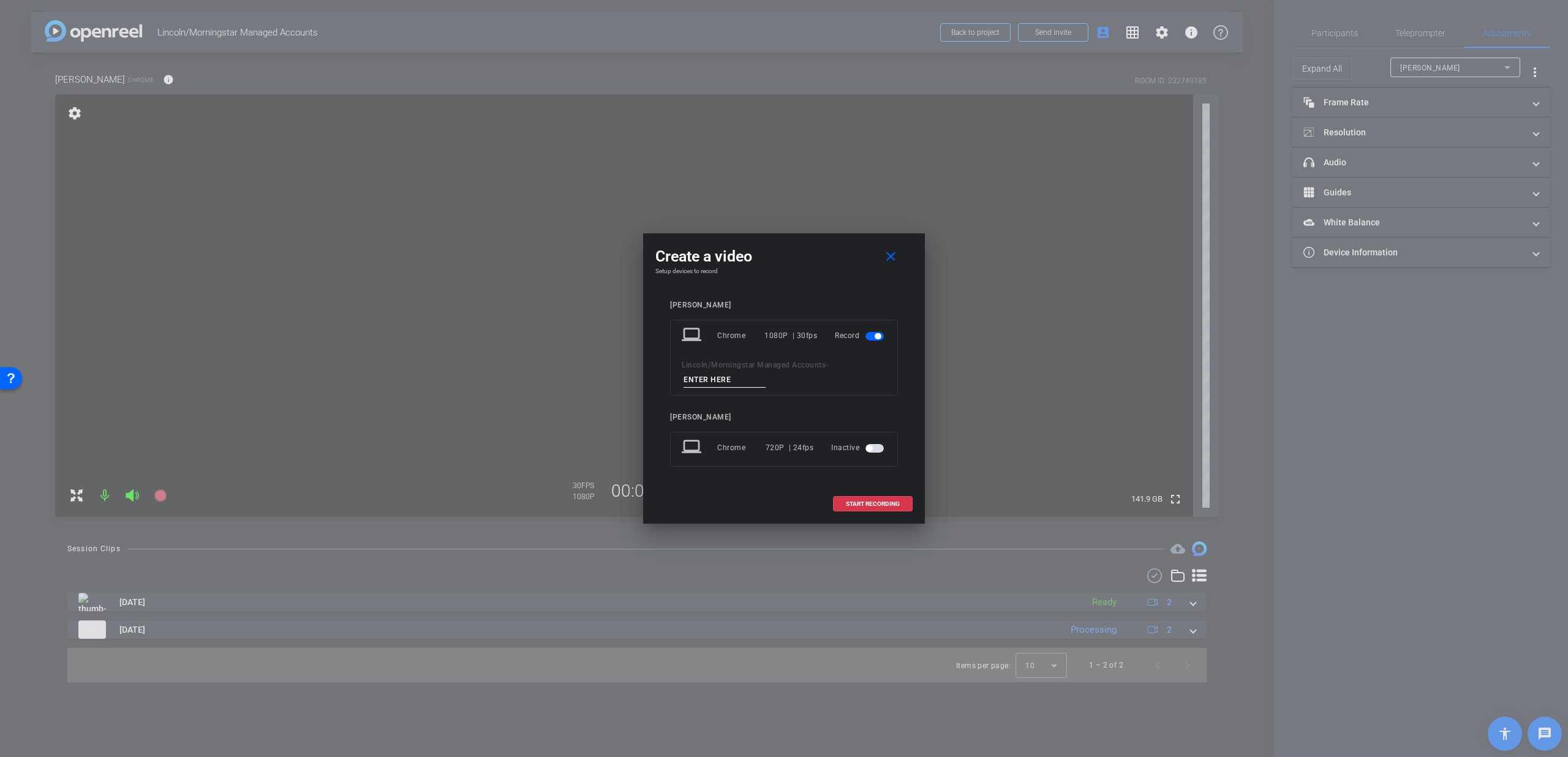
click at [720, 381] on input at bounding box center [724, 380] width 82 height 15
type input "Test 1"
click at [853, 501] on span "START RECORDING" at bounding box center [873, 504] width 54 height 6
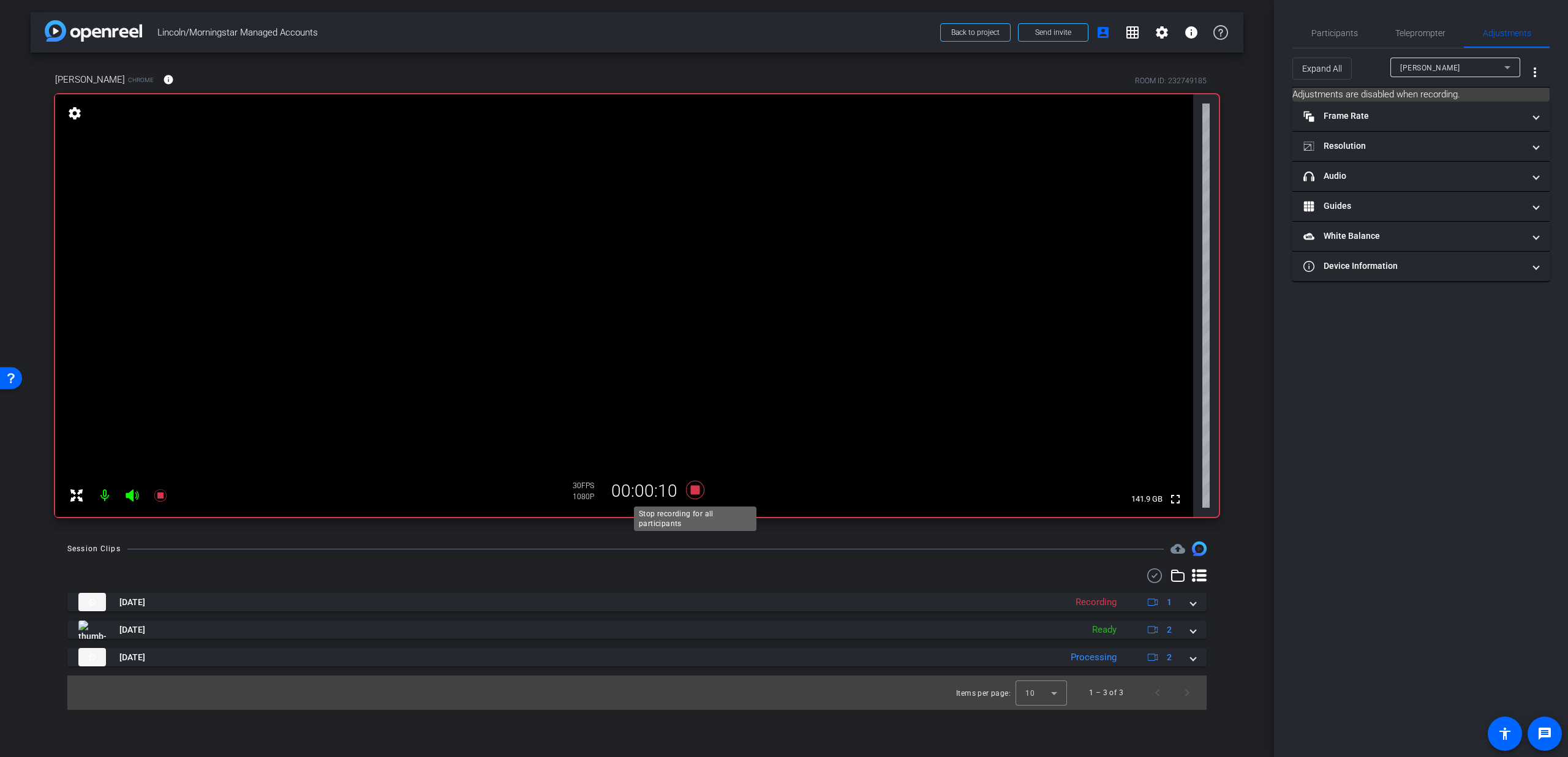
click at [701, 497] on icon at bounding box center [695, 489] width 29 height 22
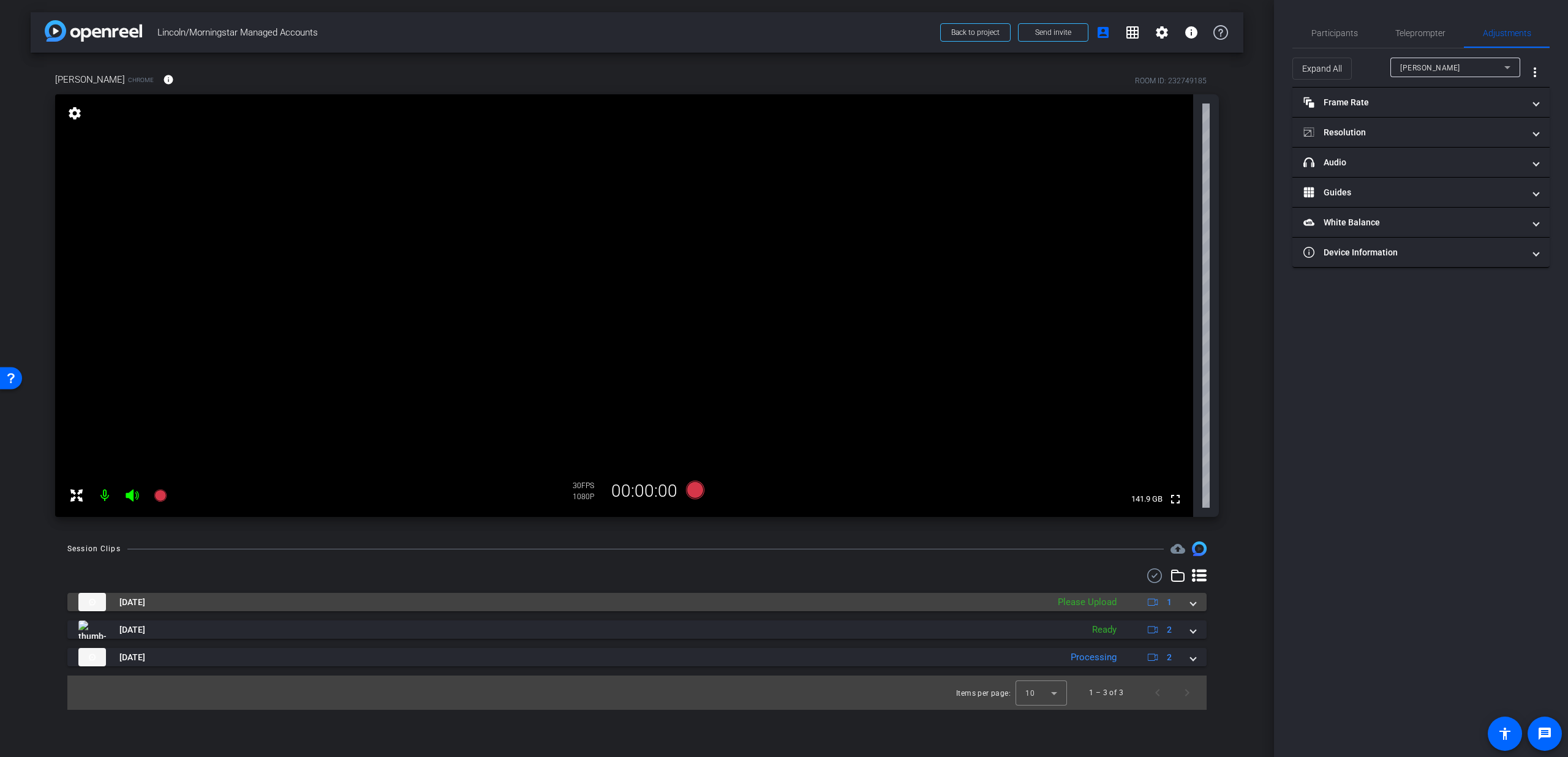
click at [1193, 600] on span at bounding box center [1193, 602] width 5 height 13
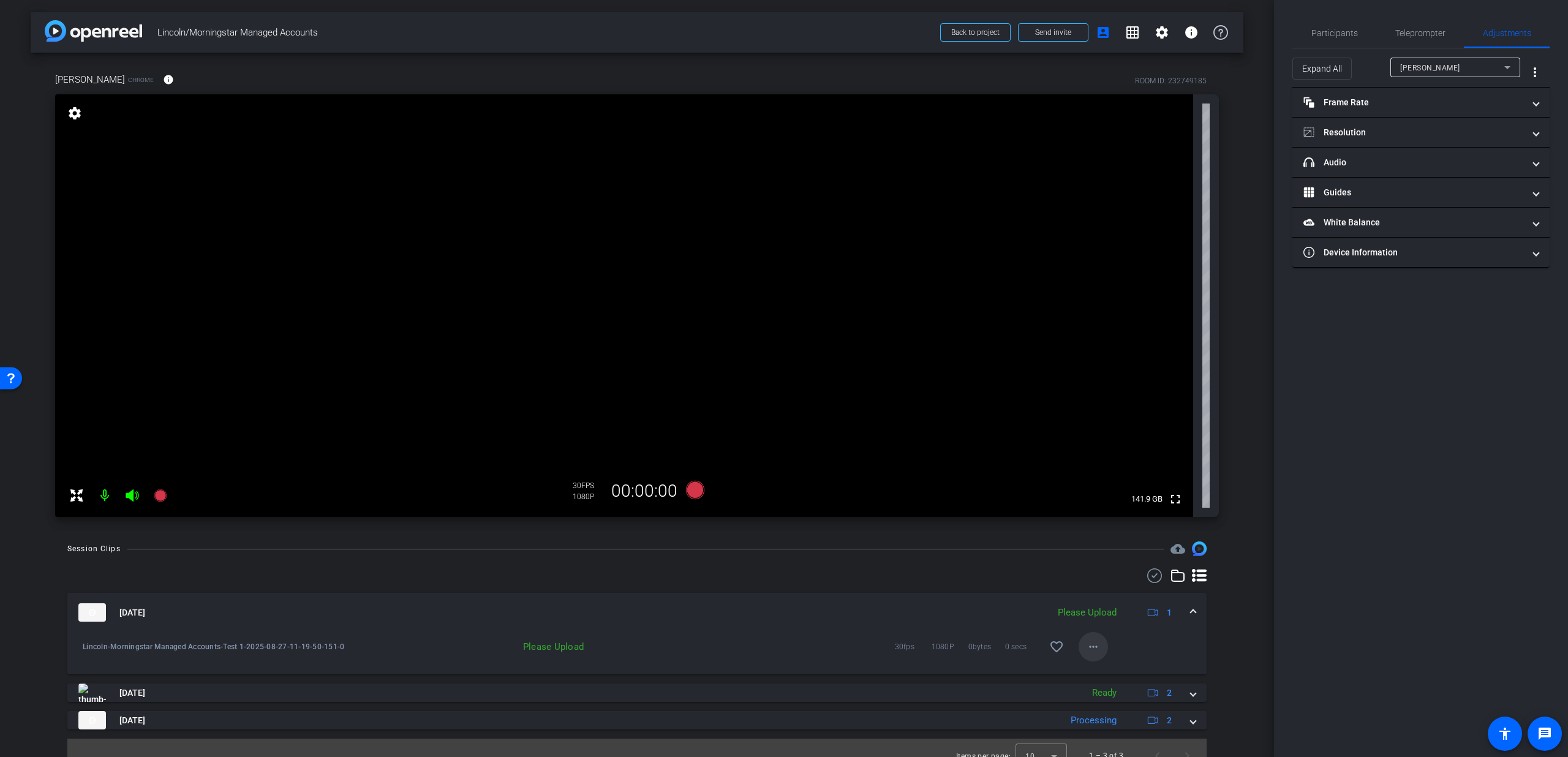
click at [1086, 640] on mat-icon "more_horiz" at bounding box center [1093, 647] width 15 height 15
click at [1106, 668] on span "Upload" at bounding box center [1106, 672] width 49 height 15
click at [1190, 610] on mat-expansion-panel-header "[DATE] Please Upload 1" at bounding box center [637, 612] width 1140 height 39
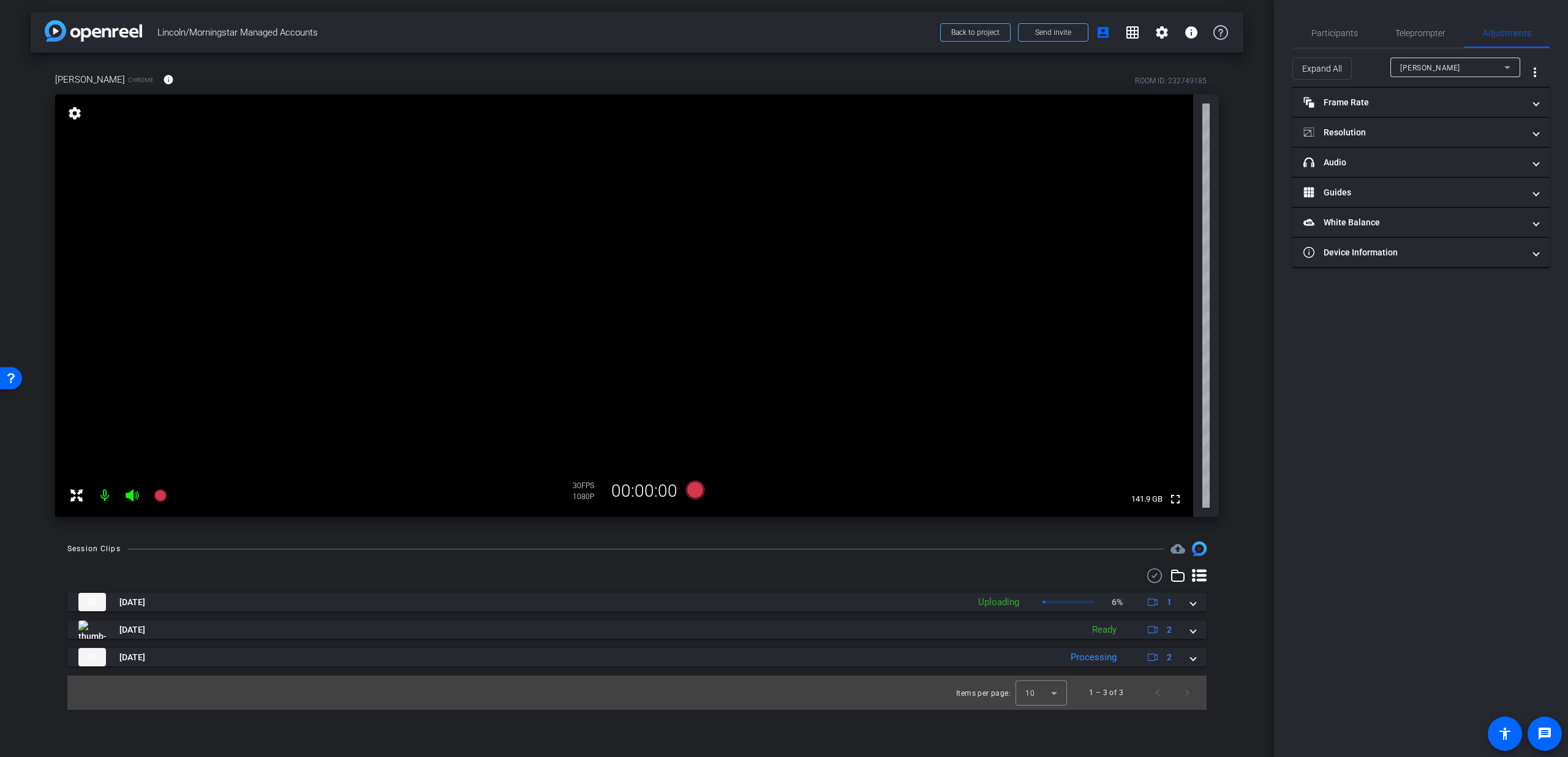
click at [1186, 612] on div "[DATE] Uploading 6% 1 Lincoln-Morningstar Managed Accounts-Test 1-2025-08-27-11…" at bounding box center [637, 630] width 1140 height 73
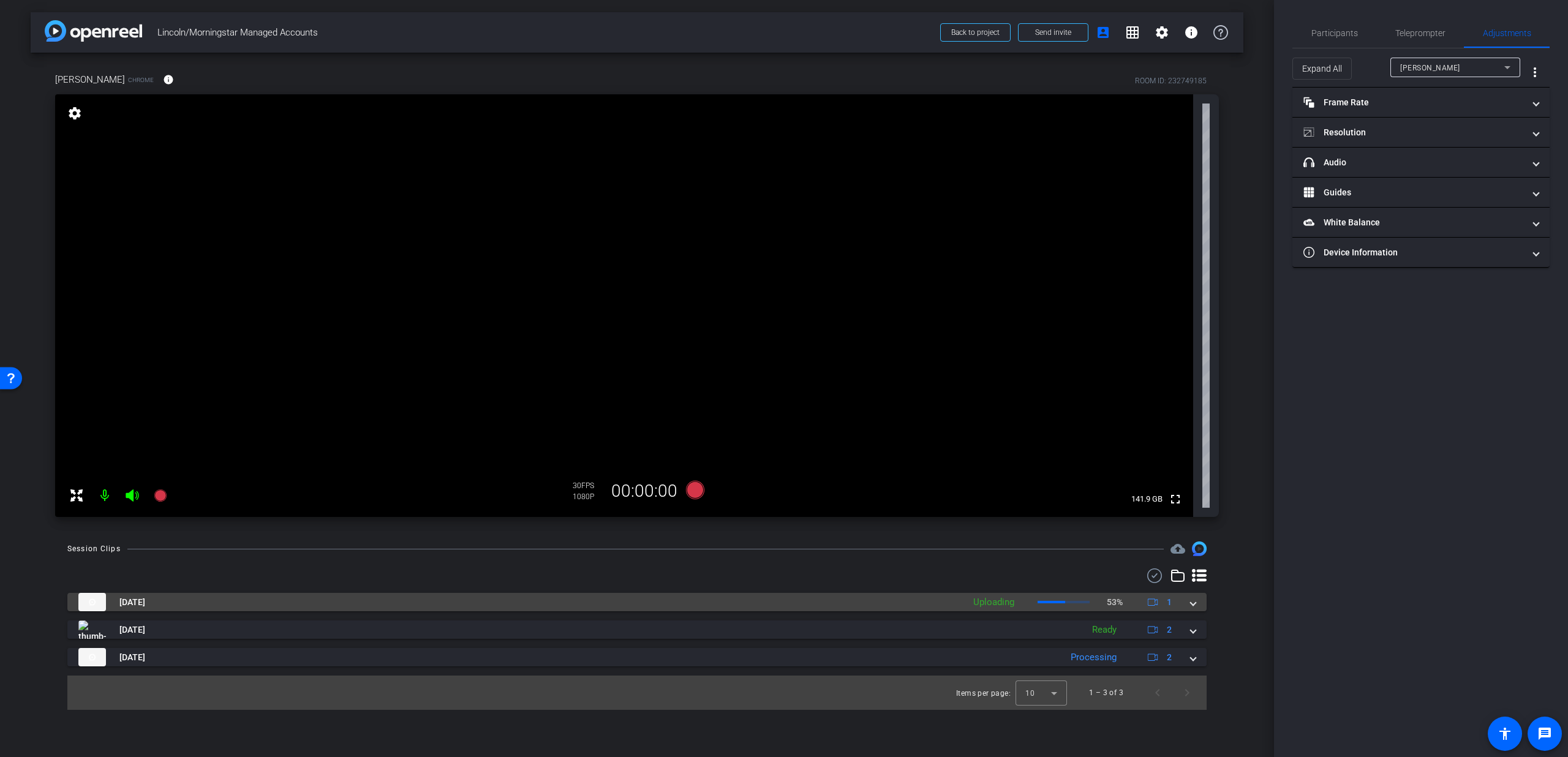
click at [1192, 606] on span at bounding box center [1193, 602] width 5 height 13
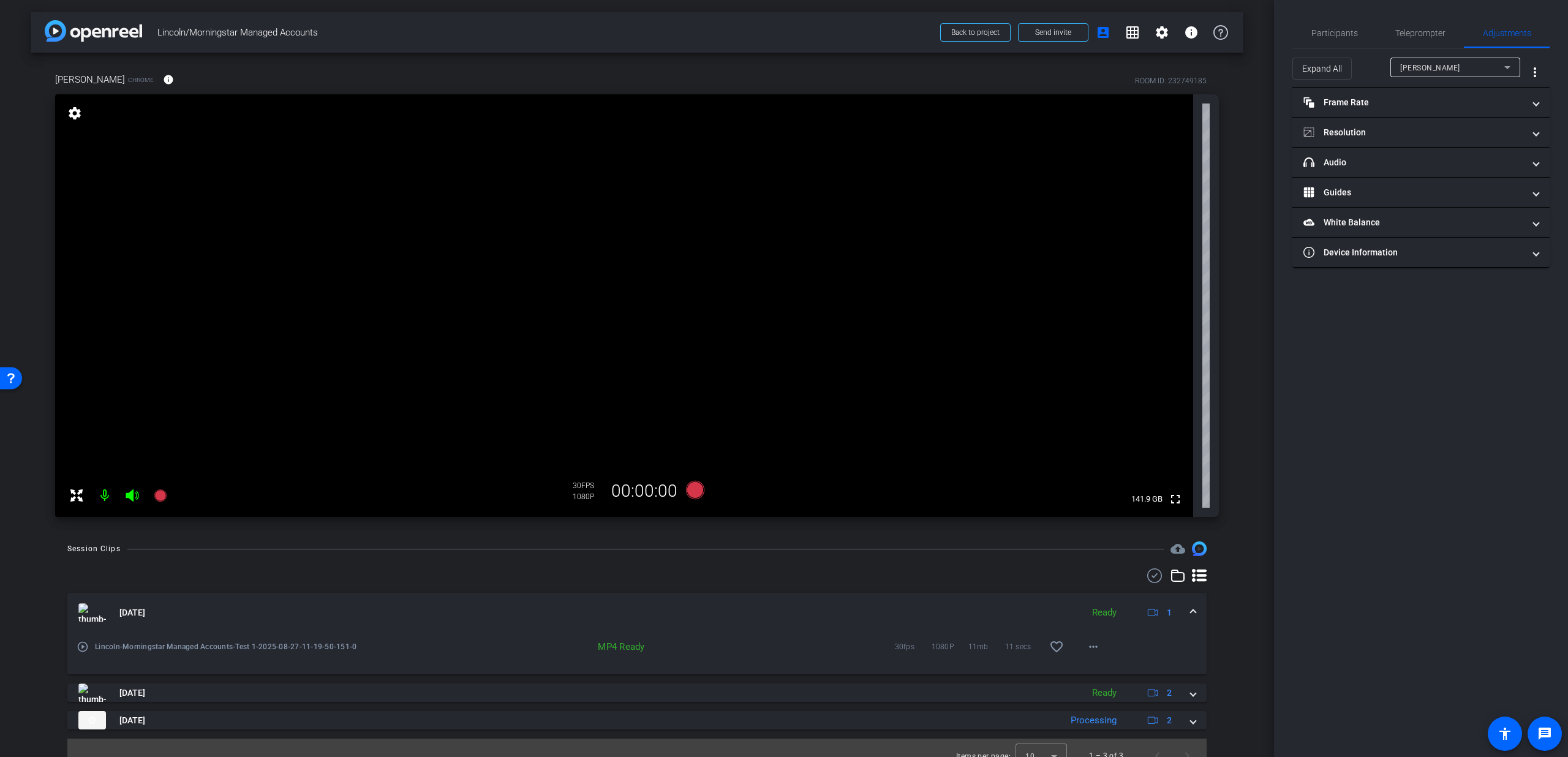
click at [83, 648] on mat-icon "play_circle_outline" at bounding box center [82, 647] width 12 height 12
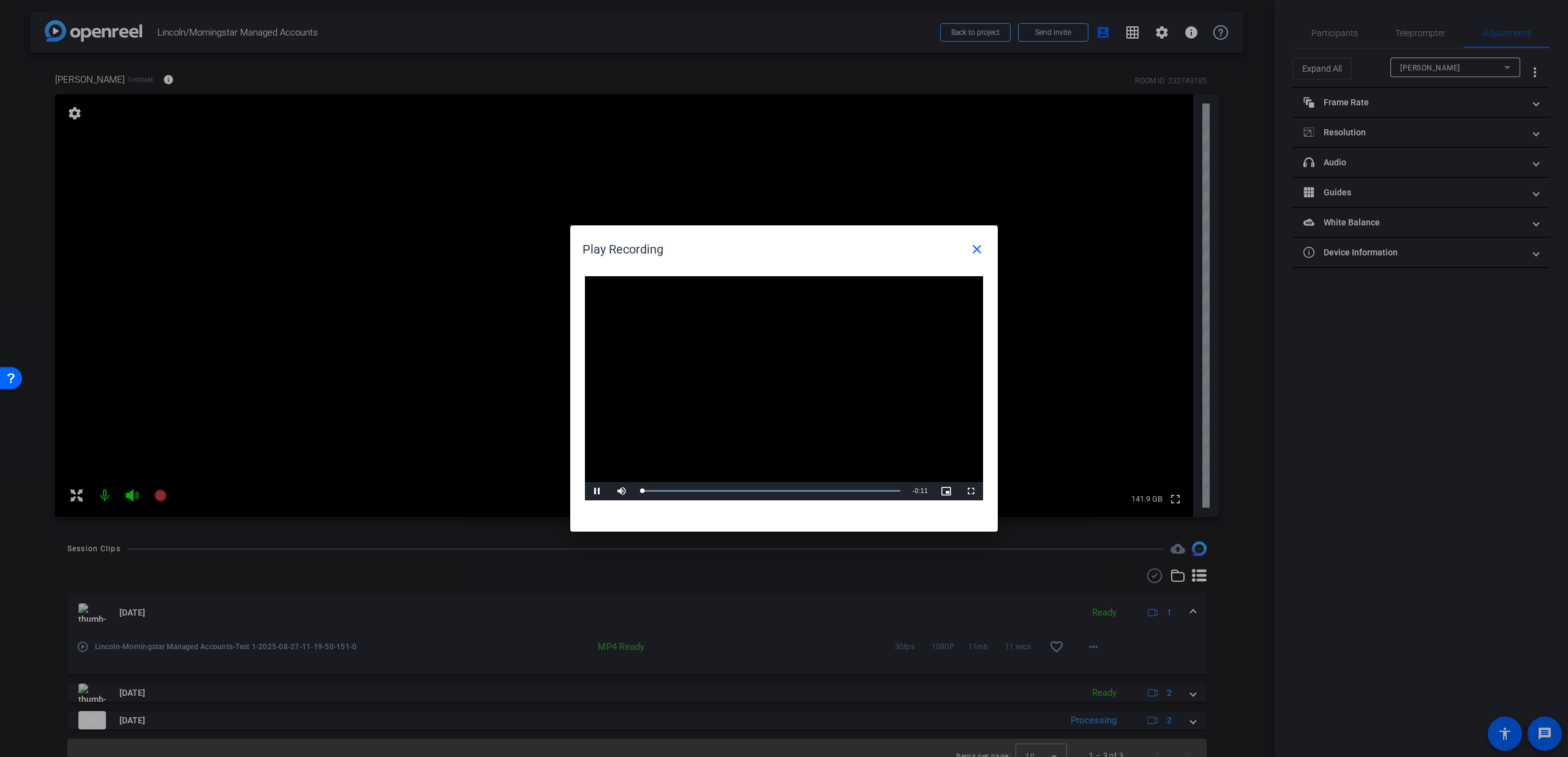
click at [766, 377] on video "Video Player" at bounding box center [784, 387] width 398 height 224
click at [969, 256] on span at bounding box center [976, 249] width 29 height 29
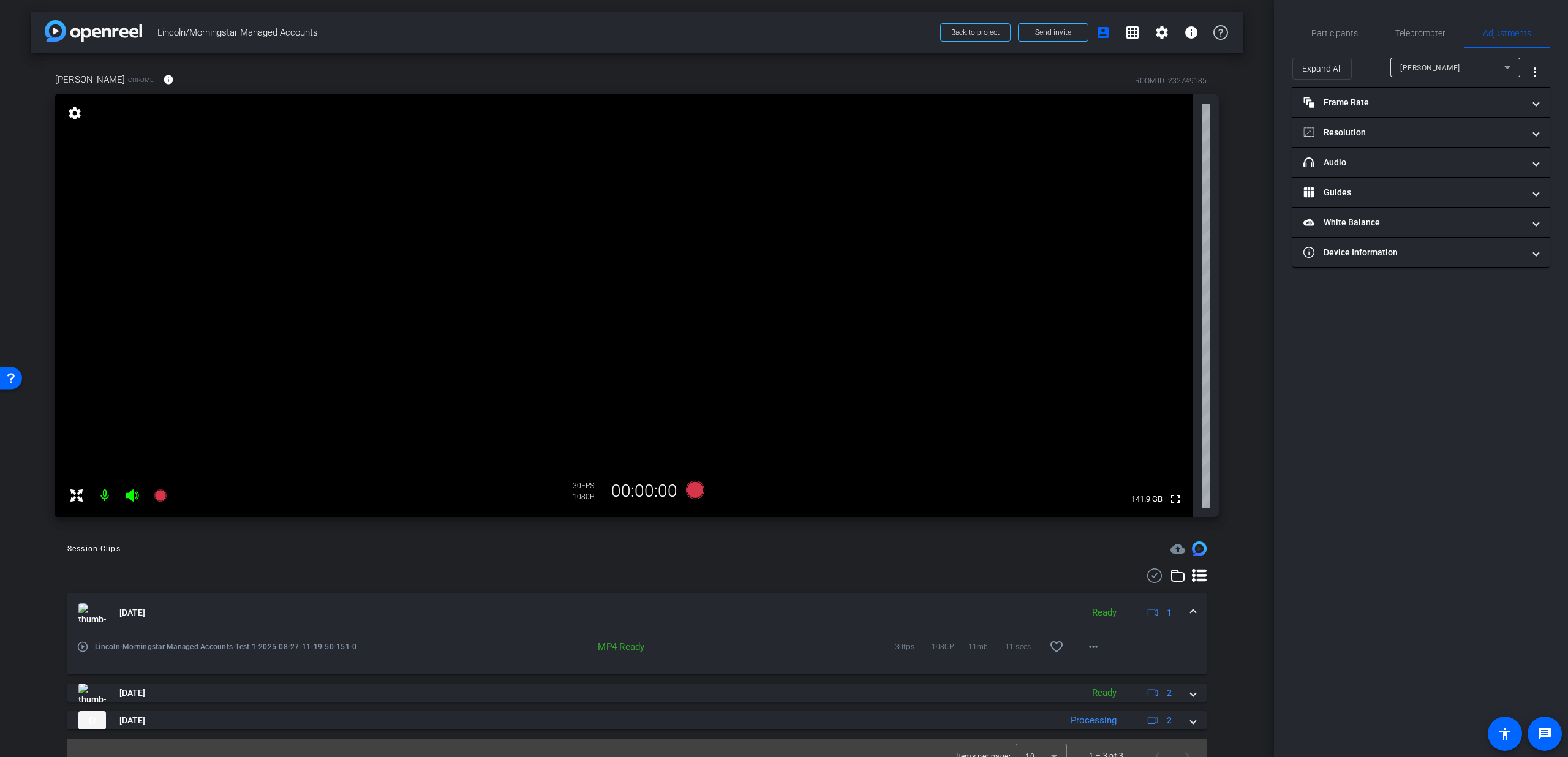
click at [1191, 614] on span at bounding box center [1193, 612] width 5 height 13
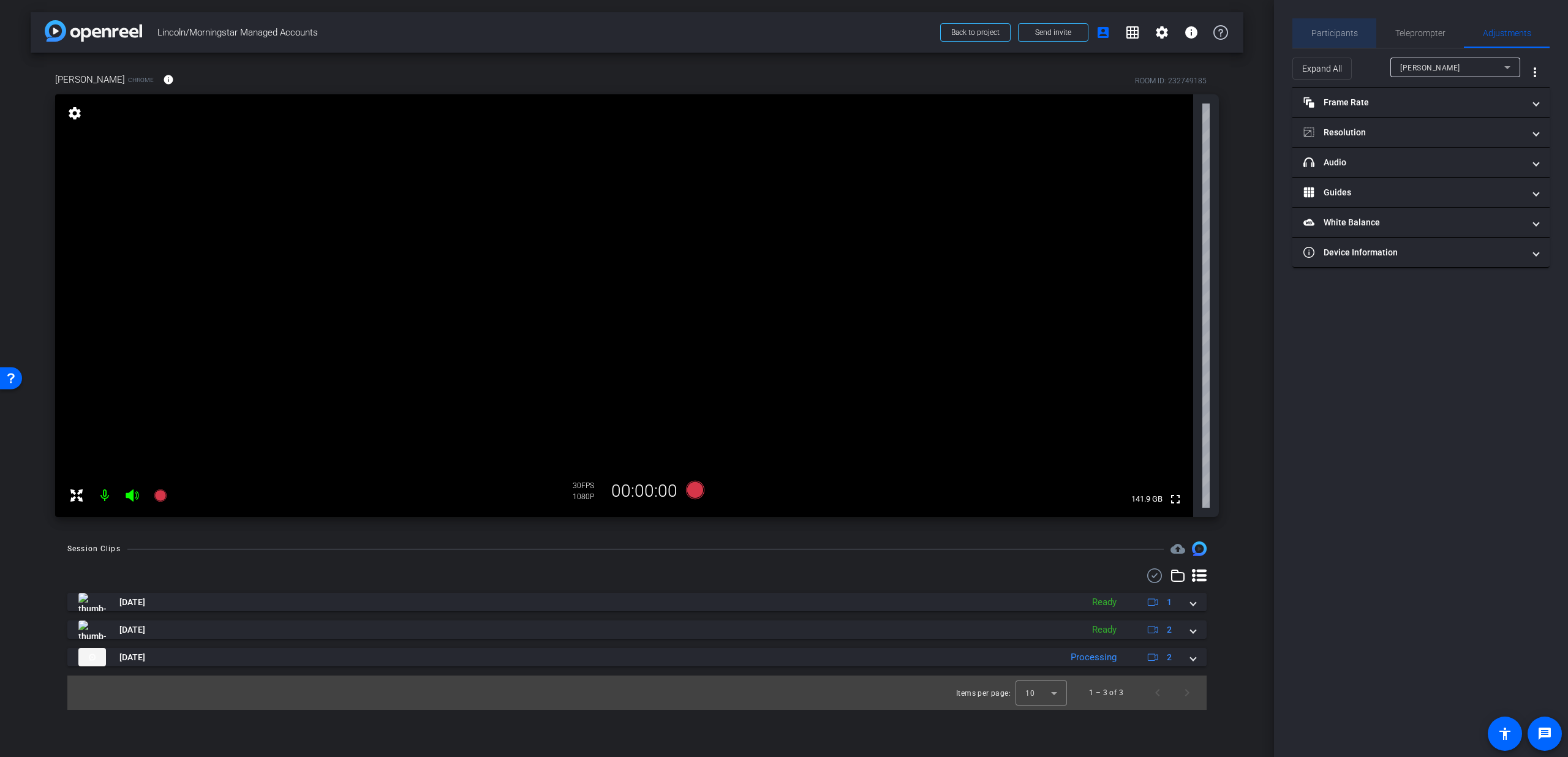
click at [1347, 25] on span "Participants" at bounding box center [1335, 33] width 46 height 29
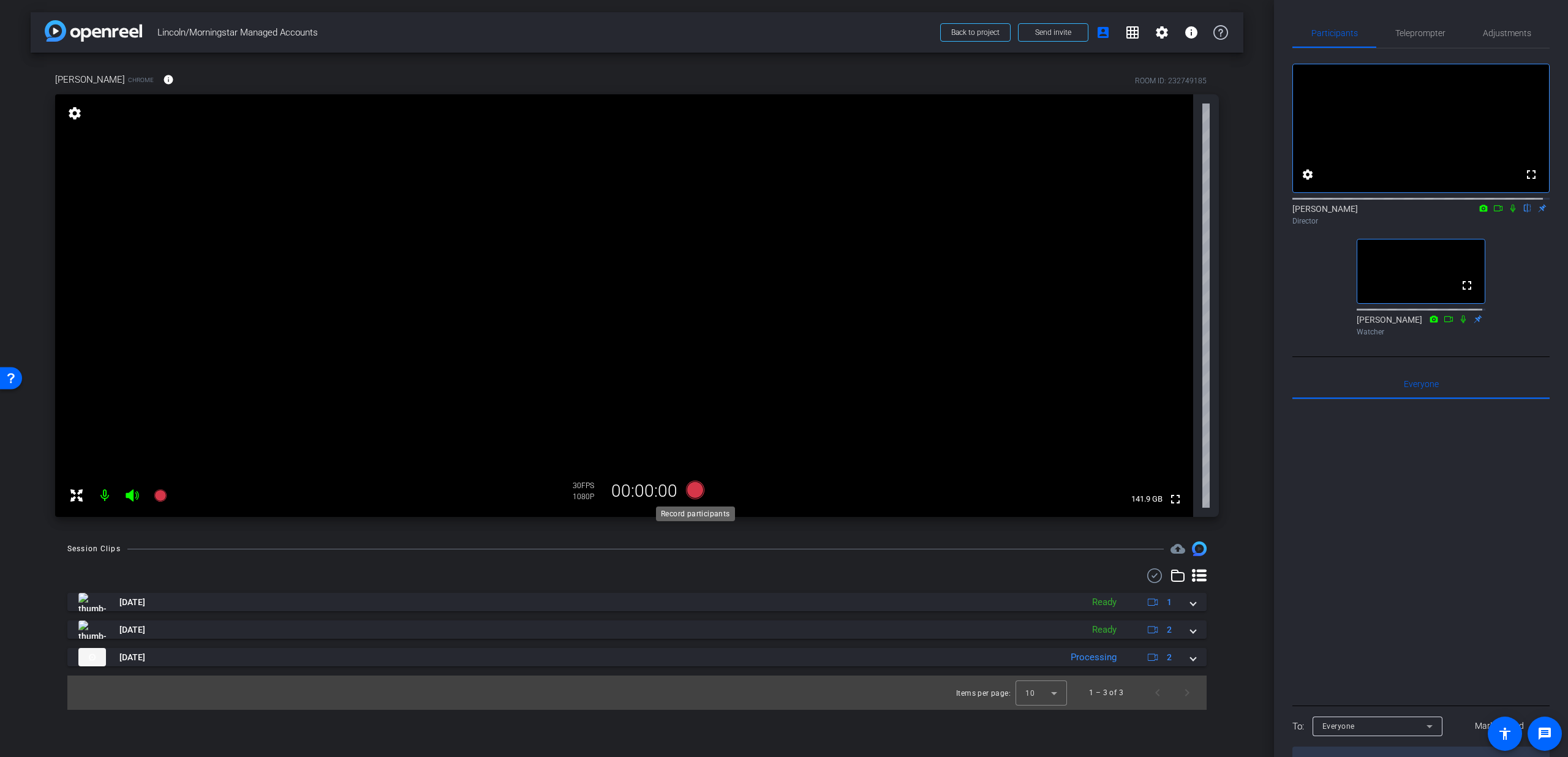
click at [697, 493] on icon at bounding box center [695, 489] width 19 height 19
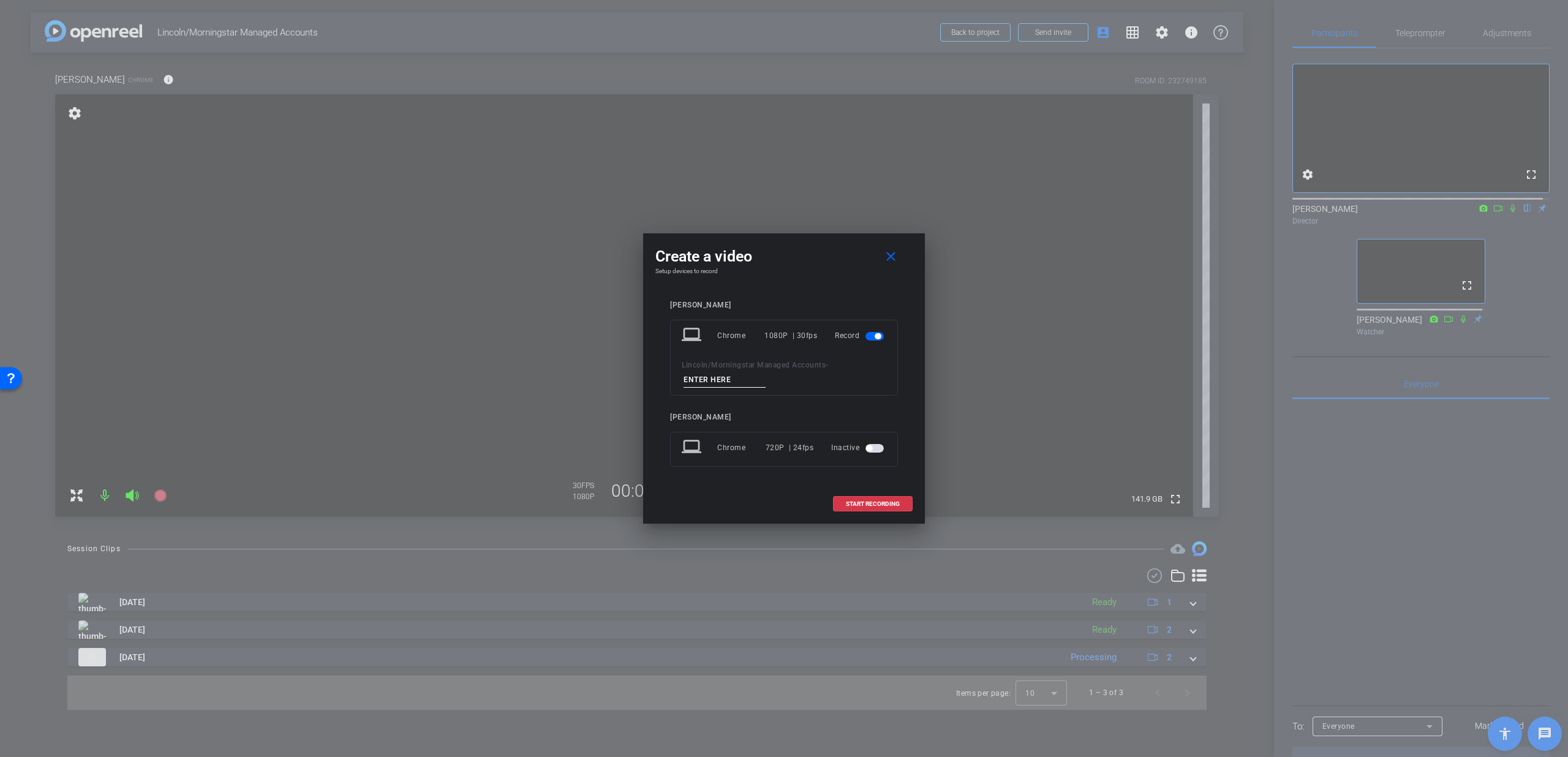
click at [722, 381] on input at bounding box center [724, 380] width 82 height 15
type input "PU 2"
click at [901, 506] on span at bounding box center [873, 504] width 79 height 29
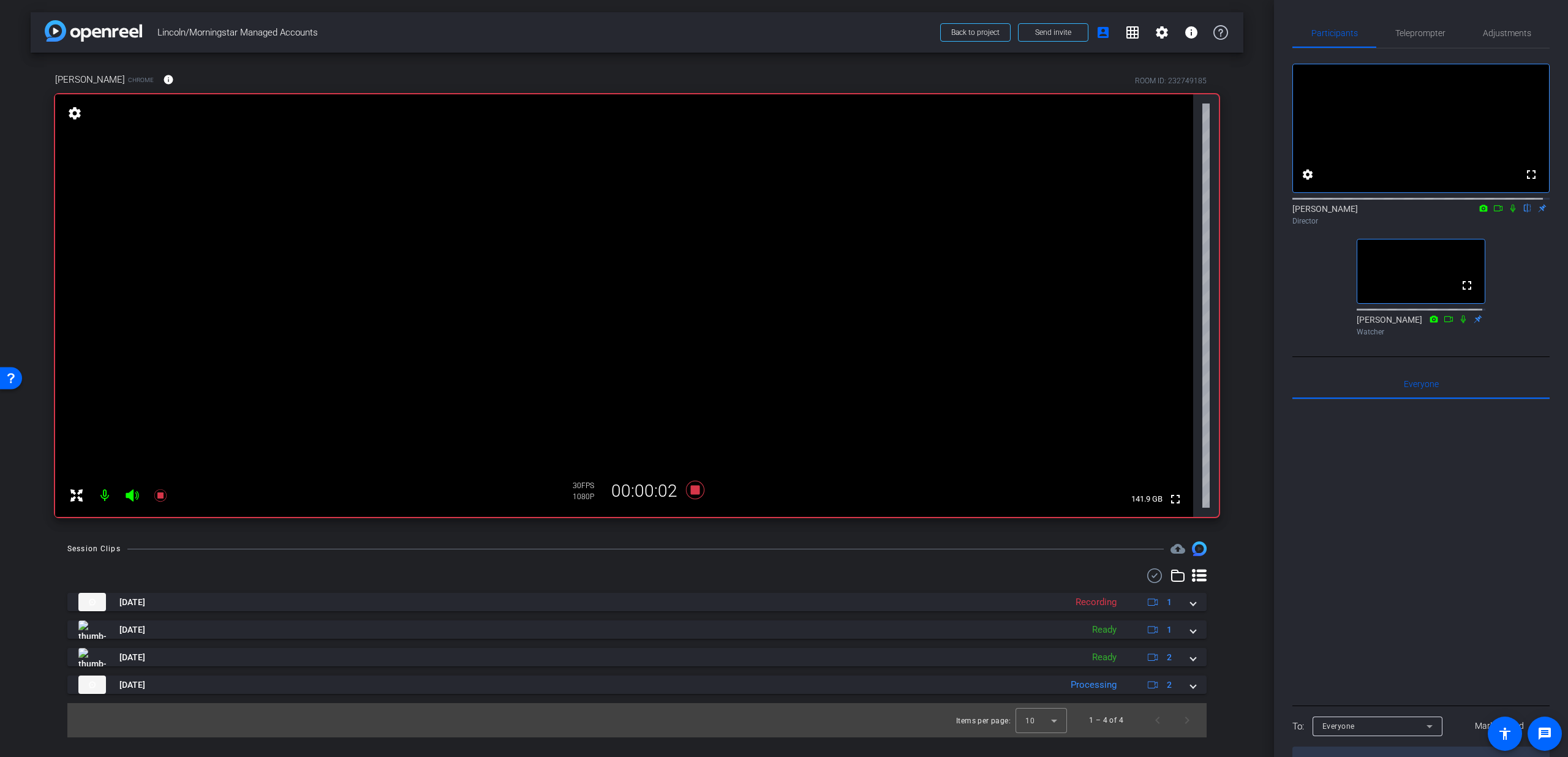
click at [1460, 323] on icon at bounding box center [1463, 319] width 10 height 8
click at [1508, 212] on icon at bounding box center [1513, 208] width 10 height 8
click at [694, 493] on icon at bounding box center [695, 489] width 19 height 19
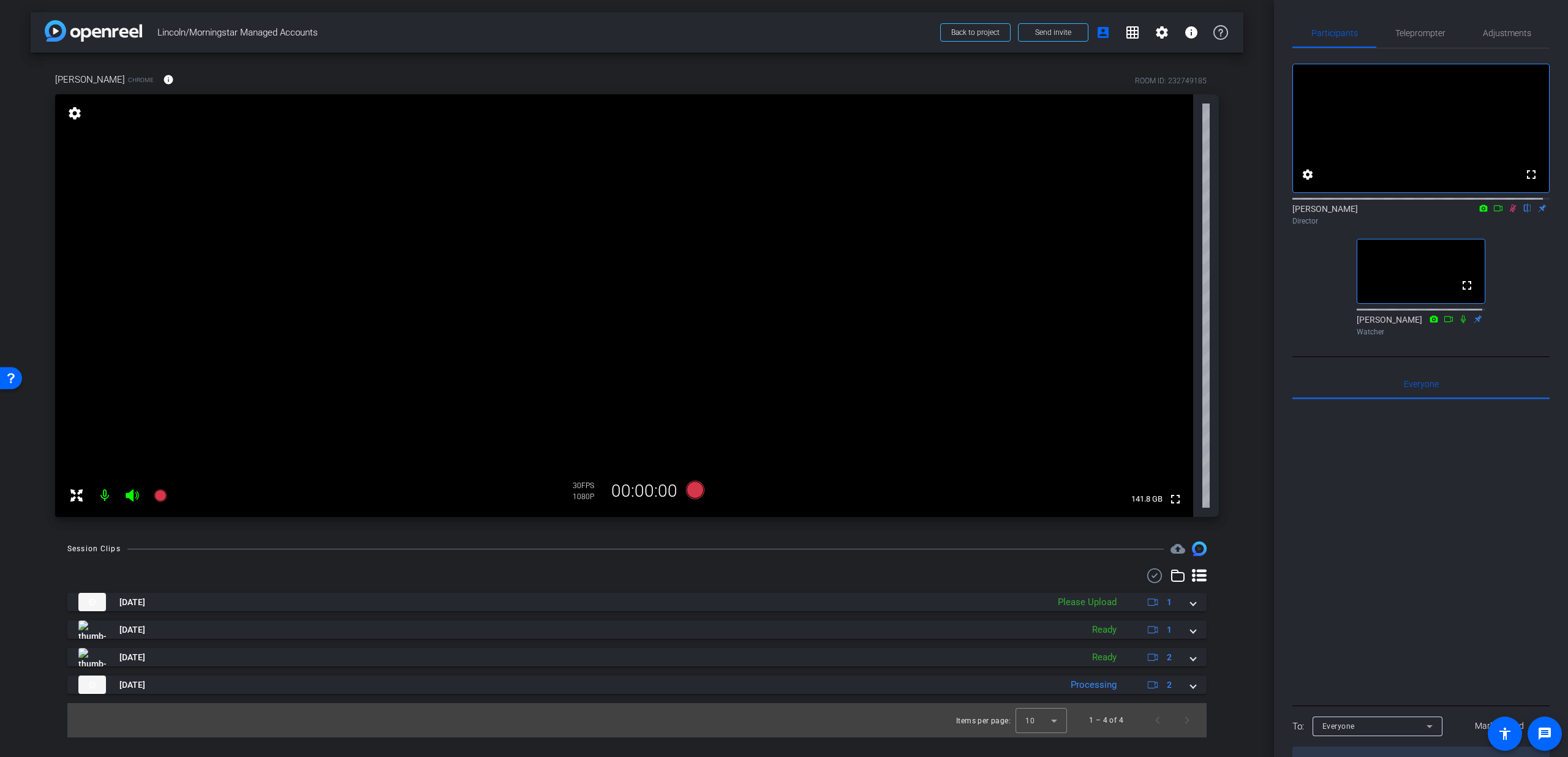
click at [1506, 214] on mat-icon at bounding box center [1513, 208] width 15 height 11
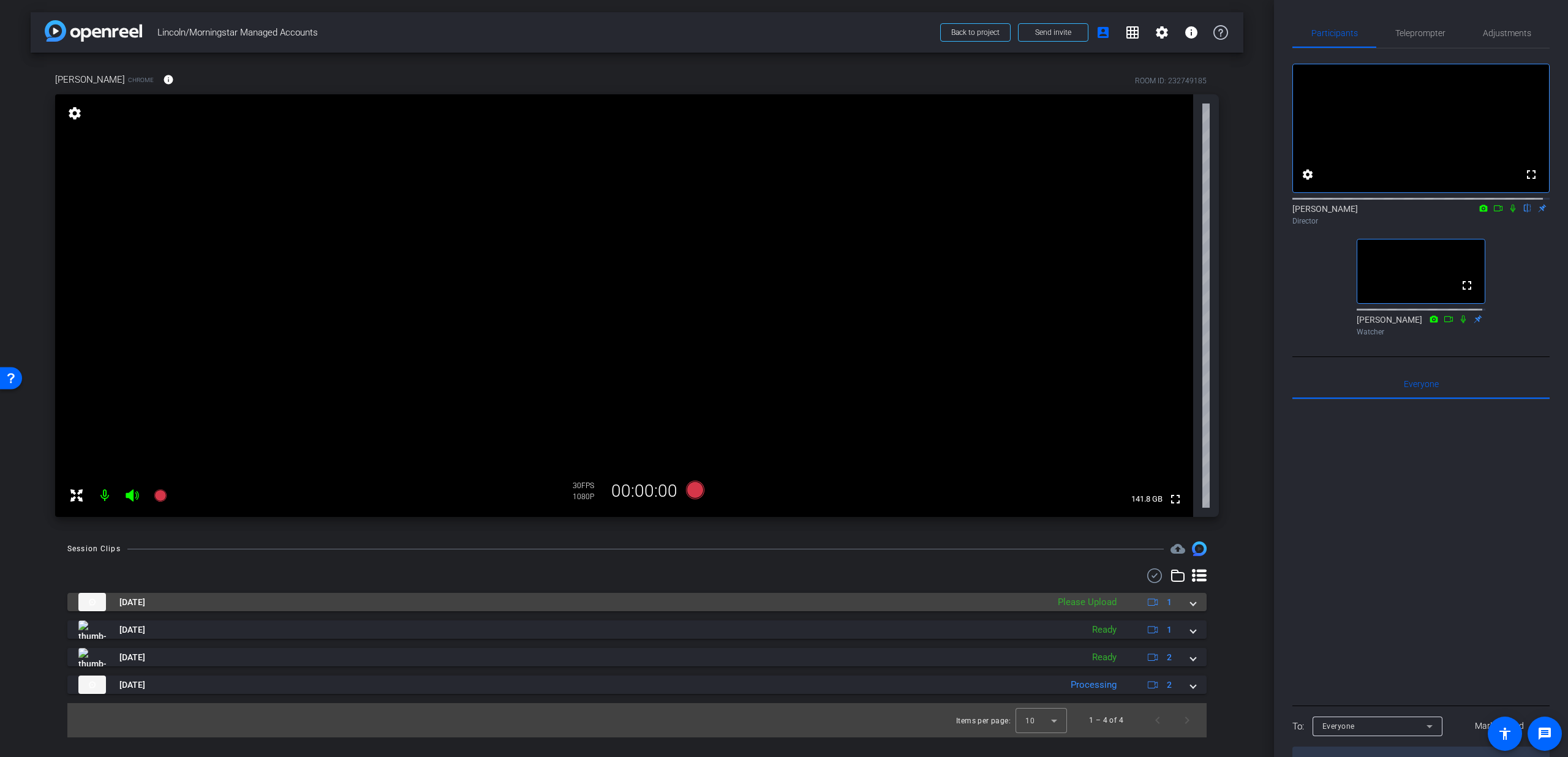
click at [1191, 600] on span at bounding box center [1193, 602] width 5 height 13
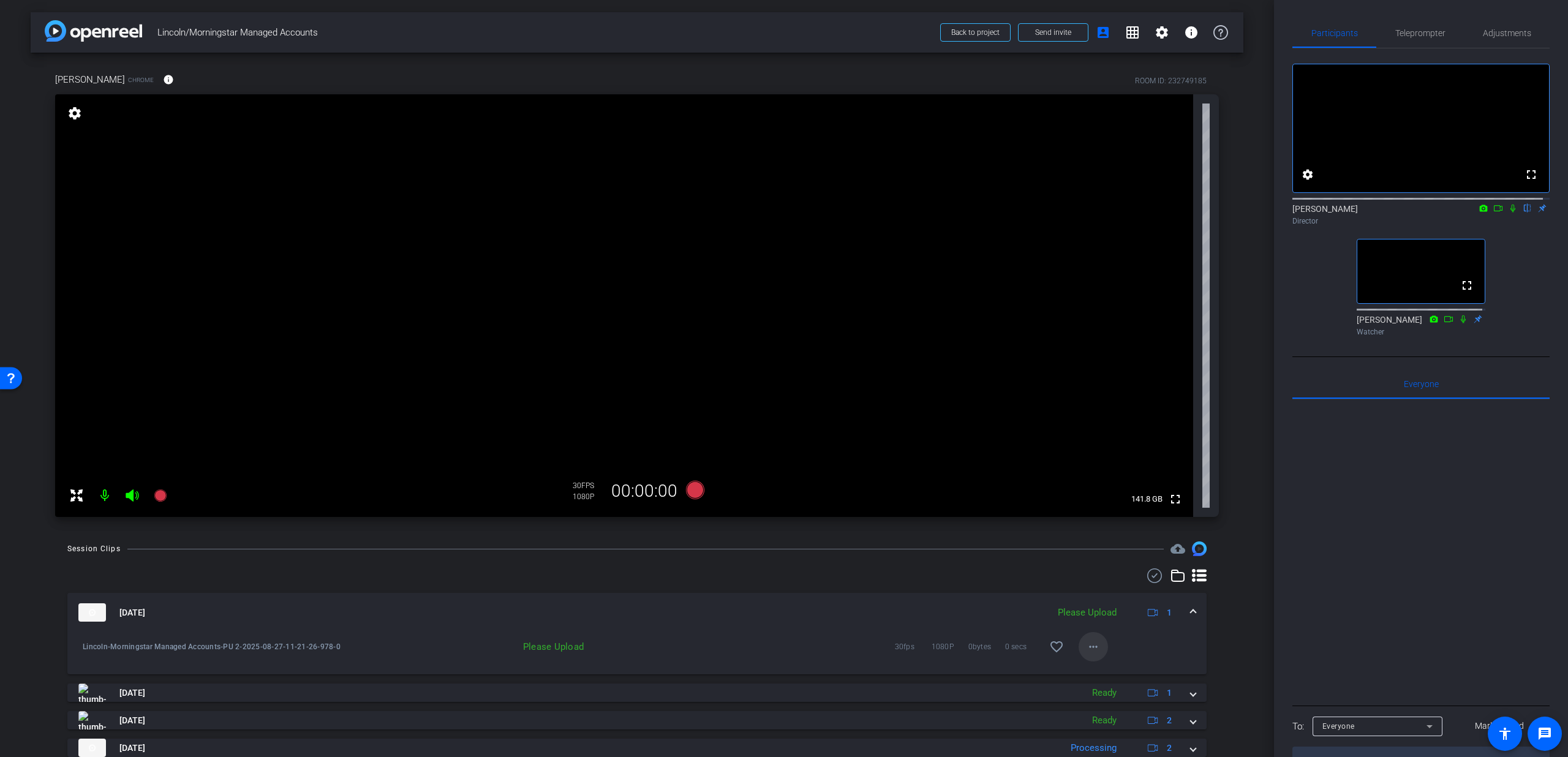
click at [1093, 645] on mat-icon "more_horiz" at bounding box center [1093, 647] width 15 height 15
click at [1099, 672] on span "Upload" at bounding box center [1106, 672] width 49 height 15
click at [99, 618] on img at bounding box center [92, 612] width 28 height 19
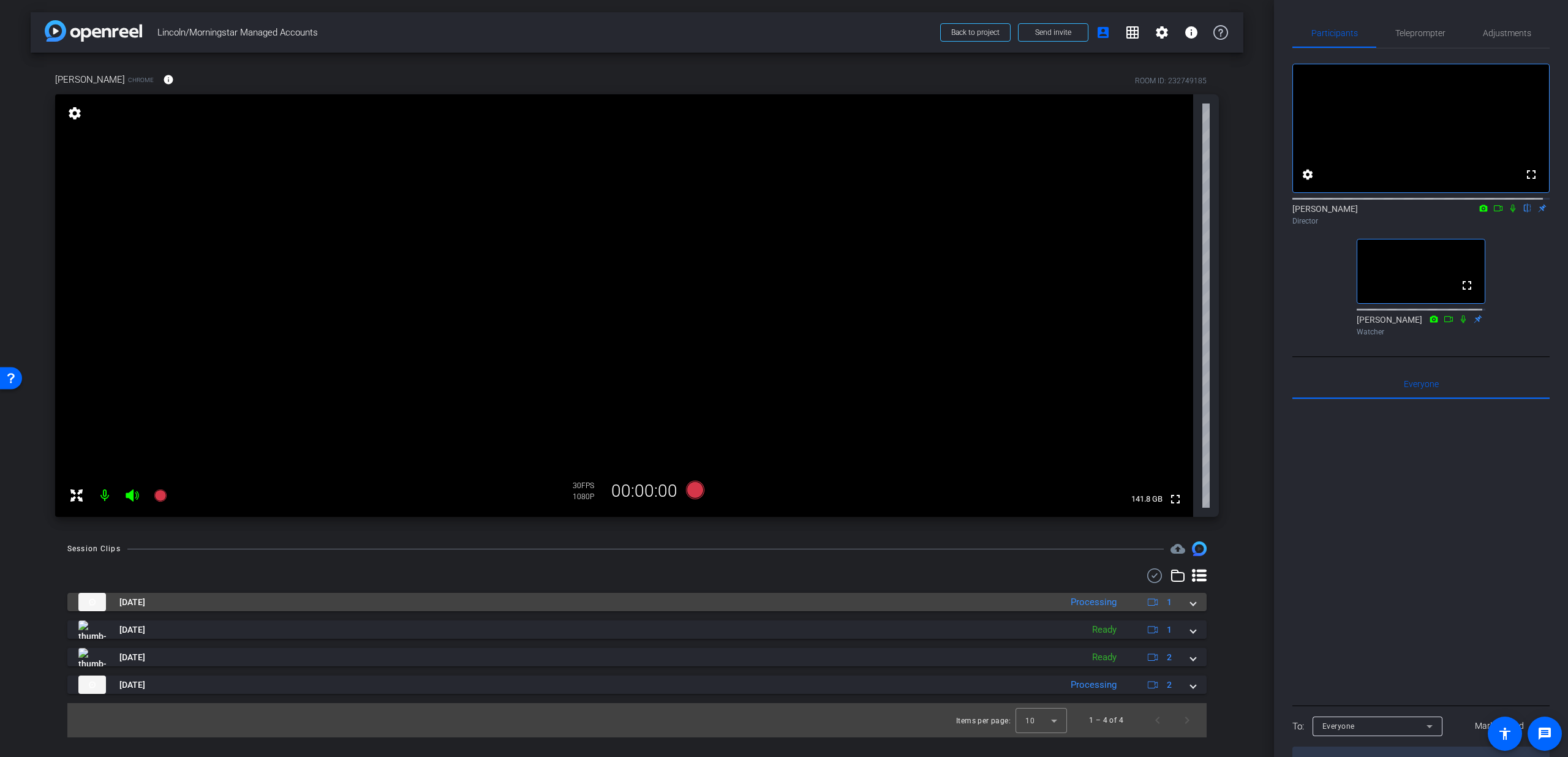
click at [353, 602] on mat-panel-title "[DATE]" at bounding box center [567, 602] width 976 height 19
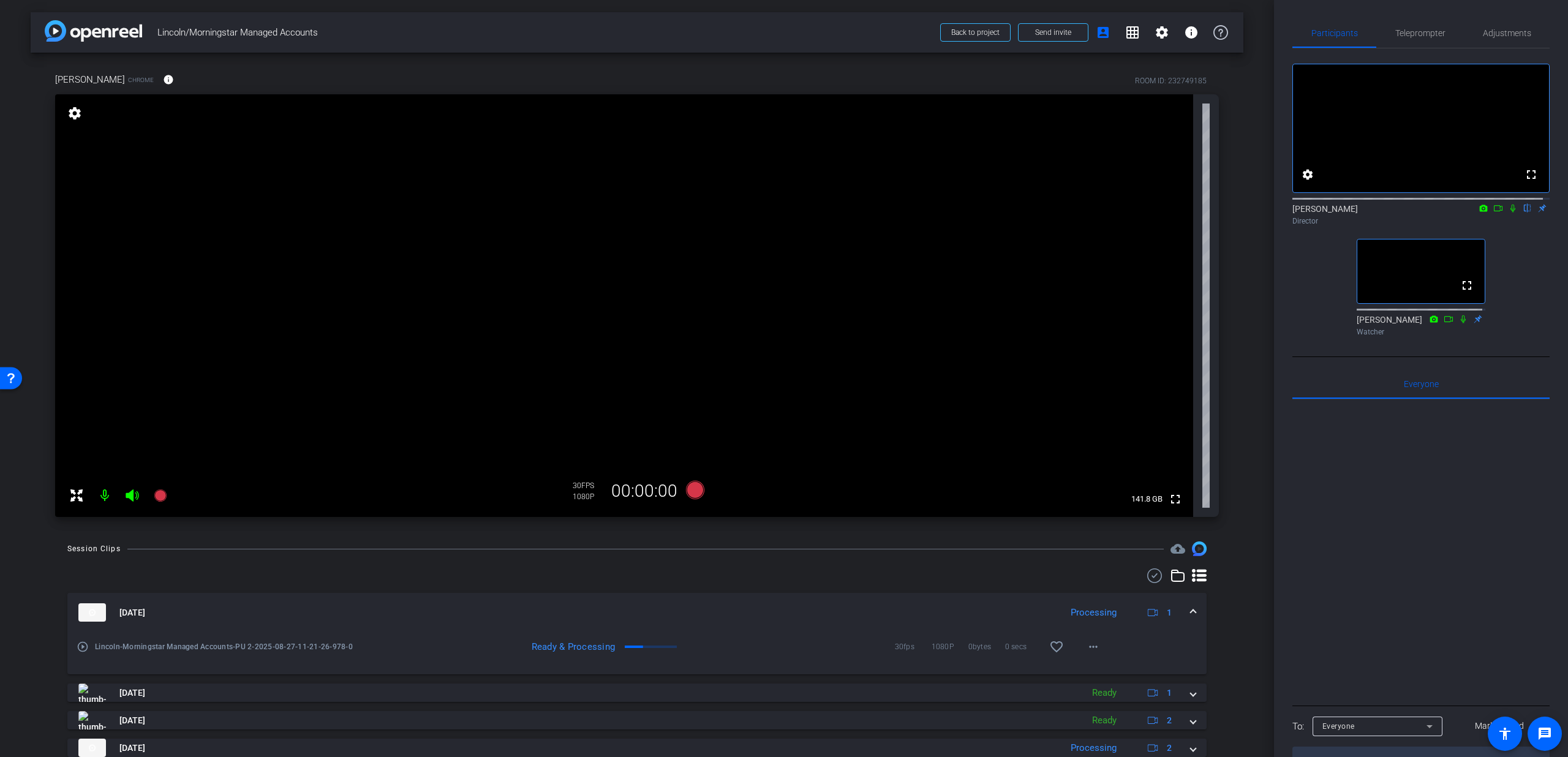
click at [84, 645] on mat-icon "play_circle_outline" at bounding box center [82, 647] width 12 height 12
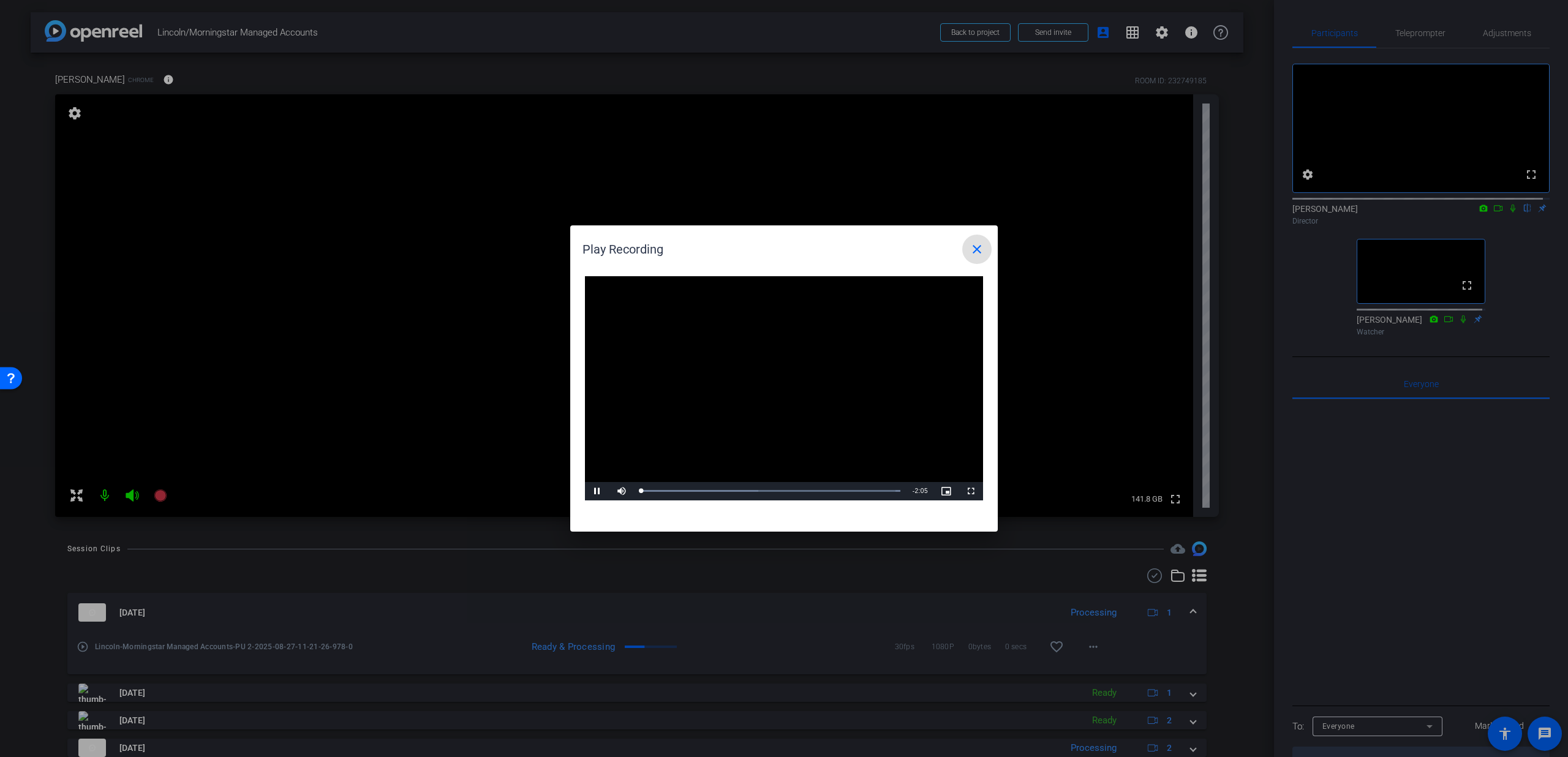
click at [974, 254] on mat-icon "close" at bounding box center [977, 250] width 15 height 15
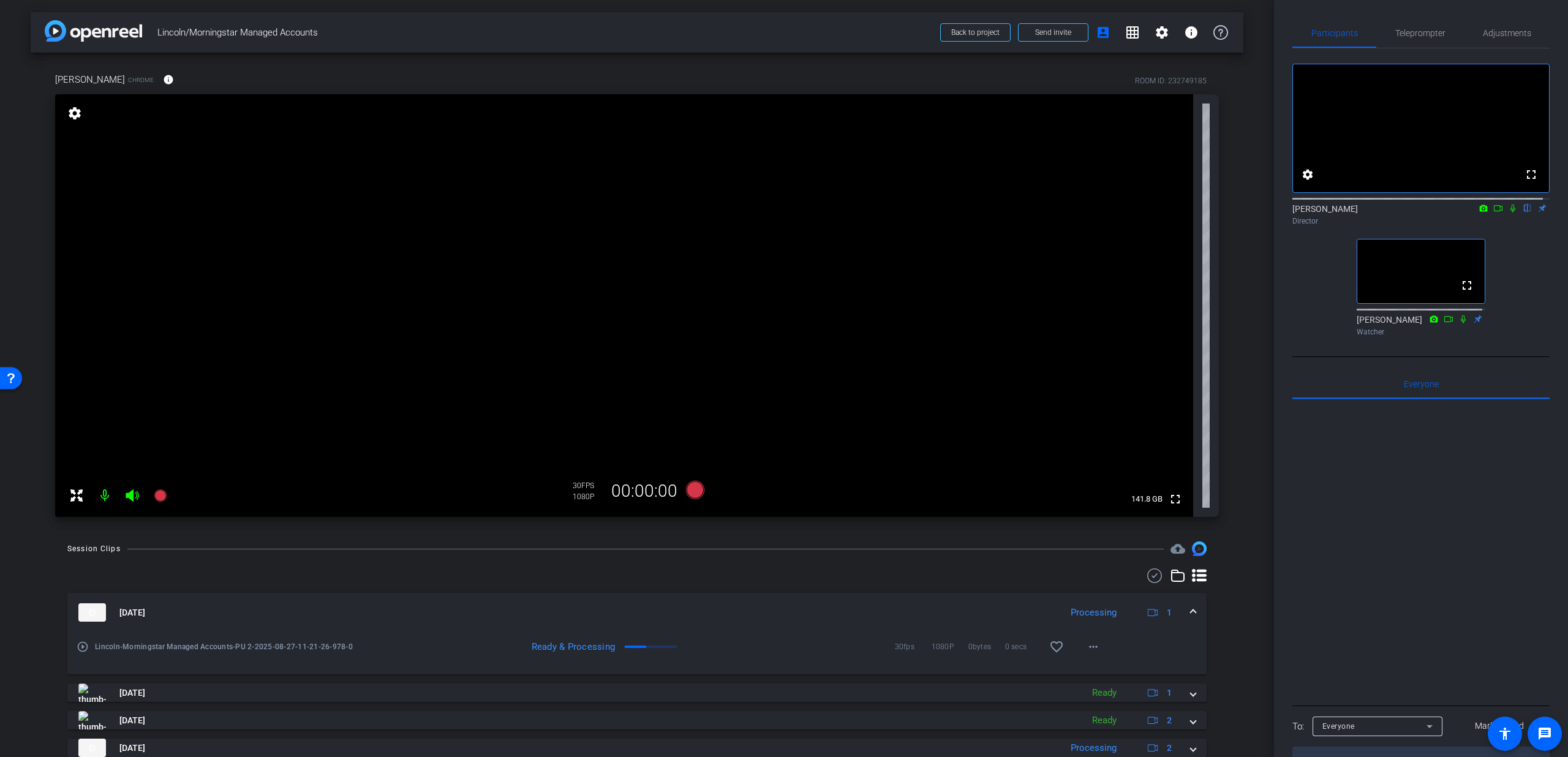
click at [1509, 212] on icon at bounding box center [1513, 208] width 10 height 8
click at [82, 648] on mat-icon "play_circle_outline" at bounding box center [82, 647] width 12 height 12
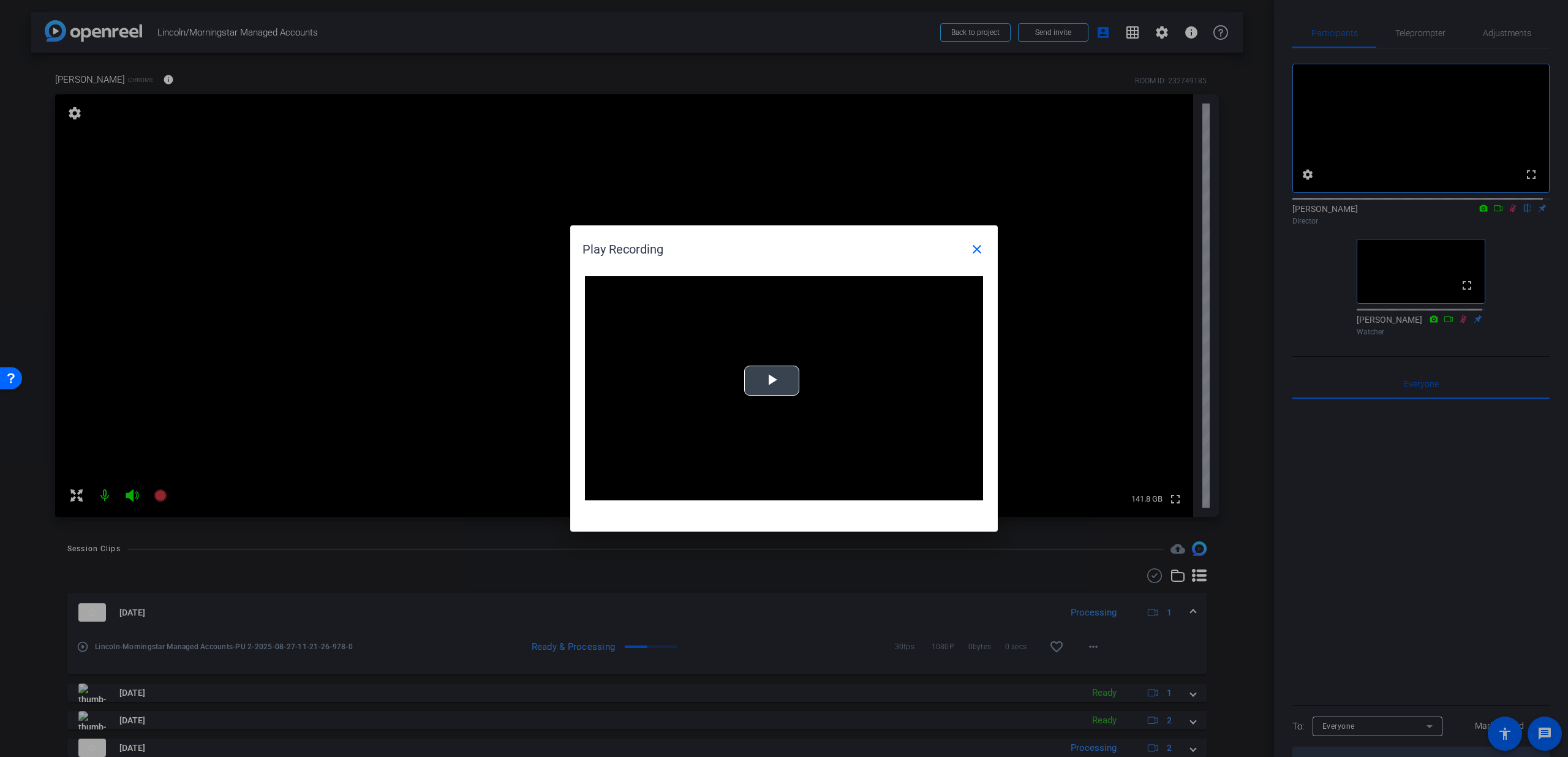
click at [745, 374] on button "Play Video" at bounding box center [772, 381] width 55 height 30
click at [712, 487] on div "Loaded : 100.00% 0:34 0:03" at bounding box center [771, 491] width 273 height 19
click at [785, 486] on div "Loaded : 100.00% 1:09 0:41" at bounding box center [771, 491] width 273 height 19
click at [819, 486] on div "Loaded : 100.00% 1:26 1:26" at bounding box center [771, 491] width 273 height 19
click at [985, 244] on span at bounding box center [976, 249] width 29 height 29
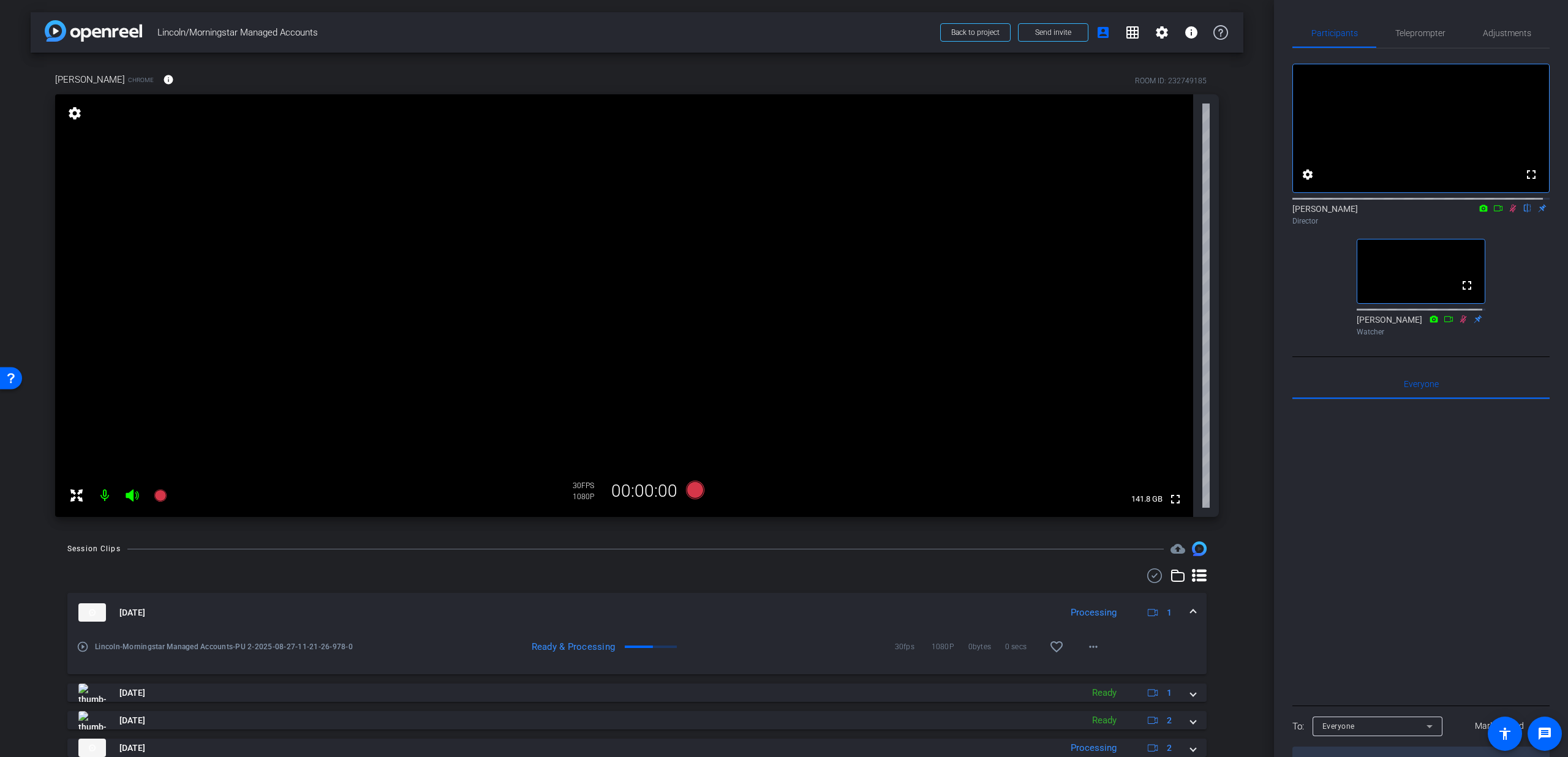
click at [1507, 202] on div at bounding box center [1421, 197] width 257 height 10
click at [1508, 212] on icon at bounding box center [1513, 208] width 10 height 8
click at [1190, 610] on mat-expansion-panel-header "[DATE] Processing 1" at bounding box center [637, 612] width 1140 height 39
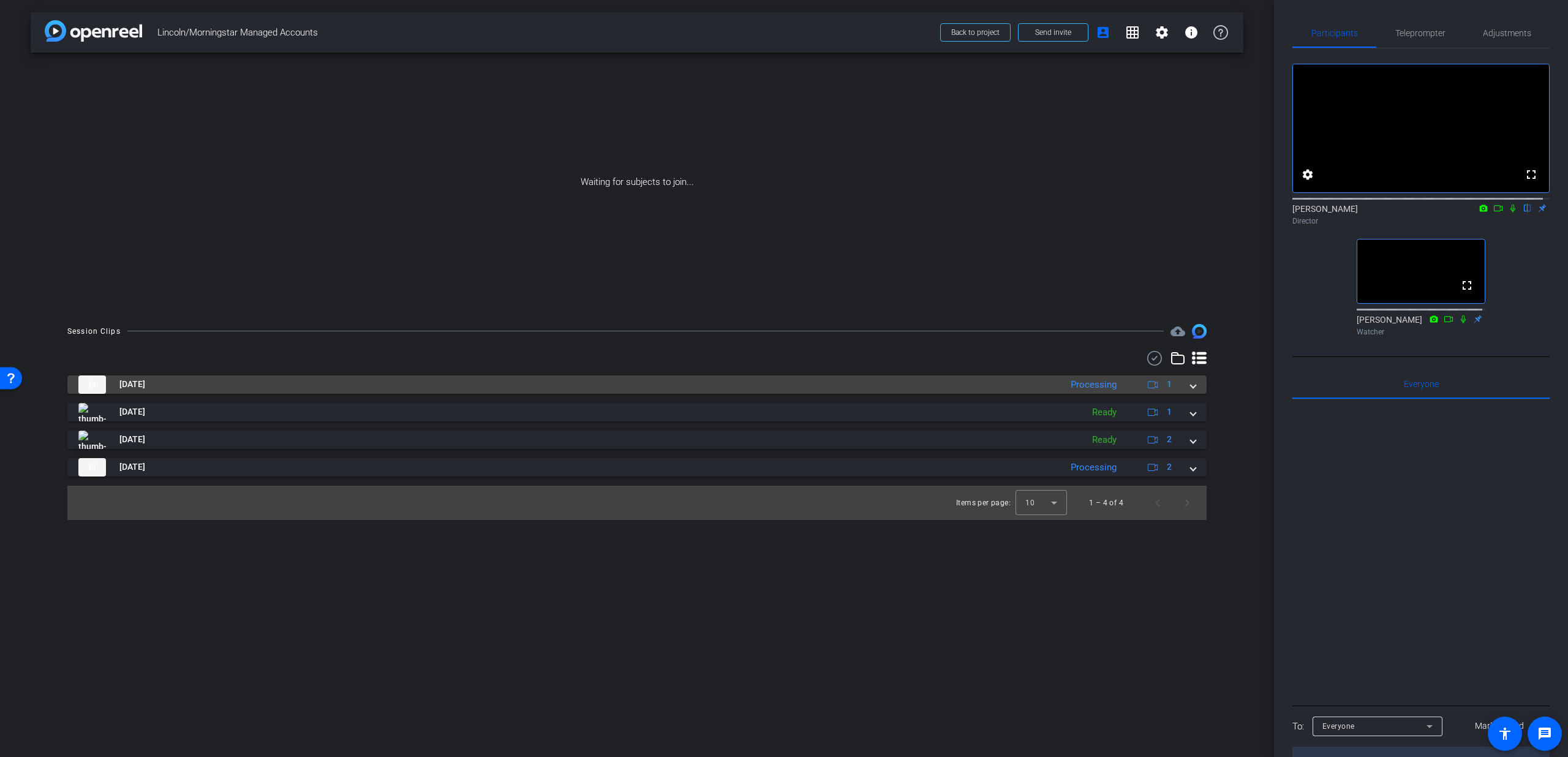
click at [1186, 381] on div "[DATE] Processing 1" at bounding box center [635, 384] width 1113 height 19
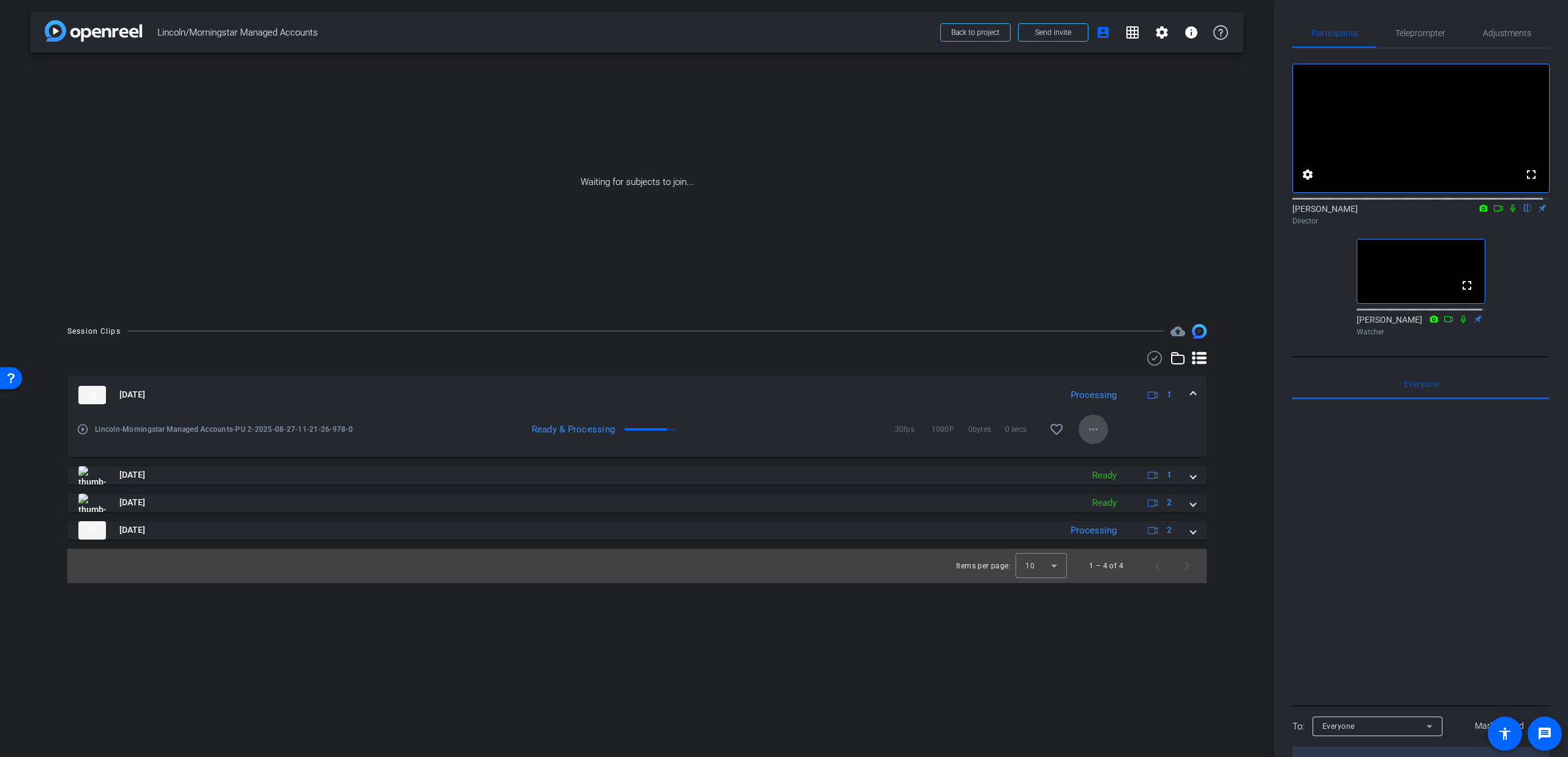
click at [1102, 426] on span at bounding box center [1093, 429] width 29 height 29
click at [1192, 387] on div at bounding box center [784, 378] width 1568 height 757
click at [1192, 387] on mat-expansion-panel-header "[DATE] Processing 1" at bounding box center [637, 395] width 1140 height 39
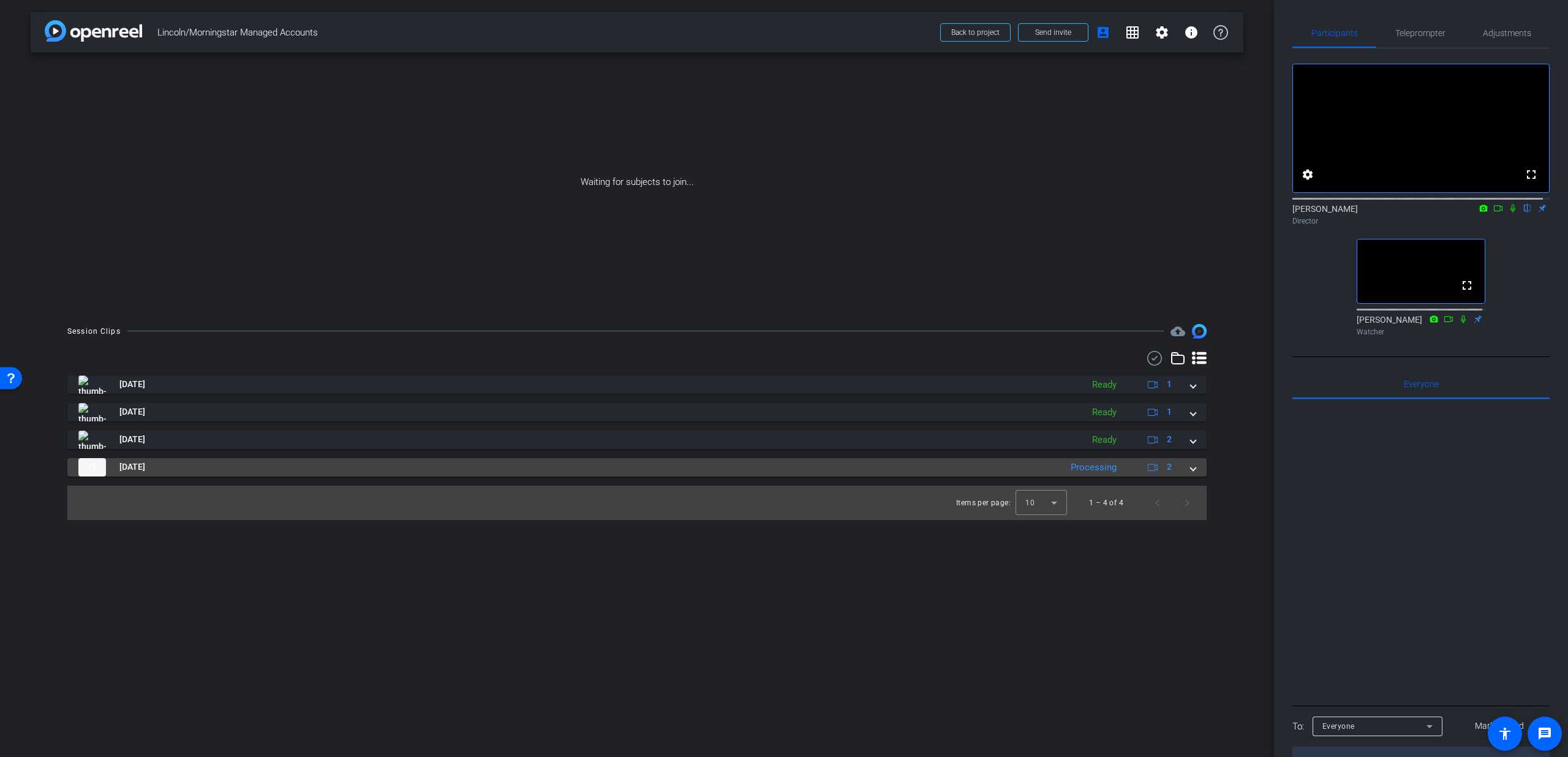
click at [1188, 470] on div "[DATE] Processing 2" at bounding box center [635, 467] width 1113 height 19
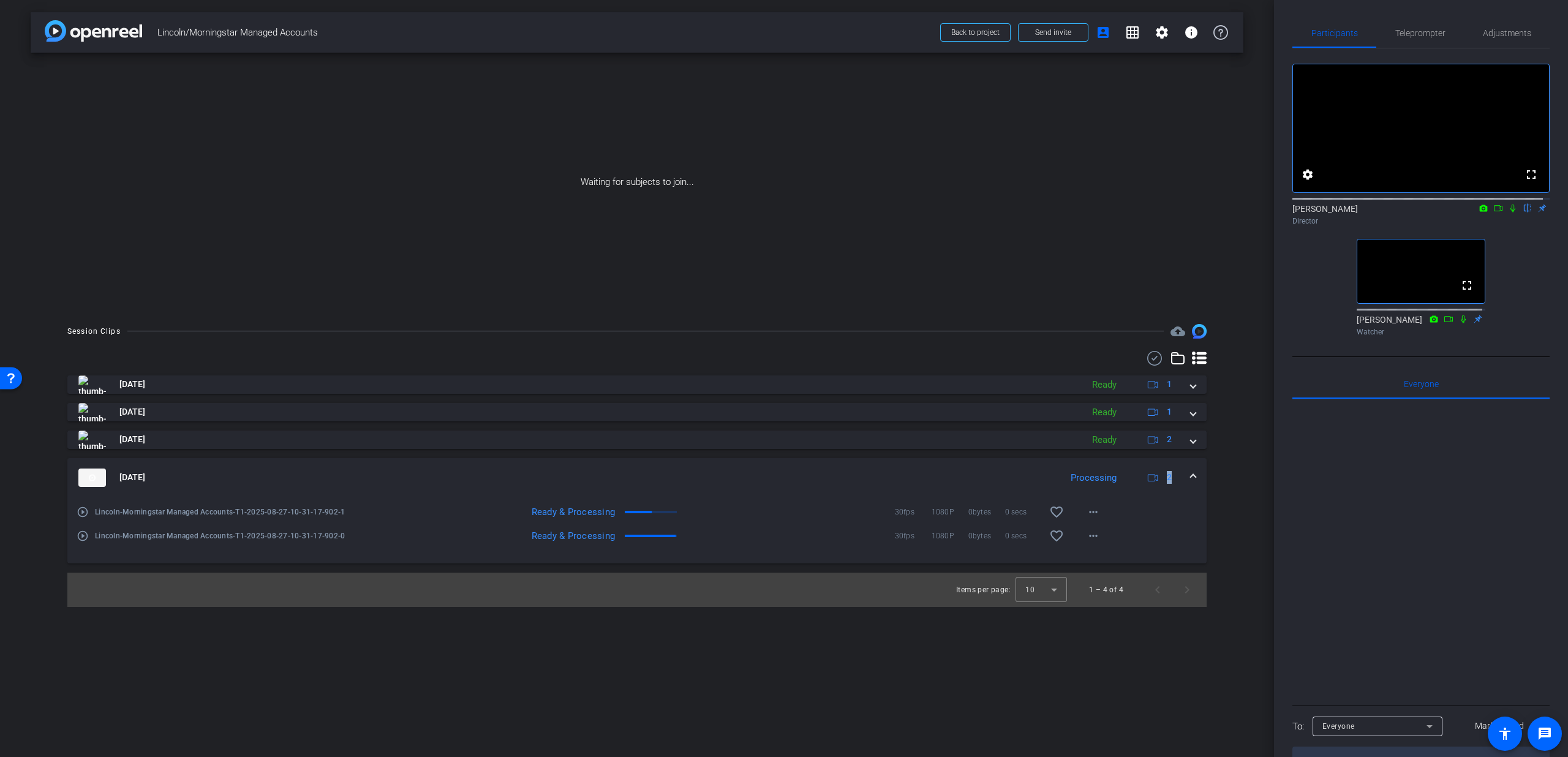
click at [1188, 470] on div "[DATE] Processing 2" at bounding box center [635, 477] width 1113 height 19
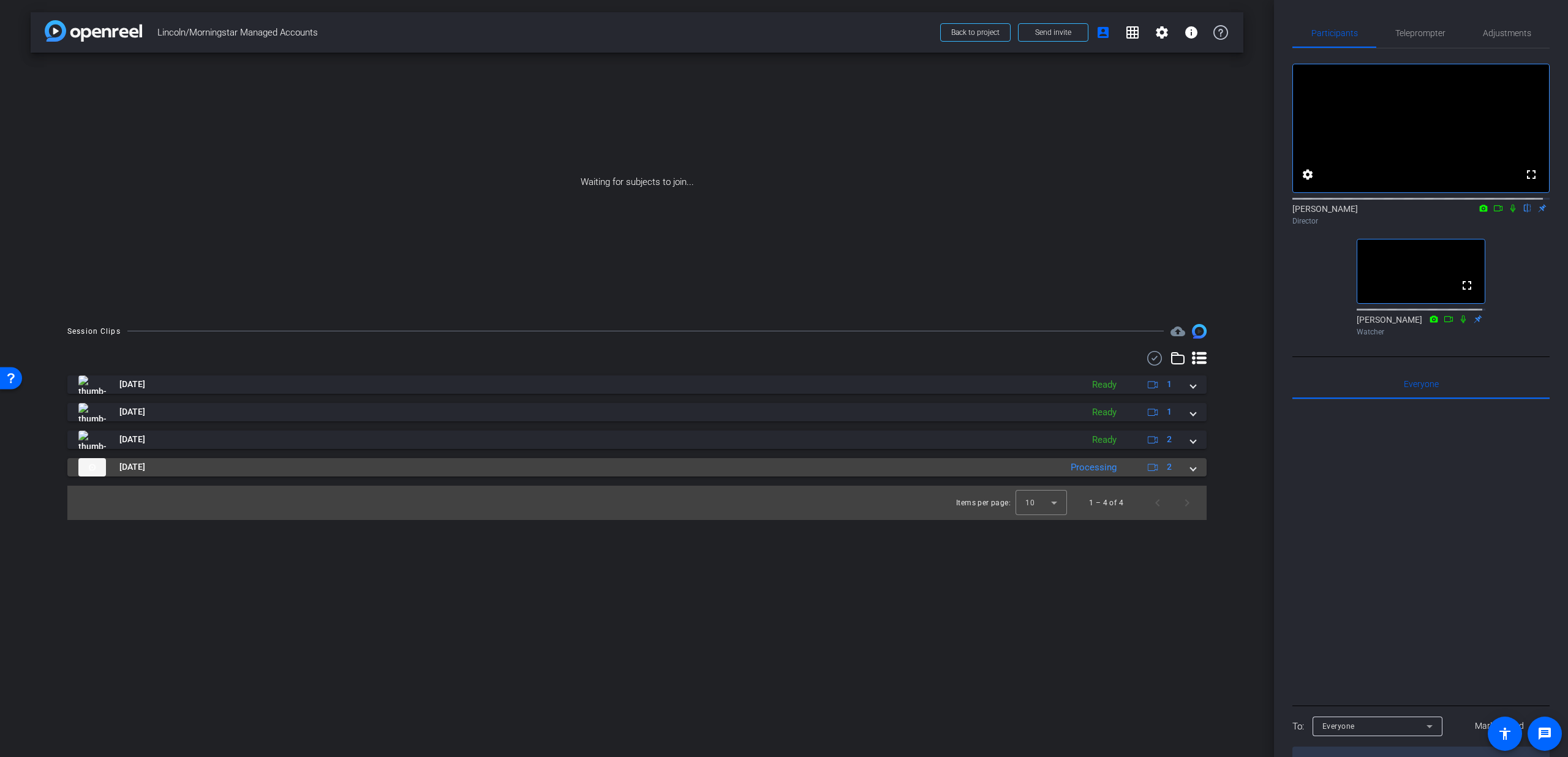
click at [1189, 469] on div "[DATE] Processing 2" at bounding box center [635, 467] width 1113 height 19
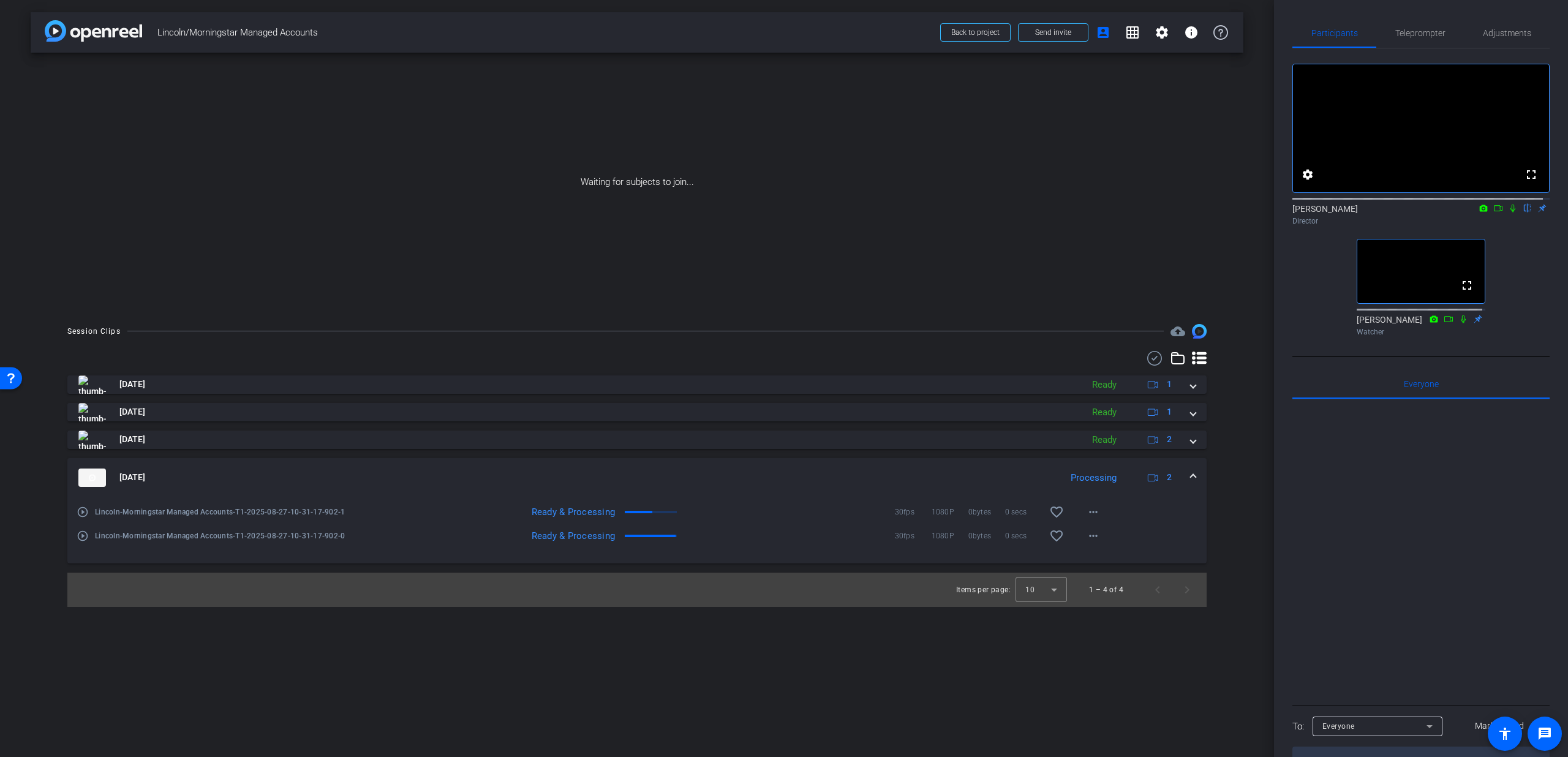
click at [1186, 477] on div "[DATE] Processing 2" at bounding box center [635, 477] width 1113 height 19
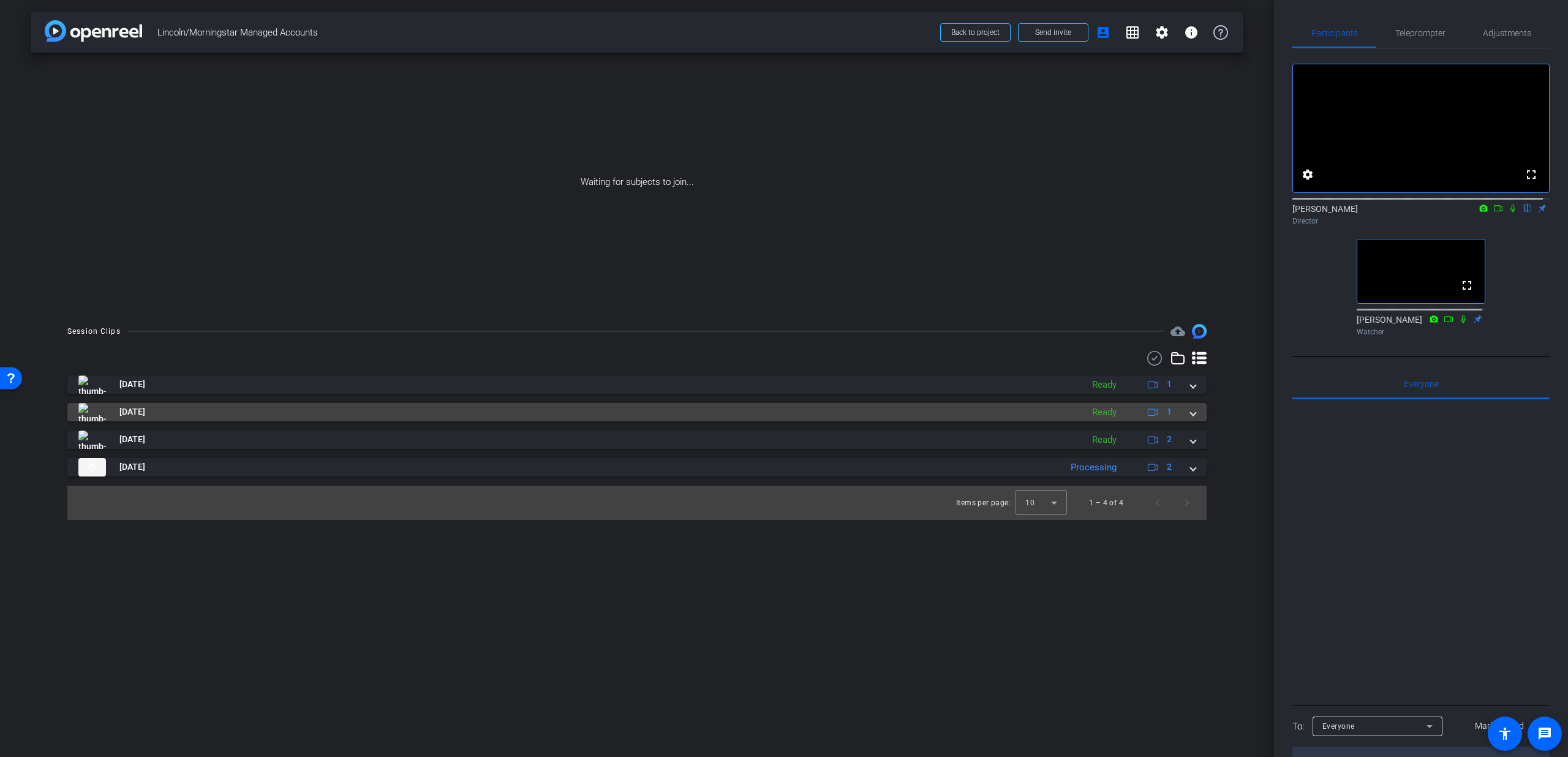
click at [1186, 413] on div "[DATE] Ready 1" at bounding box center [635, 412] width 1113 height 19
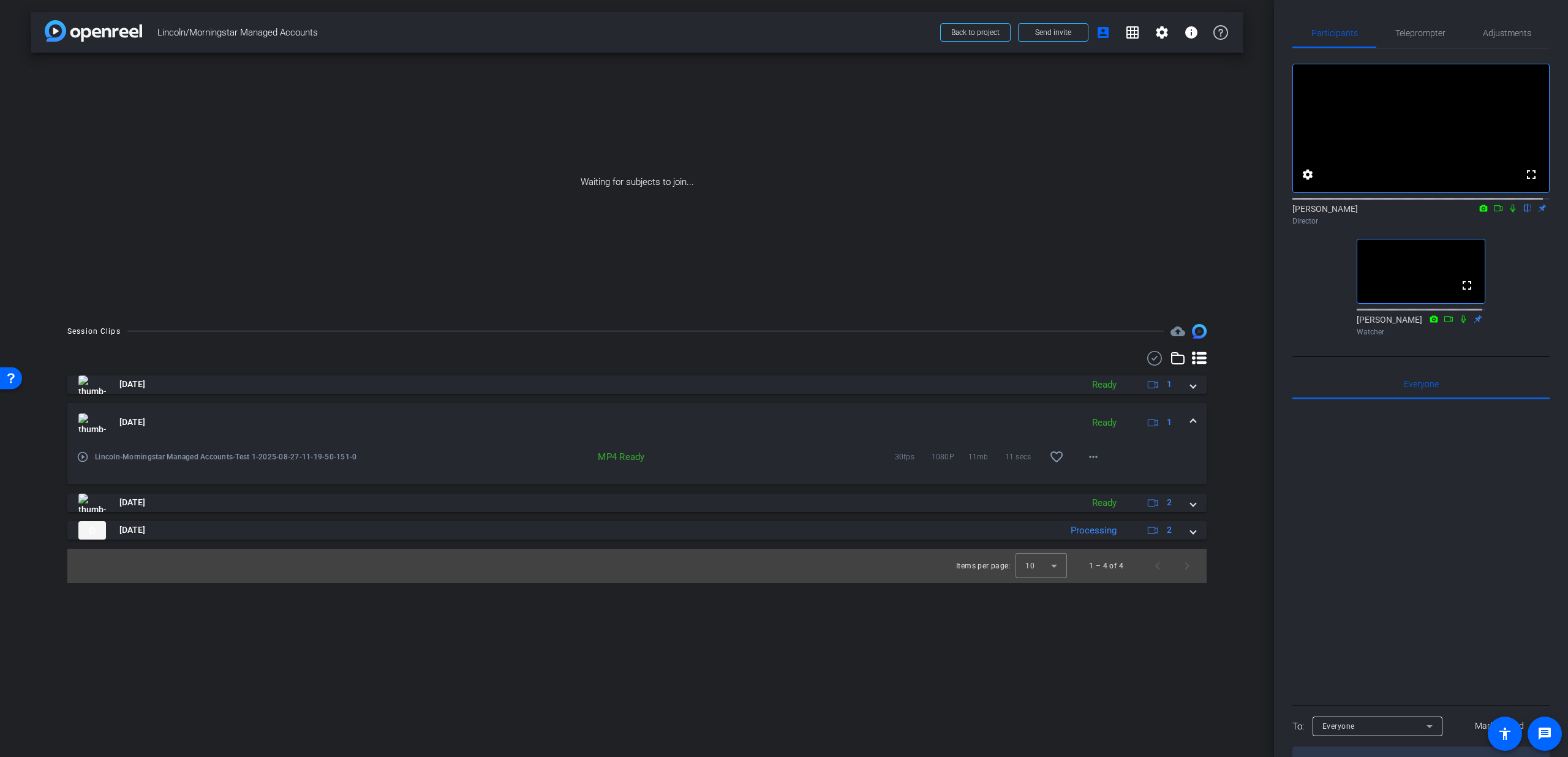
click at [1189, 417] on div "[DATE] Ready 1" at bounding box center [635, 422] width 1113 height 19
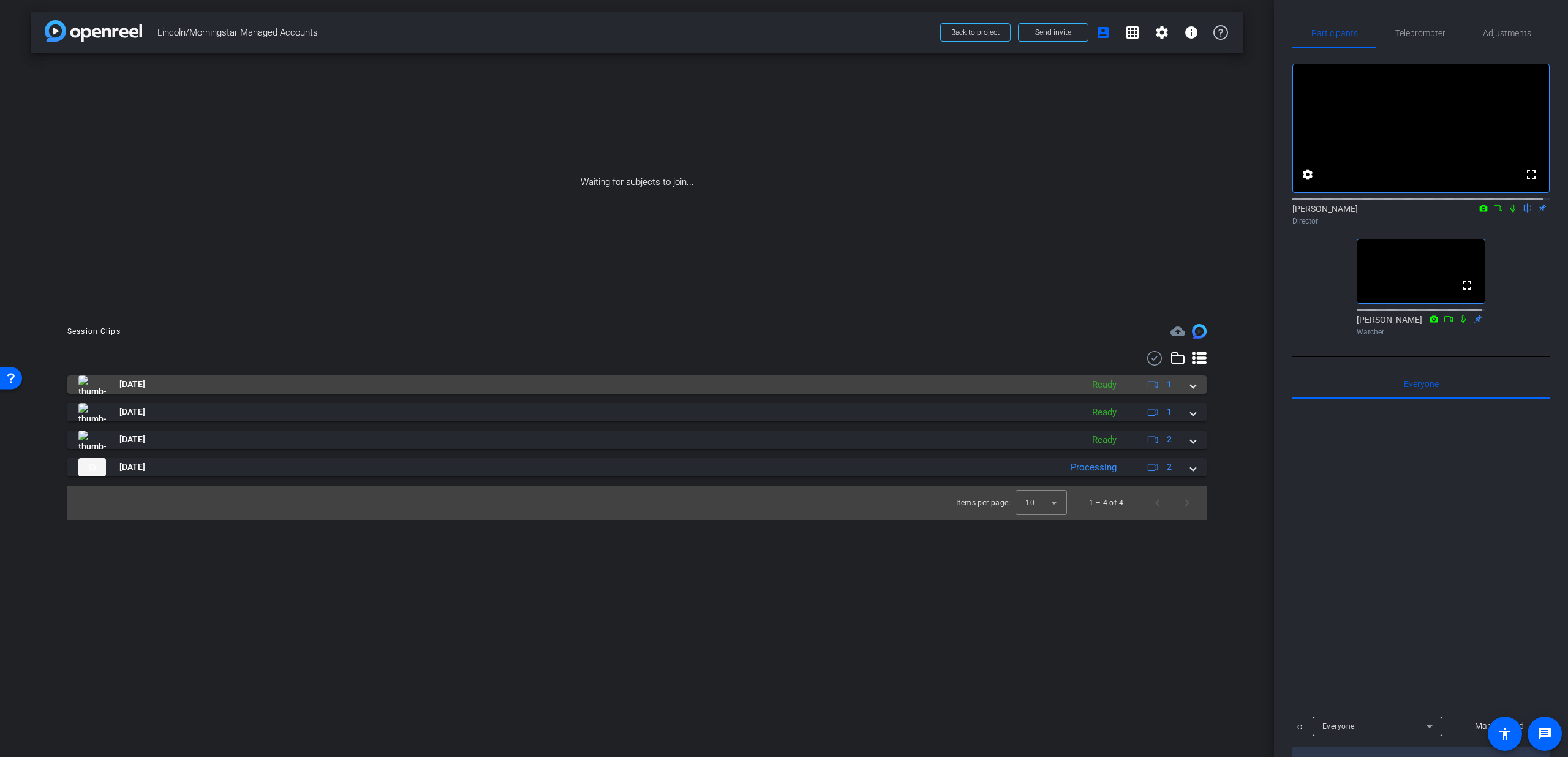
click at [1193, 390] on span at bounding box center [1193, 384] width 5 height 13
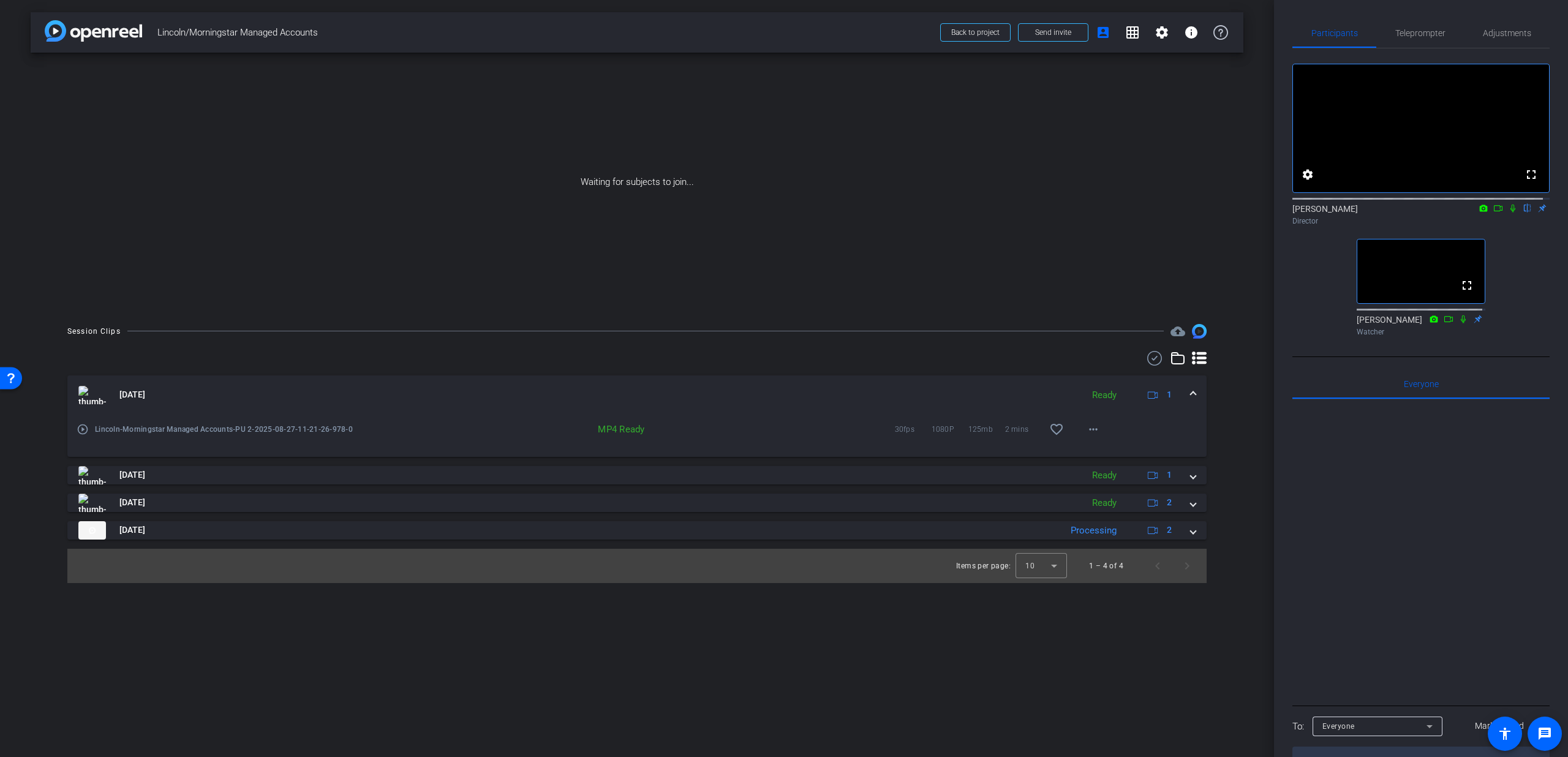
click at [1193, 390] on span at bounding box center [1193, 394] width 5 height 13
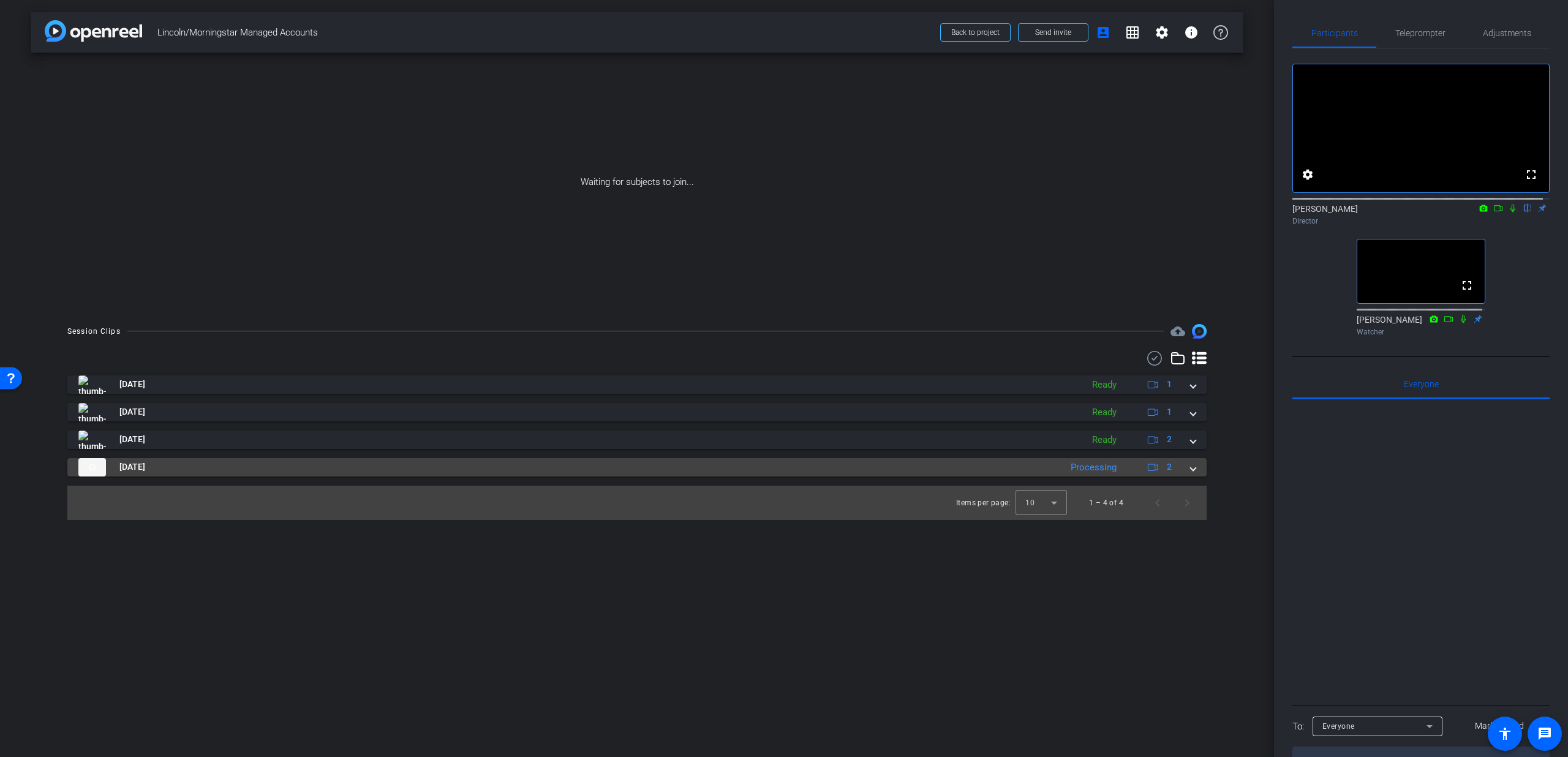
click at [1186, 471] on div "[DATE] Processing 2" at bounding box center [635, 467] width 1113 height 19
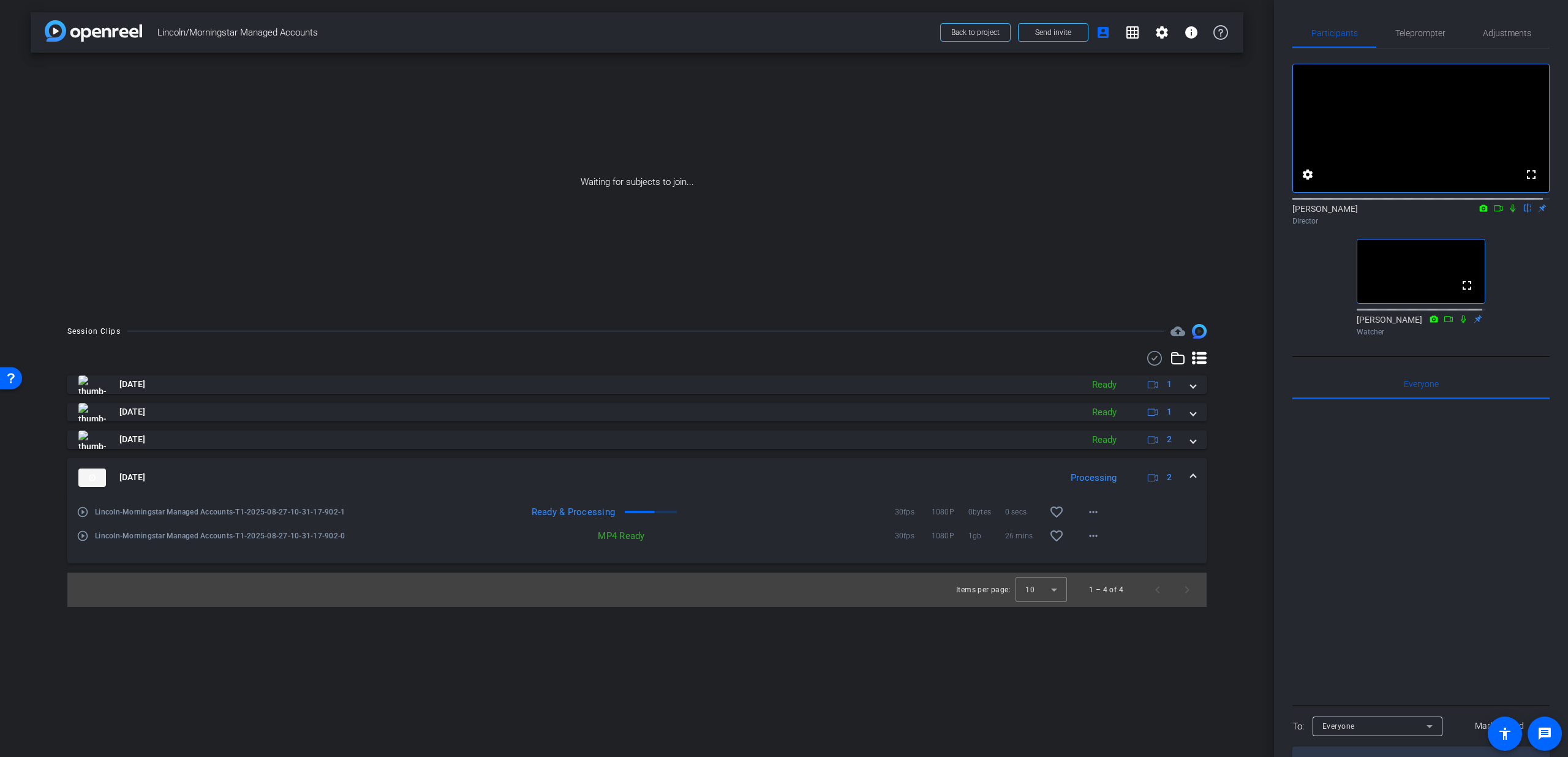
click at [1189, 471] on div "[DATE] Processing 2" at bounding box center [635, 477] width 1113 height 19
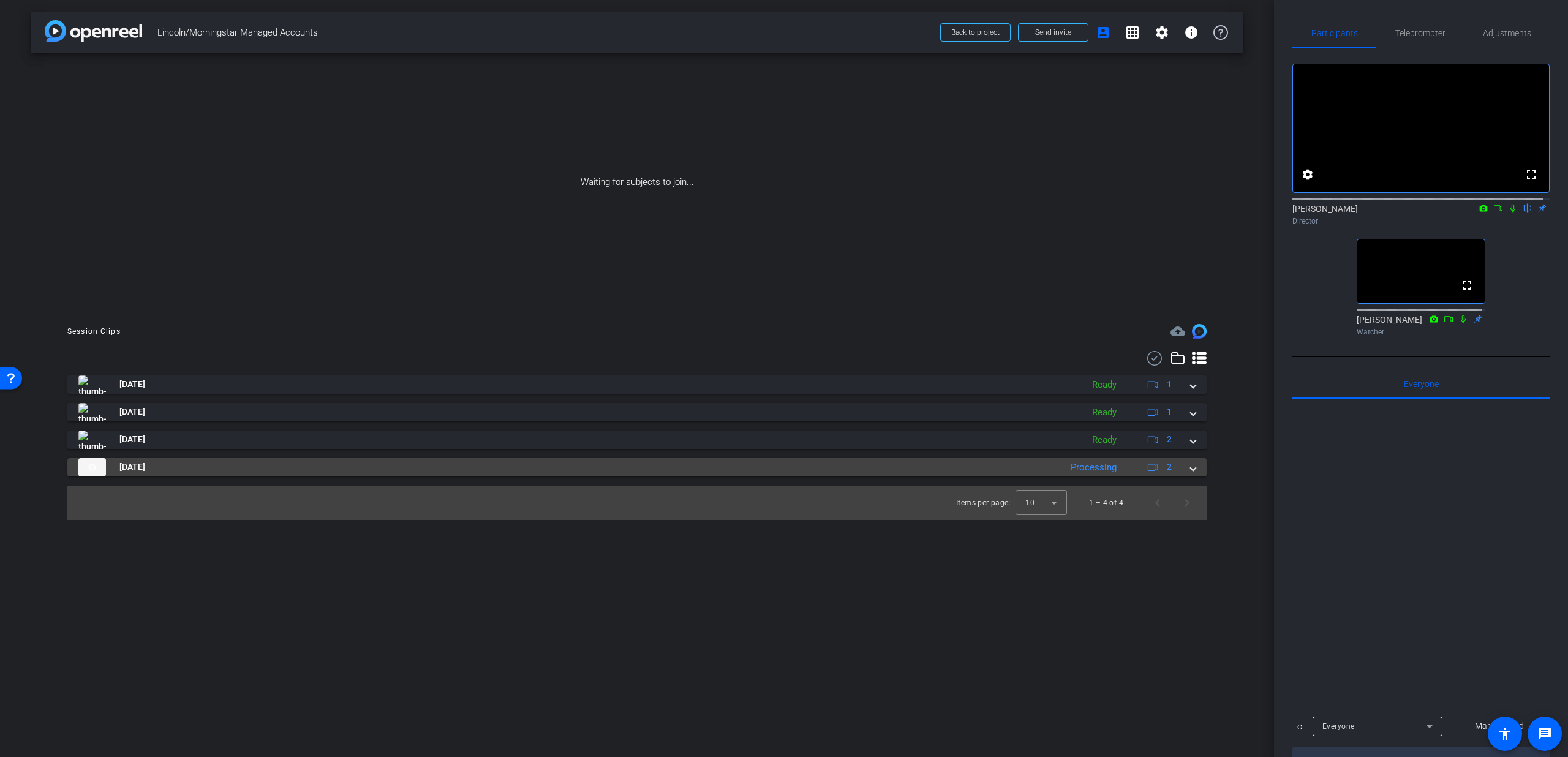
click at [1186, 472] on div "[DATE] Processing 2" at bounding box center [635, 467] width 1113 height 19
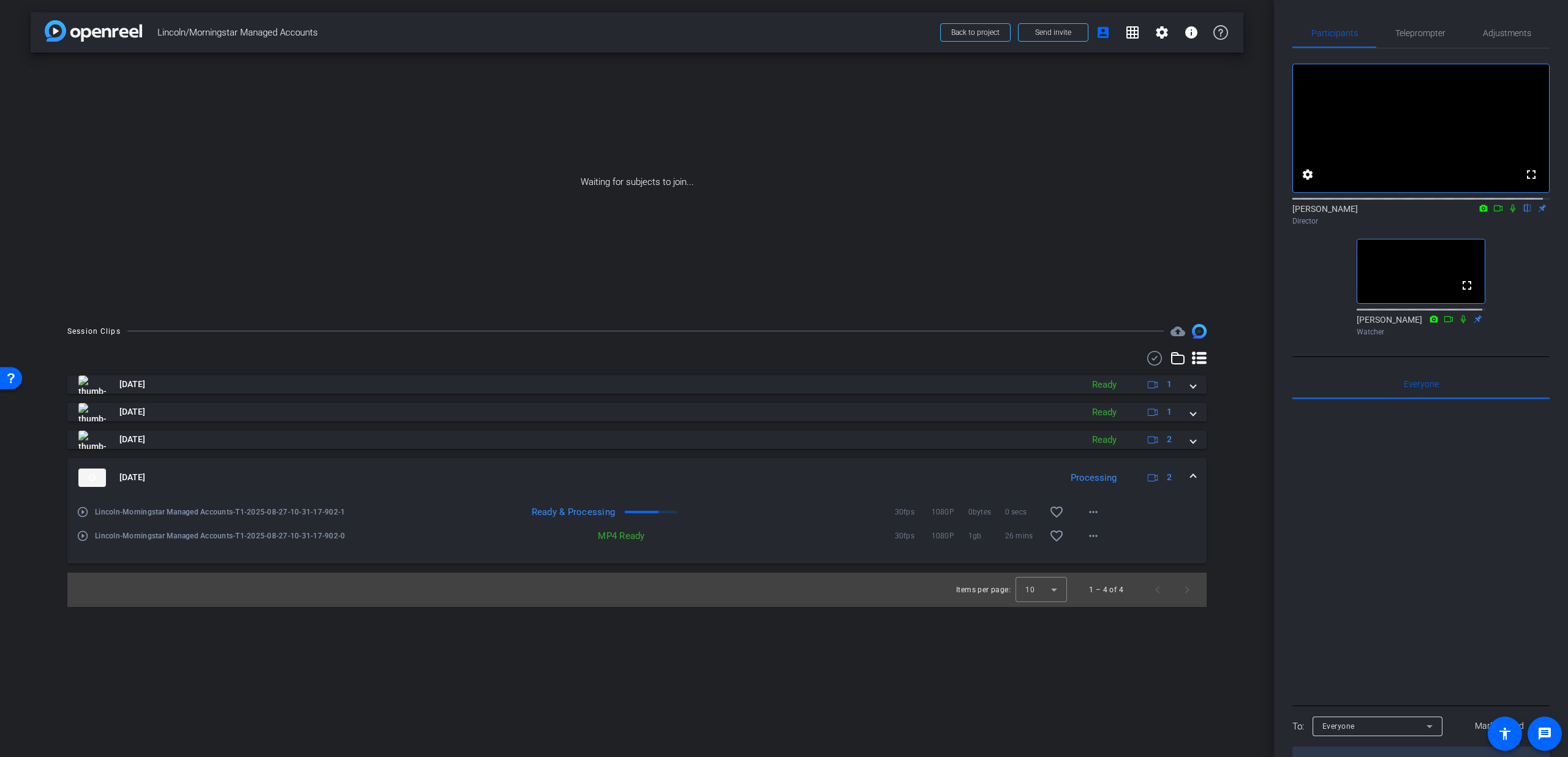
click at [1188, 478] on div "[DATE] Processing 2" at bounding box center [635, 477] width 1113 height 19
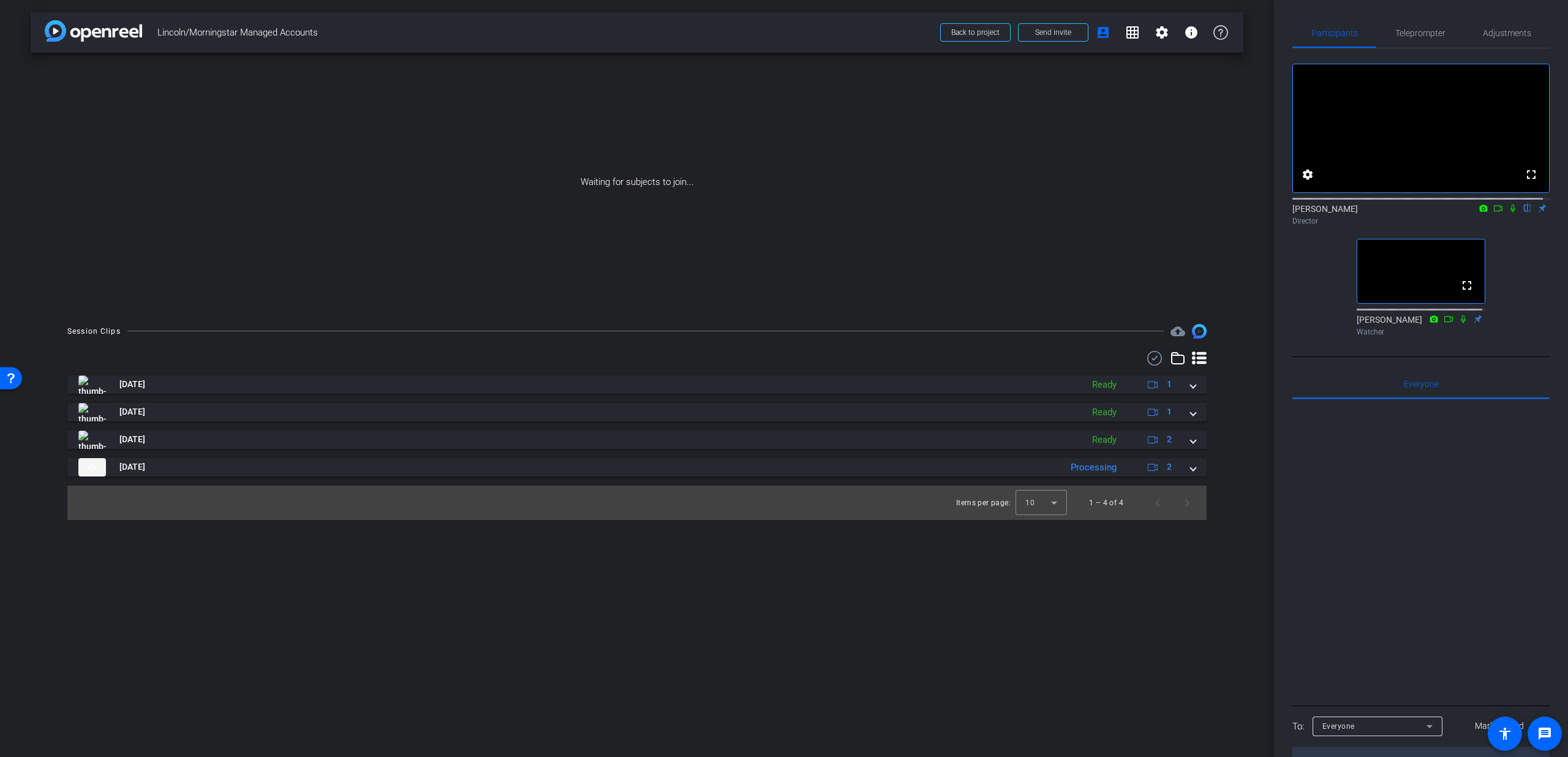
click at [1223, 456] on div "Session Clips cloud_upload [DATE] Ready 1 play_circle_outline Lincoln-Morningst…" at bounding box center [637, 421] width 1213 height 196
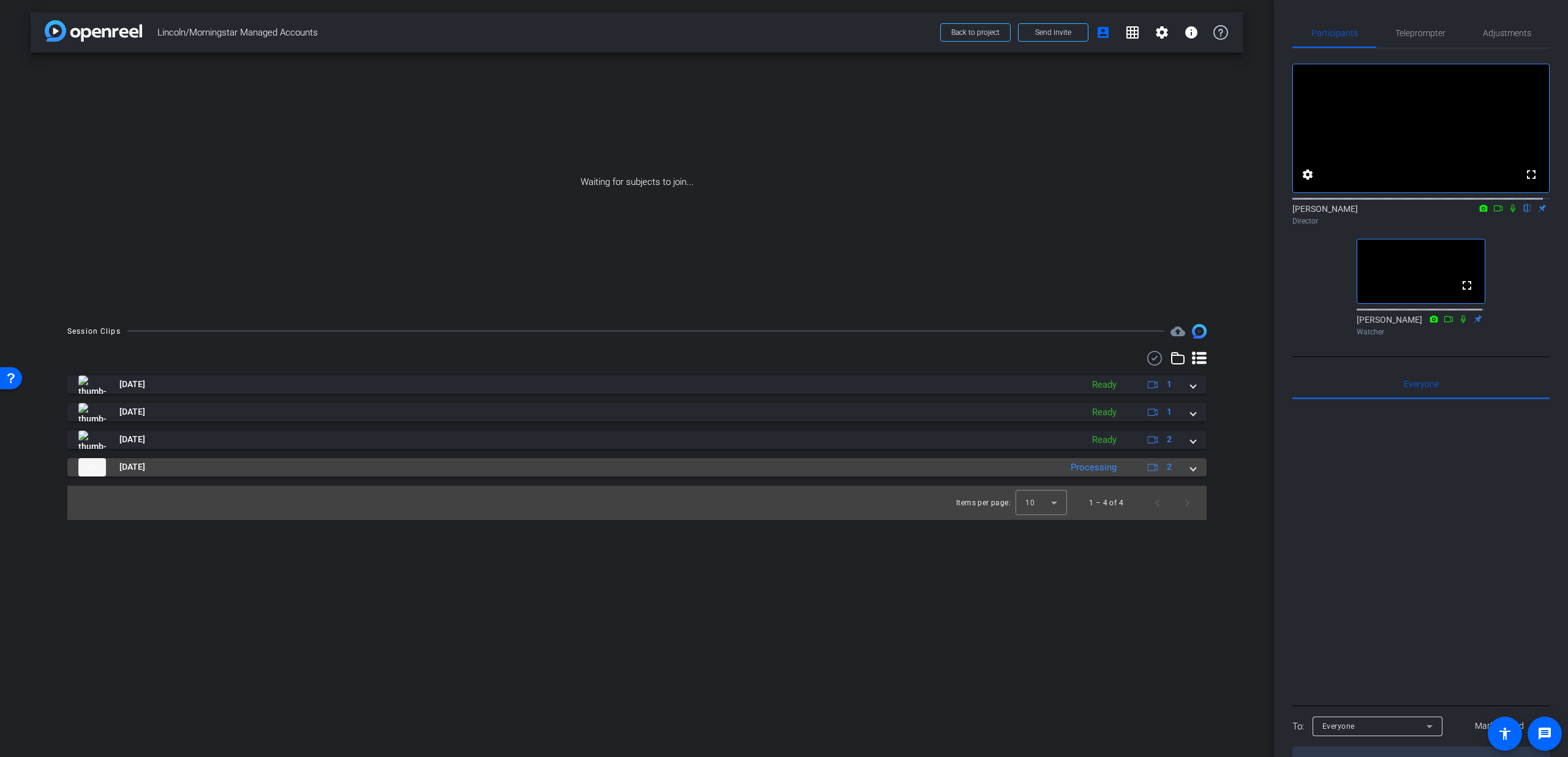
click at [1193, 473] on span at bounding box center [1193, 466] width 5 height 13
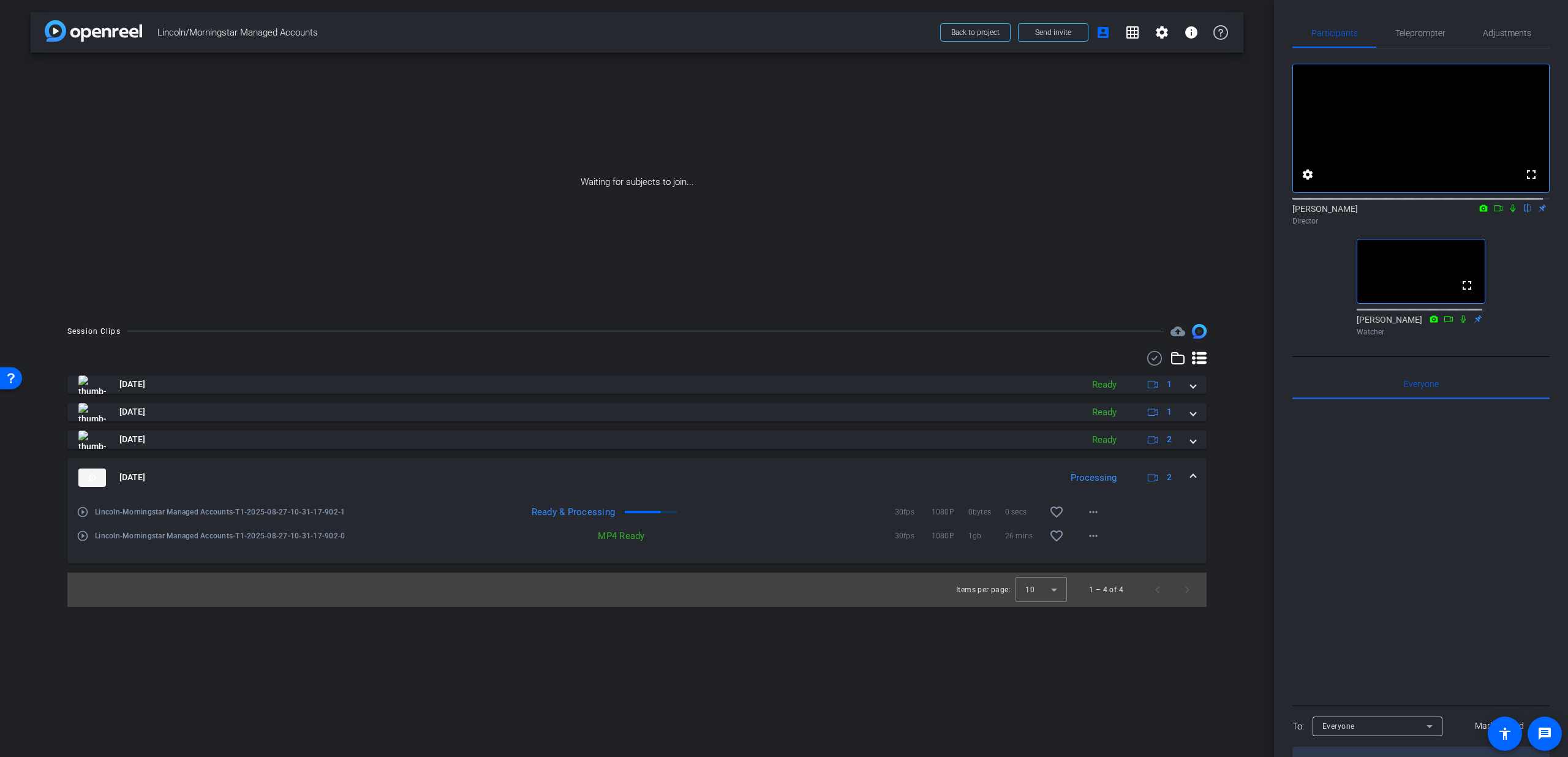
click at [1193, 473] on span at bounding box center [1193, 477] width 5 height 13
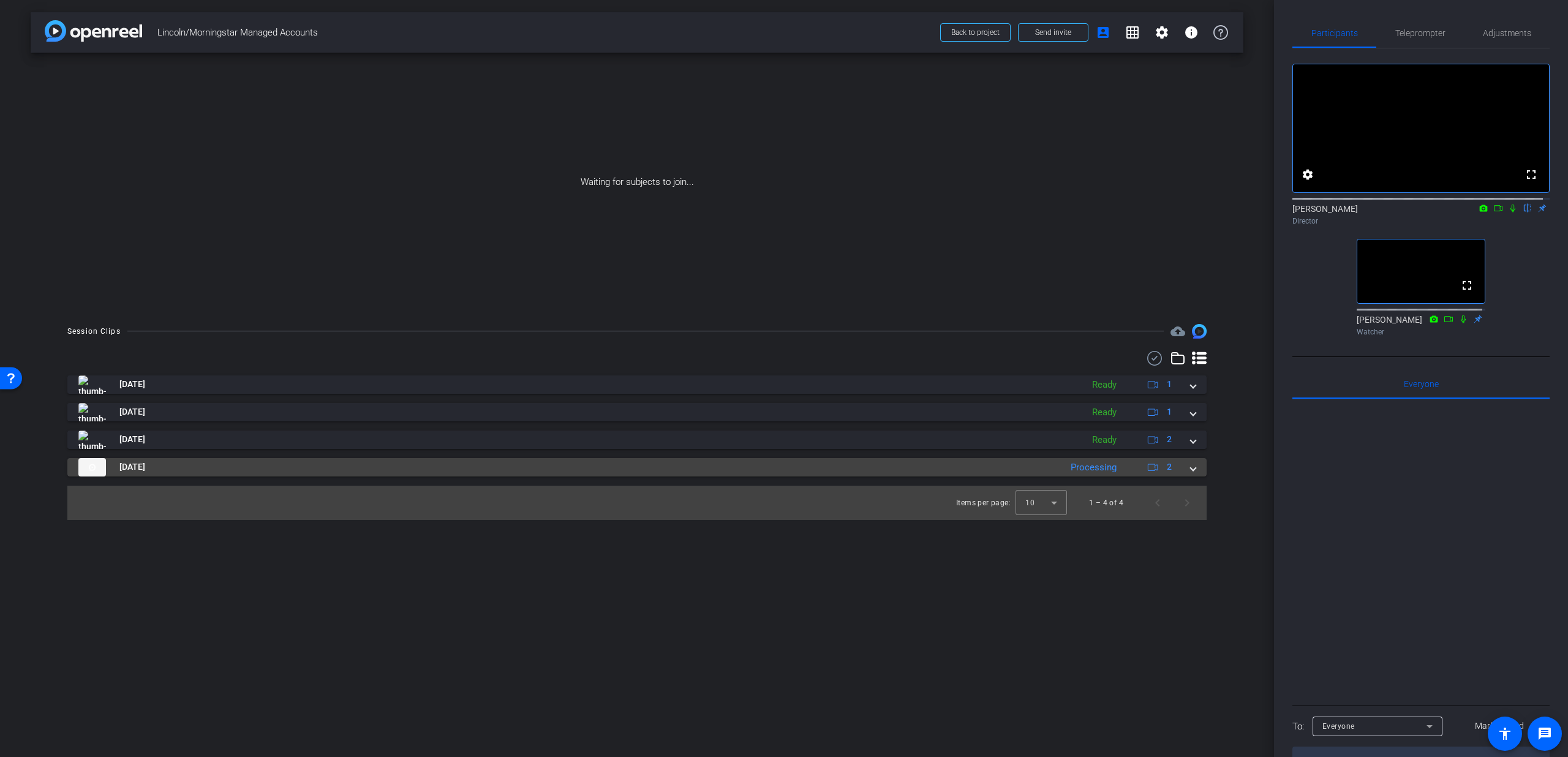
click at [1192, 463] on span at bounding box center [1193, 466] width 5 height 13
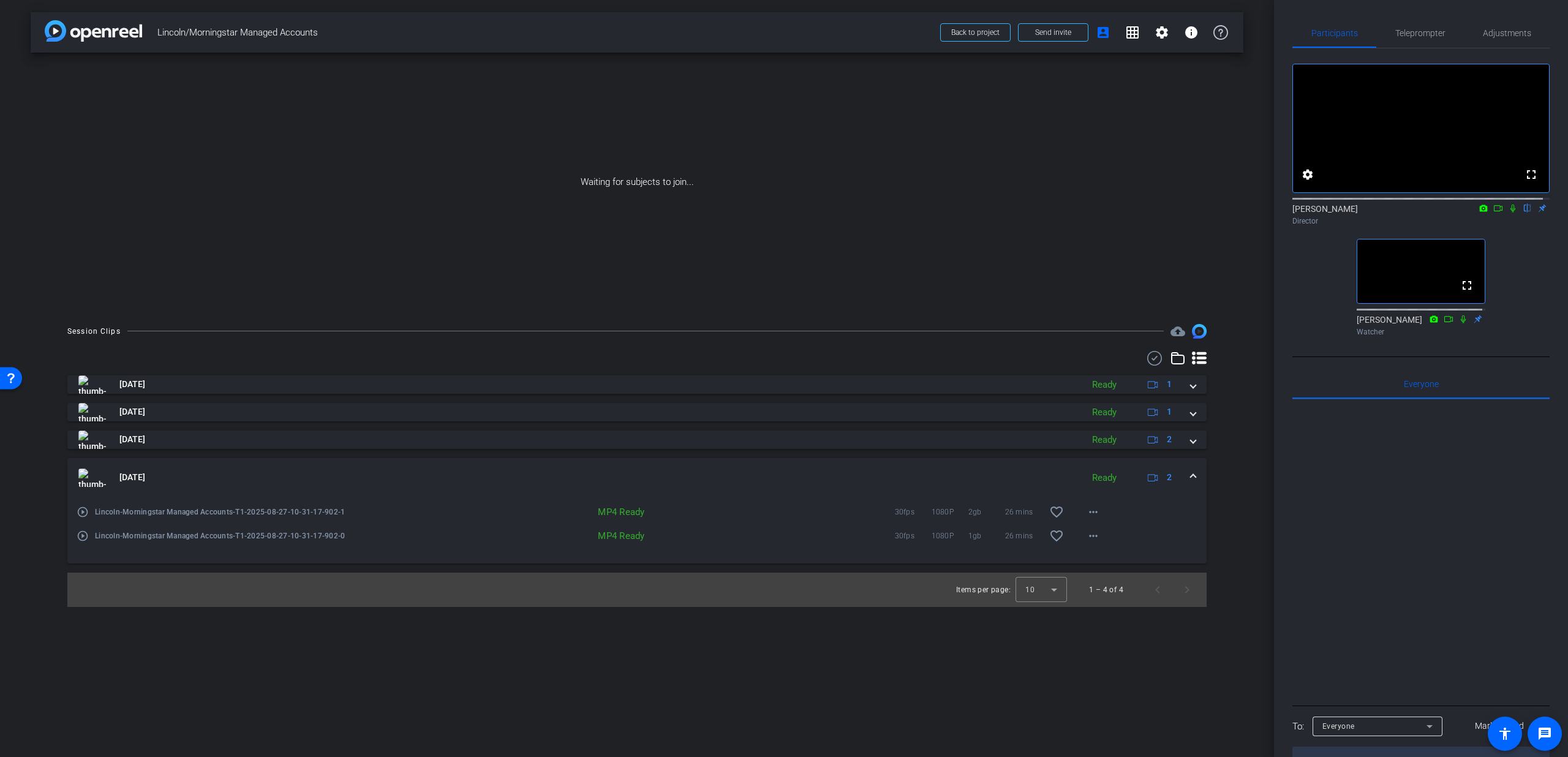
click at [1195, 473] on span at bounding box center [1193, 477] width 5 height 13
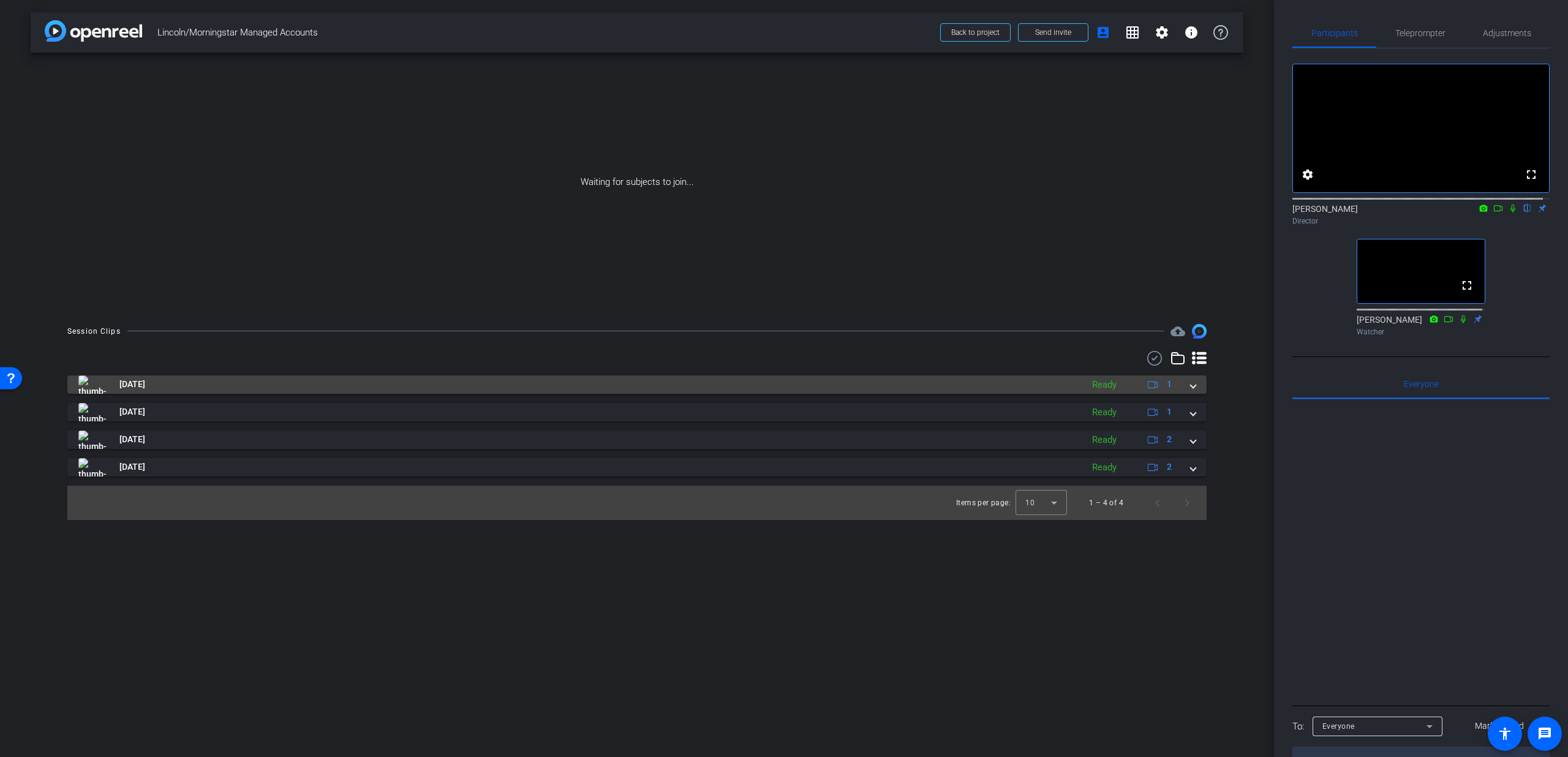
click at [1189, 388] on div "[DATE] Ready 1" at bounding box center [635, 384] width 1113 height 19
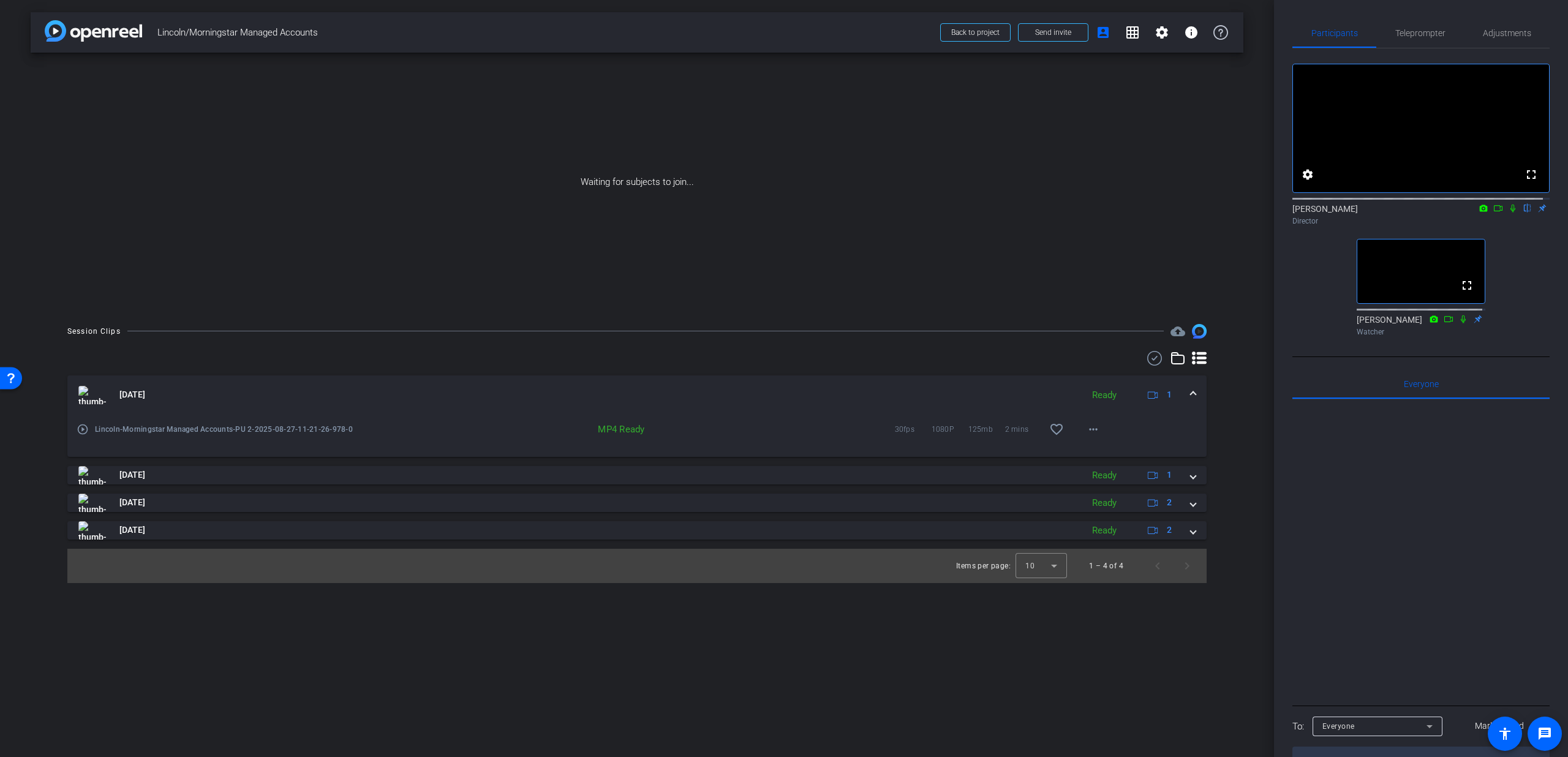
click at [1193, 399] on span at bounding box center [1193, 394] width 5 height 13
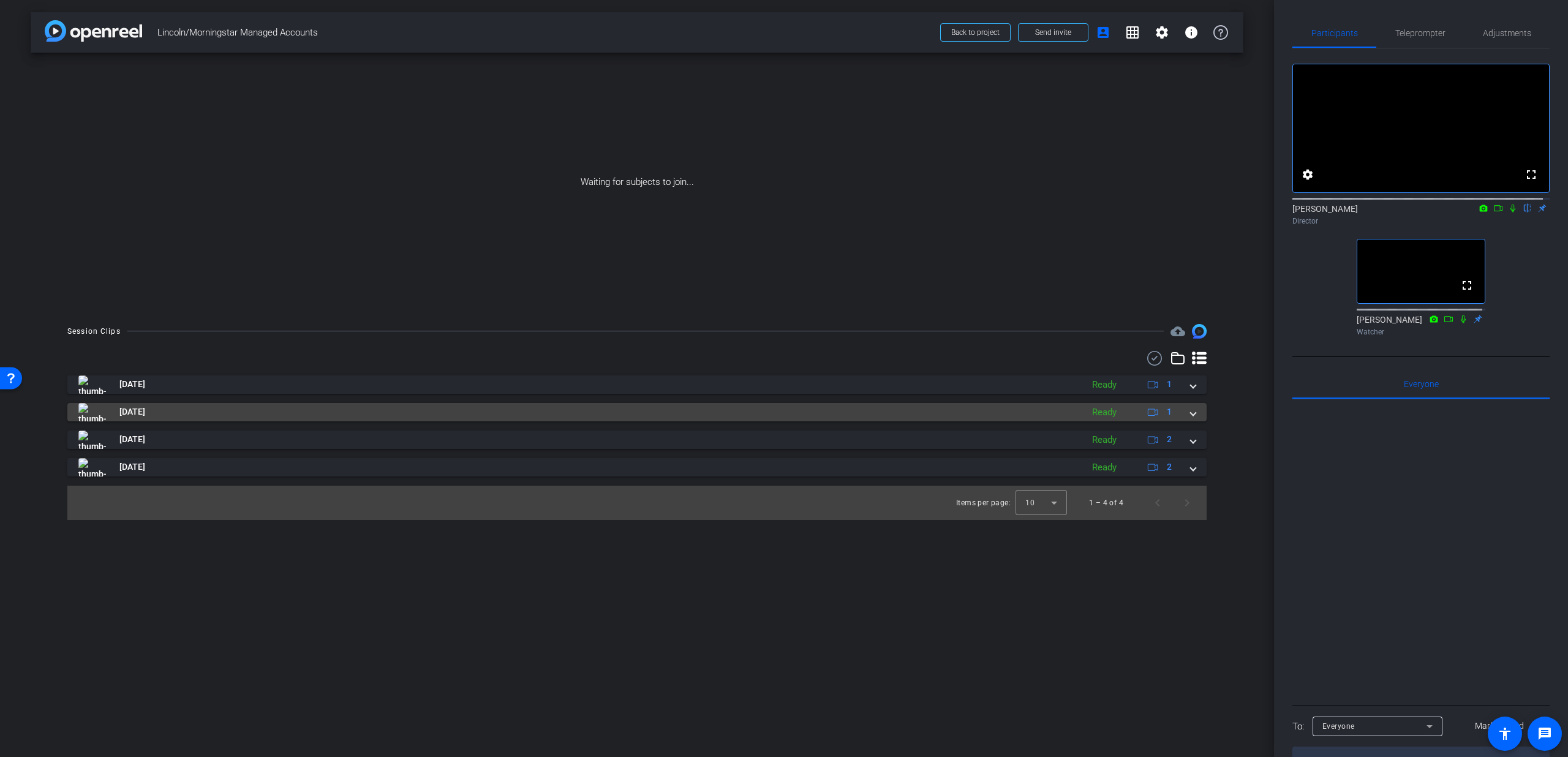
click at [1192, 417] on span at bounding box center [1193, 411] width 5 height 13
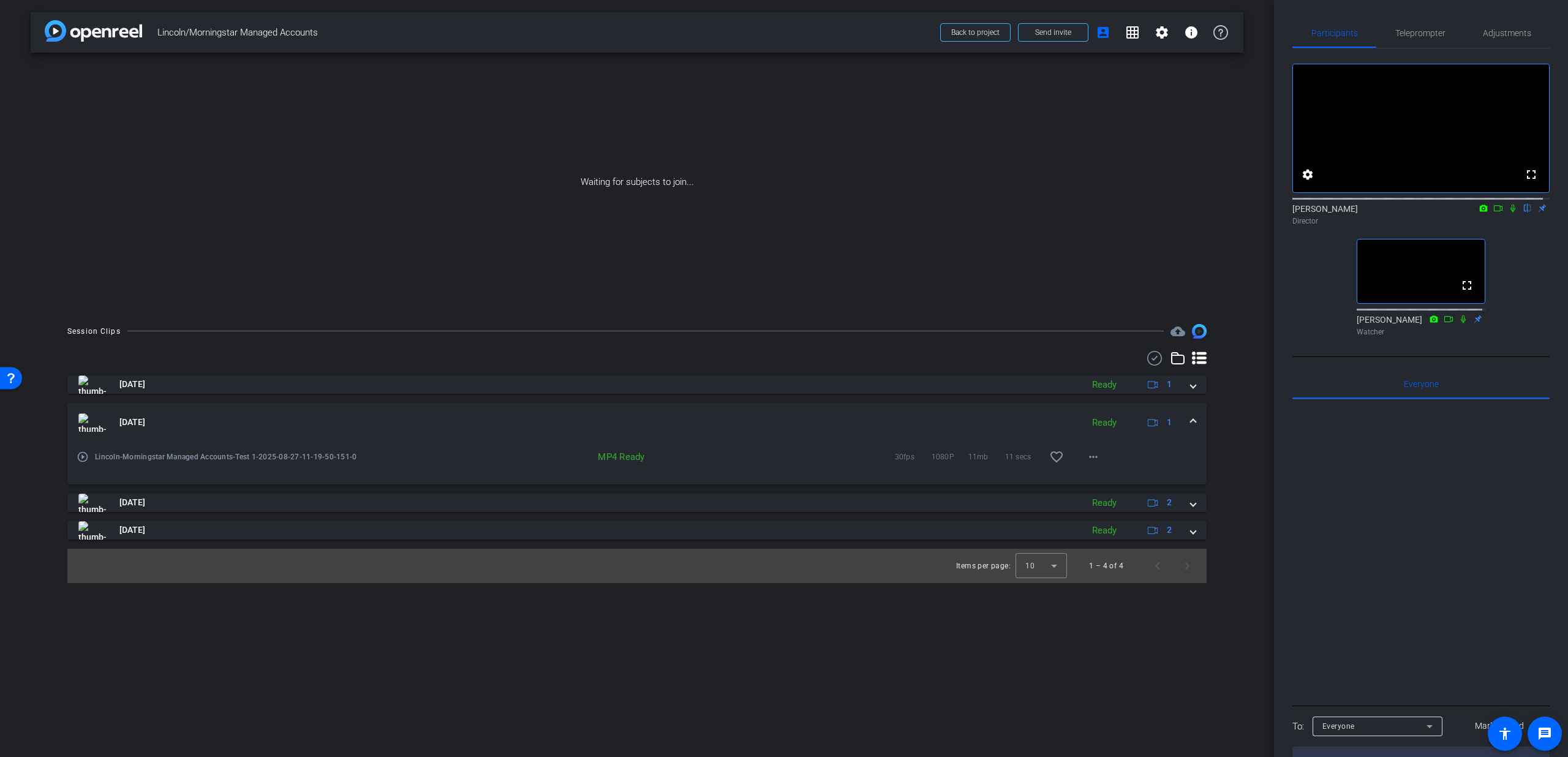
click at [1192, 417] on span at bounding box center [1193, 422] width 5 height 13
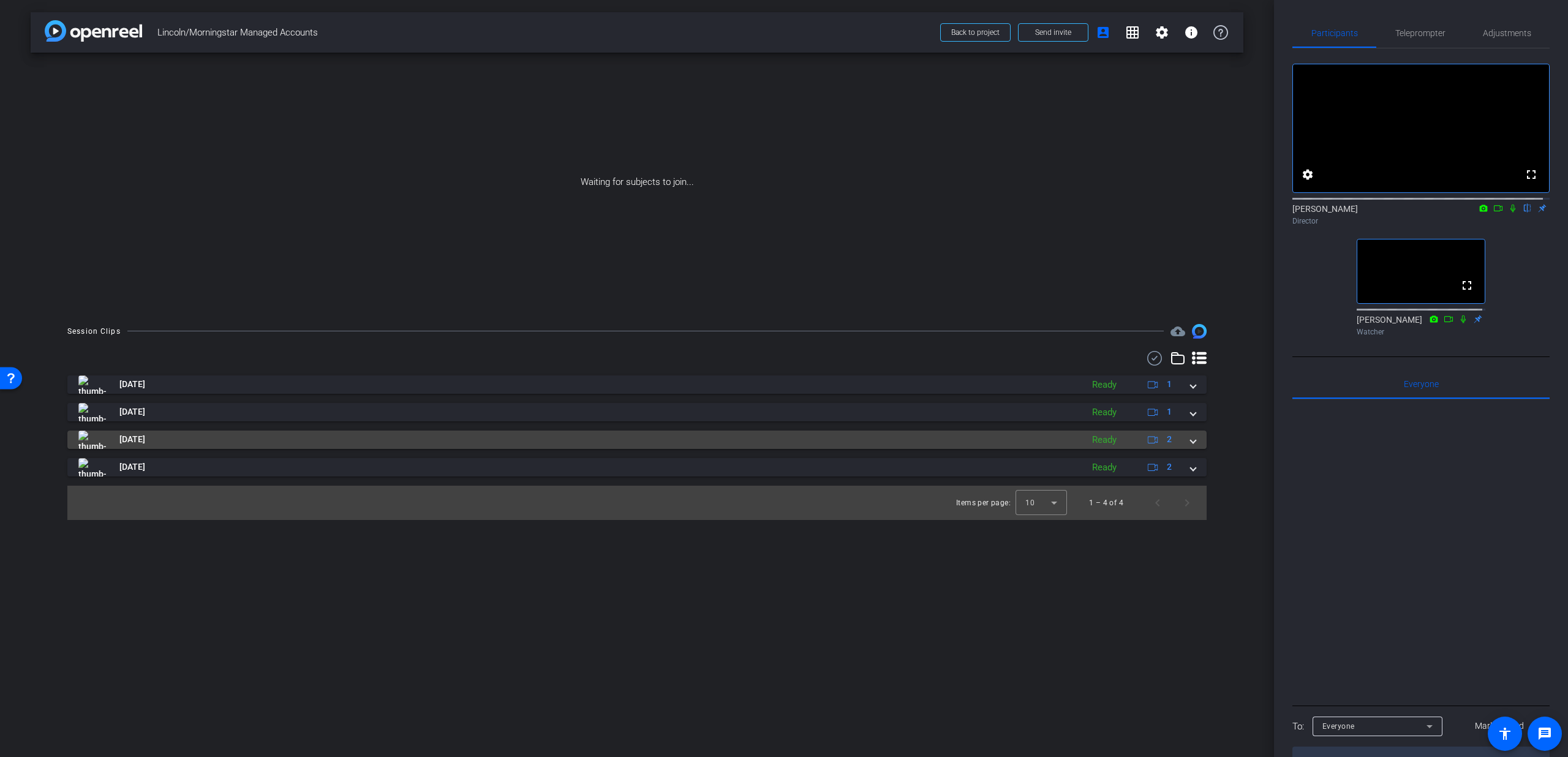
click at [1195, 445] on span at bounding box center [1193, 439] width 5 height 13
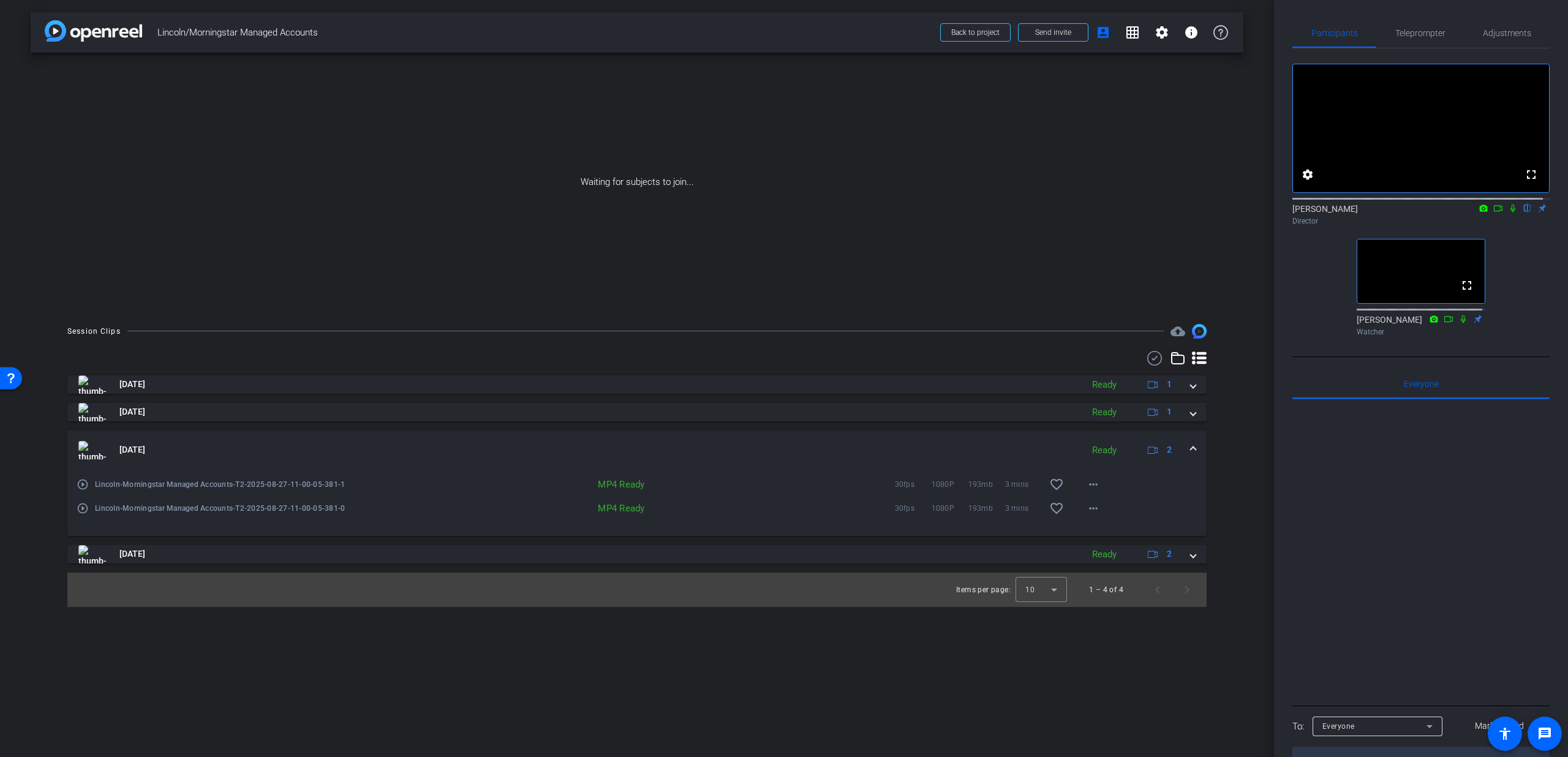
click at [1191, 449] on span at bounding box center [1193, 449] width 5 height 13
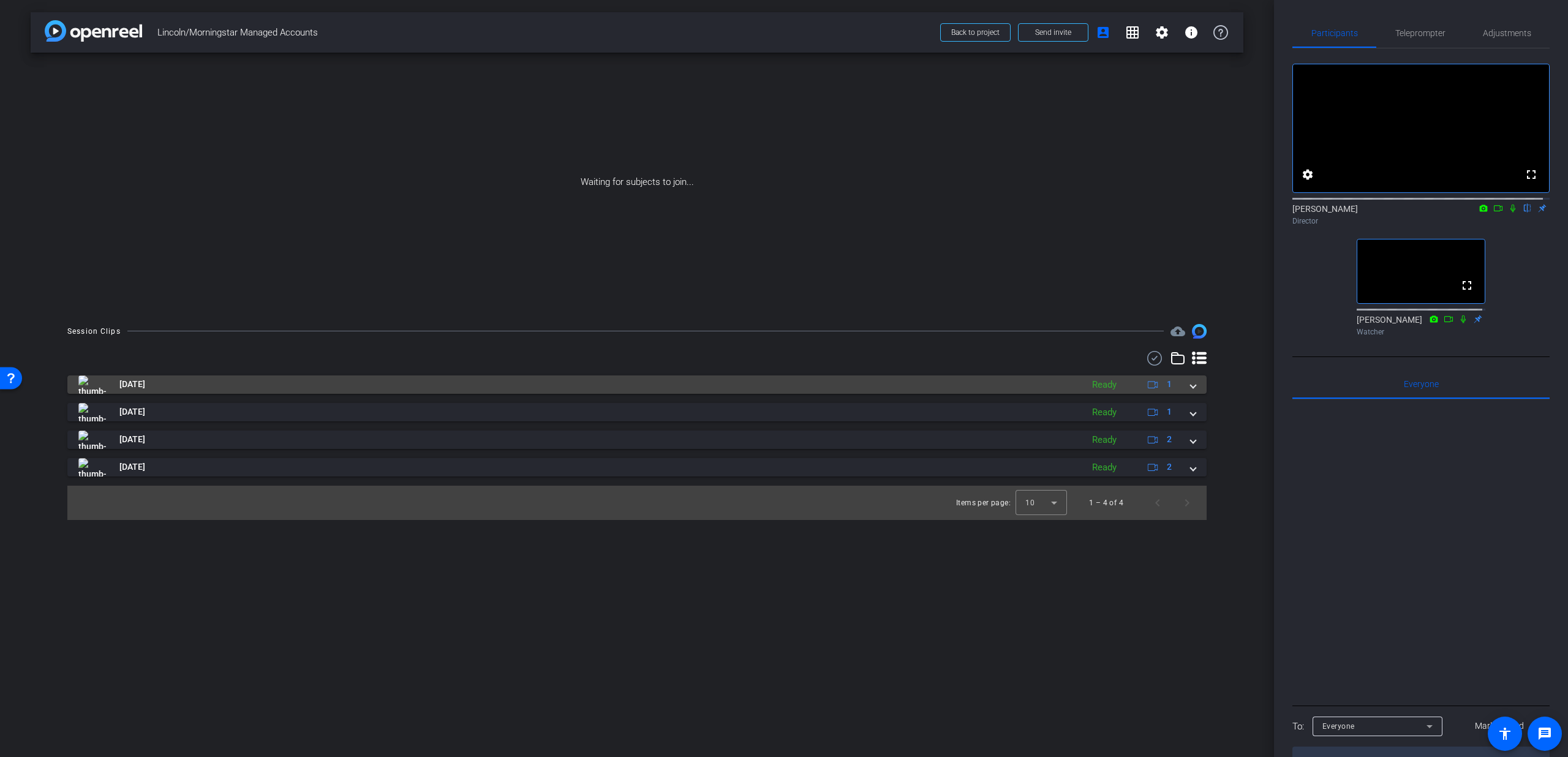
click at [1186, 384] on div "[DATE] Ready 1" at bounding box center [635, 384] width 1113 height 19
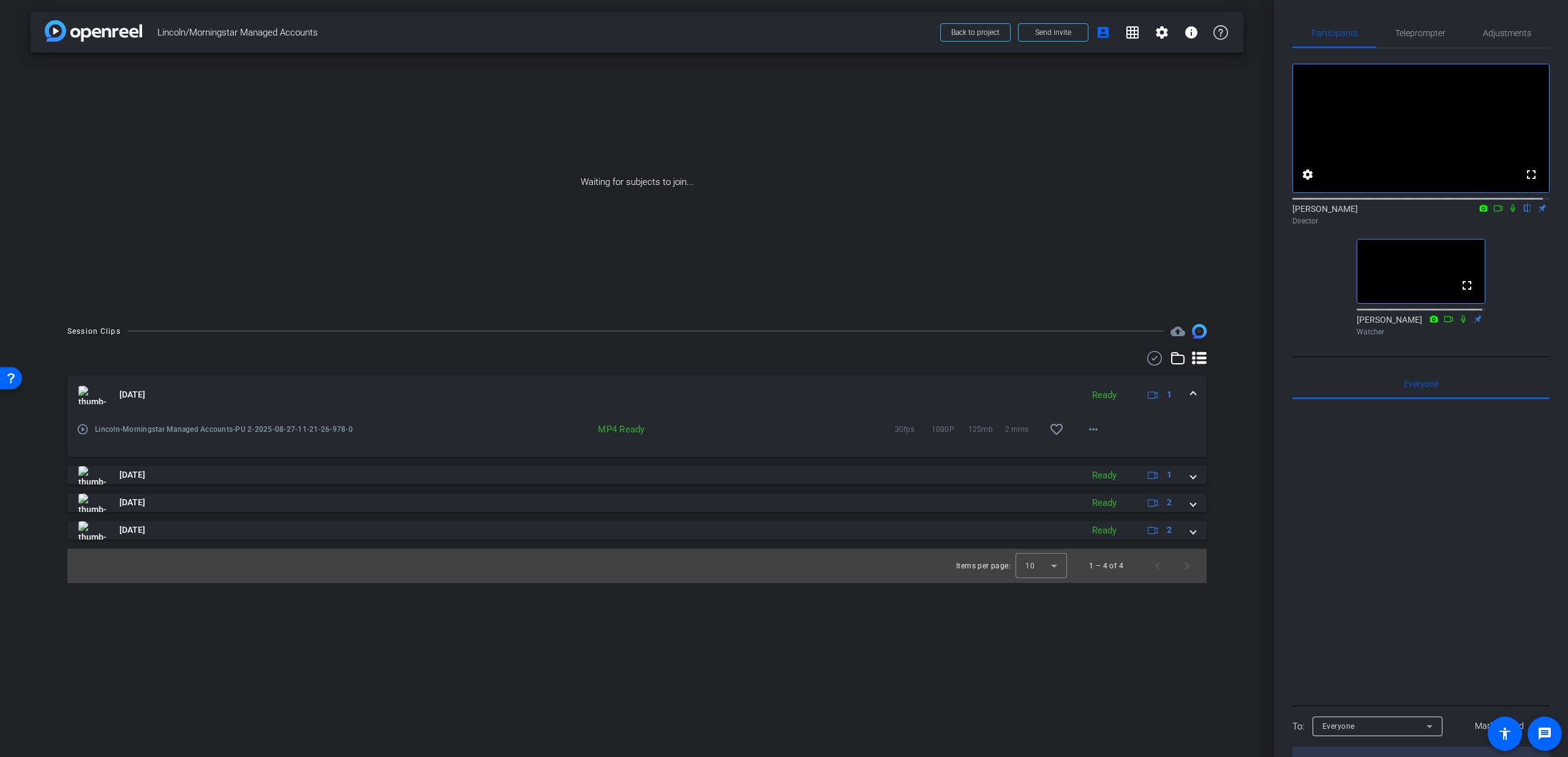
click at [1186, 388] on div "[DATE] Ready 1" at bounding box center [635, 395] width 1113 height 19
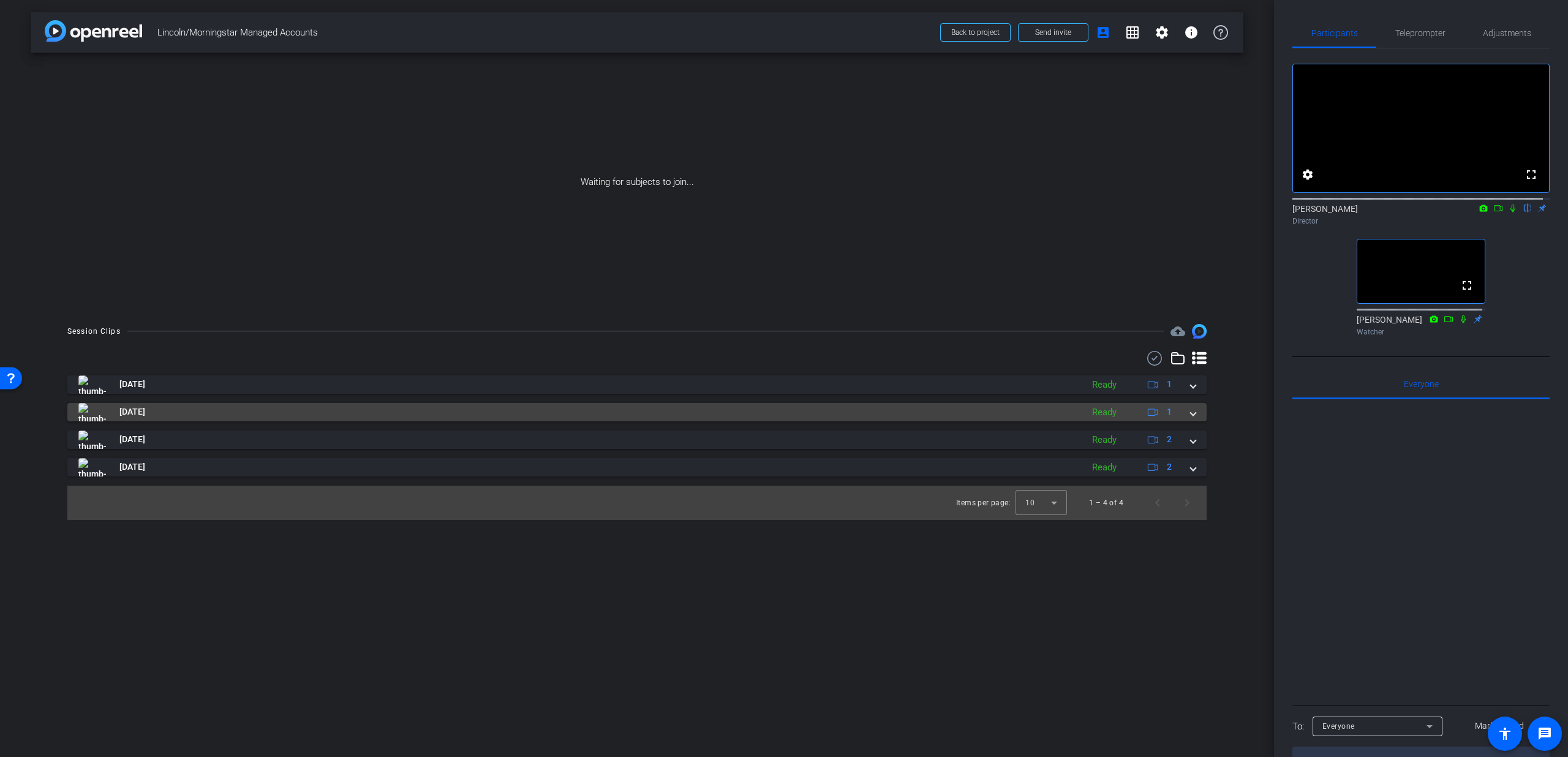
click at [1190, 414] on div "[DATE] Ready 1" at bounding box center [635, 412] width 1113 height 19
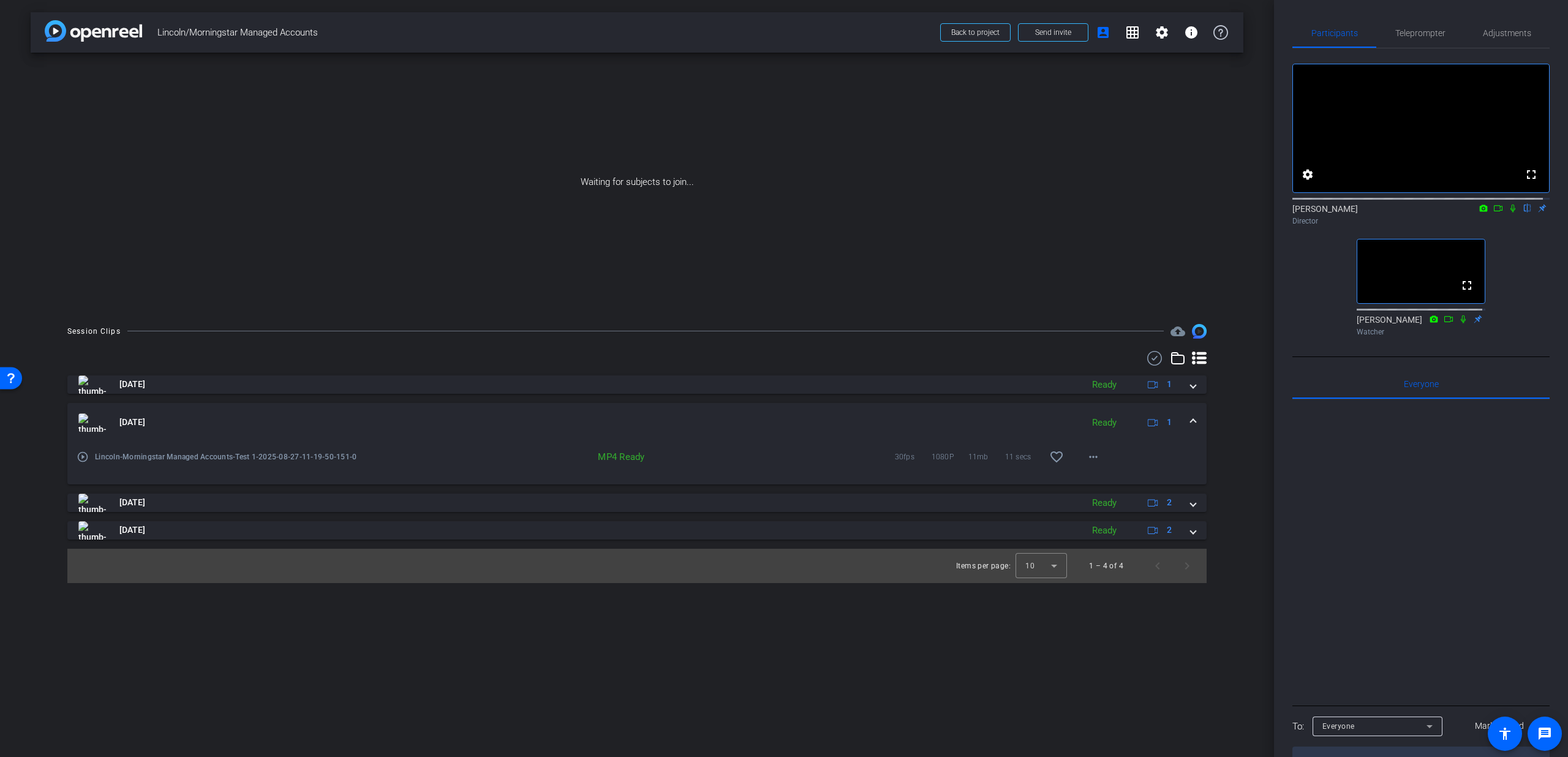
click at [1191, 417] on span at bounding box center [1193, 422] width 5 height 13
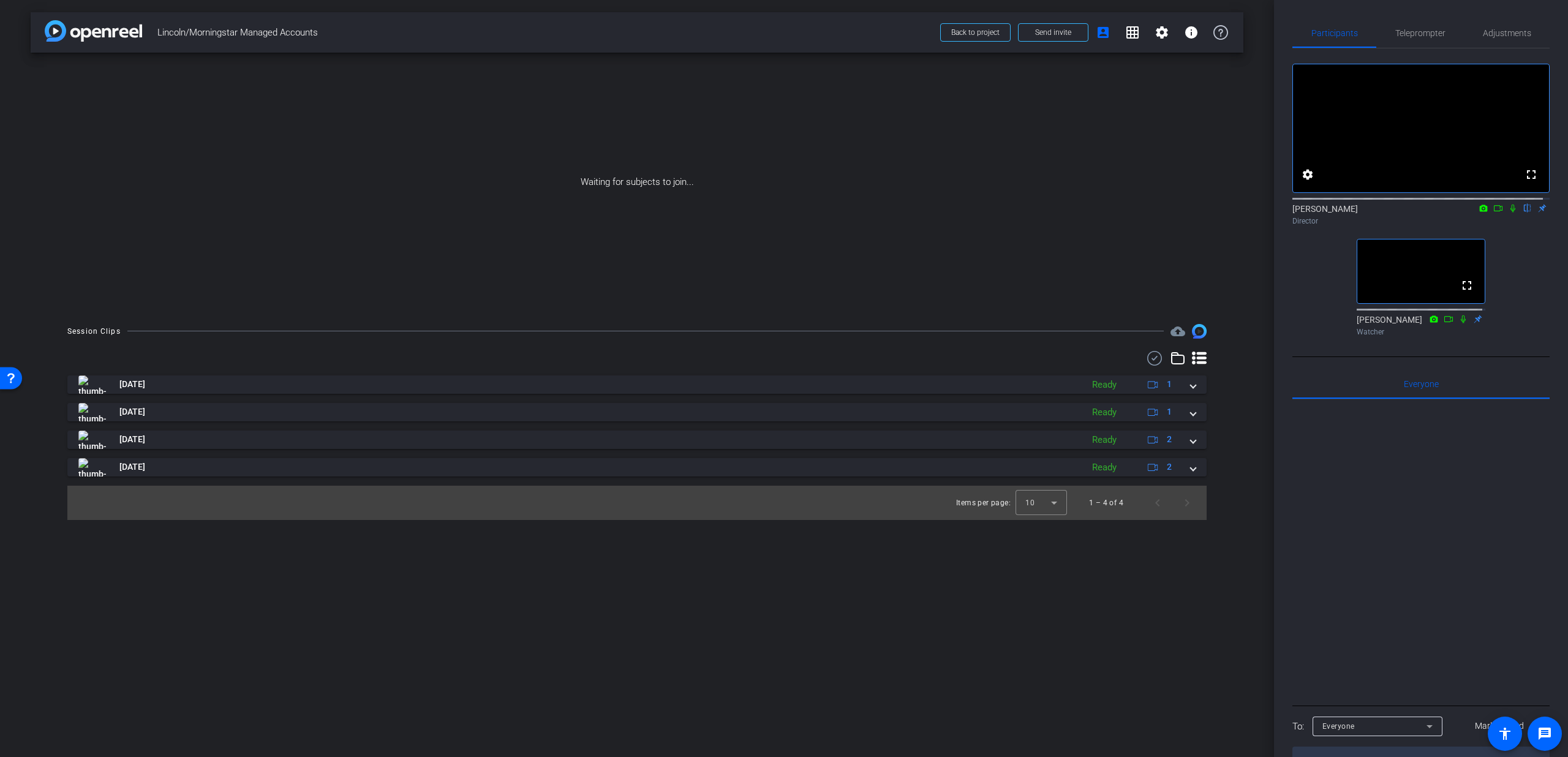
click at [1183, 453] on div "[DATE] Ready 1 play_circle_outline Lincoln-Morningstar Managed Accounts-PU 2-20…" at bounding box center [637, 426] width 1140 height 101
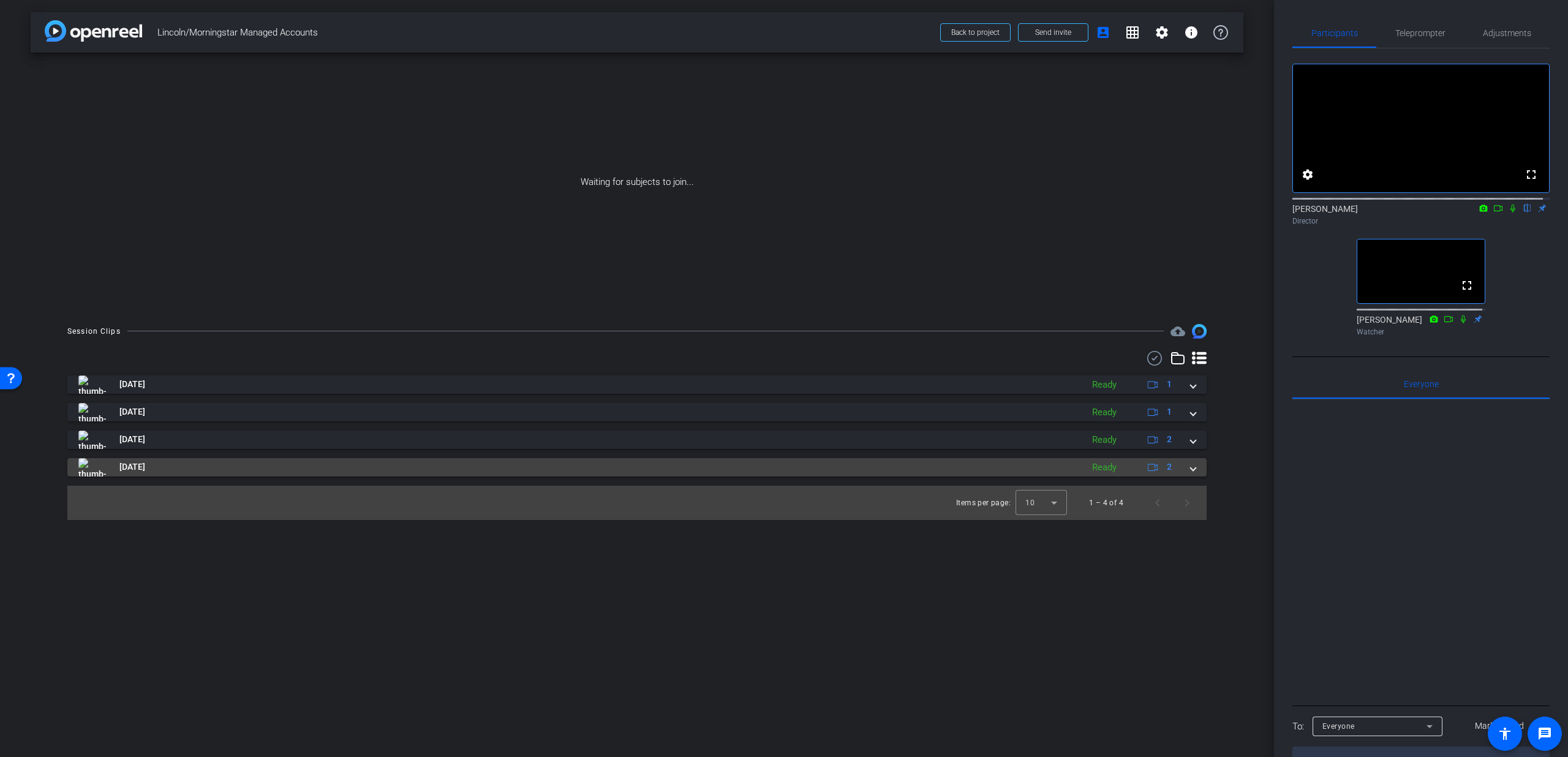
click at [1186, 461] on div "[DATE] Ready 2" at bounding box center [635, 467] width 1113 height 19
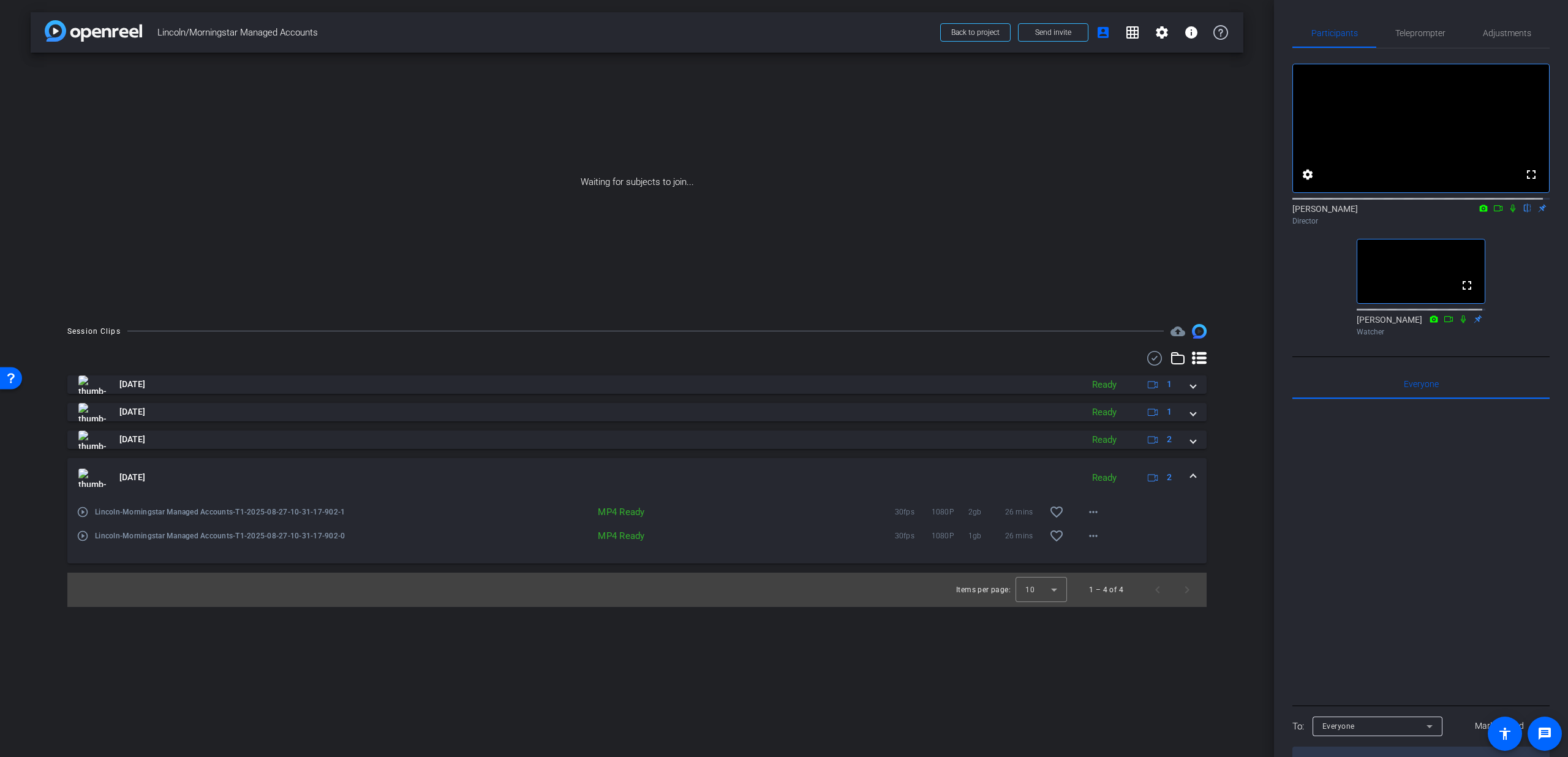
click at [83, 519] on div "play_circle_outline Lincoln-Morningstar Managed Accounts-T1-2025-08-27-10-31-17…" at bounding box center [222, 511] width 292 height 29
click at [84, 513] on mat-icon "play_circle_outline" at bounding box center [82, 512] width 12 height 12
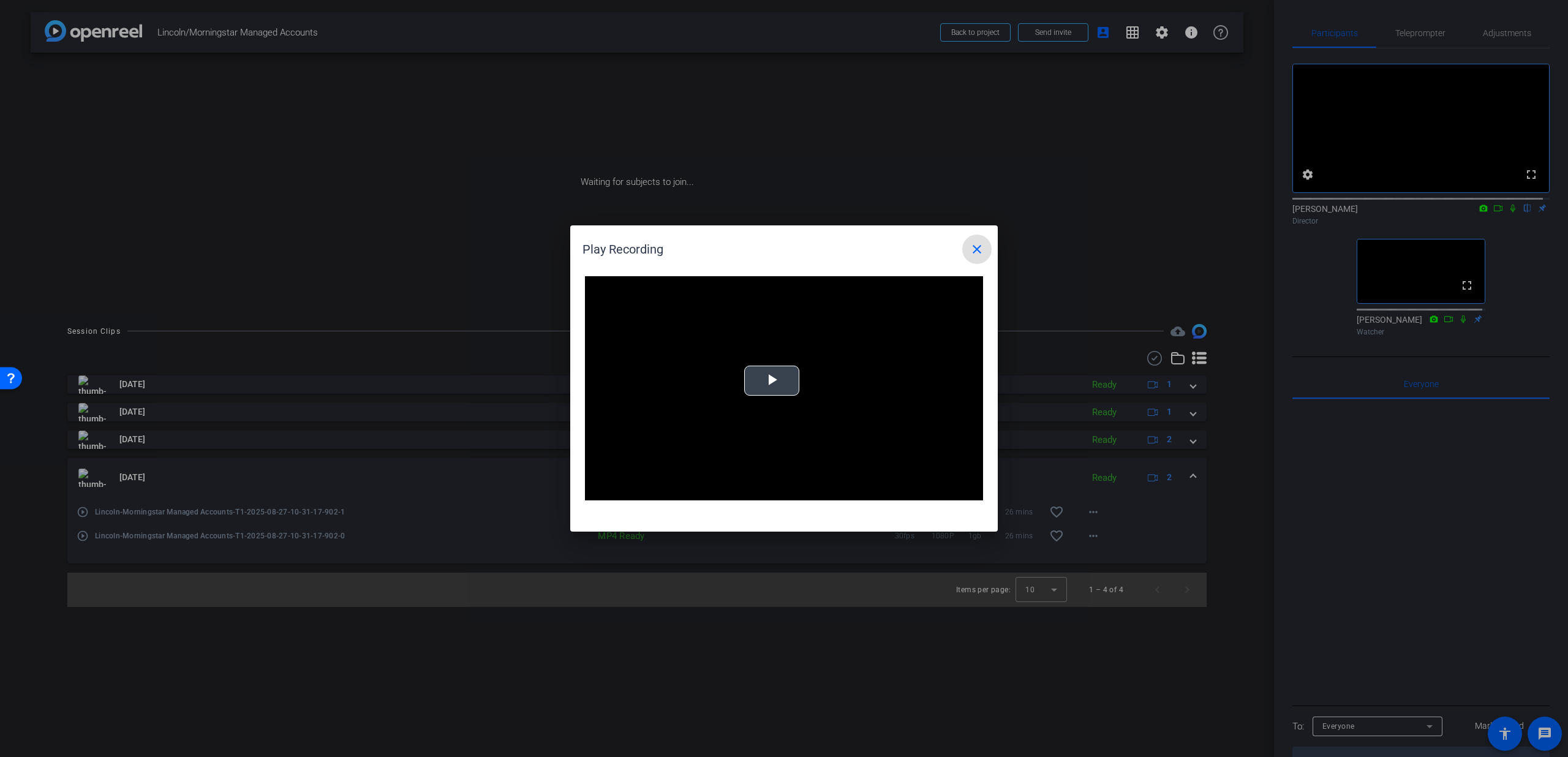
click at [772, 381] on span "Video Player" at bounding box center [772, 381] width 0 height 0
click at [971, 247] on mat-icon "close" at bounding box center [977, 250] width 15 height 15
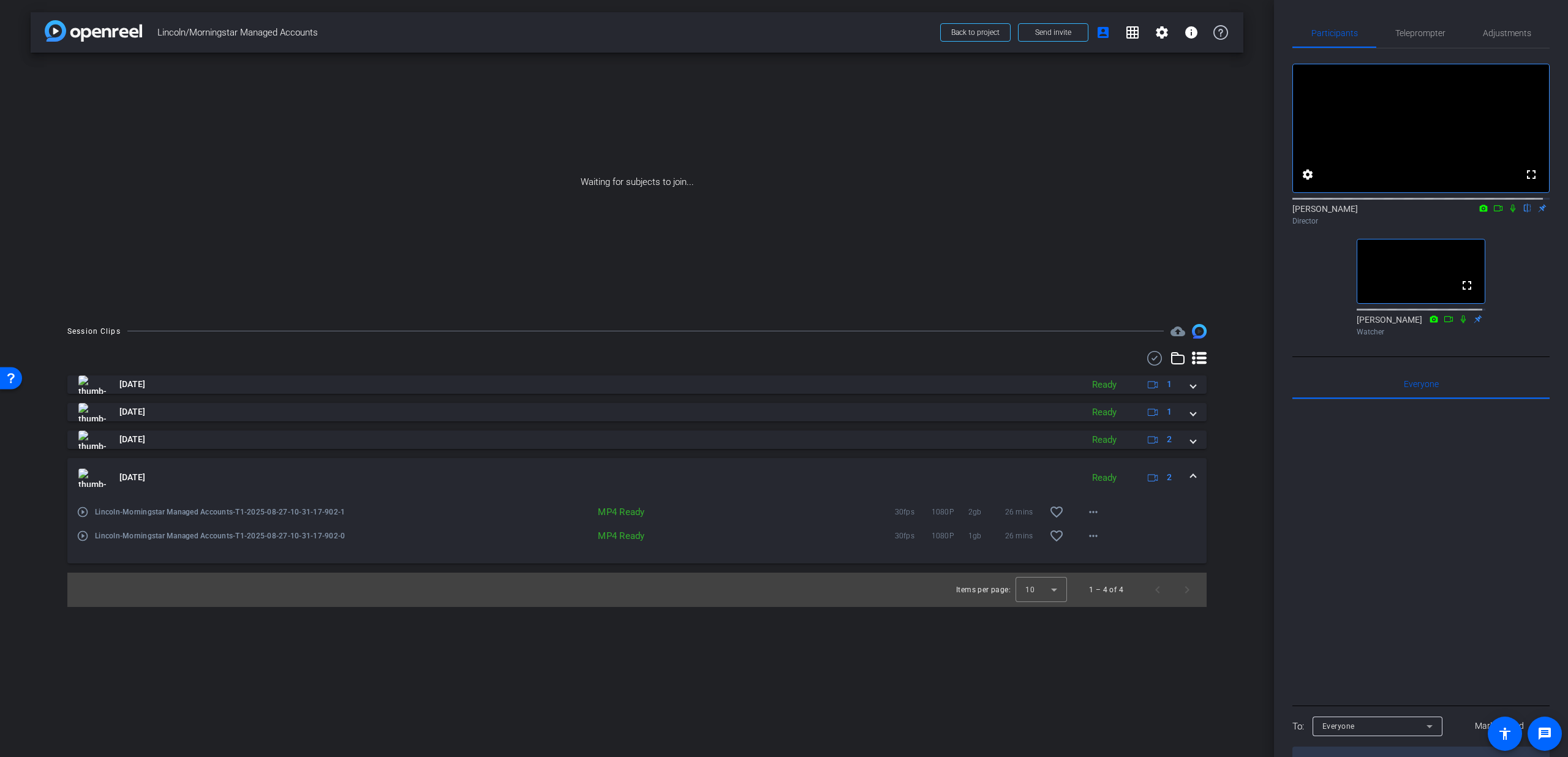
click at [1201, 476] on mat-expansion-panel-header "[DATE] Ready 2" at bounding box center [637, 477] width 1140 height 39
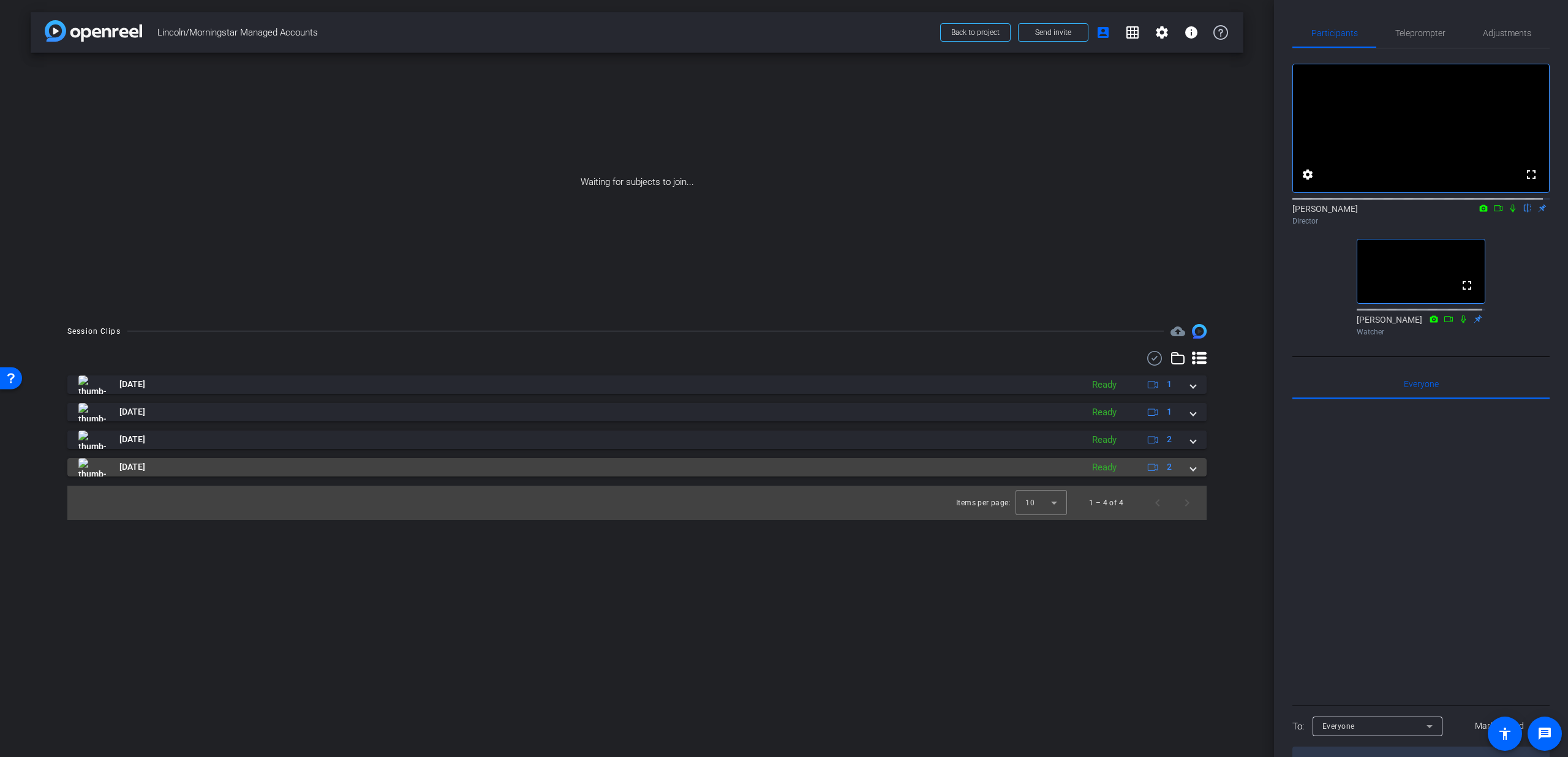
click at [1198, 475] on mat-expansion-panel-header "[DATE] Ready 2" at bounding box center [637, 467] width 1140 height 19
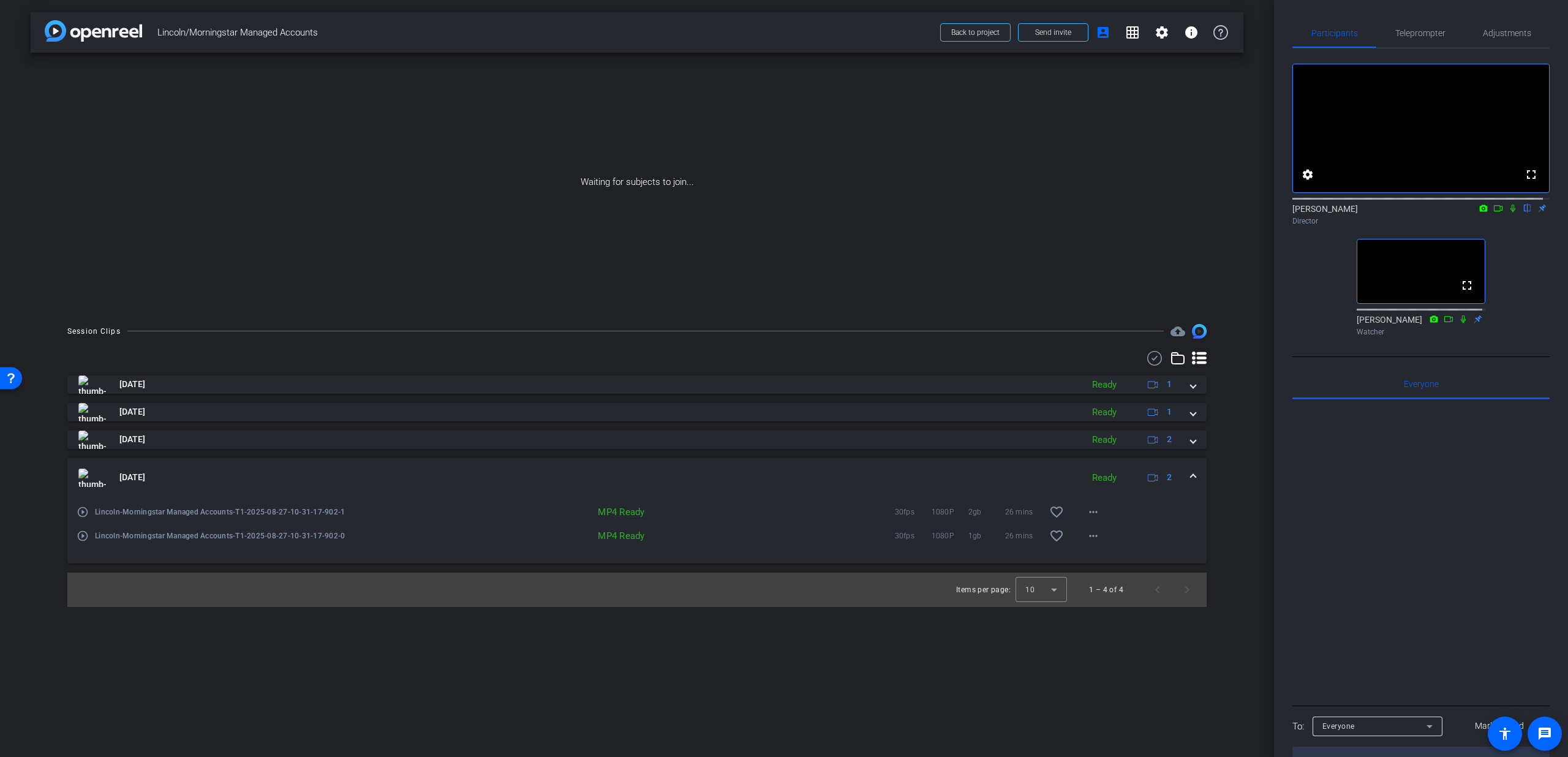
click at [1198, 475] on mat-expansion-panel-header "[DATE] Ready 2" at bounding box center [637, 477] width 1140 height 39
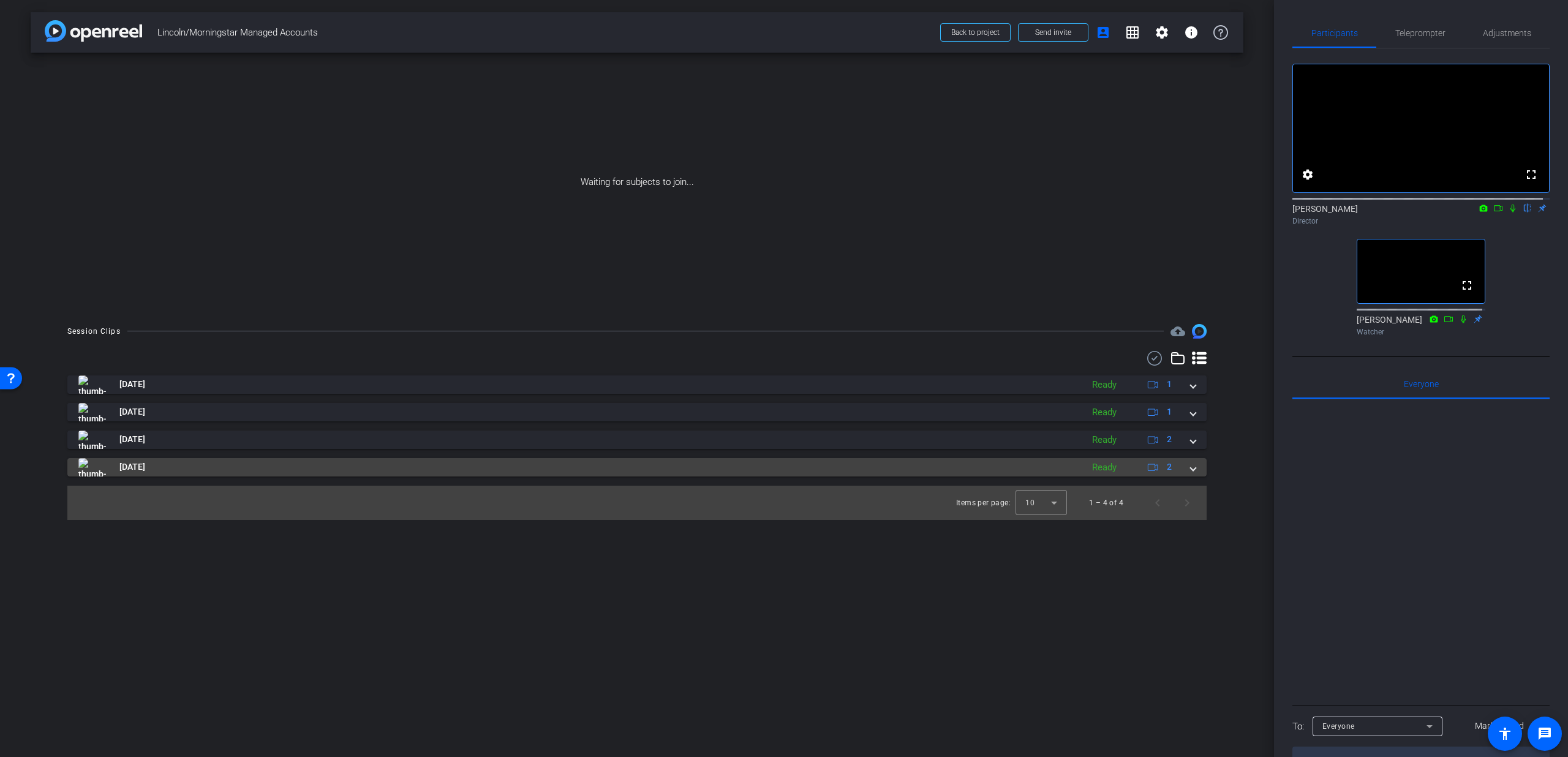
click at [1197, 475] on mat-expansion-panel-header "[DATE] Ready 2" at bounding box center [637, 467] width 1140 height 19
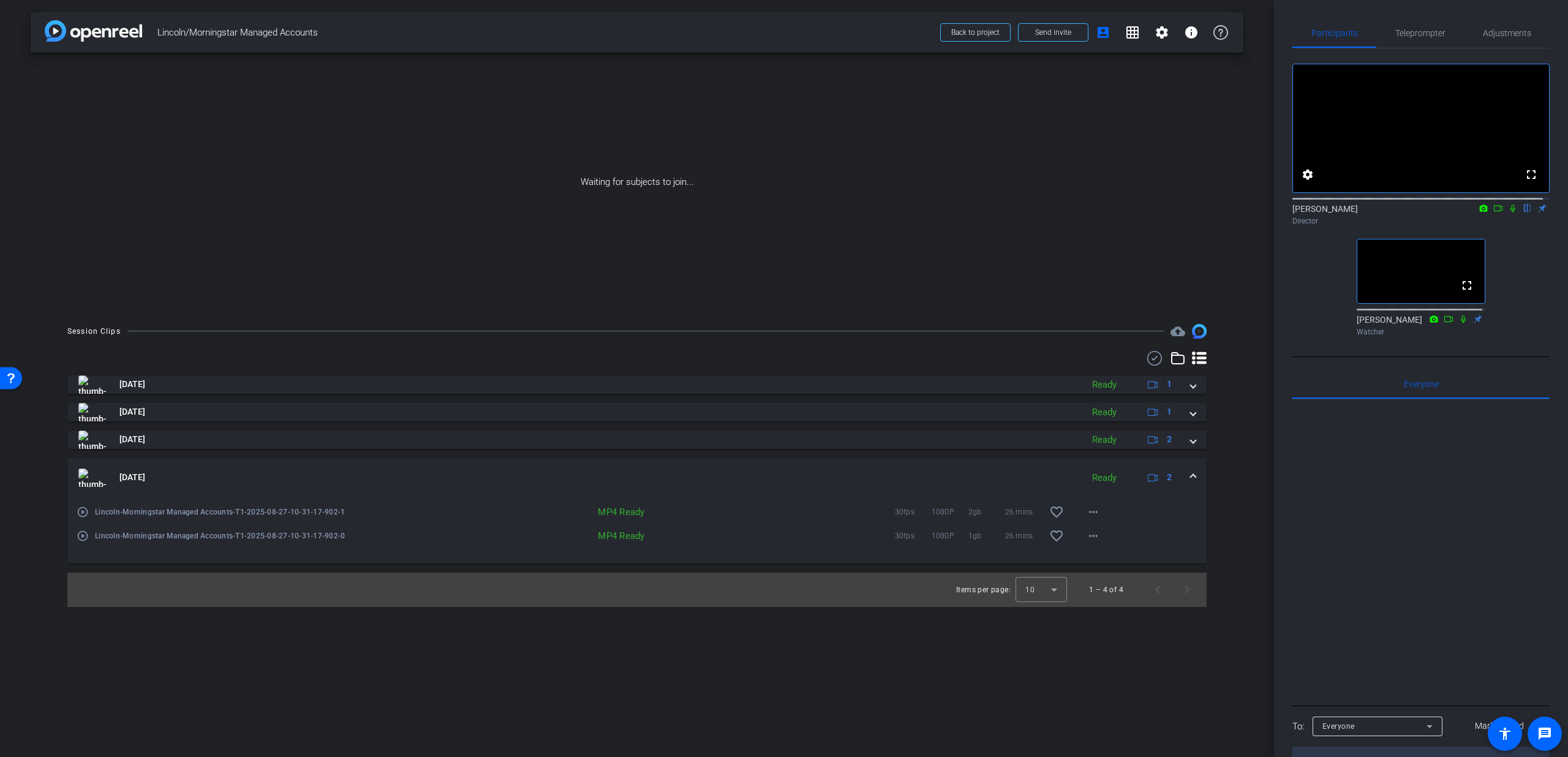
click at [1192, 477] on span at bounding box center [1193, 477] width 5 height 13
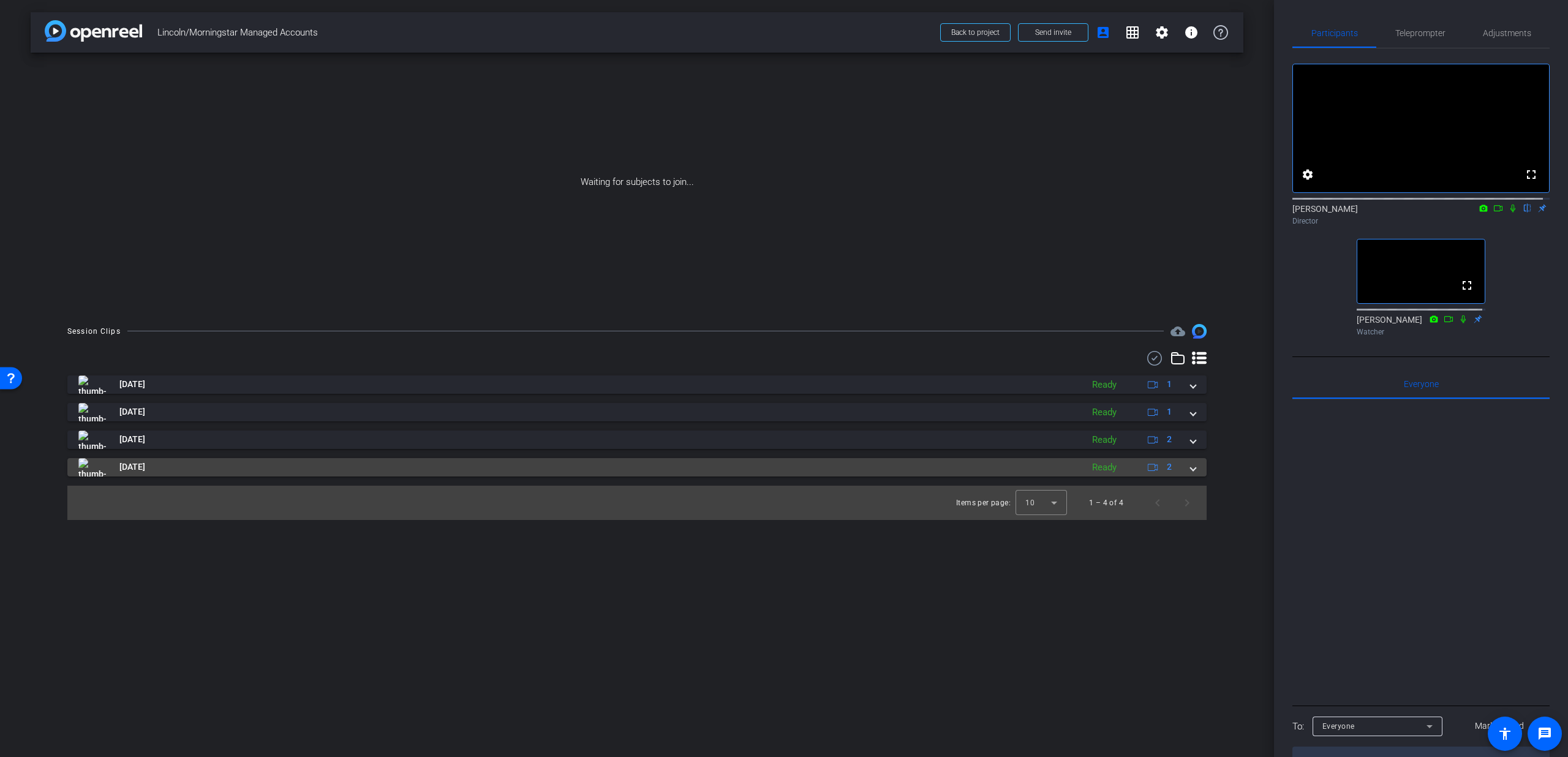
click at [1192, 474] on mat-expansion-panel-header "[DATE] Ready 2" at bounding box center [637, 467] width 1140 height 19
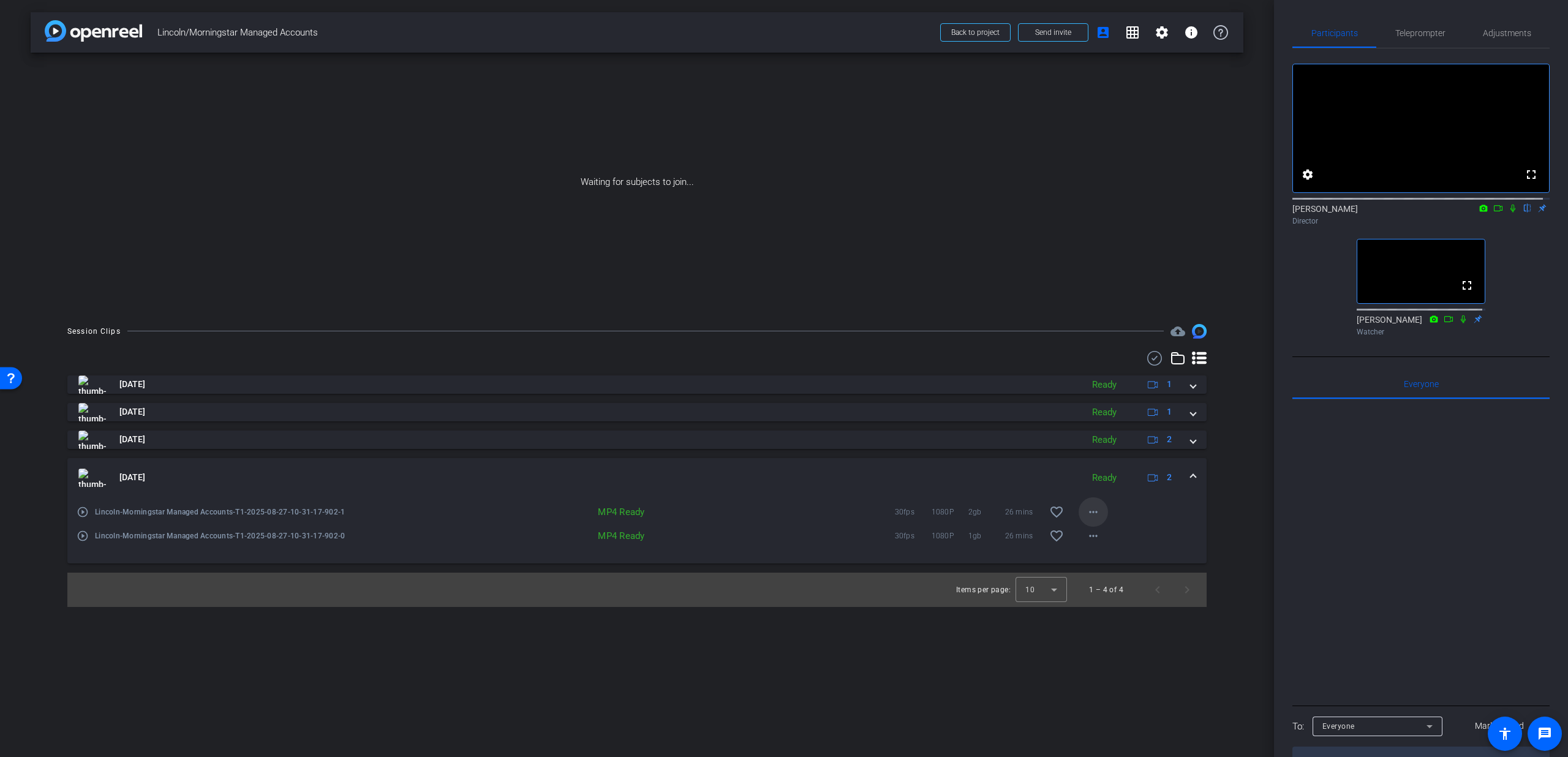
click at [1086, 510] on button "more_horiz" at bounding box center [1093, 511] width 29 height 29
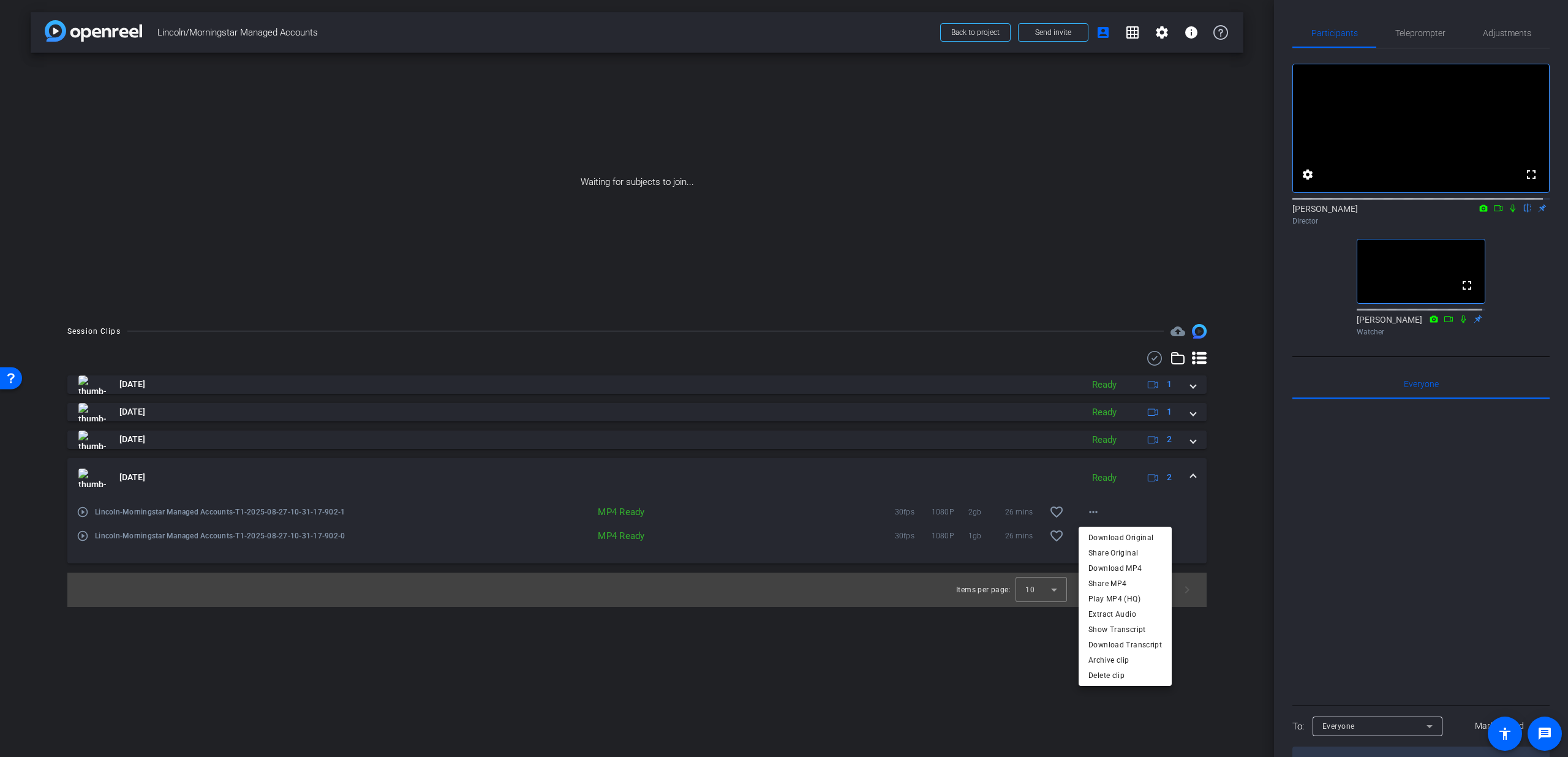
click at [1183, 477] on div at bounding box center [784, 378] width 1568 height 757
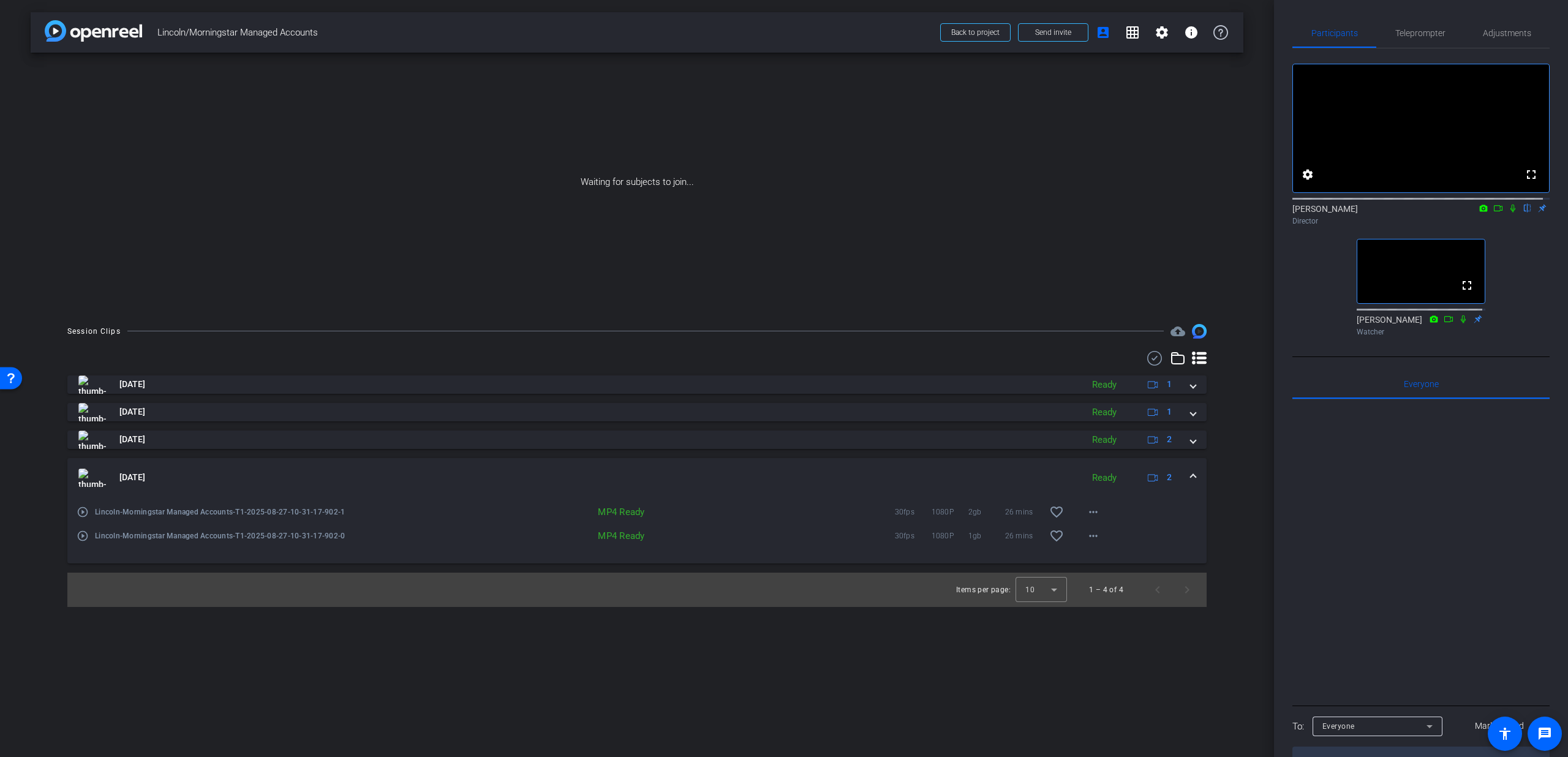
click at [1190, 475] on div "[DATE] Ready 2" at bounding box center [635, 477] width 1113 height 19
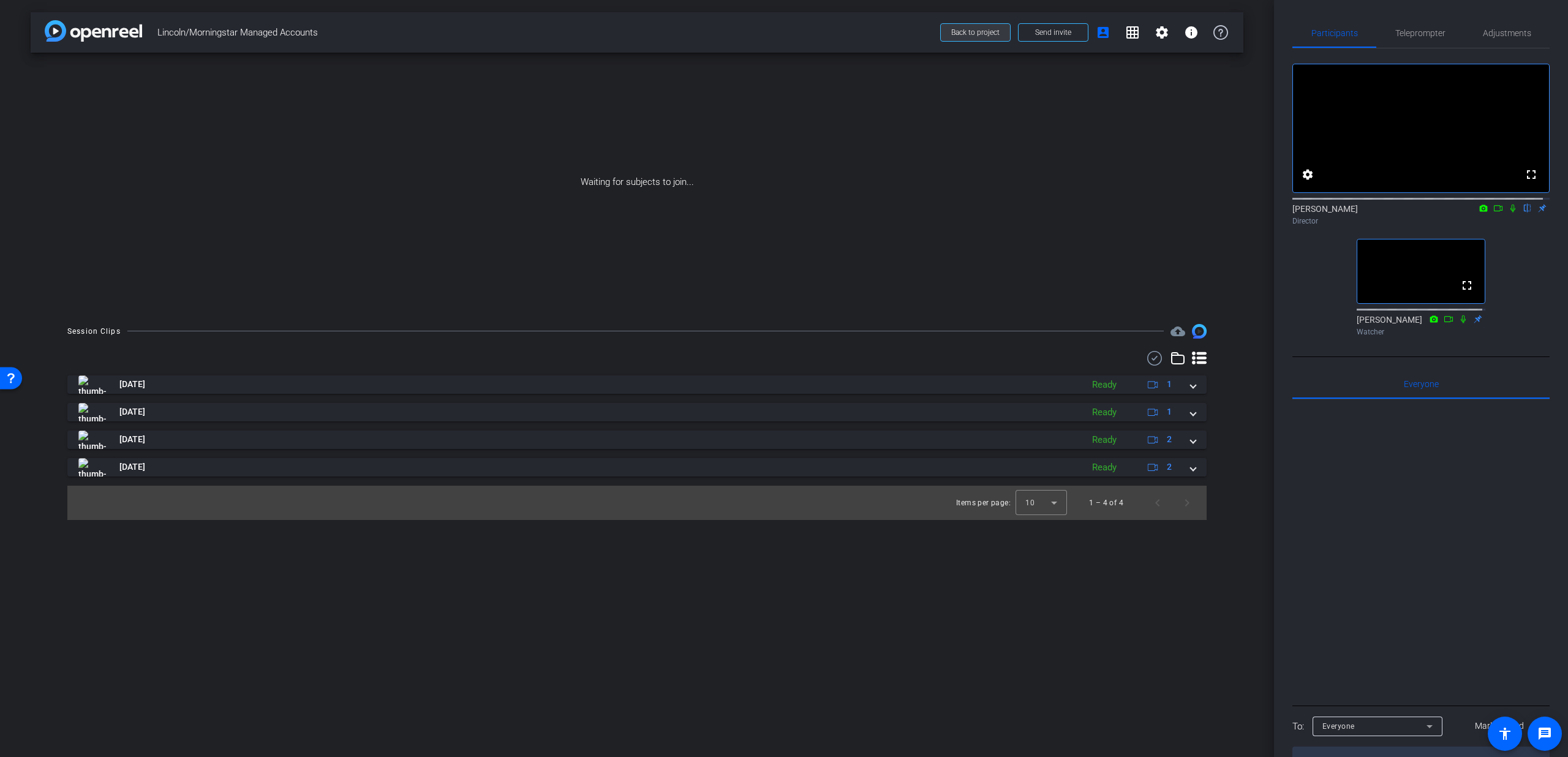
click at [996, 34] on span "Back to project" at bounding box center [976, 32] width 49 height 8
